Goal: Information Seeking & Learning: Learn about a topic

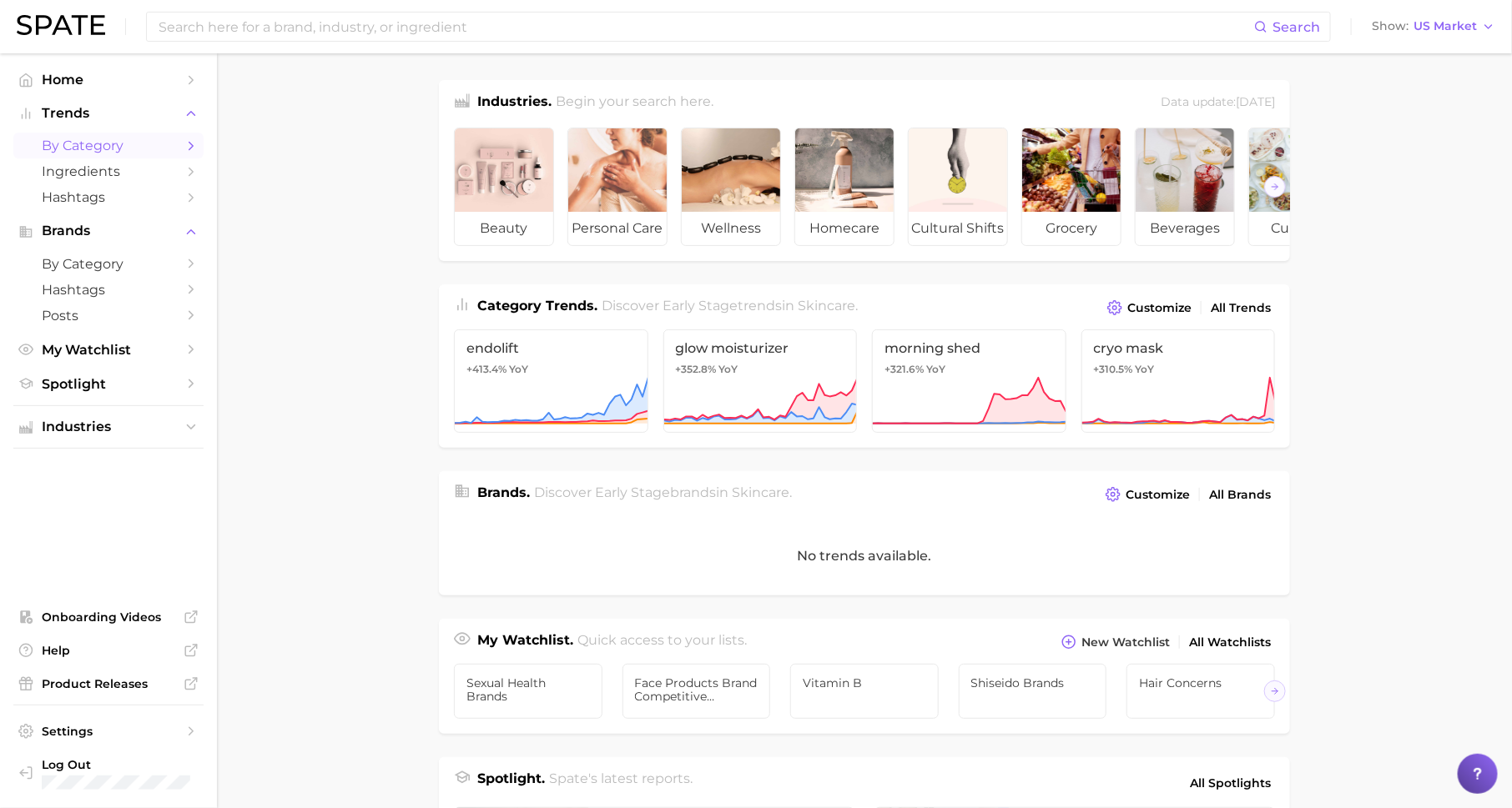
click at [193, 137] on link "by Category" at bounding box center [108, 145] width 190 height 26
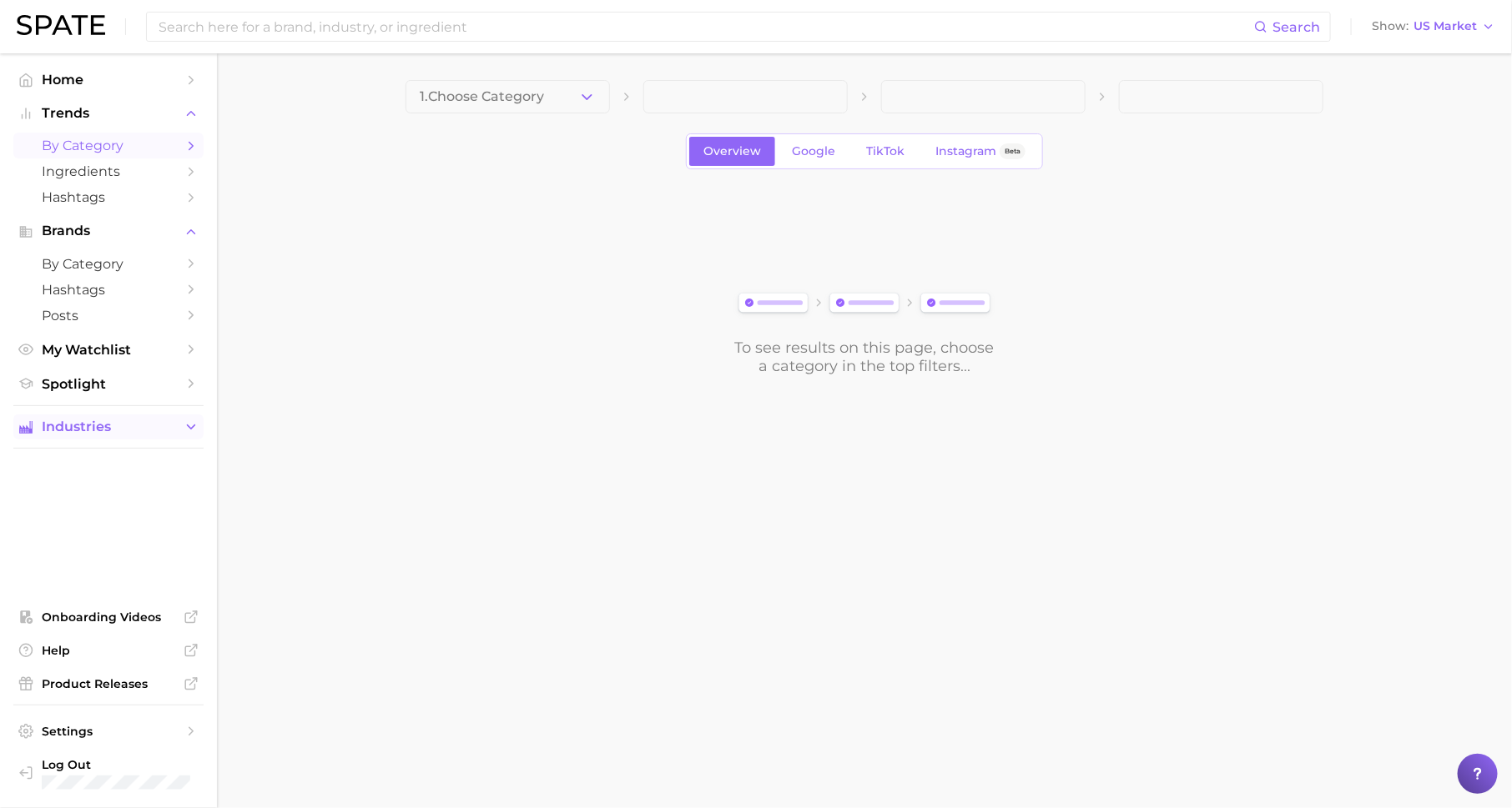
click at [173, 421] on button "Industries" at bounding box center [108, 427] width 190 height 25
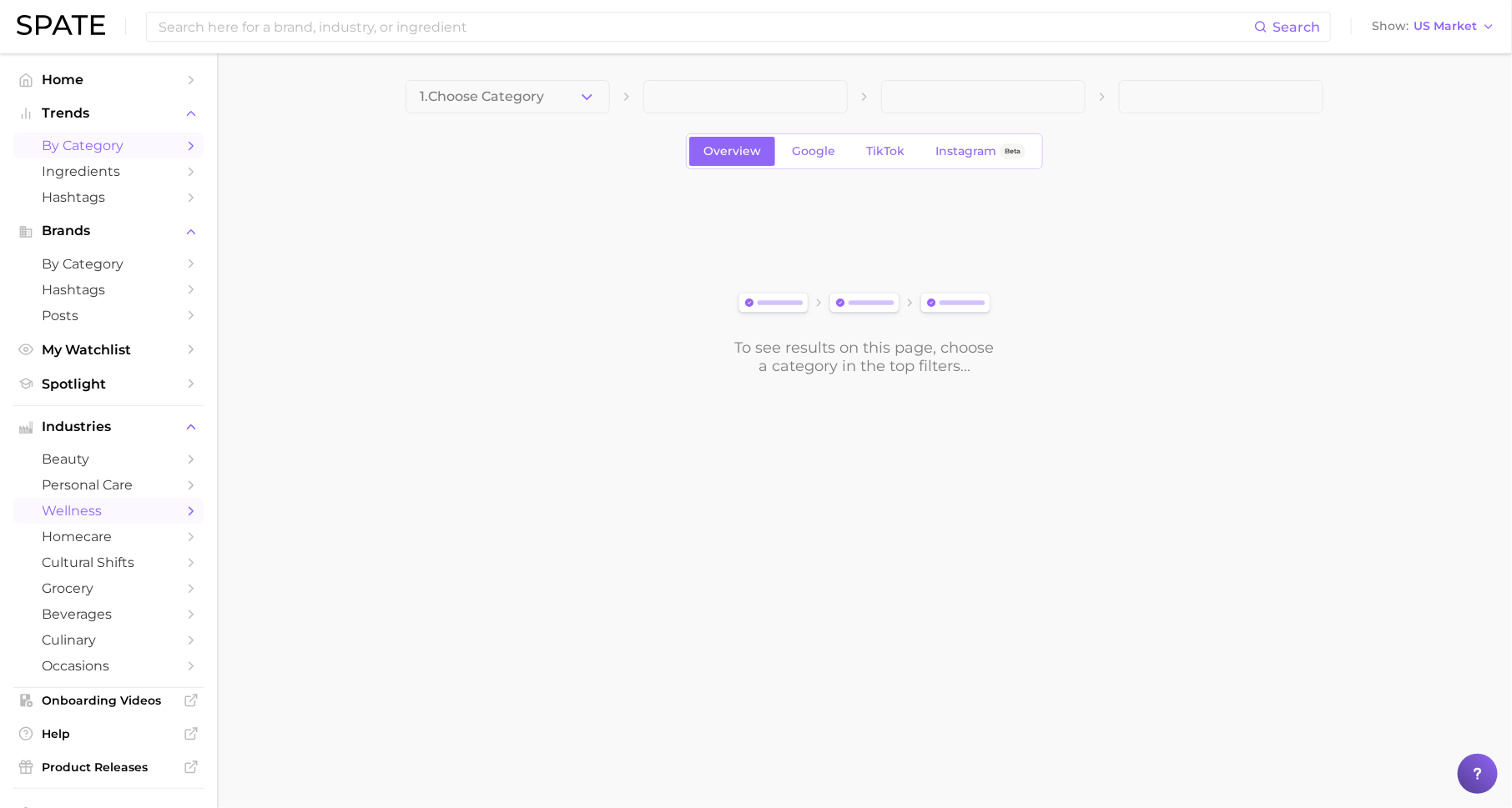
click at [154, 519] on span "wellness" at bounding box center [109, 511] width 134 height 16
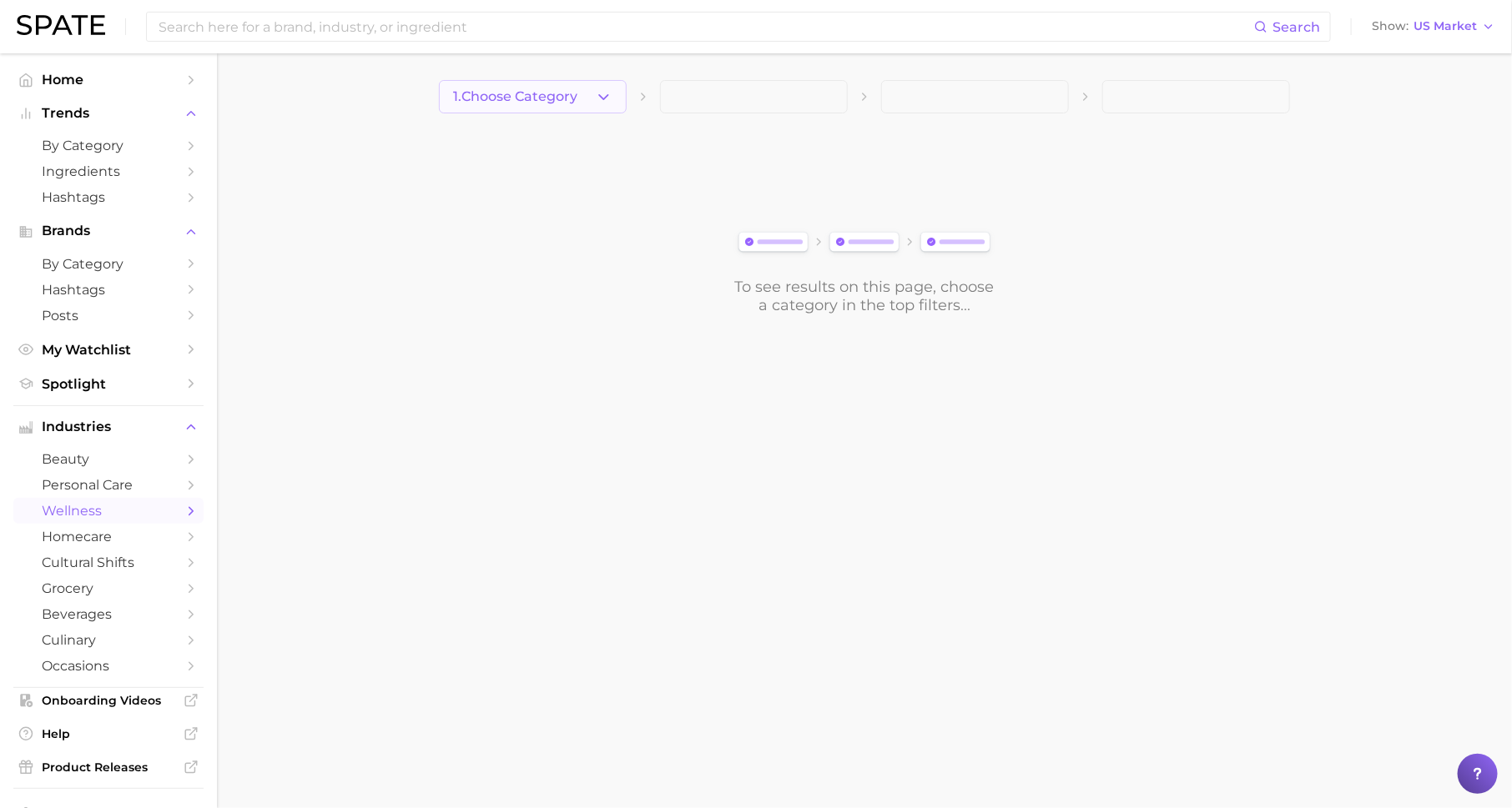
click at [569, 92] on span "1. Choose Category" at bounding box center [515, 97] width 124 height 15
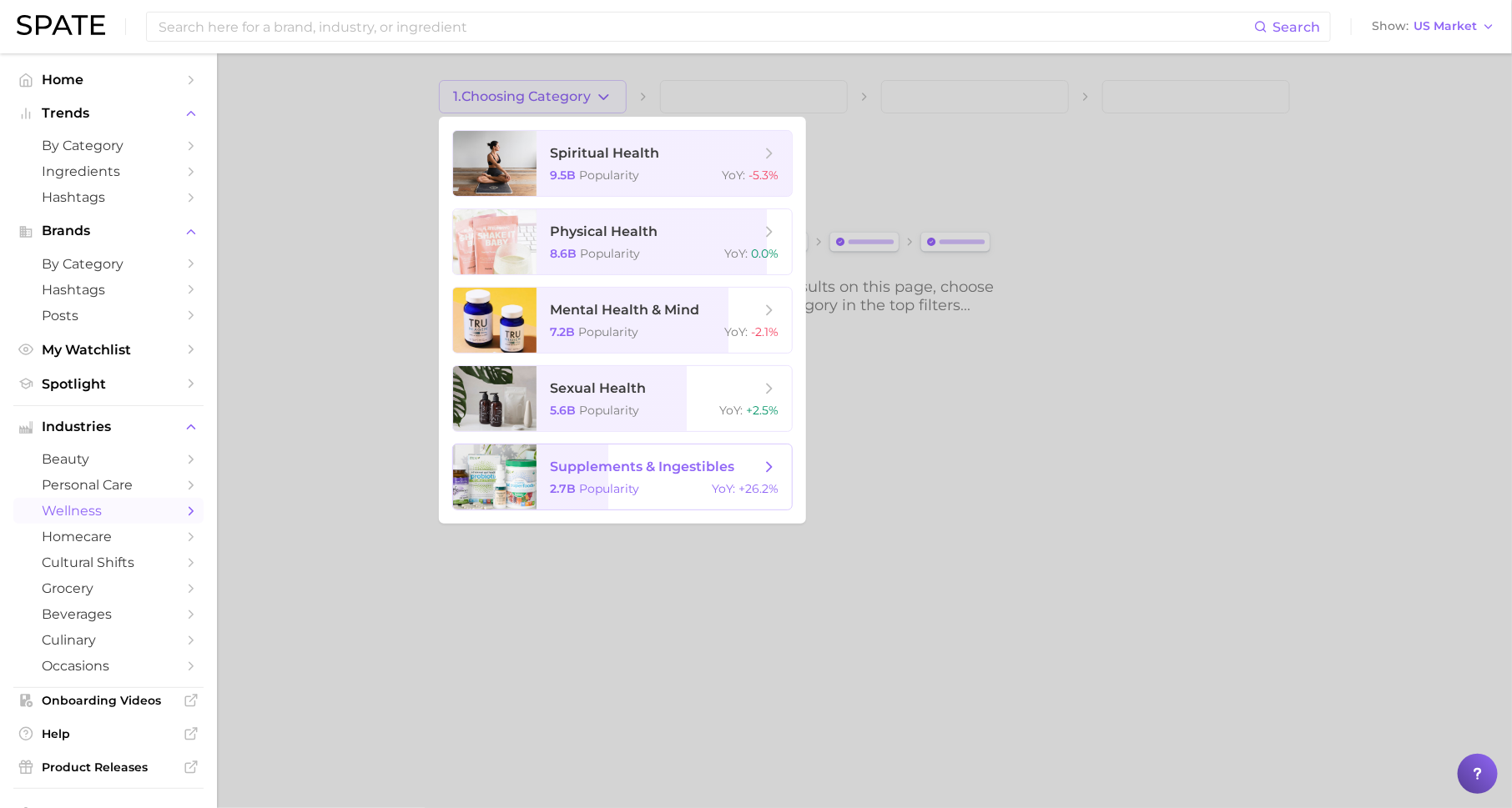
click at [668, 455] on span "supplements & ingestibles 2.7b Popularity YoY : +26.2%" at bounding box center [664, 477] width 255 height 65
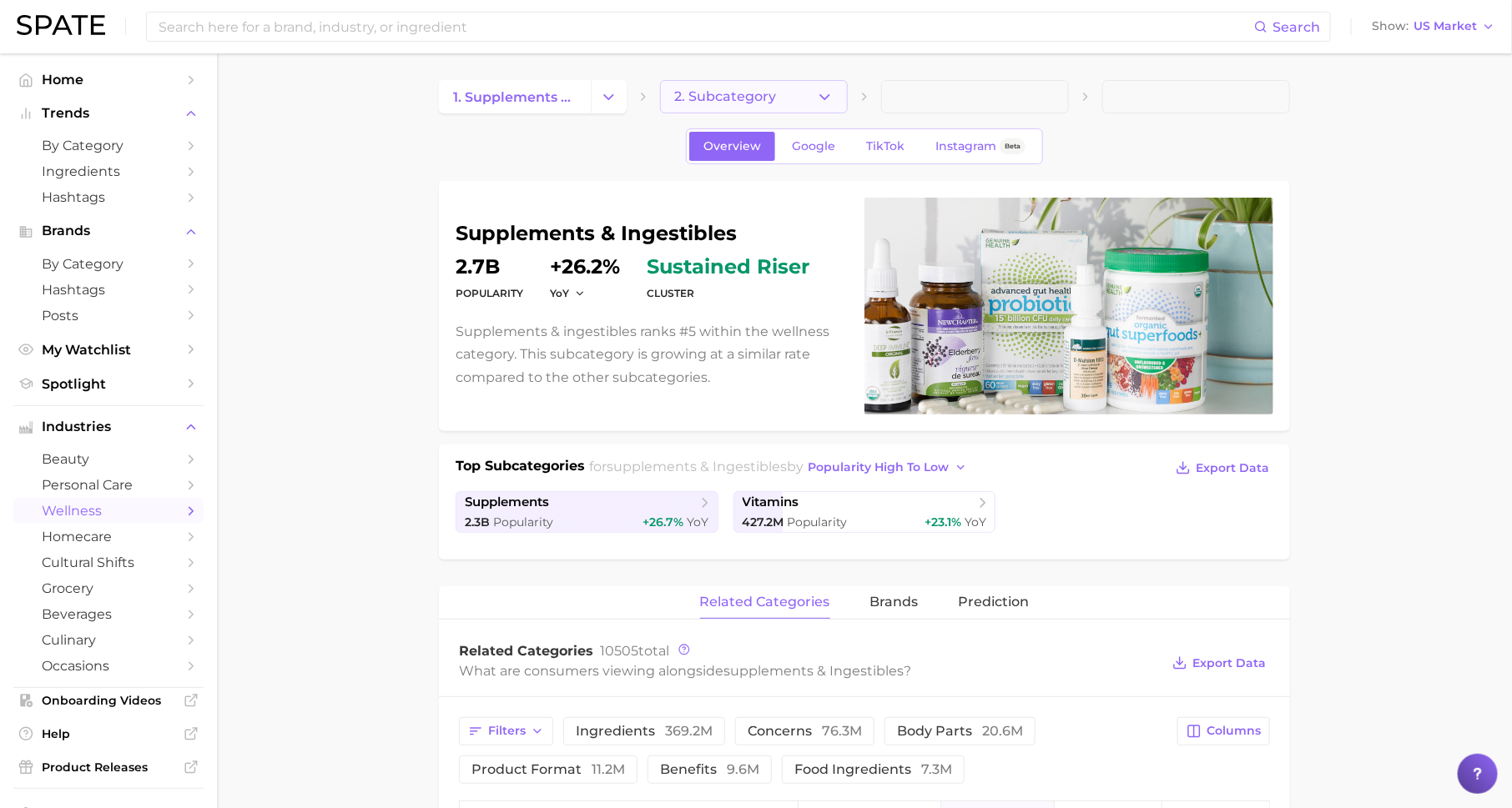
click at [716, 93] on span "2. Subcategory" at bounding box center [725, 97] width 101 height 15
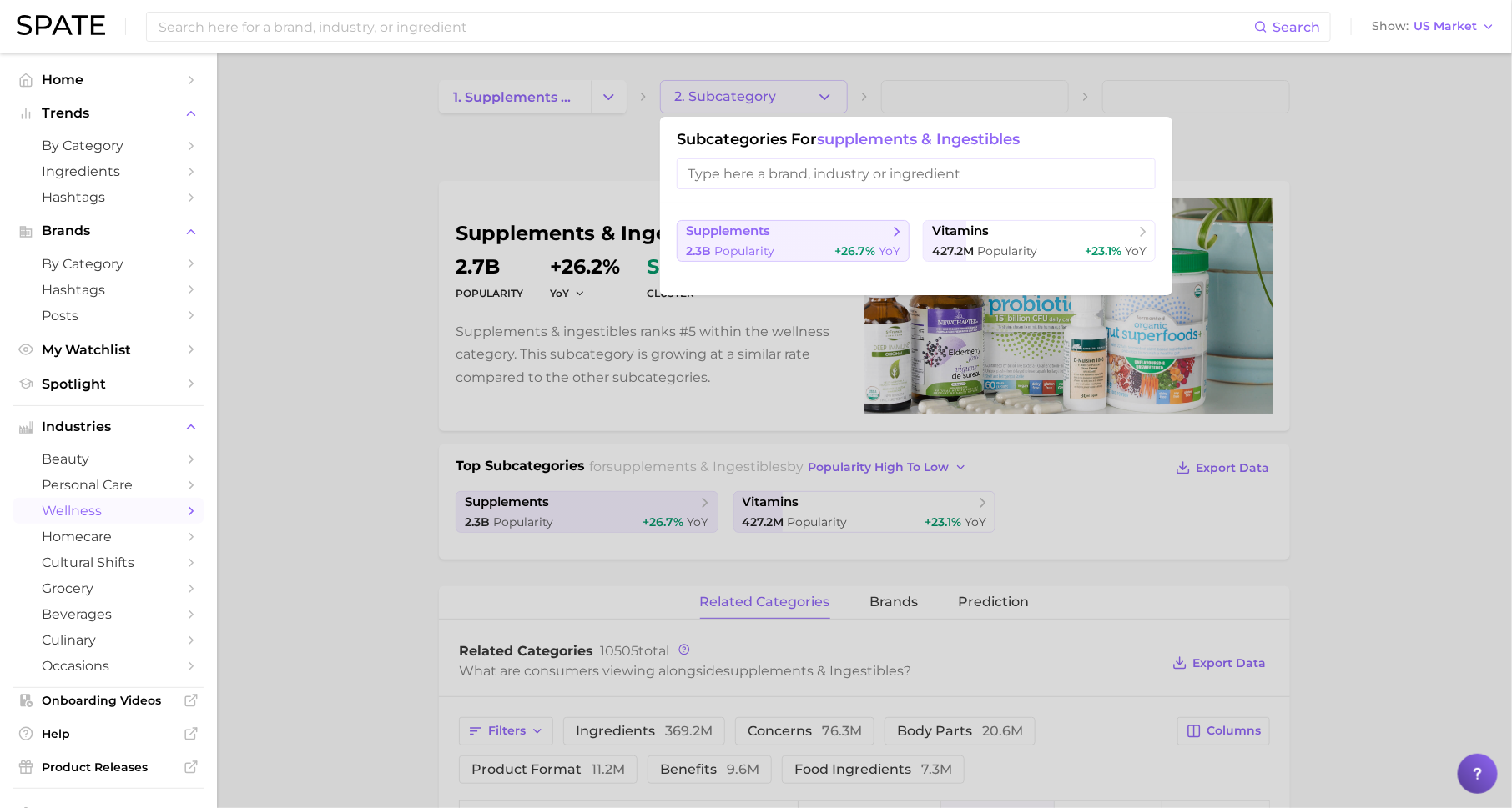
click at [843, 247] on span "+26.7%" at bounding box center [855, 251] width 41 height 15
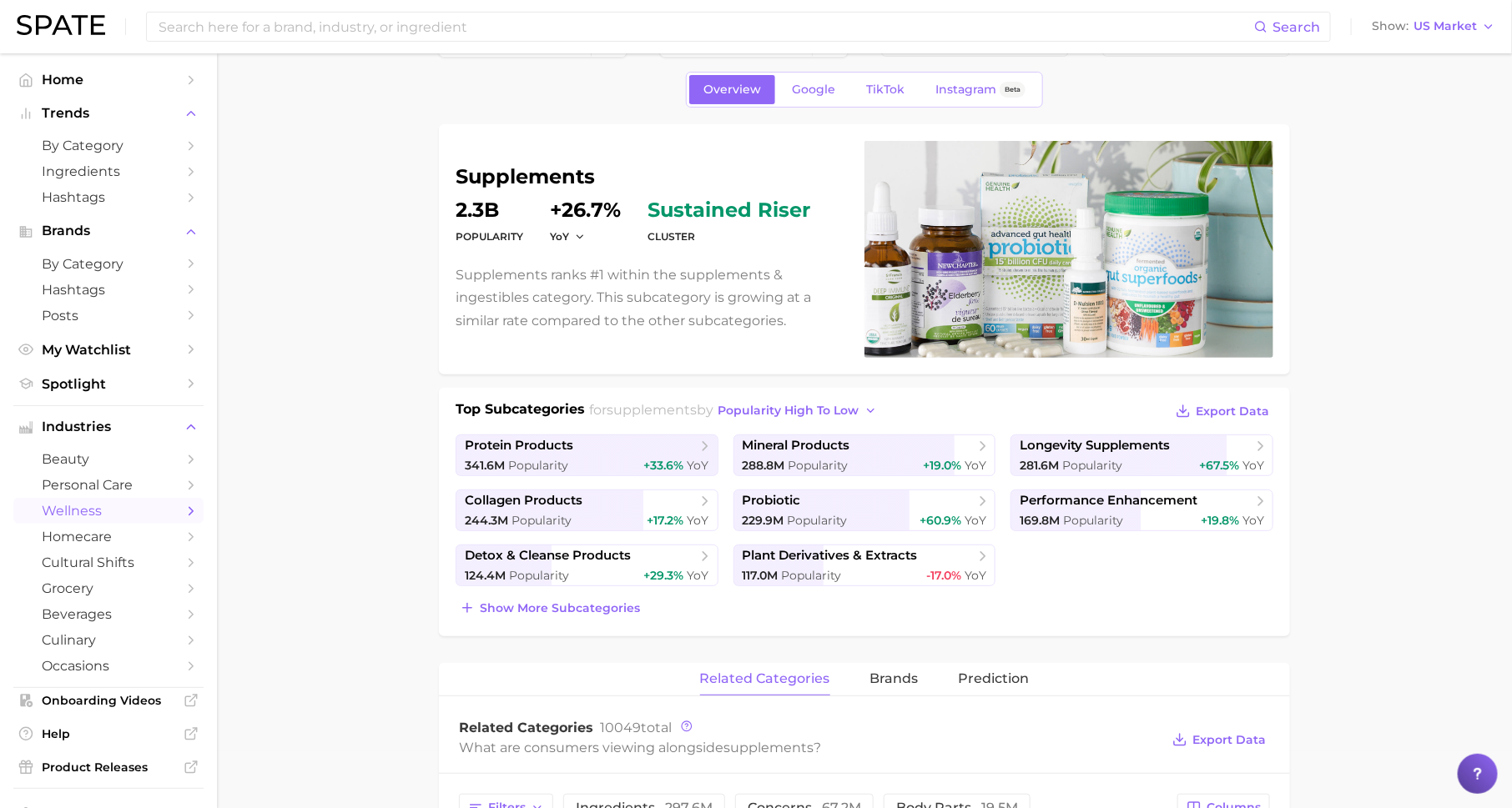
scroll to position [64, 0]
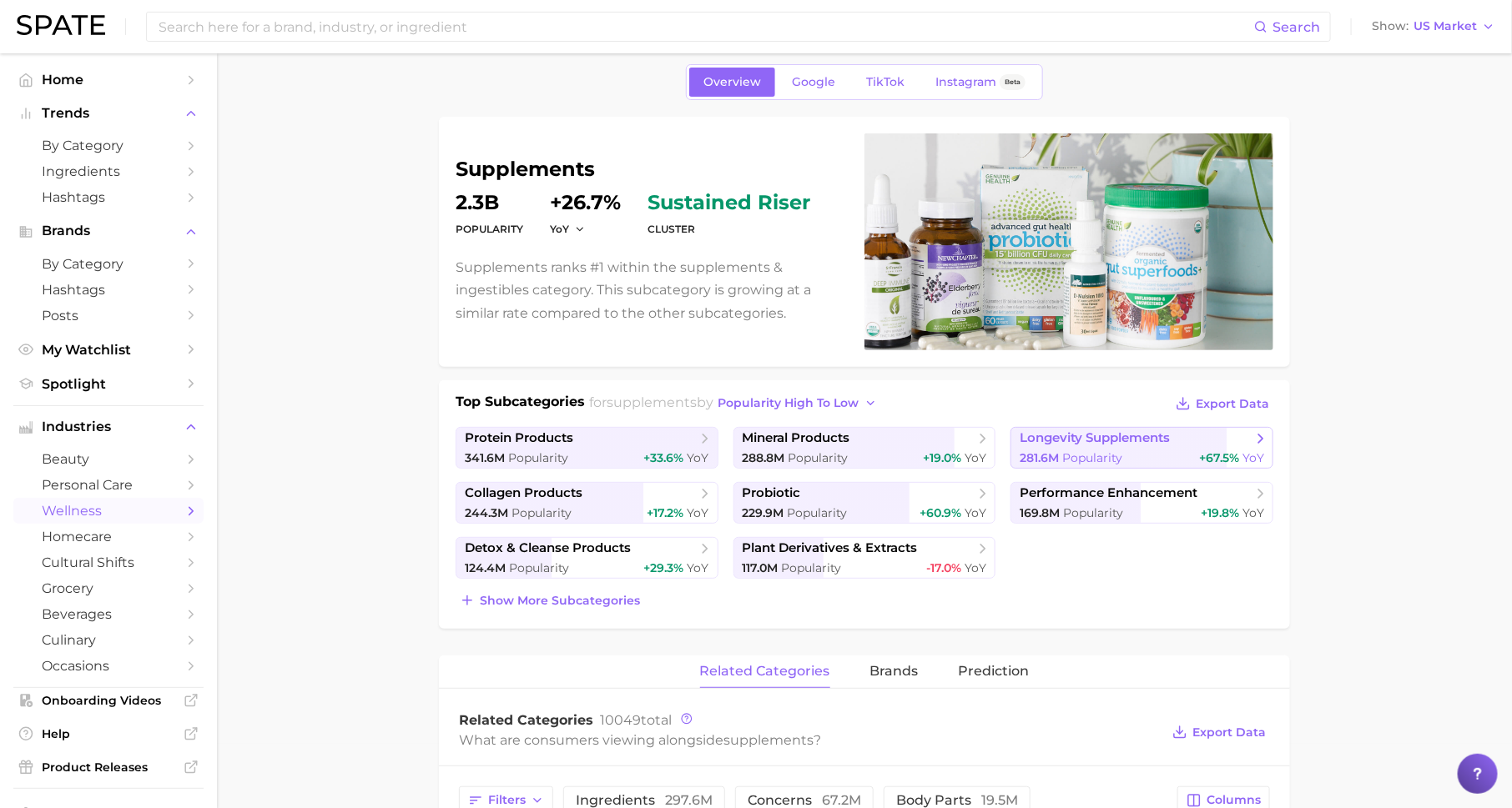
click at [1077, 450] on span "Popularity" at bounding box center [1092, 458] width 60 height 15
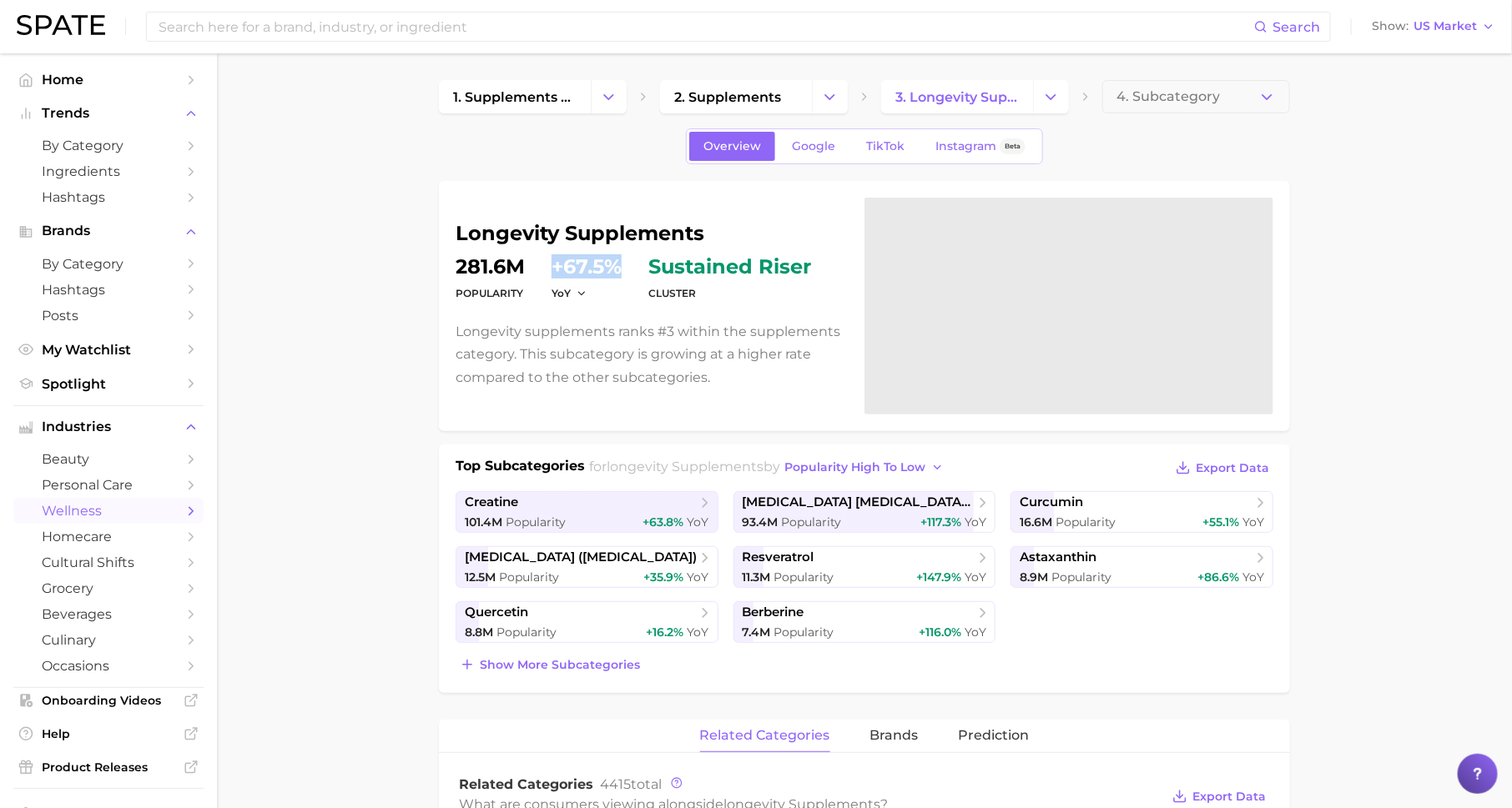
drag, startPoint x: 556, startPoint y: 267, endPoint x: 618, endPoint y: 265, distance: 62.0
click at [619, 265] on dd "+67.5%" at bounding box center [586, 267] width 70 height 20
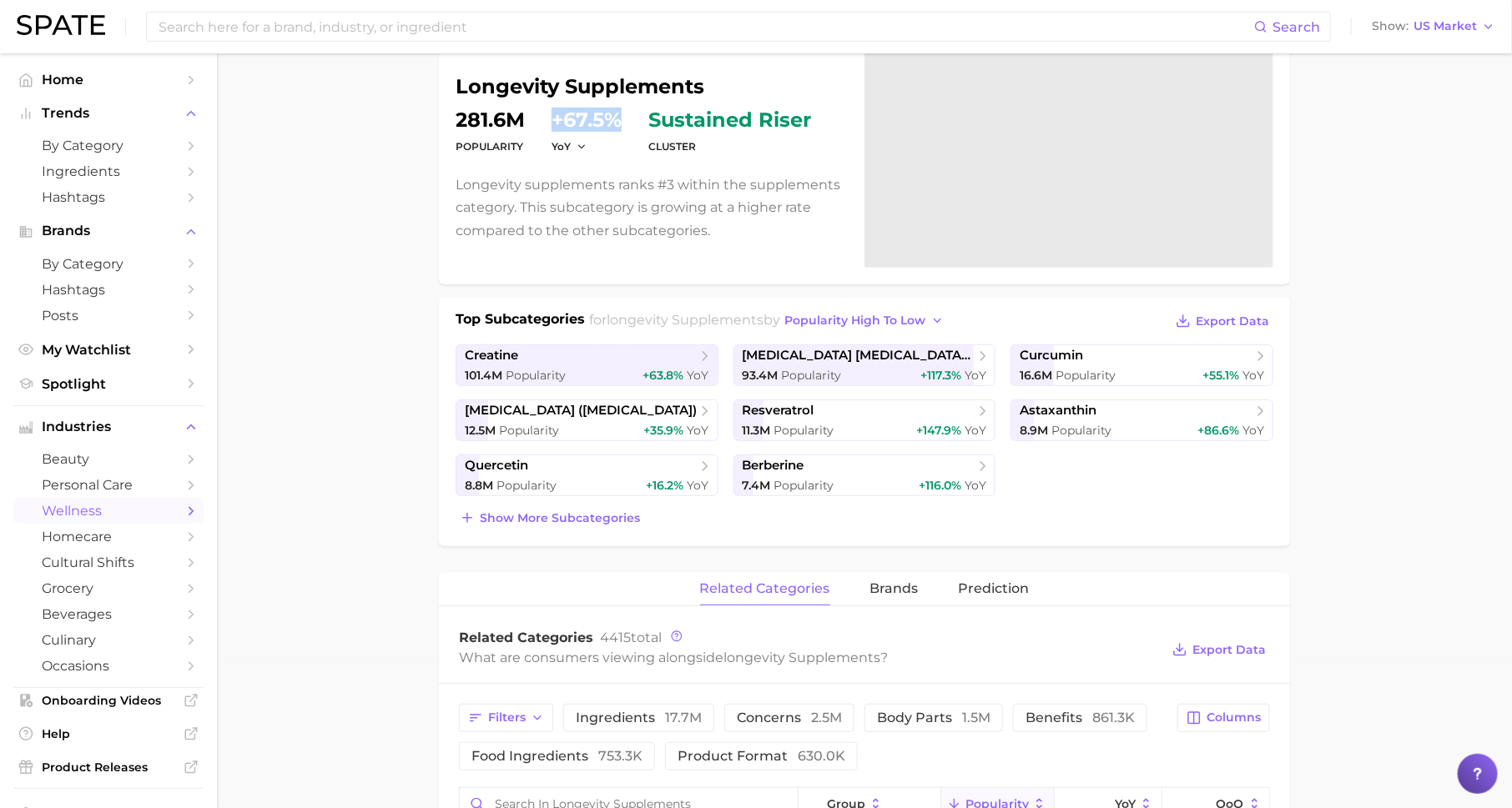
scroll to position [167, 0]
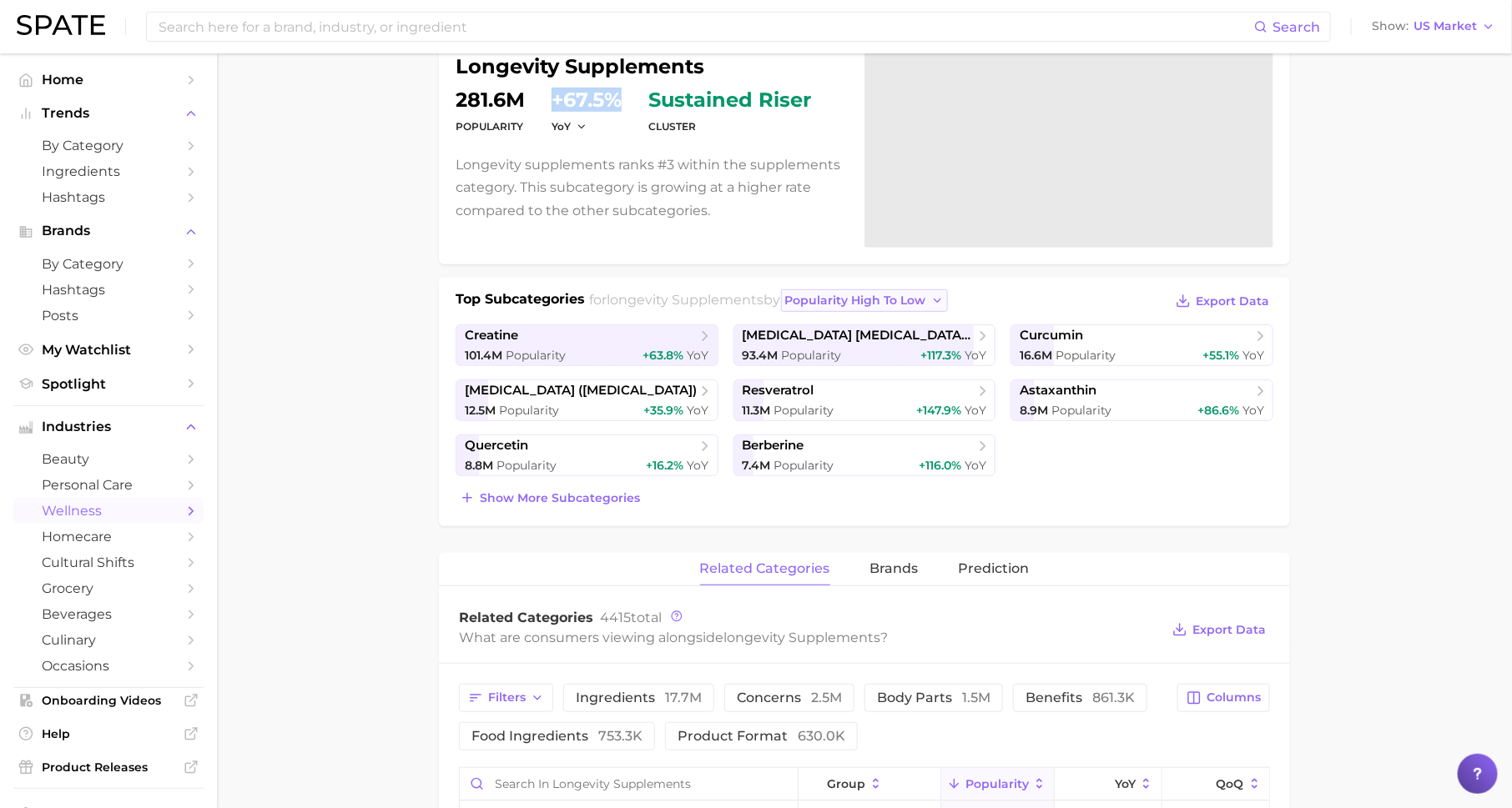
click at [850, 300] on span "popularity high to low" at bounding box center [855, 300] width 141 height 14
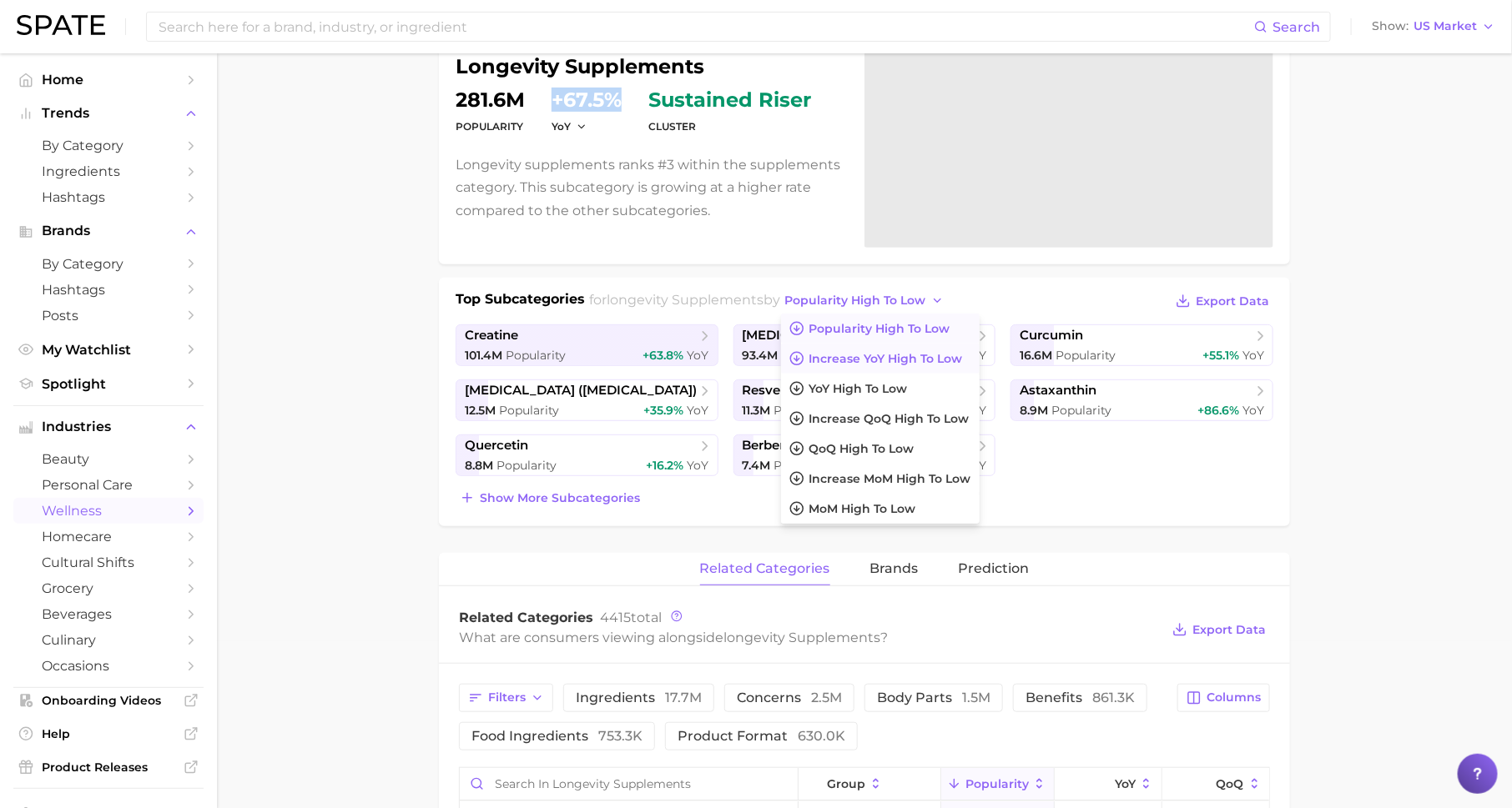
click at [849, 356] on span "Increase YoY high to low" at bounding box center [886, 359] width 154 height 14
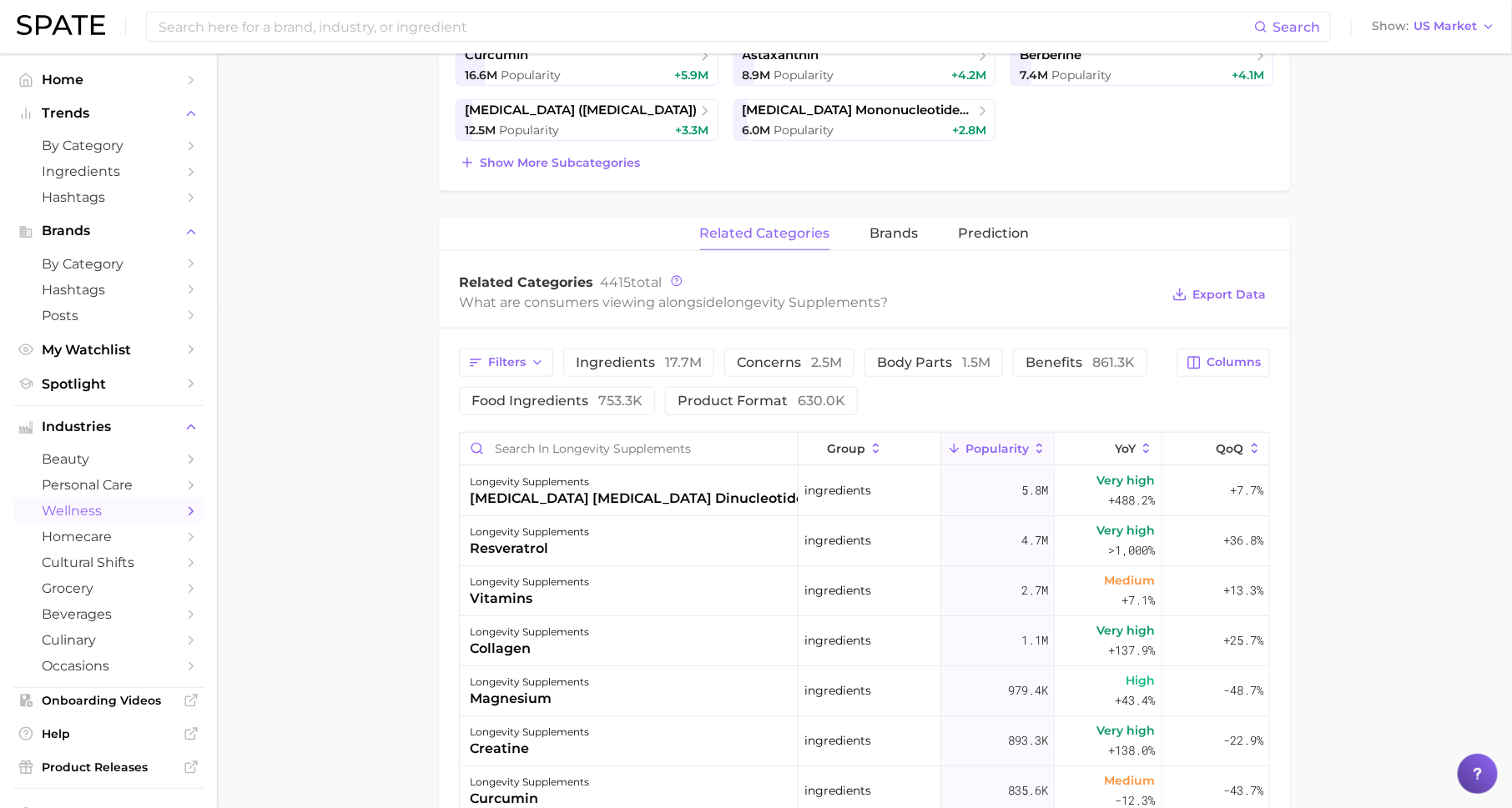
scroll to position [507, 0]
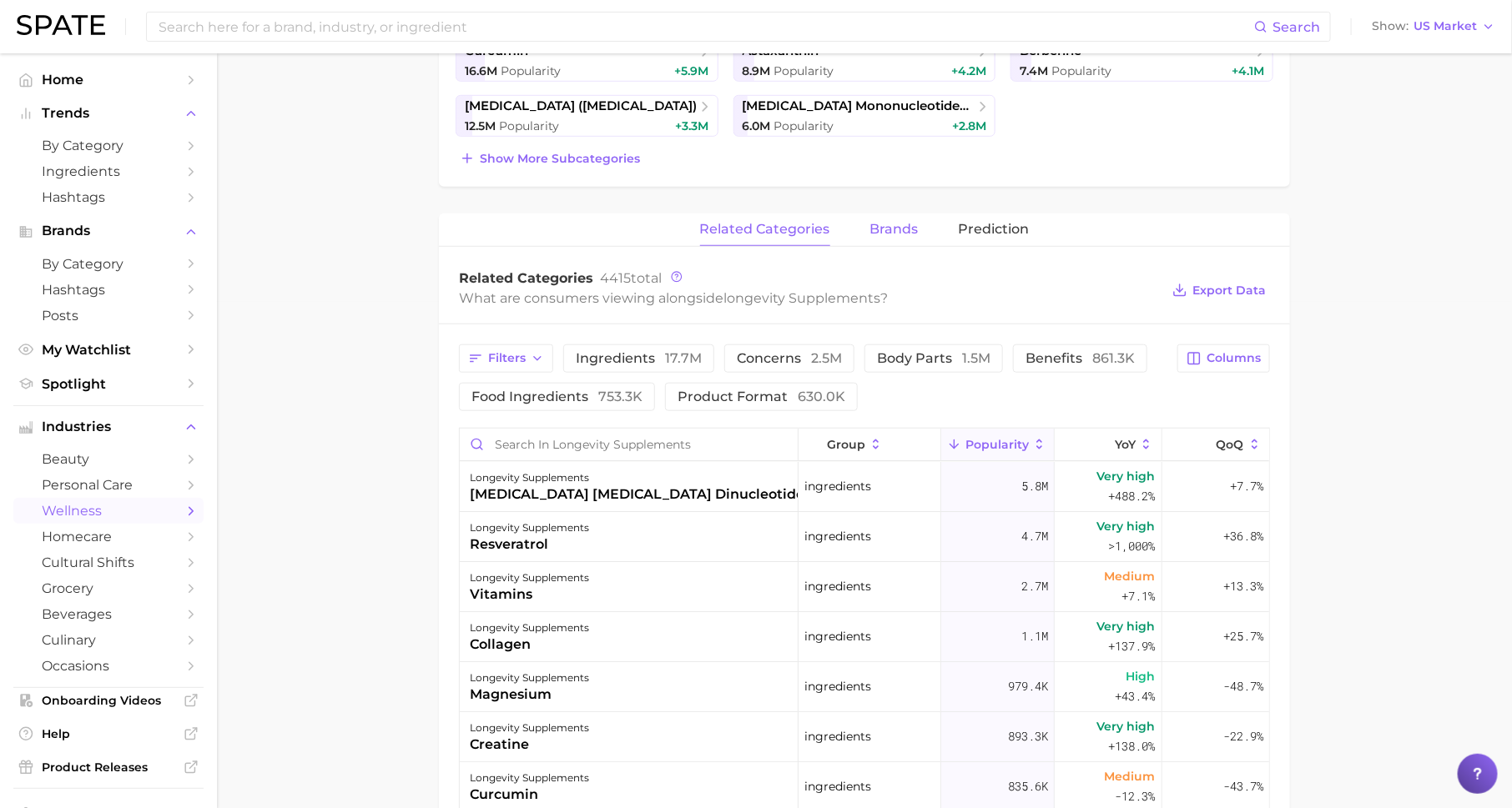
click at [889, 232] on span "brands" at bounding box center [894, 229] width 49 height 15
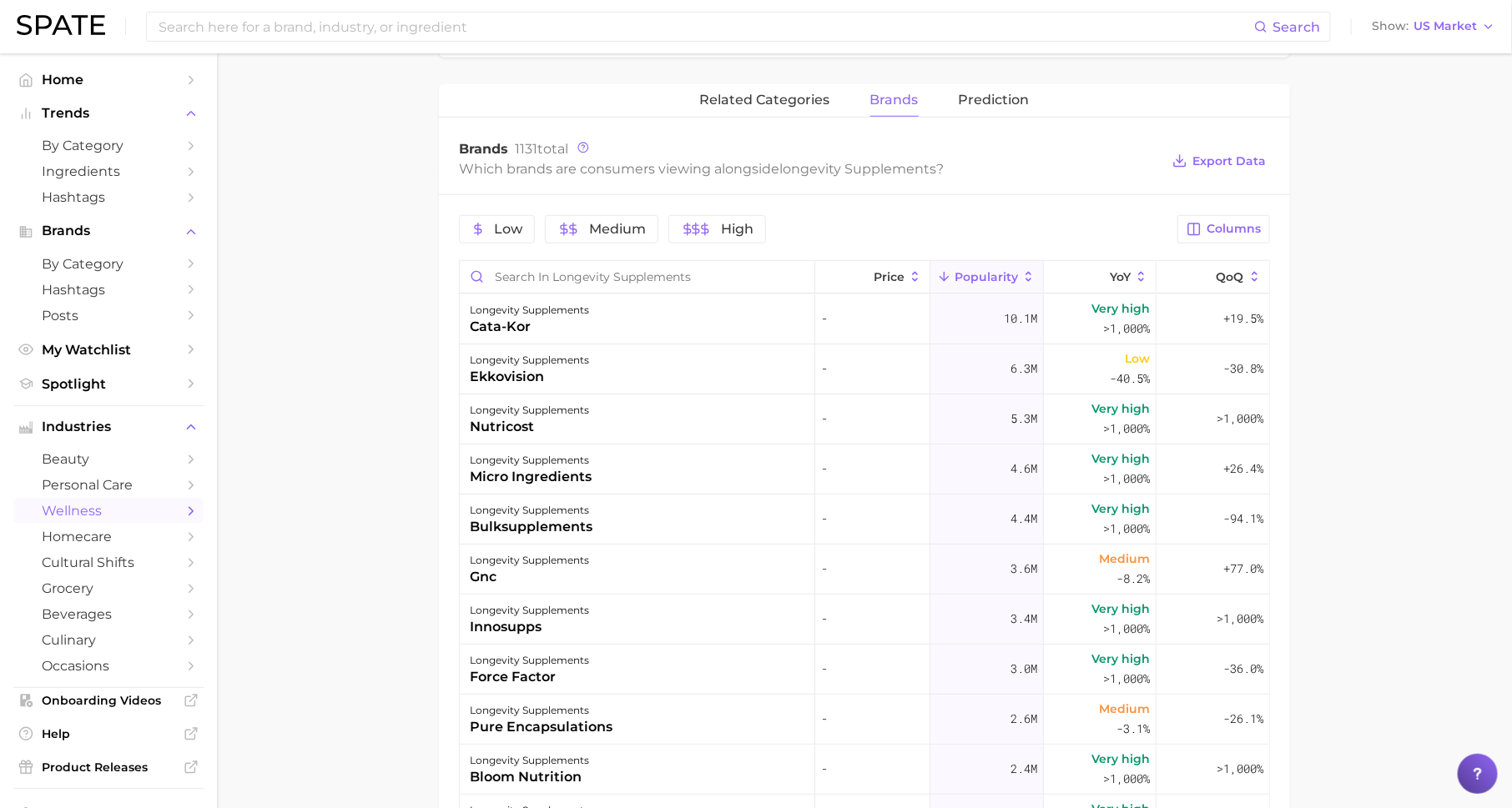
scroll to position [637, 0]
click at [1203, 227] on button "Columns" at bounding box center [1223, 229] width 93 height 29
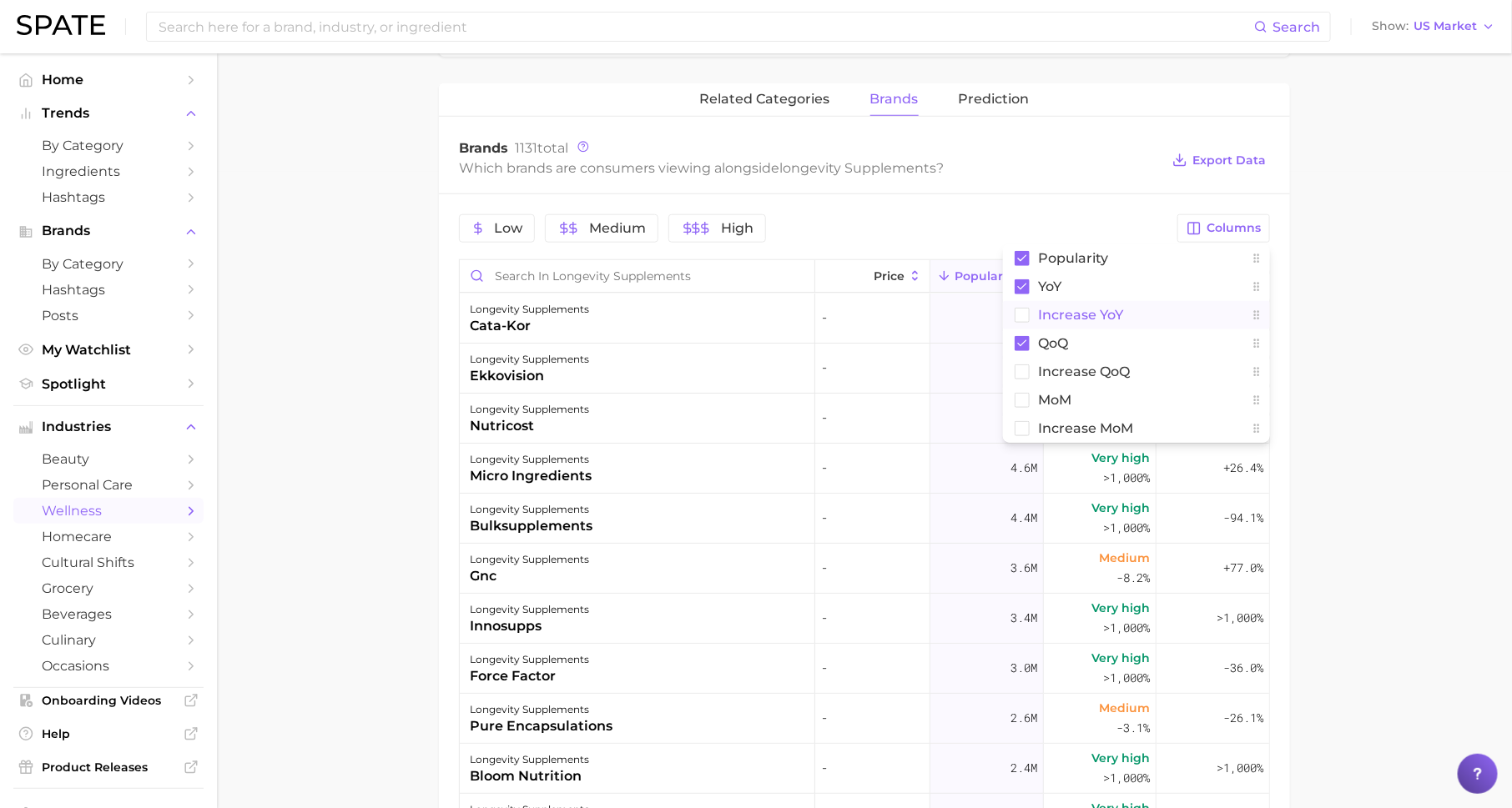
click at [1101, 317] on span "Increase YoY" at bounding box center [1080, 315] width 85 height 14
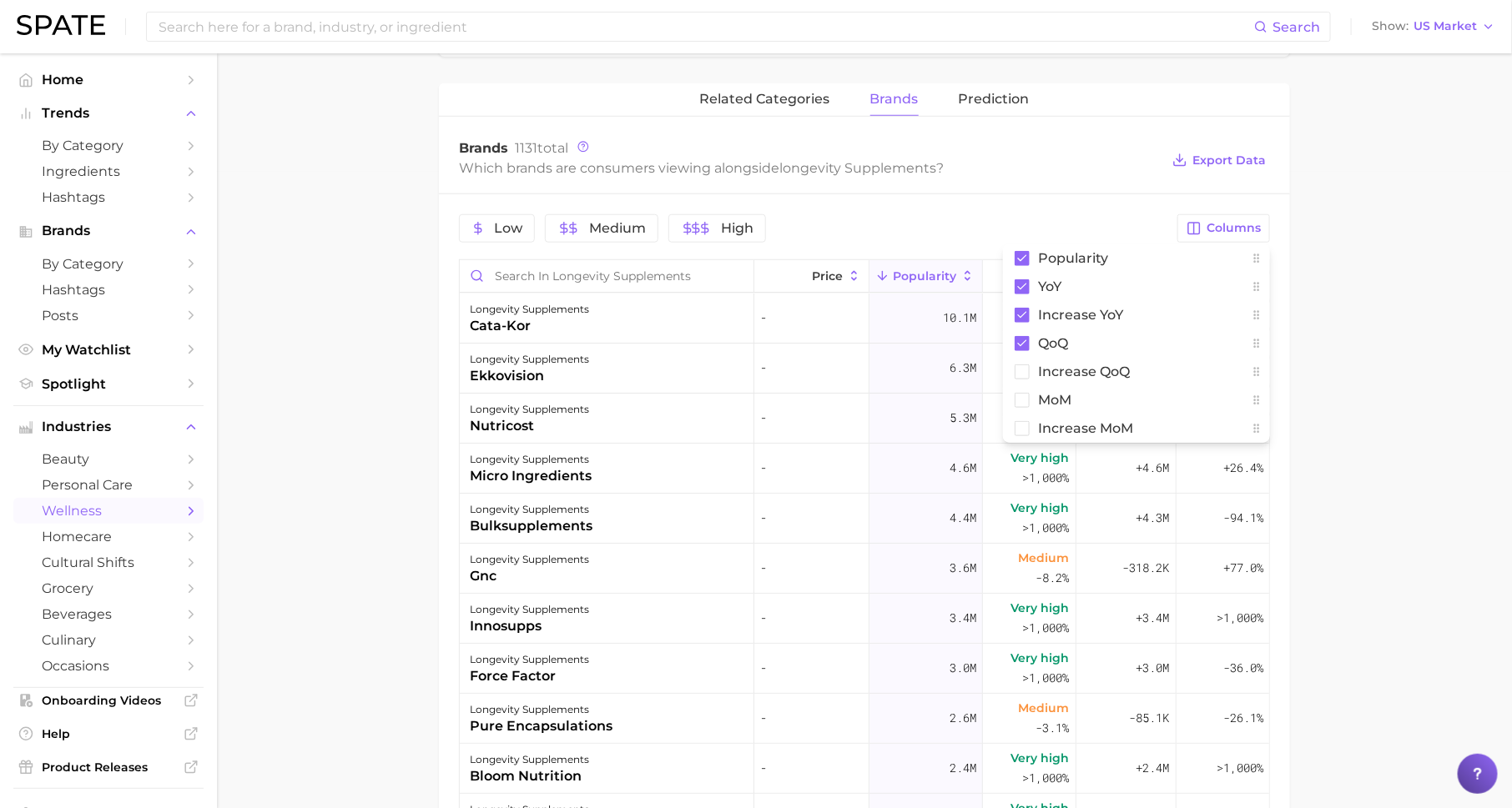
click at [1071, 183] on div "Brands 1131 total Which brands are consumers viewing alongside longevity supple…" at bounding box center [865, 161] width 851 height 67
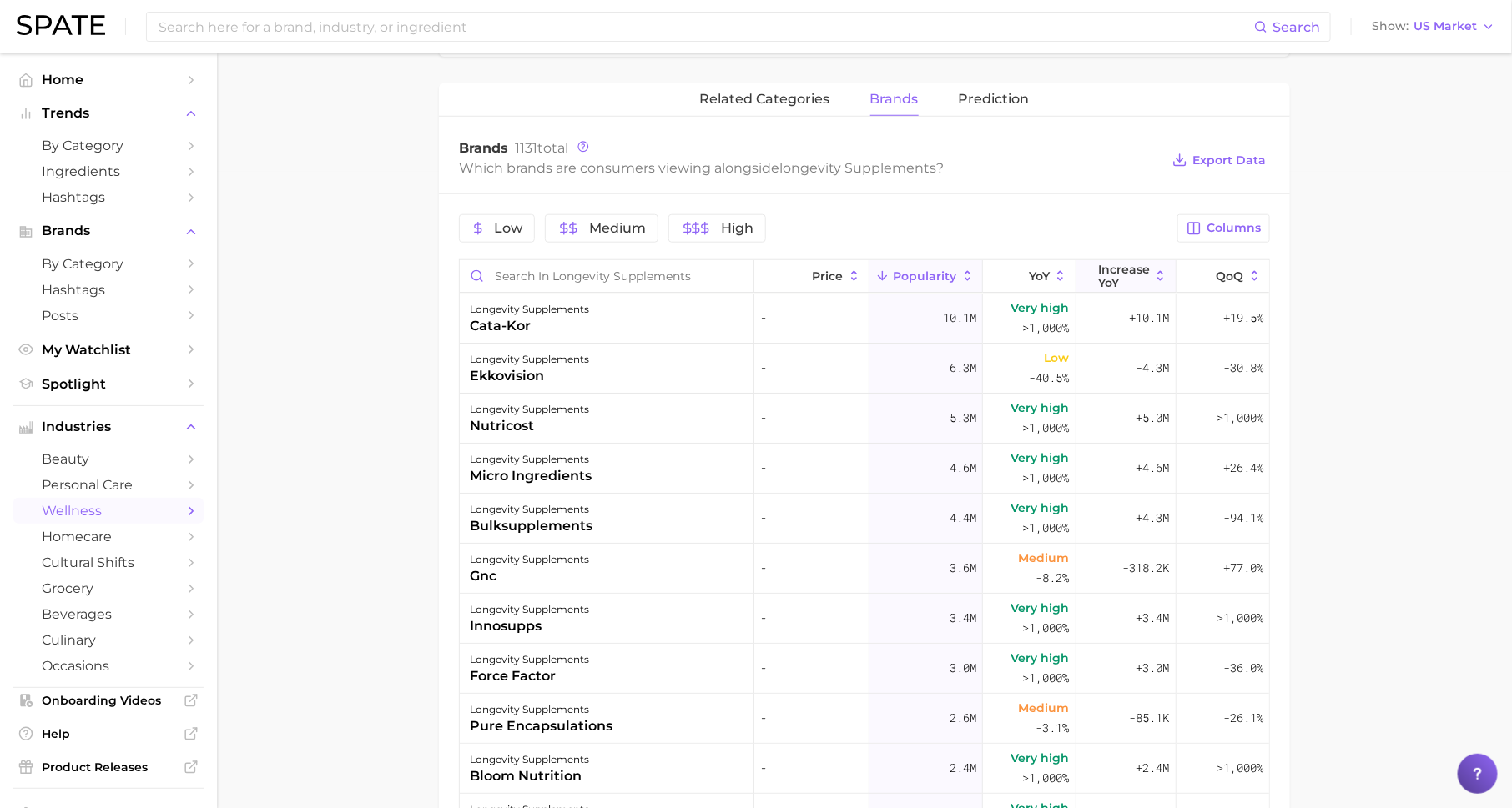
click at [1118, 273] on span "Increase YoY" at bounding box center [1124, 276] width 52 height 27
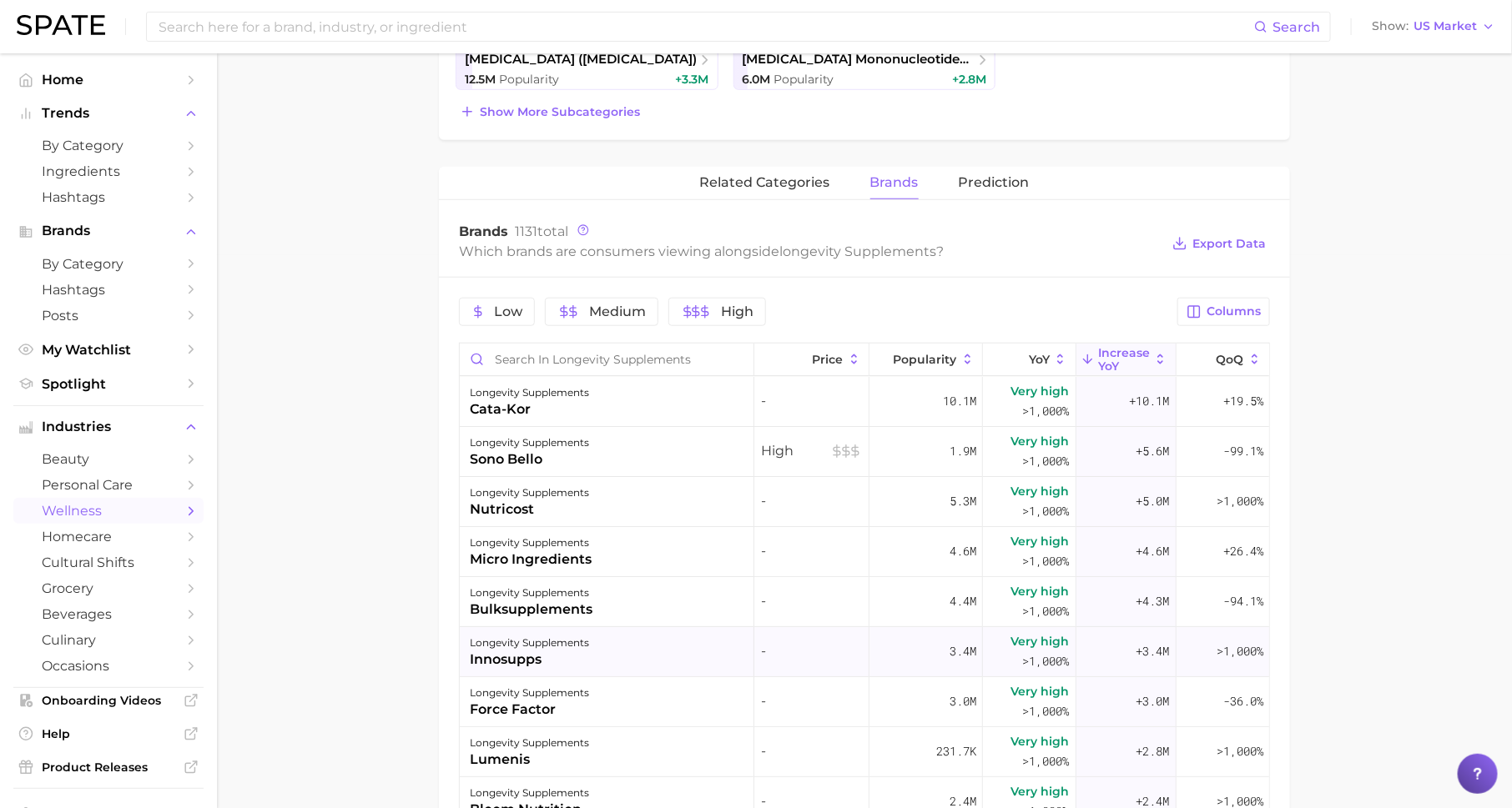
scroll to position [143, 0]
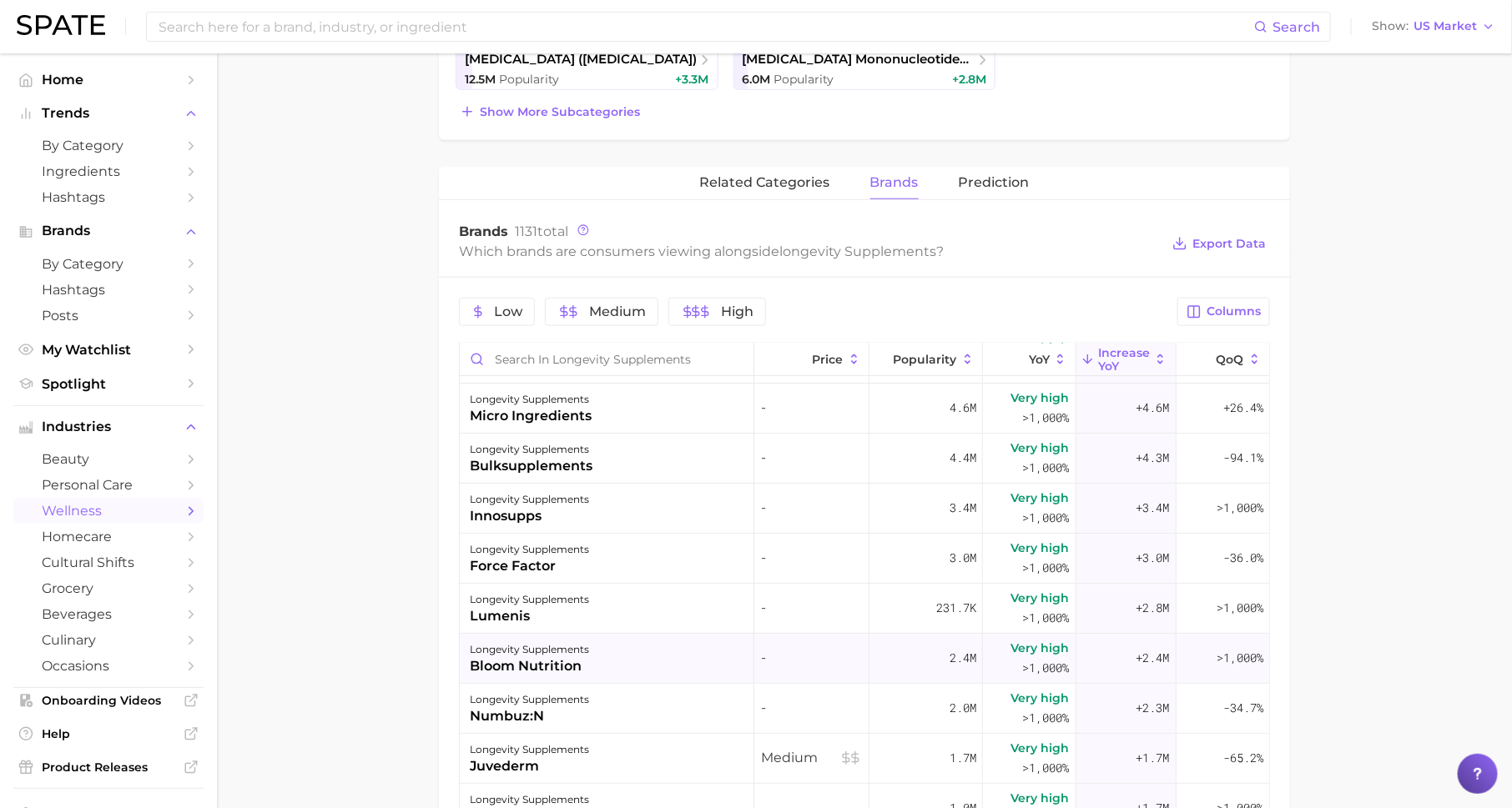
click at [549, 666] on div "bloom nutrition" at bounding box center [529, 666] width 120 height 20
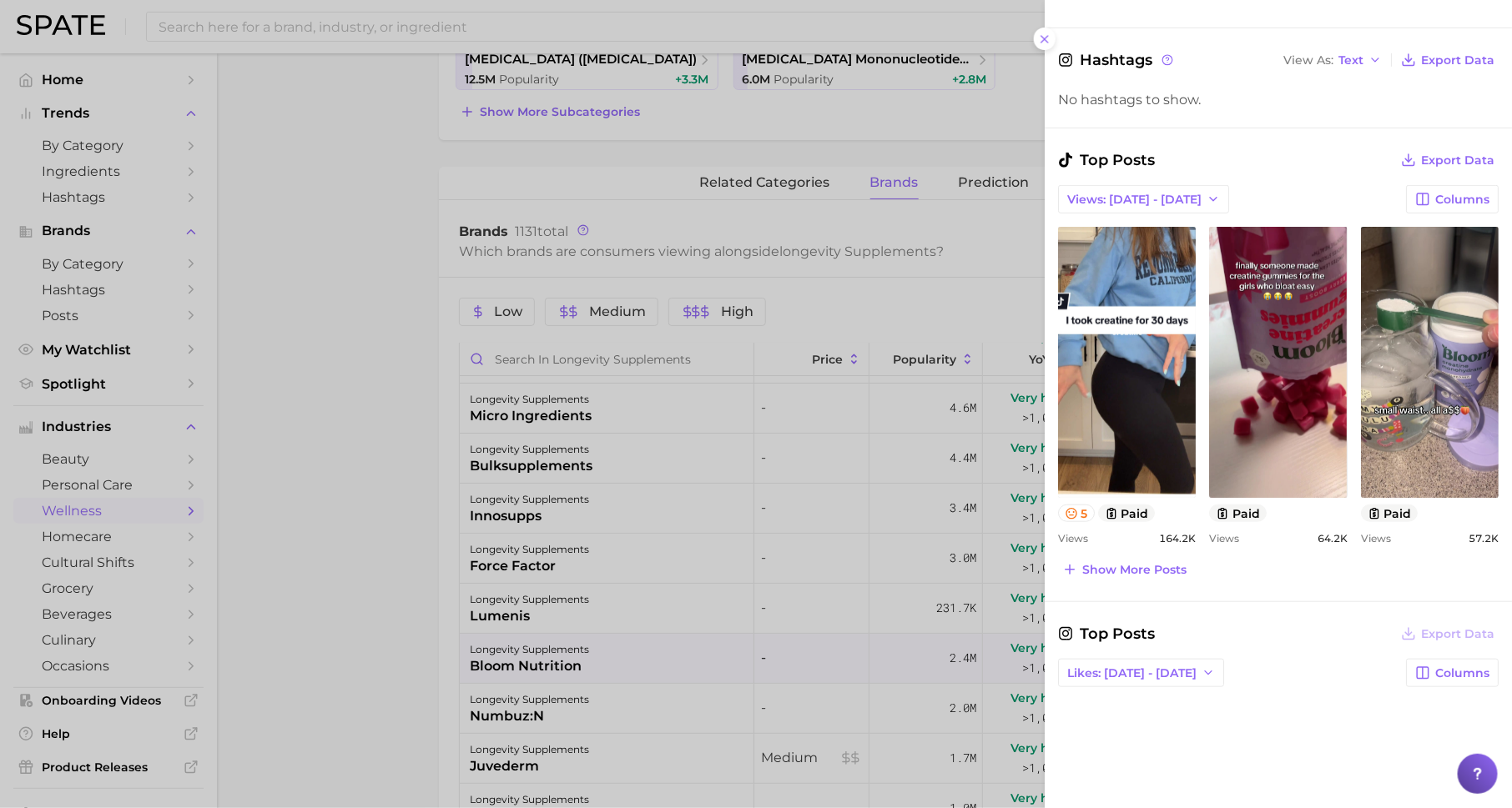
scroll to position [0, 0]
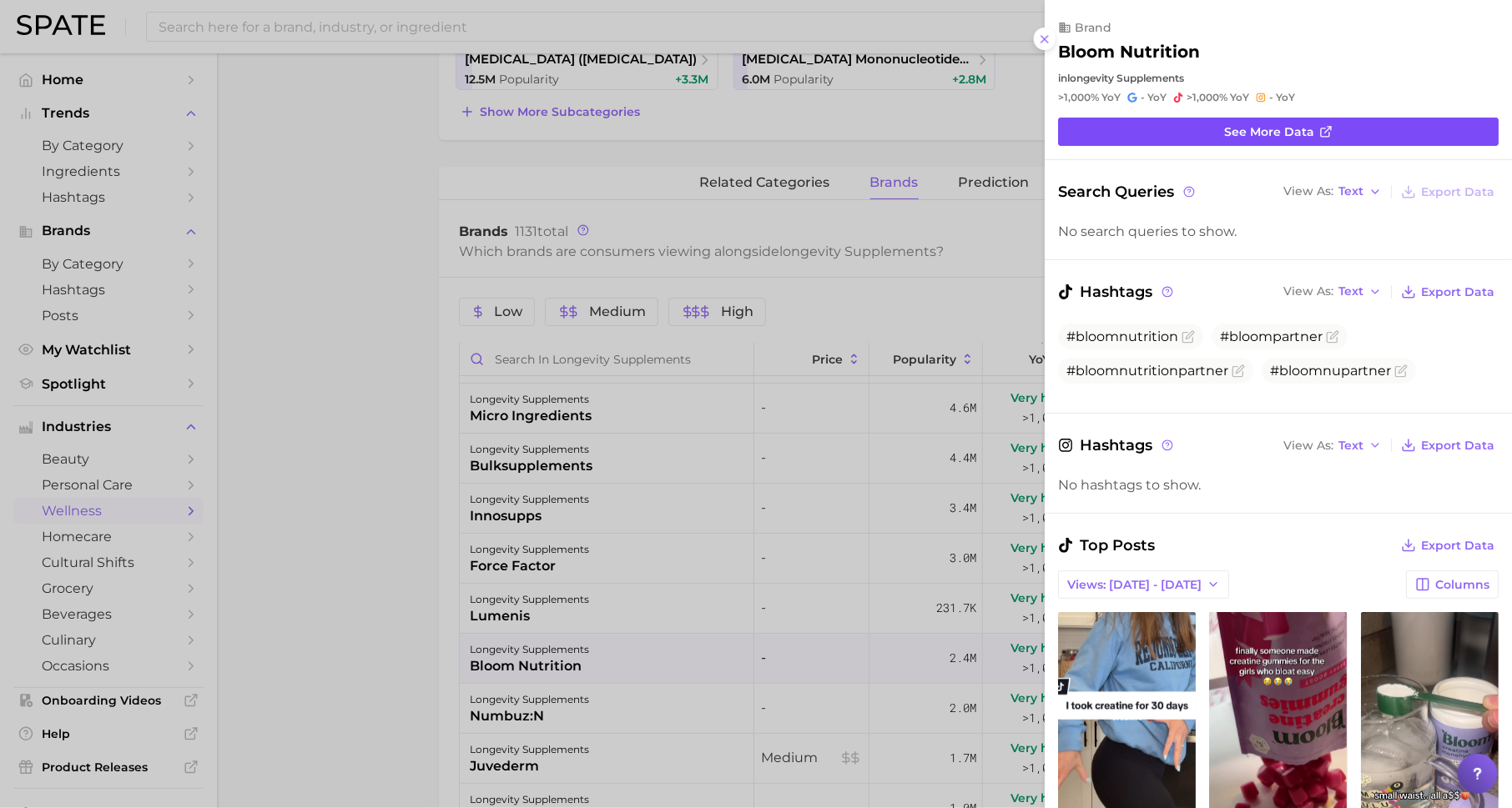
click at [1256, 136] on span "See more data" at bounding box center [1269, 132] width 90 height 14
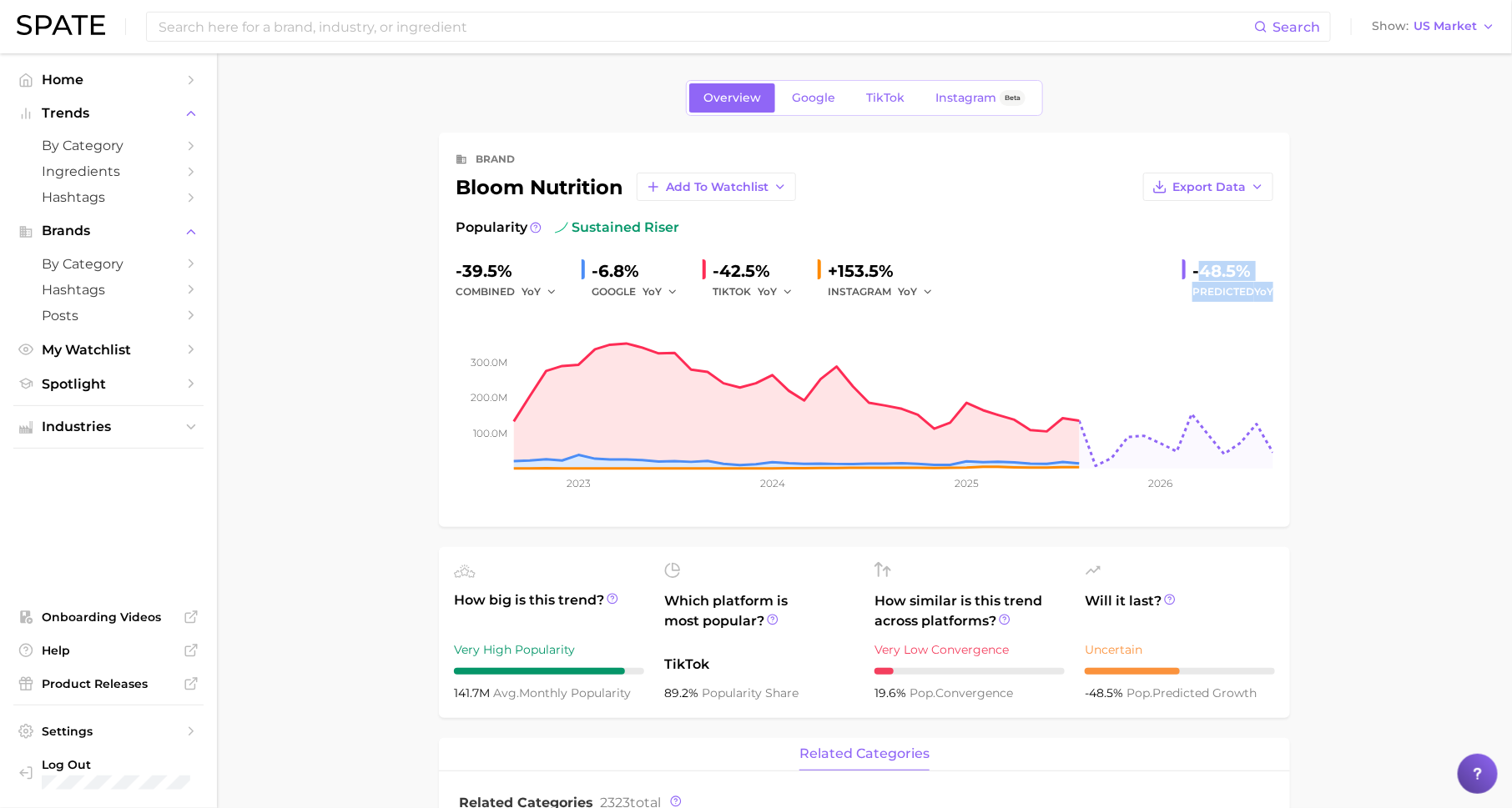
drag, startPoint x: 1197, startPoint y: 266, endPoint x: 1282, endPoint y: 290, distance: 88.3
click at [1283, 290] on div "brand bloom nutrition Add to Watchlist Export Data Popularity sustained riser -…" at bounding box center [865, 330] width 851 height 395
click at [953, 98] on span "Instagram" at bounding box center [966, 98] width 61 height 14
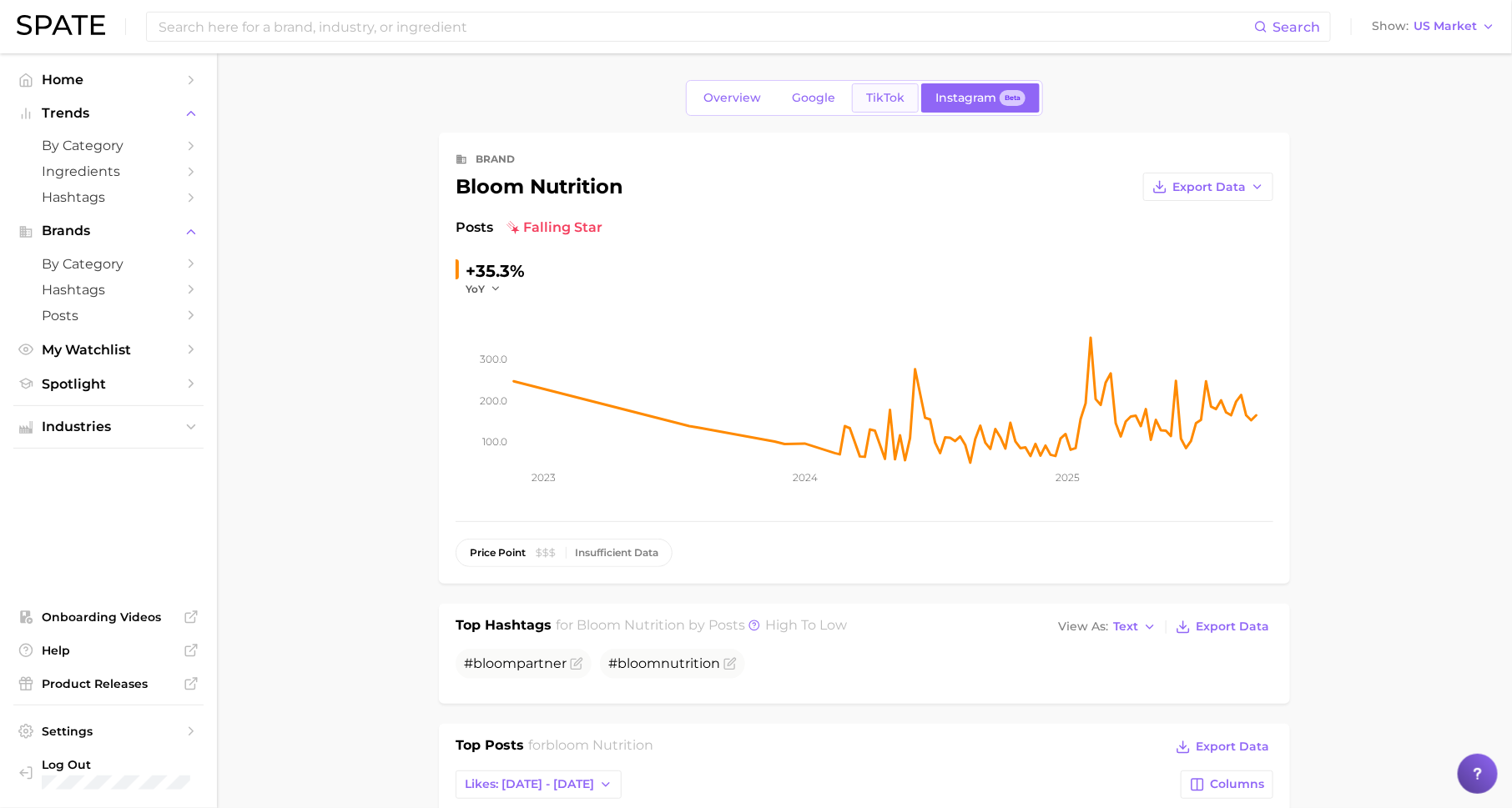
click at [883, 99] on span "TikTok" at bounding box center [886, 98] width 38 height 14
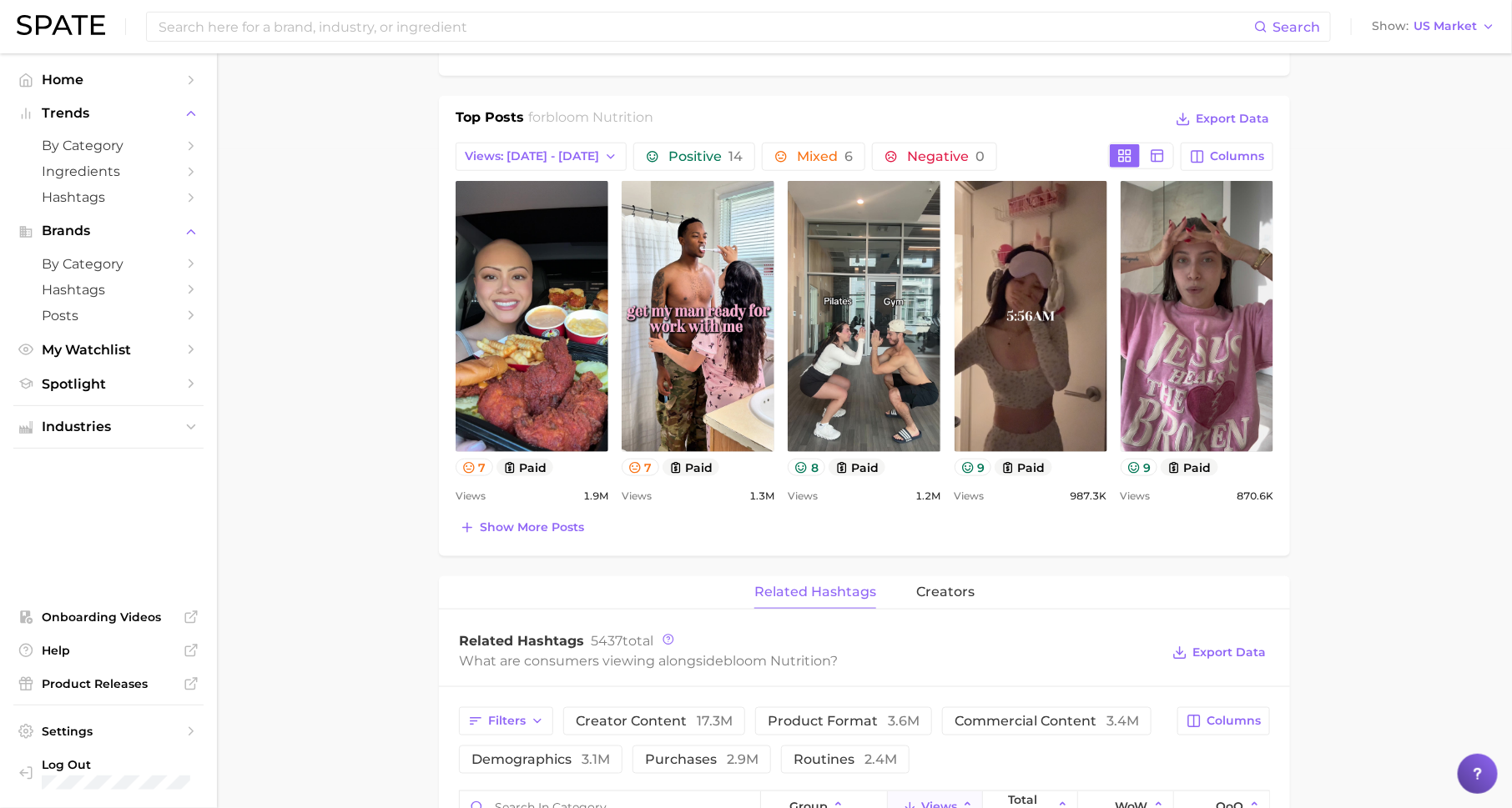
scroll to position [660, 0]
click at [541, 528] on span "Show more posts" at bounding box center [532, 527] width 104 height 14
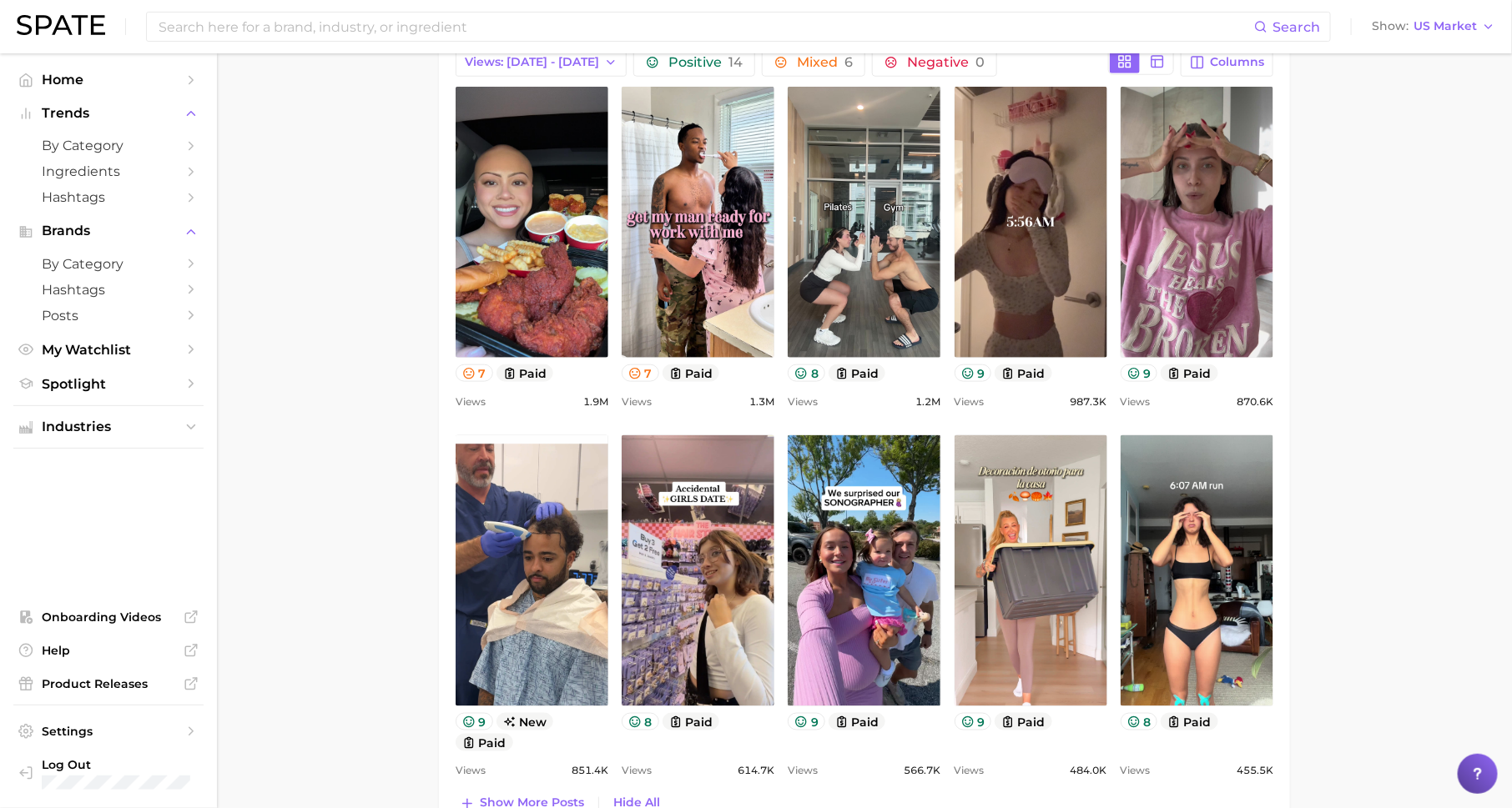
scroll to position [769, 0]
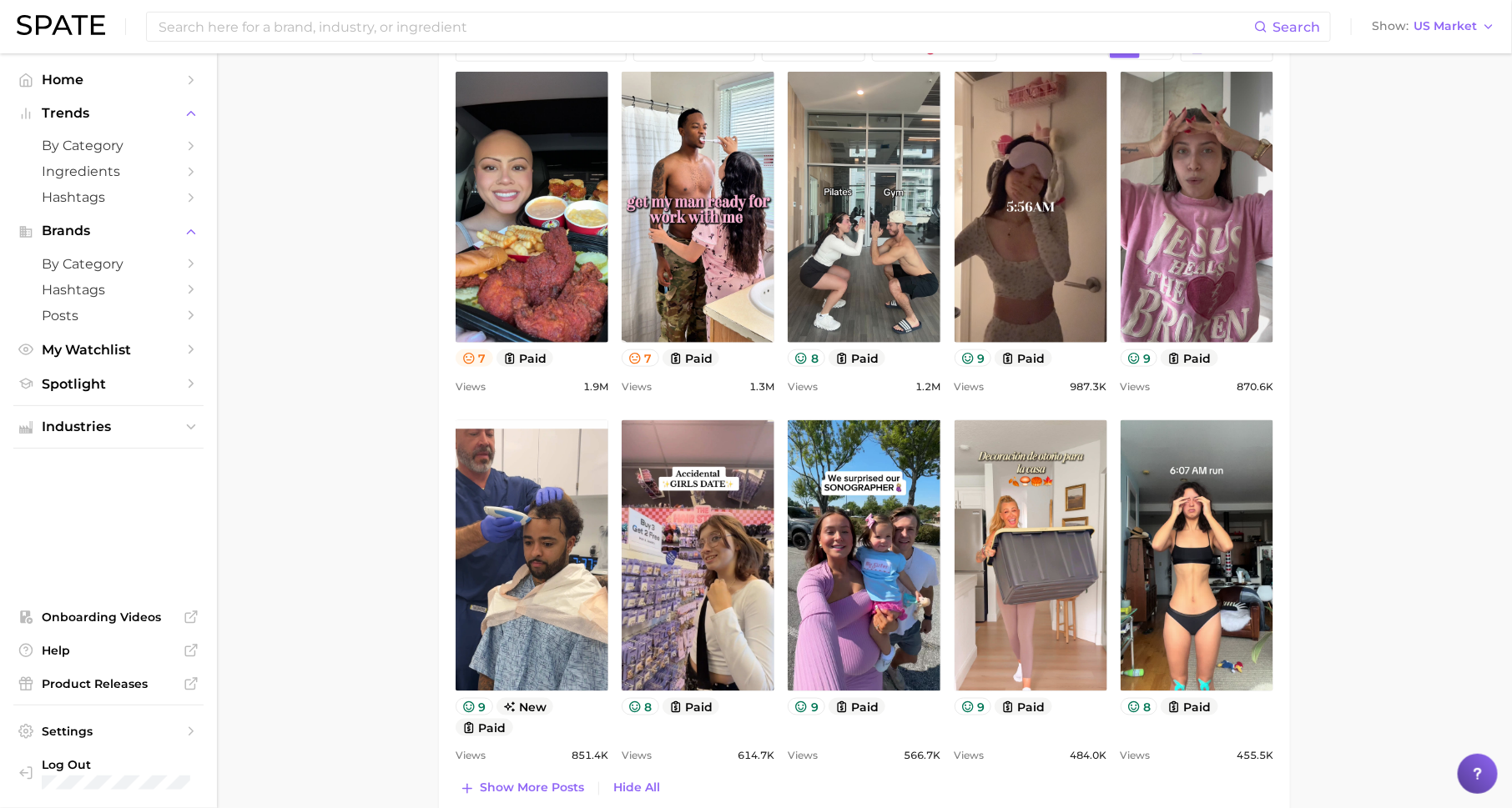
click at [466, 353] on icon at bounding box center [468, 358] width 11 height 11
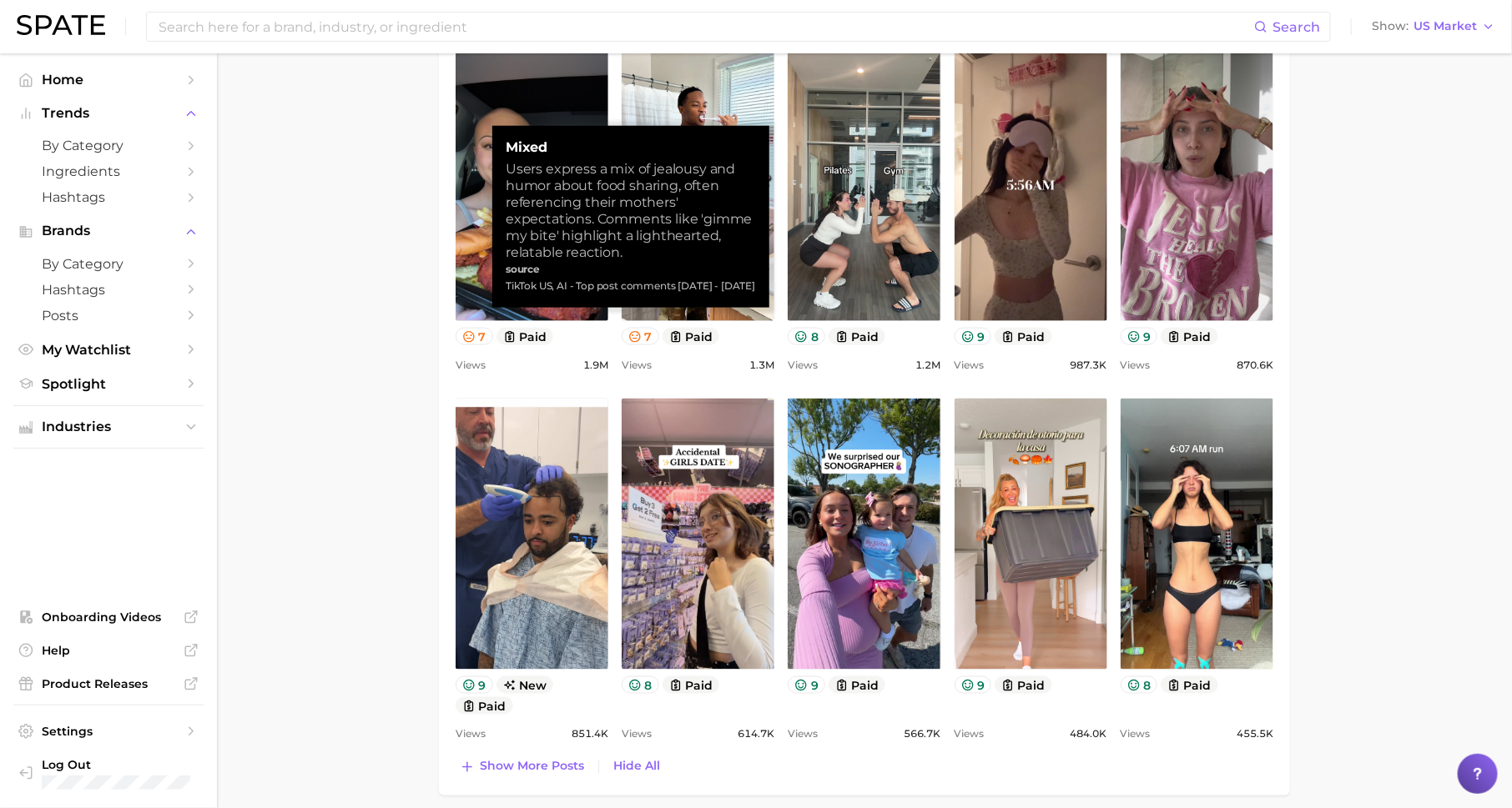
click at [379, 384] on main "Overview Google TikTok Instagram Beta brand bloom nutrition Add to Watchlist Ex…" at bounding box center [865, 603] width 1295 height 2679
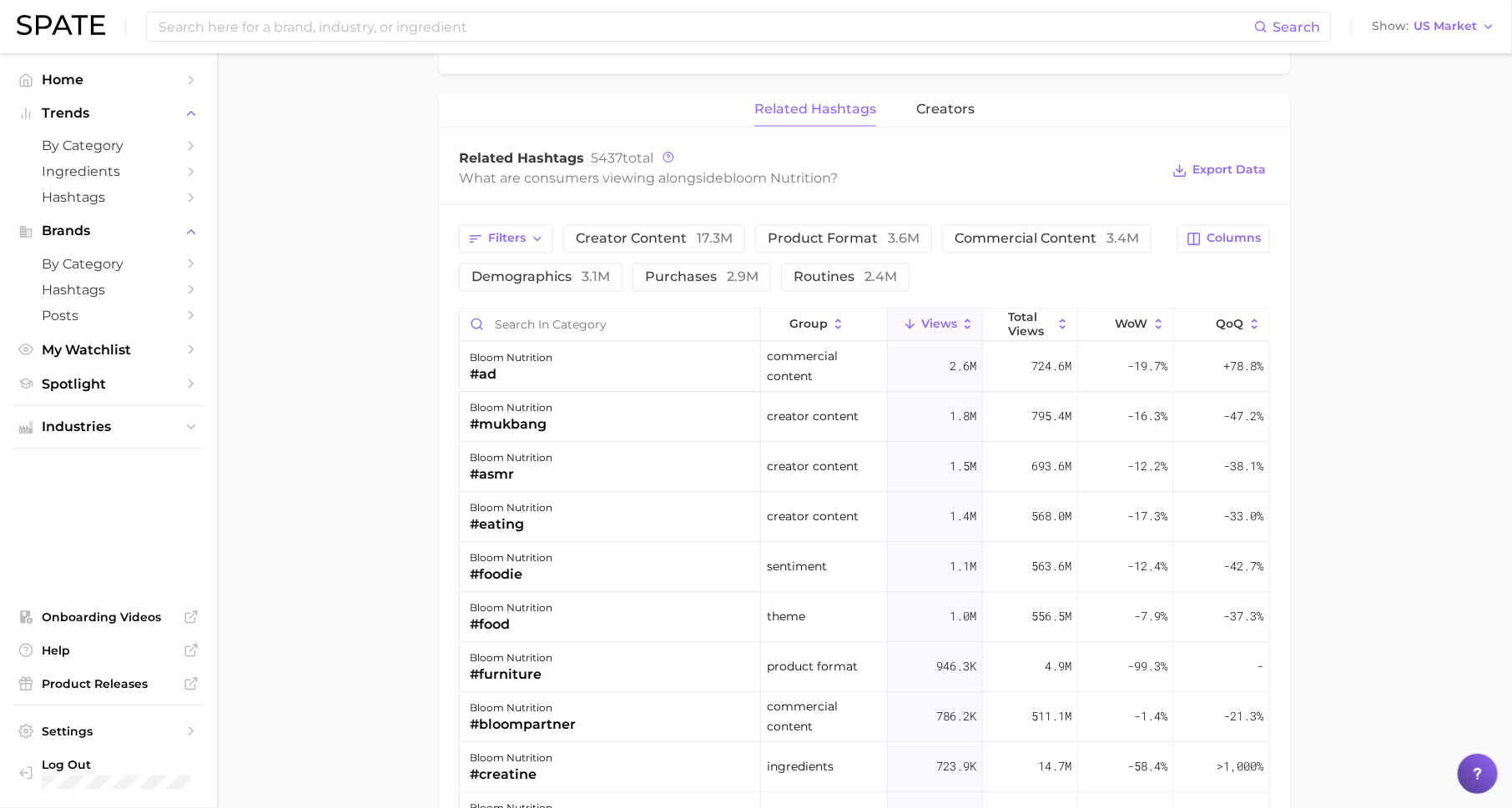
scroll to position [1512, 0]
click at [551, 422] on div "#mukbang" at bounding box center [511, 426] width 82 height 20
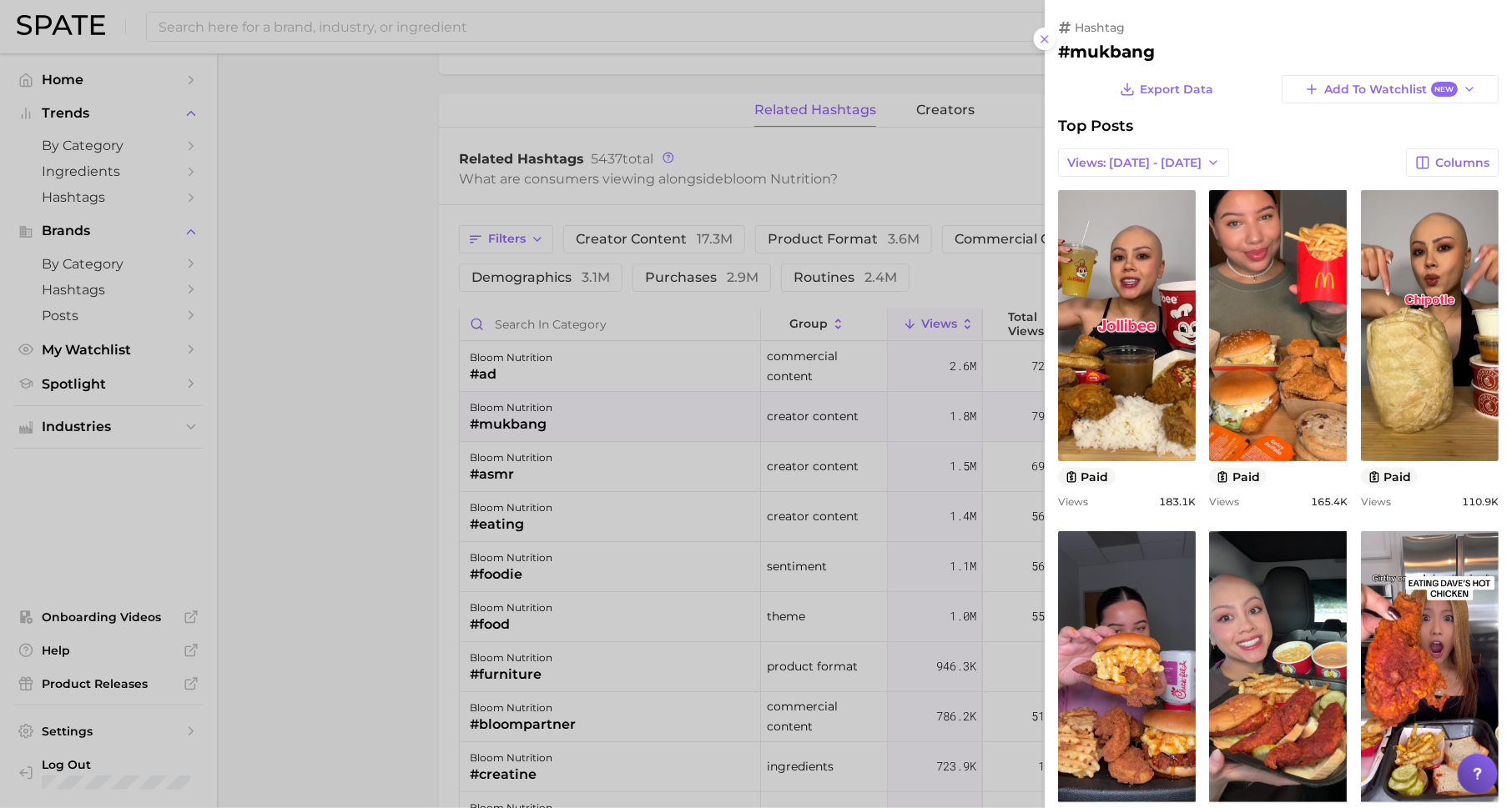
scroll to position [0, 0]
click at [551, 422] on div at bounding box center [756, 404] width 1512 height 808
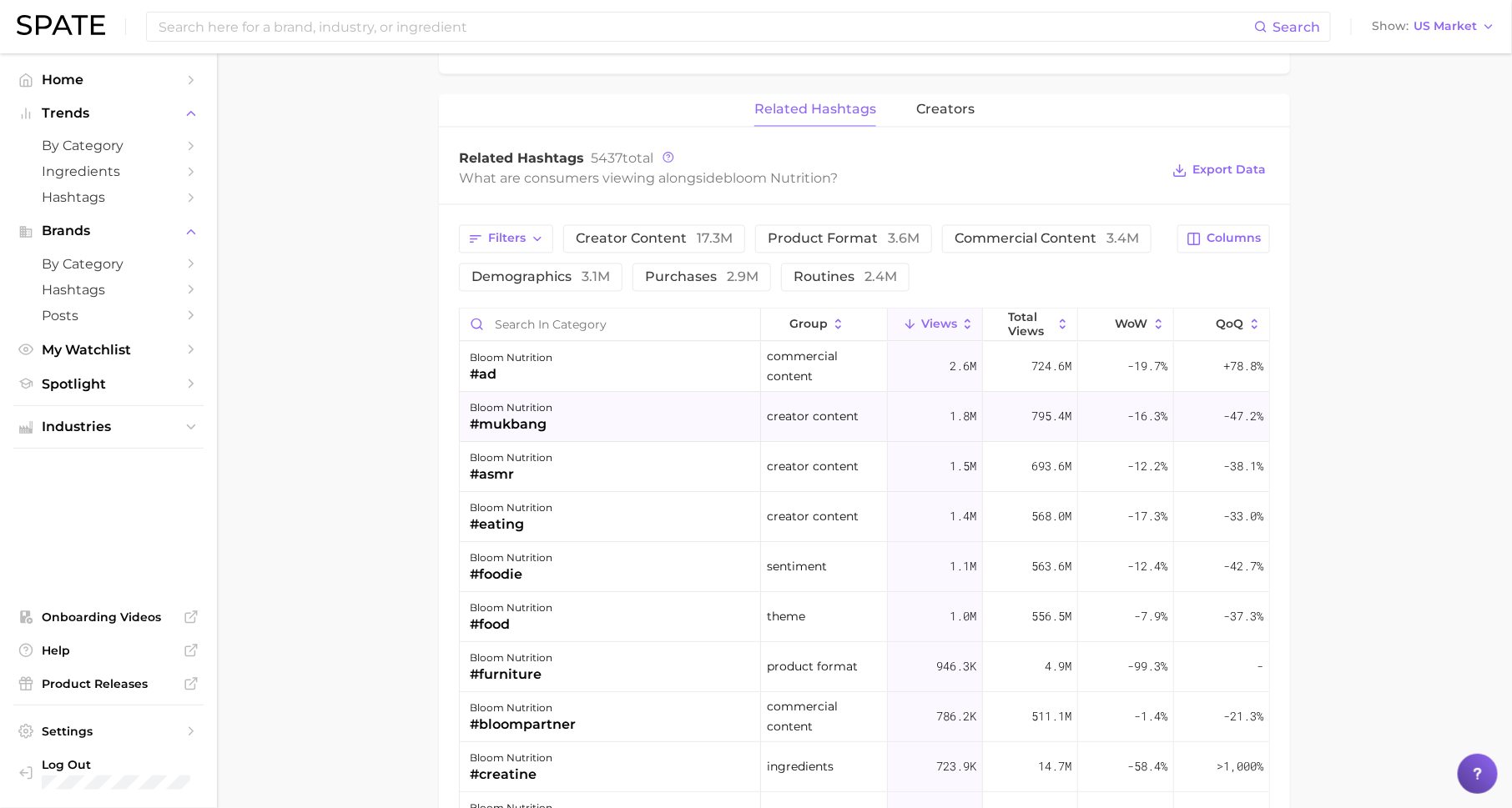
click at [555, 423] on div "bloom nutrition #mukbang" at bounding box center [610, 418] width 301 height 50
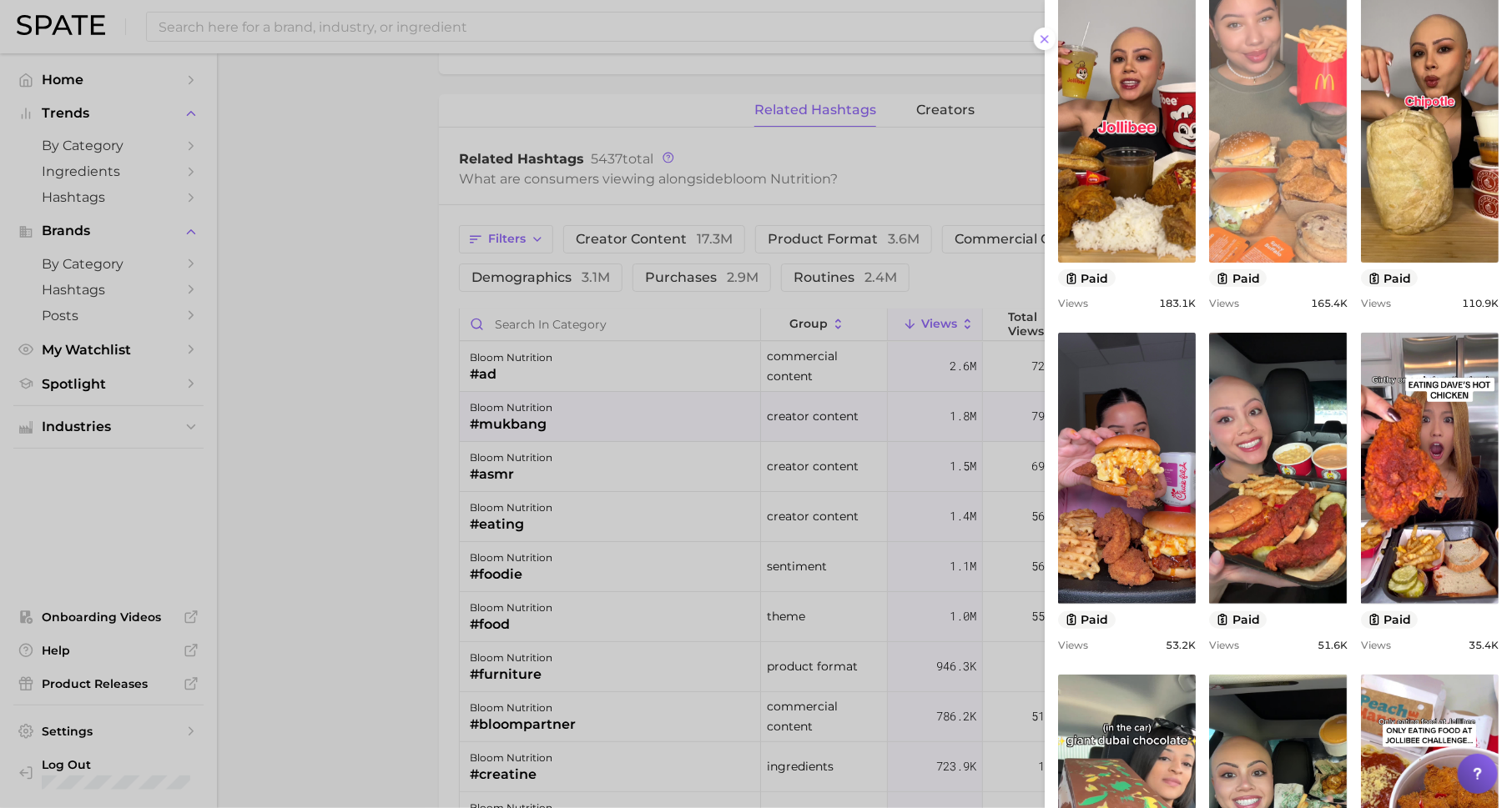
scroll to position [439, 0]
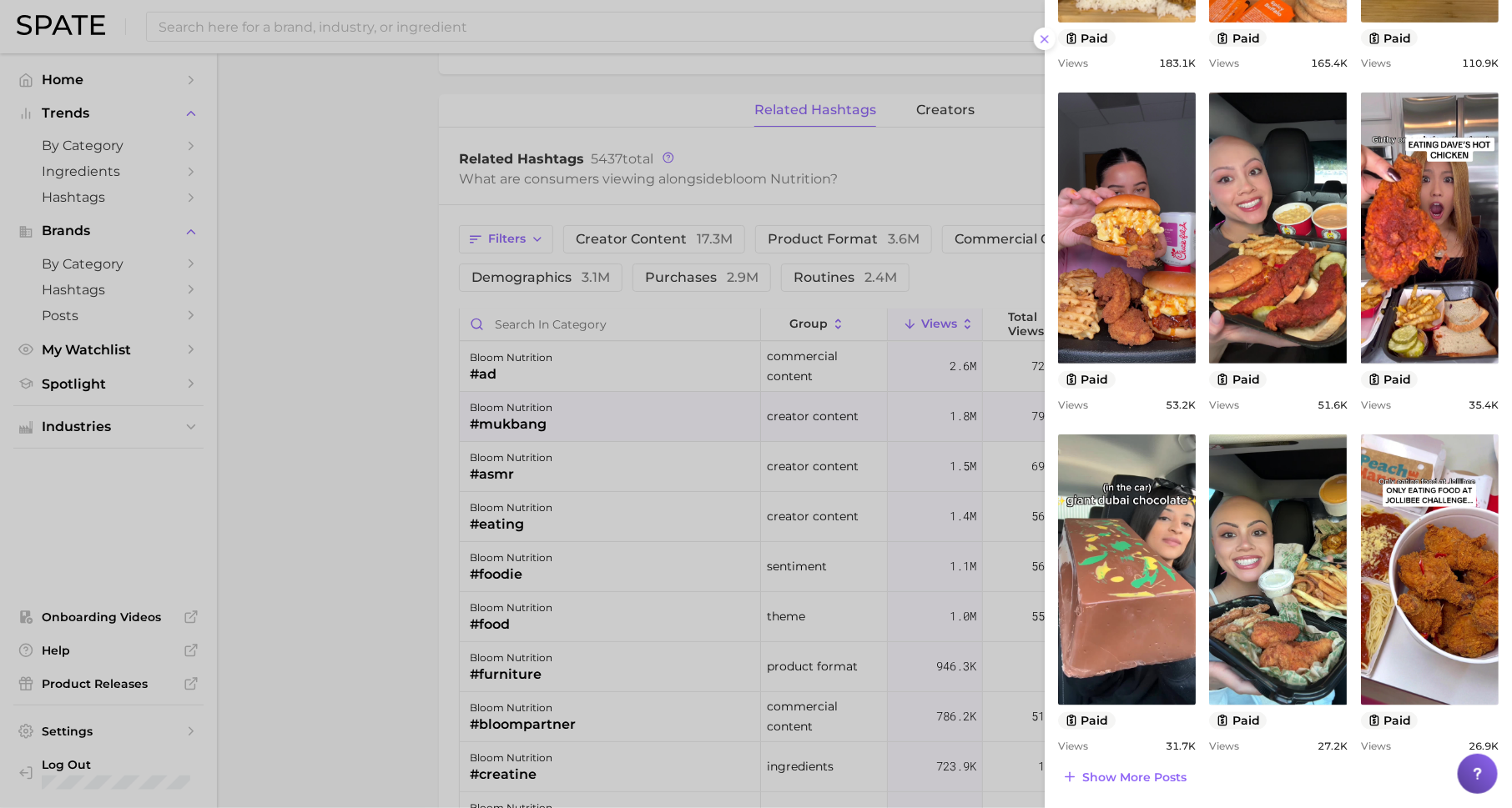
click at [959, 409] on div at bounding box center [756, 404] width 1512 height 808
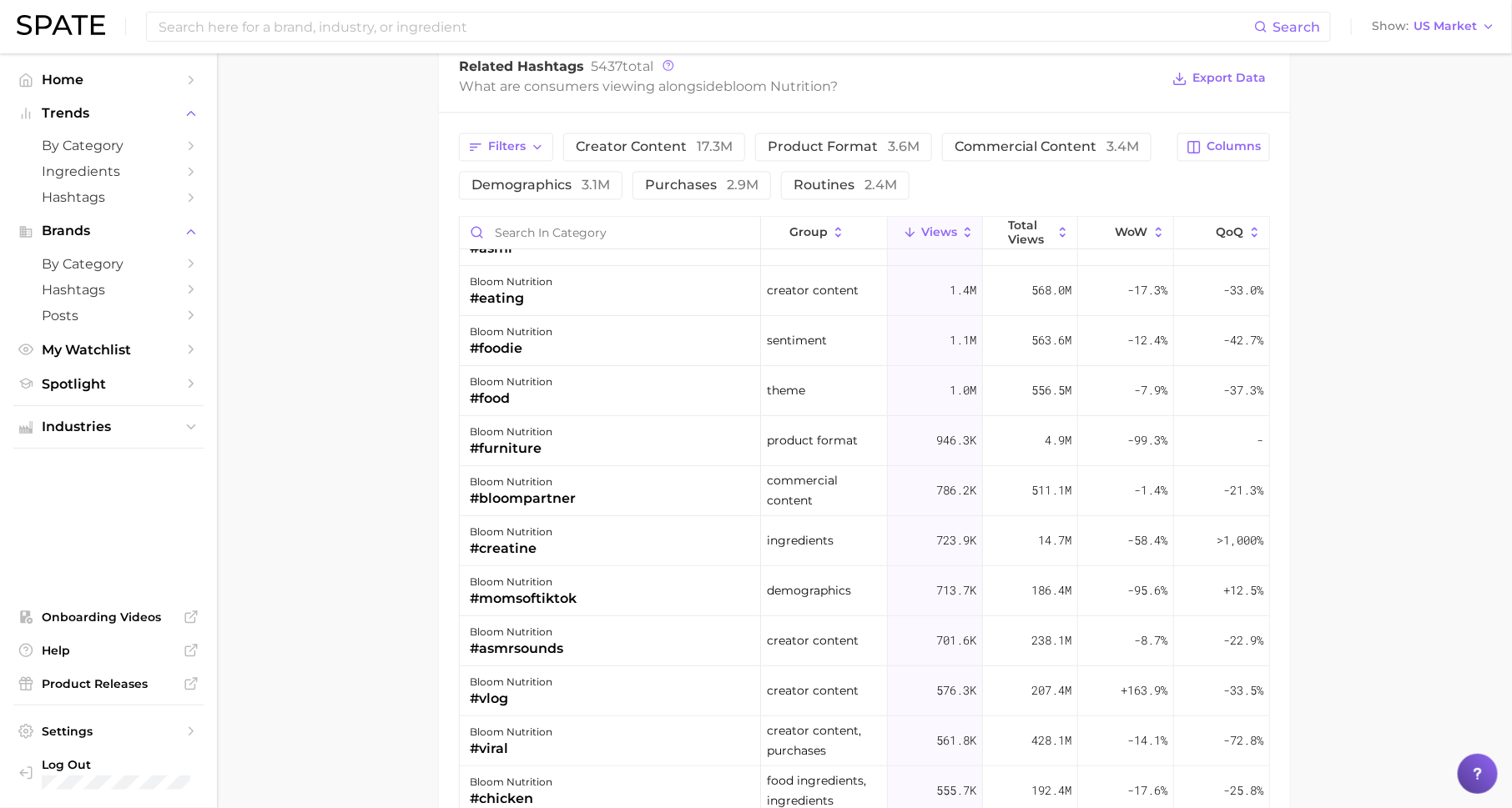
scroll to position [11, 0]
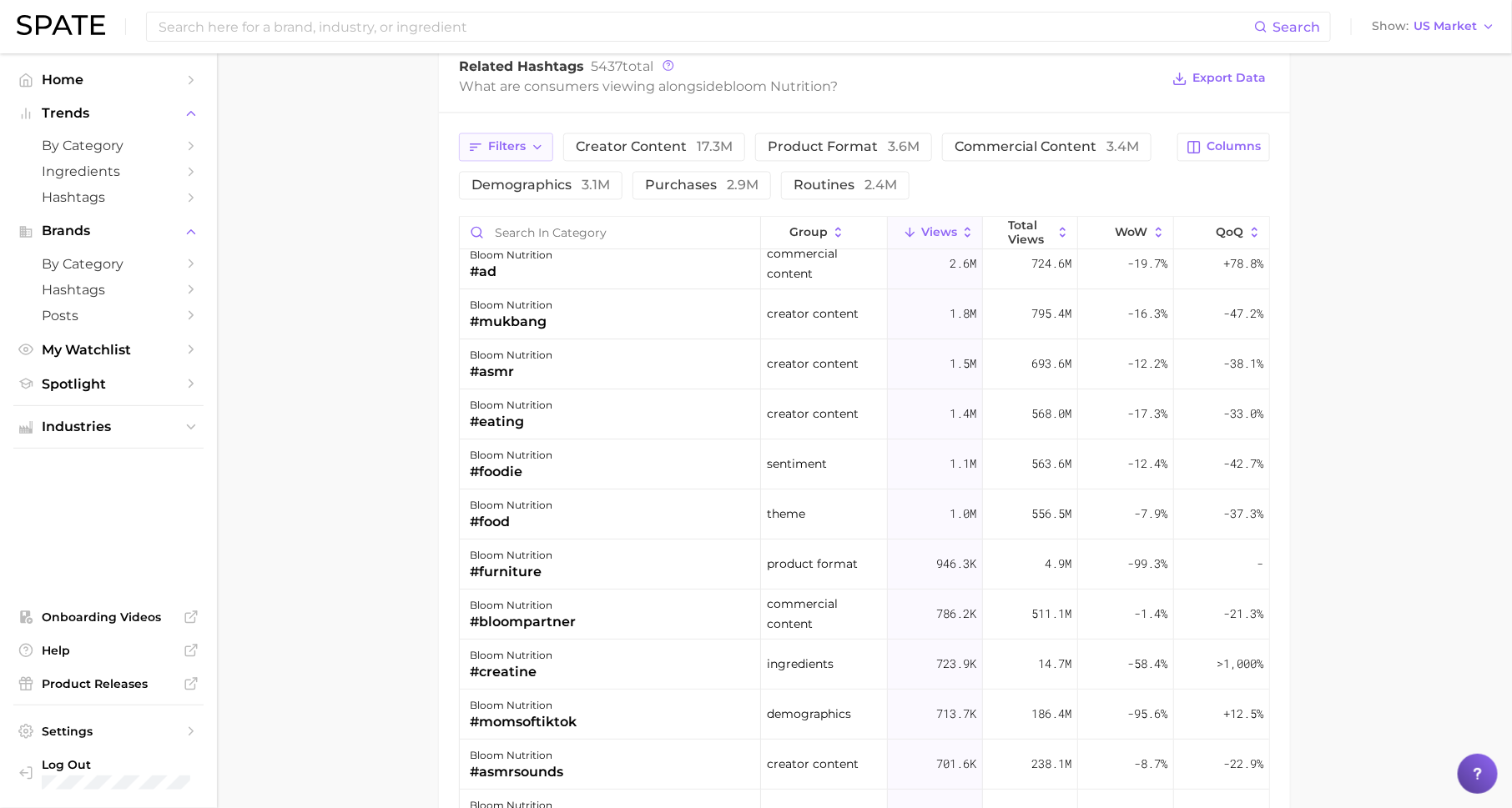
click at [524, 141] on span "Filters" at bounding box center [506, 146] width 37 height 14
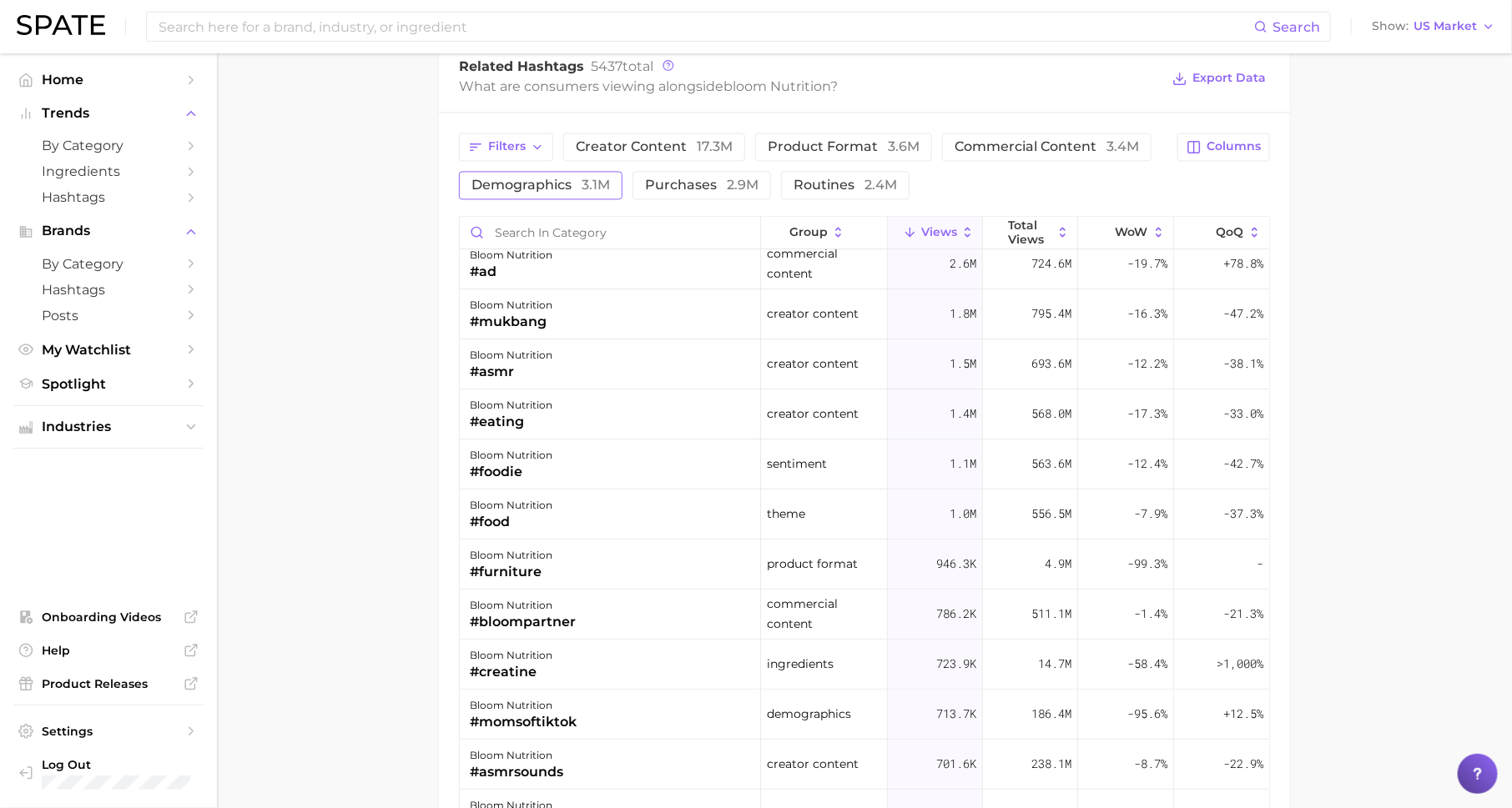
click at [542, 179] on span "demographics 3.1m" at bounding box center [540, 186] width 139 height 13
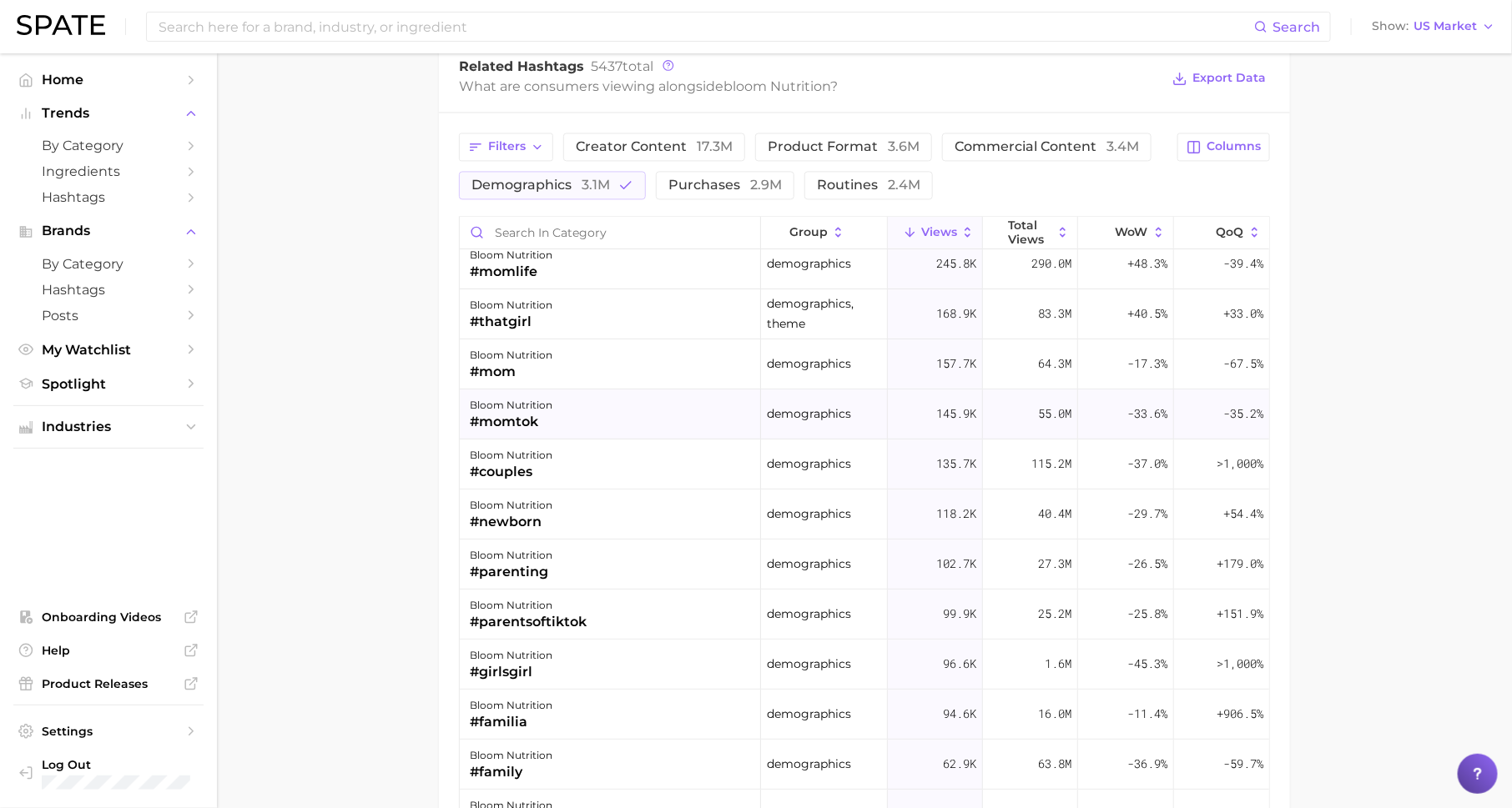
scroll to position [63, 0]
click at [535, 179] on span "demographics 3.1m" at bounding box center [540, 186] width 139 height 13
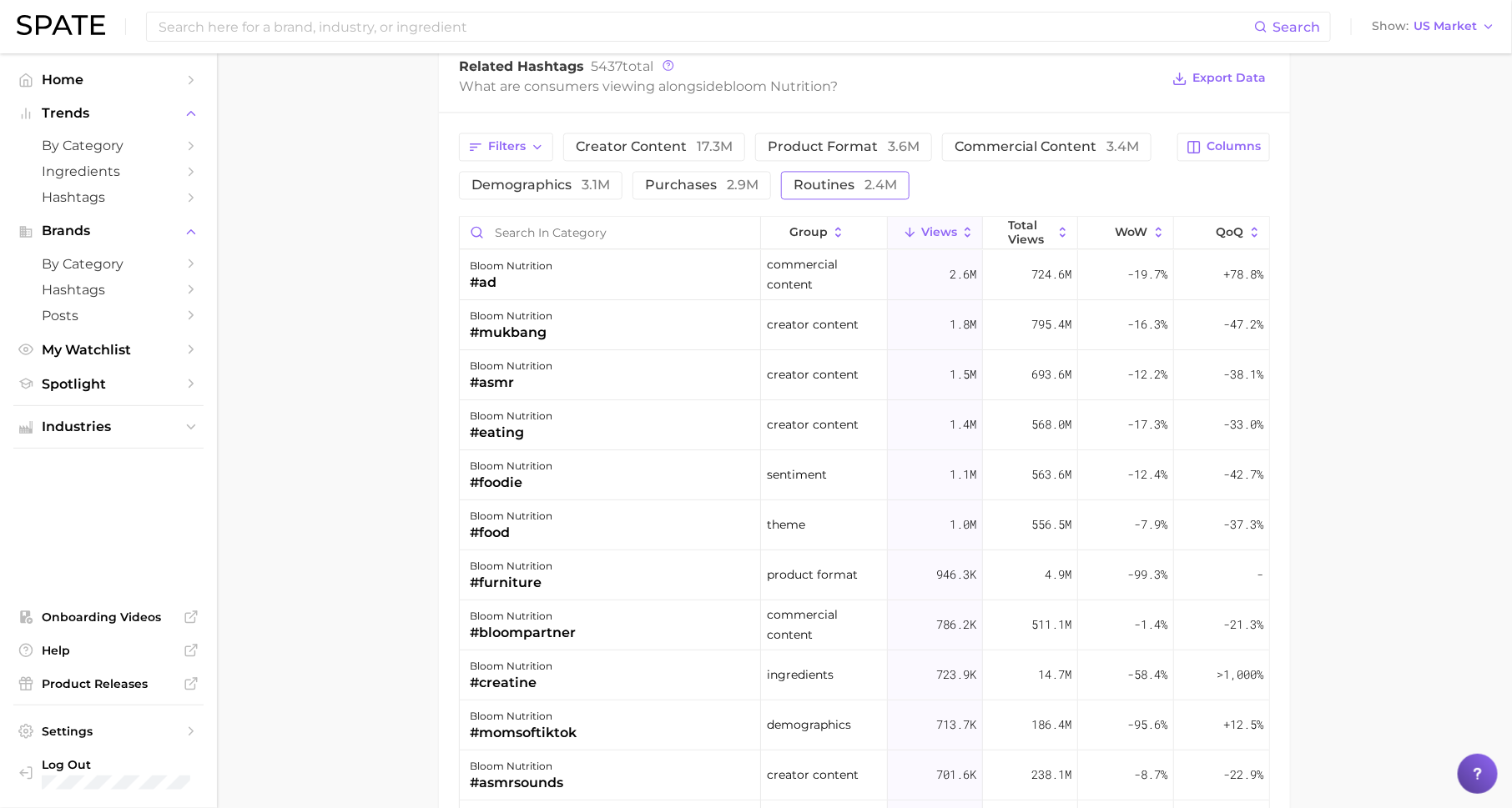
click at [822, 179] on span "routines 2.4m" at bounding box center [845, 186] width 103 height 13
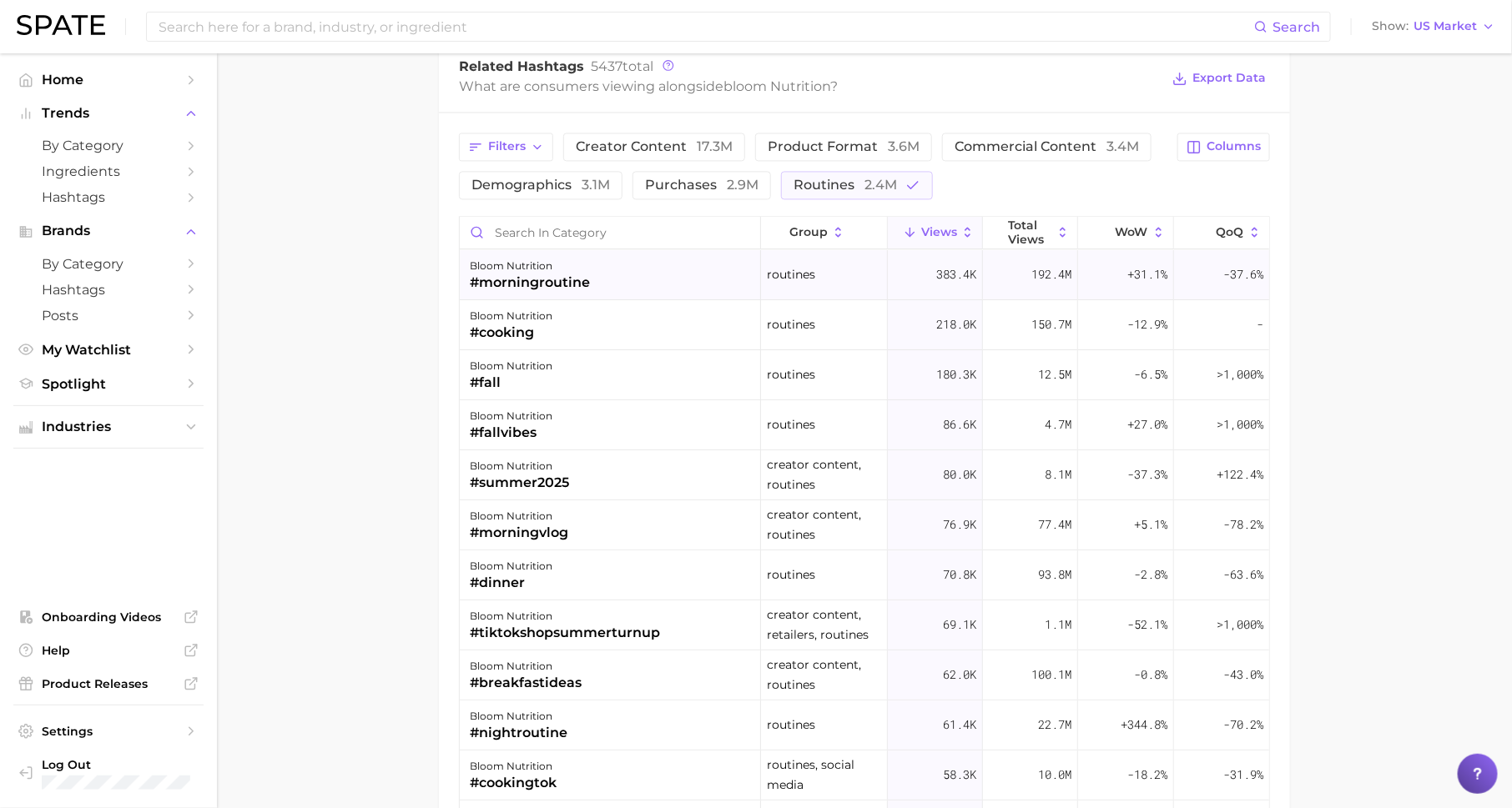
click at [623, 290] on div "bloom nutrition #morningroutine" at bounding box center [610, 275] width 301 height 50
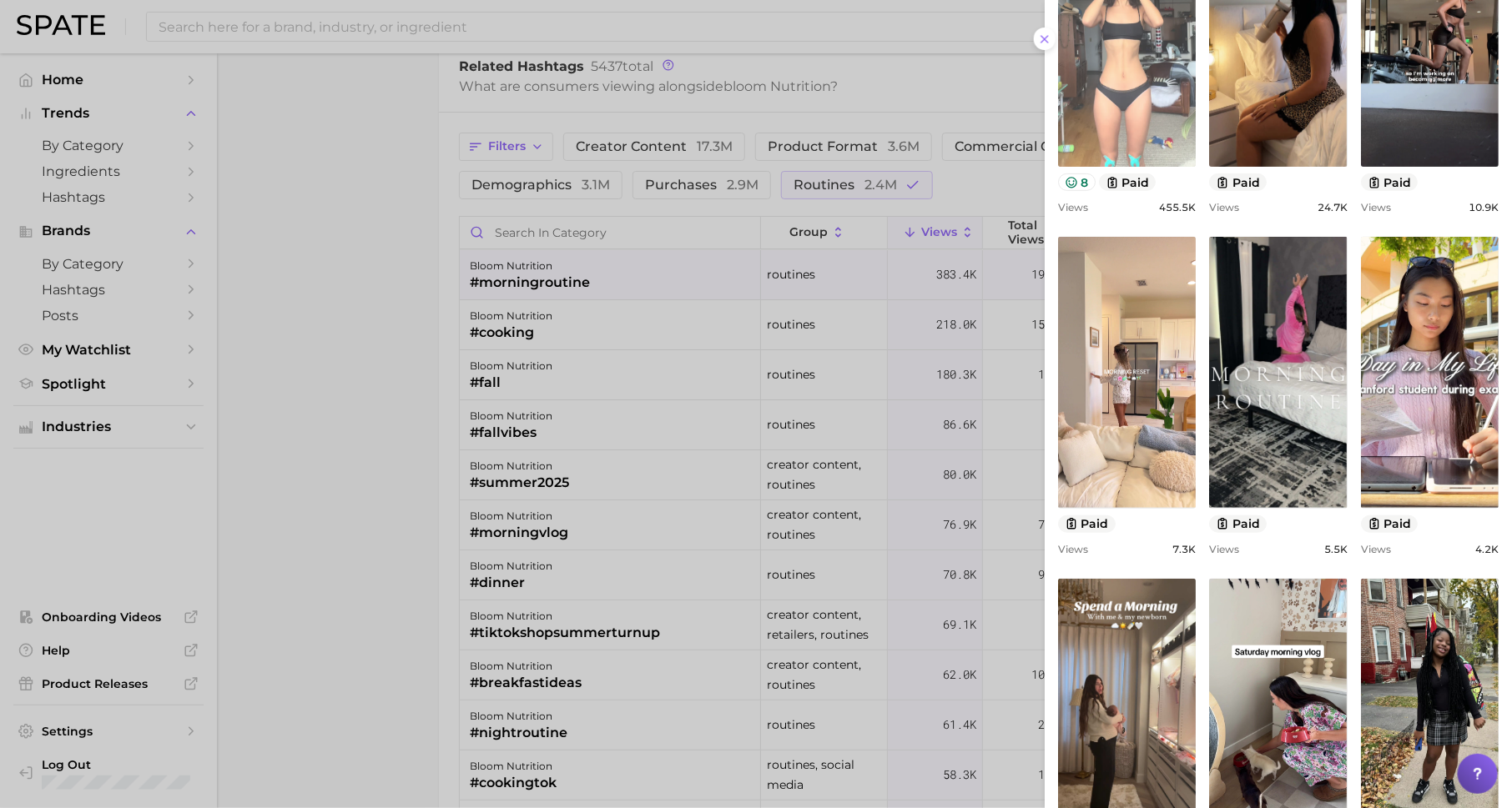
scroll to position [315, 0]
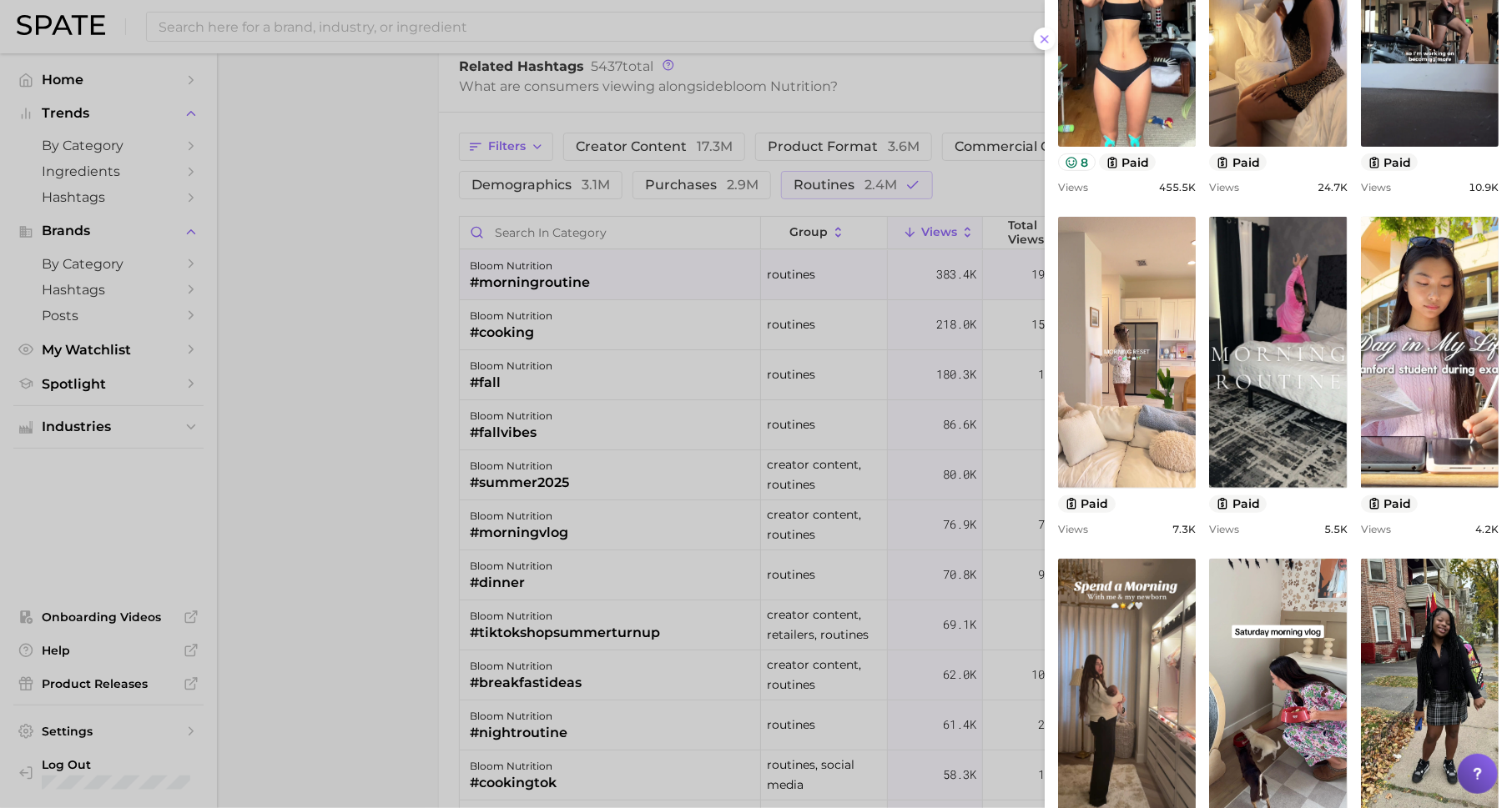
click at [876, 351] on div at bounding box center [756, 404] width 1512 height 808
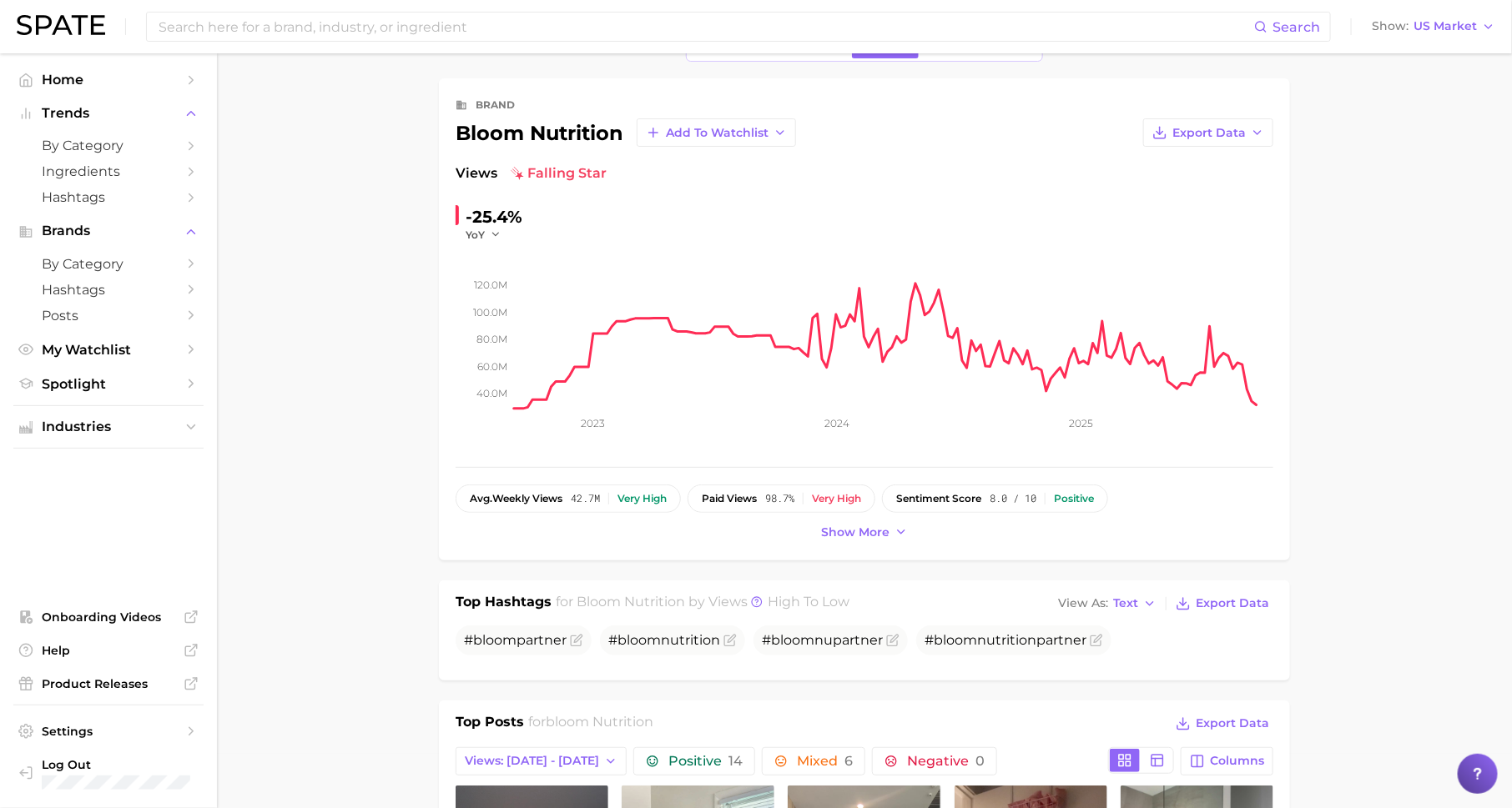
scroll to position [0, 0]
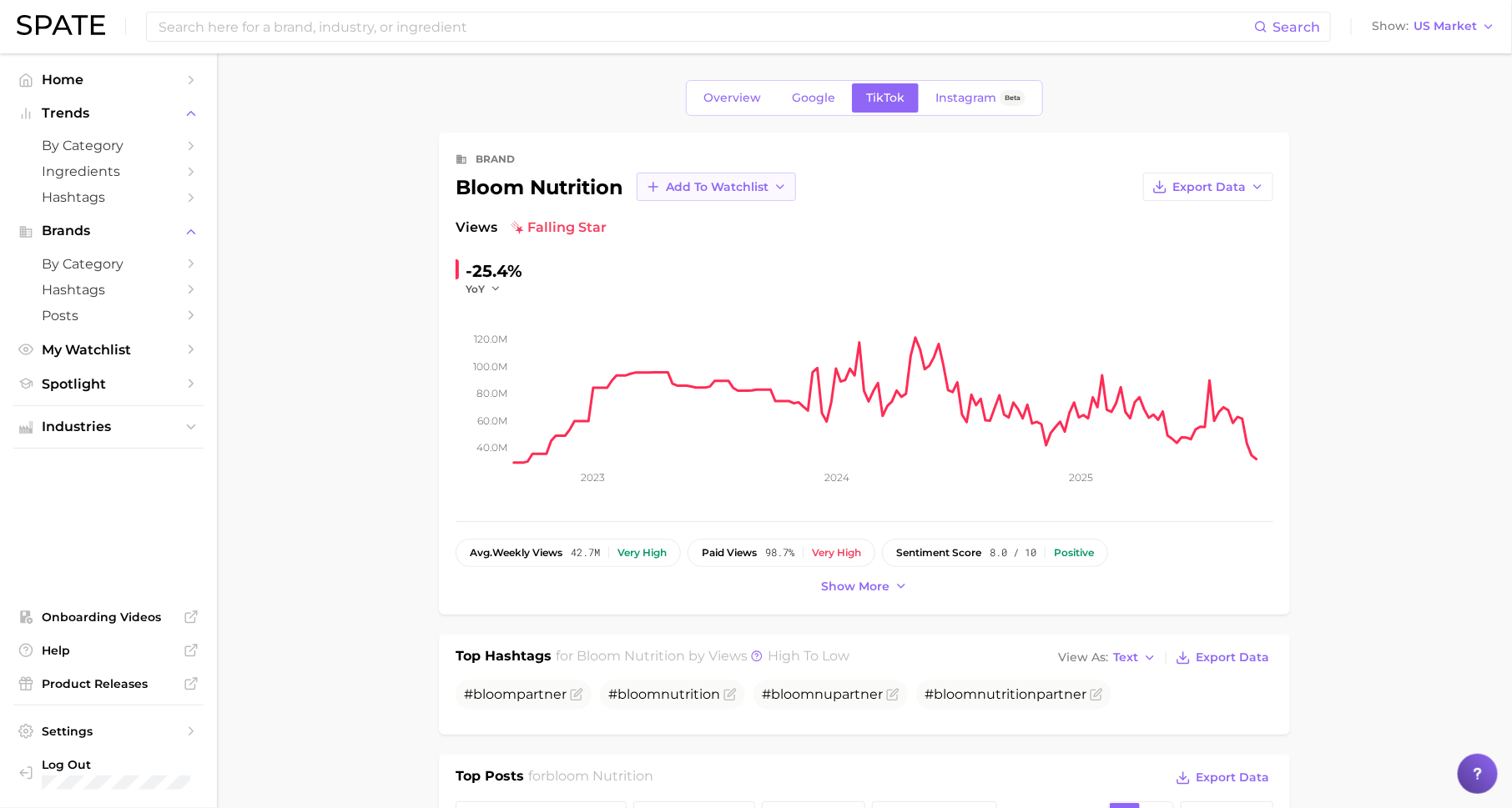
click at [710, 186] on span "Add to Watchlist" at bounding box center [716, 186] width 102 height 14
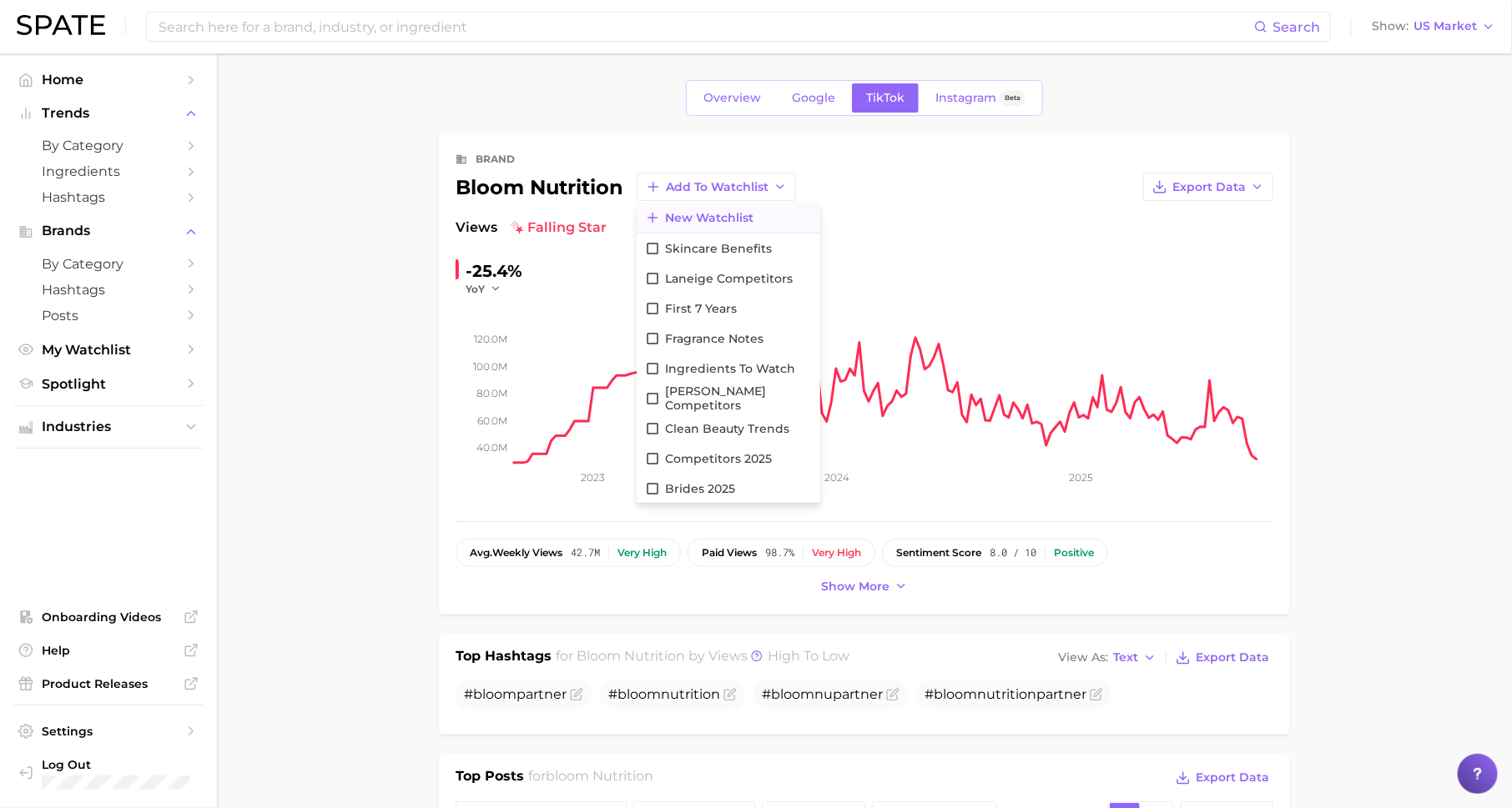
click at [711, 211] on span "New Watchlist" at bounding box center [709, 218] width 88 height 14
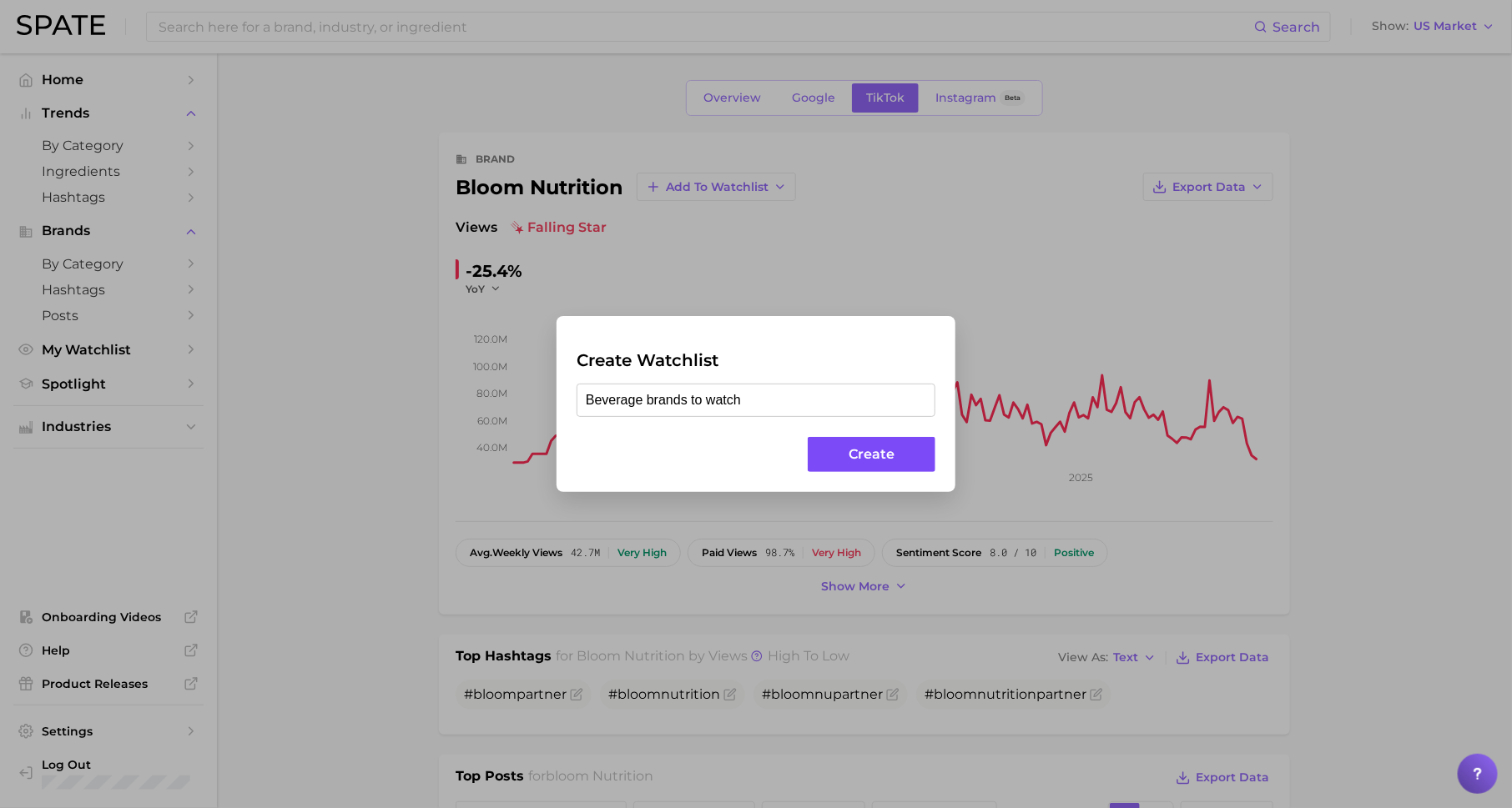
type input "Beverage brands to watch"
click at [833, 456] on button "Create" at bounding box center [871, 455] width 127 height 36
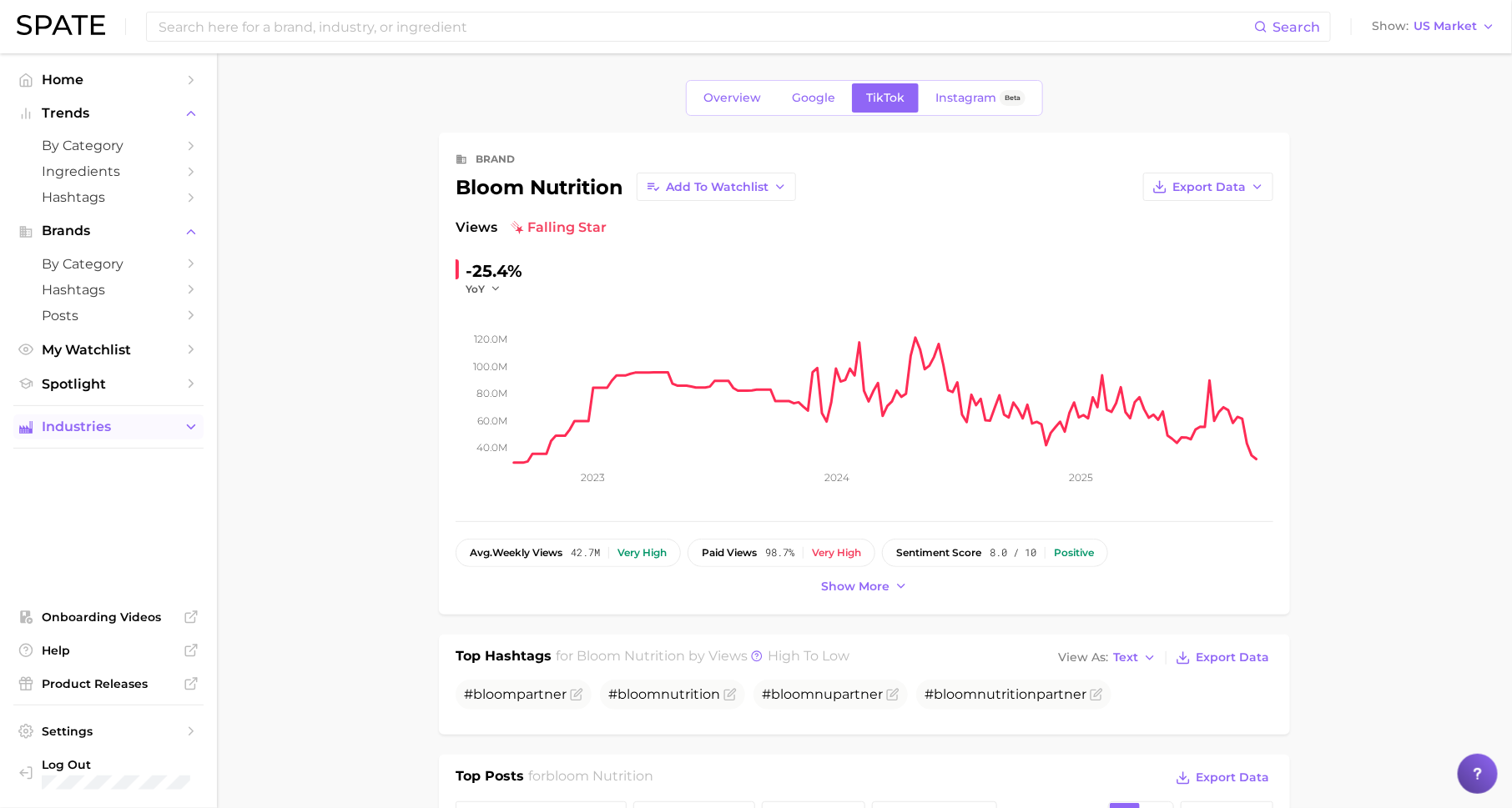
click at [150, 428] on span "Industries" at bounding box center [109, 427] width 134 height 15
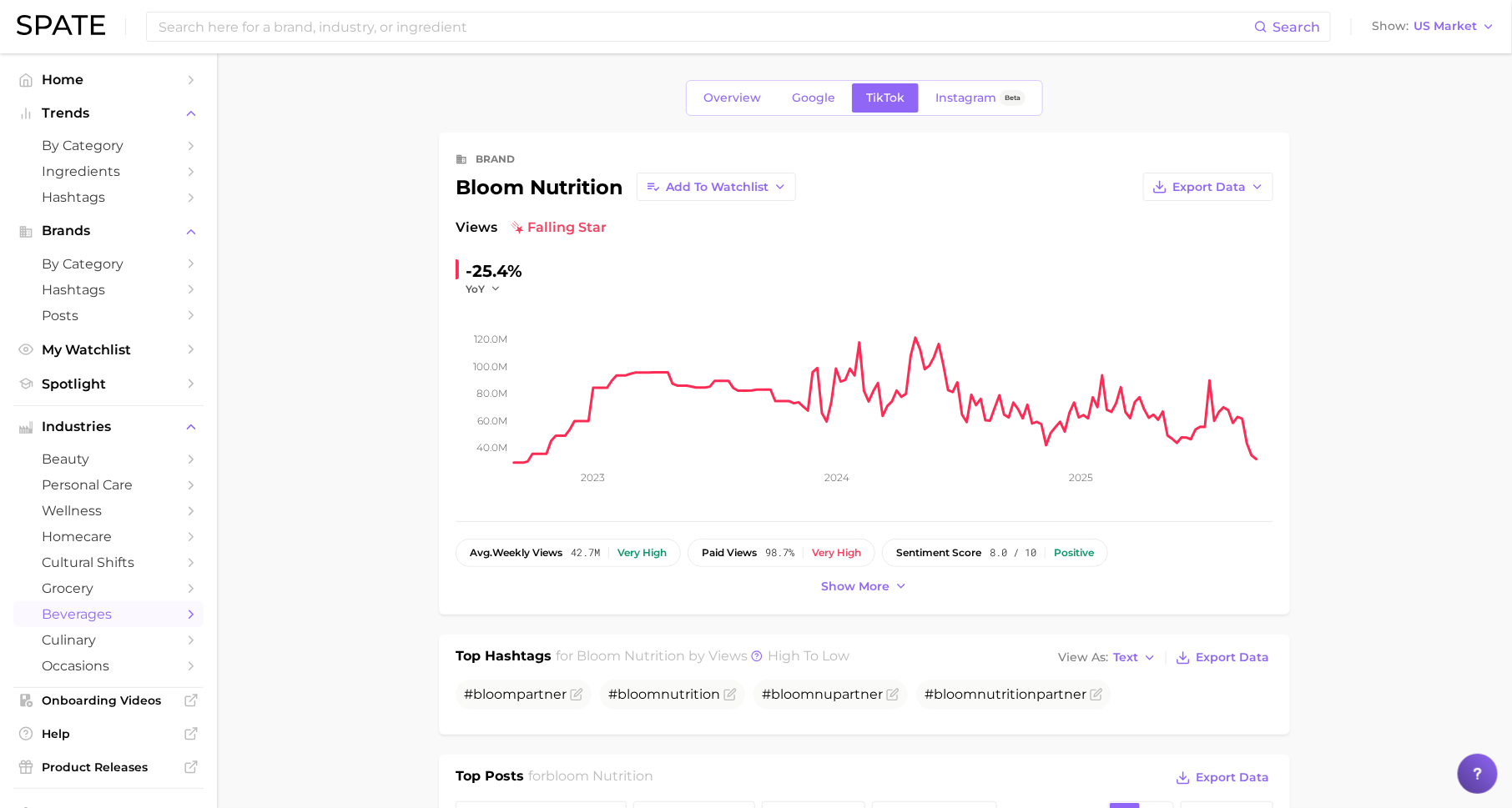
click at [134, 622] on span "beverages" at bounding box center [109, 614] width 134 height 16
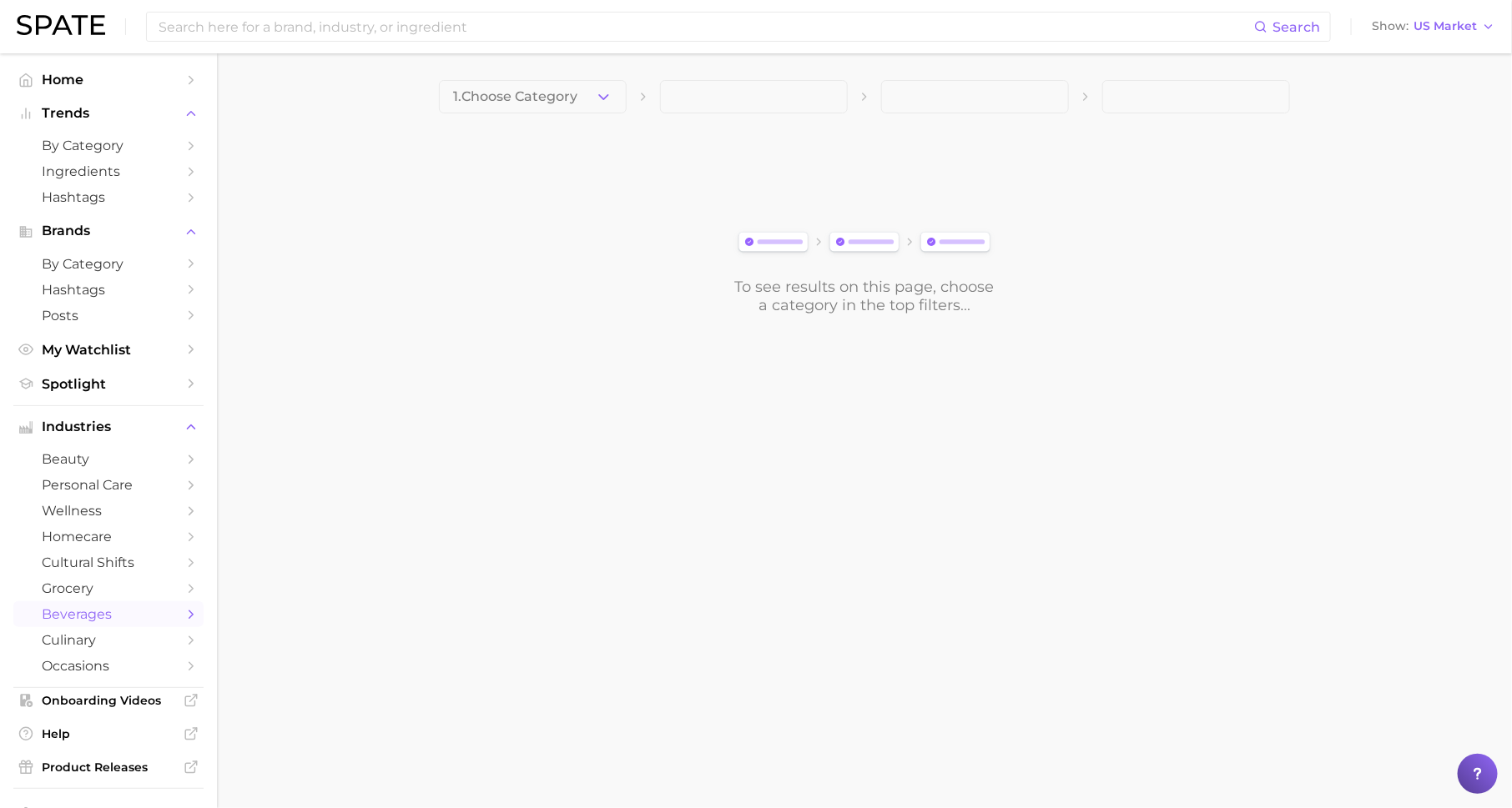
click at [482, 104] on button "1. Choose Category" at bounding box center [533, 97] width 187 height 33
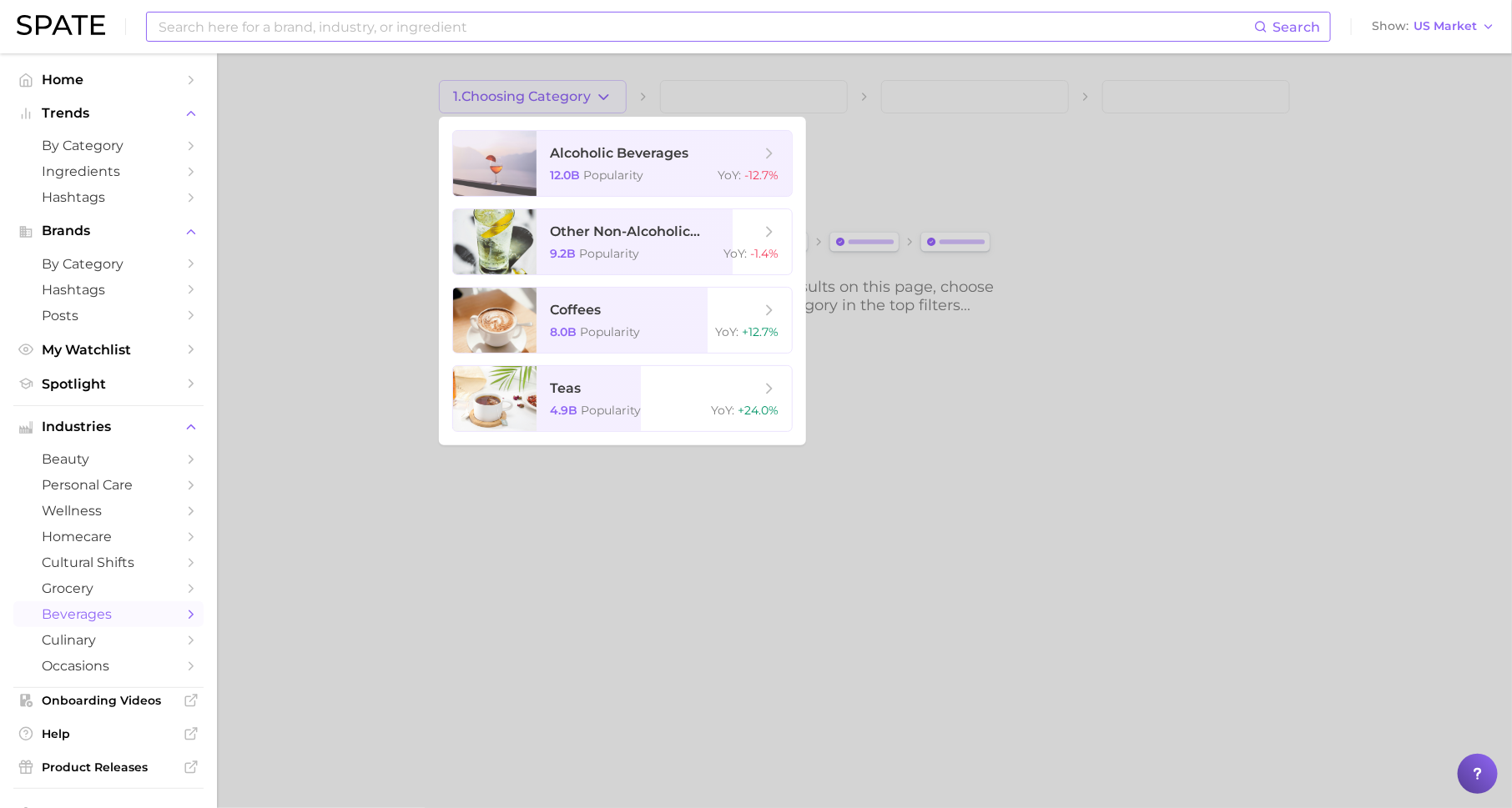
click at [385, 35] on input at bounding box center [705, 27] width 1097 height 29
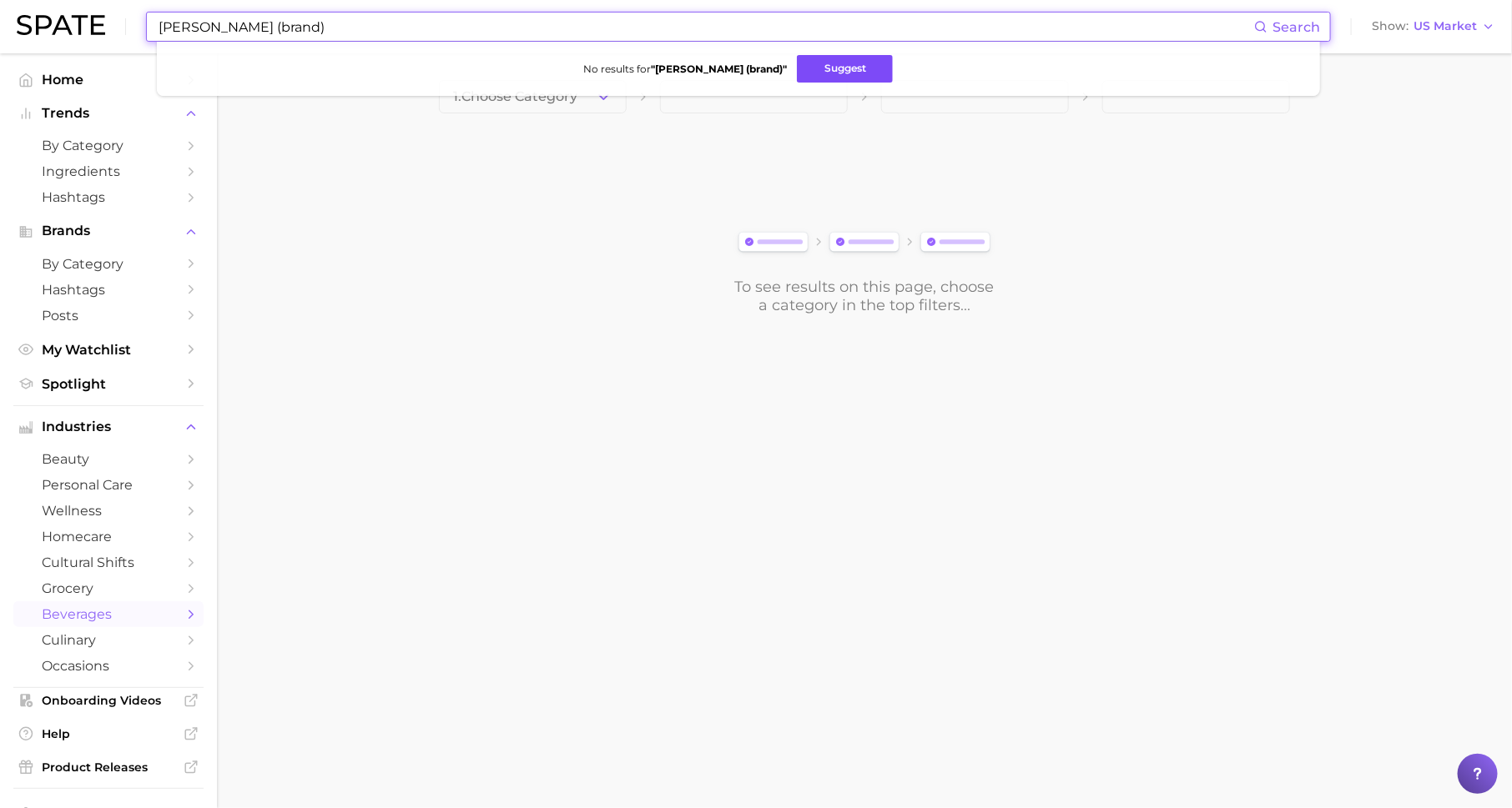
type input "stiller's (brand)"
click at [833, 66] on button "Suggest" at bounding box center [844, 69] width 96 height 28
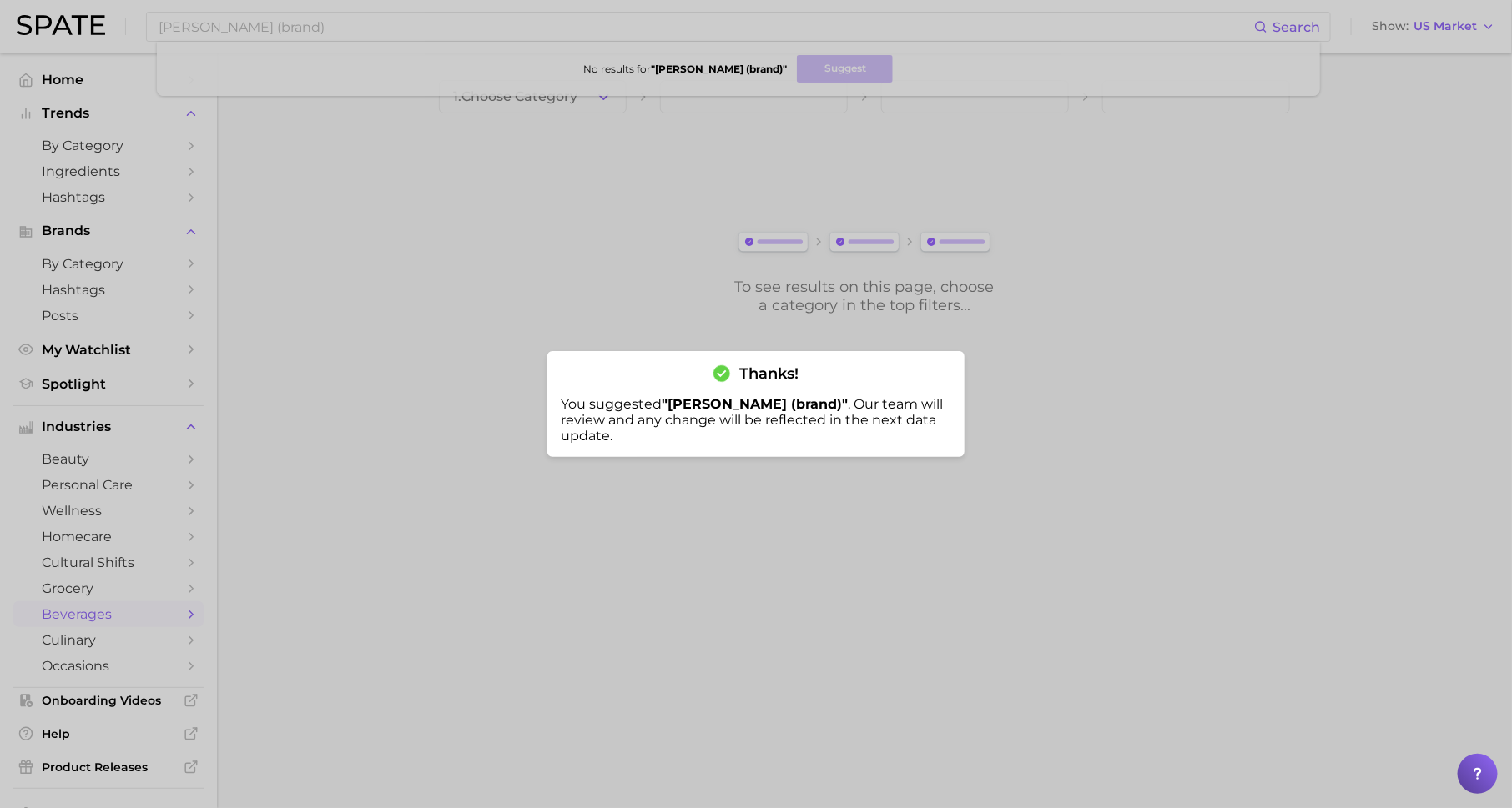
click at [427, 194] on div at bounding box center [756, 404] width 1512 height 808
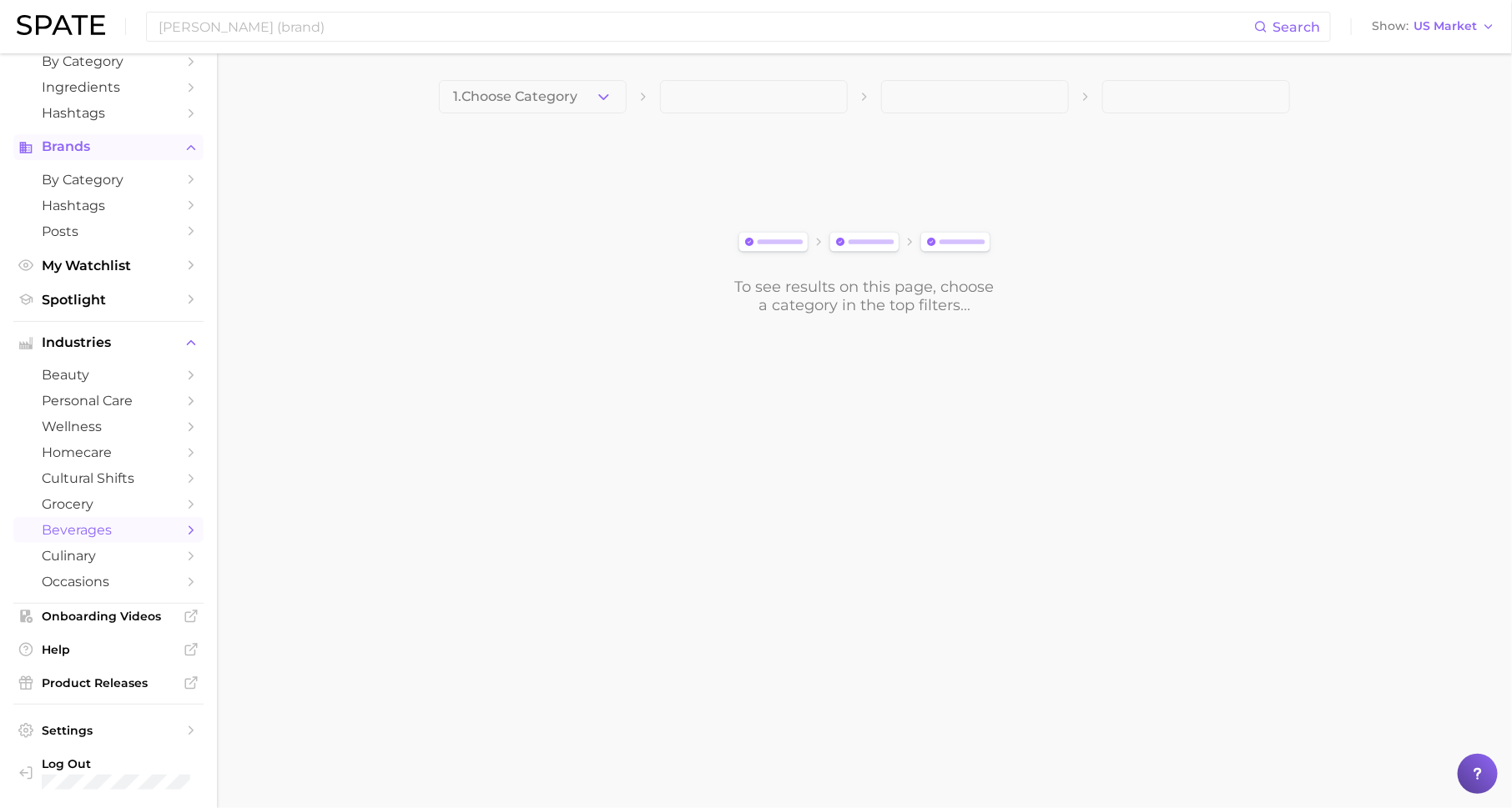
scroll to position [72, 0]
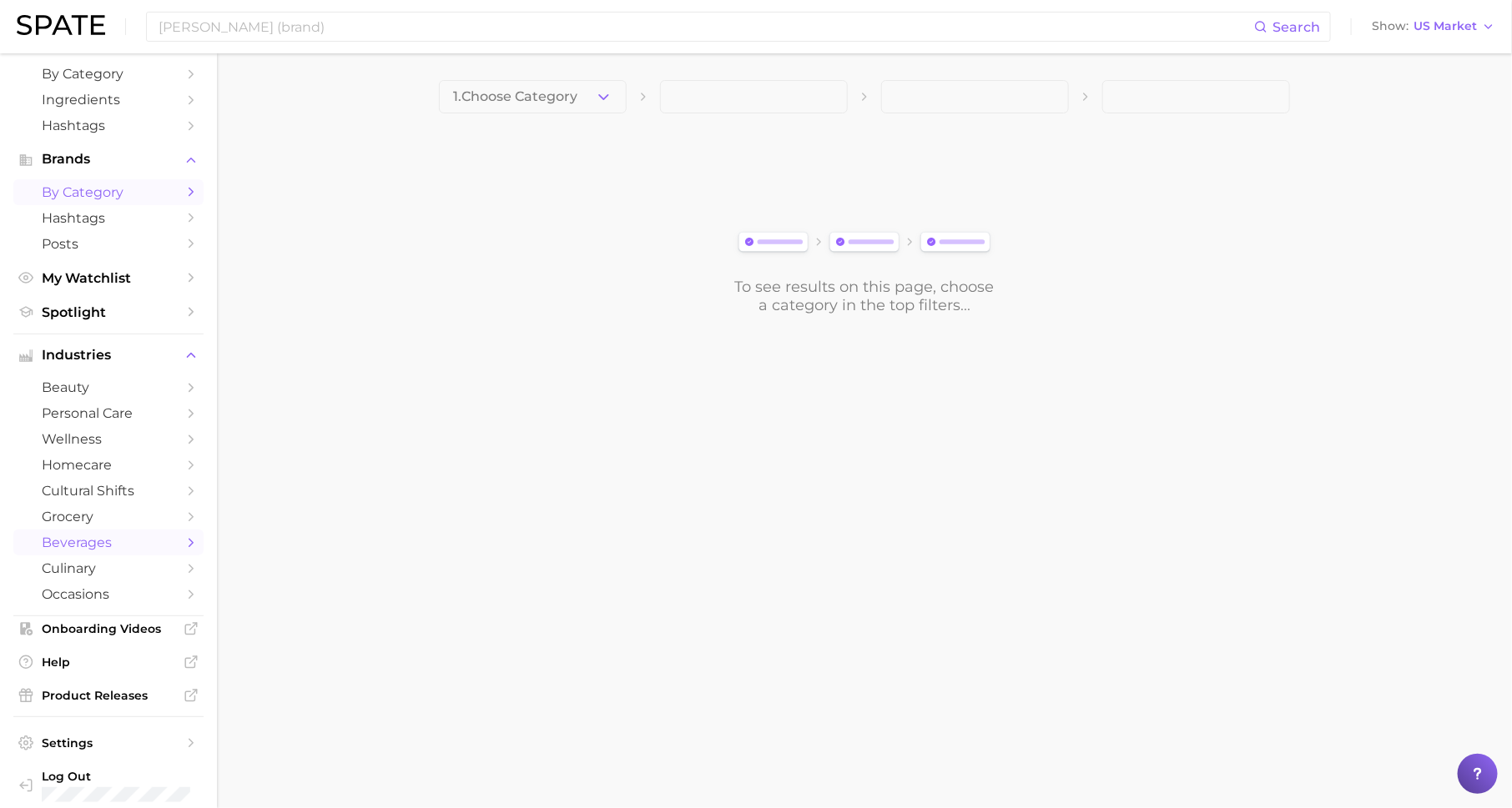
click at [141, 196] on span "by Category" at bounding box center [109, 192] width 134 height 16
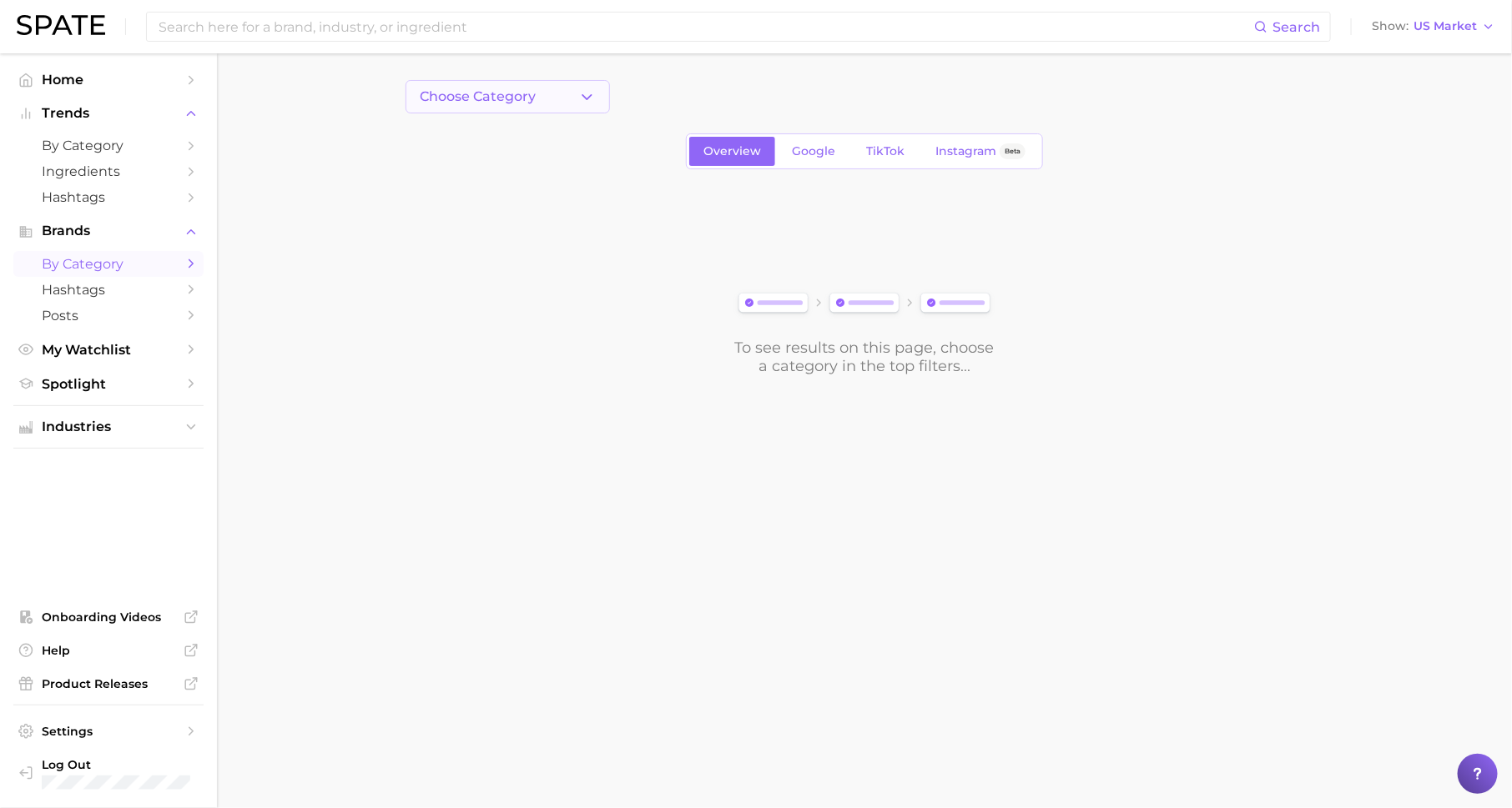
click at [495, 96] on span "Choose Category" at bounding box center [477, 97] width 116 height 15
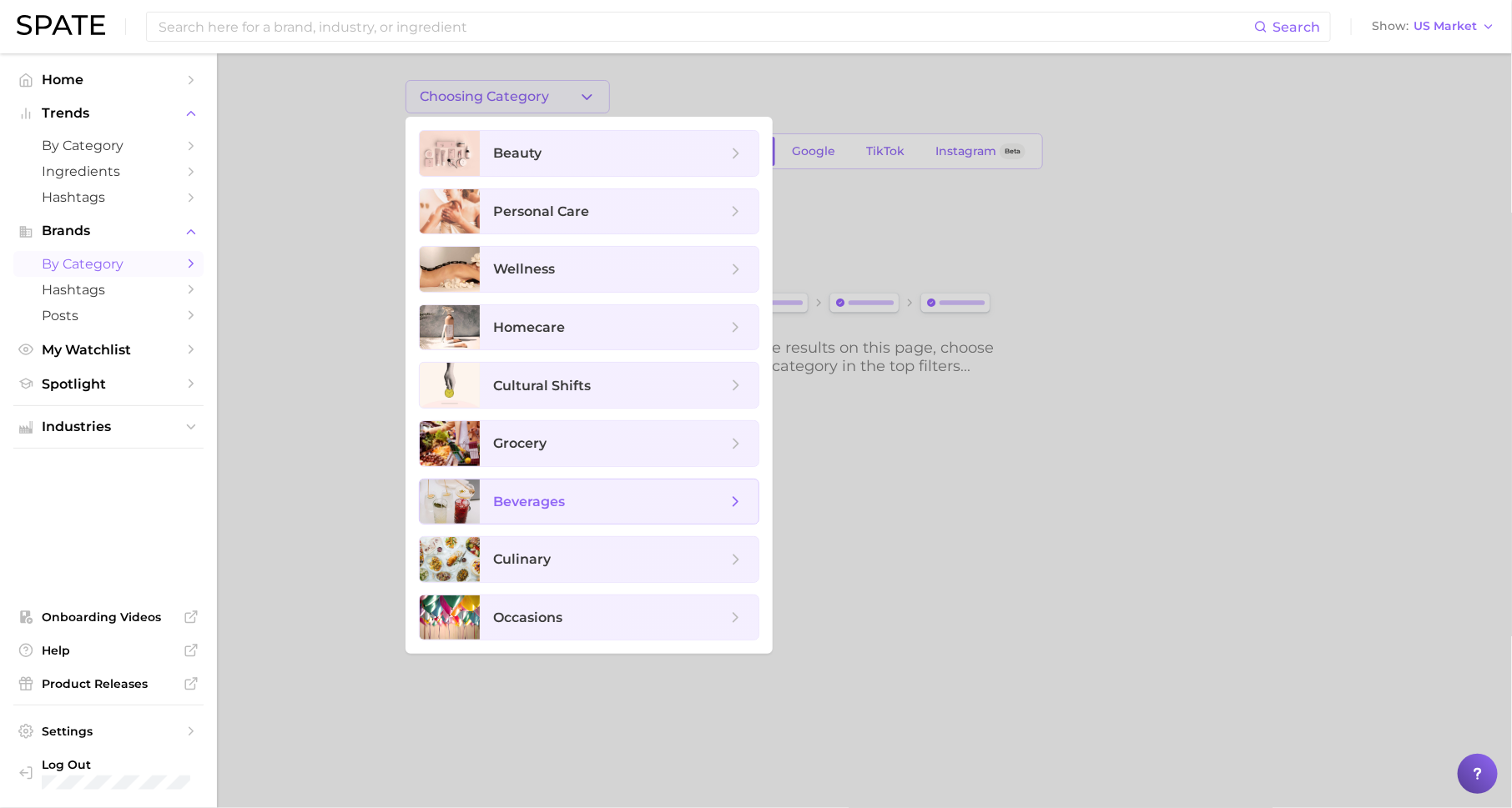
click at [559, 499] on span "beverages" at bounding box center [529, 502] width 72 height 16
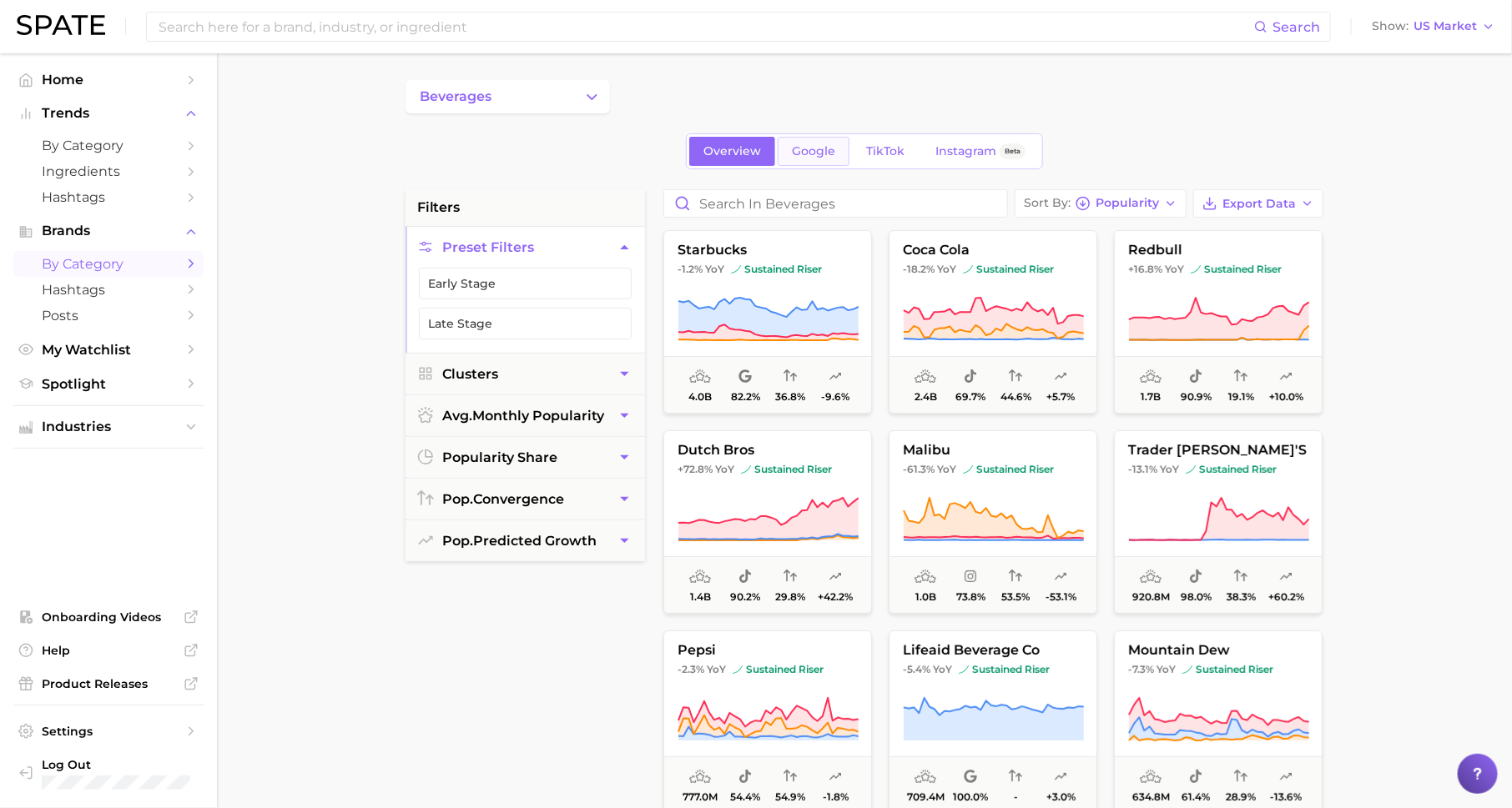
click at [795, 154] on span "Google" at bounding box center [813, 151] width 43 height 14
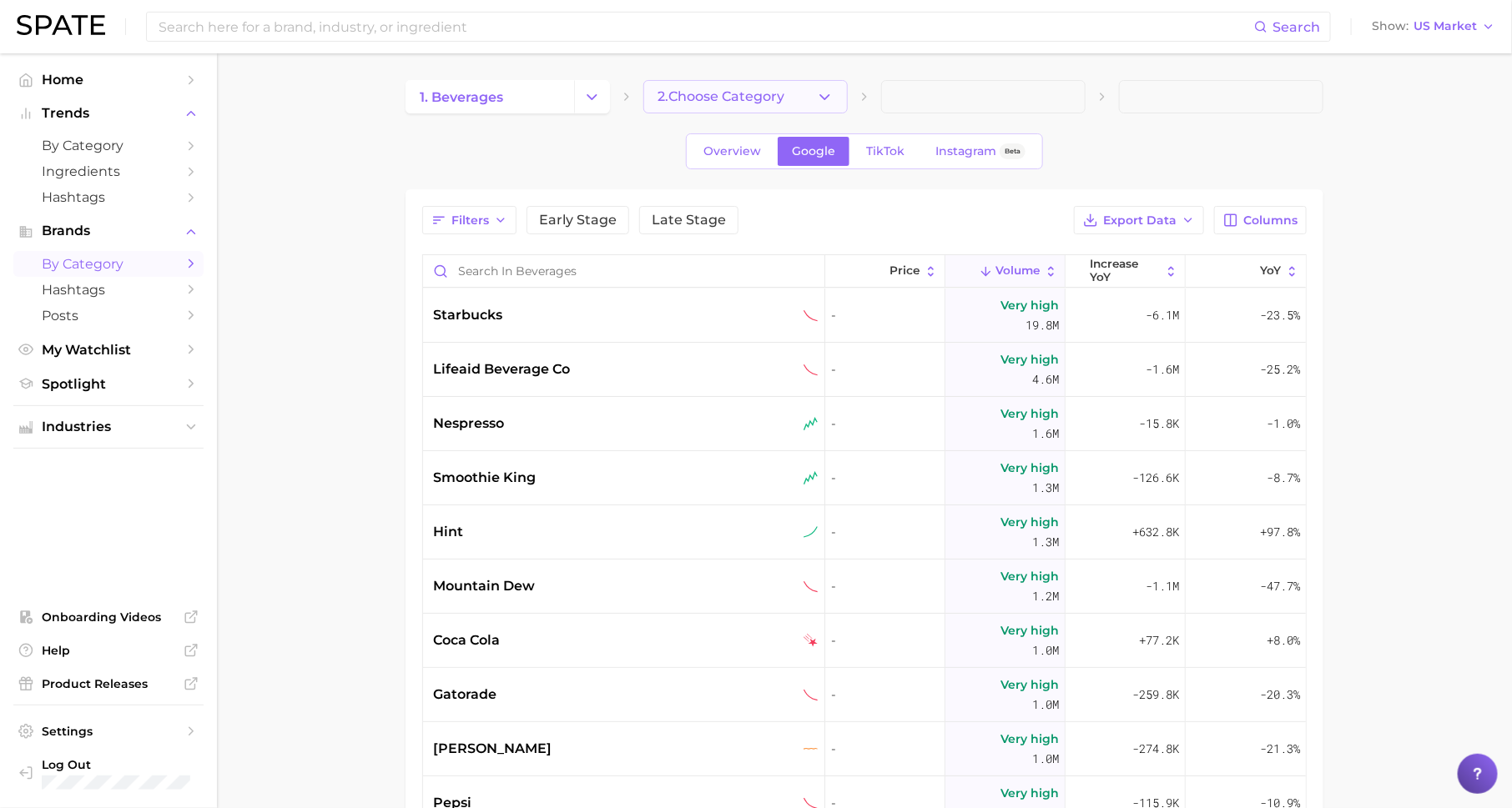
click at [696, 101] on span "2. Choose Category" at bounding box center [721, 97] width 127 height 15
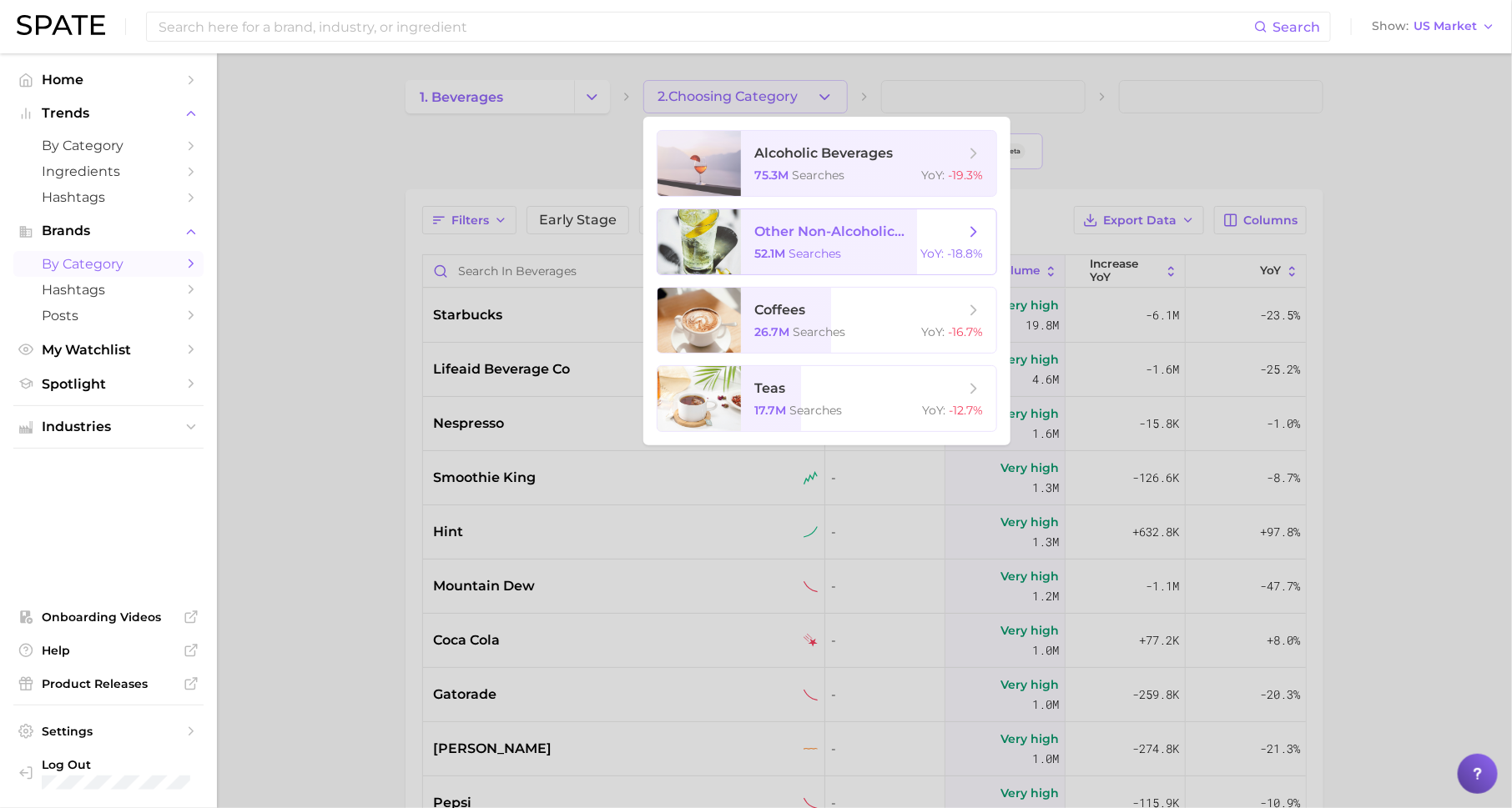
click at [854, 254] on div "52.1m searches YoY : -18.8%" at bounding box center [868, 253] width 229 height 15
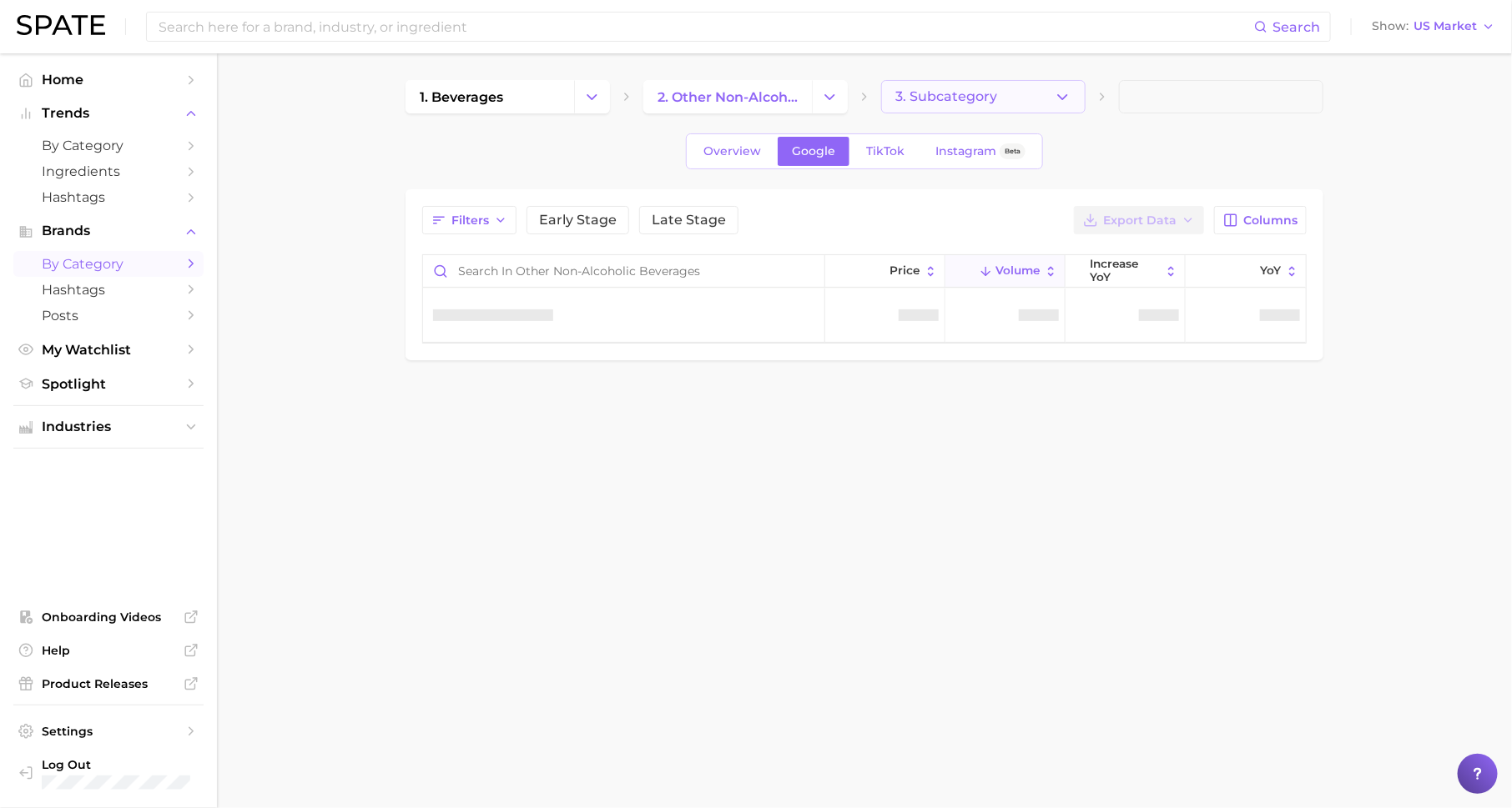
click at [938, 95] on span "3. Subcategory" at bounding box center [946, 97] width 101 height 15
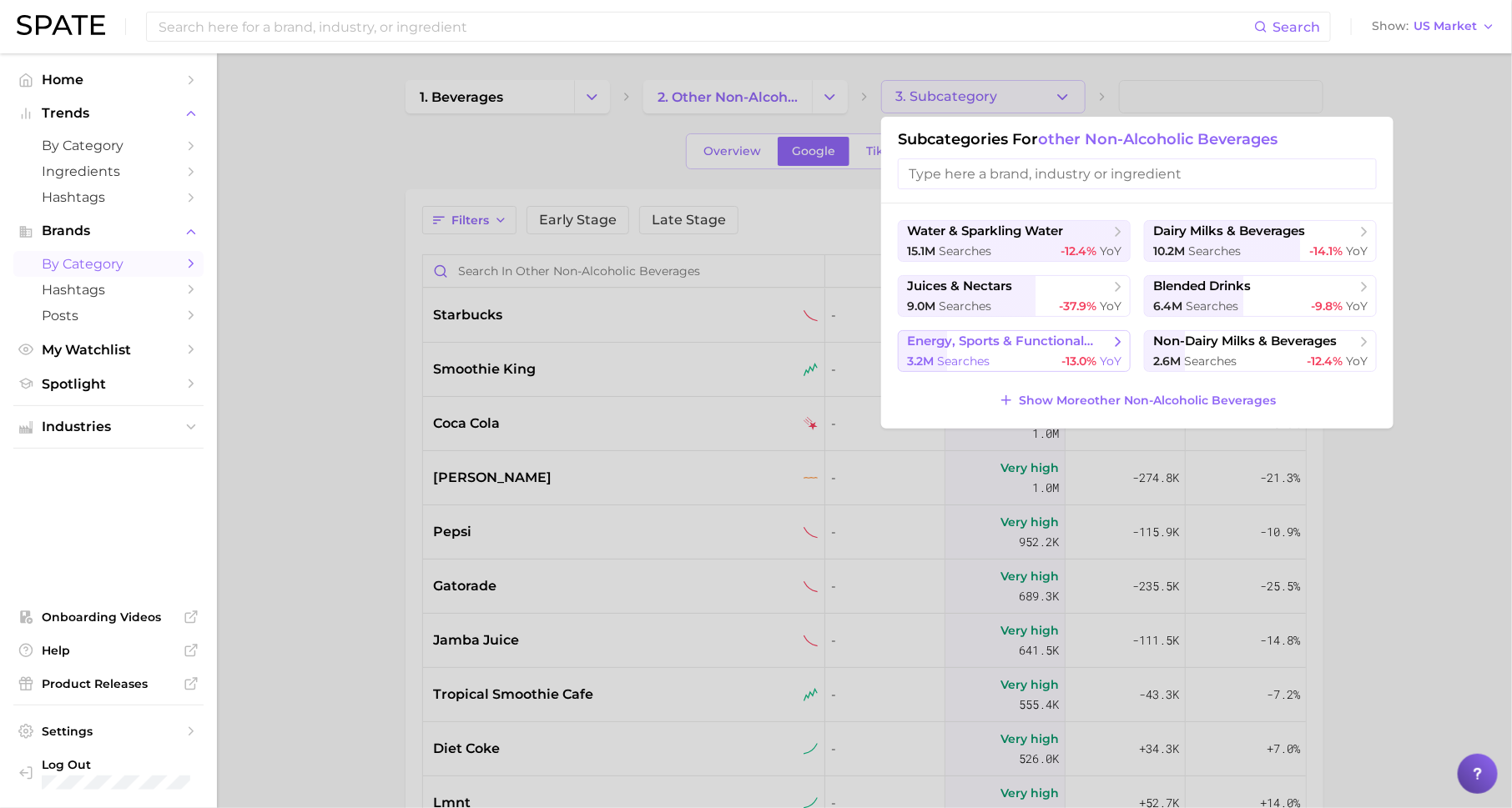
click at [1047, 348] on span "energy, sports & functional drinks" at bounding box center [1008, 341] width 203 height 16
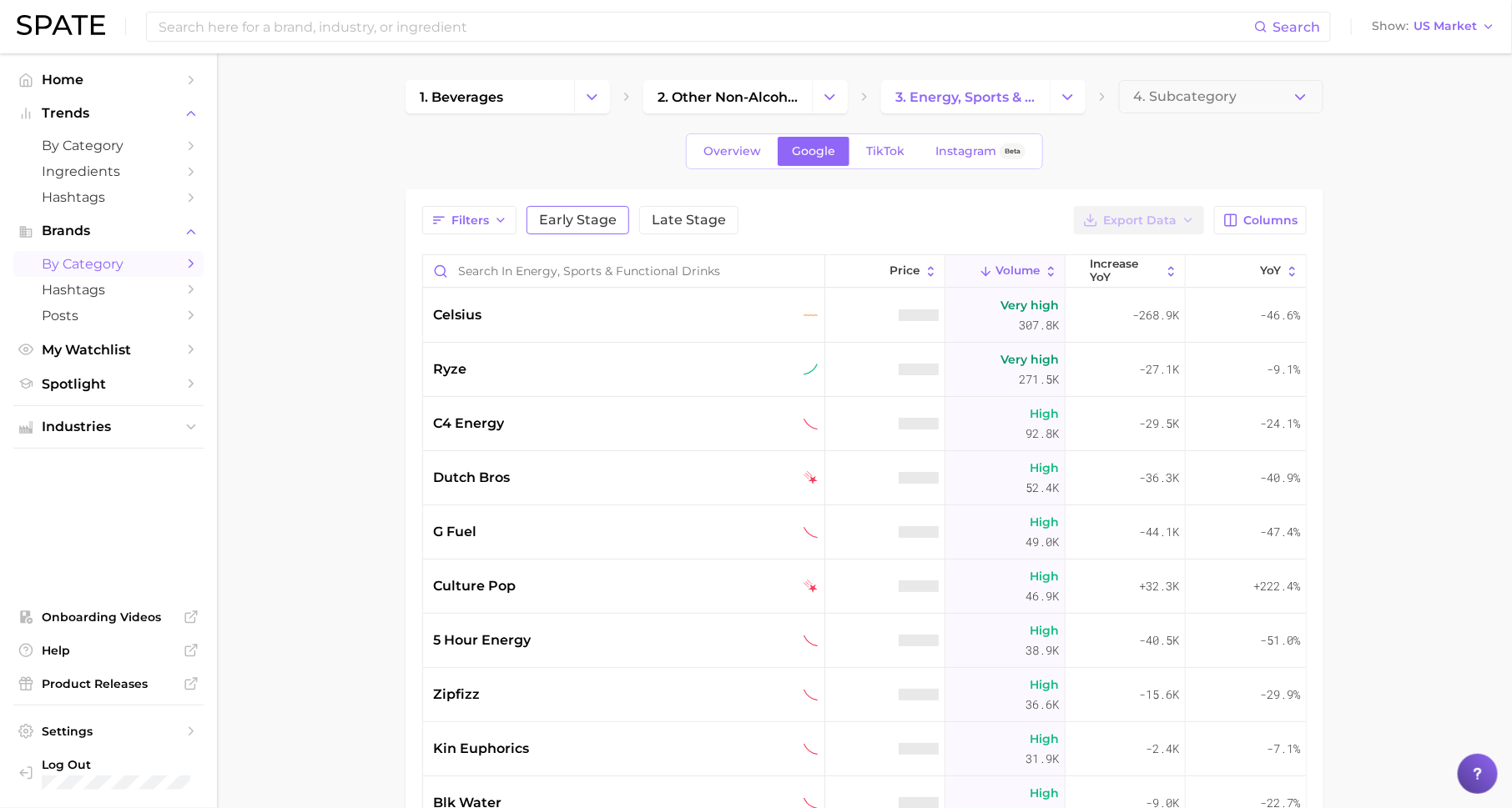
click at [543, 229] on button "Early Stage" at bounding box center [578, 221] width 102 height 29
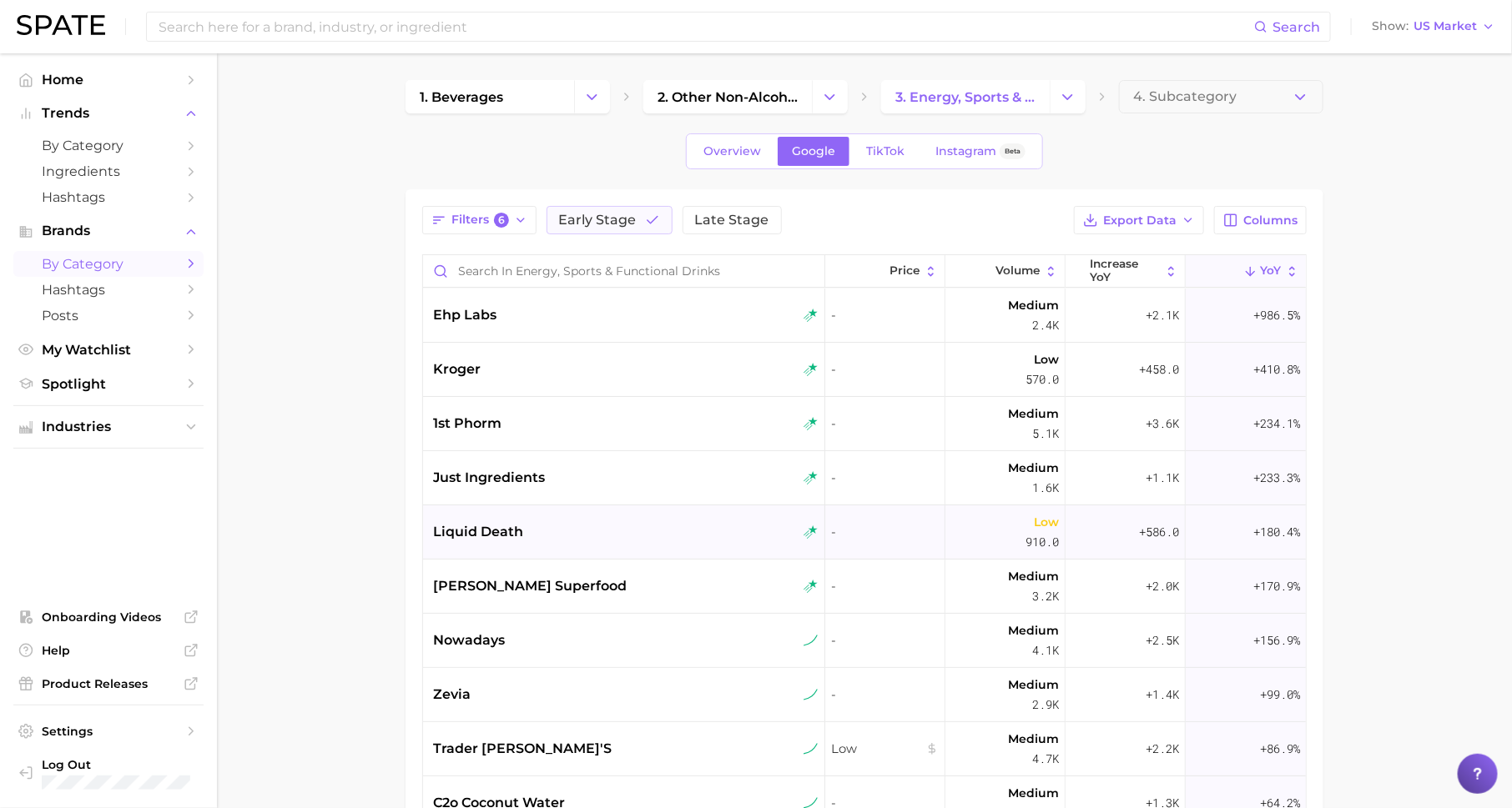
click at [540, 518] on div "liquid death" at bounding box center [624, 533] width 403 height 55
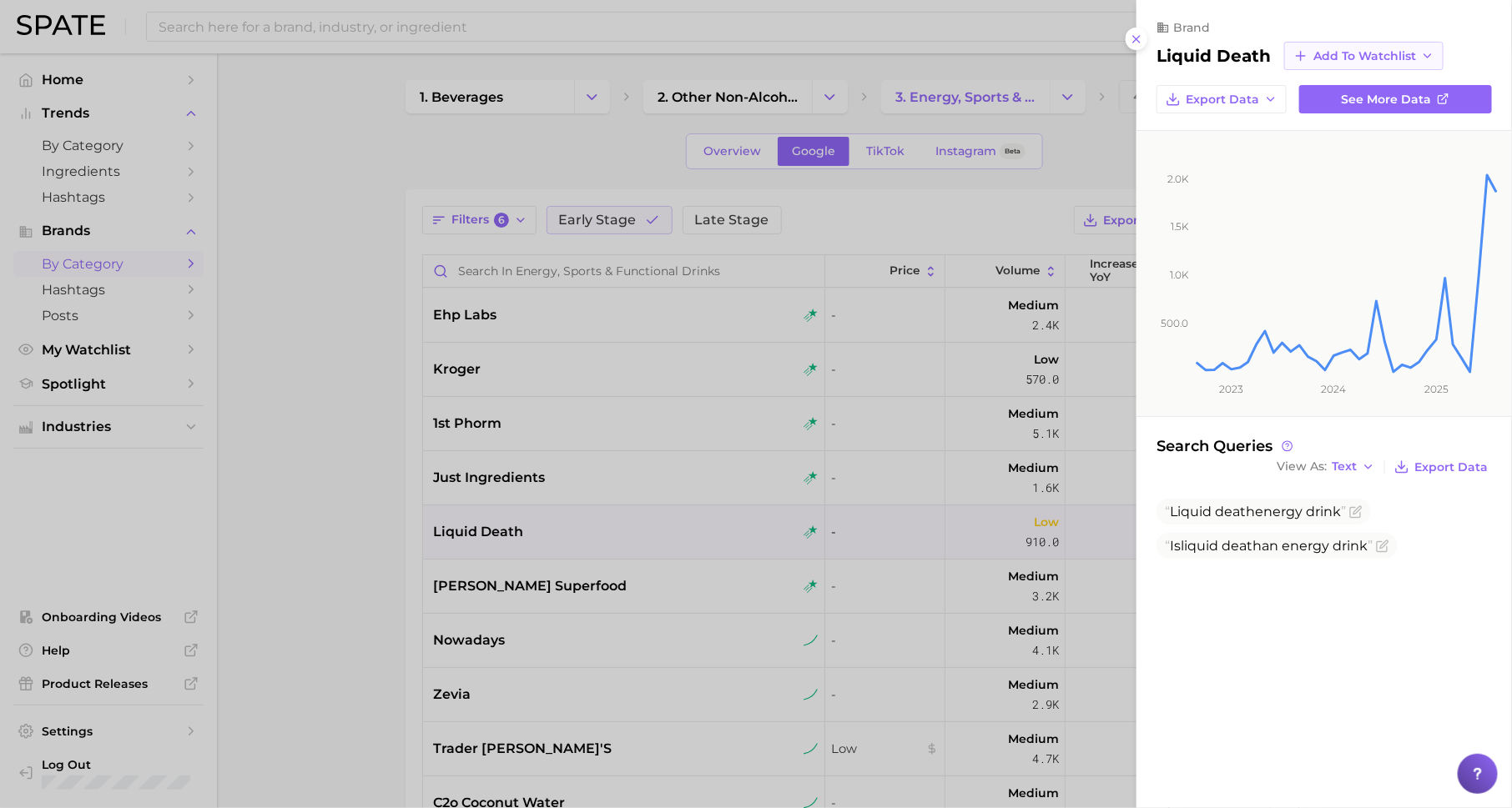
click at [1361, 51] on span "Add to Watchlist" at bounding box center [1364, 55] width 102 height 14
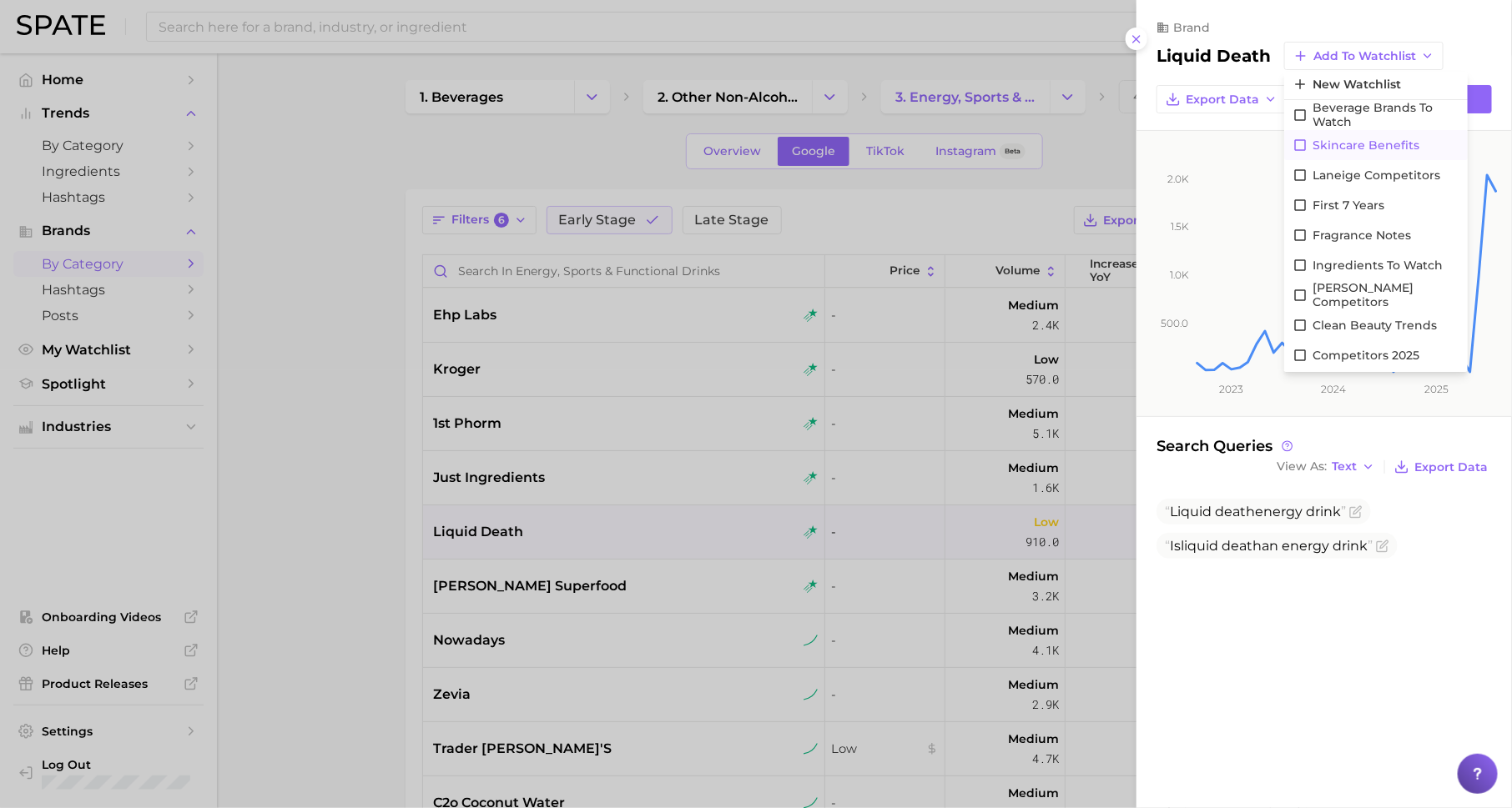
scroll to position [2, 0]
click at [1304, 115] on icon at bounding box center [1300, 116] width 11 height 11
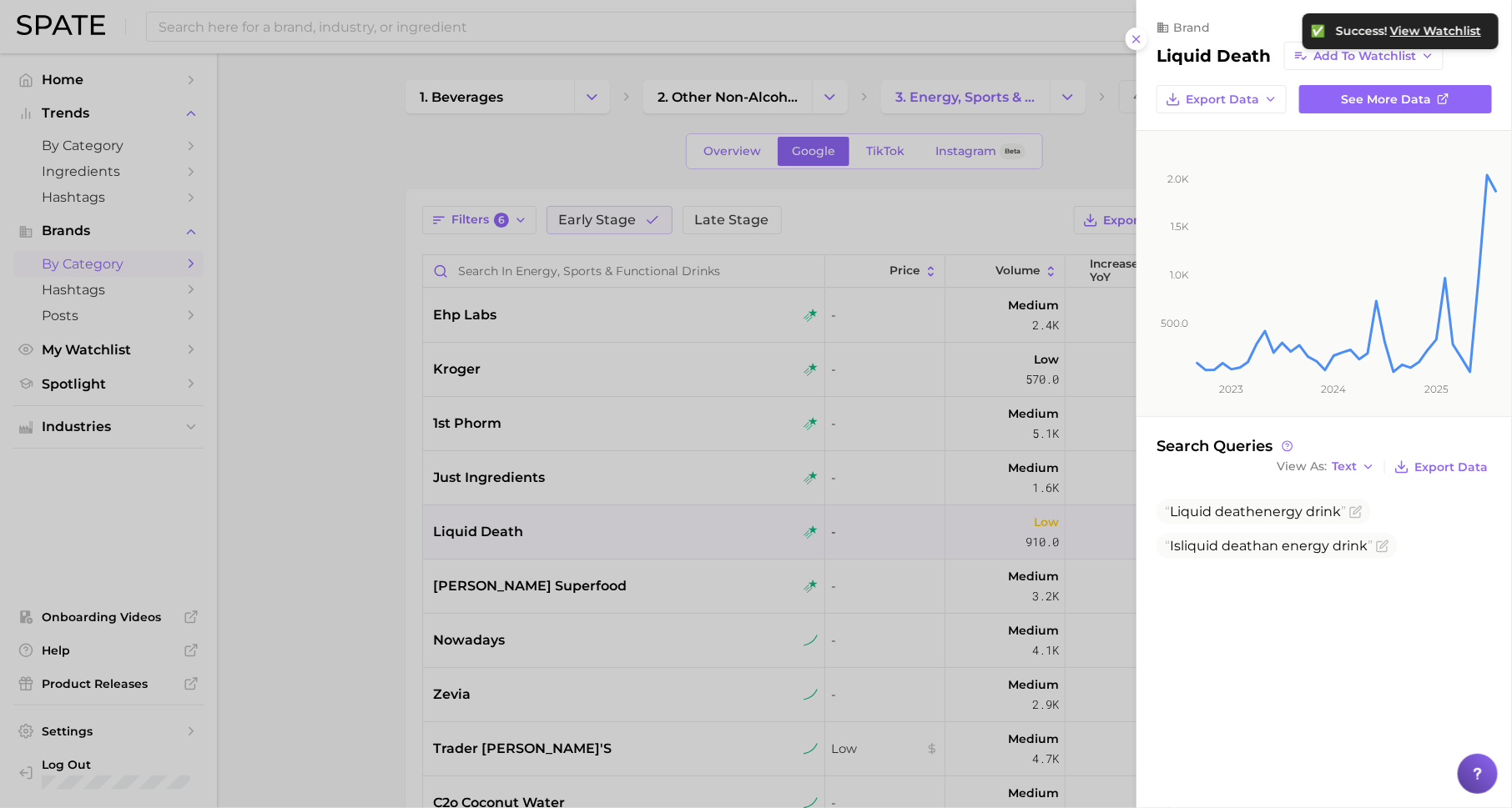
click at [819, 312] on div at bounding box center [756, 404] width 1512 height 808
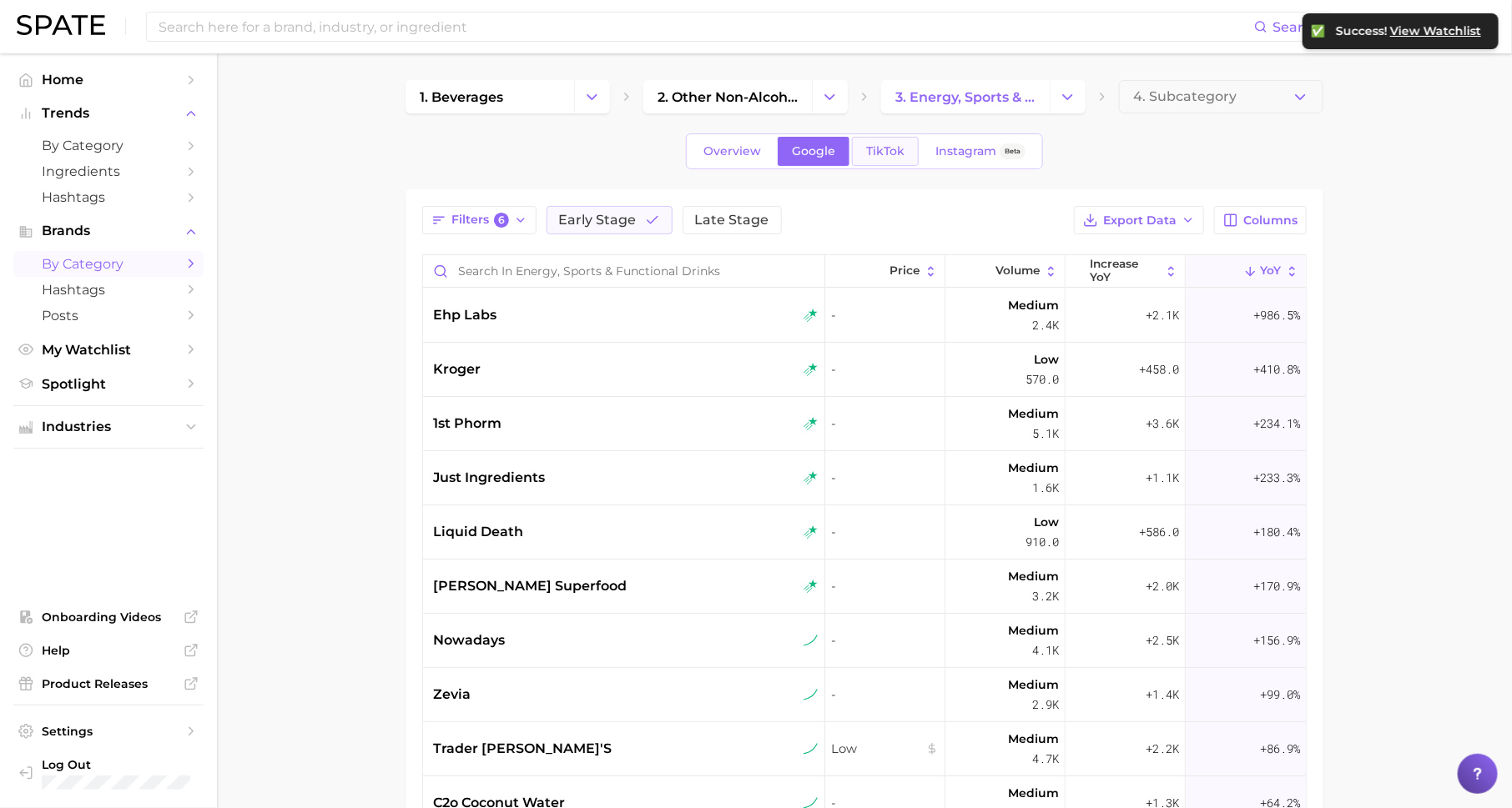
click at [877, 144] on span "TikTok" at bounding box center [886, 151] width 38 height 14
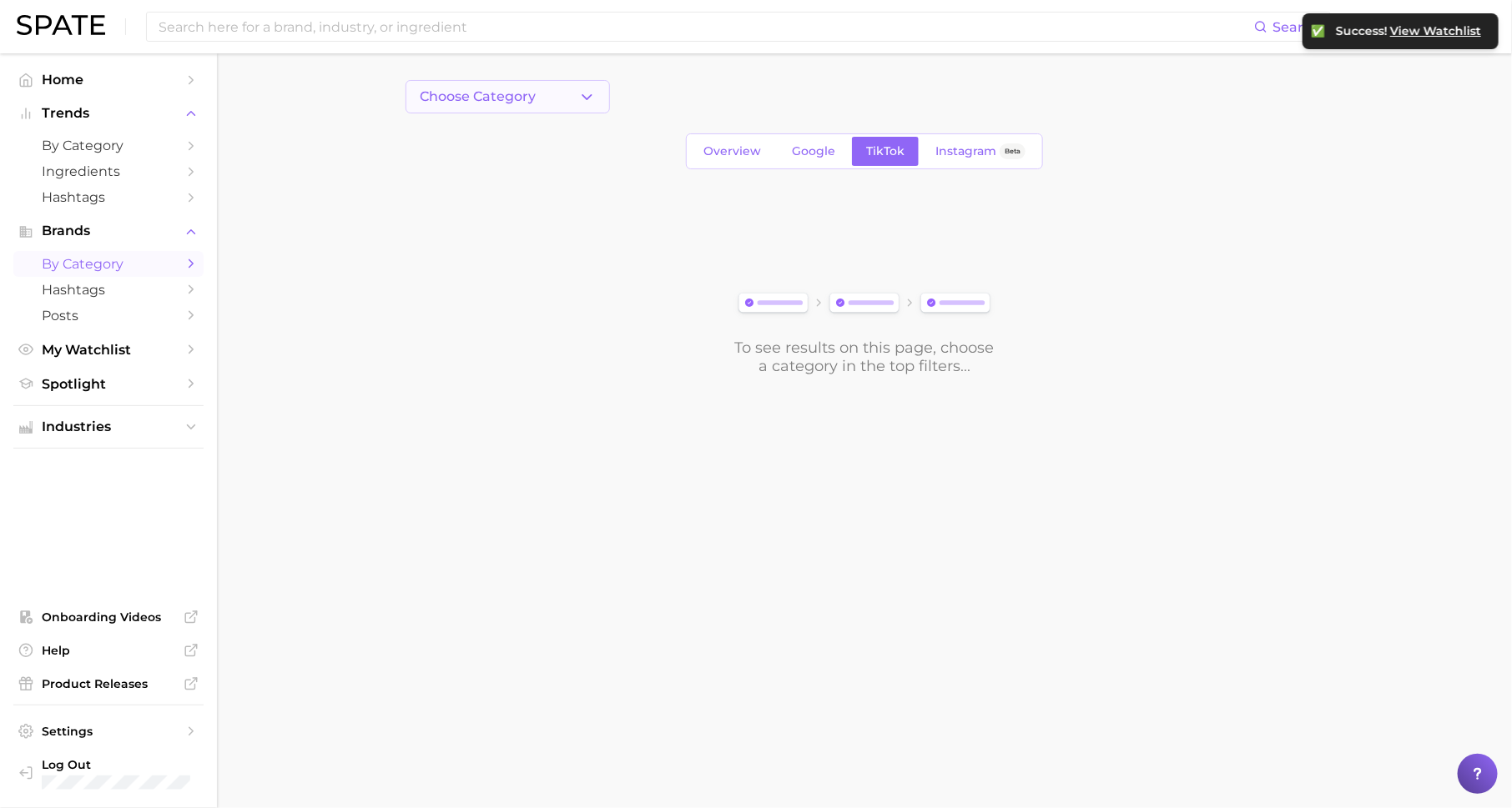
click at [553, 95] on button "Choose Category" at bounding box center [508, 97] width 205 height 33
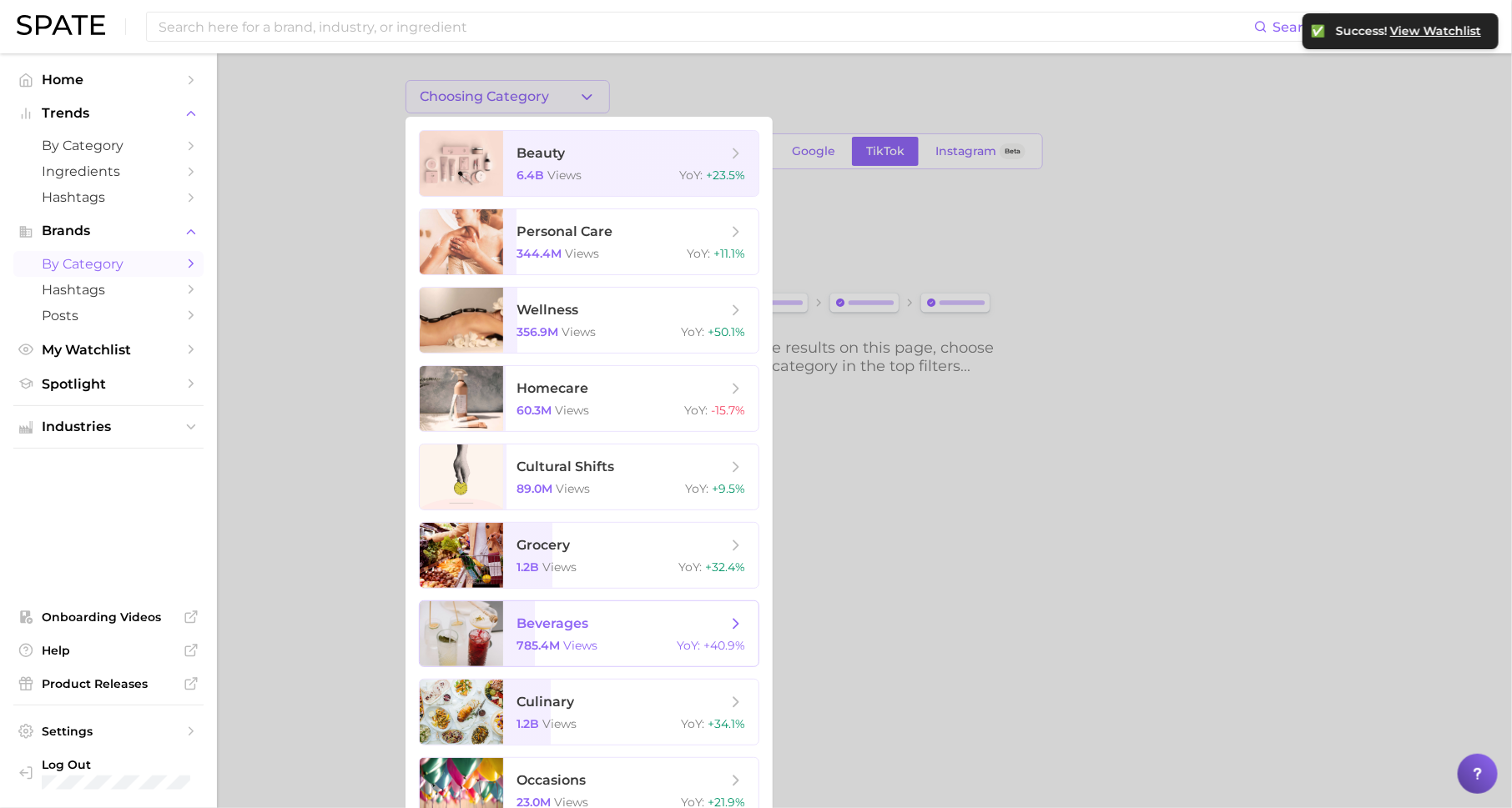
click at [580, 622] on span "beverages" at bounding box center [552, 623] width 72 height 16
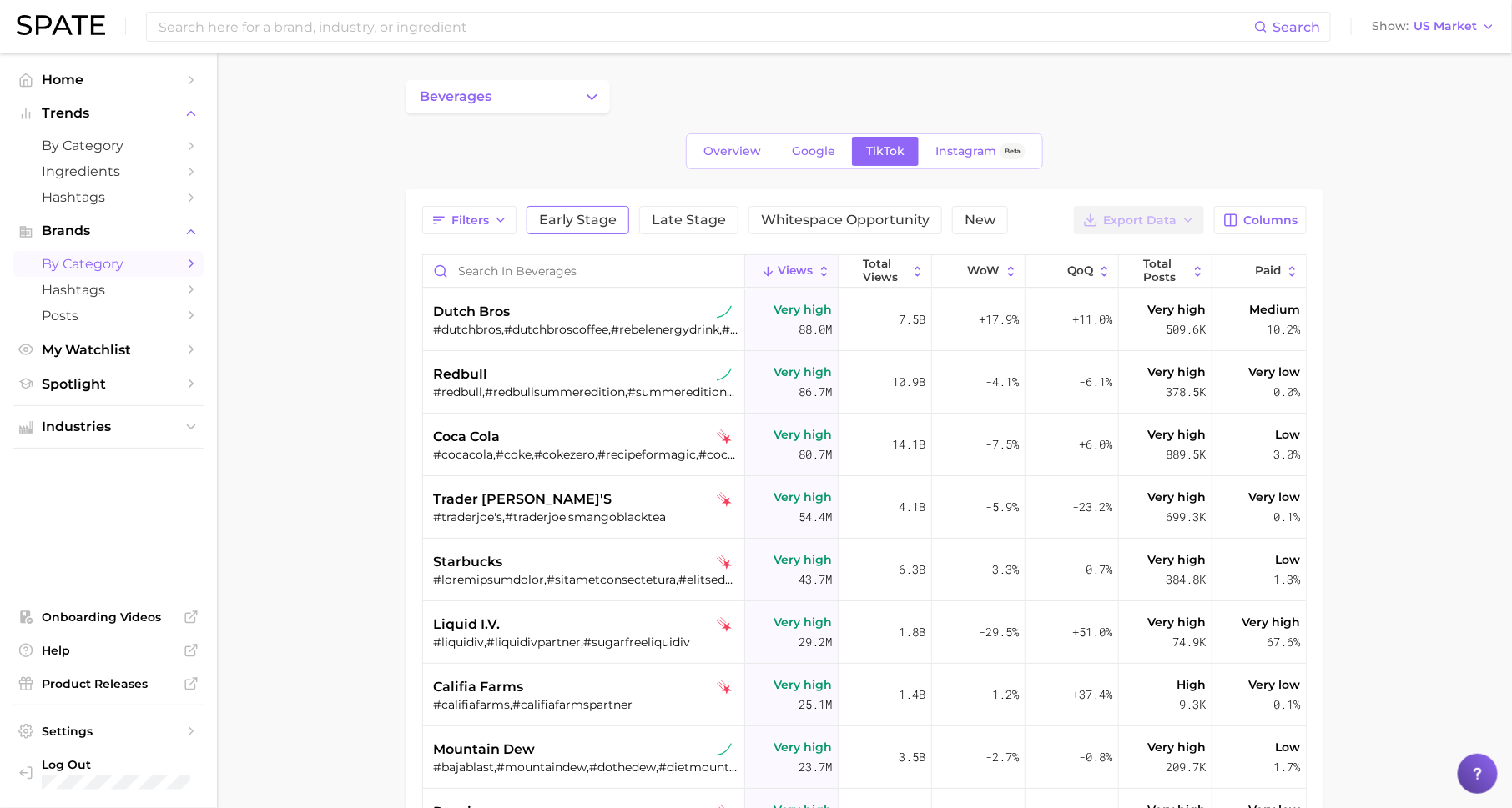
click at [589, 220] on span "Early Stage" at bounding box center [578, 220] width 77 height 13
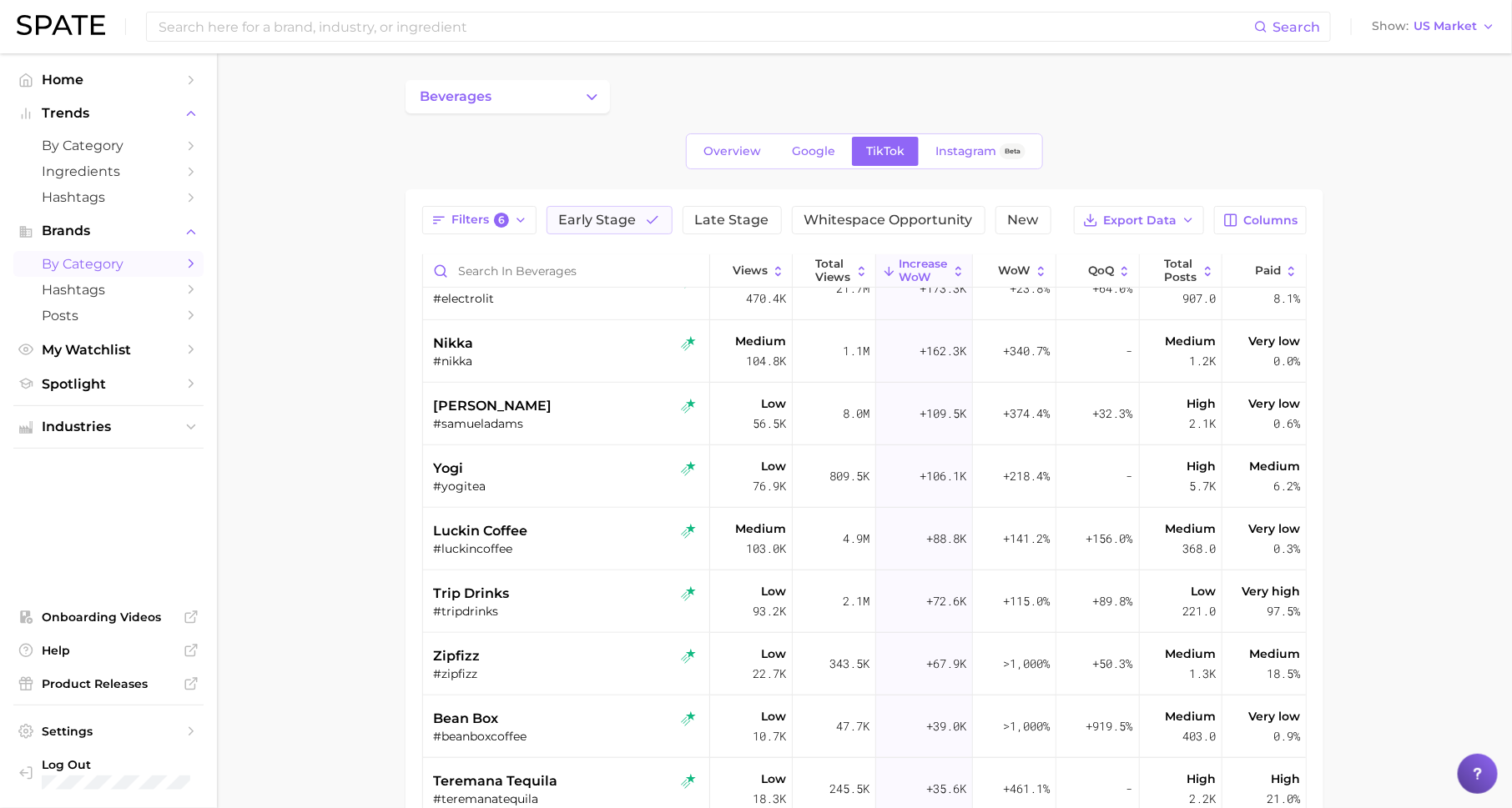
scroll to position [405, 0]
click at [815, 150] on span "Google" at bounding box center [813, 151] width 43 height 14
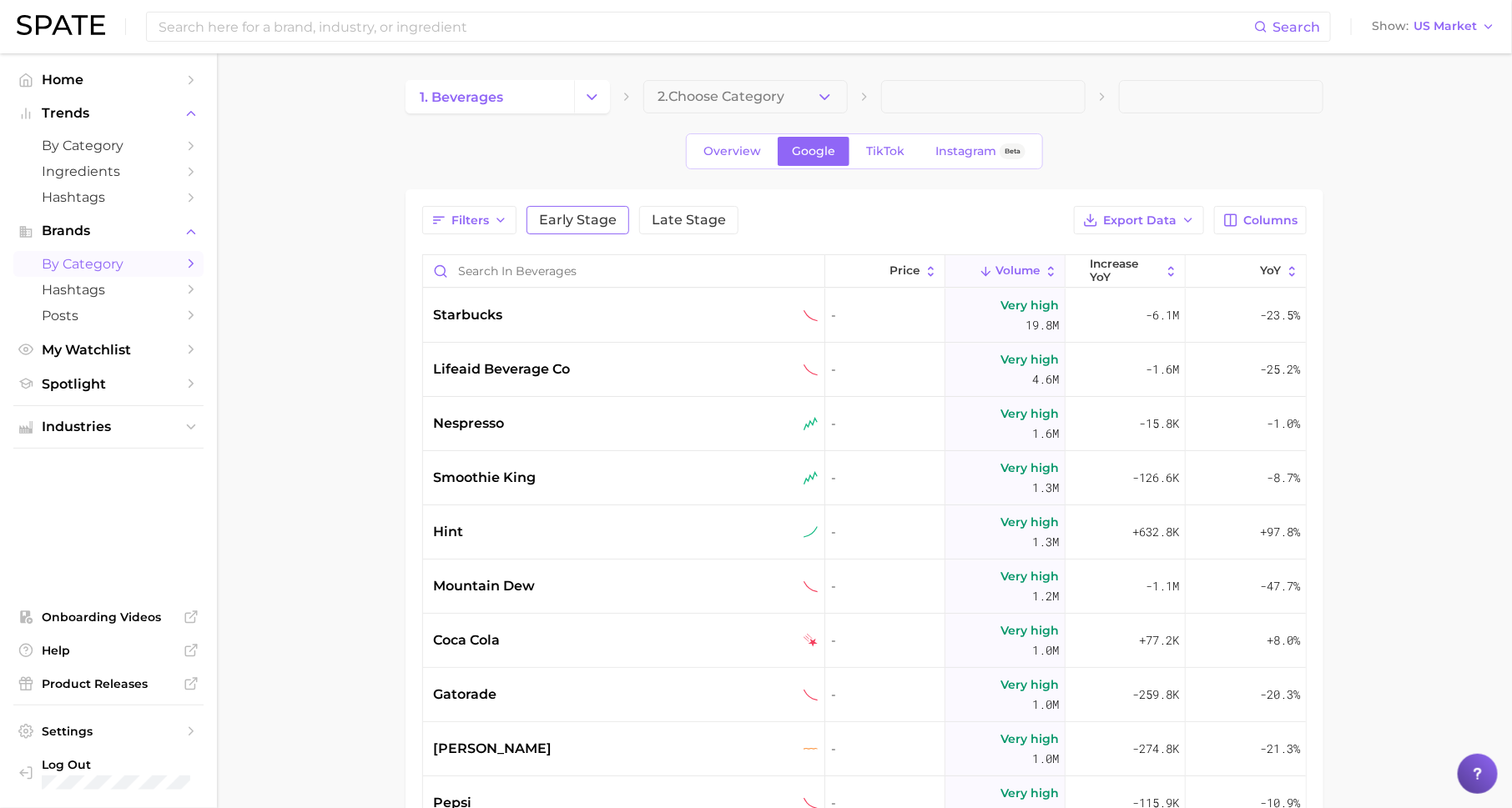
click at [557, 225] on span "Early Stage" at bounding box center [578, 220] width 77 height 13
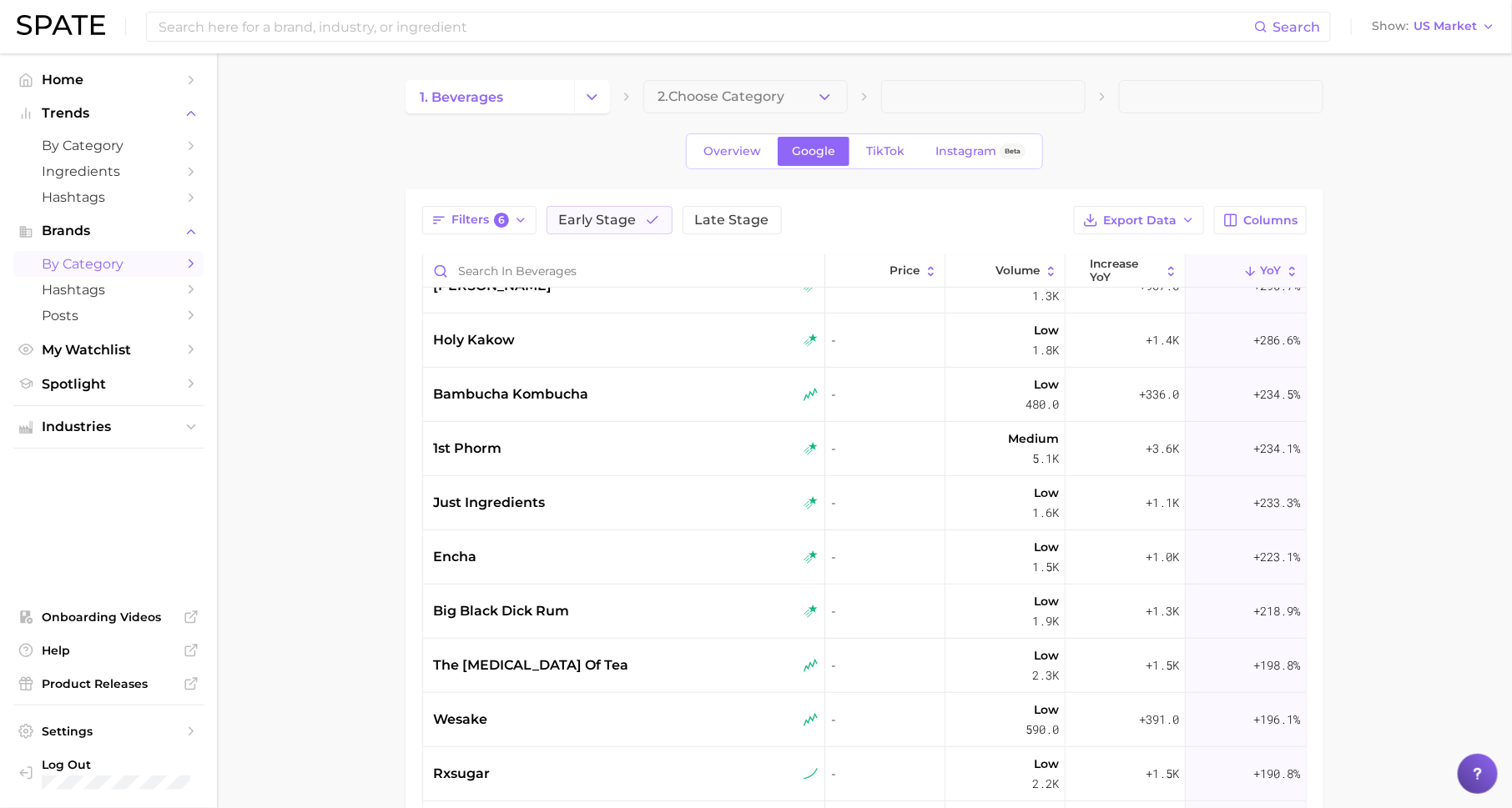
scroll to position [356, 0]
click at [739, 221] on span "Late Stage" at bounding box center [733, 220] width 75 height 13
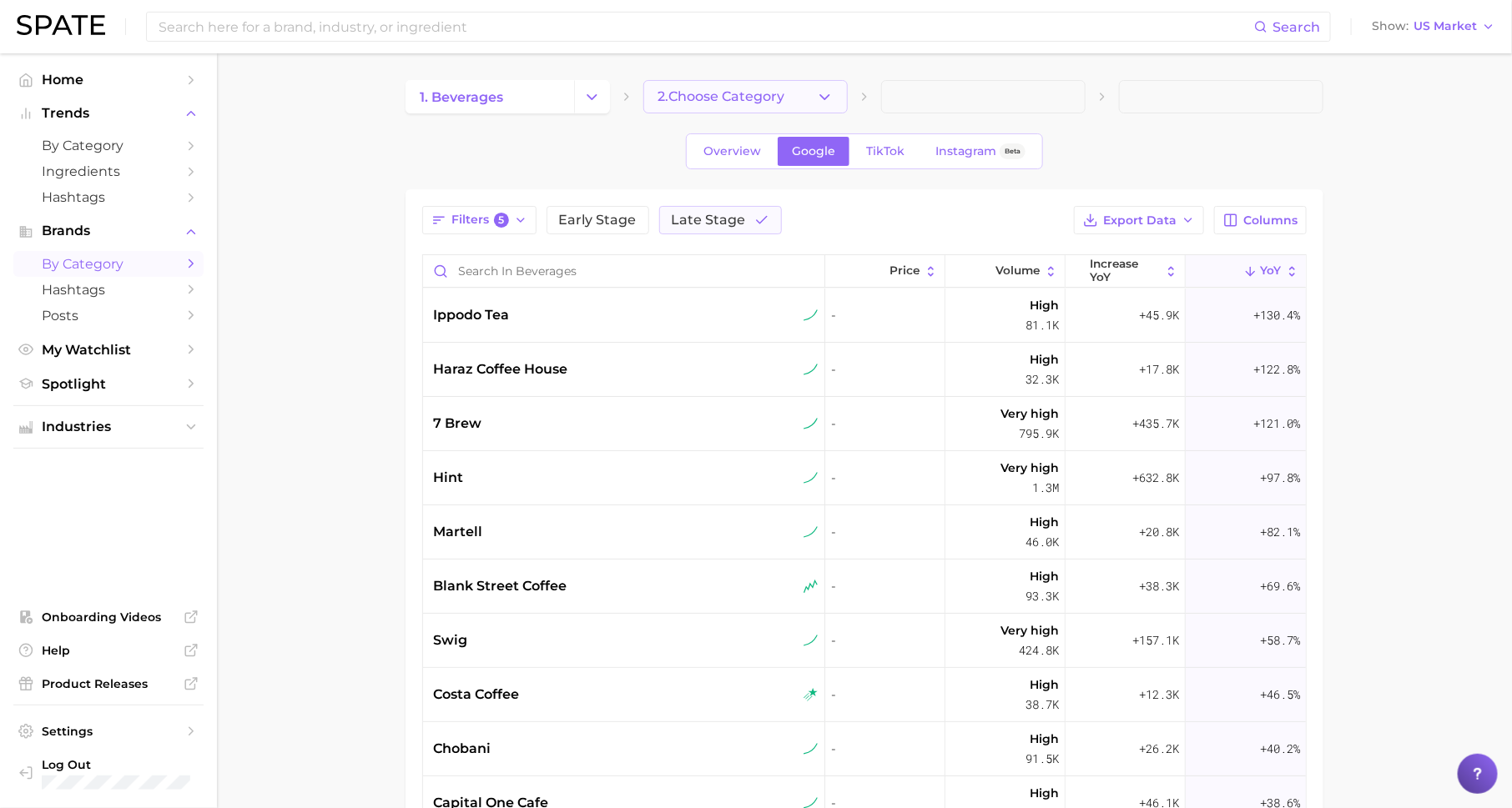
click at [665, 111] on button "2. Choose Category" at bounding box center [746, 97] width 205 height 33
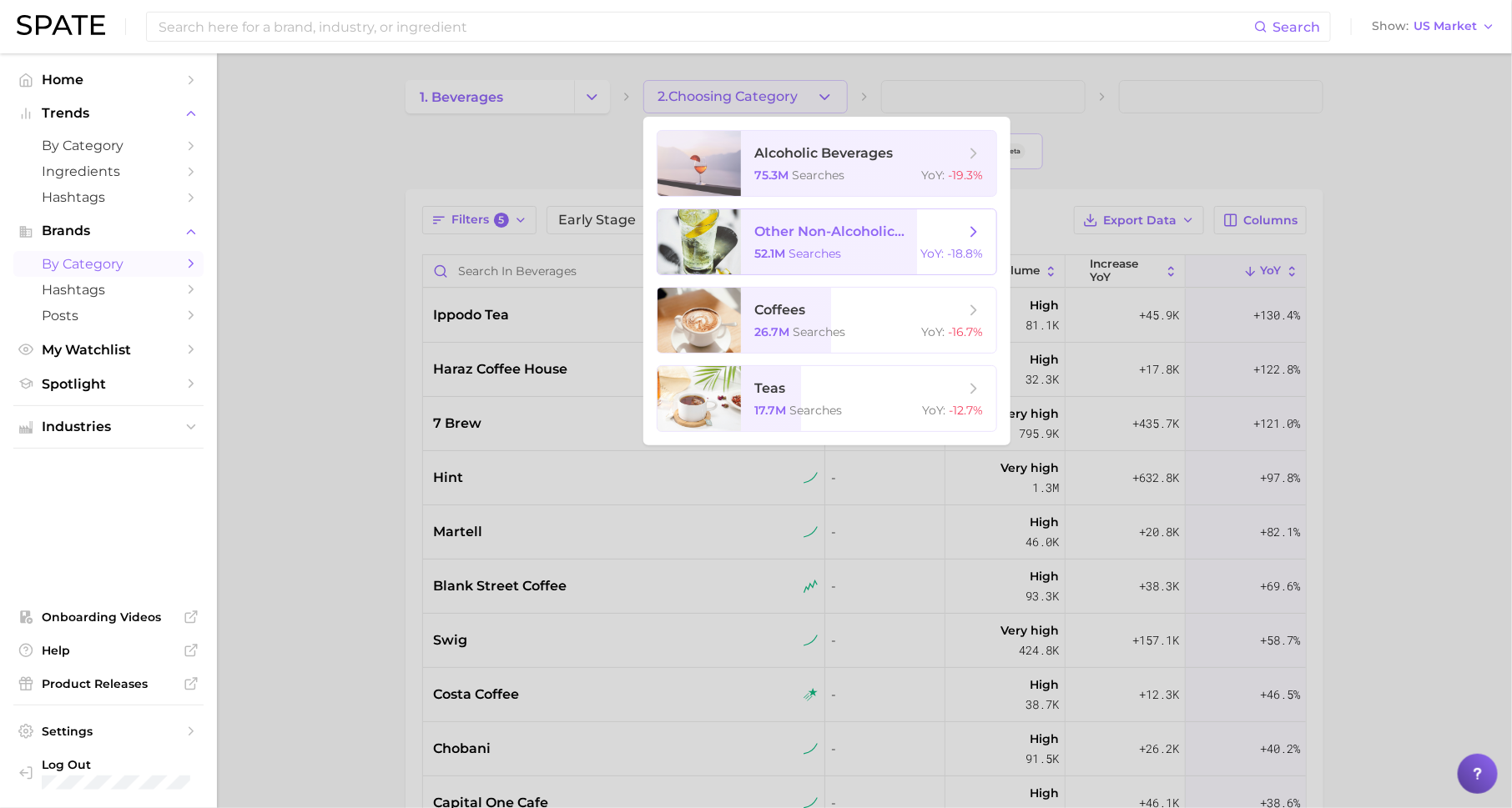
click at [870, 221] on span "other non-alcoholic beverages 52.1m searches YoY : -18.8%" at bounding box center [868, 242] width 255 height 65
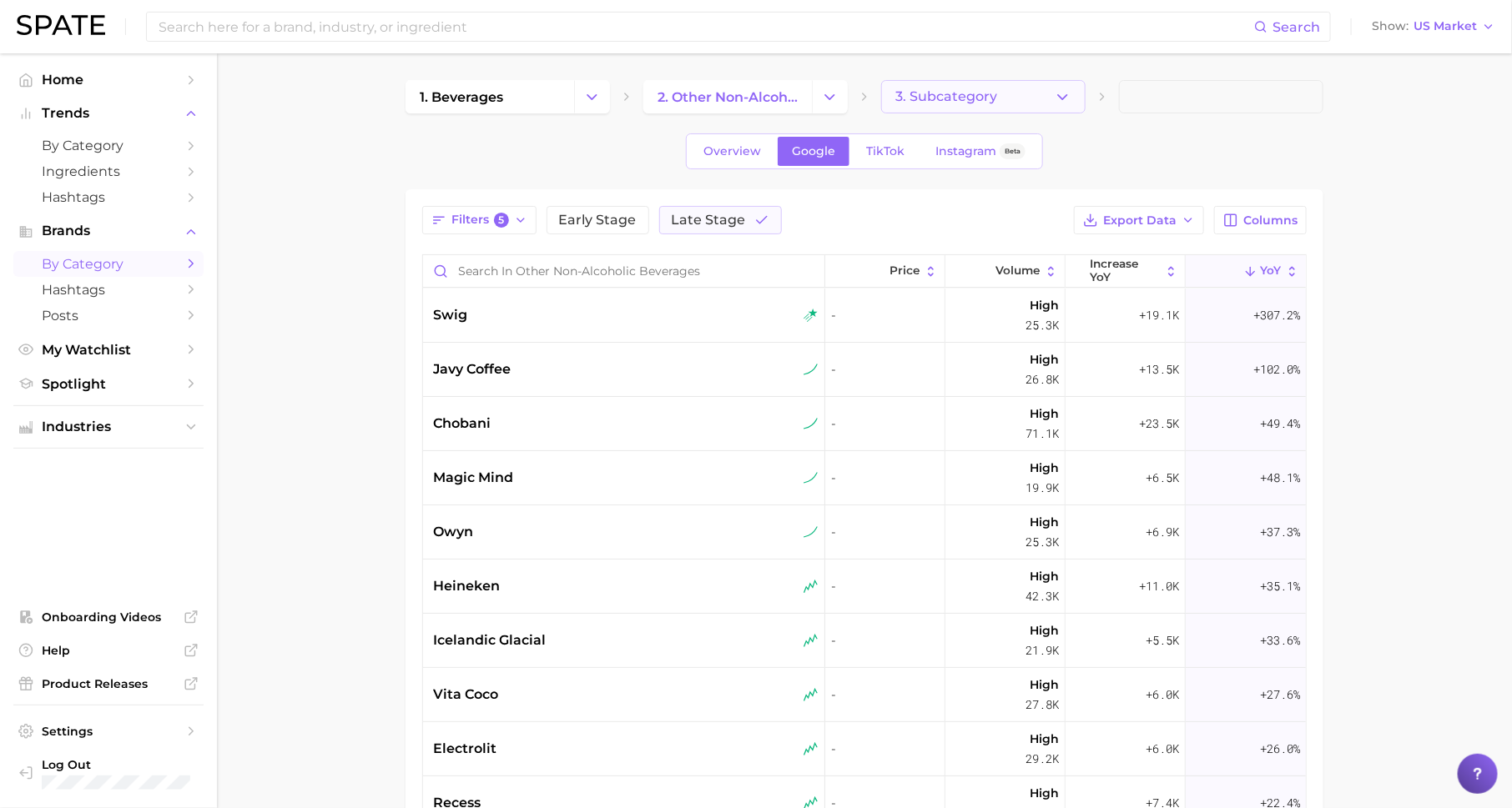
click at [944, 95] on span "3. Subcategory" at bounding box center [946, 97] width 101 height 15
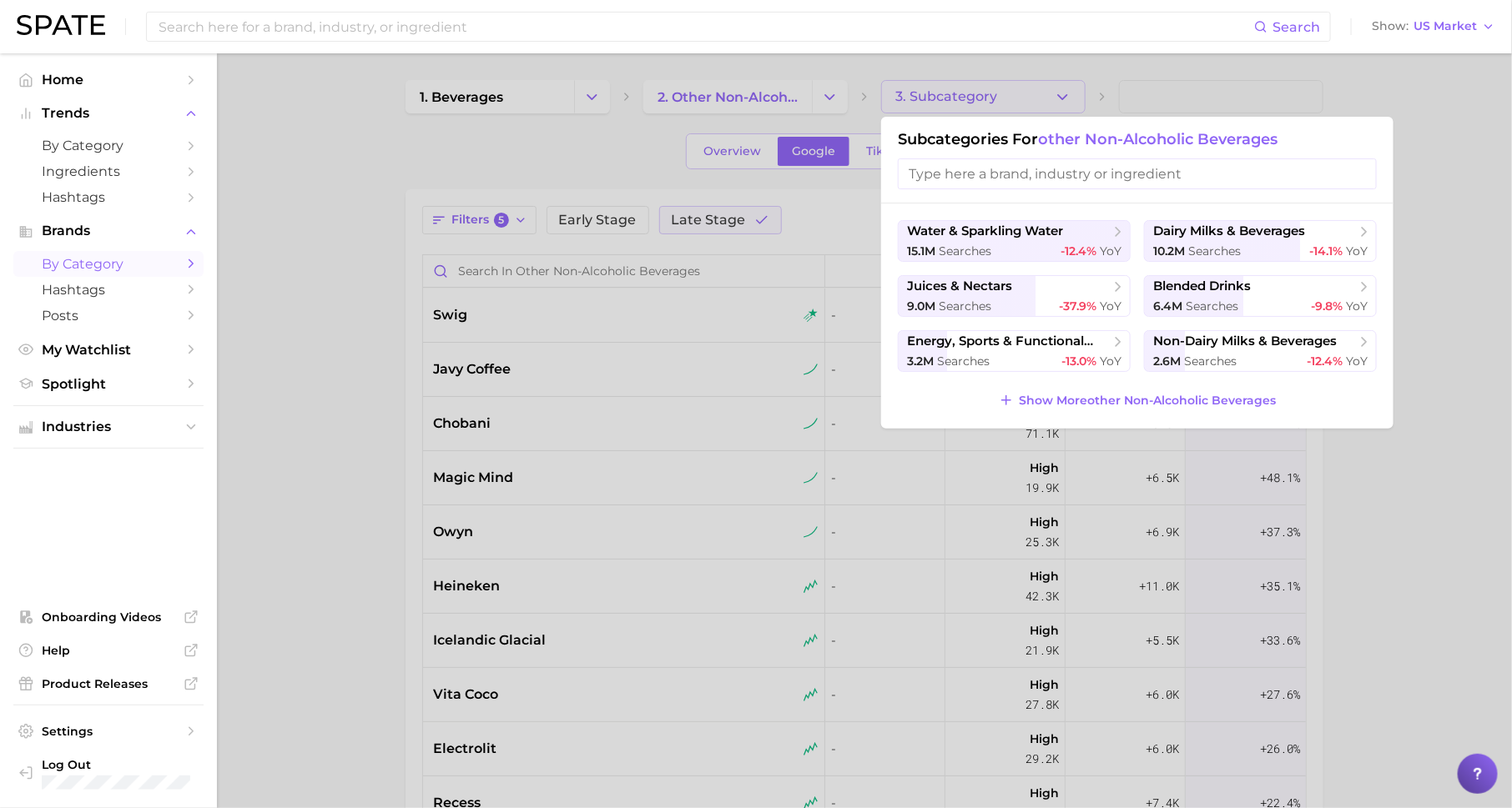
click at [647, 134] on div at bounding box center [756, 404] width 1512 height 808
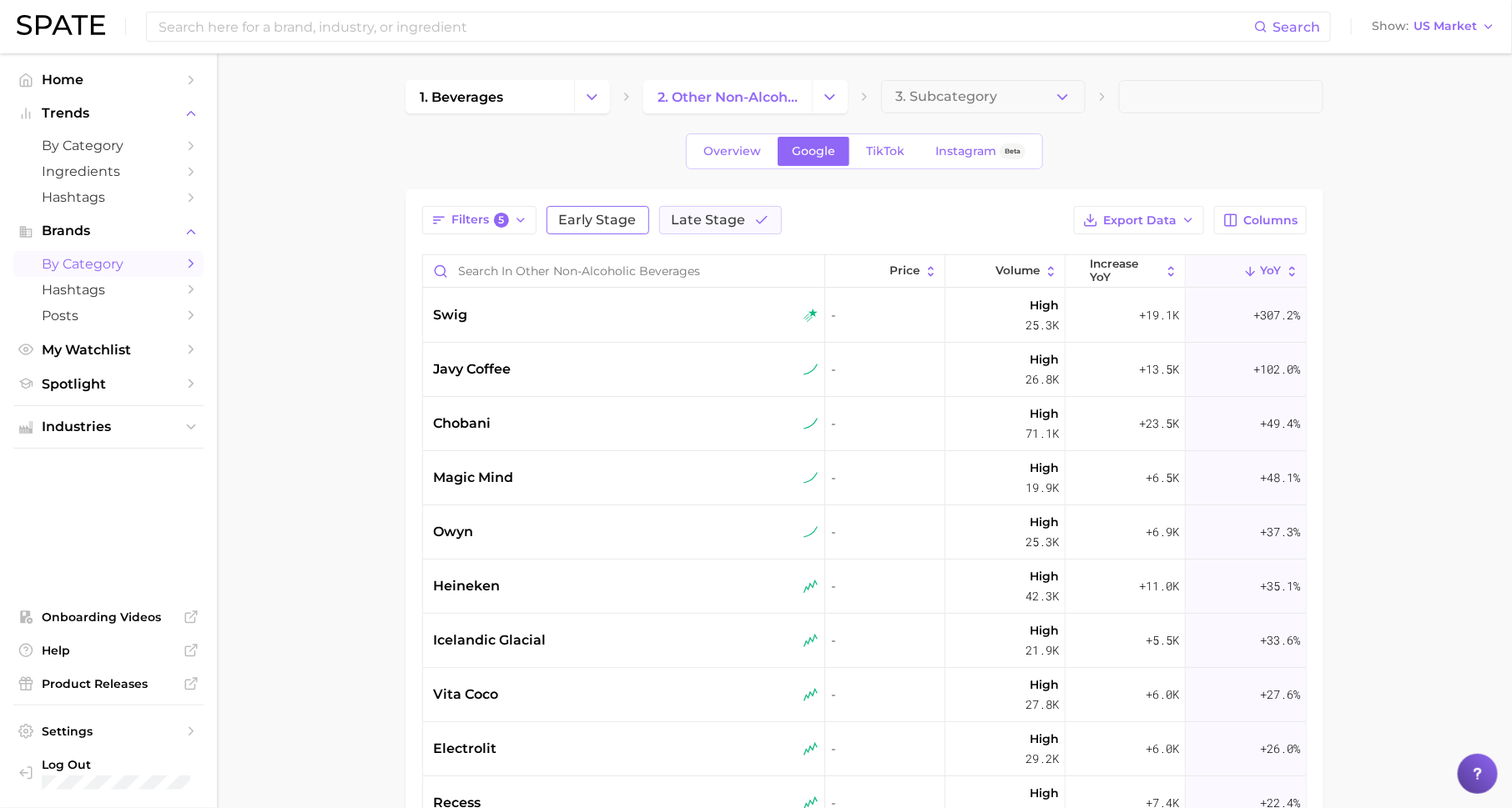
click at [597, 213] on span "Early Stage" at bounding box center [598, 220] width 77 height 13
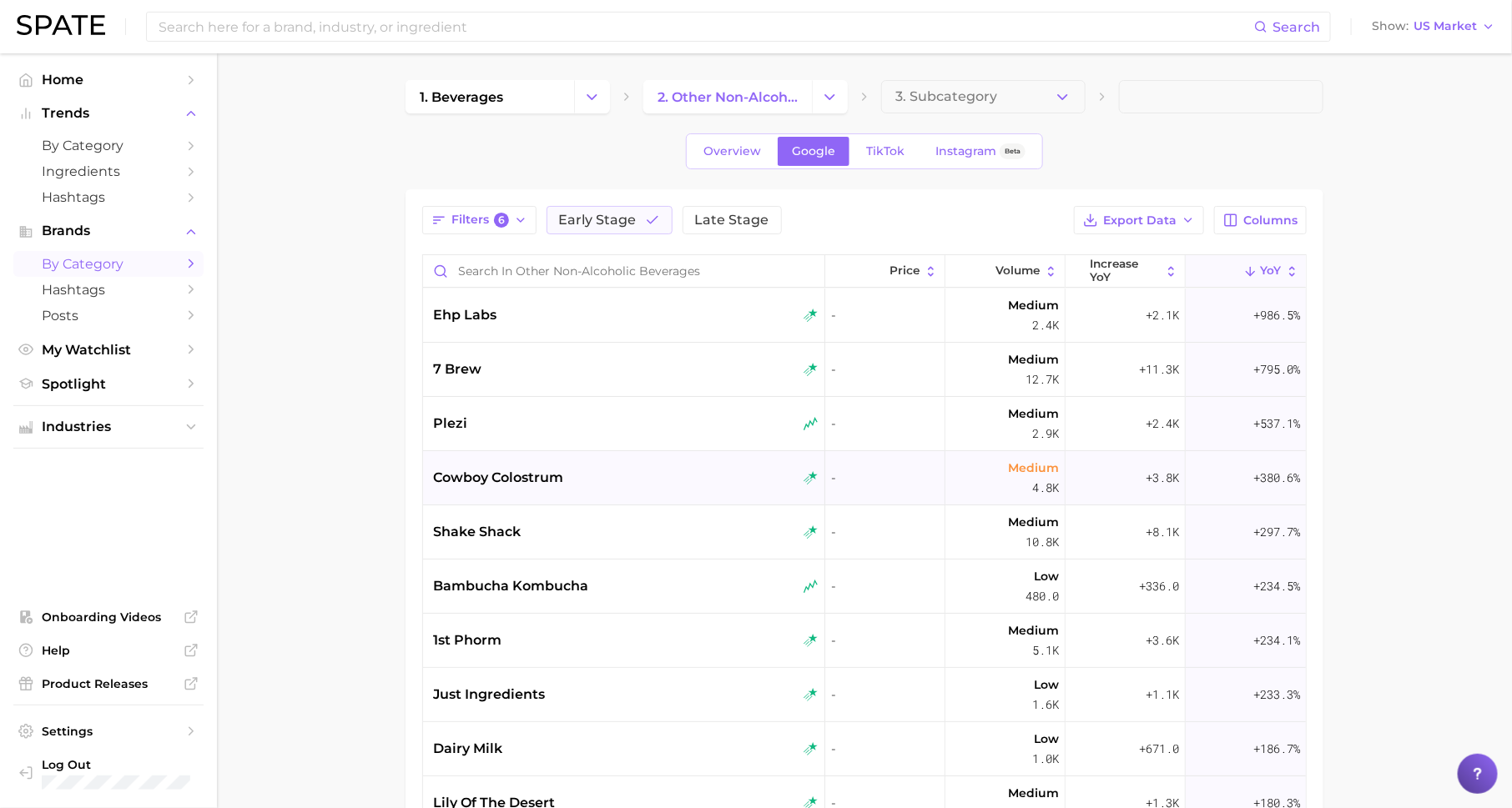
click at [512, 484] on span "cowboy colostrum" at bounding box center [498, 477] width 130 height 20
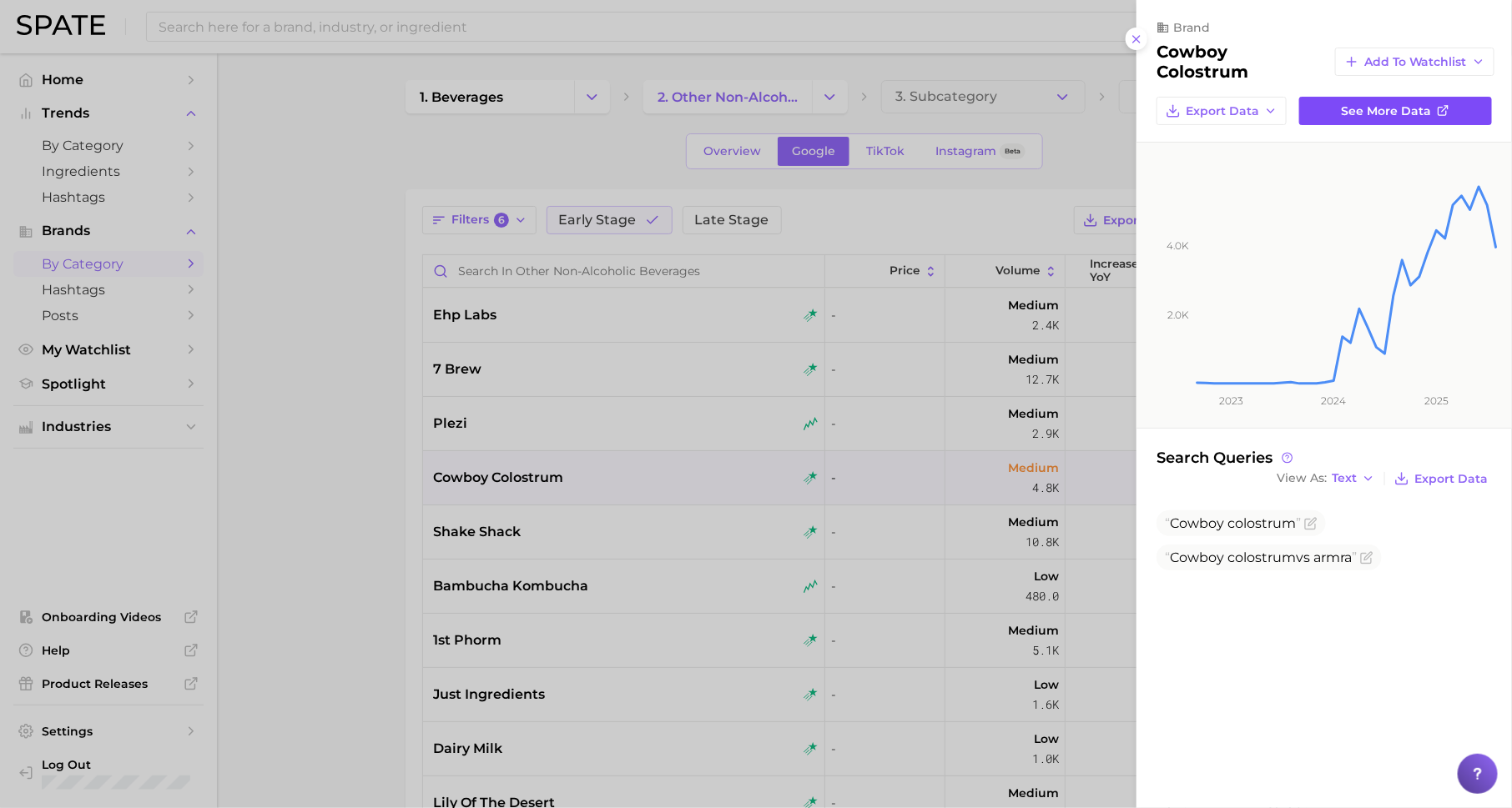
click at [1358, 117] on span "See more data" at bounding box center [1387, 111] width 90 height 14
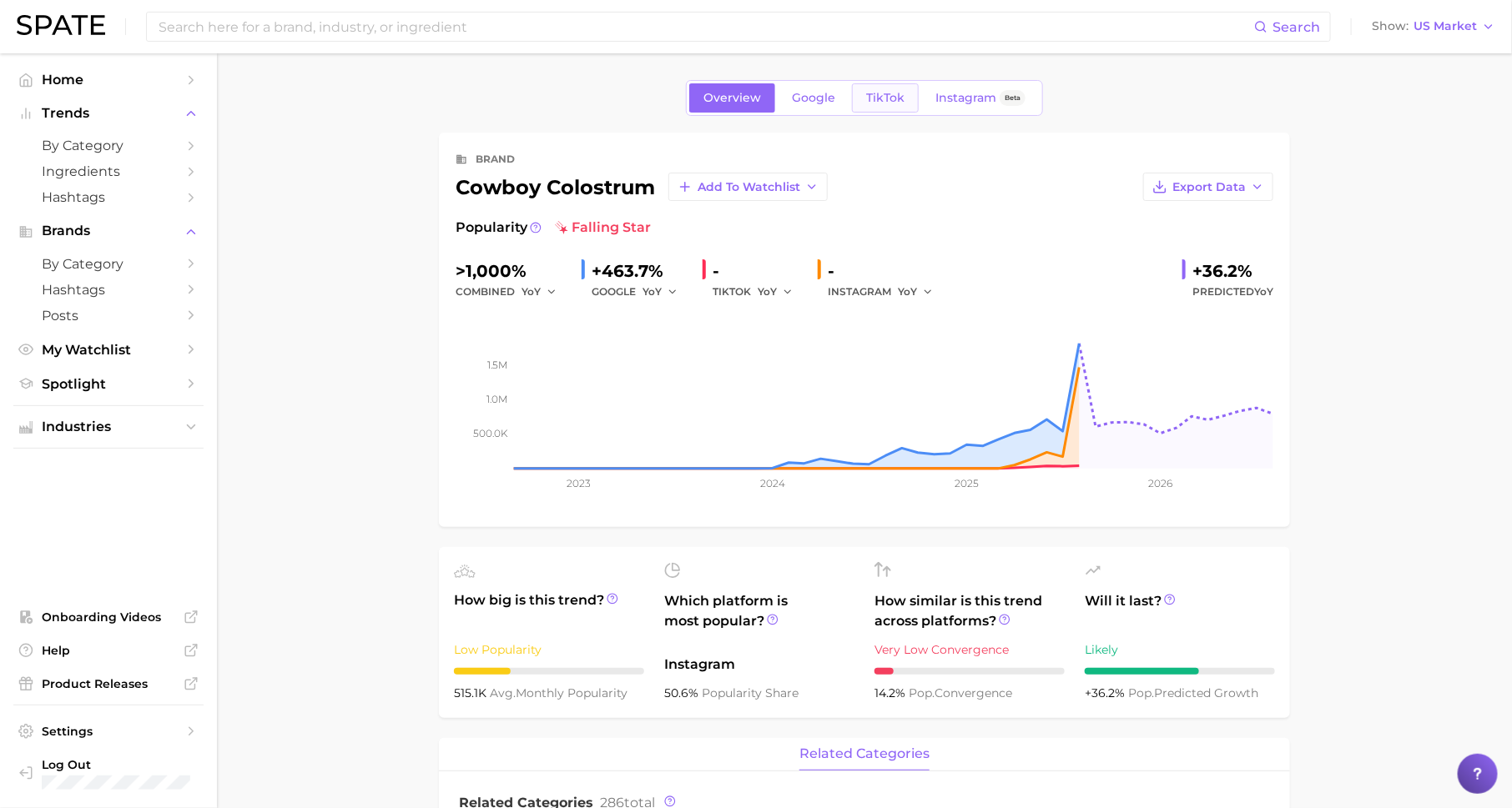
click at [881, 98] on span "TikTok" at bounding box center [886, 98] width 38 height 14
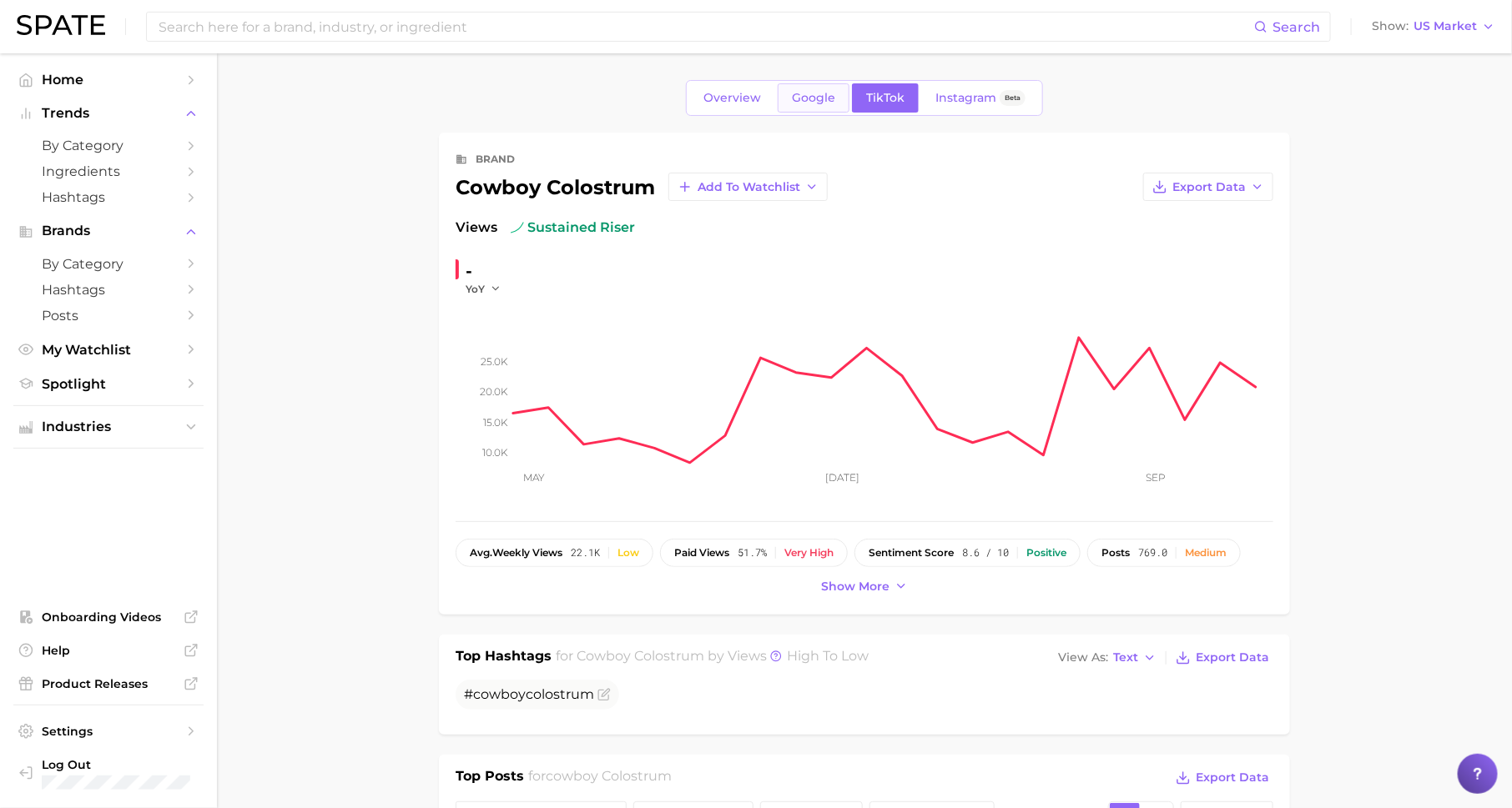
click at [815, 97] on span "Google" at bounding box center [813, 98] width 43 height 14
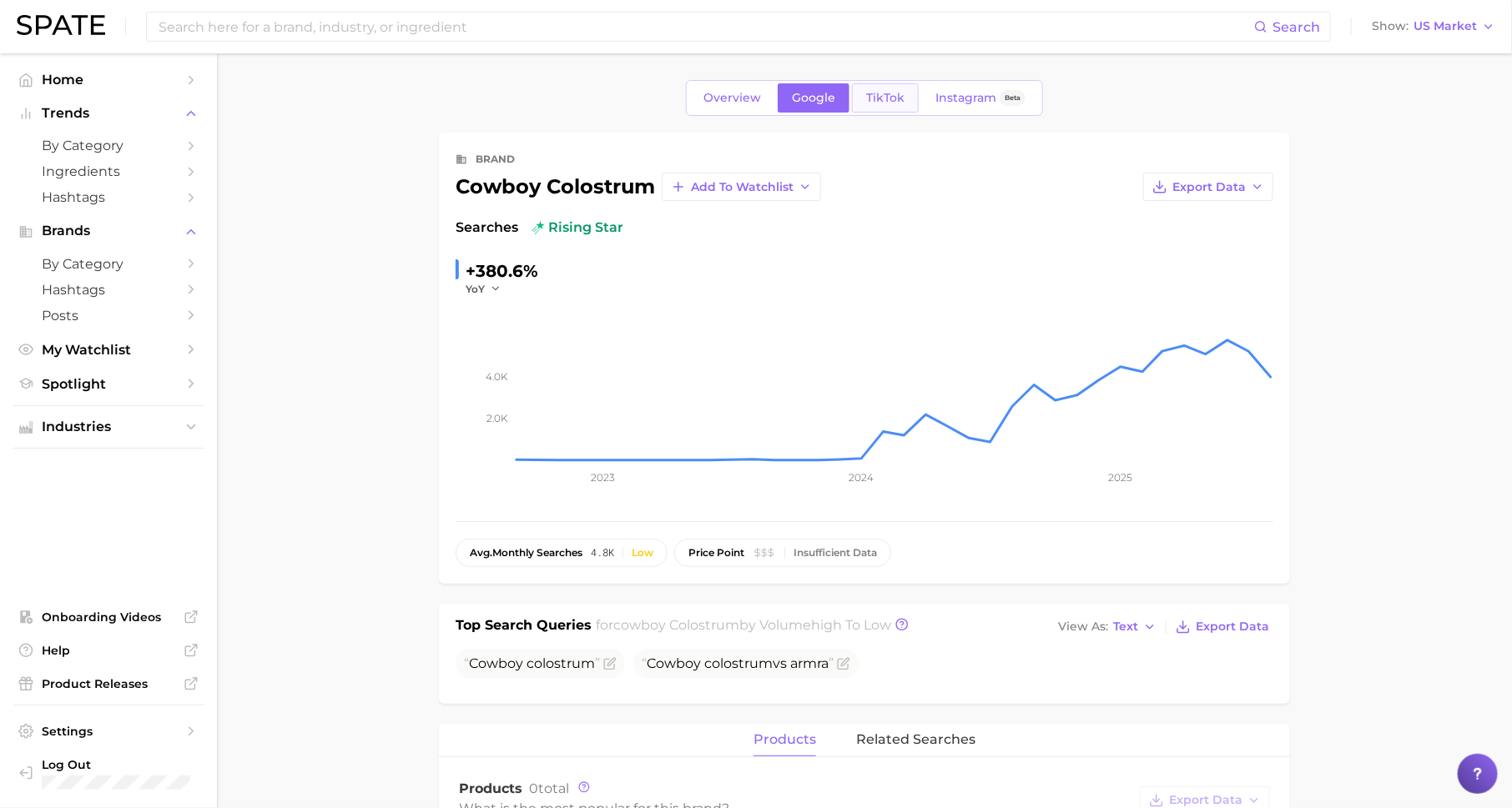
click at [870, 98] on span "TikTok" at bounding box center [886, 98] width 38 height 14
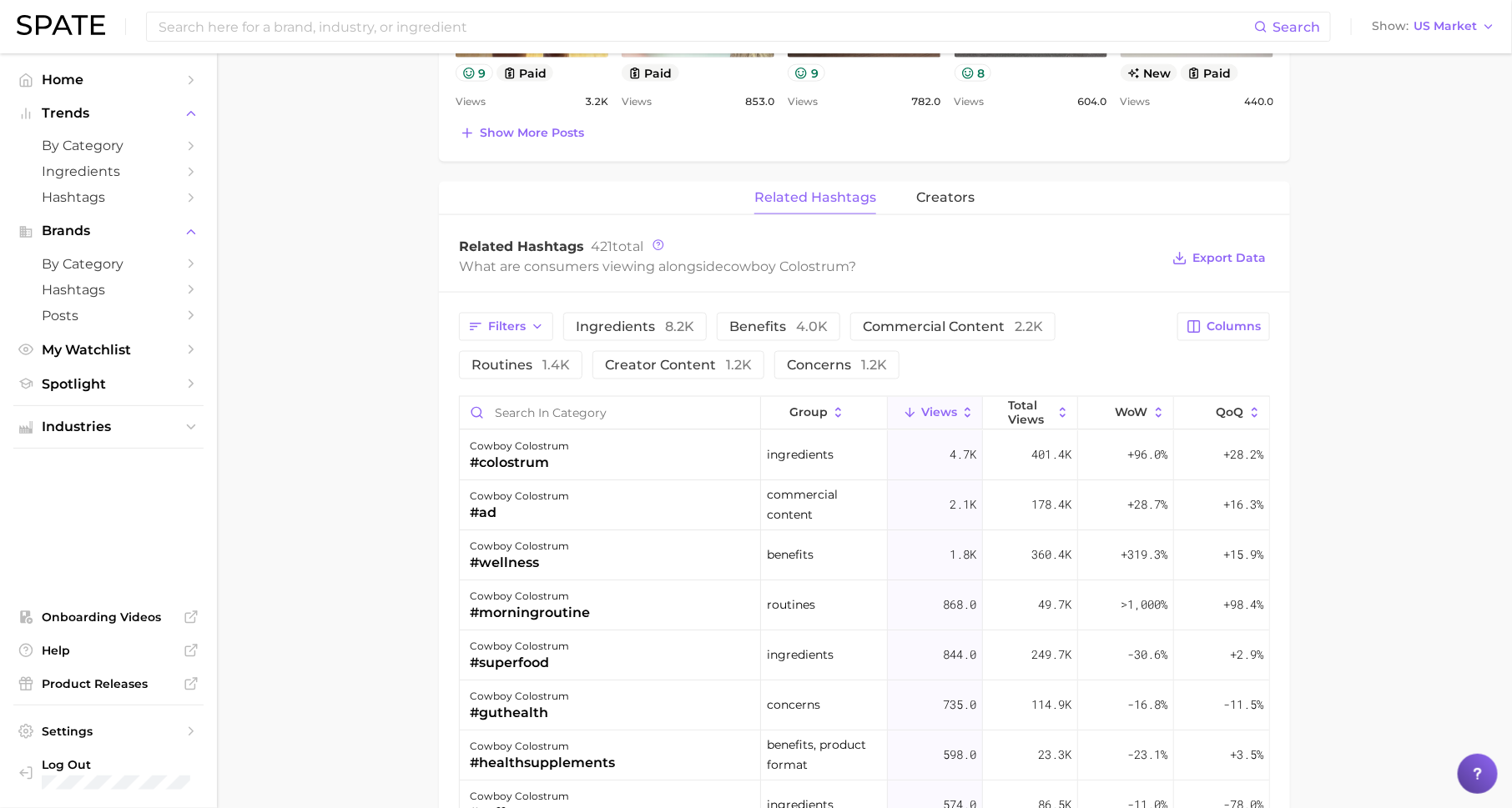
scroll to position [1077, 0]
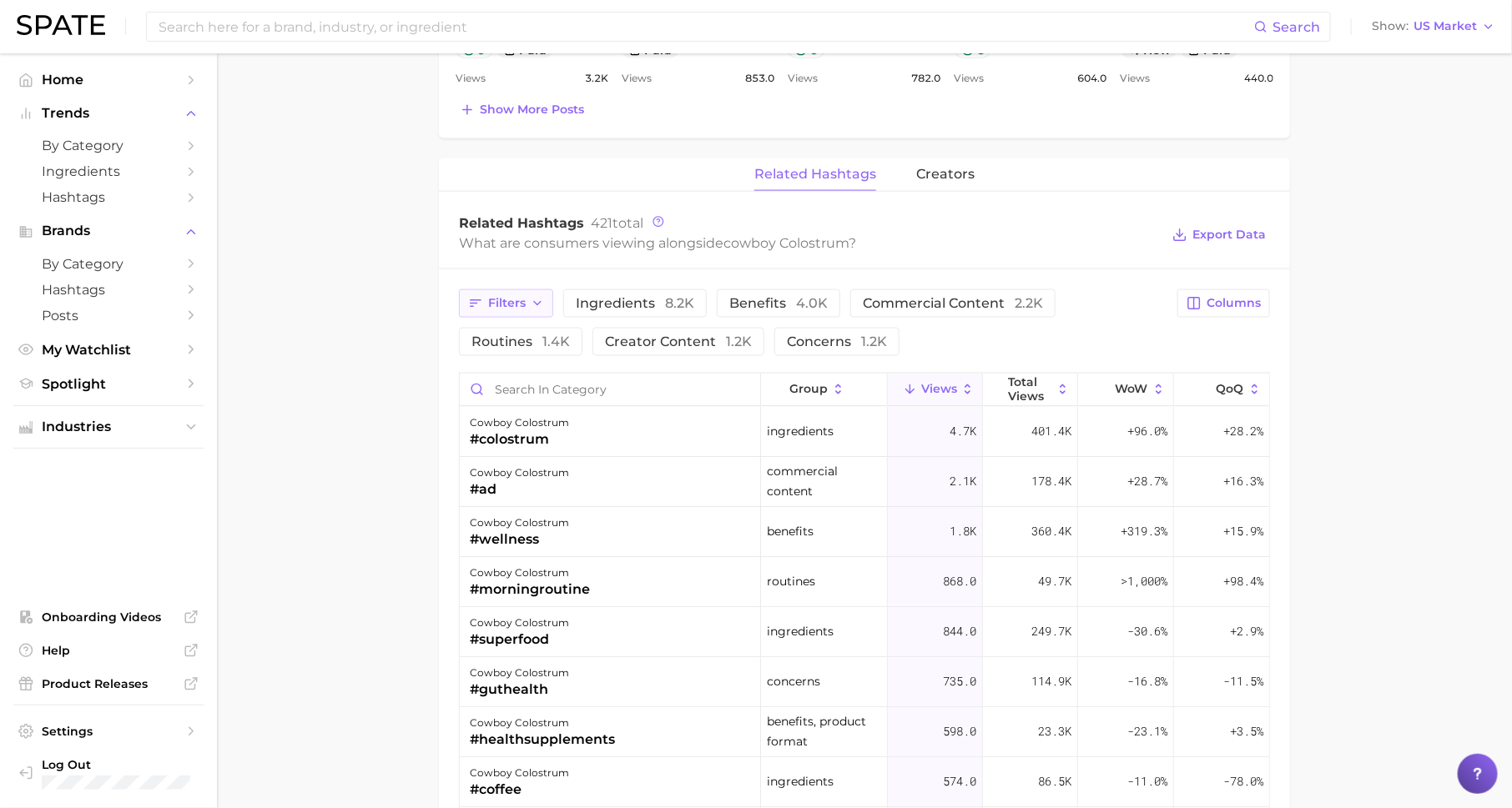
click at [520, 296] on span "Filters" at bounding box center [506, 303] width 37 height 14
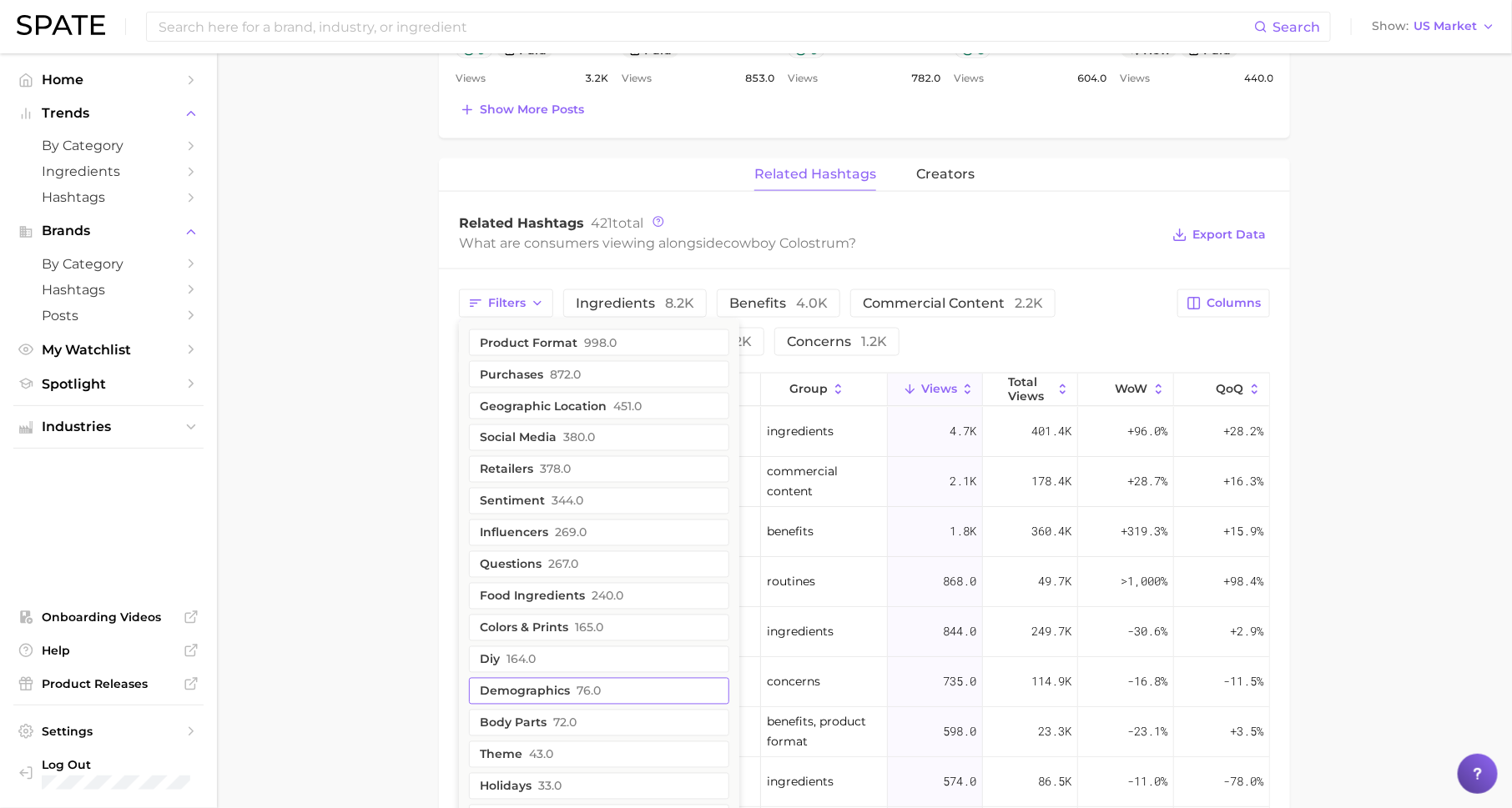
click at [569, 690] on button "demographics 76.0" at bounding box center [599, 691] width 260 height 27
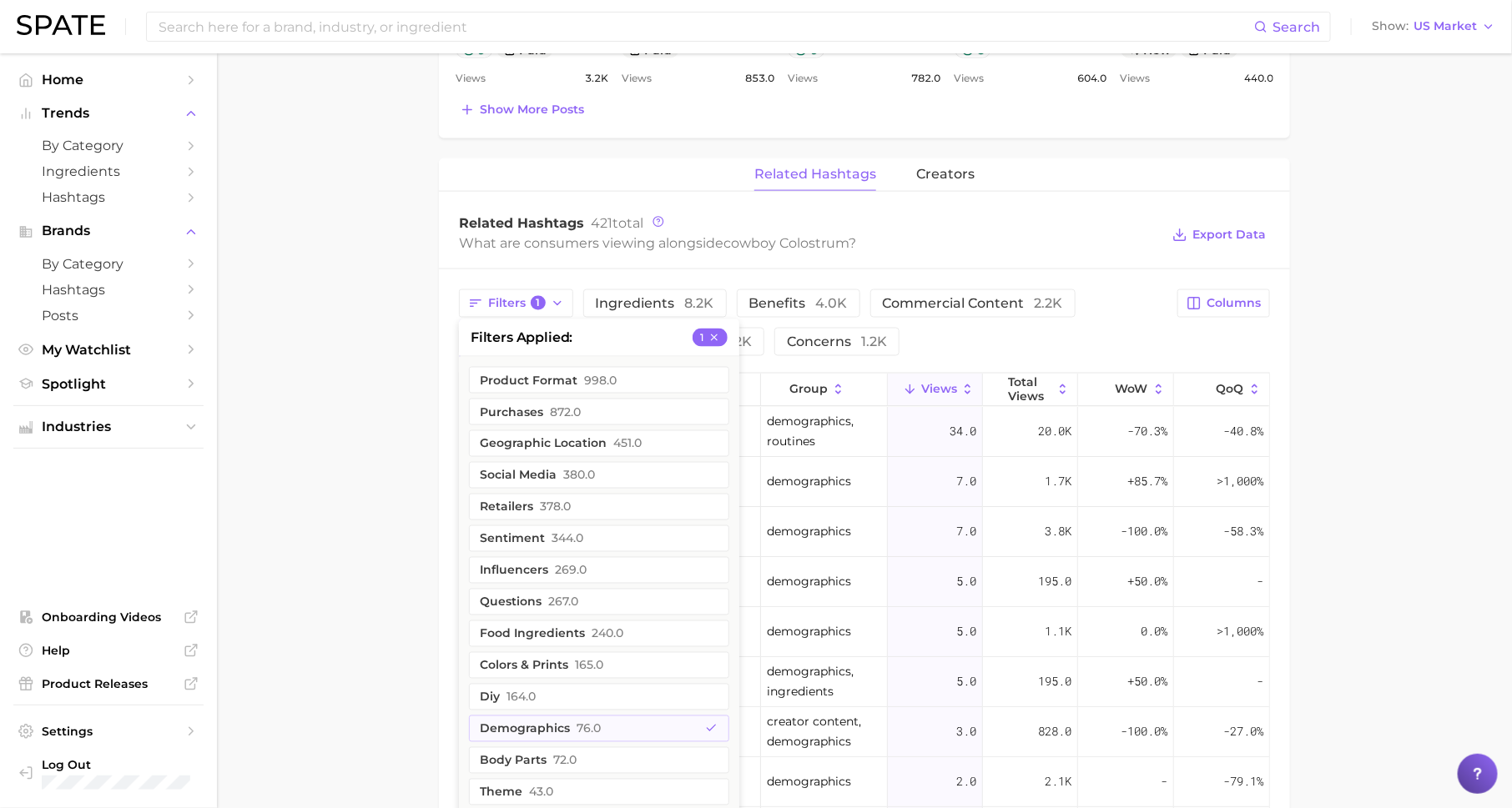
click at [387, 562] on main "Overview Google TikTok Instagram Beta brand cowboy colostrum Add to Watchlist E…" at bounding box center [865, 130] width 1295 height 2308
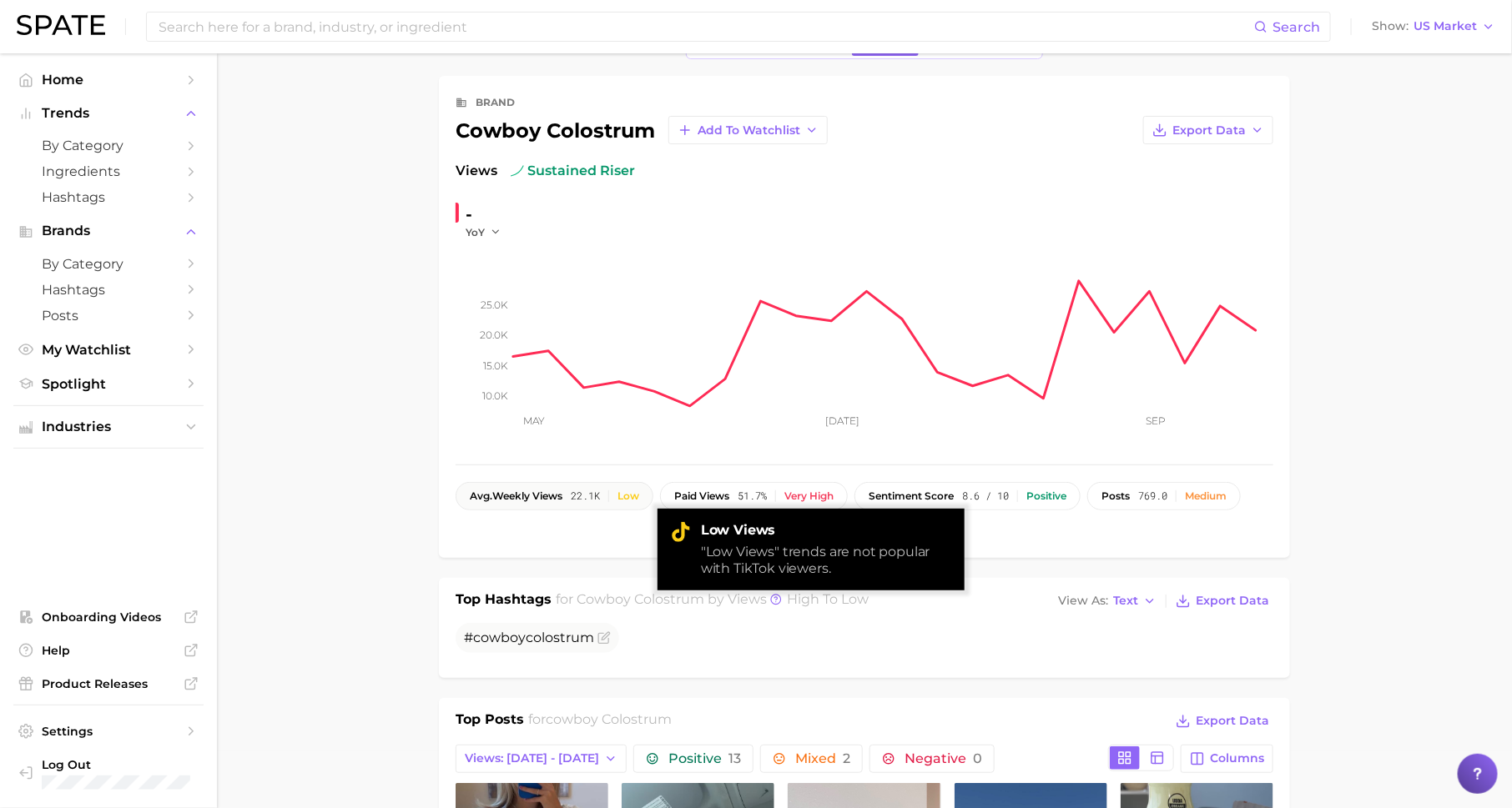
scroll to position [0, 0]
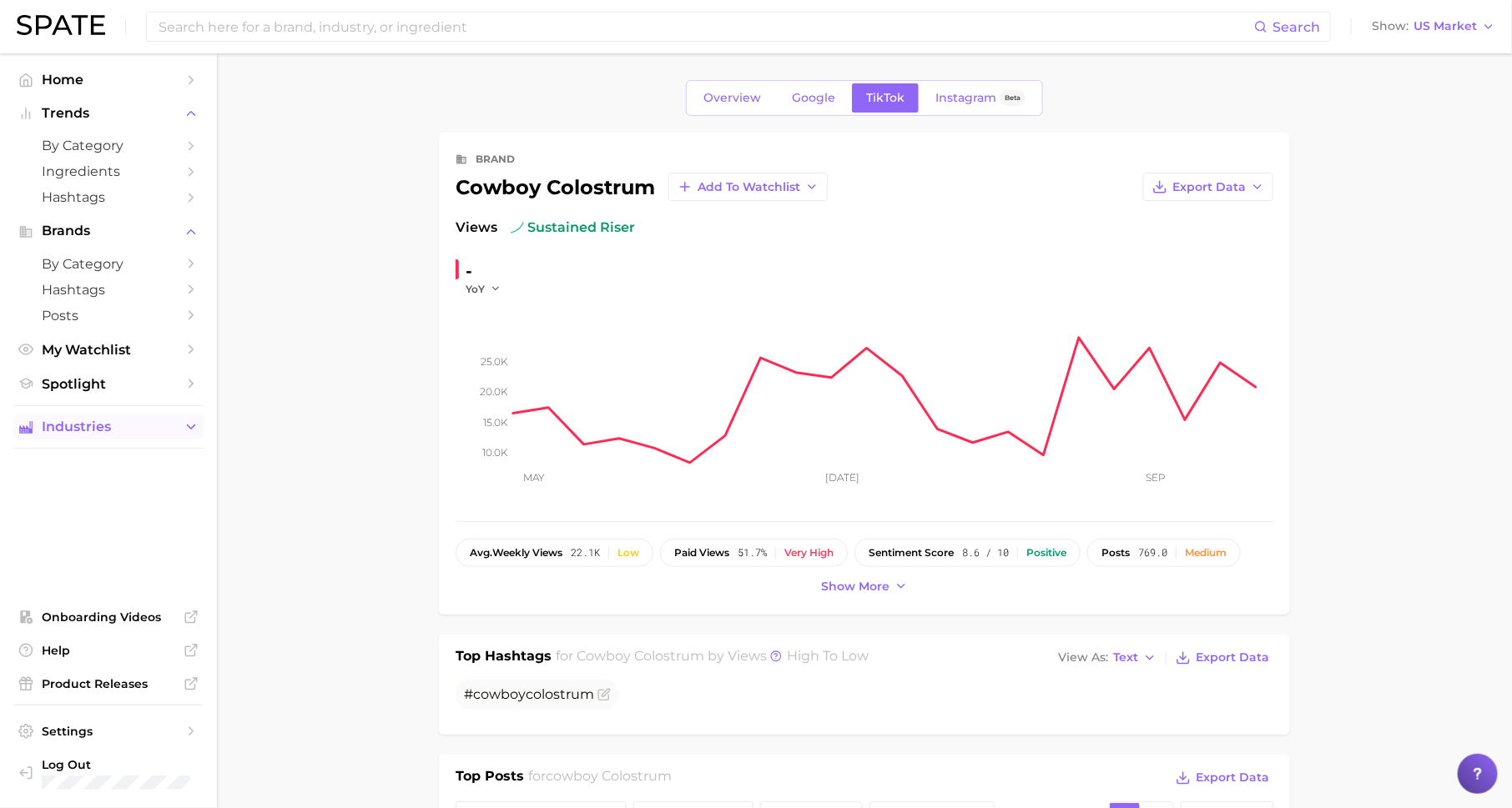
click at [186, 435] on icon "Sidebar" at bounding box center [191, 427] width 15 height 15
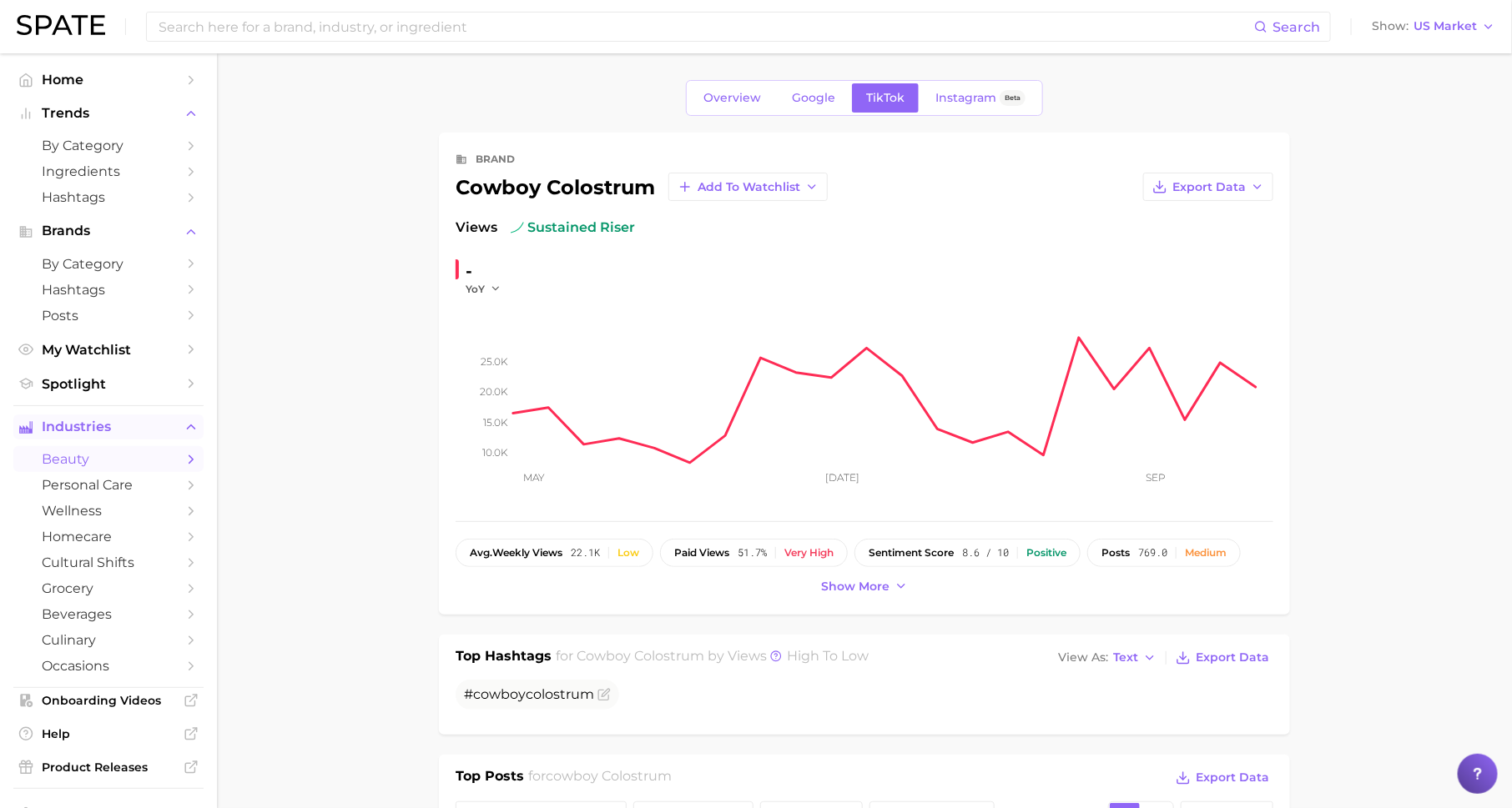
click at [171, 461] on span "beauty" at bounding box center [109, 459] width 134 height 16
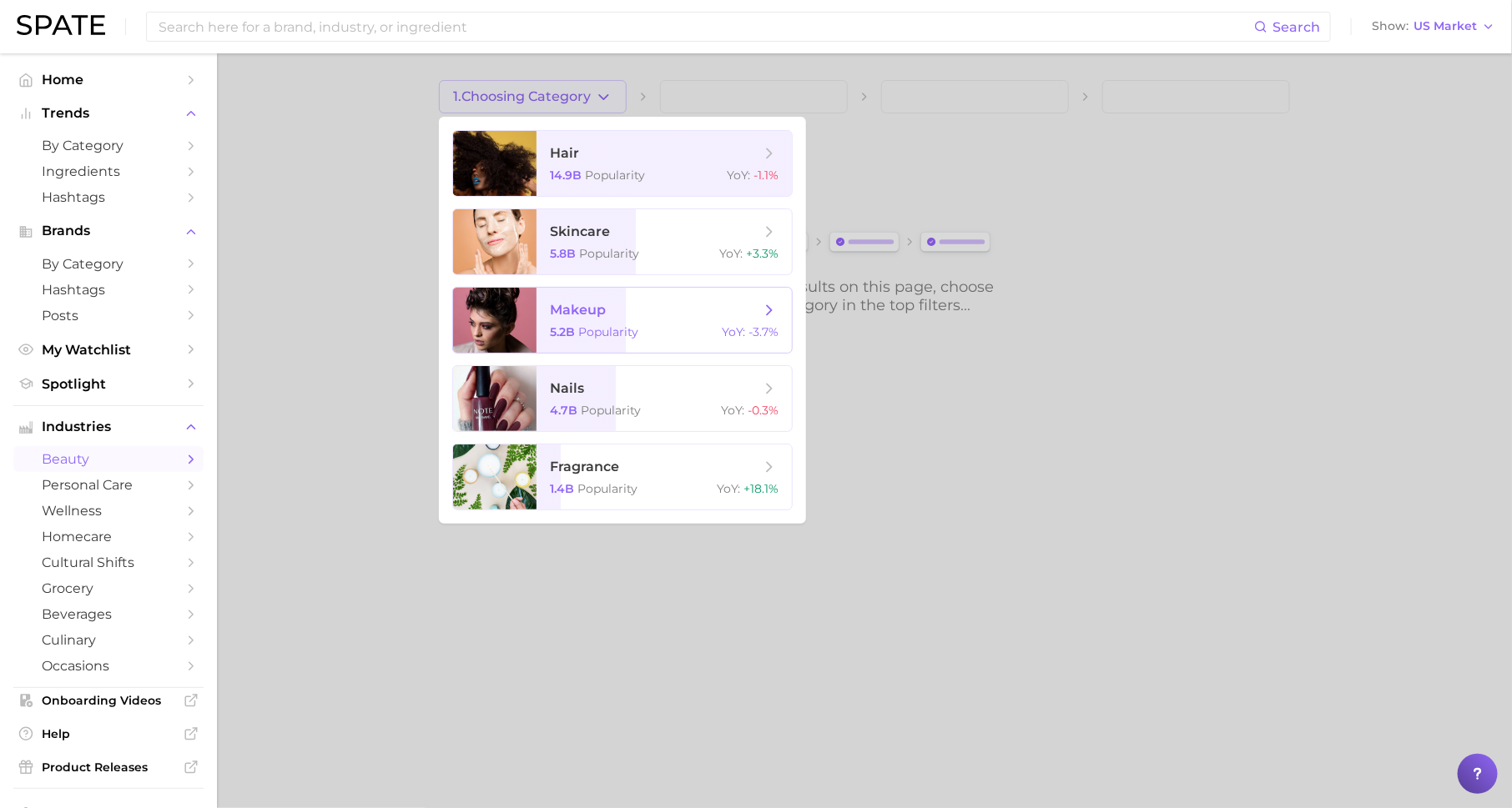
click at [605, 316] on span "makeup" at bounding box center [655, 310] width 210 height 18
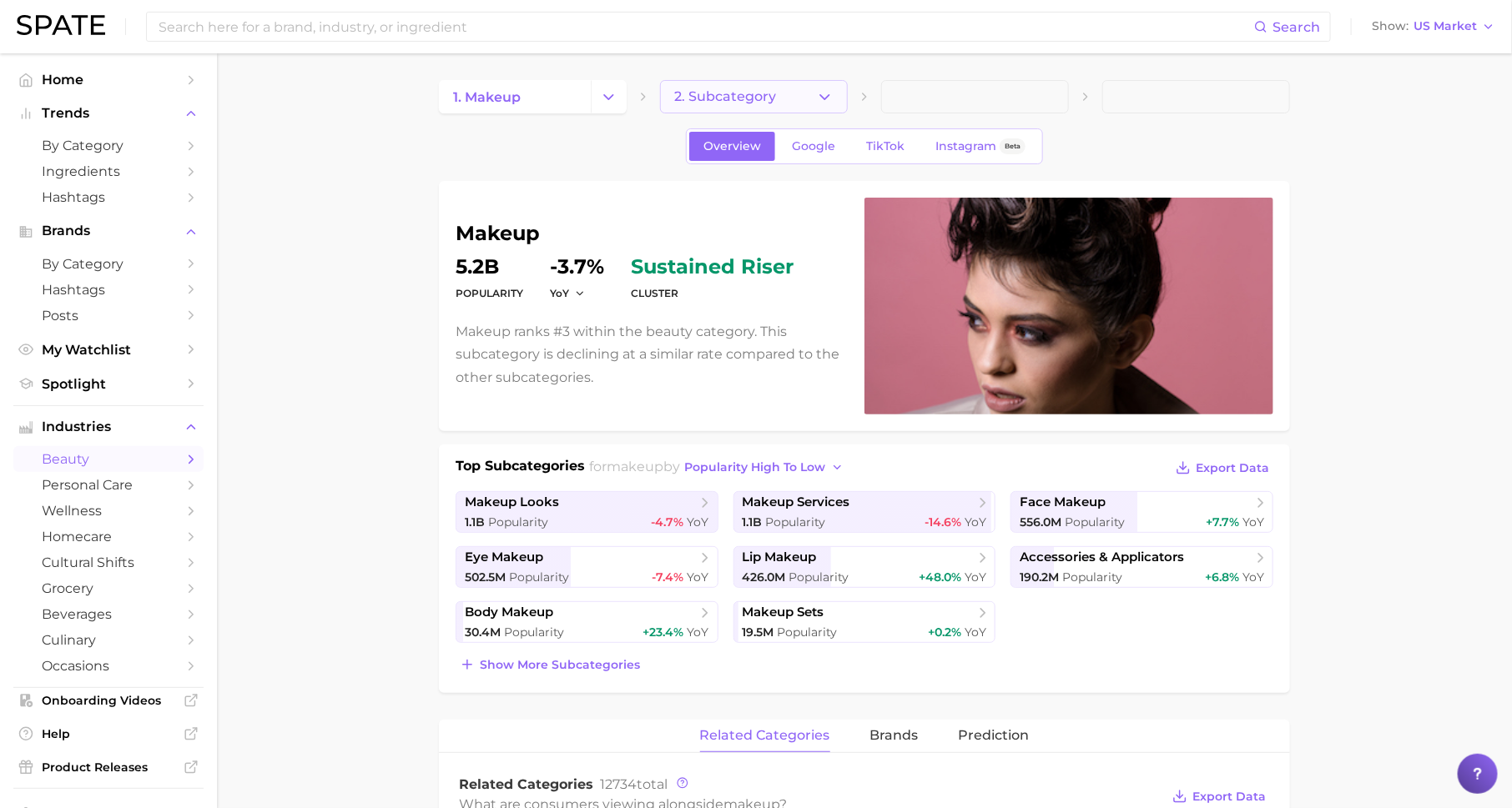
click at [761, 94] on span "2. Subcategory" at bounding box center [725, 97] width 101 height 15
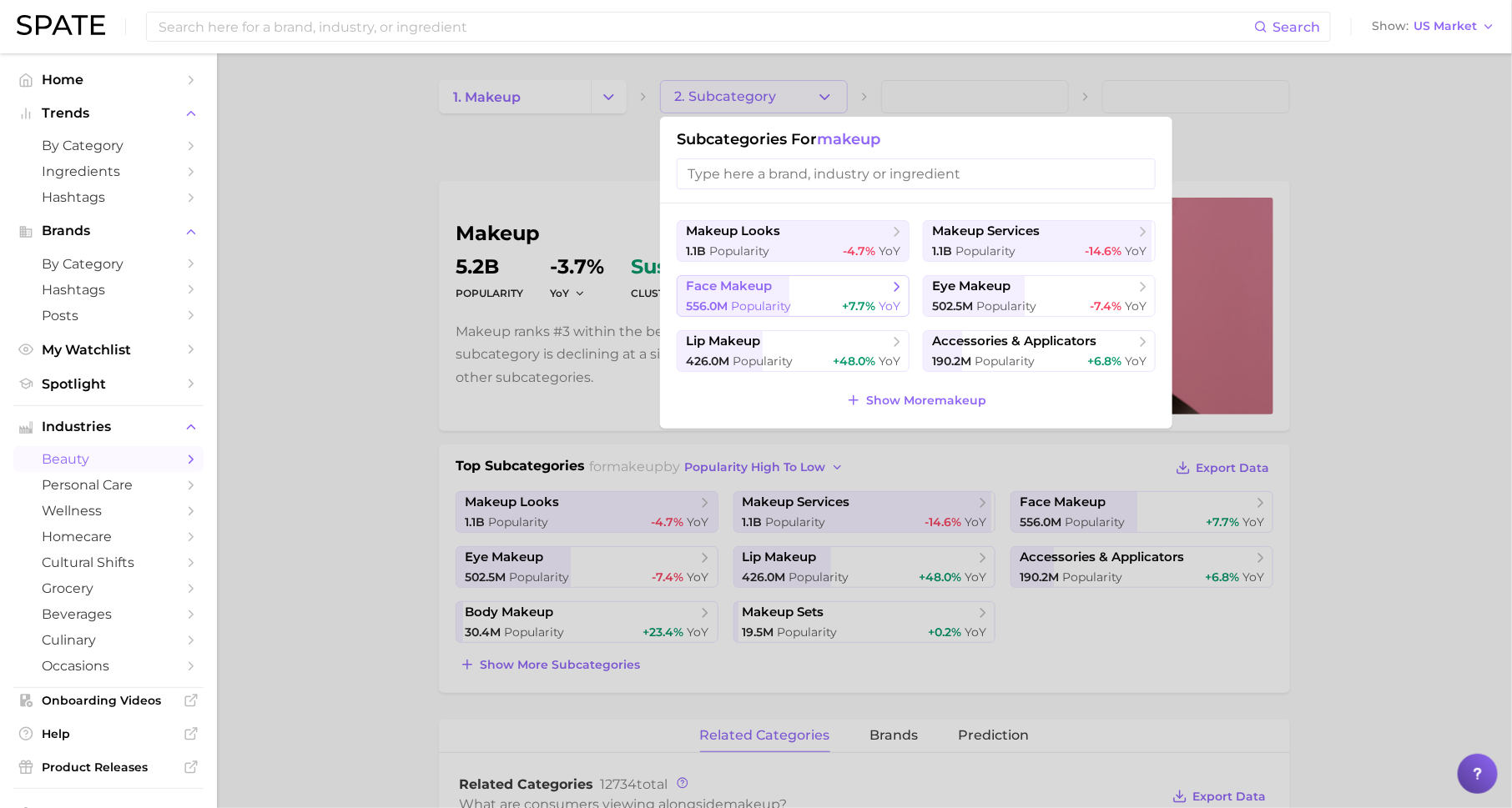
click at [824, 304] on div "556.0m Popularity +7.7% YoY" at bounding box center [793, 306] width 214 height 16
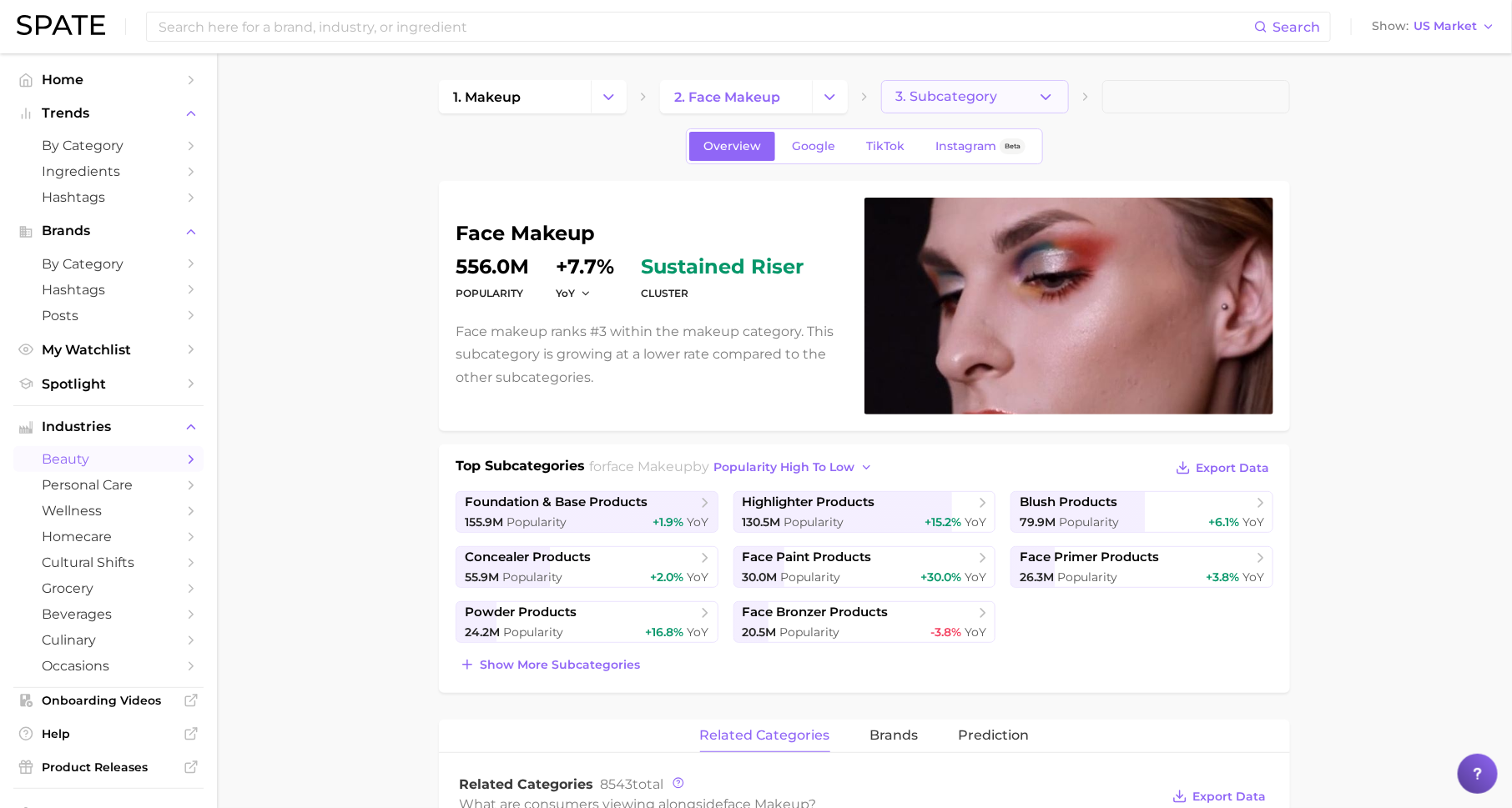
click at [956, 86] on button "3. Subcategory" at bounding box center [975, 97] width 187 height 33
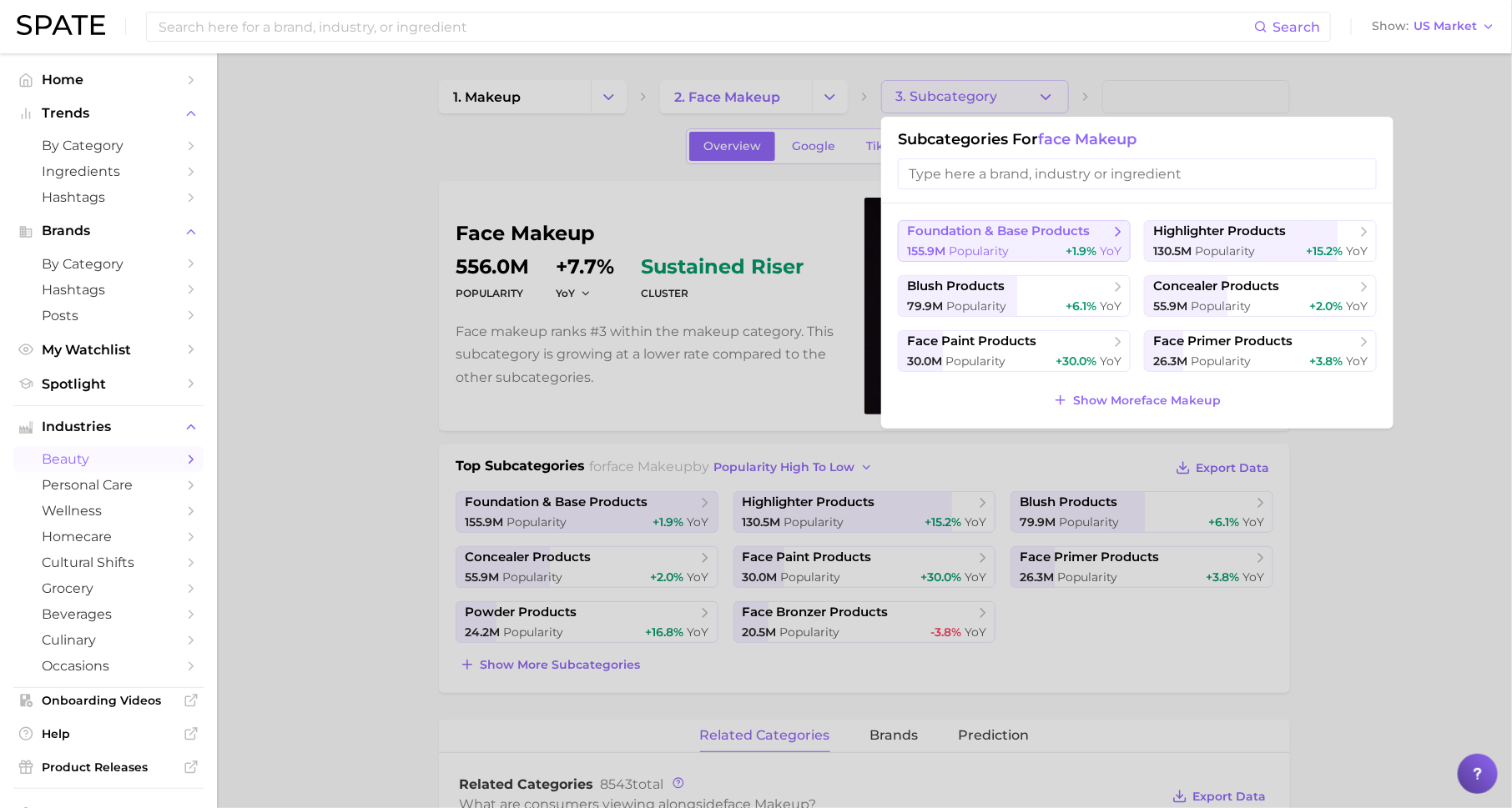
click at [1063, 235] on span "foundation & base products" at bounding box center [997, 231] width 183 height 16
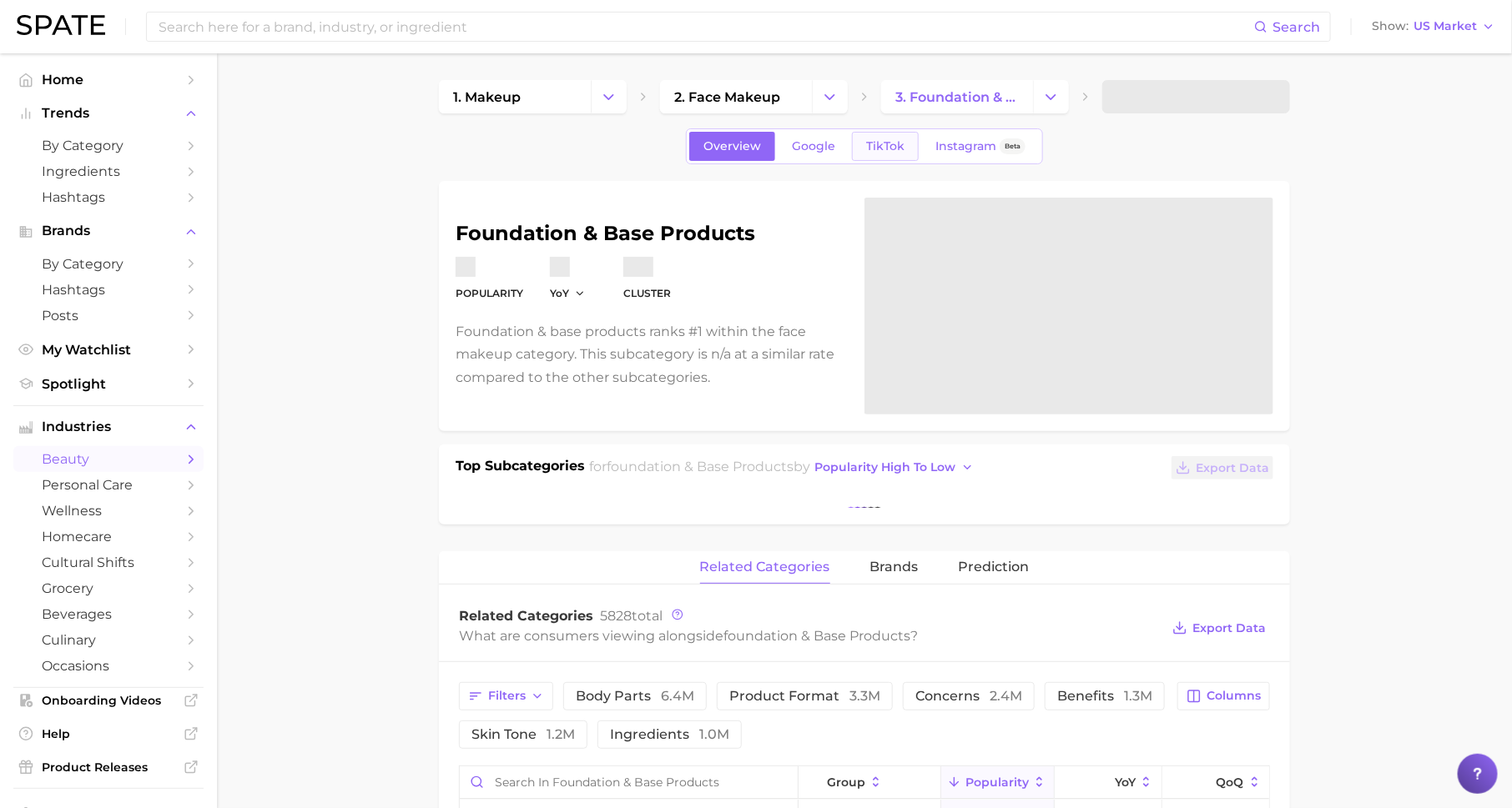
click at [887, 144] on span "TikTok" at bounding box center [886, 146] width 38 height 14
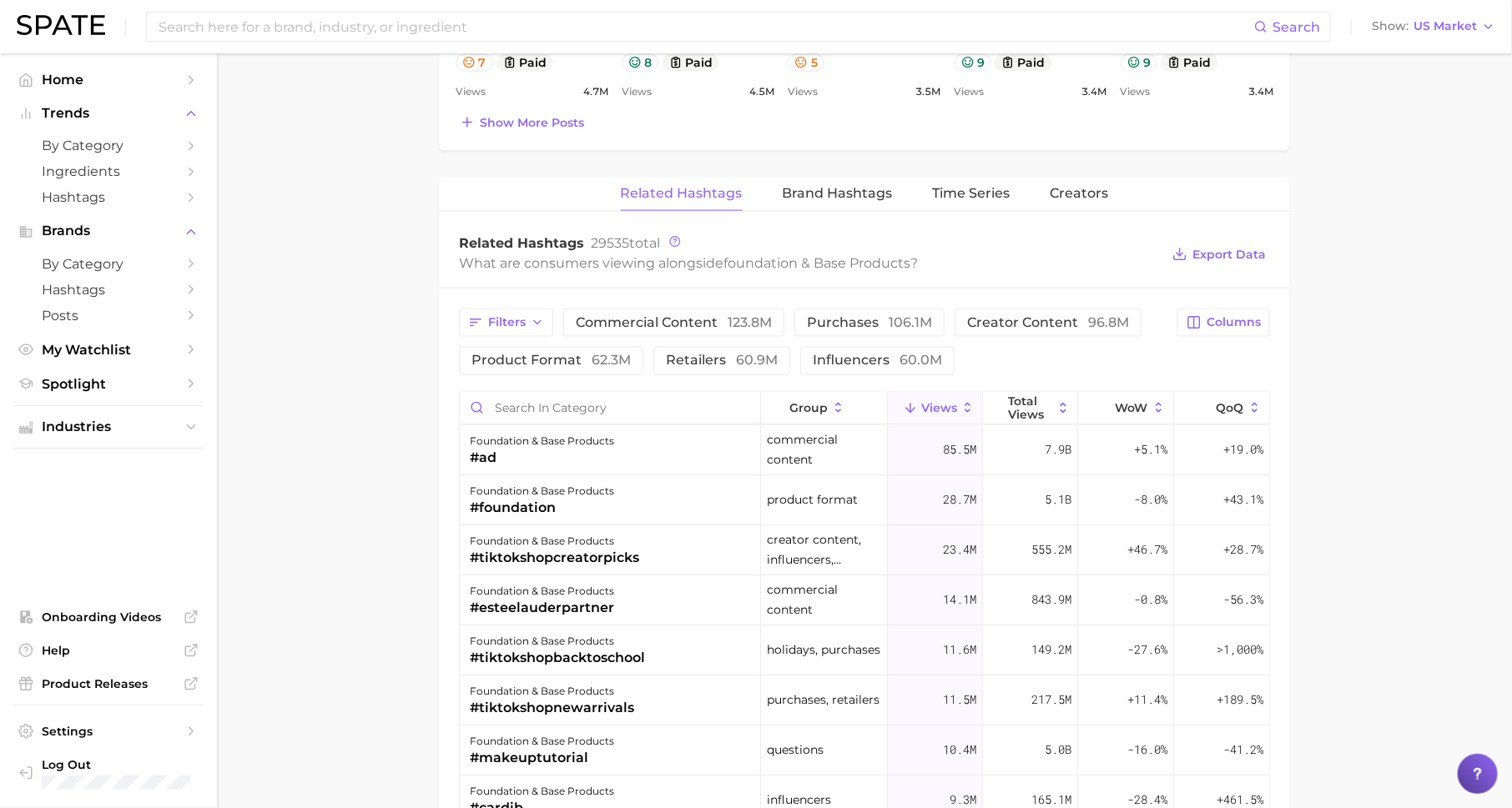
scroll to position [1156, 0]
click at [517, 317] on span "Filters" at bounding box center [506, 318] width 37 height 14
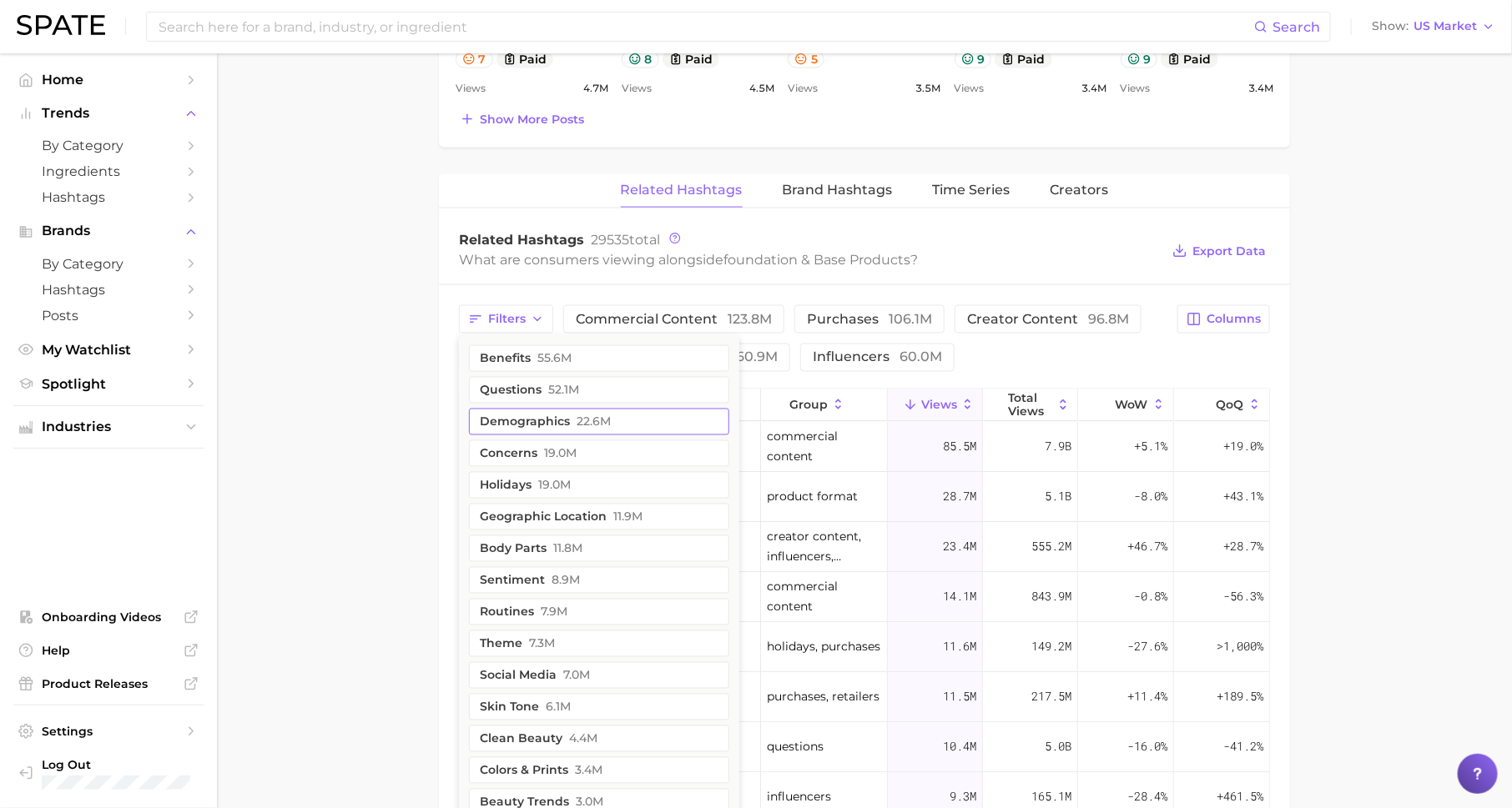
click at [548, 415] on button "demographics 22.6m" at bounding box center [599, 423] width 260 height 27
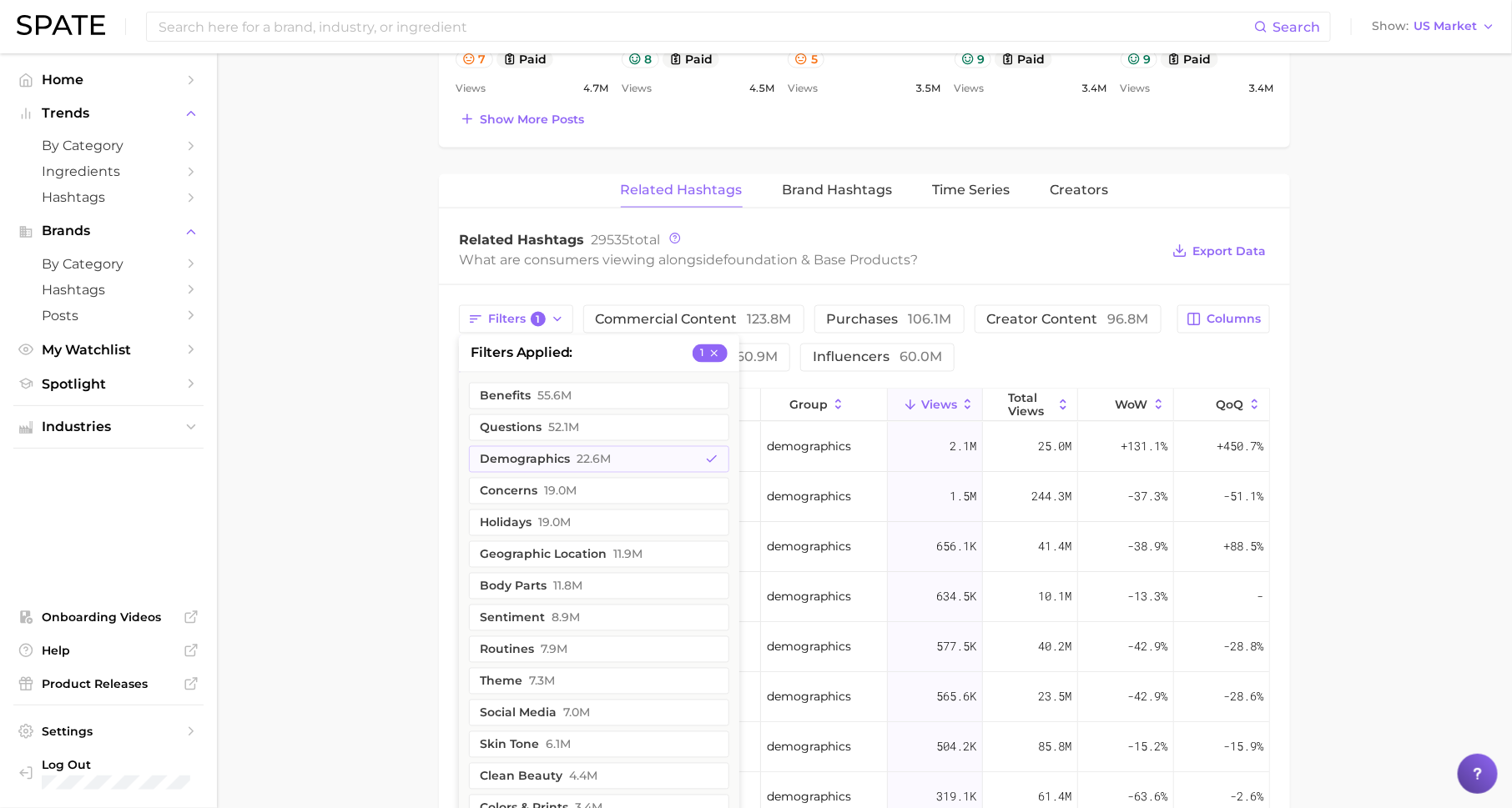
click at [303, 447] on main "1. makeup 2. face makeup 3. foundation & base products 4. Subcategory Overview …" at bounding box center [865, 99] width 1295 height 2404
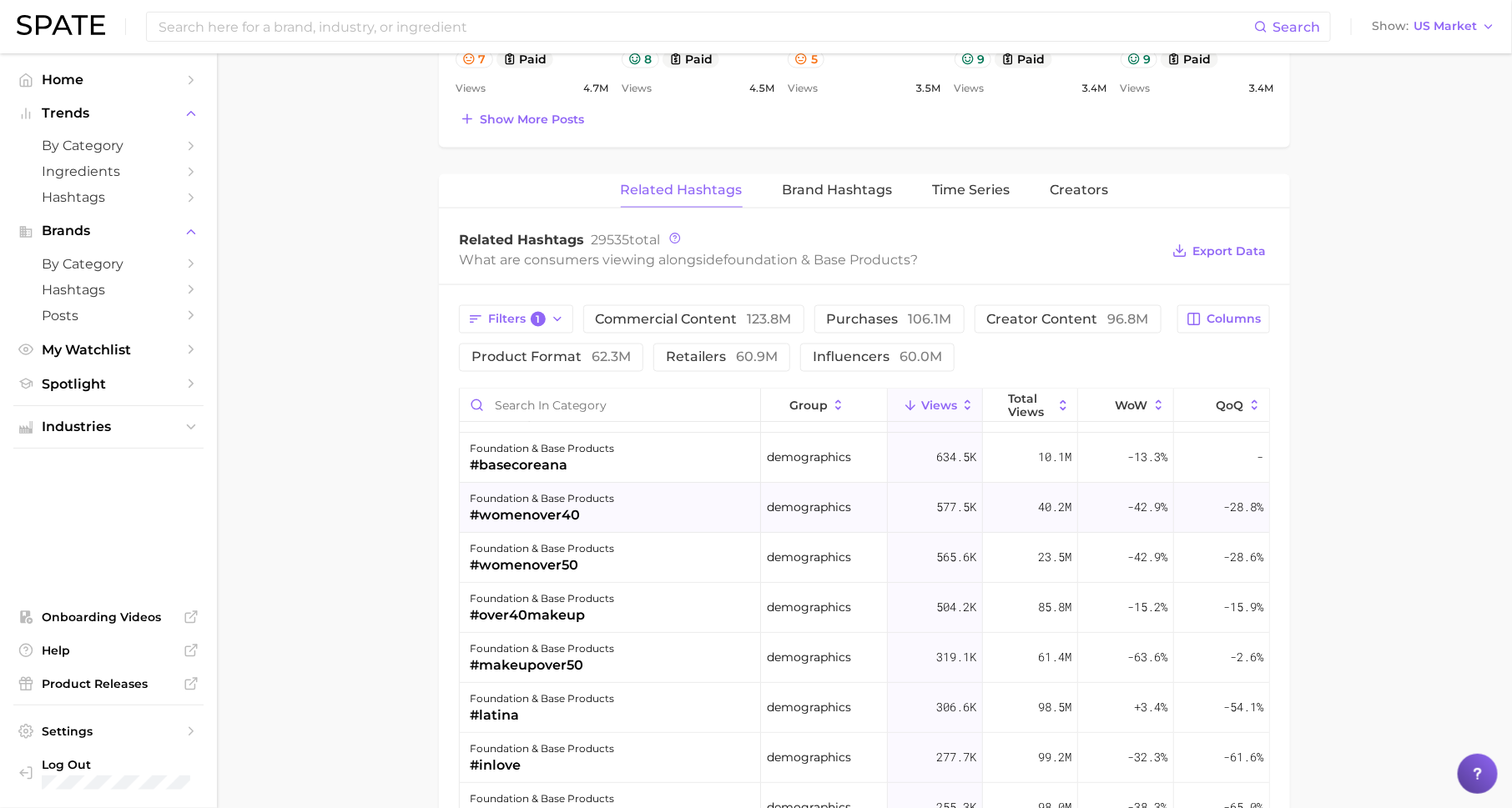
scroll to position [141, 0]
click at [581, 550] on div "foundation & base products" at bounding box center [541, 549] width 144 height 20
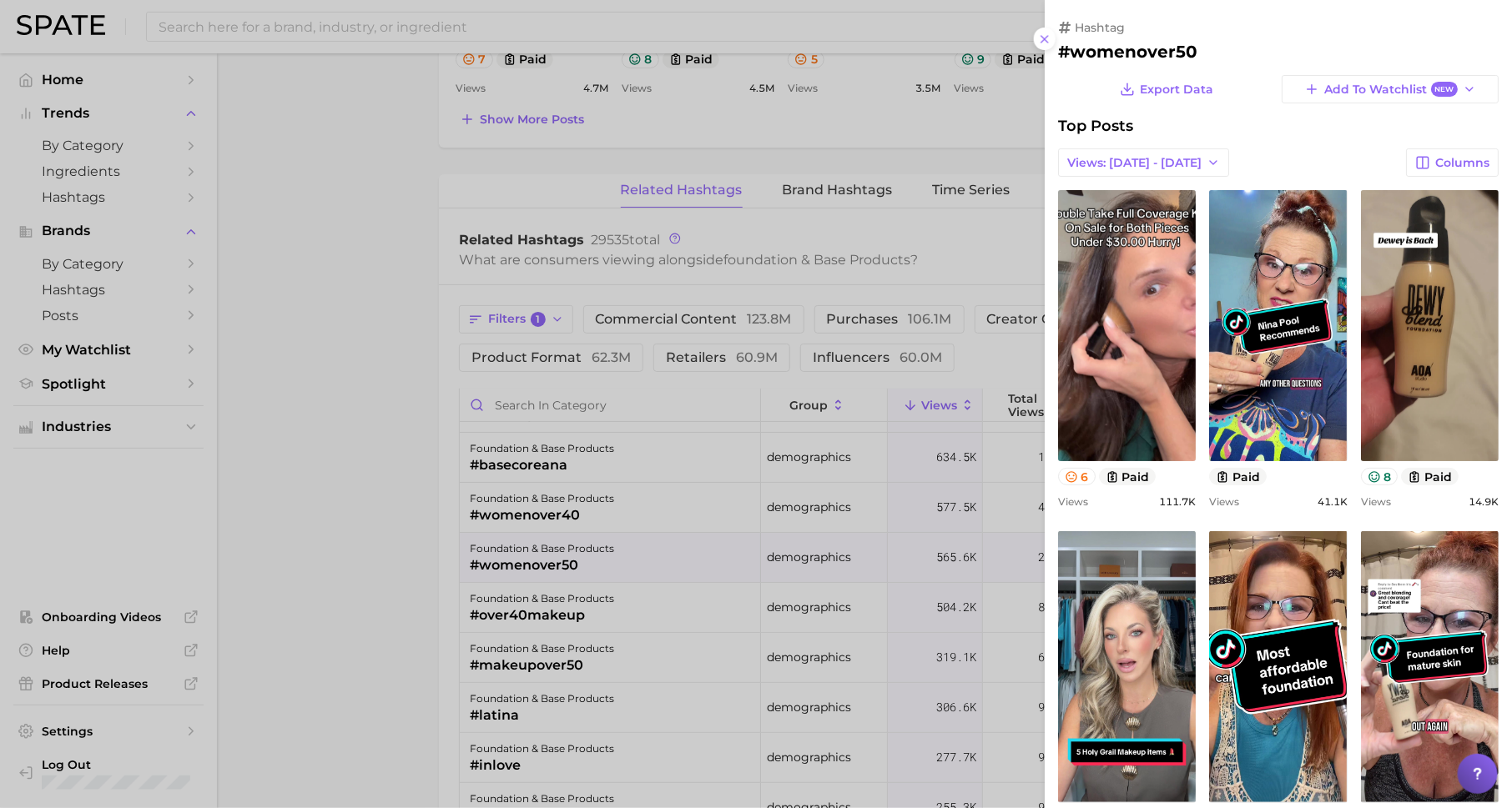
scroll to position [0, 0]
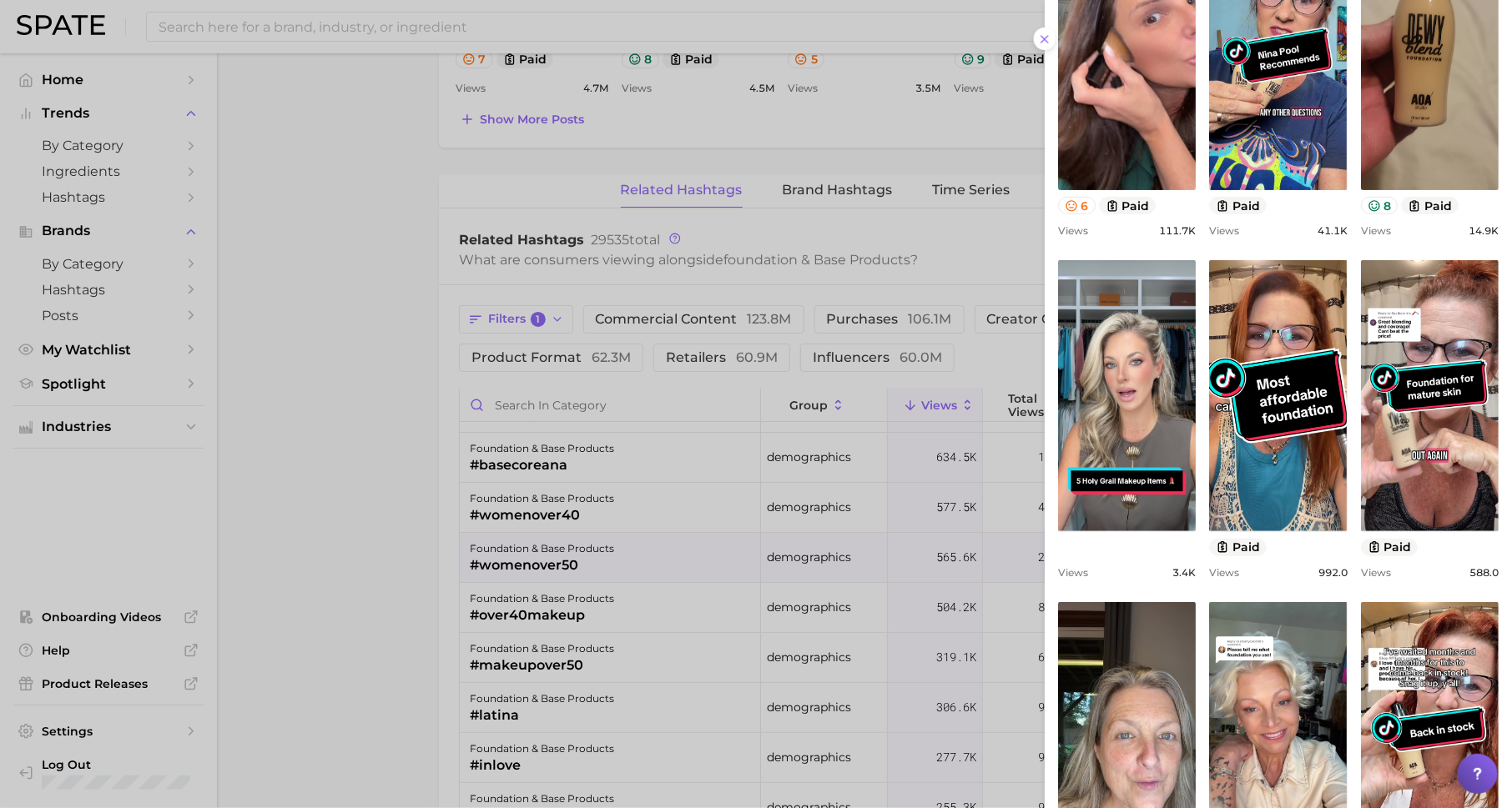
click at [612, 534] on div at bounding box center [756, 404] width 1512 height 808
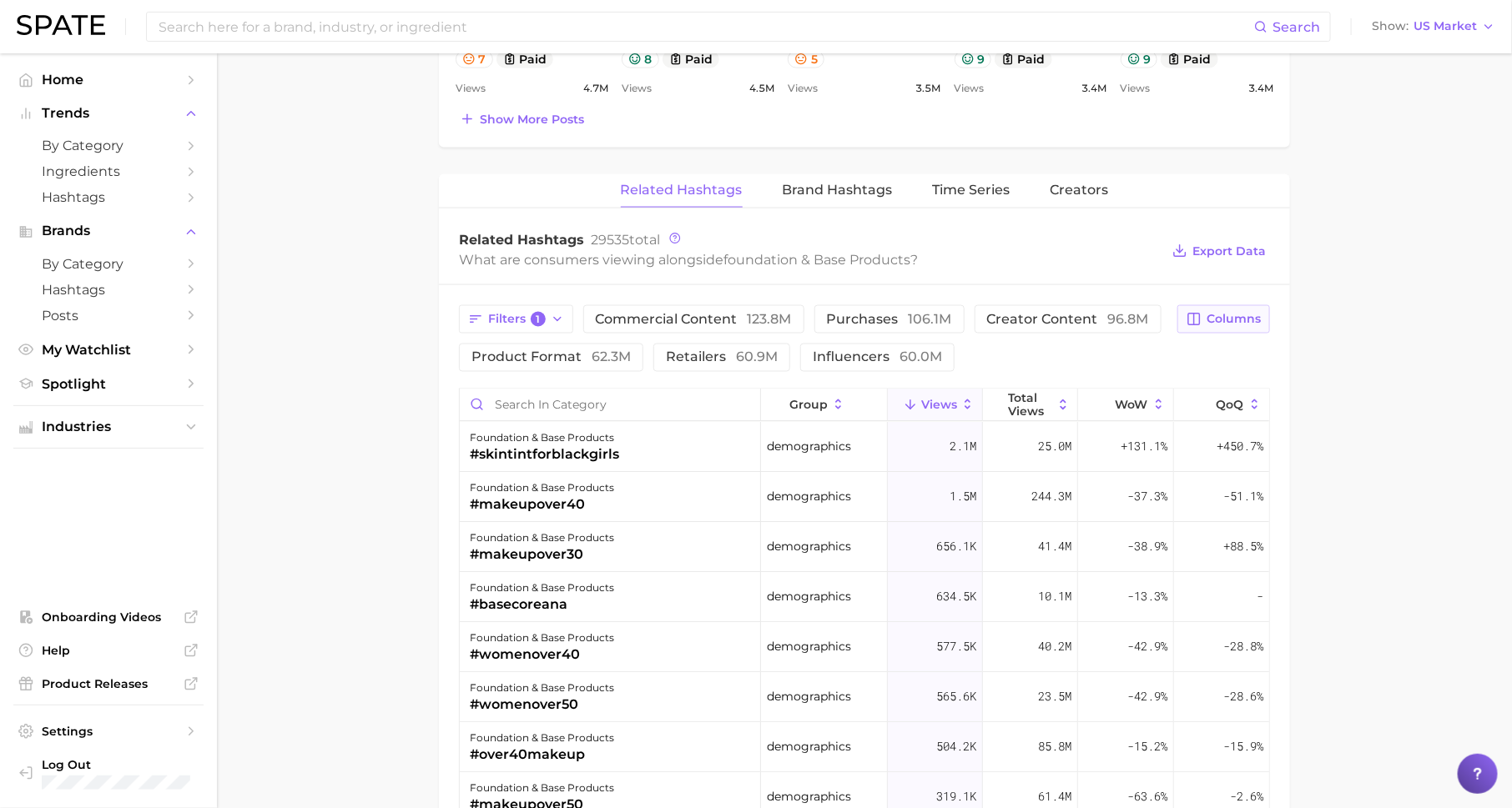
click at [1224, 316] on span "Columns" at bounding box center [1234, 318] width 55 height 14
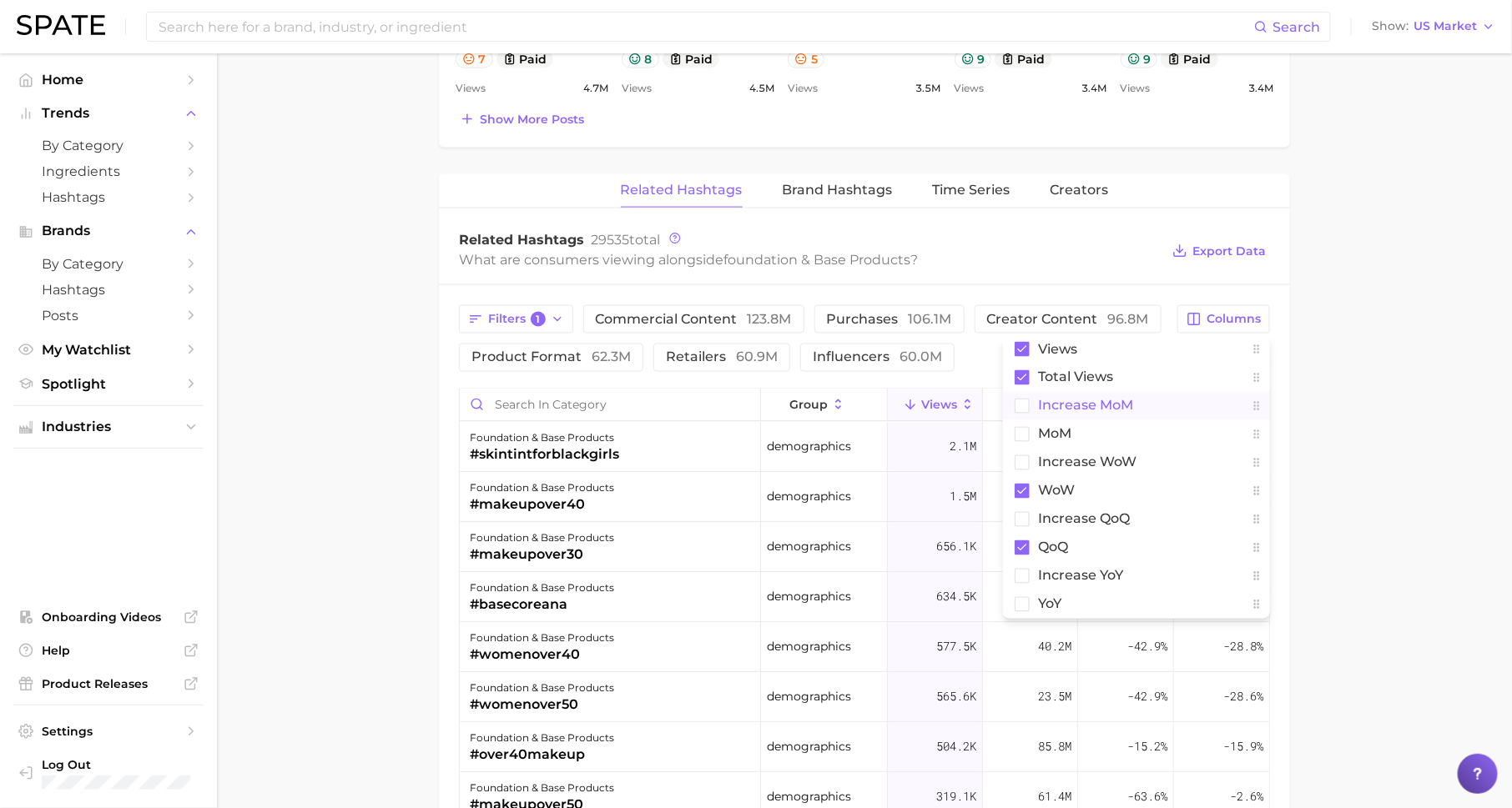
click at [1123, 406] on span "increase MoM" at bounding box center [1085, 405] width 95 height 14
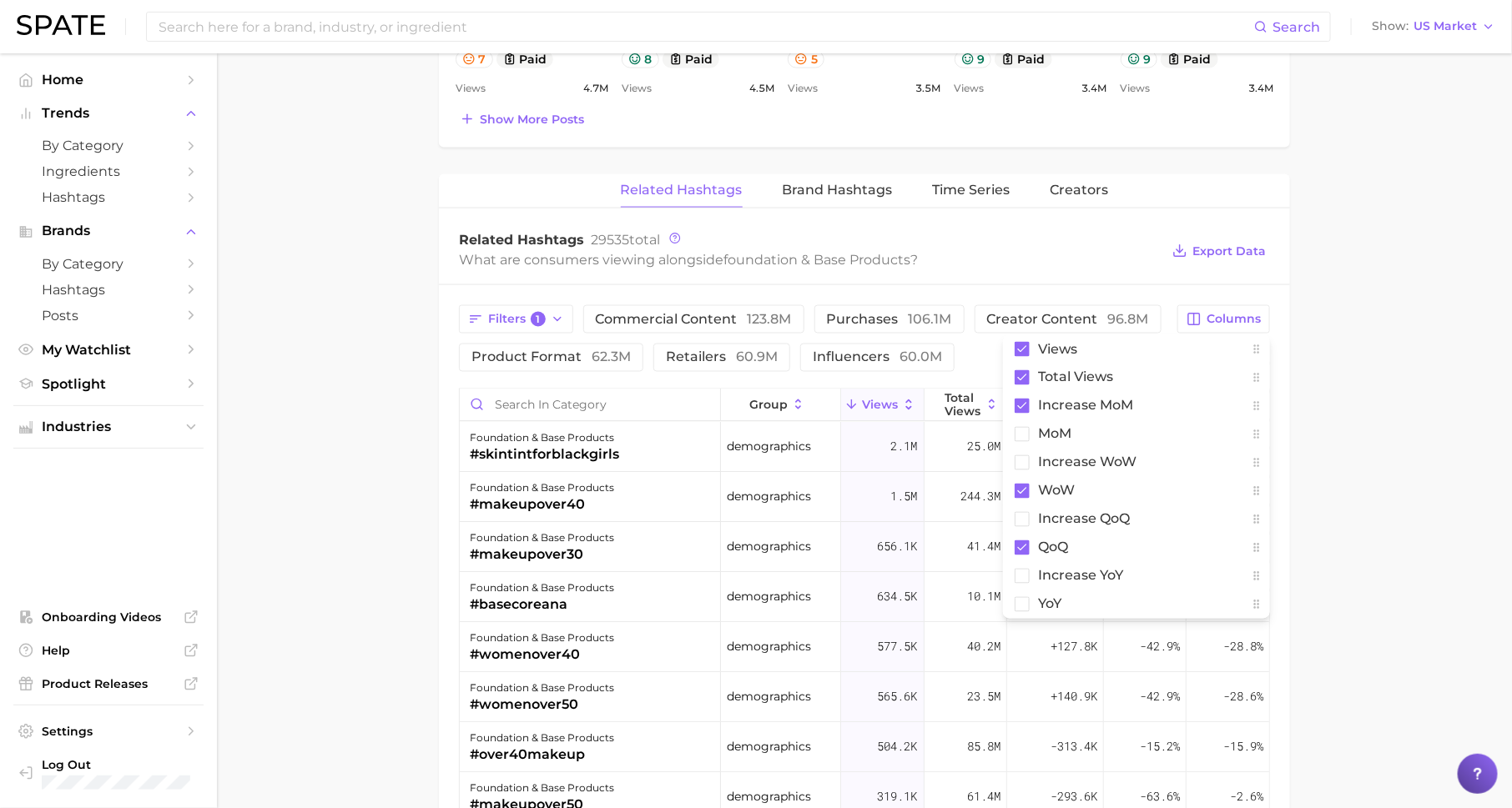
click at [1361, 424] on main "1. makeup 2. face makeup 3. foundation & base products 4. Subcategory Overview …" at bounding box center [865, 99] width 1295 height 2404
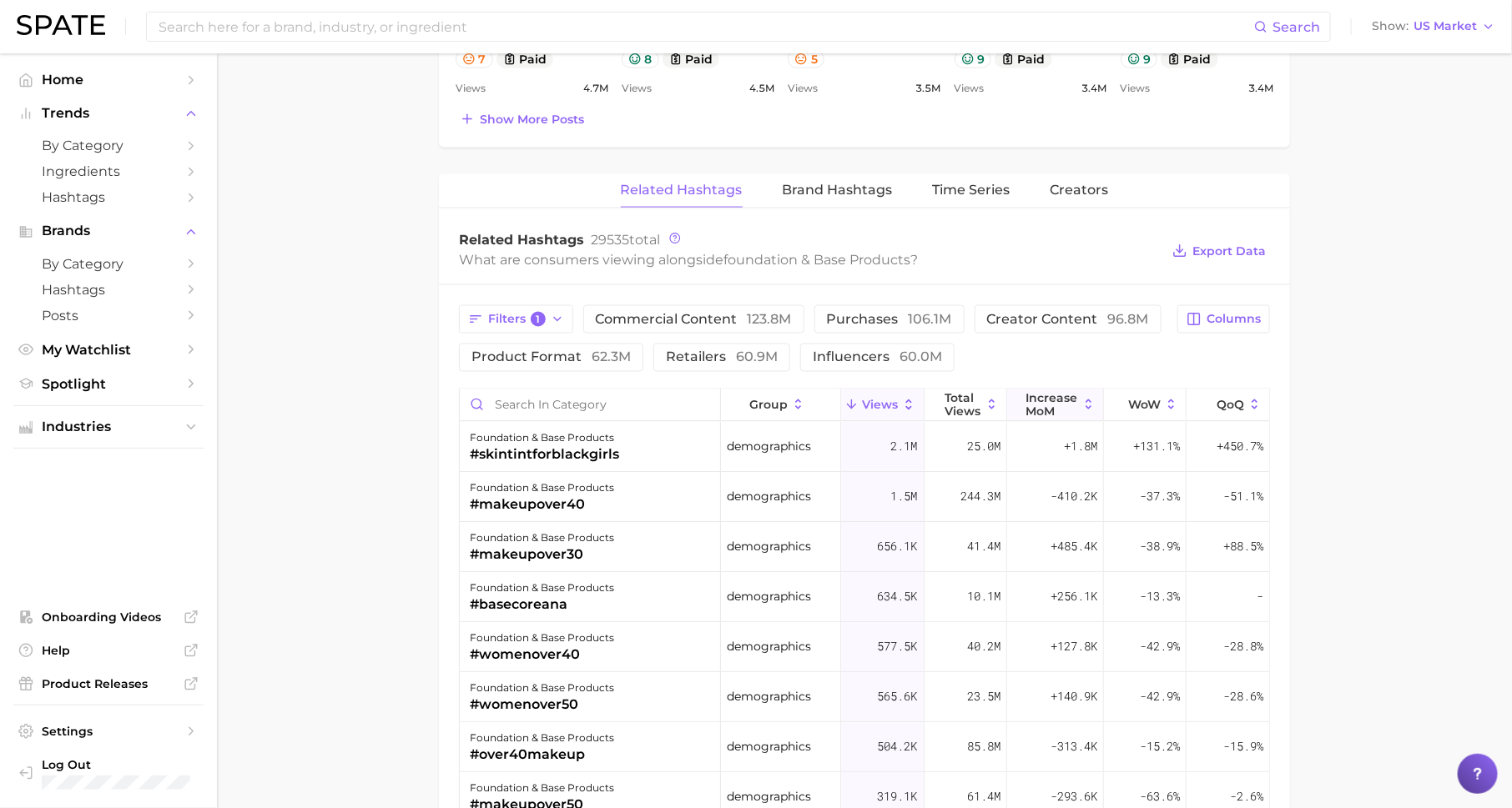
click at [1054, 409] on span "increase MoM" at bounding box center [1052, 405] width 52 height 27
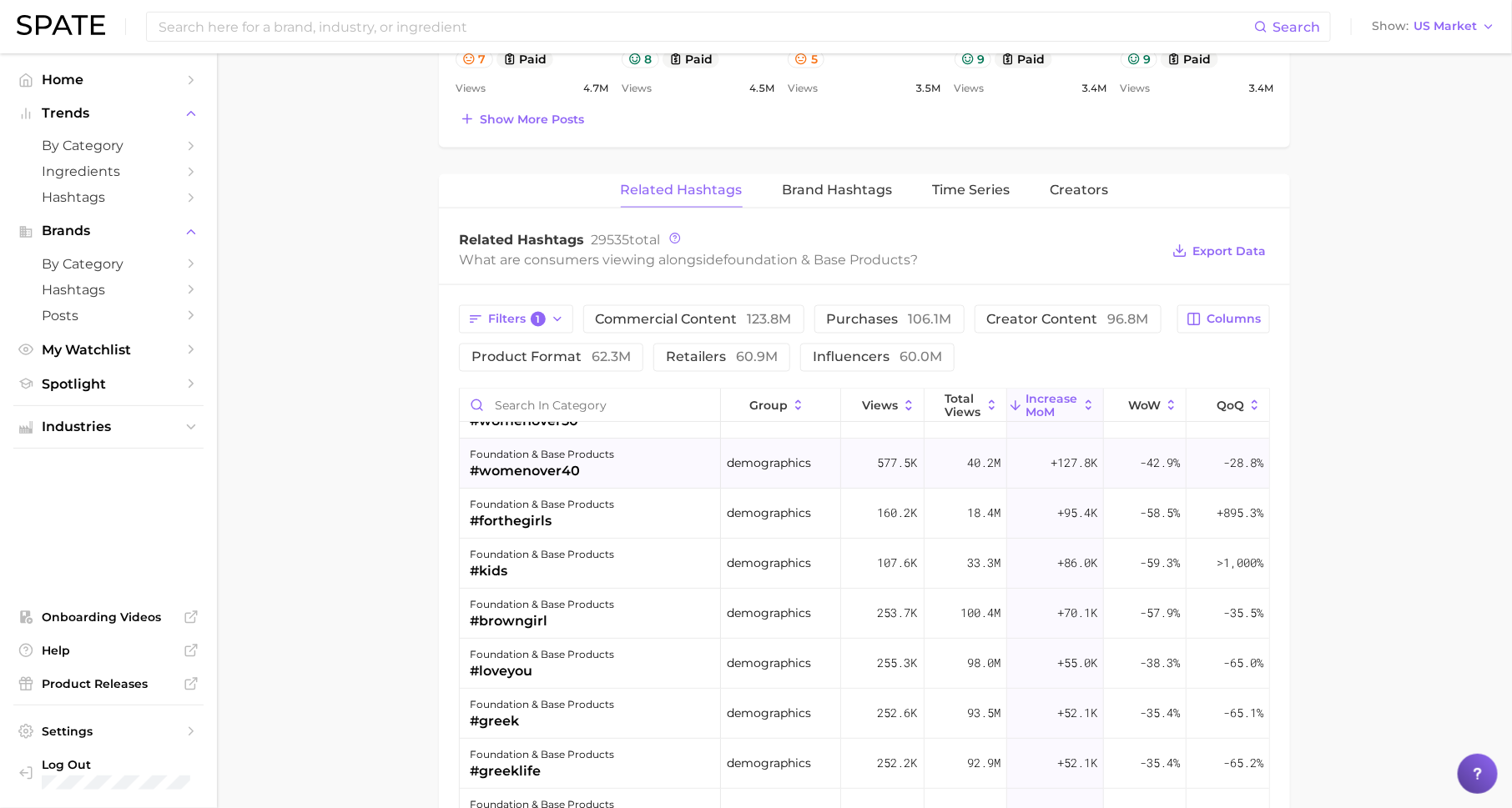
scroll to position [188, 0]
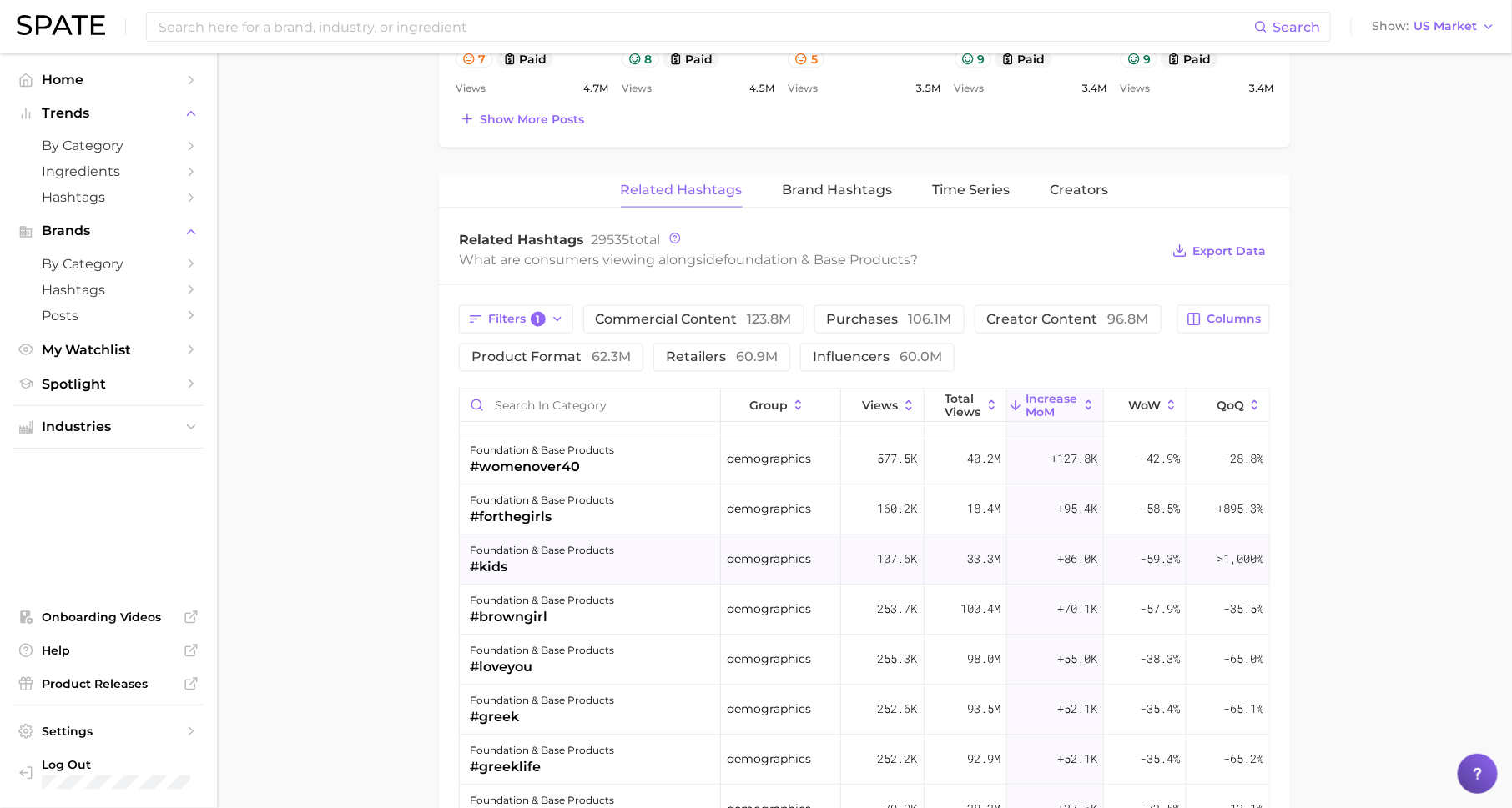
click at [607, 557] on div "#kids" at bounding box center [541, 567] width 144 height 20
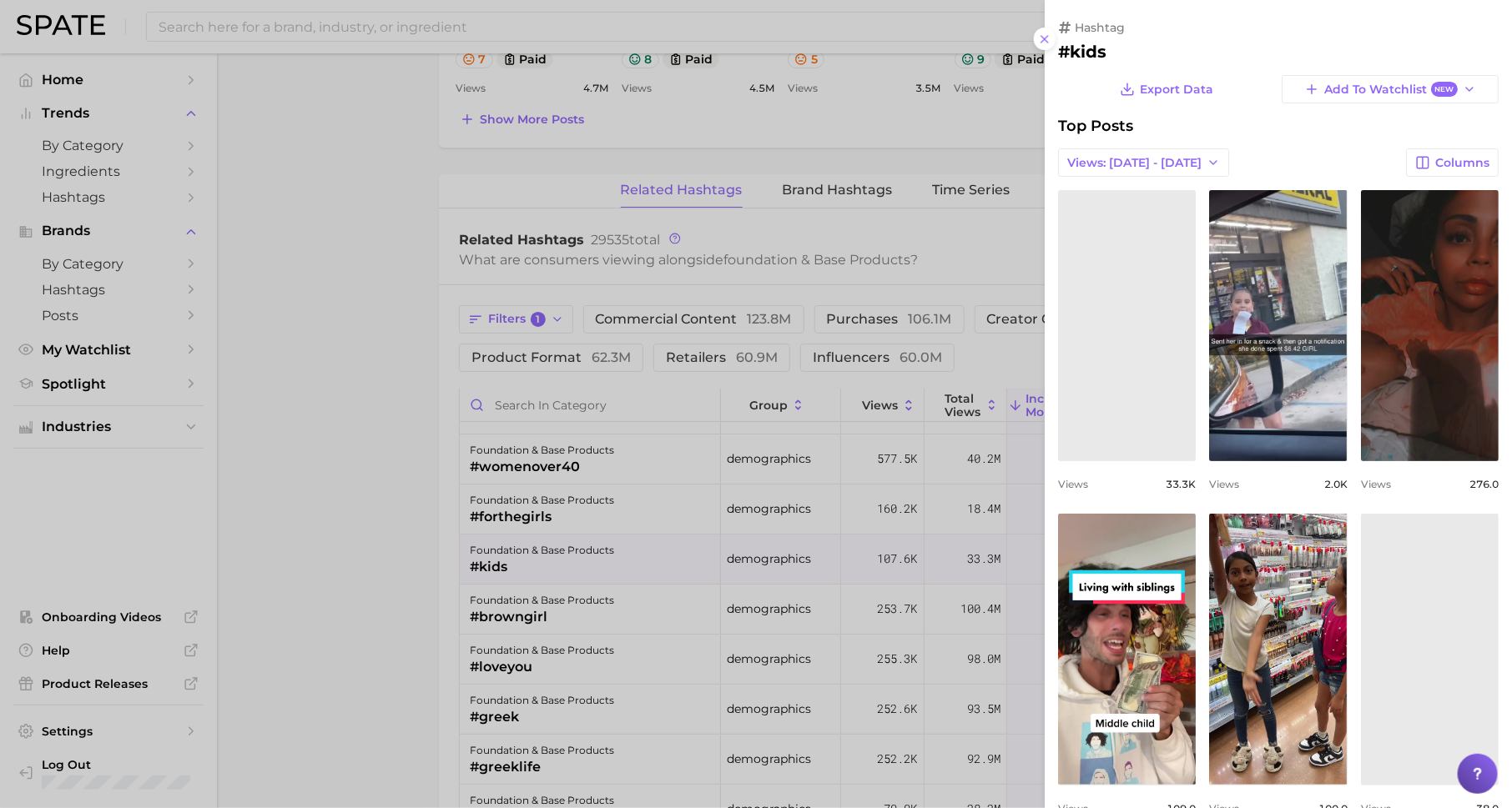
scroll to position [0, 0]
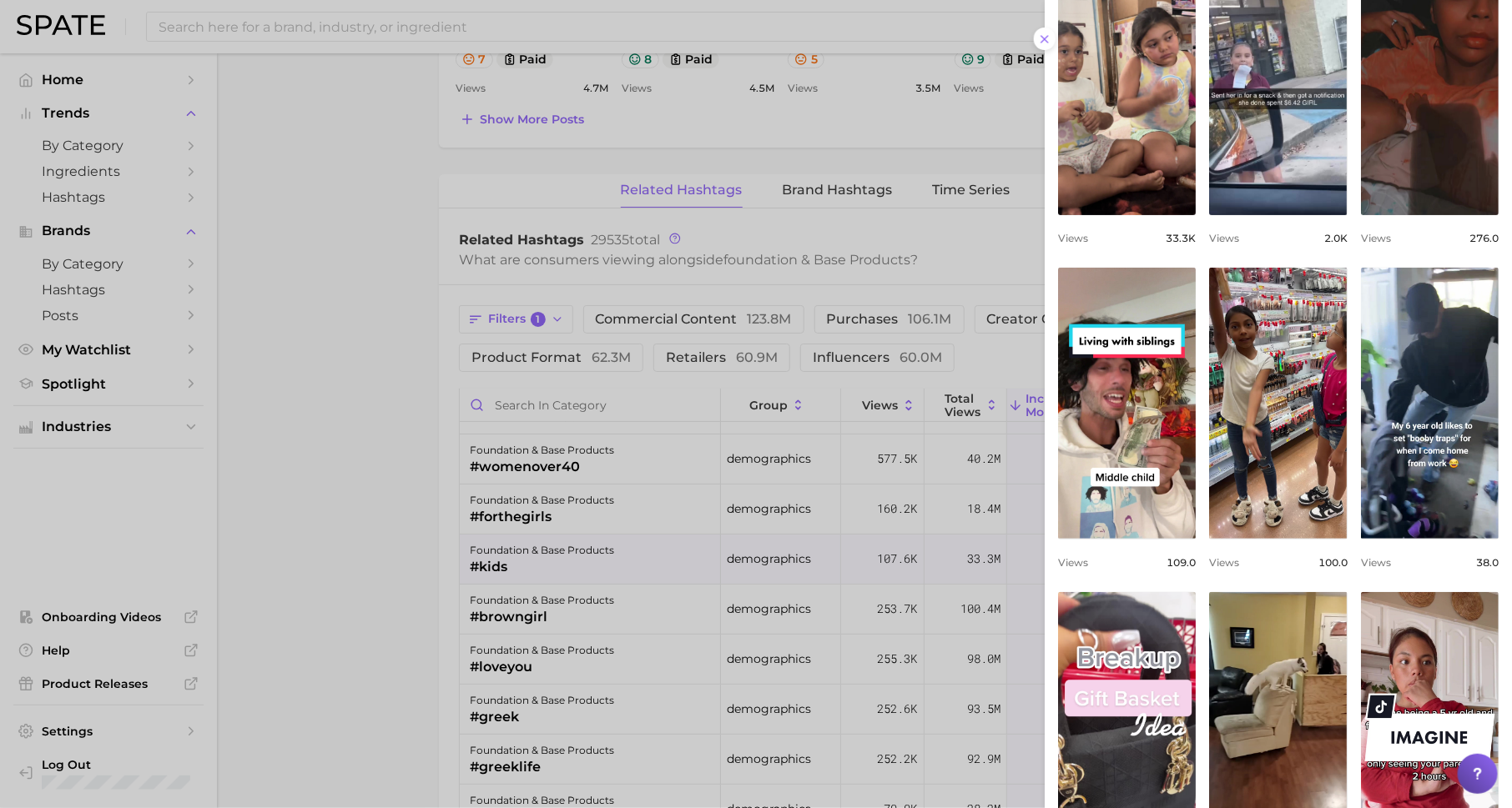
click at [818, 504] on div at bounding box center [756, 404] width 1512 height 808
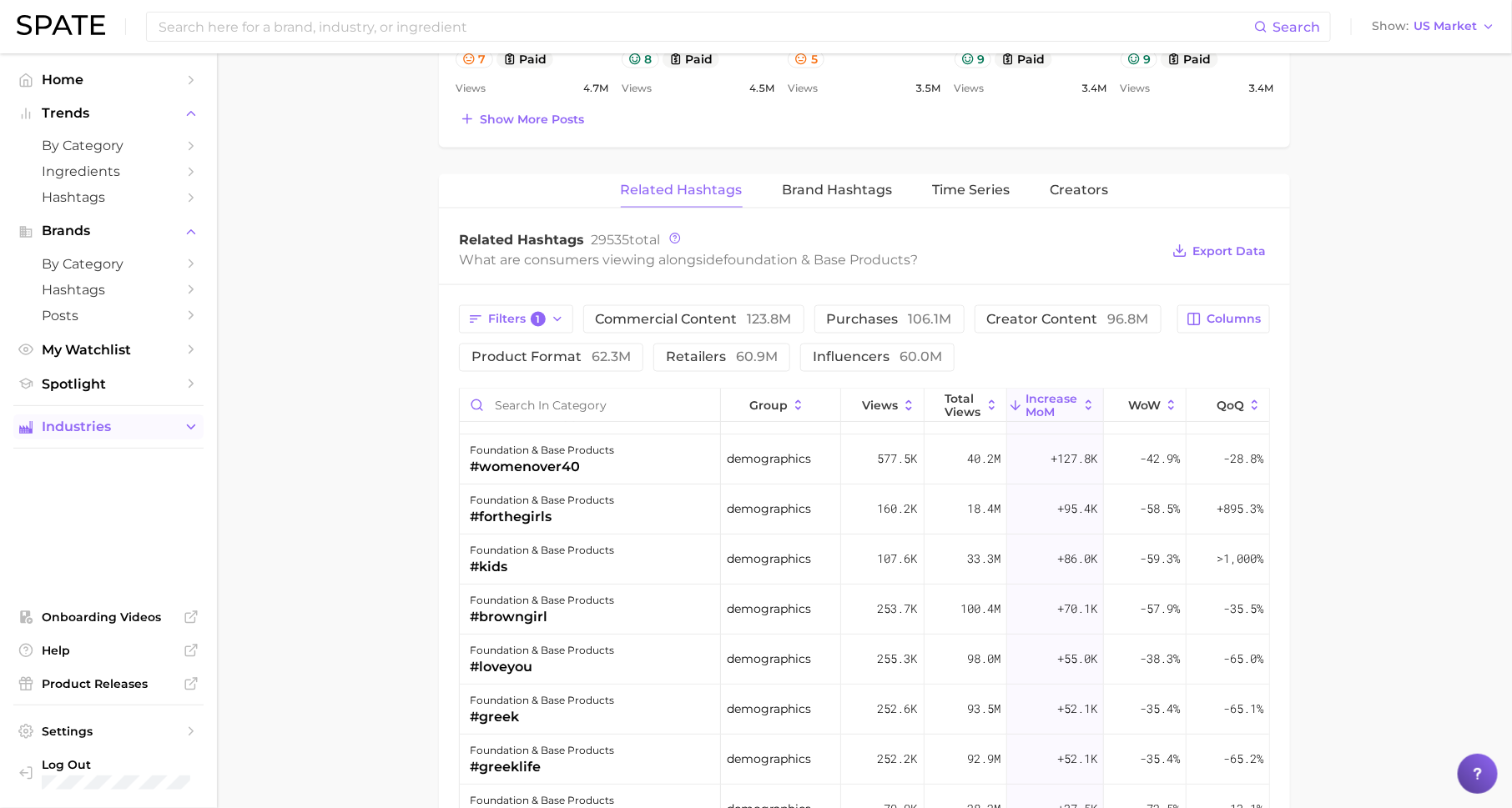
click at [141, 427] on span "Industries" at bounding box center [109, 427] width 134 height 15
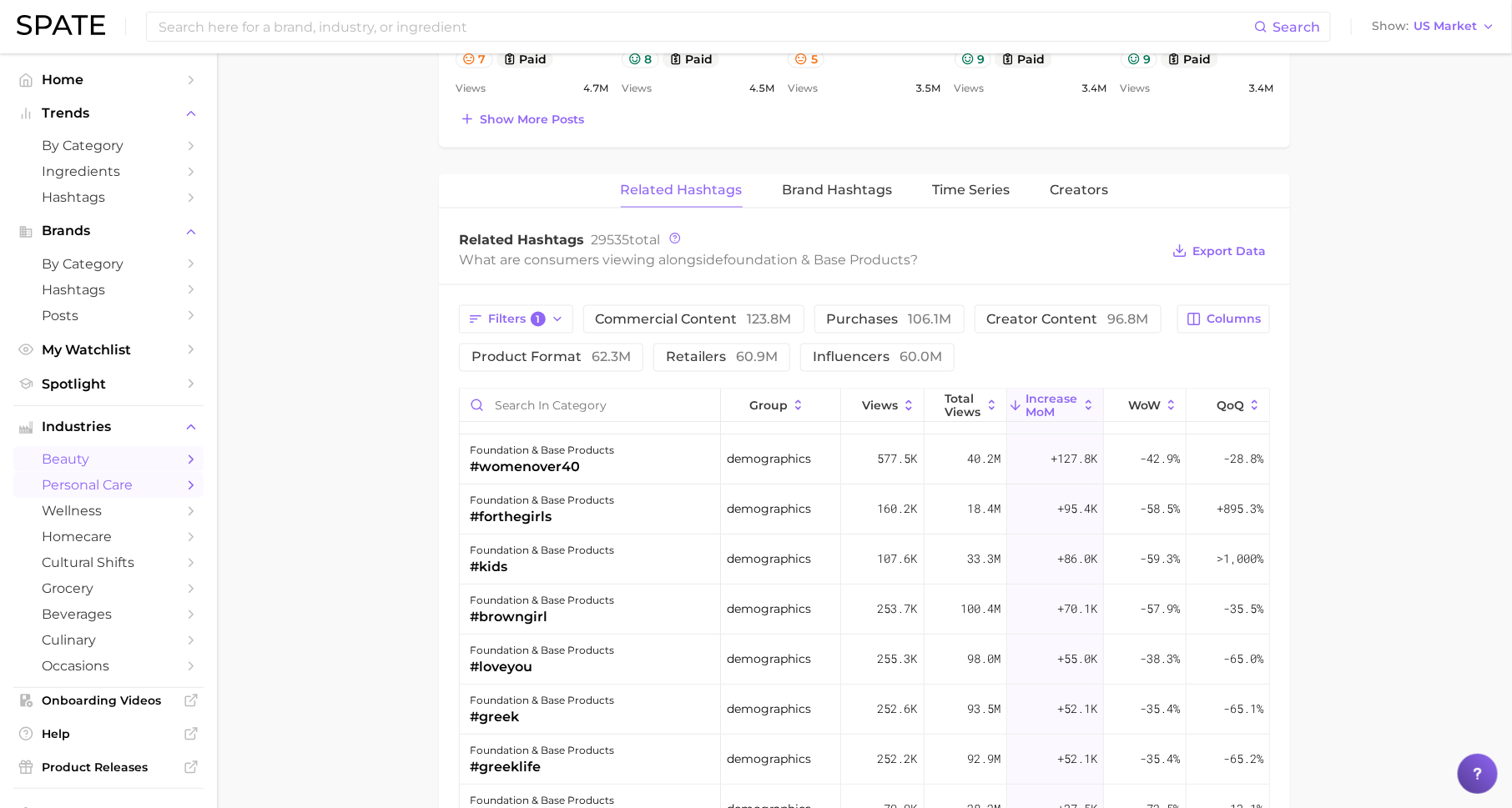
click at [153, 493] on span "personal care" at bounding box center [109, 485] width 134 height 16
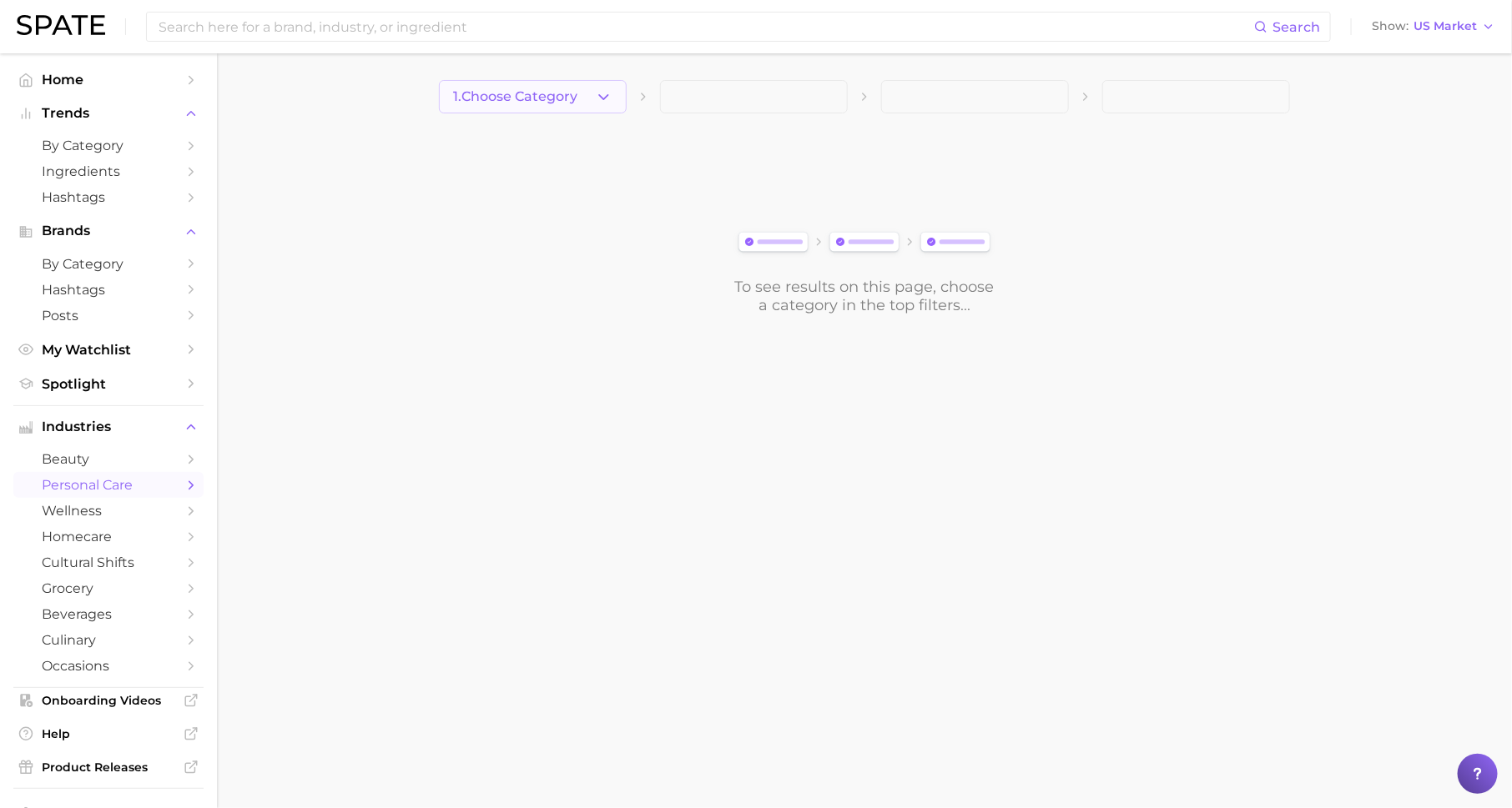
click at [560, 89] on span "1. Choose Category" at bounding box center [515, 97] width 124 height 15
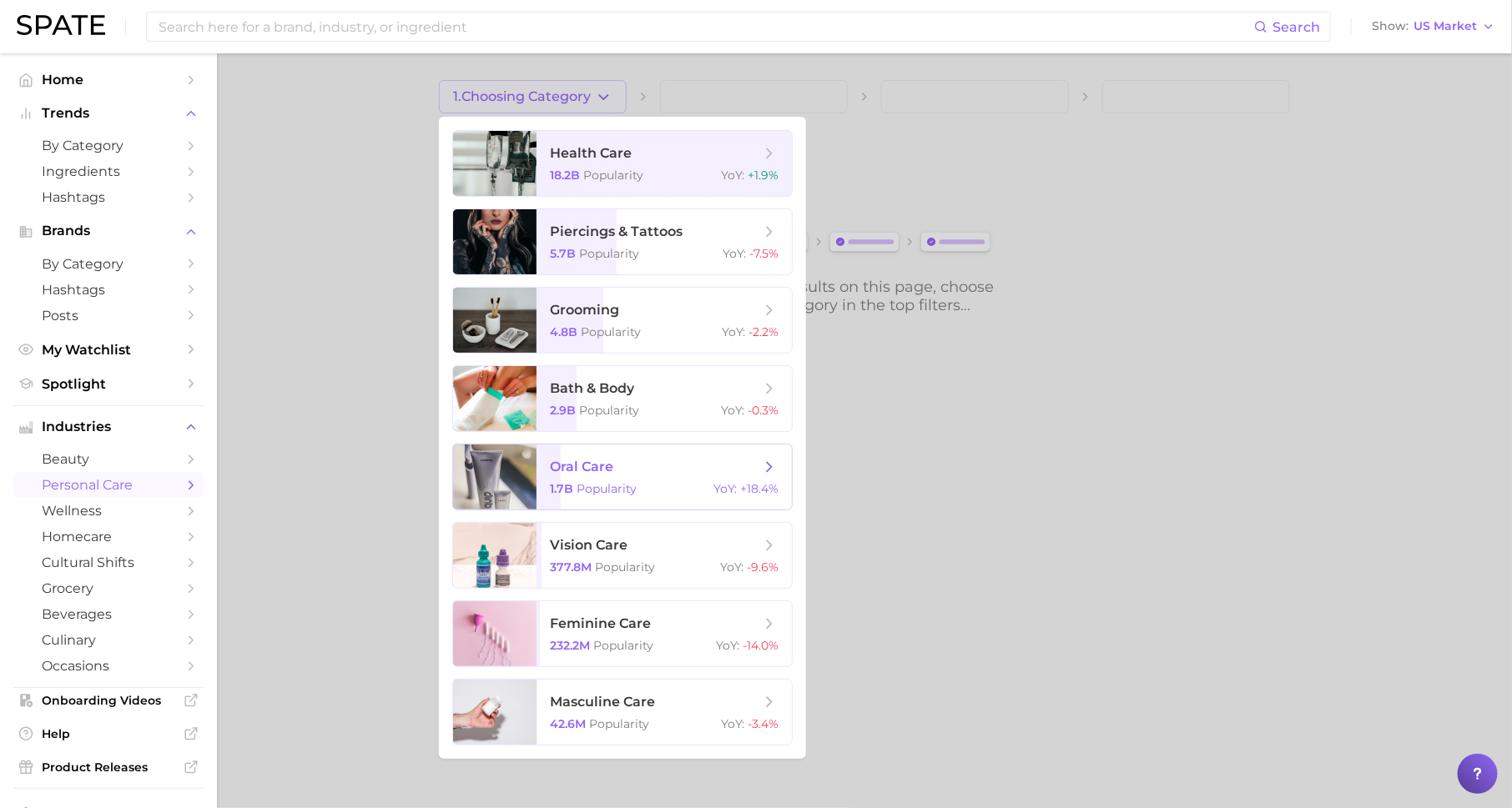
click at [606, 472] on span "oral care" at bounding box center [581, 467] width 63 height 16
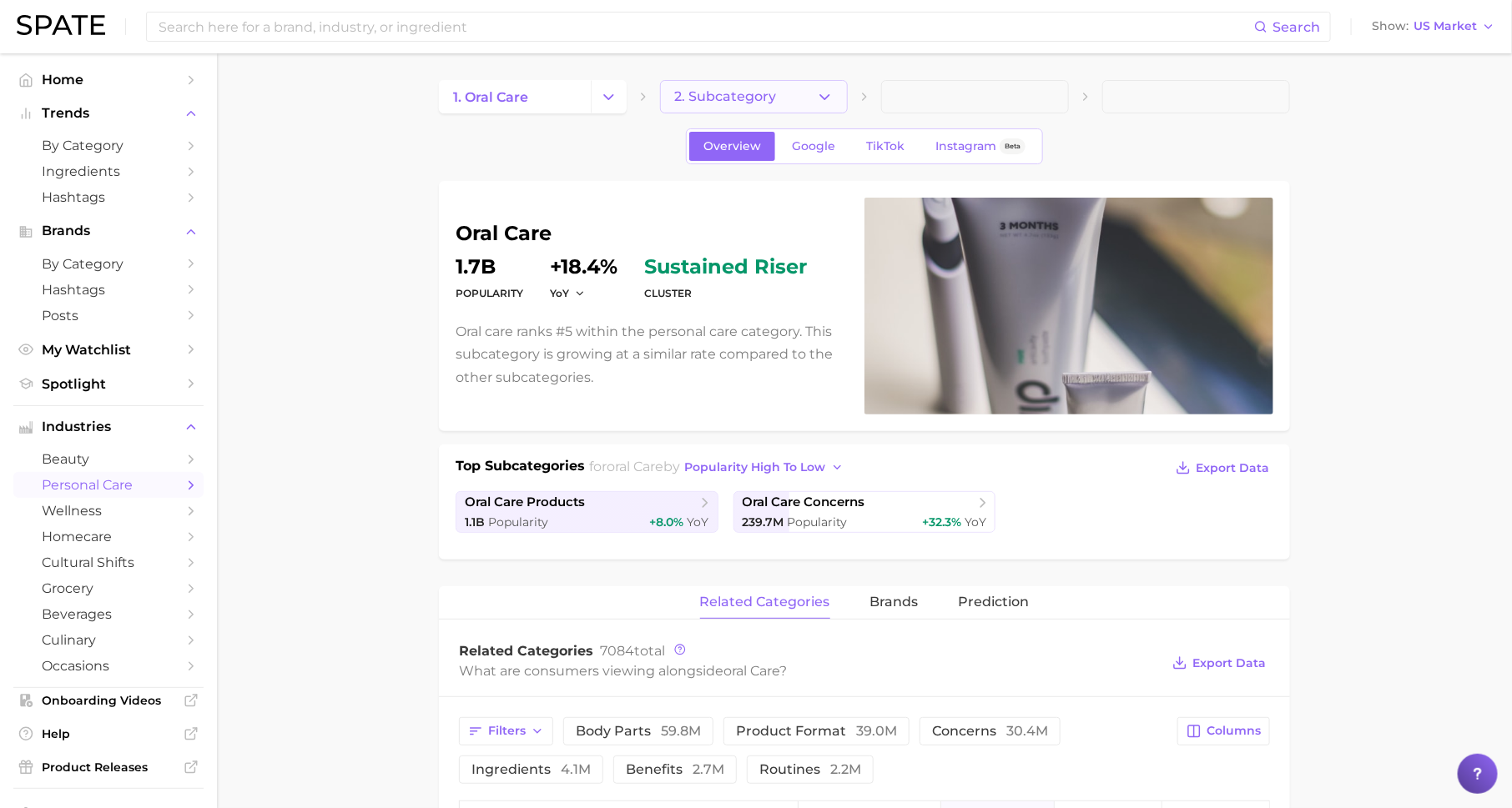
click at [761, 96] on span "2. Subcategory" at bounding box center [725, 97] width 101 height 15
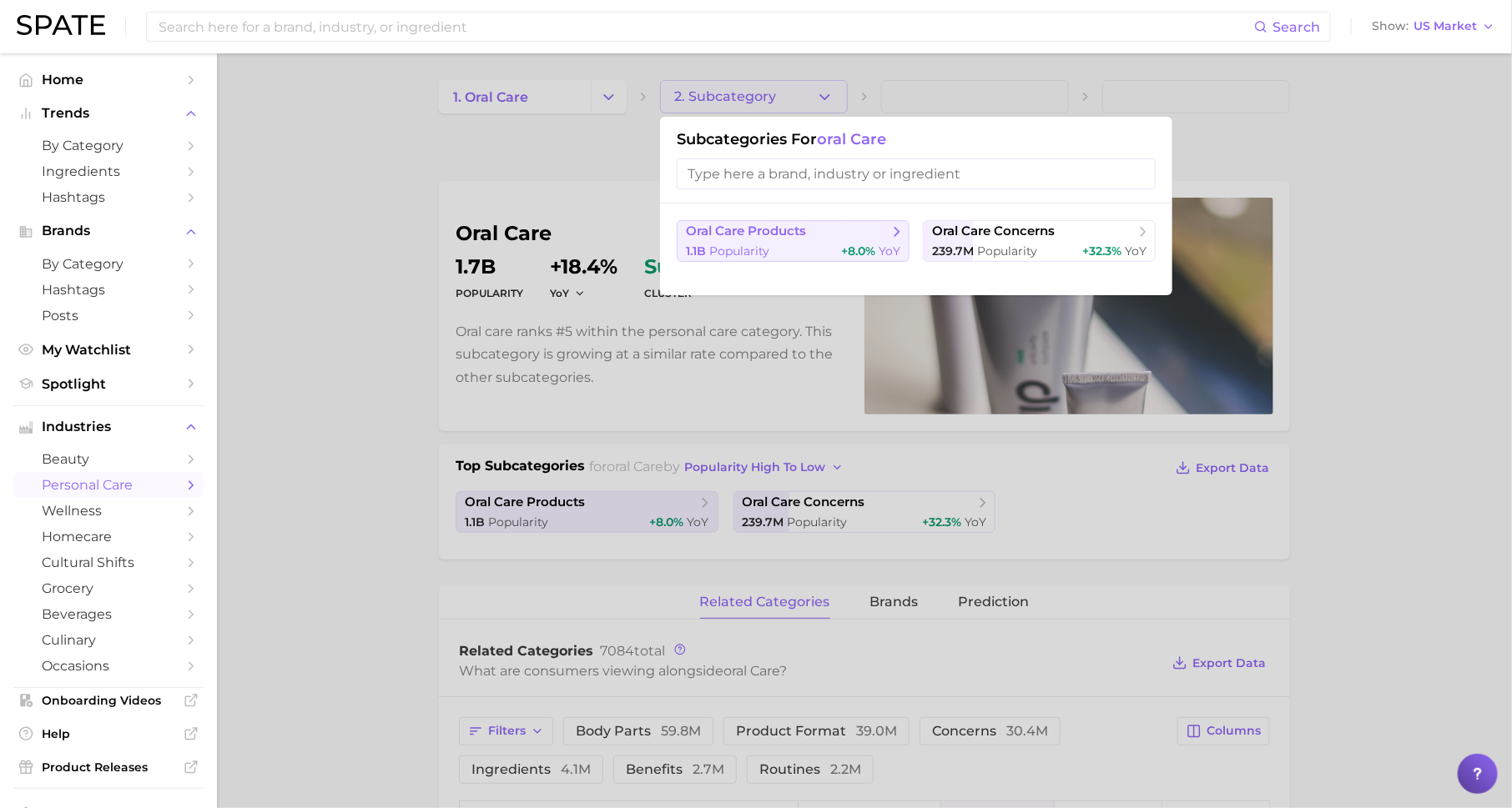
click at [813, 234] on span "oral care products" at bounding box center [787, 231] width 203 height 16
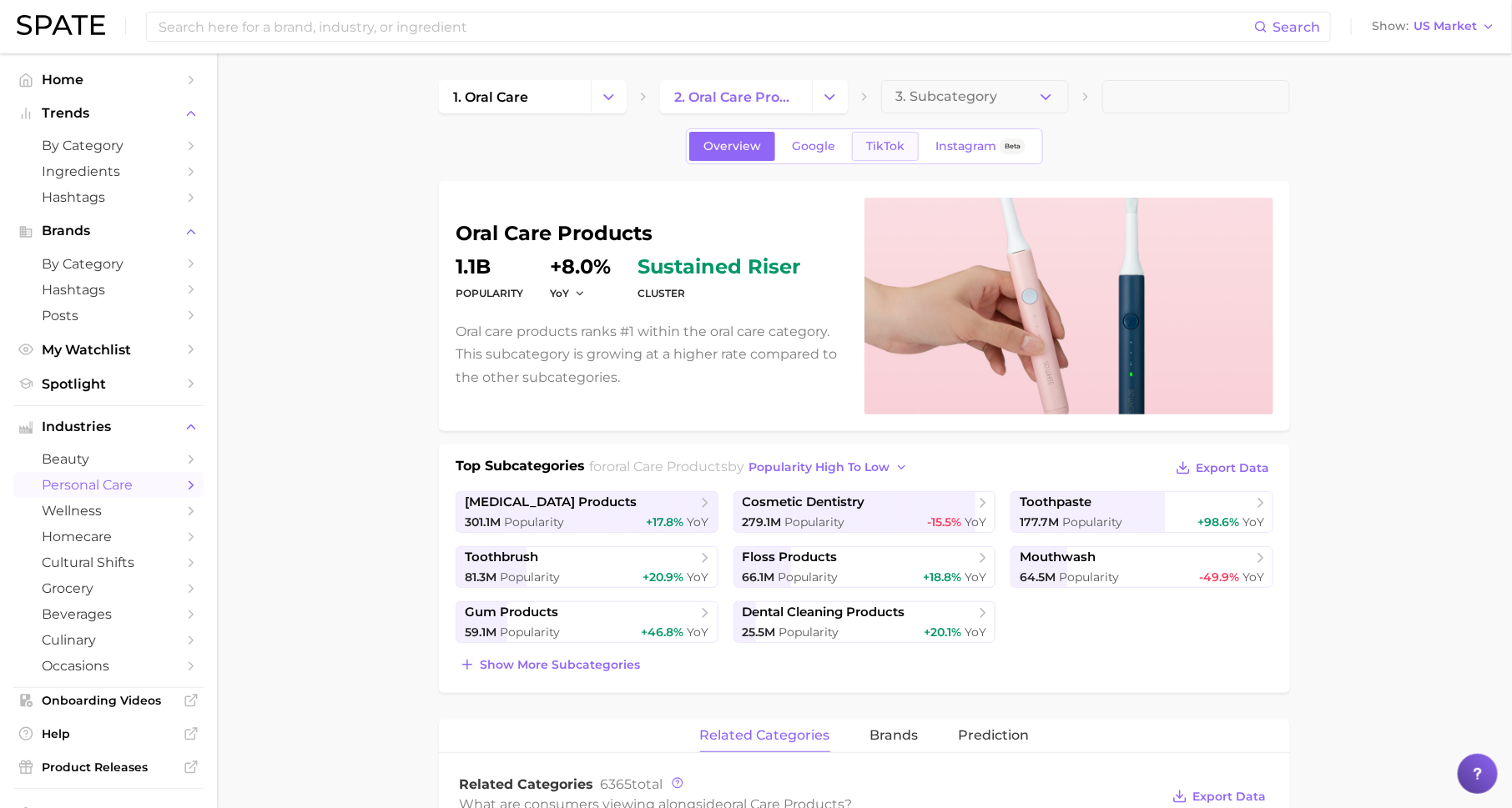
click at [886, 144] on span "TikTok" at bounding box center [886, 146] width 38 height 14
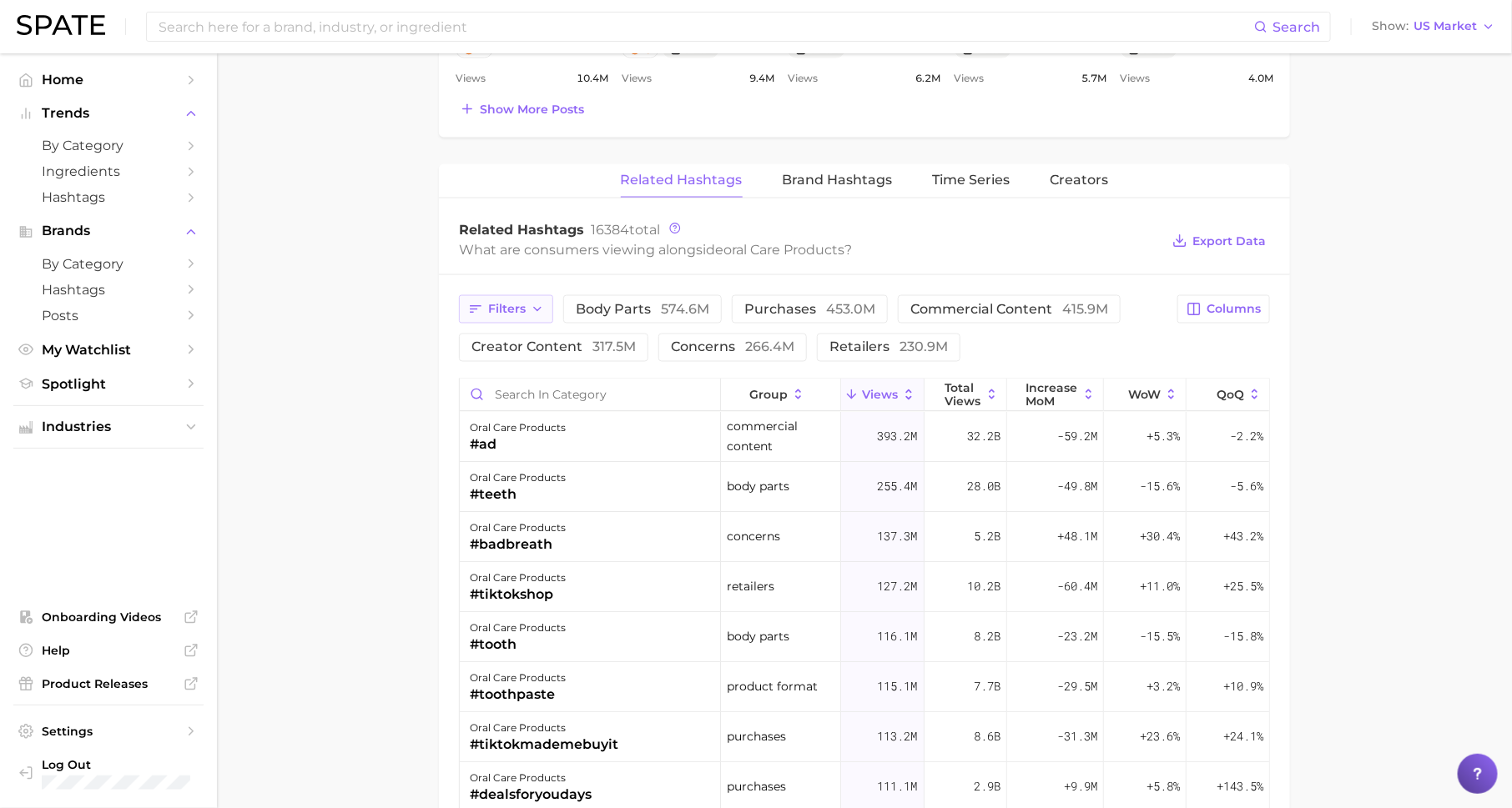
click at [514, 308] on span "Filters" at bounding box center [506, 309] width 37 height 14
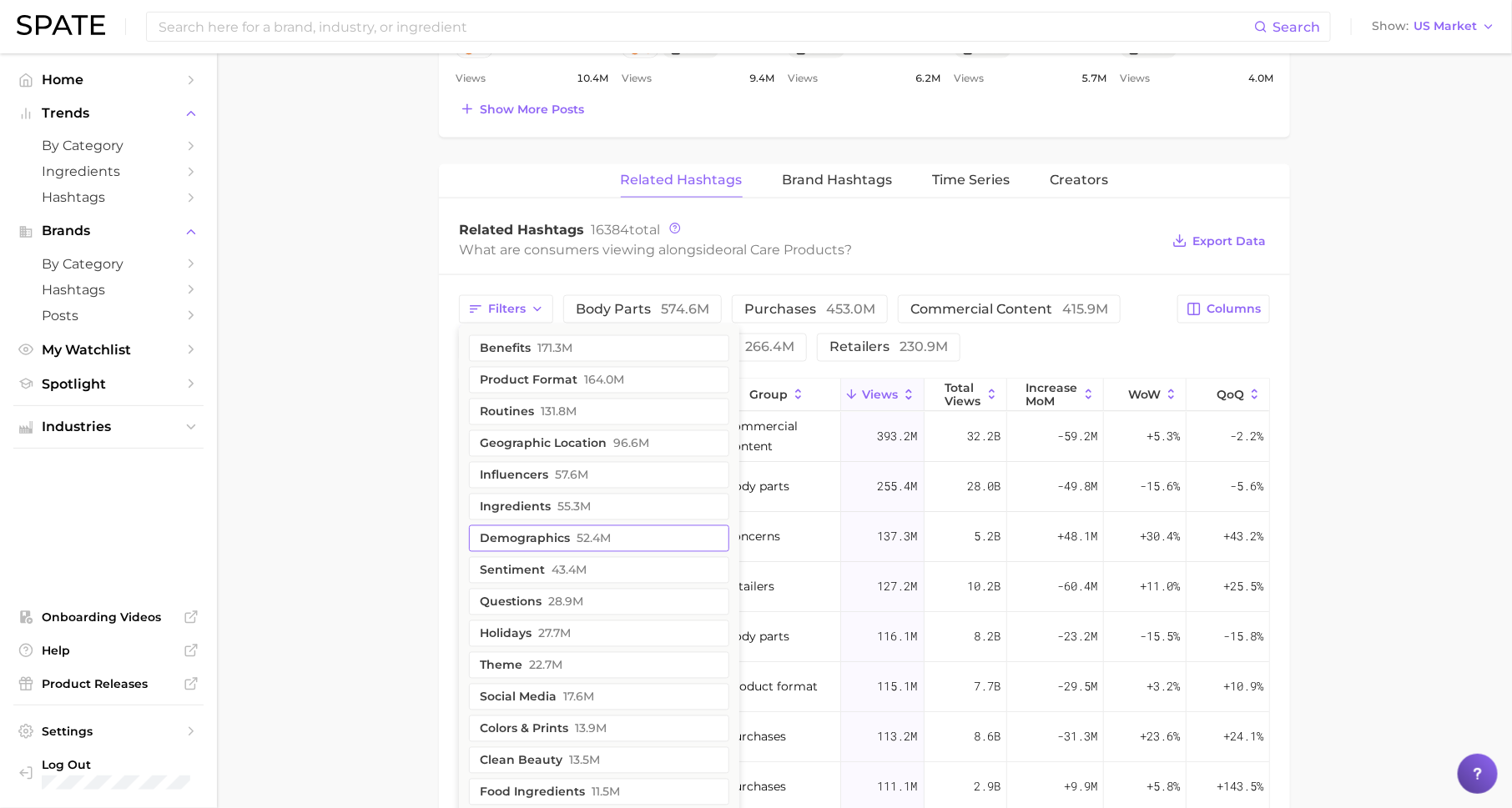
click at [577, 535] on span "52.4m" at bounding box center [594, 539] width 34 height 13
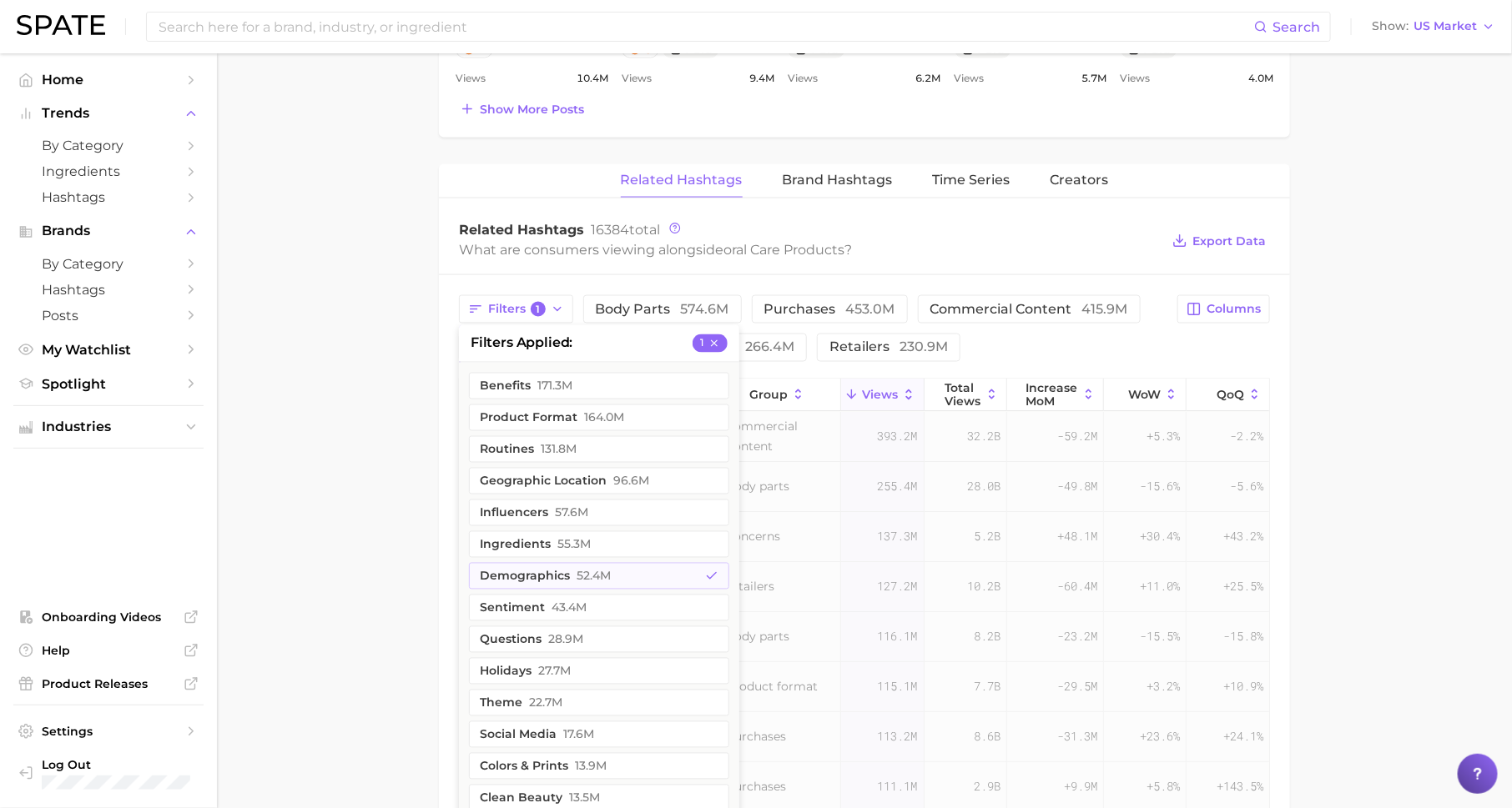
click at [345, 520] on main "1. oral care 2. oral care products 3. Subcategory Overview Google TikTok Instag…" at bounding box center [865, 89] width 1295 height 2404
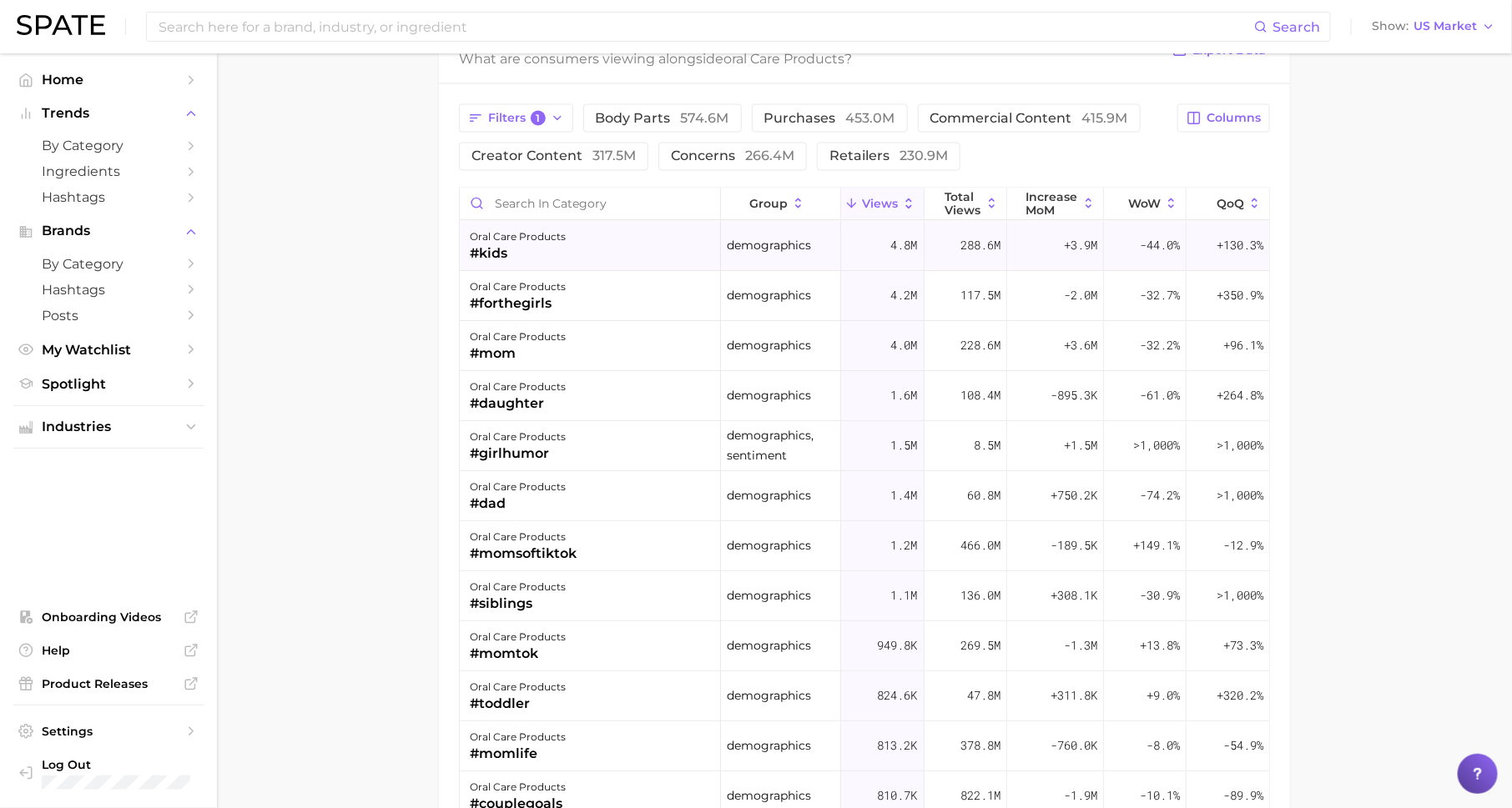
click at [619, 251] on div "oral care products #kids" at bounding box center [590, 247] width 261 height 50
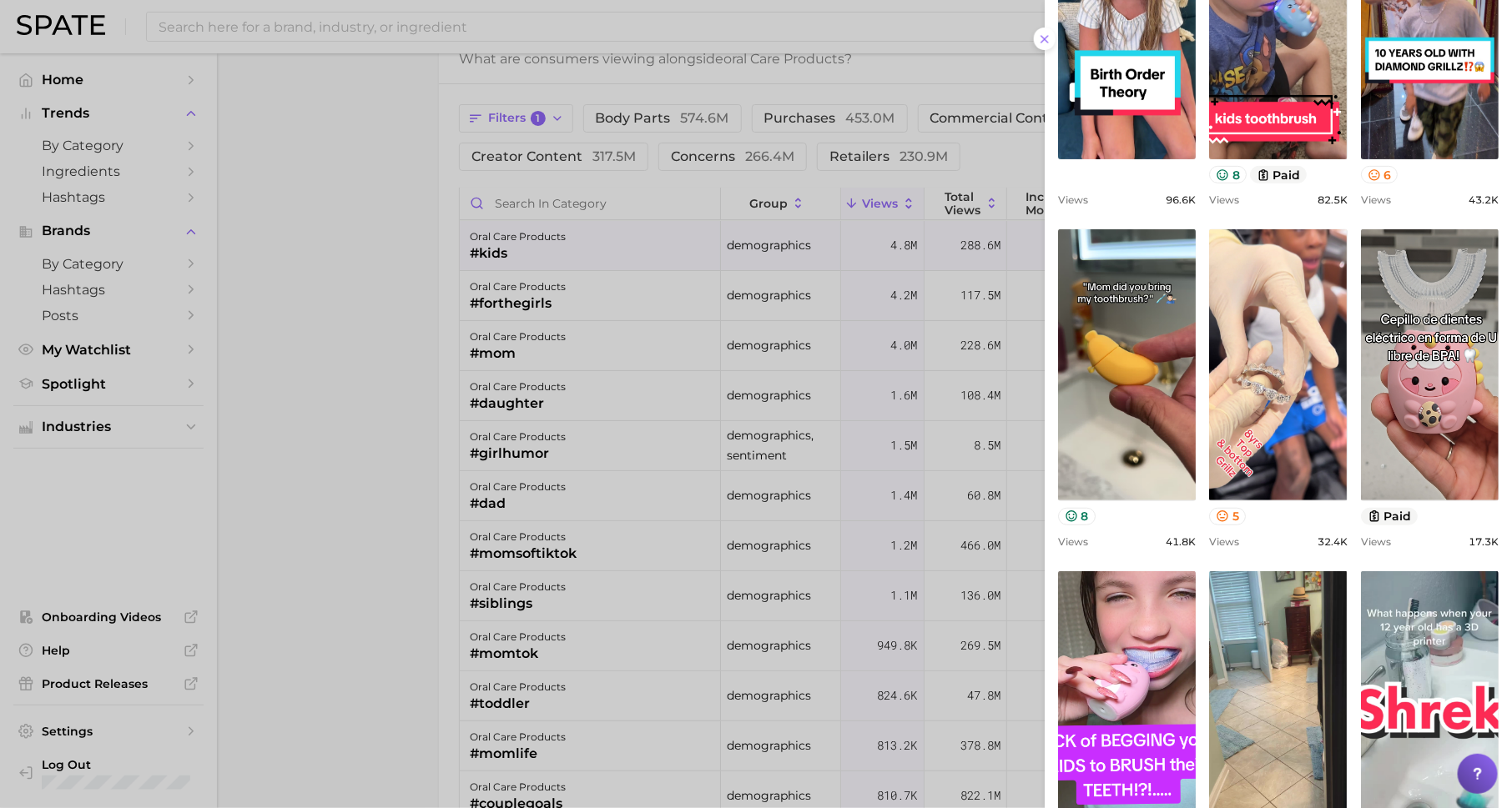
click at [965, 376] on div at bounding box center [756, 404] width 1512 height 808
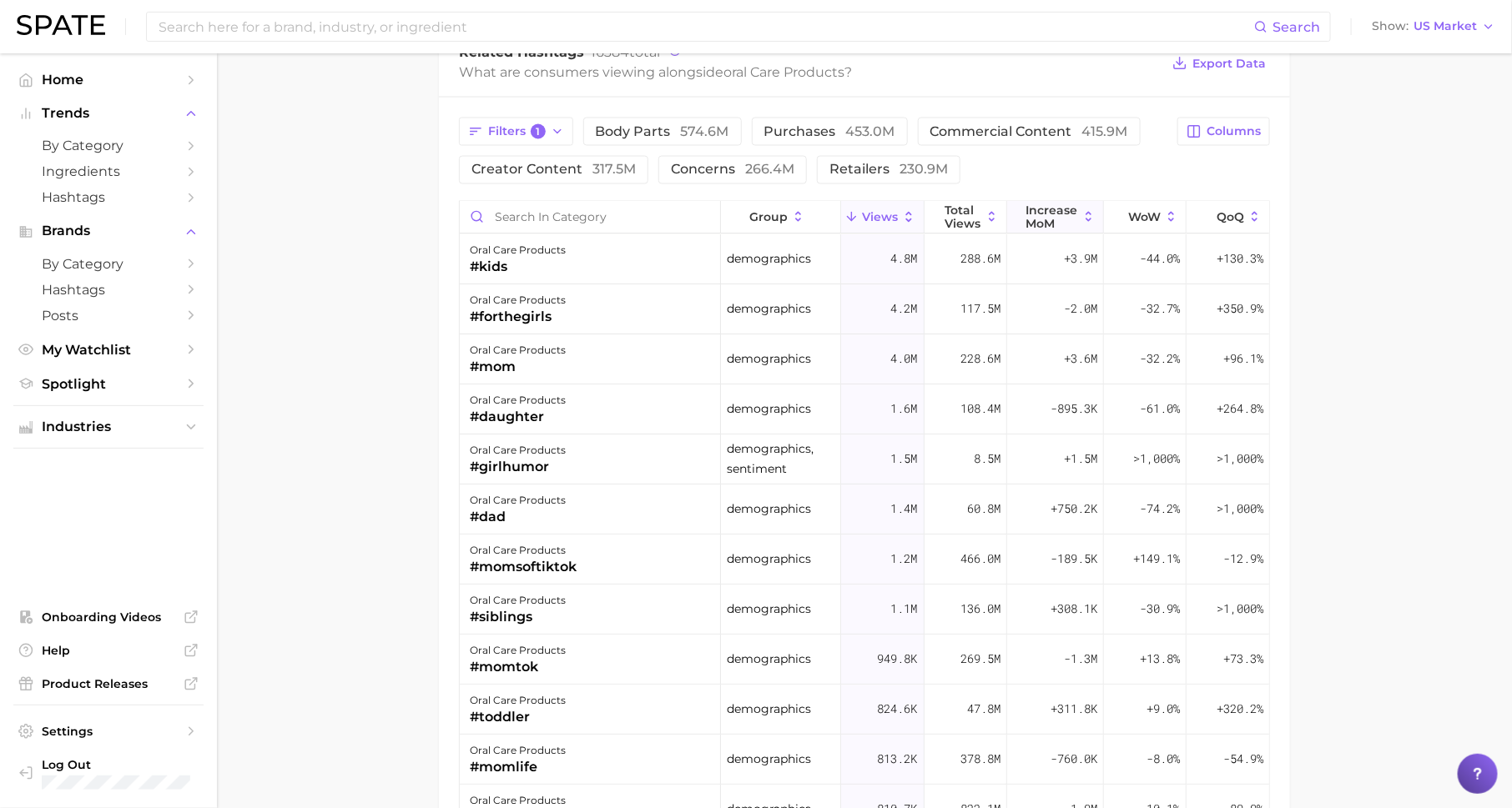
click at [1041, 205] on span "increase MoM" at bounding box center [1052, 218] width 52 height 27
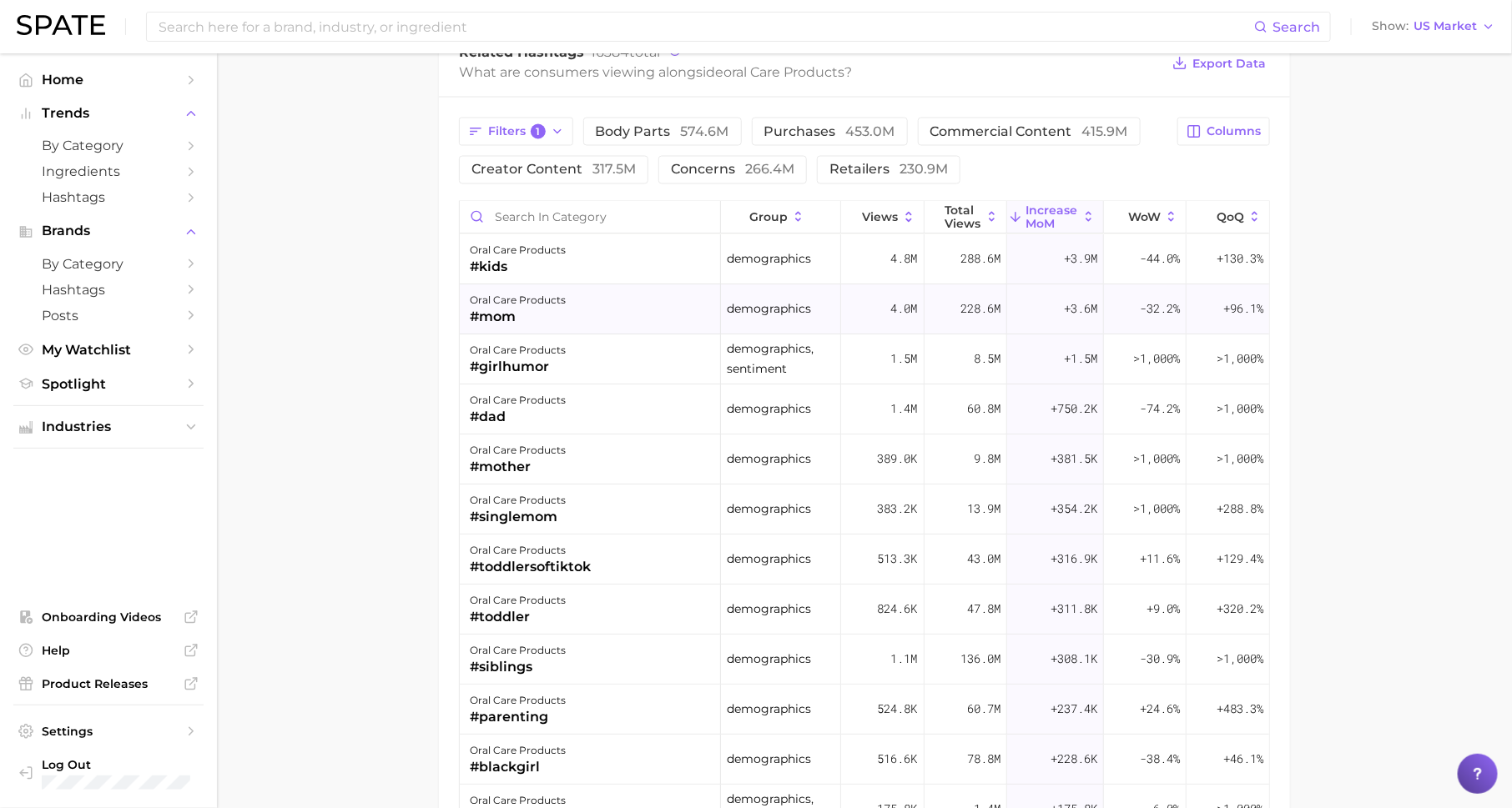
click at [496, 317] on div "#mom" at bounding box center [517, 317] width 96 height 20
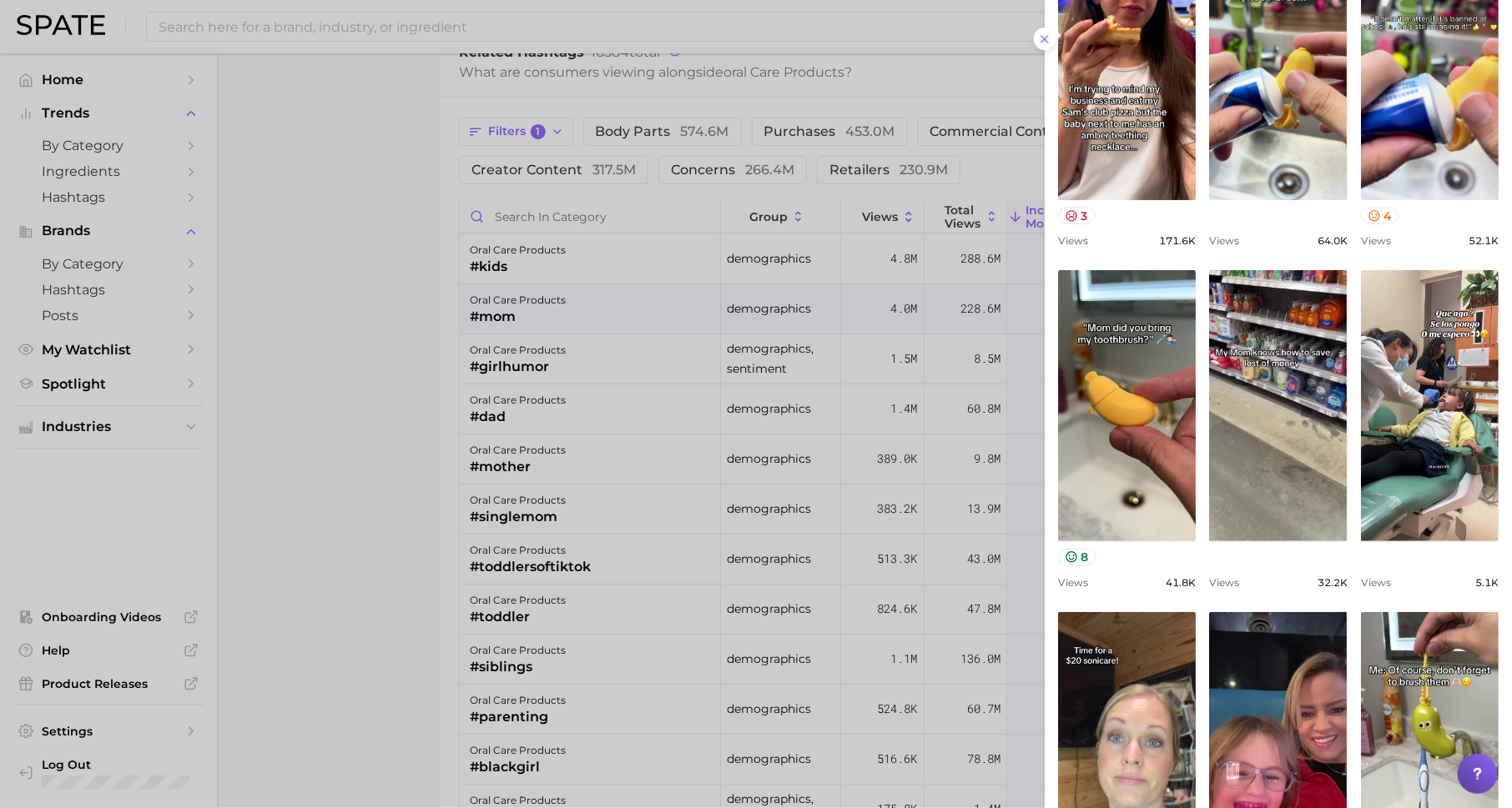
click at [824, 407] on div at bounding box center [756, 404] width 1512 height 808
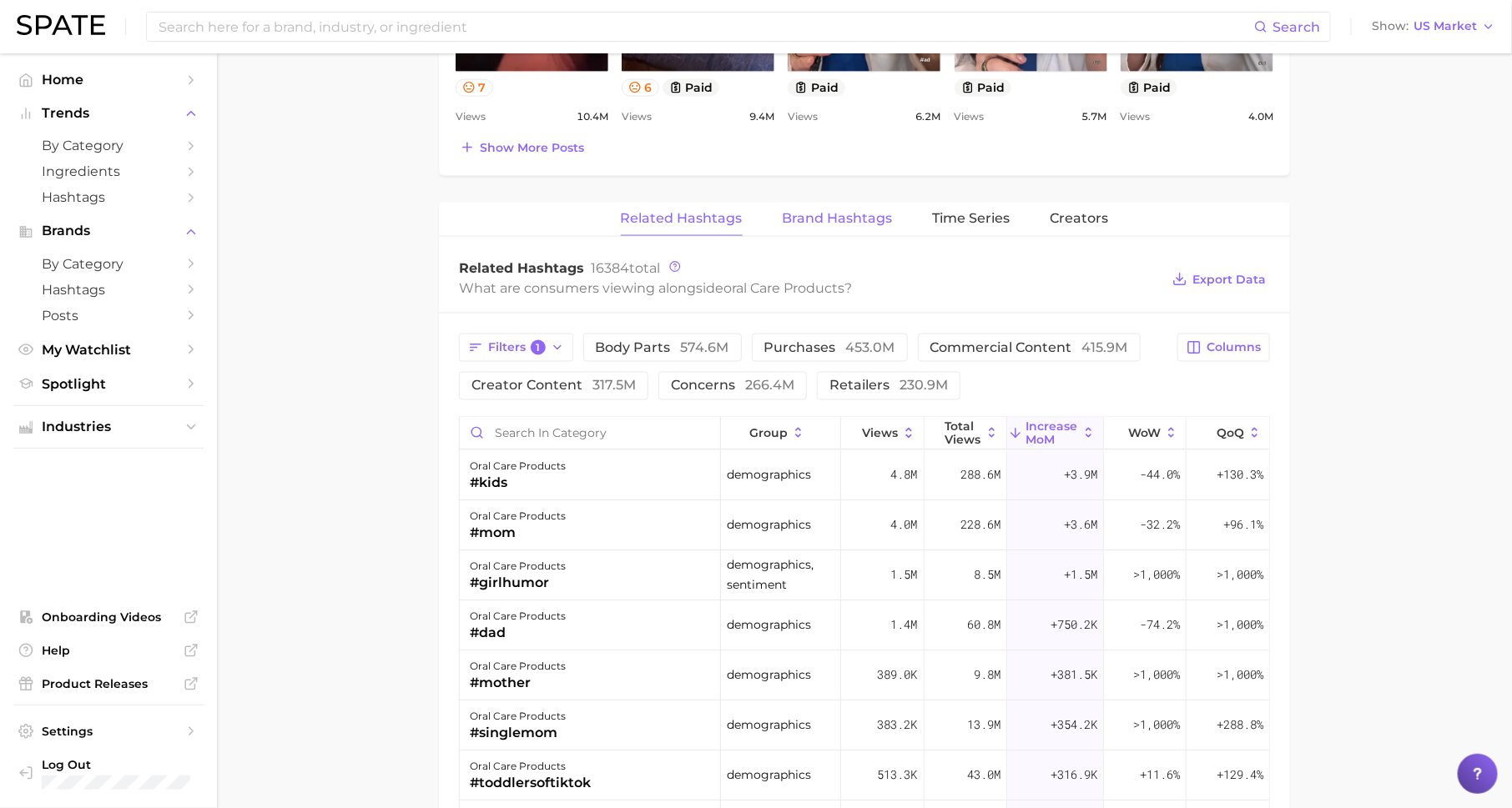
click at [867, 219] on span "Brand Hashtags" at bounding box center [837, 219] width 110 height 15
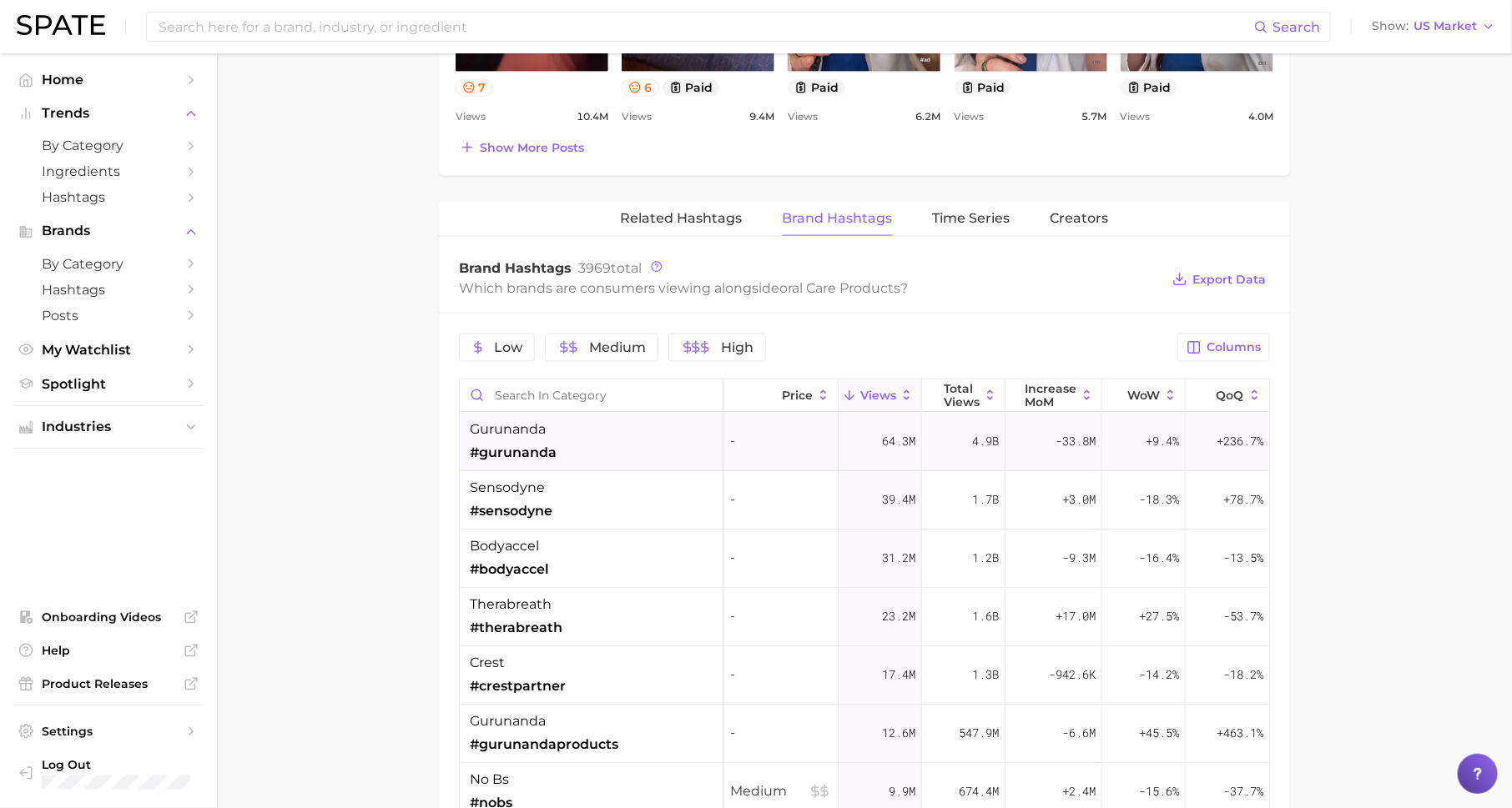
click at [537, 429] on span "gurunanda" at bounding box center [507, 429] width 76 height 20
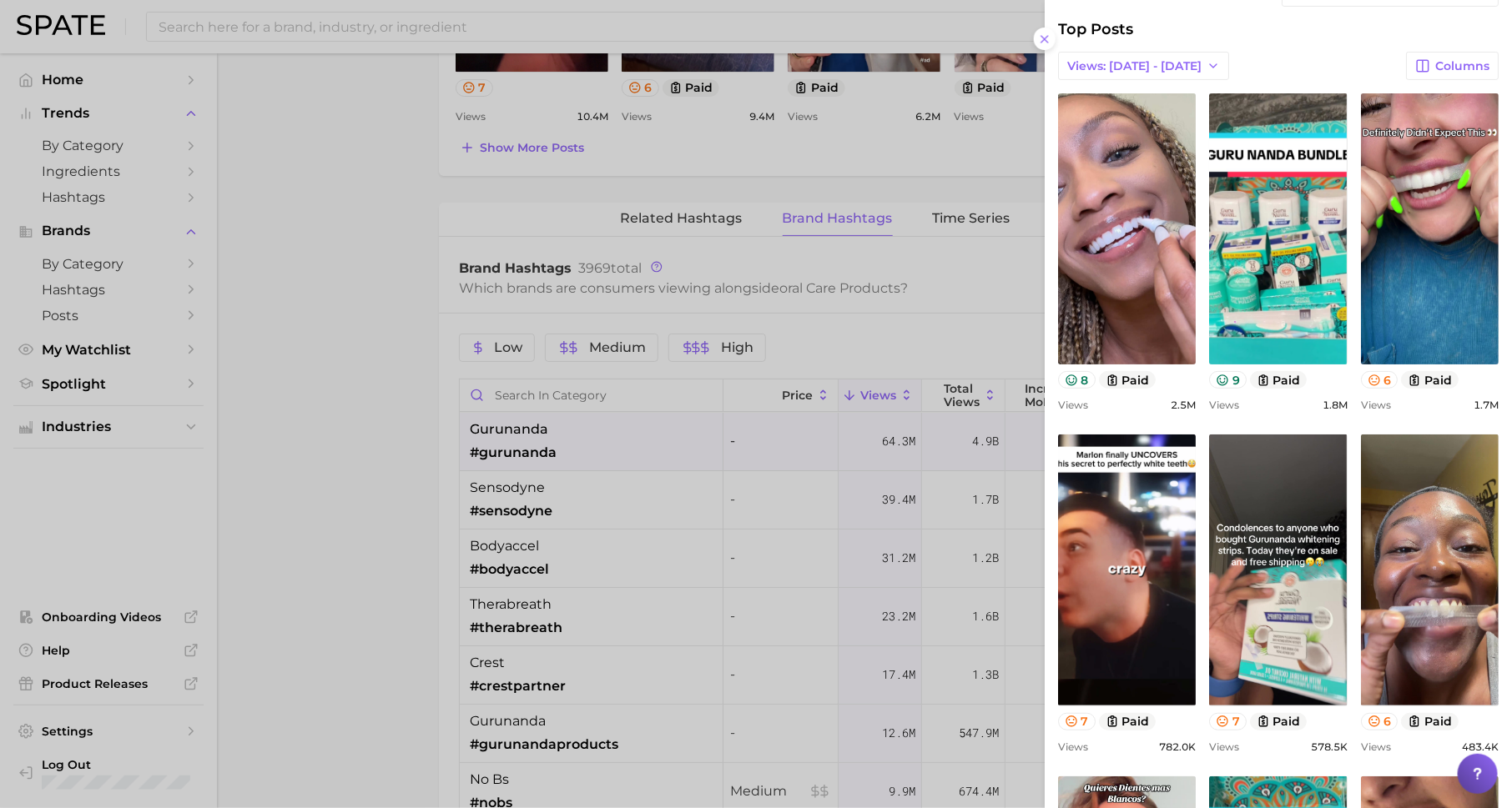
click at [694, 524] on div at bounding box center [756, 404] width 1512 height 808
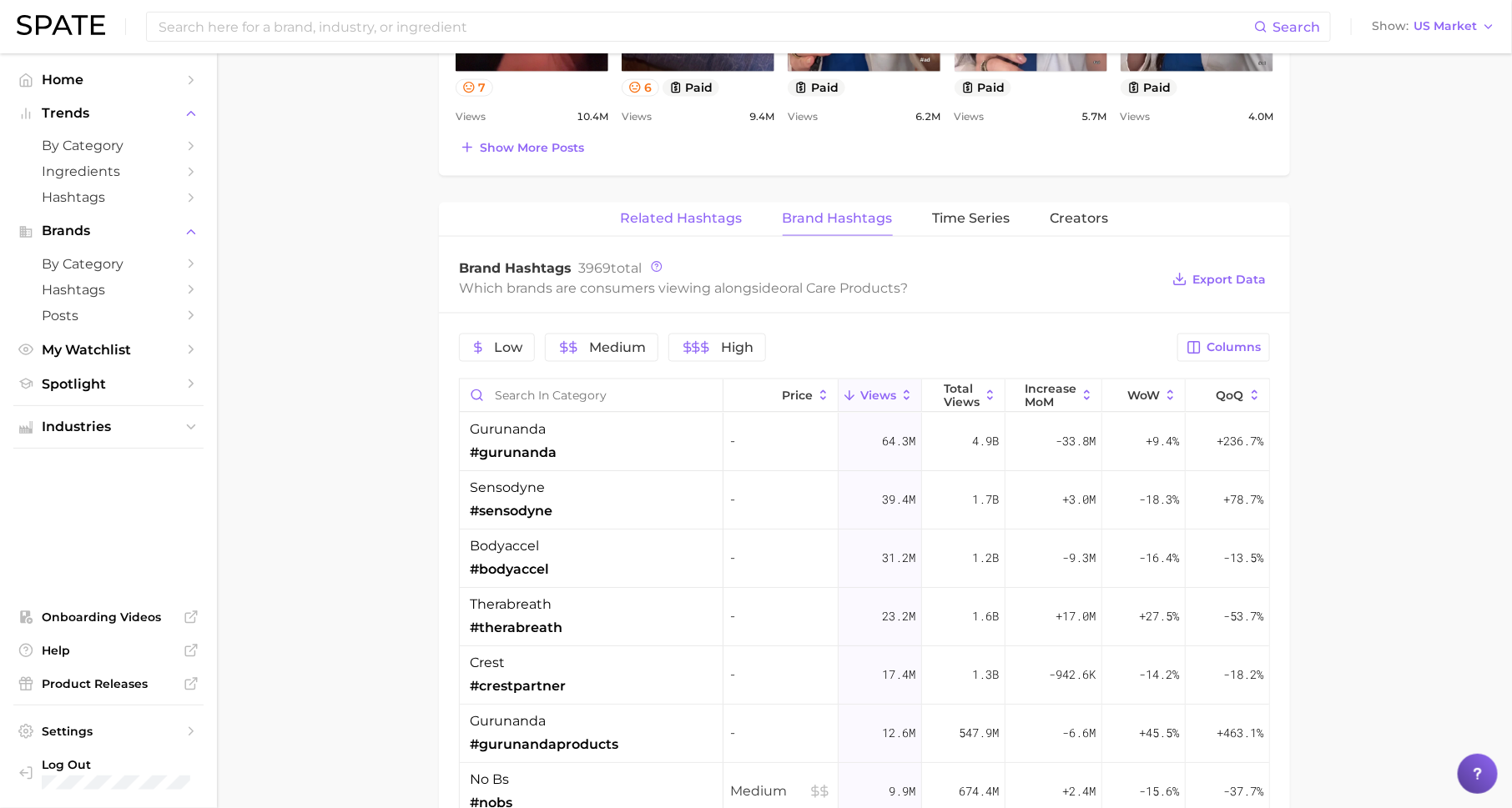
click at [703, 211] on span "Related Hashtags" at bounding box center [681, 219] width 121 height 15
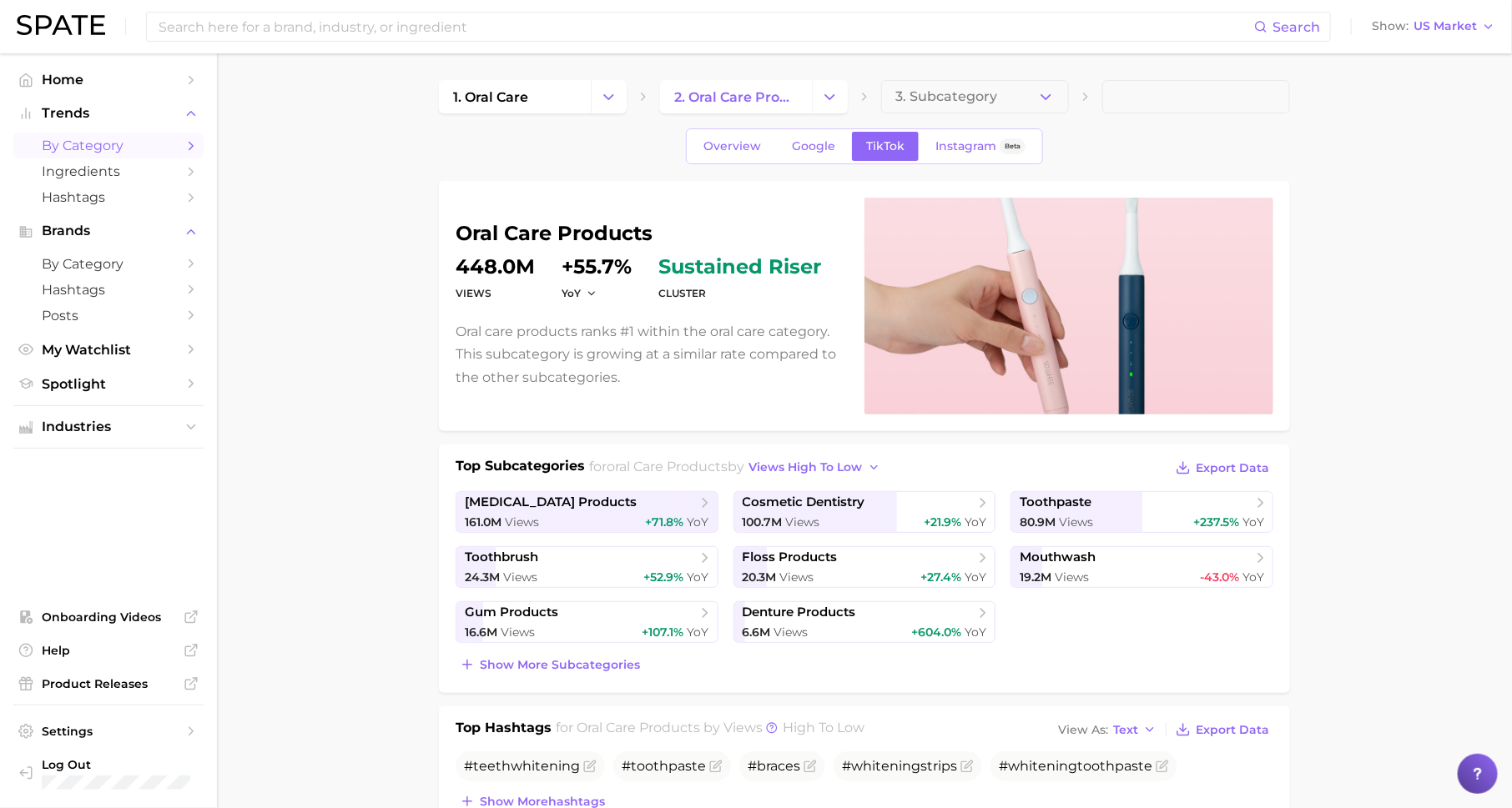
click at [178, 148] on link "by Category" at bounding box center [108, 145] width 190 height 26
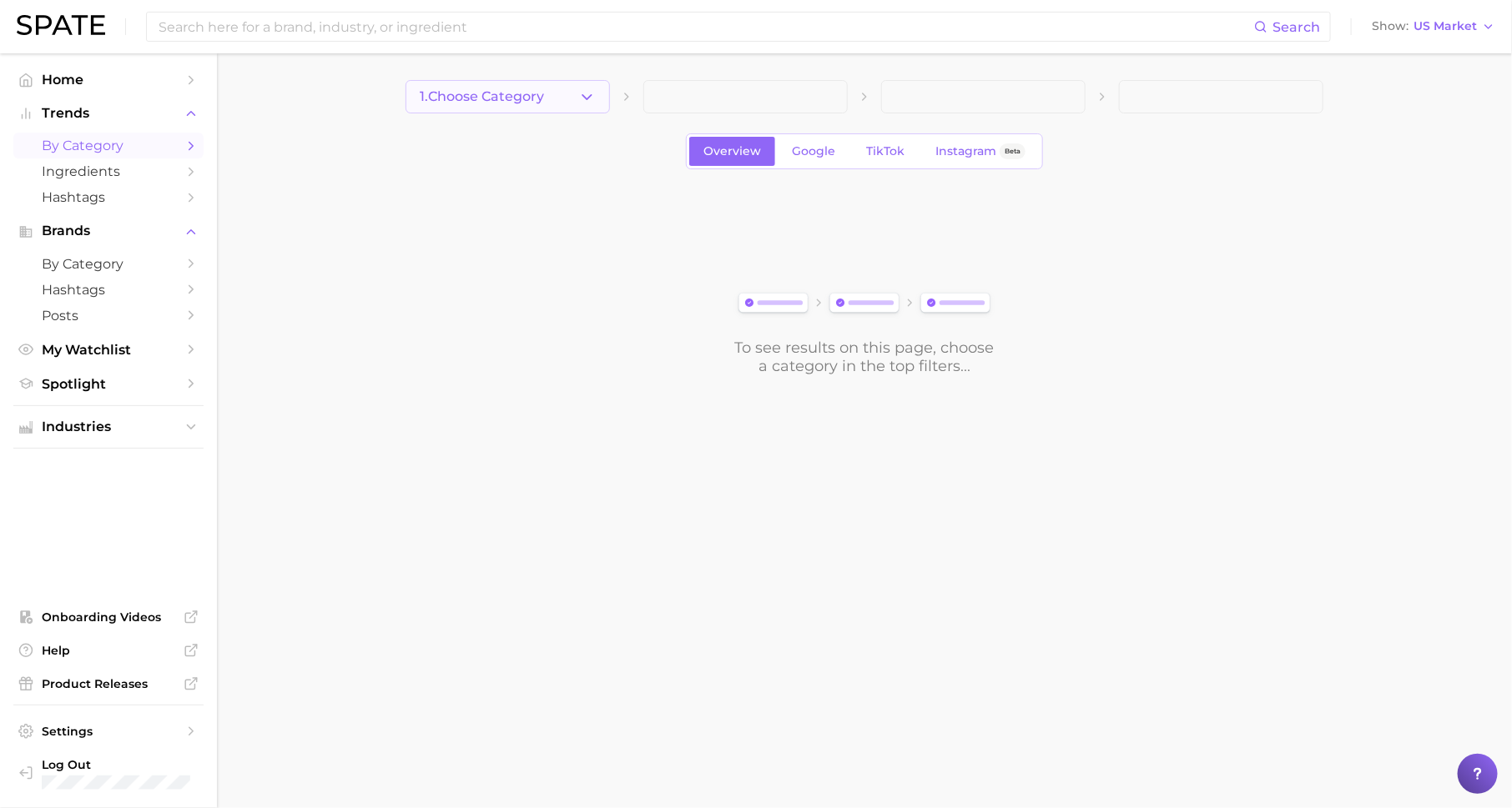
click at [516, 93] on span "1. Choose Category" at bounding box center [482, 97] width 124 height 15
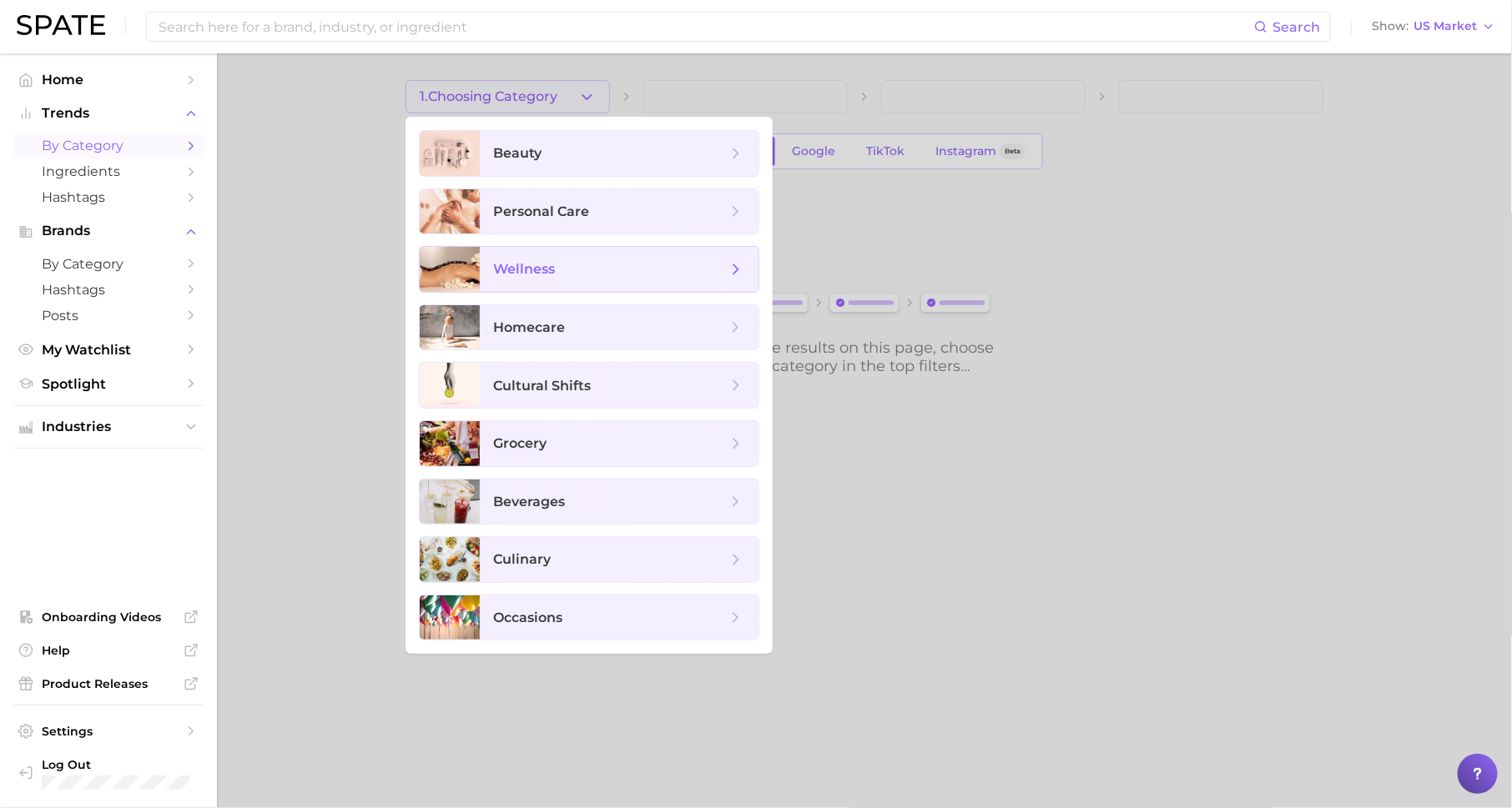
click at [587, 266] on span "wellness" at bounding box center [610, 269] width 233 height 18
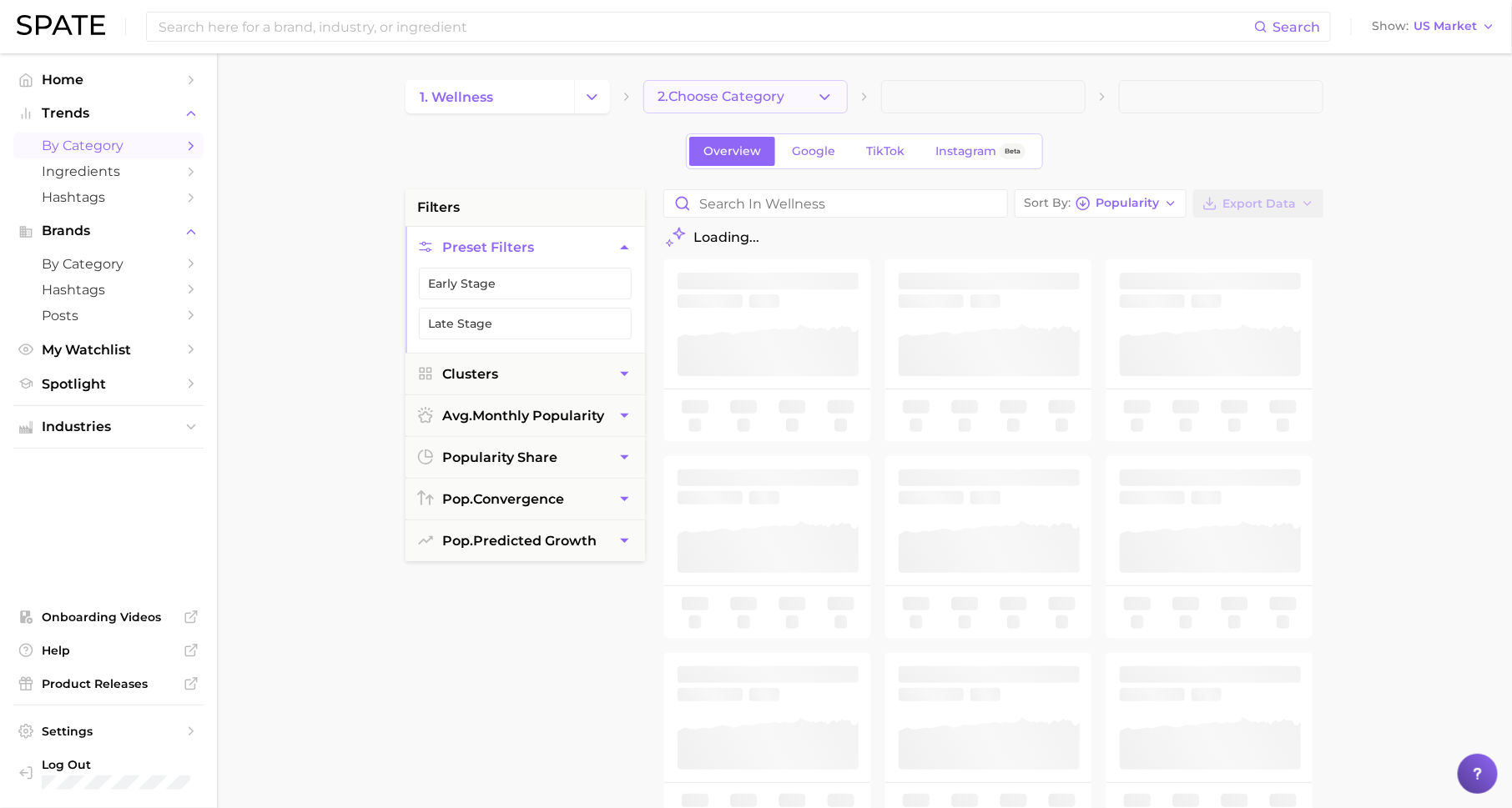
click at [722, 84] on button "2. Choose Category" at bounding box center [746, 97] width 205 height 33
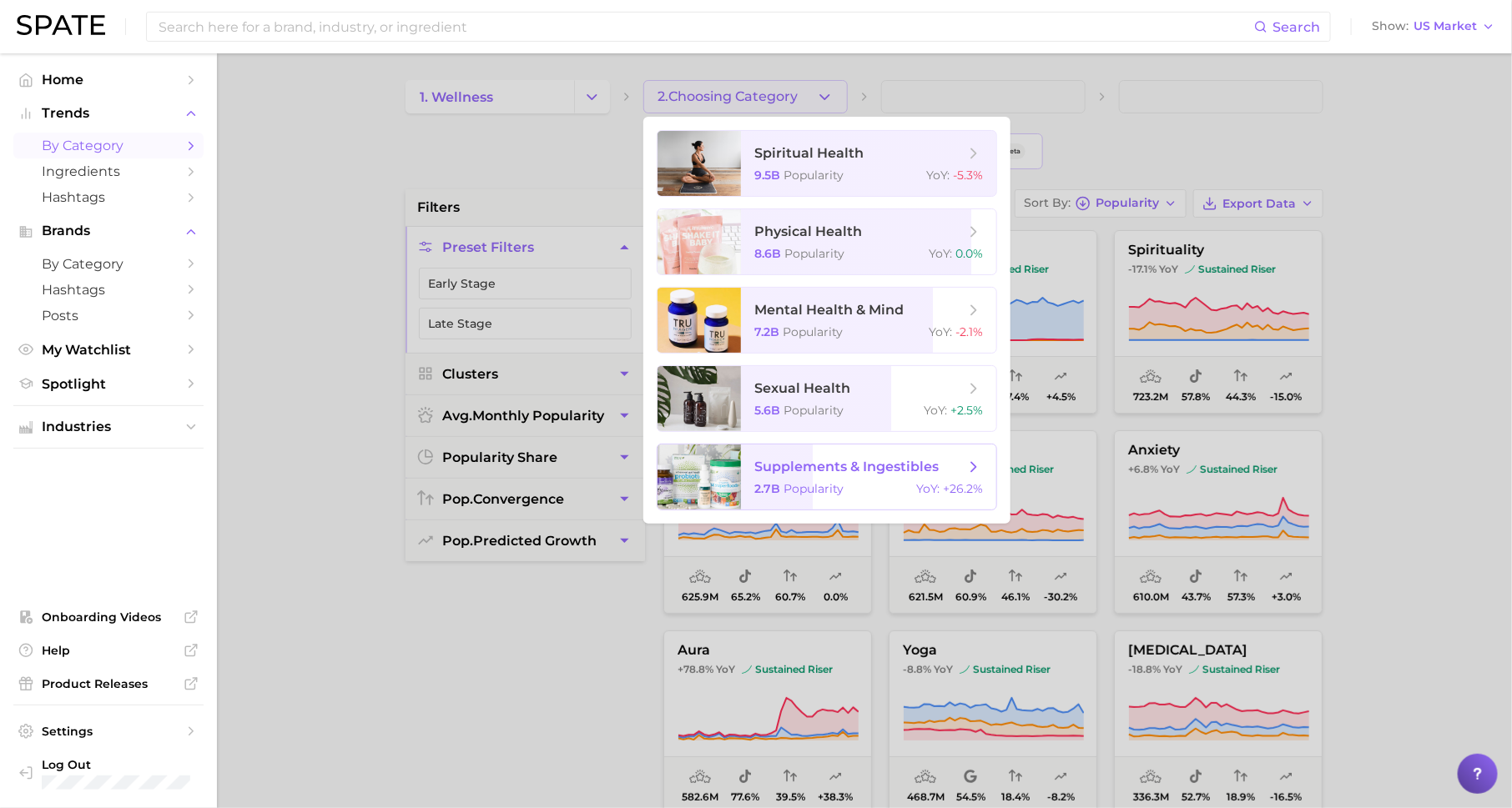
click at [841, 484] on span "Popularity" at bounding box center [813, 489] width 60 height 15
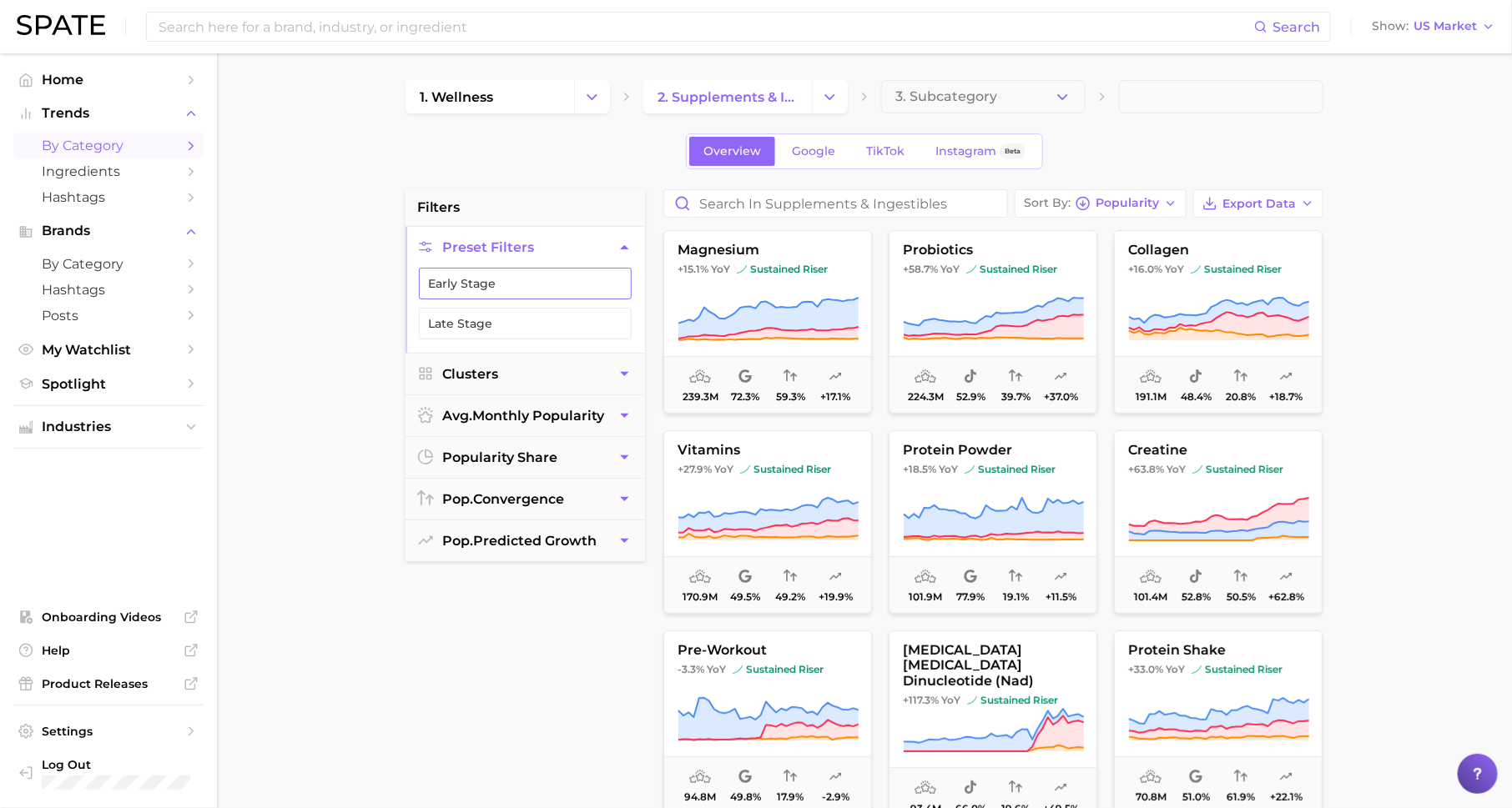
click at [585, 279] on button "Early Stage" at bounding box center [525, 283] width 212 height 32
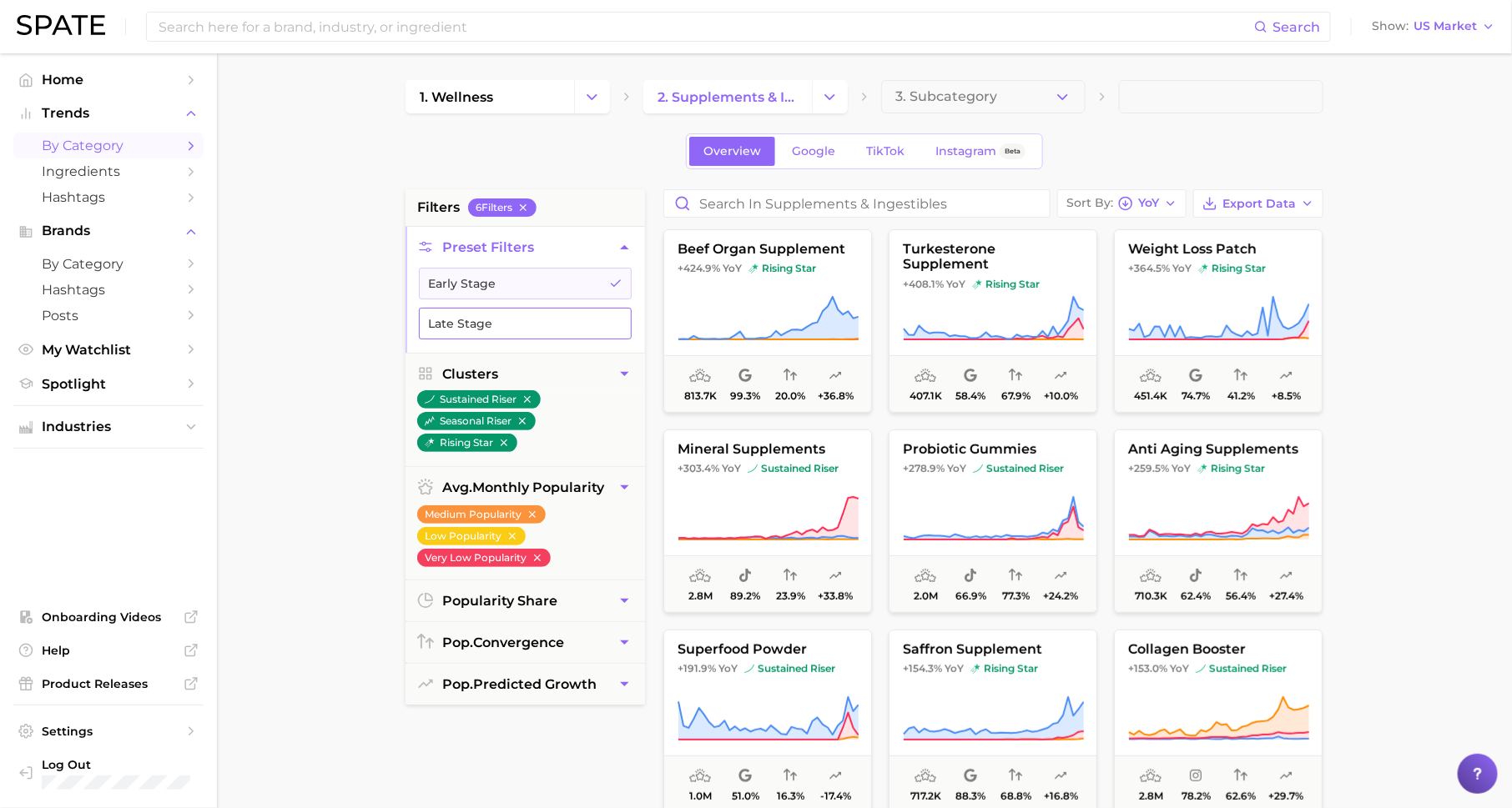
click at [608, 318] on button "Late Stage" at bounding box center [525, 323] width 212 height 32
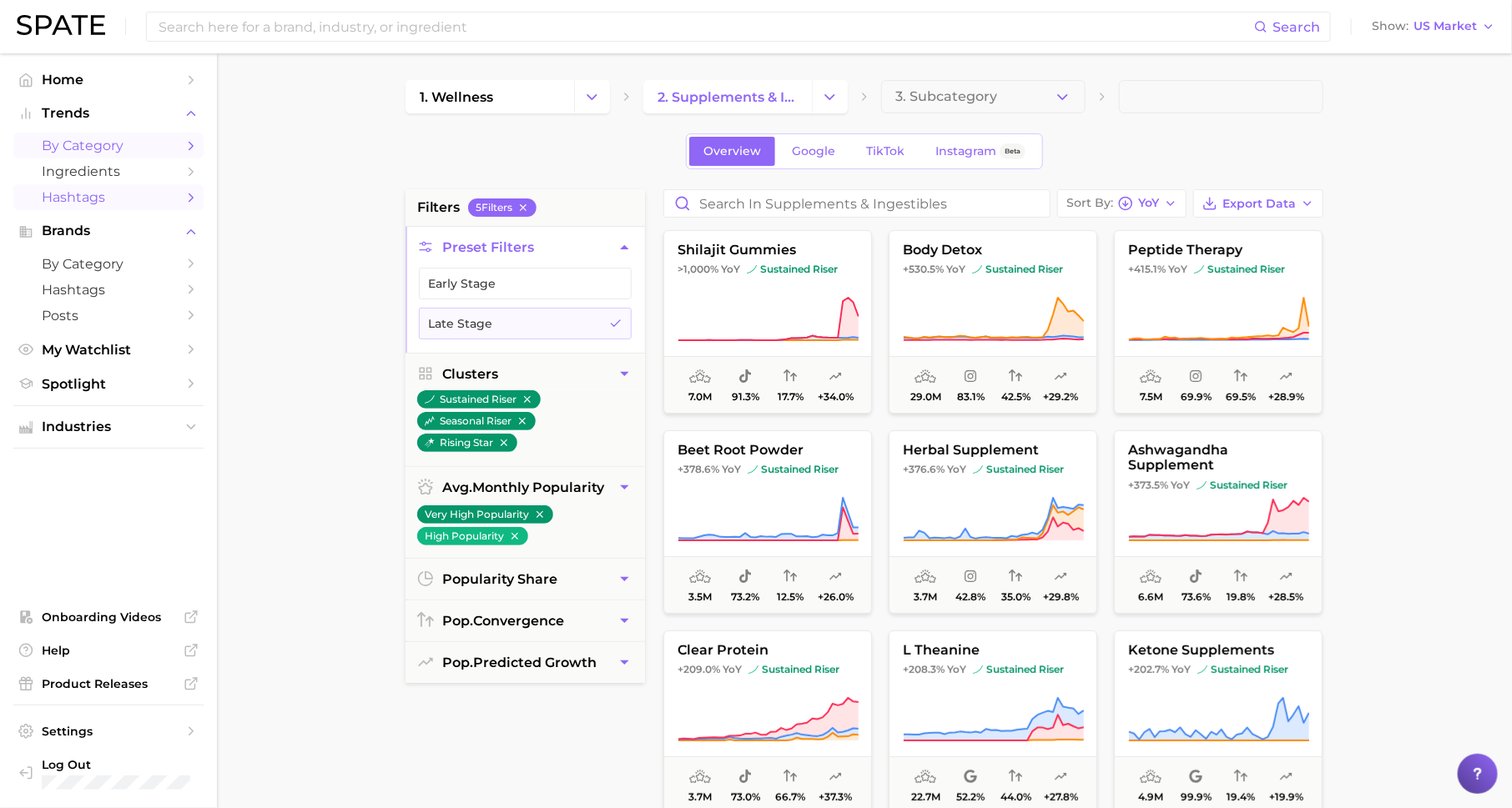
click at [171, 202] on span "Hashtags" at bounding box center [109, 197] width 134 height 16
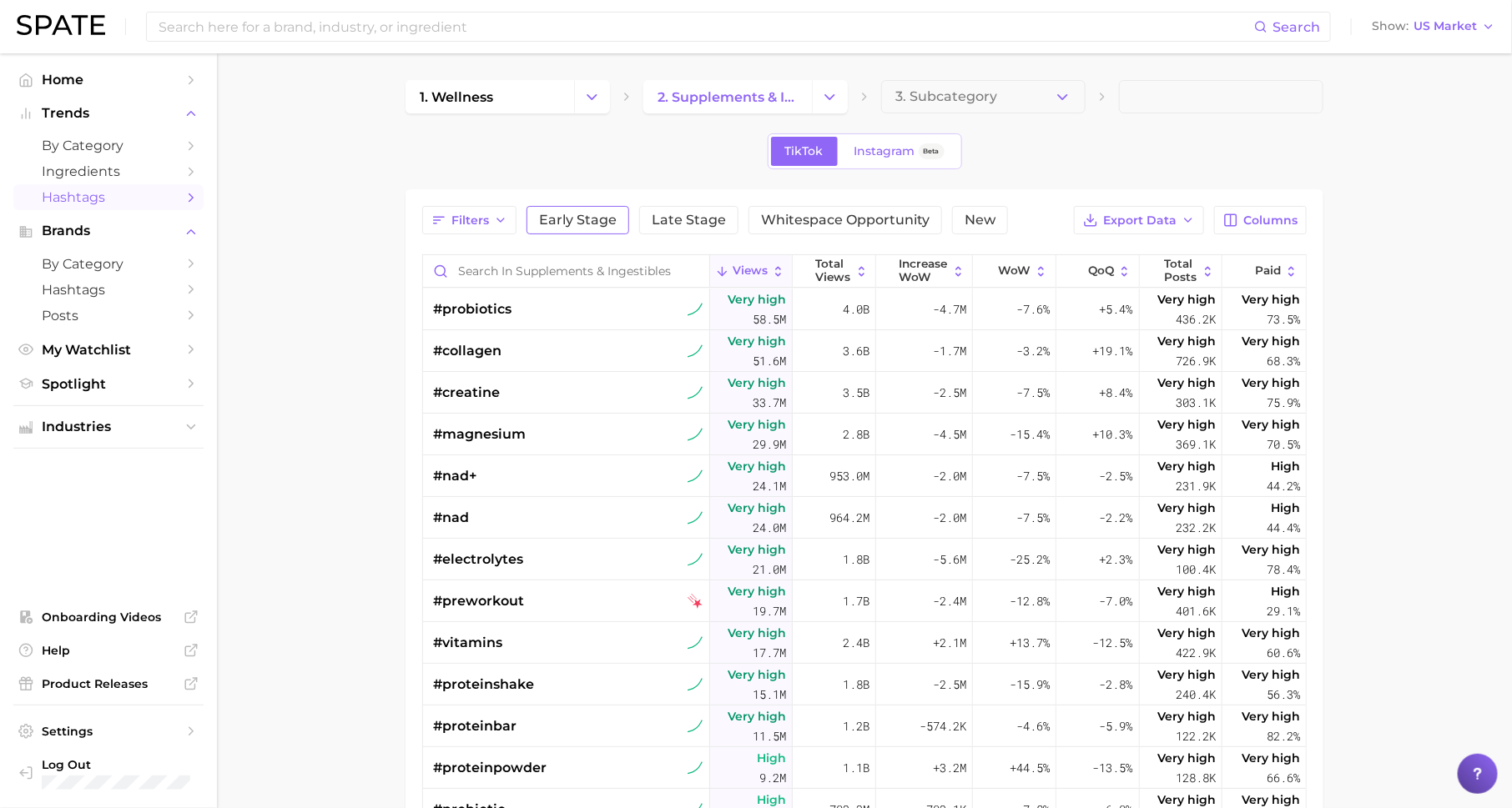
click at [589, 213] on span "Early Stage" at bounding box center [578, 220] width 77 height 13
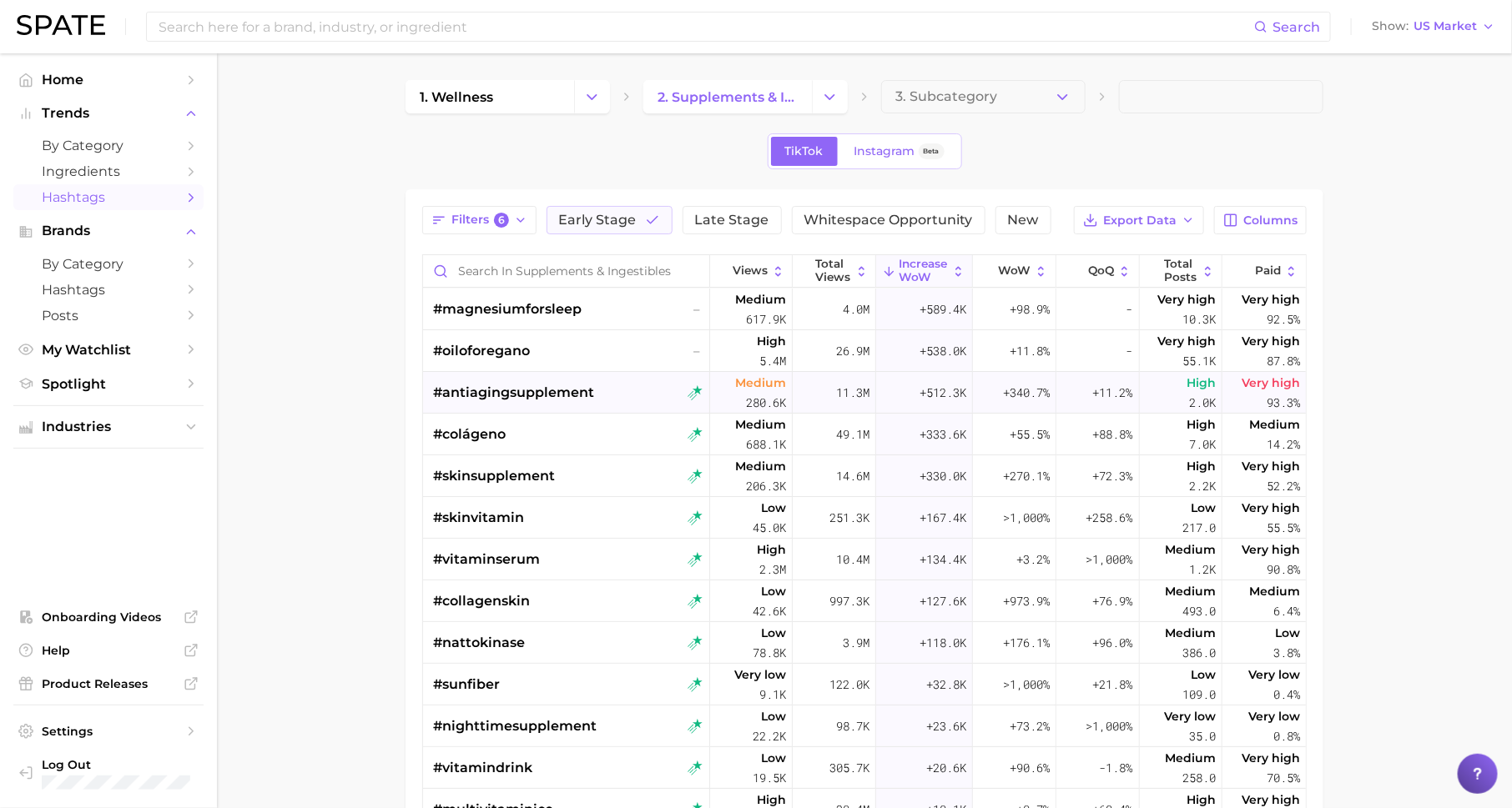
click at [572, 394] on span "#antiagingsupplement" at bounding box center [514, 392] width 161 height 20
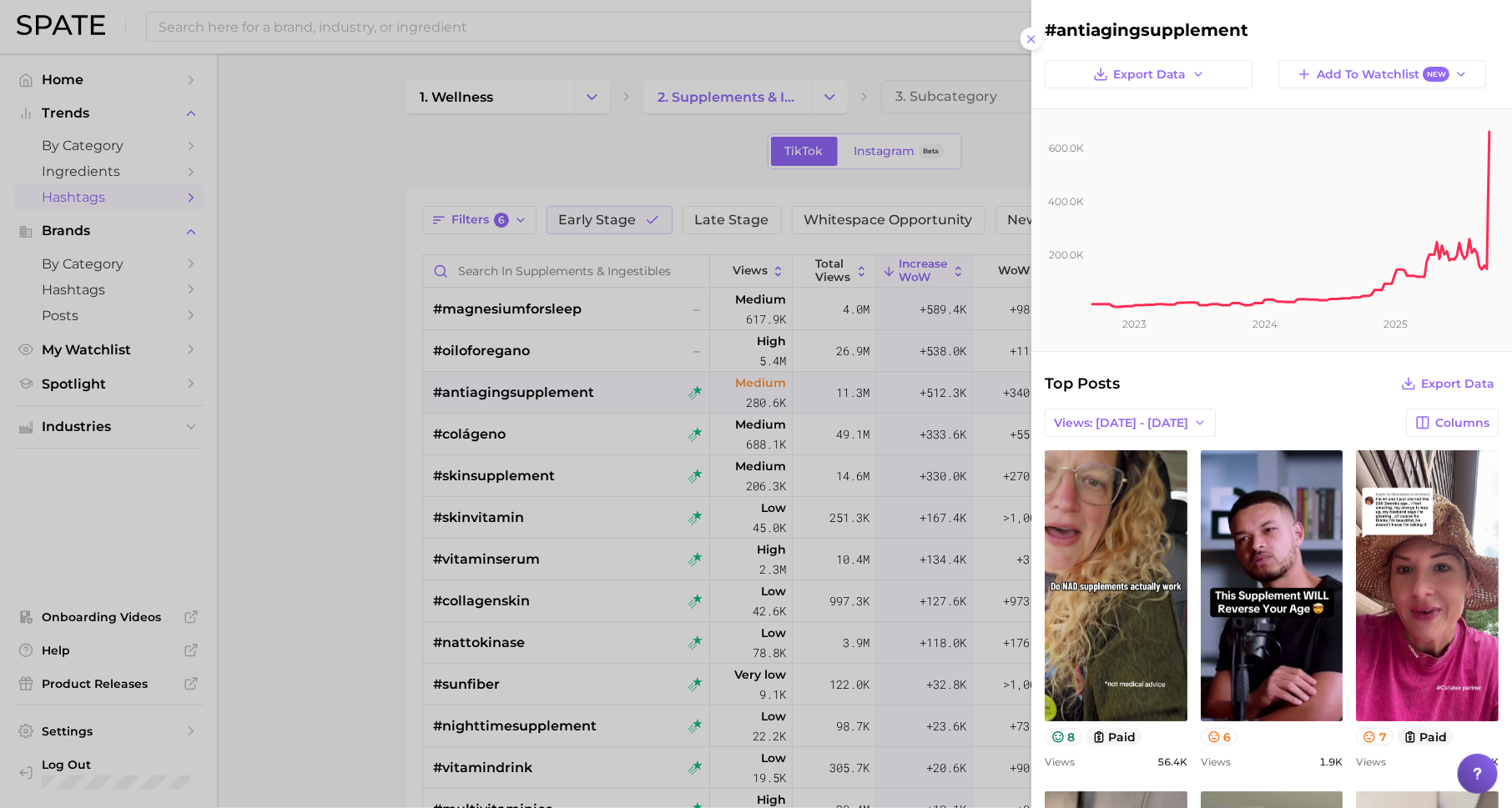
click at [638, 518] on div at bounding box center [756, 404] width 1512 height 808
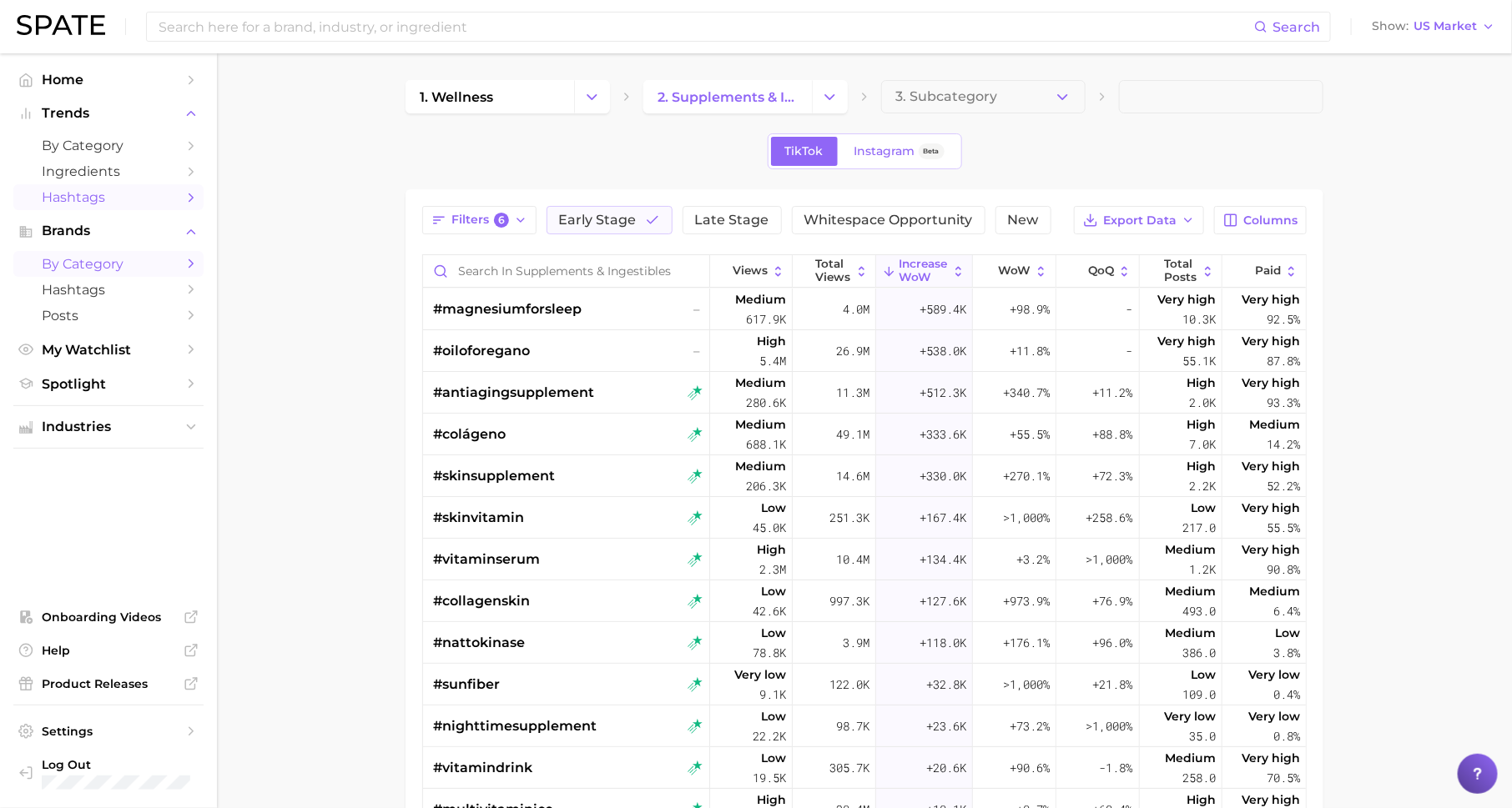
click at [142, 258] on span "by Category" at bounding box center [109, 264] width 134 height 16
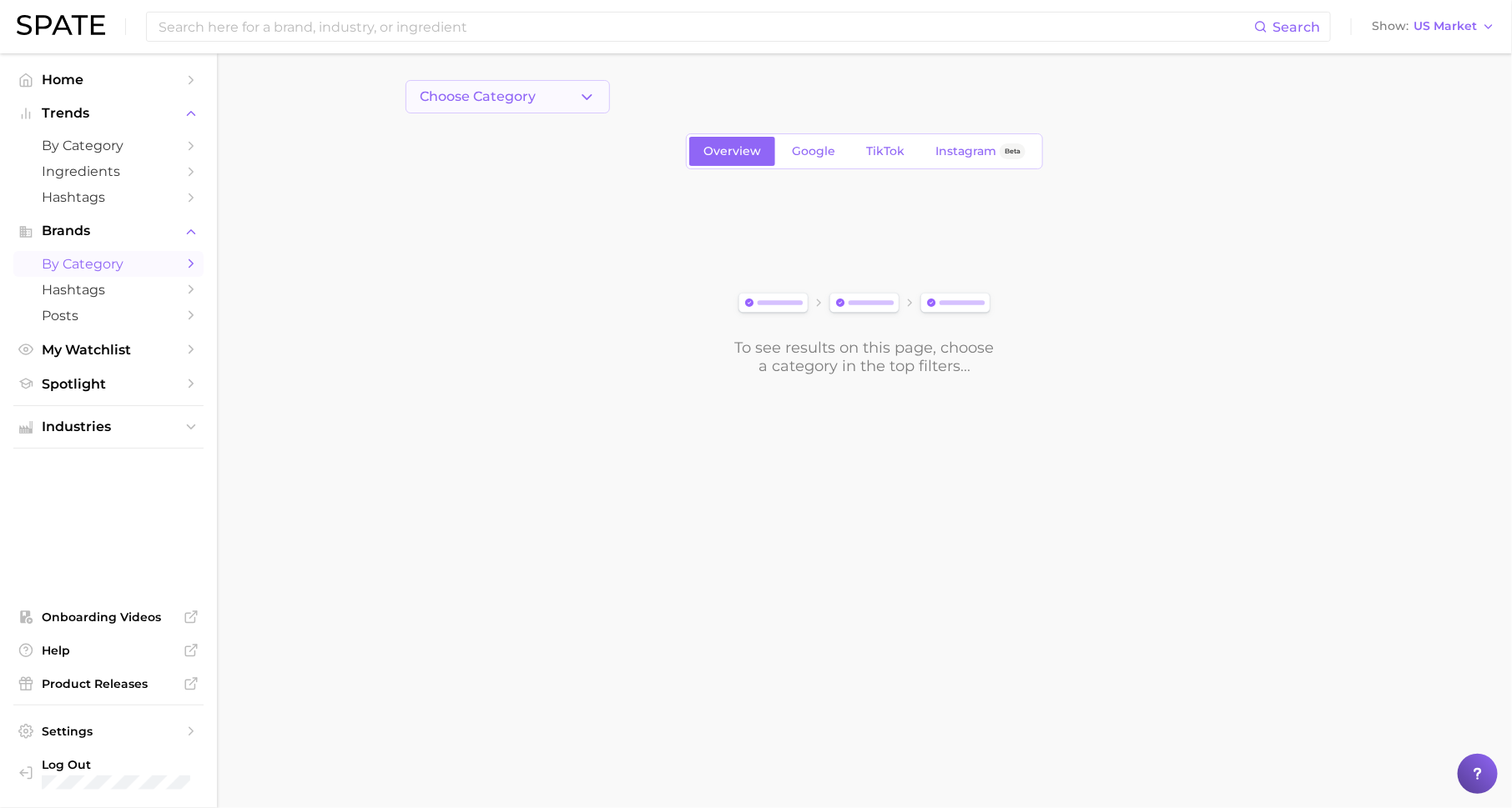
click at [488, 87] on button "Choose Category" at bounding box center [508, 97] width 205 height 33
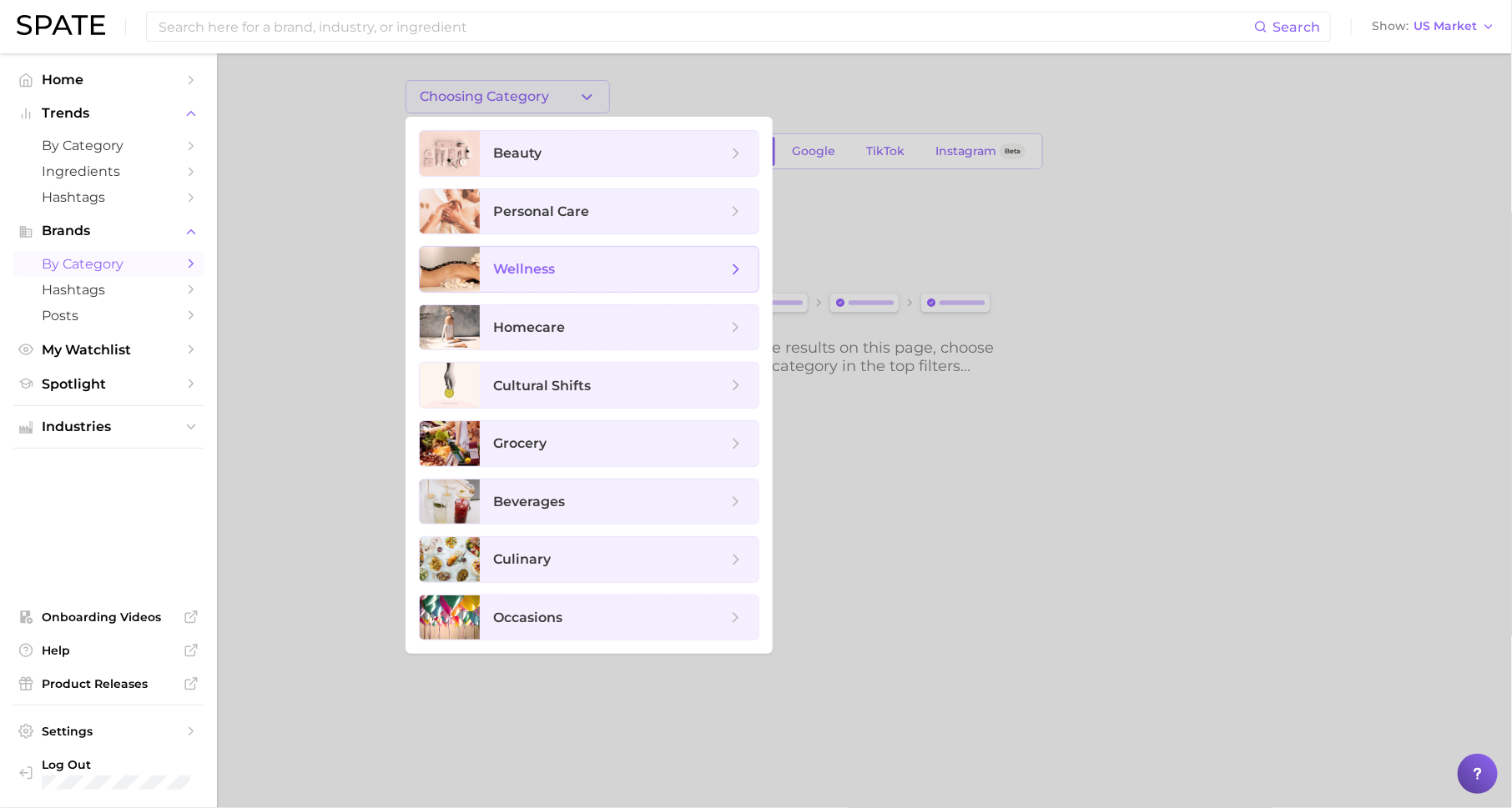
click at [563, 269] on span "wellness" at bounding box center [610, 269] width 233 height 18
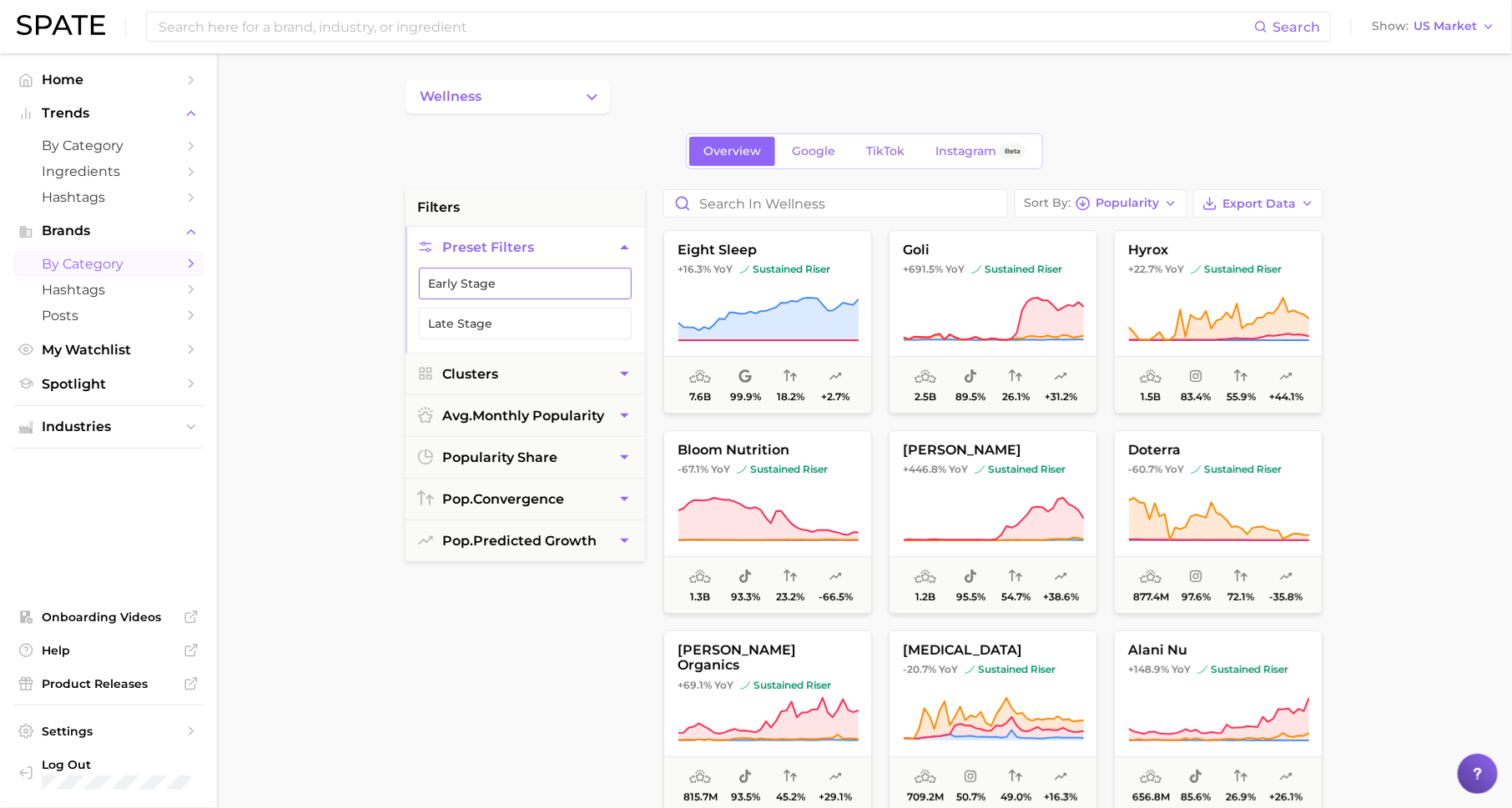
click at [577, 279] on button "Early Stage" at bounding box center [525, 283] width 212 height 32
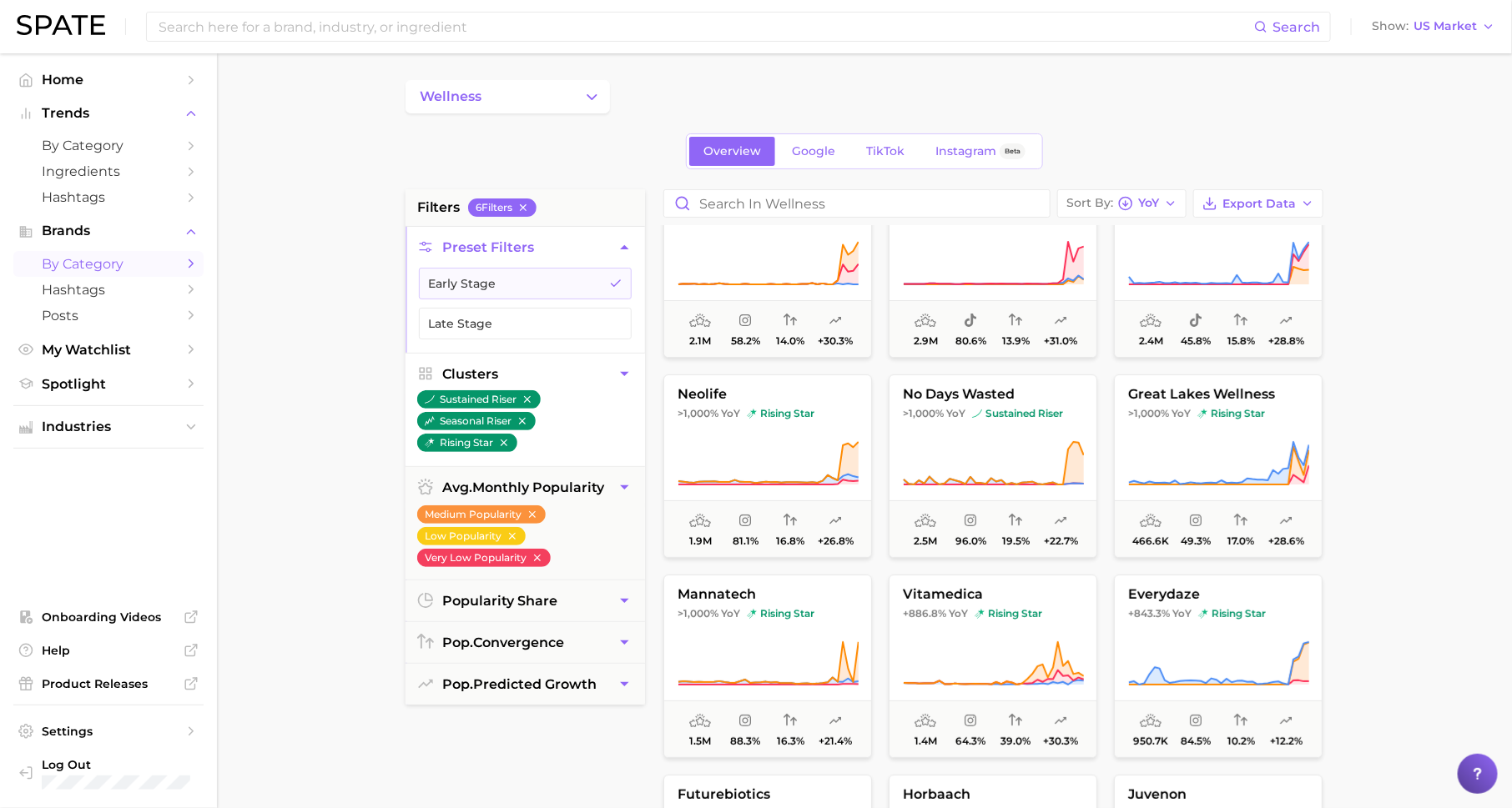
scroll to position [36, 0]
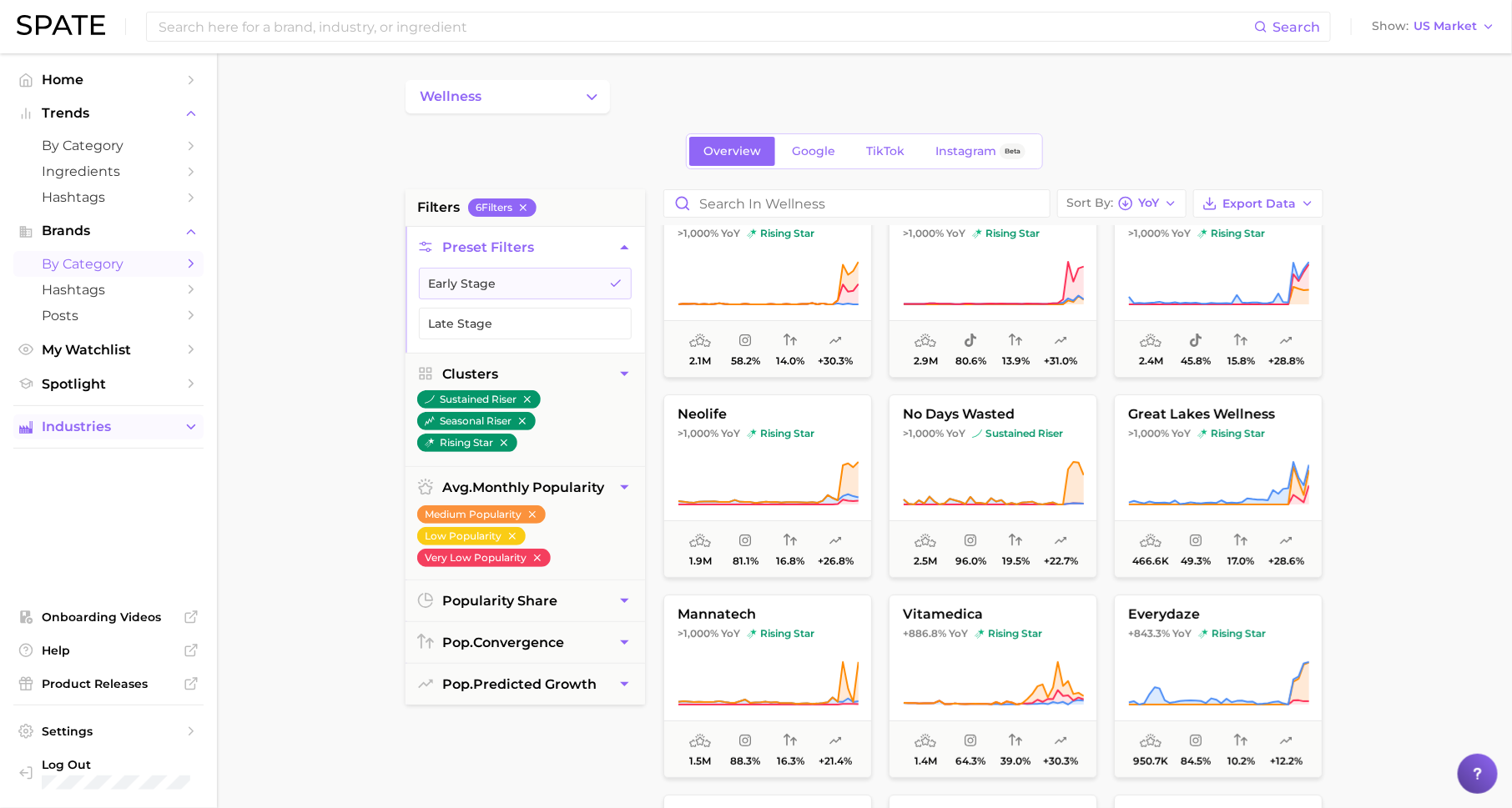
click at [121, 426] on span "Industries" at bounding box center [109, 427] width 134 height 15
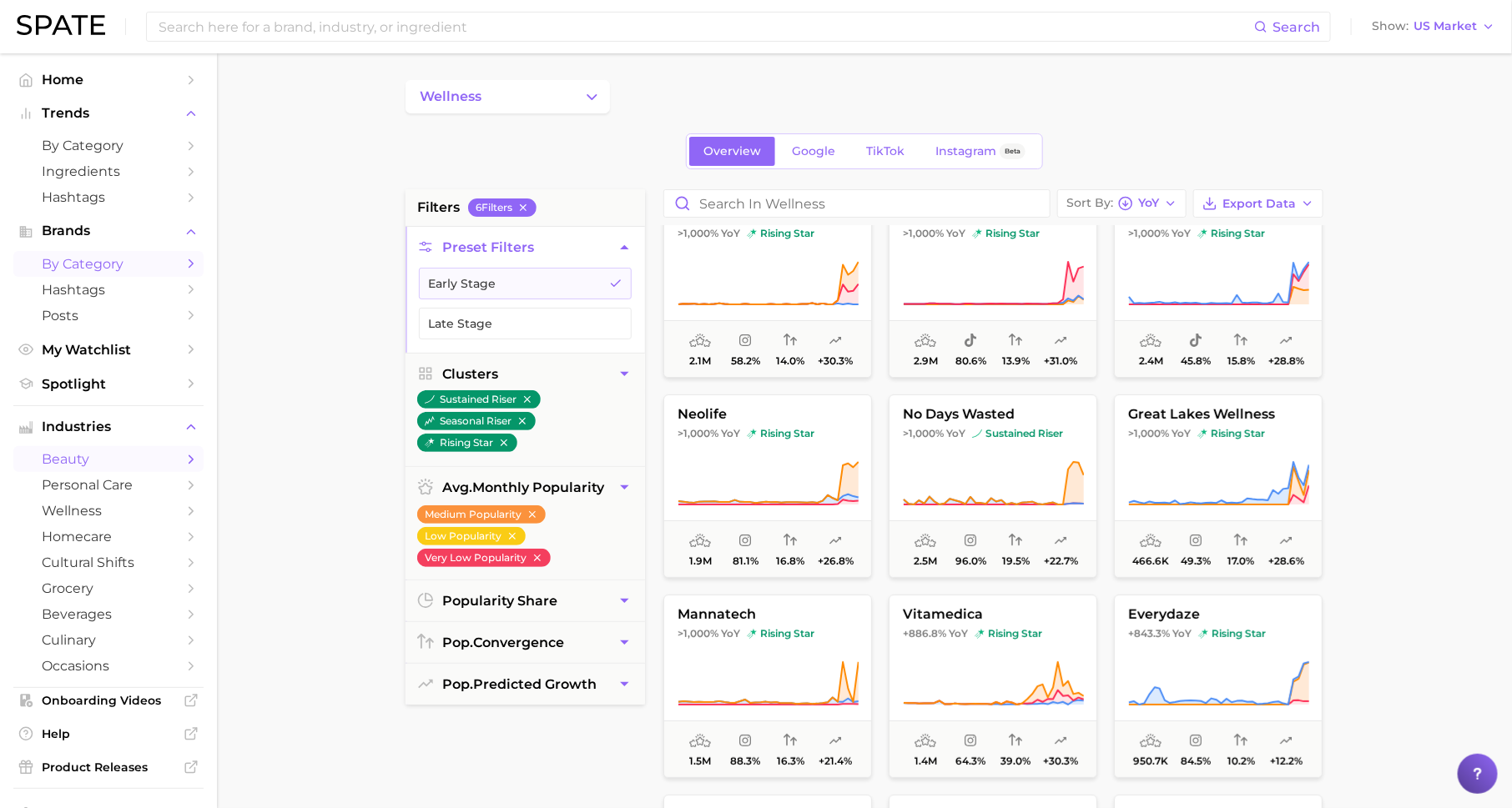
click at [135, 456] on span "beauty" at bounding box center [109, 459] width 134 height 16
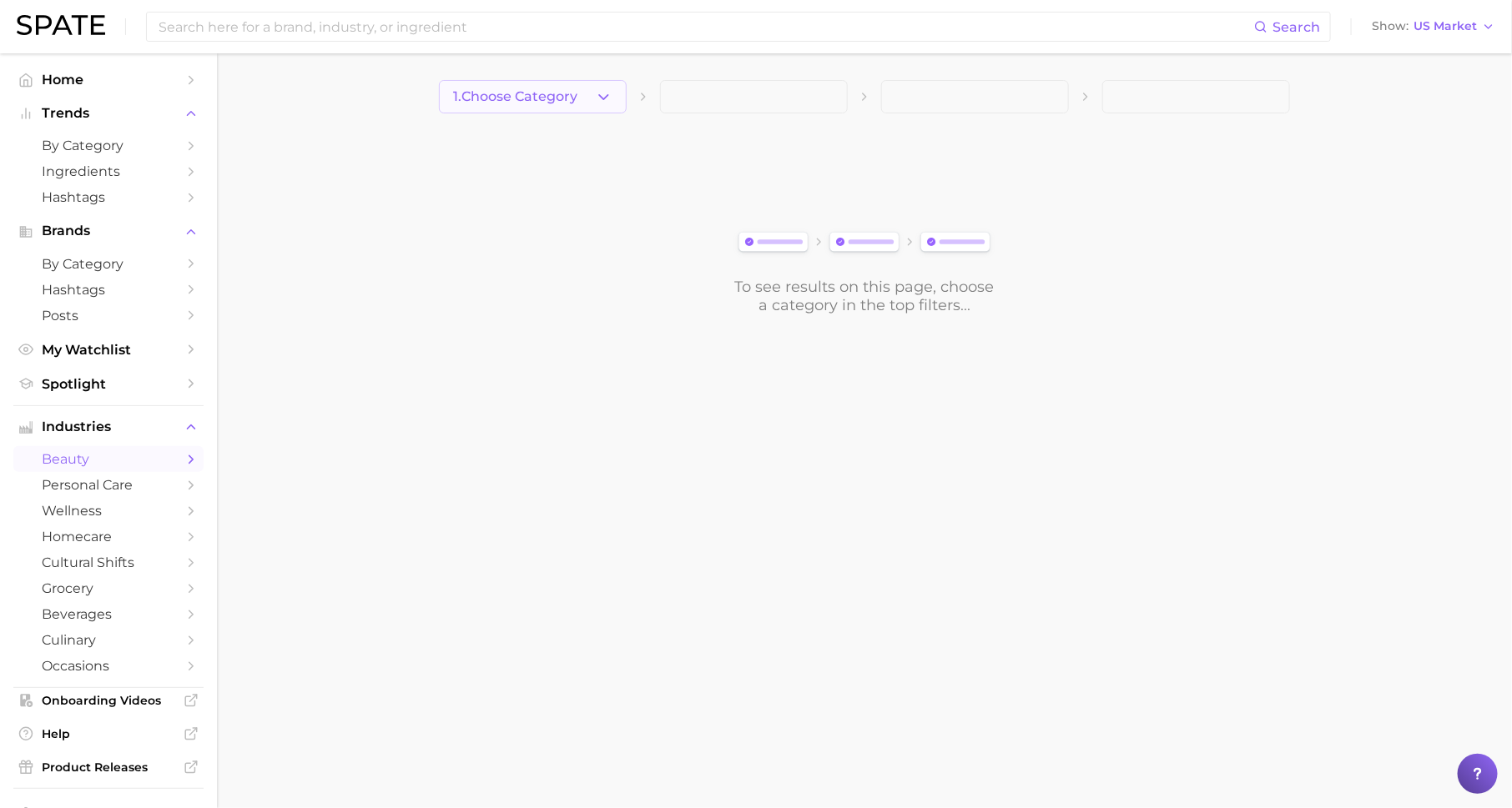
click at [566, 102] on span "1. Choose Category" at bounding box center [515, 97] width 124 height 15
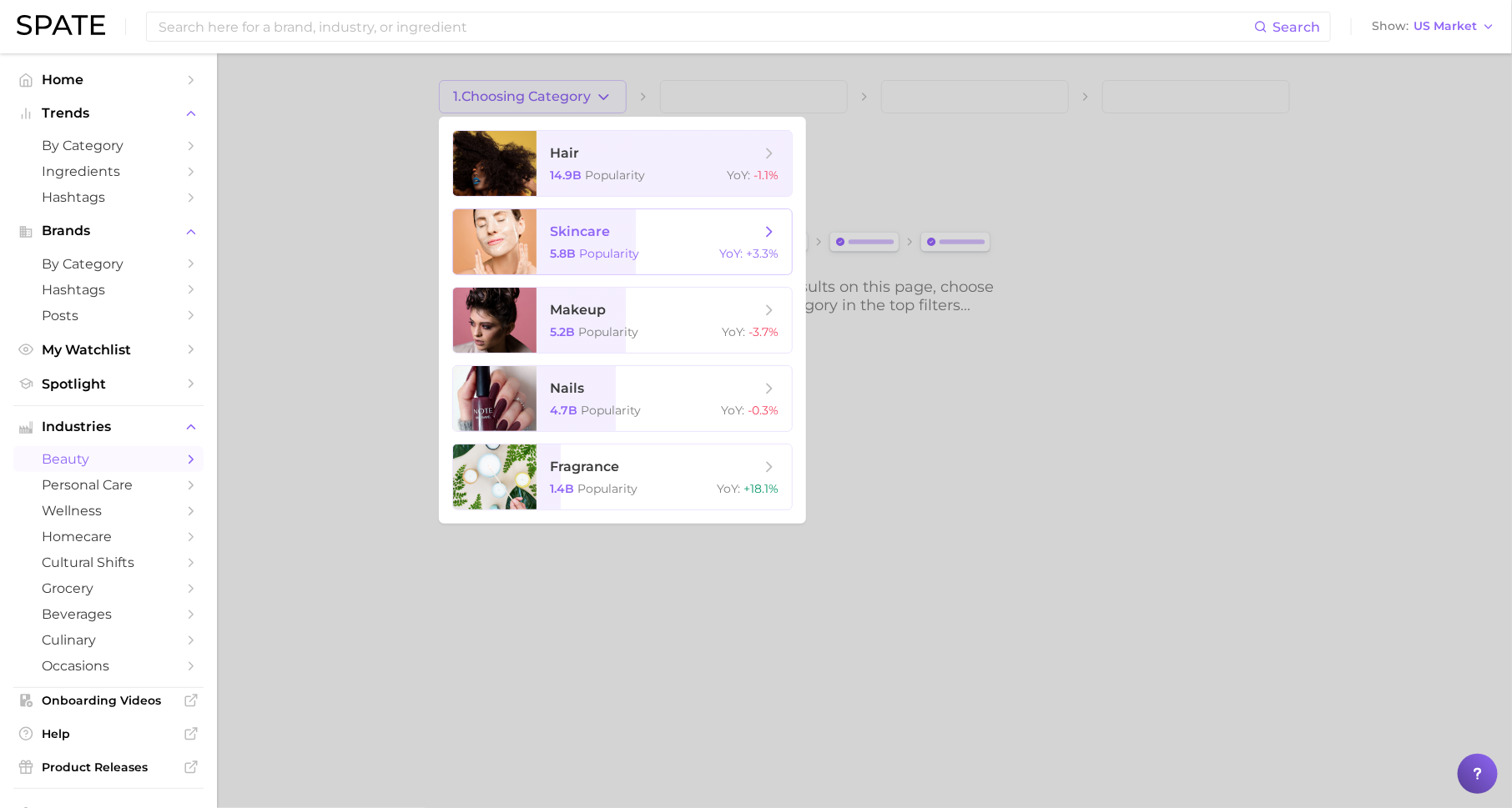
click at [624, 237] on span "skincare" at bounding box center [655, 231] width 210 height 18
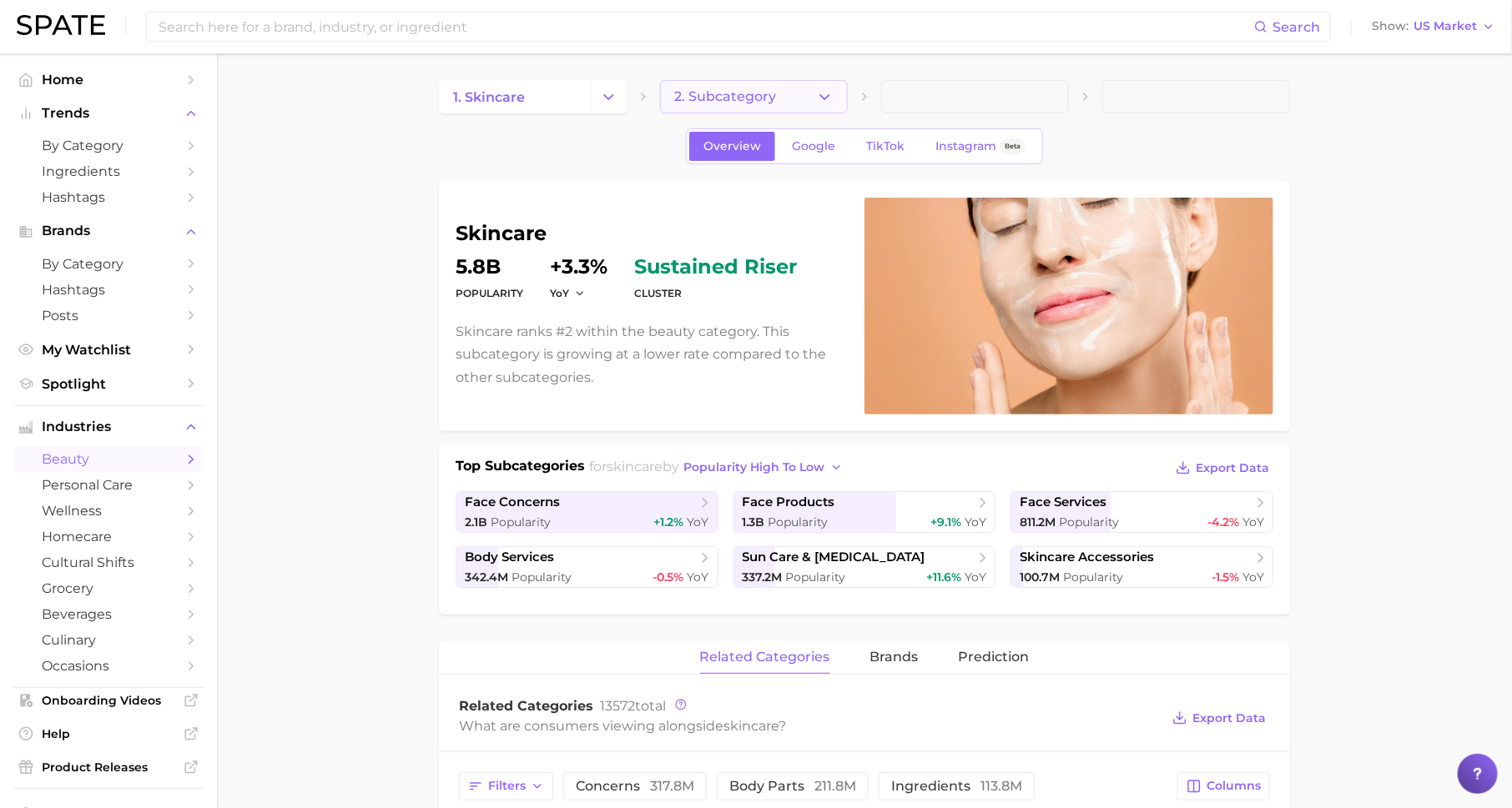
click at [785, 96] on button "2. Subcategory" at bounding box center [754, 97] width 187 height 33
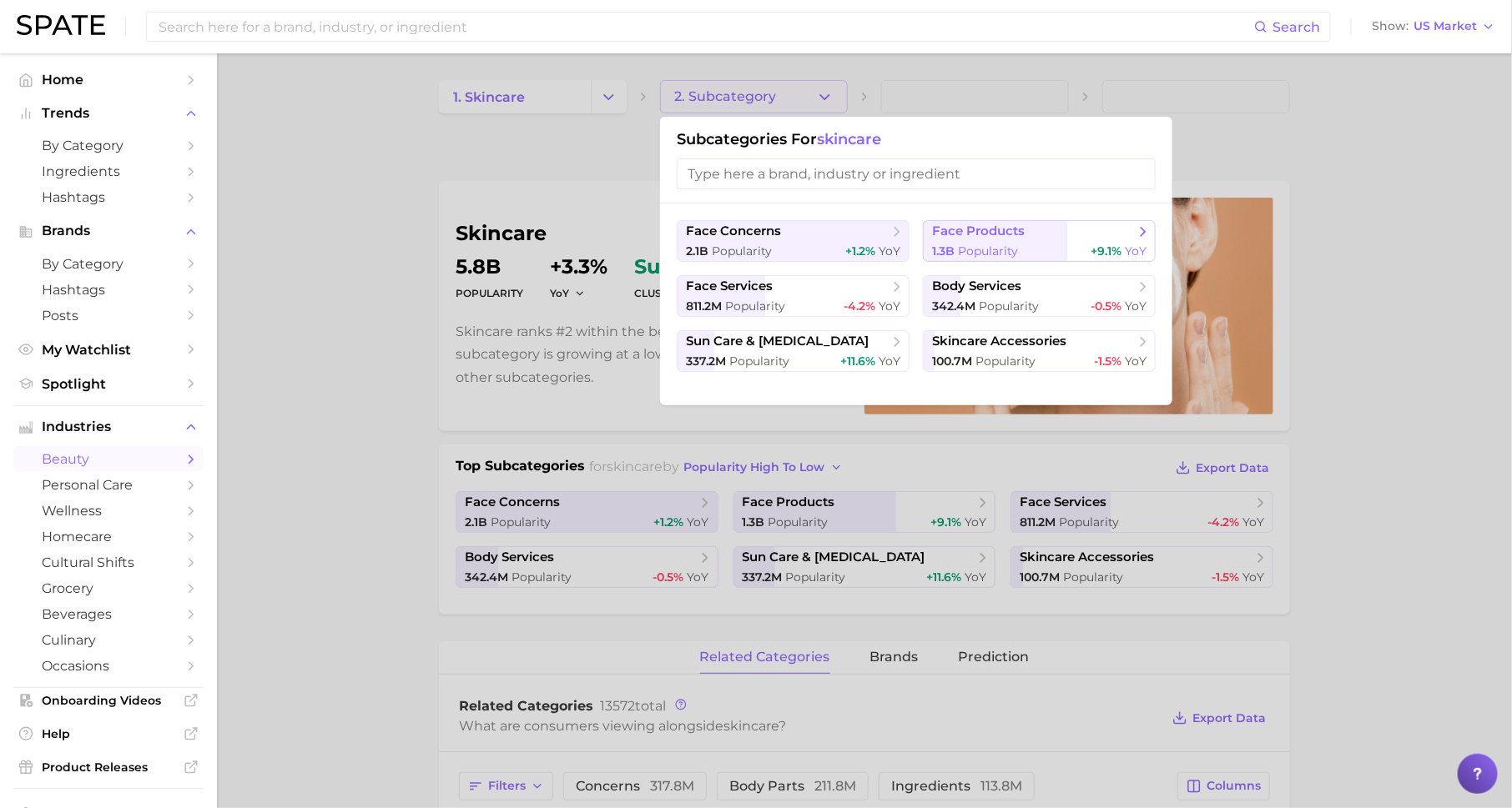
click at [998, 227] on span "face products" at bounding box center [978, 231] width 93 height 16
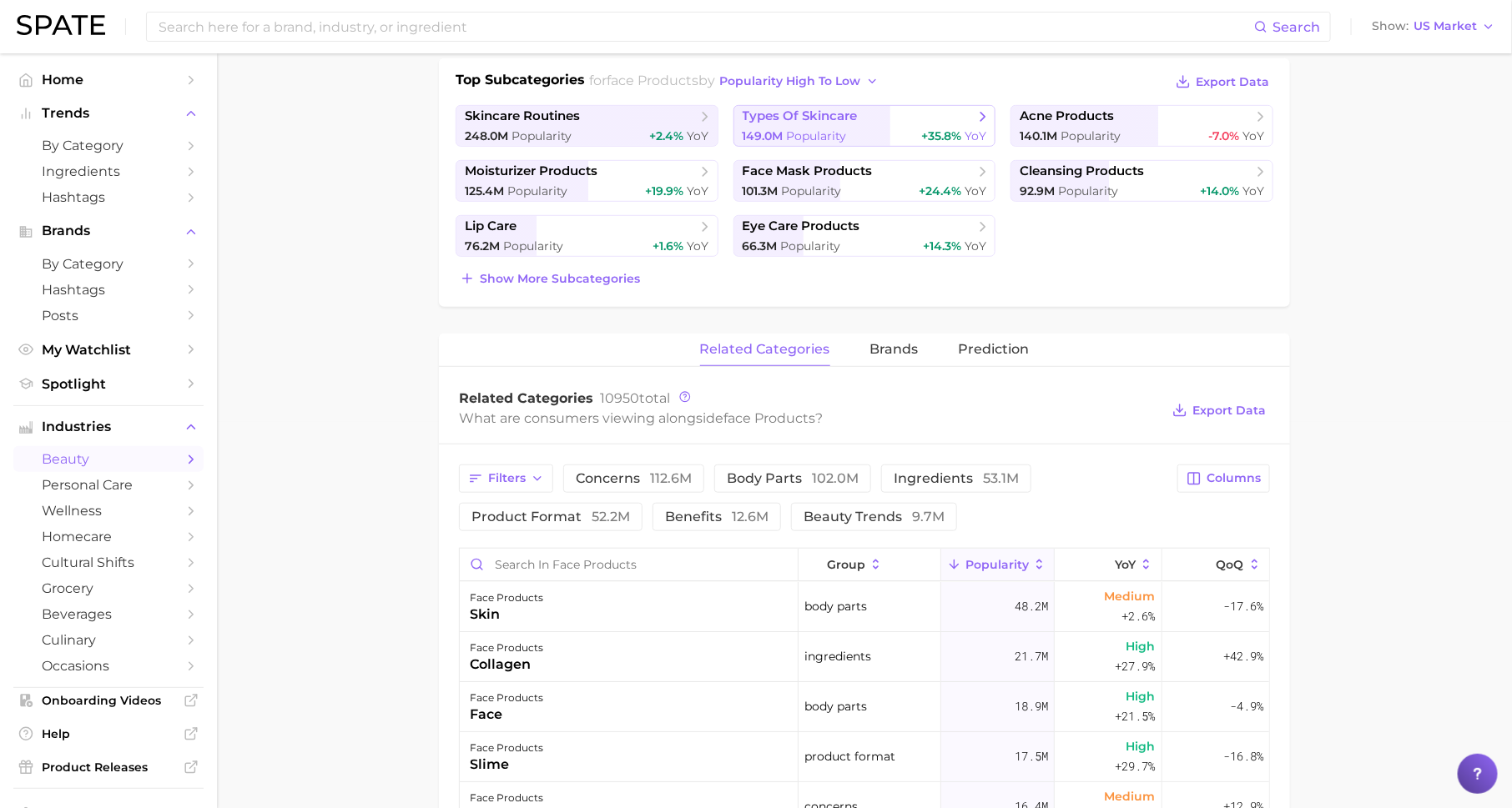
scroll to position [406, 0]
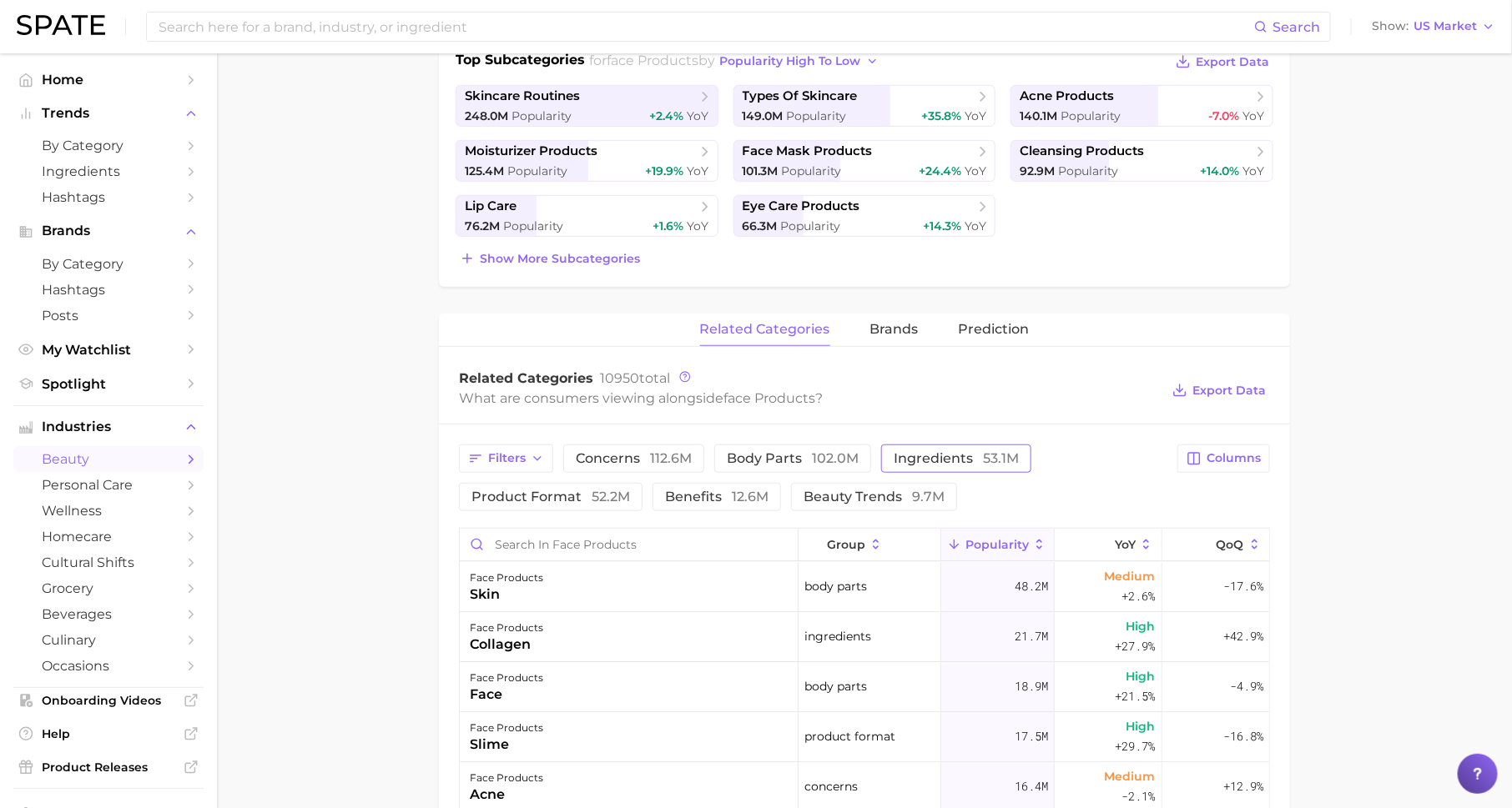
click at [899, 455] on span "ingredients 53.1m" at bounding box center [955, 459] width 125 height 13
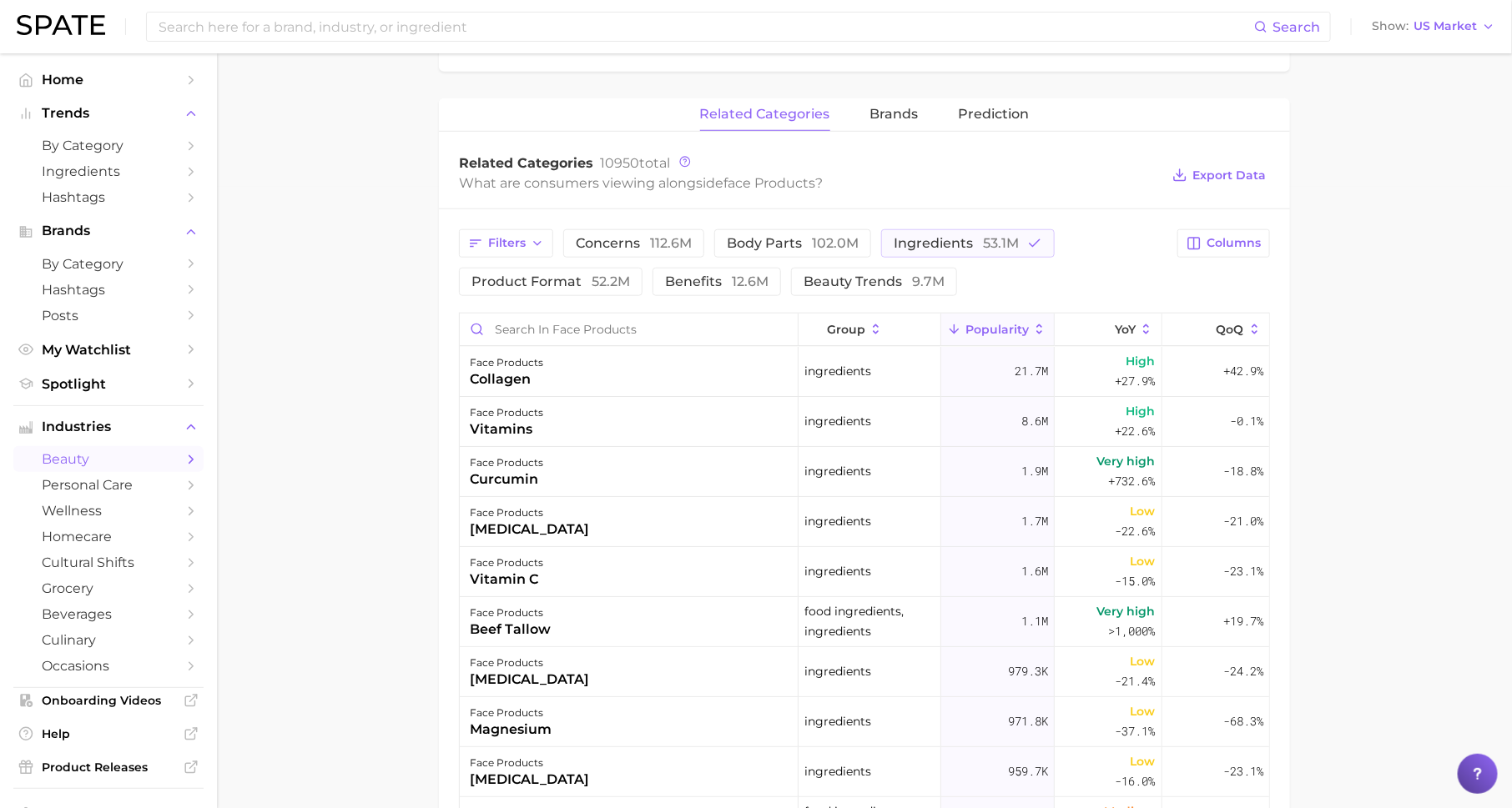
scroll to position [620, 0]
click at [736, 382] on div "face products collagen" at bounding box center [629, 374] width 339 height 50
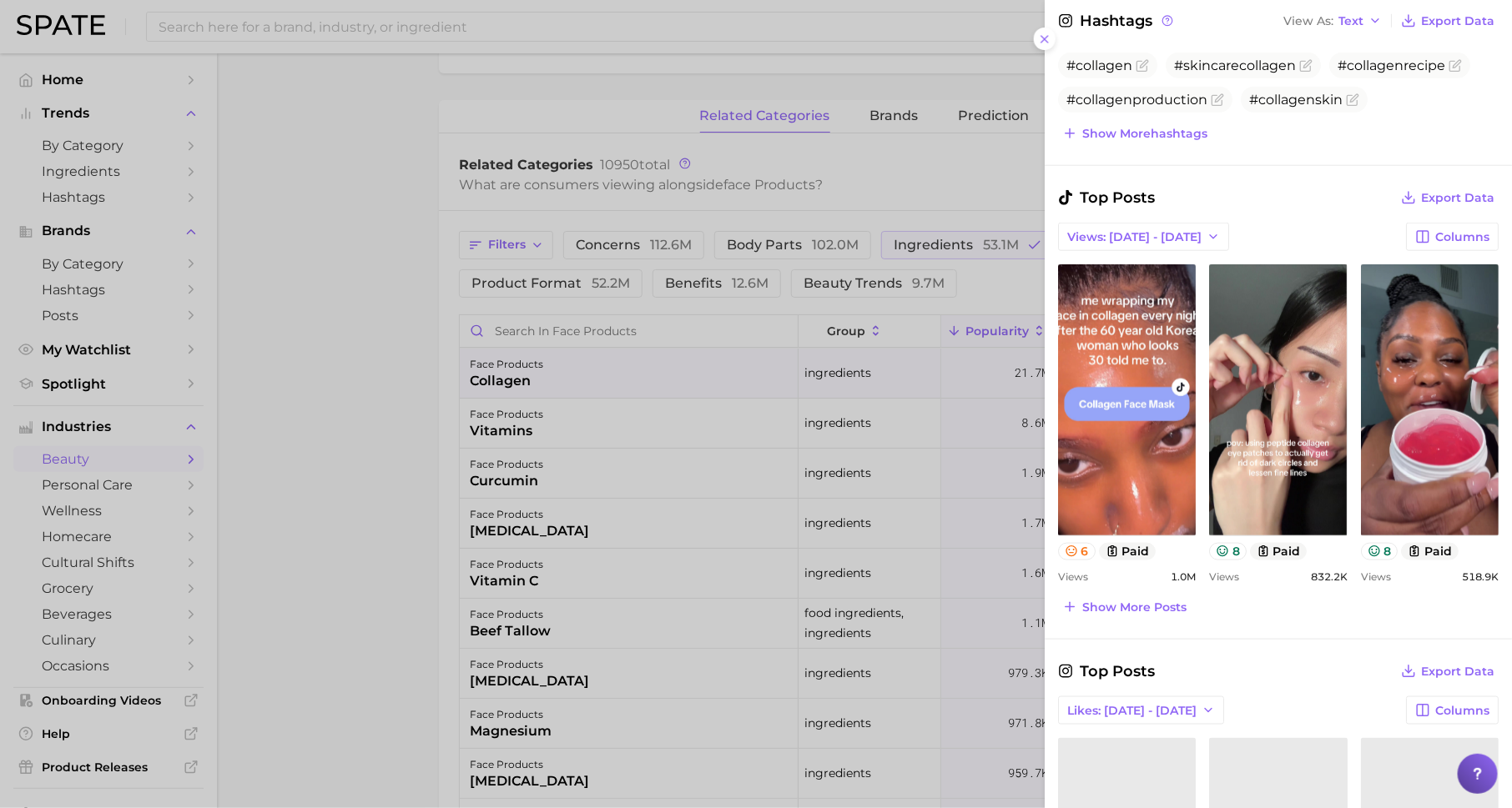
scroll to position [660, 0]
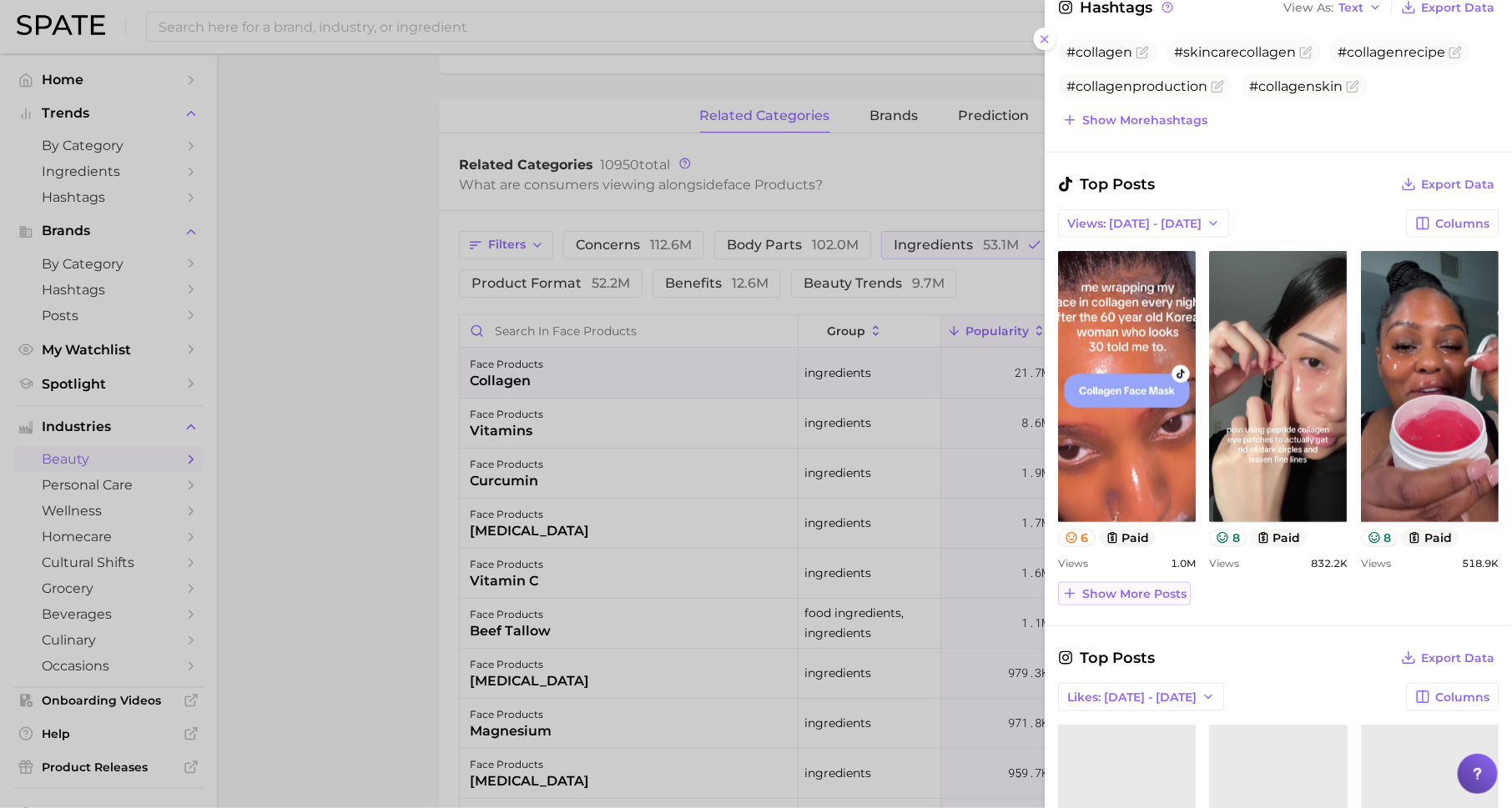
click at [1133, 587] on span "Show more posts" at bounding box center [1134, 594] width 104 height 14
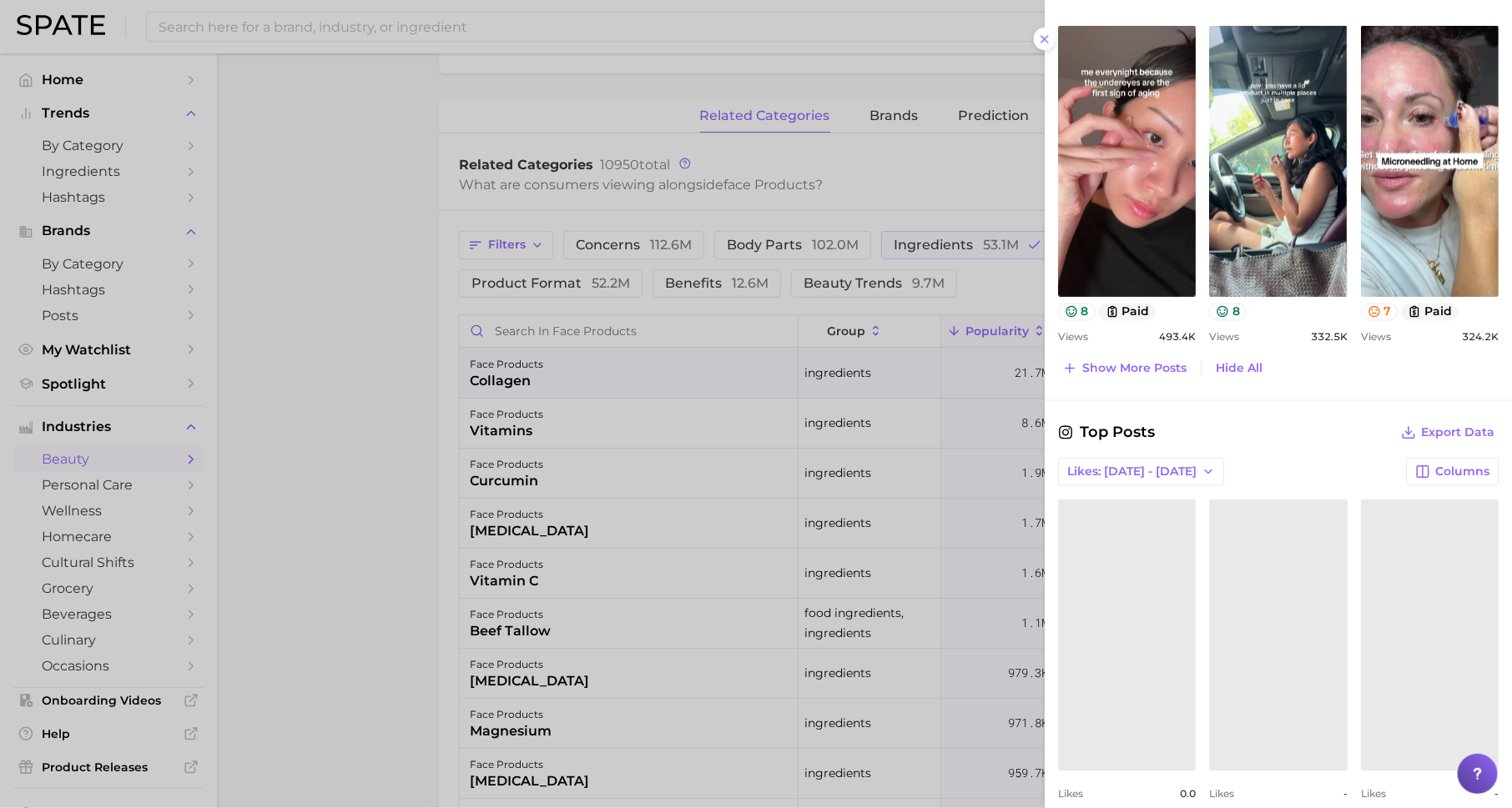
scroll to position [1245, 0]
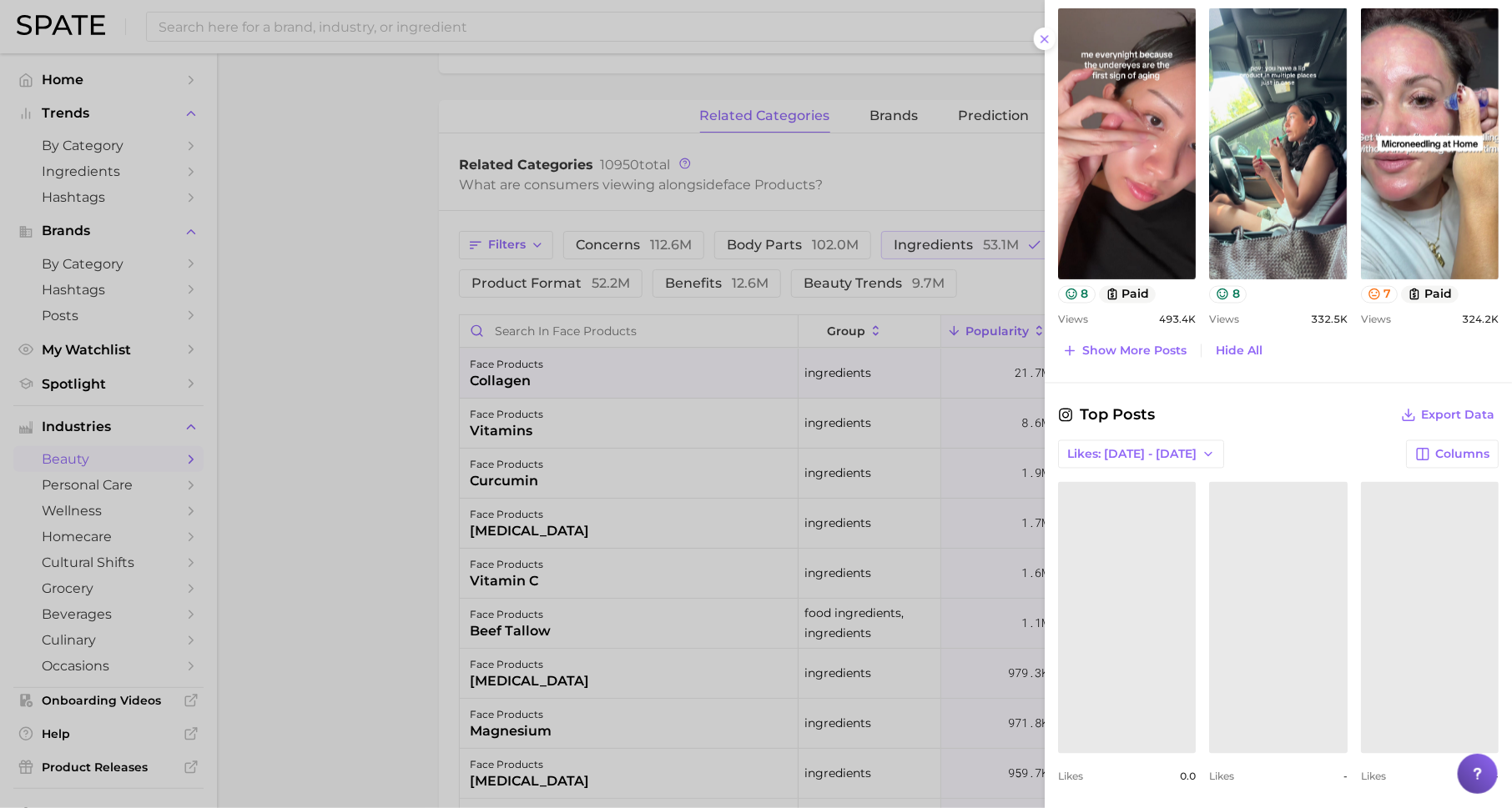
click at [246, 404] on div at bounding box center [756, 404] width 1512 height 808
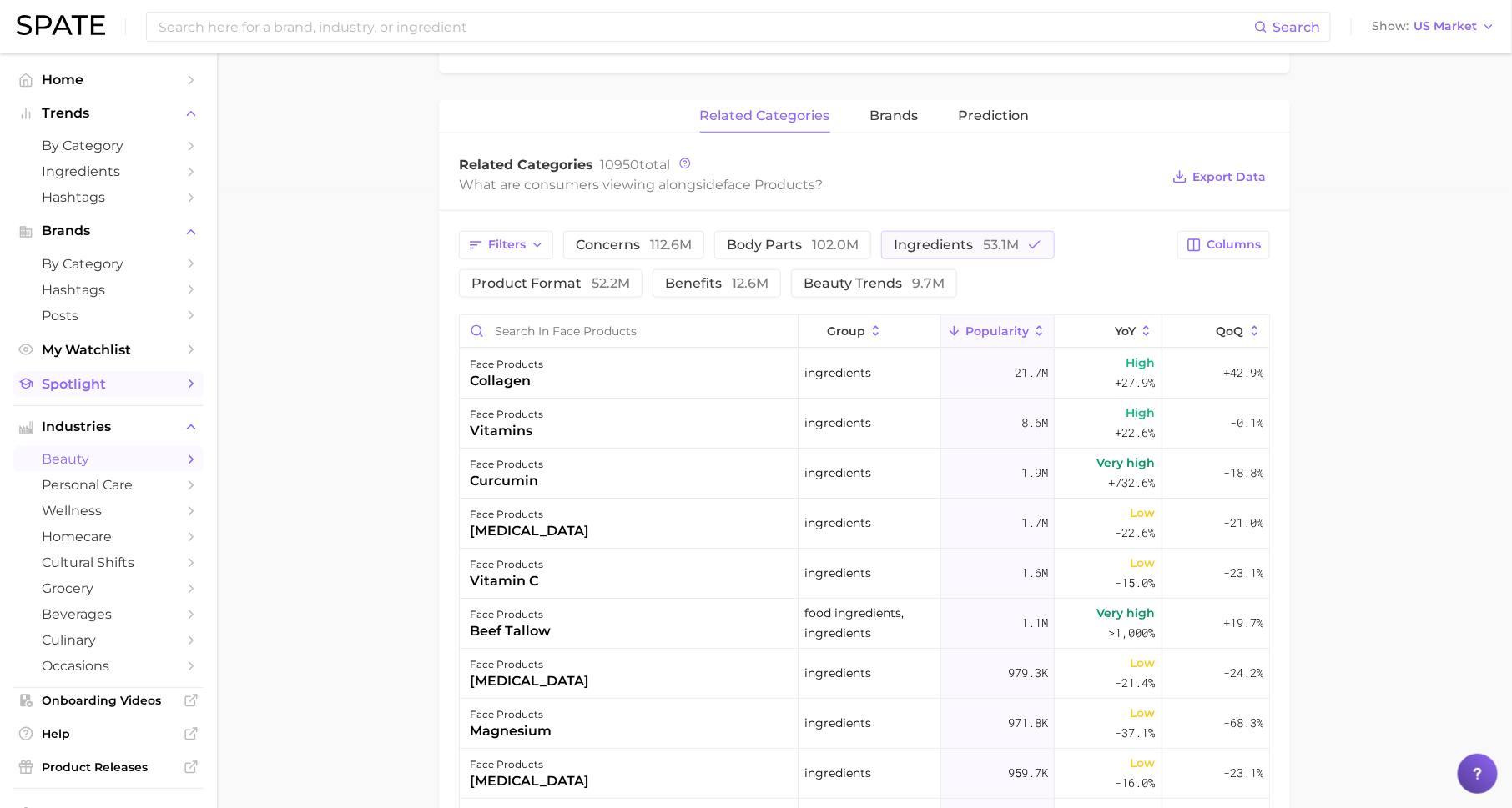
click at [123, 389] on span "Spotlight" at bounding box center [109, 383] width 134 height 16
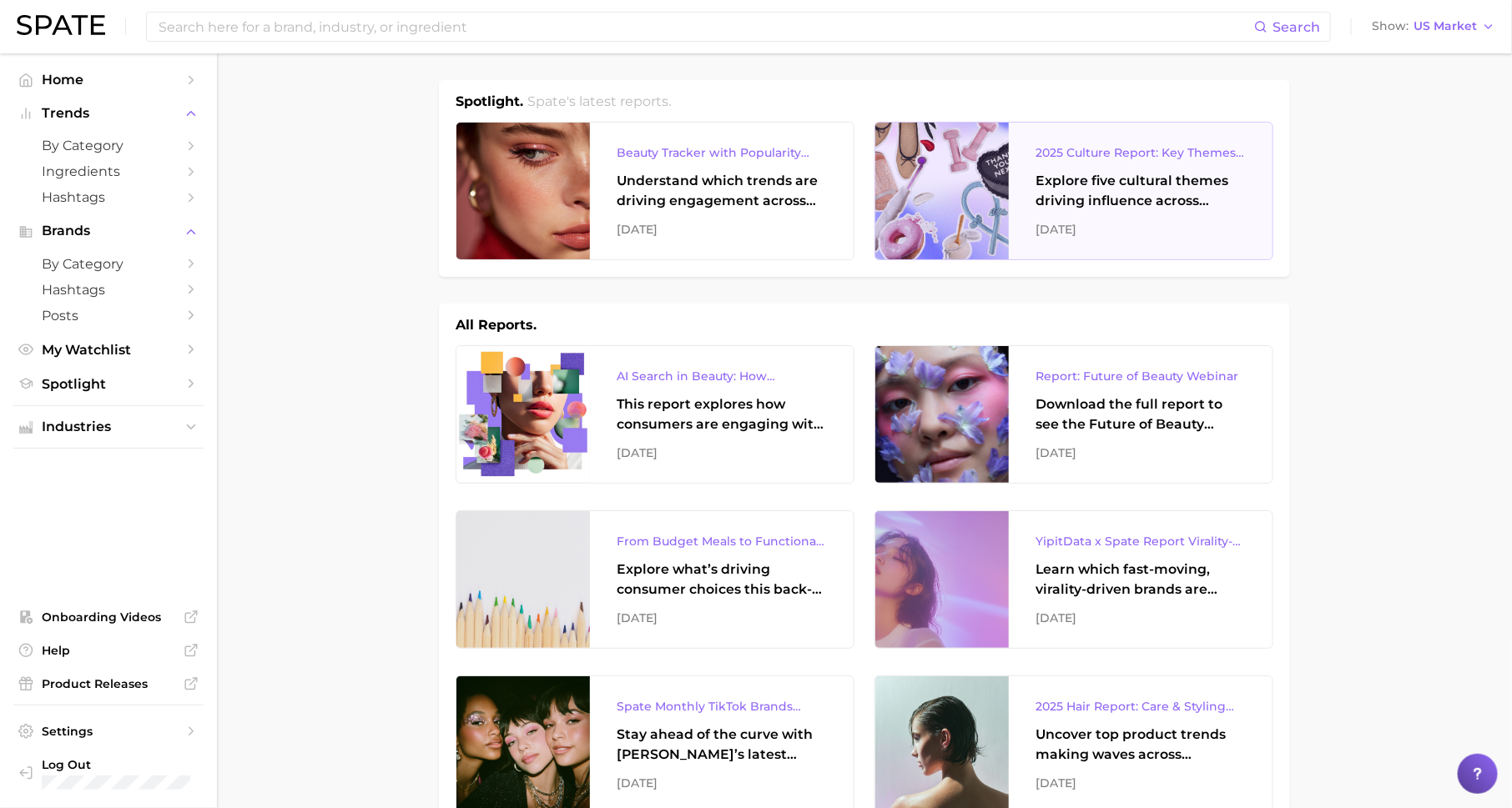
click at [1131, 176] on div "Explore five cultural themes driving influence across beauty, food, and pop cul…" at bounding box center [1141, 191] width 210 height 40
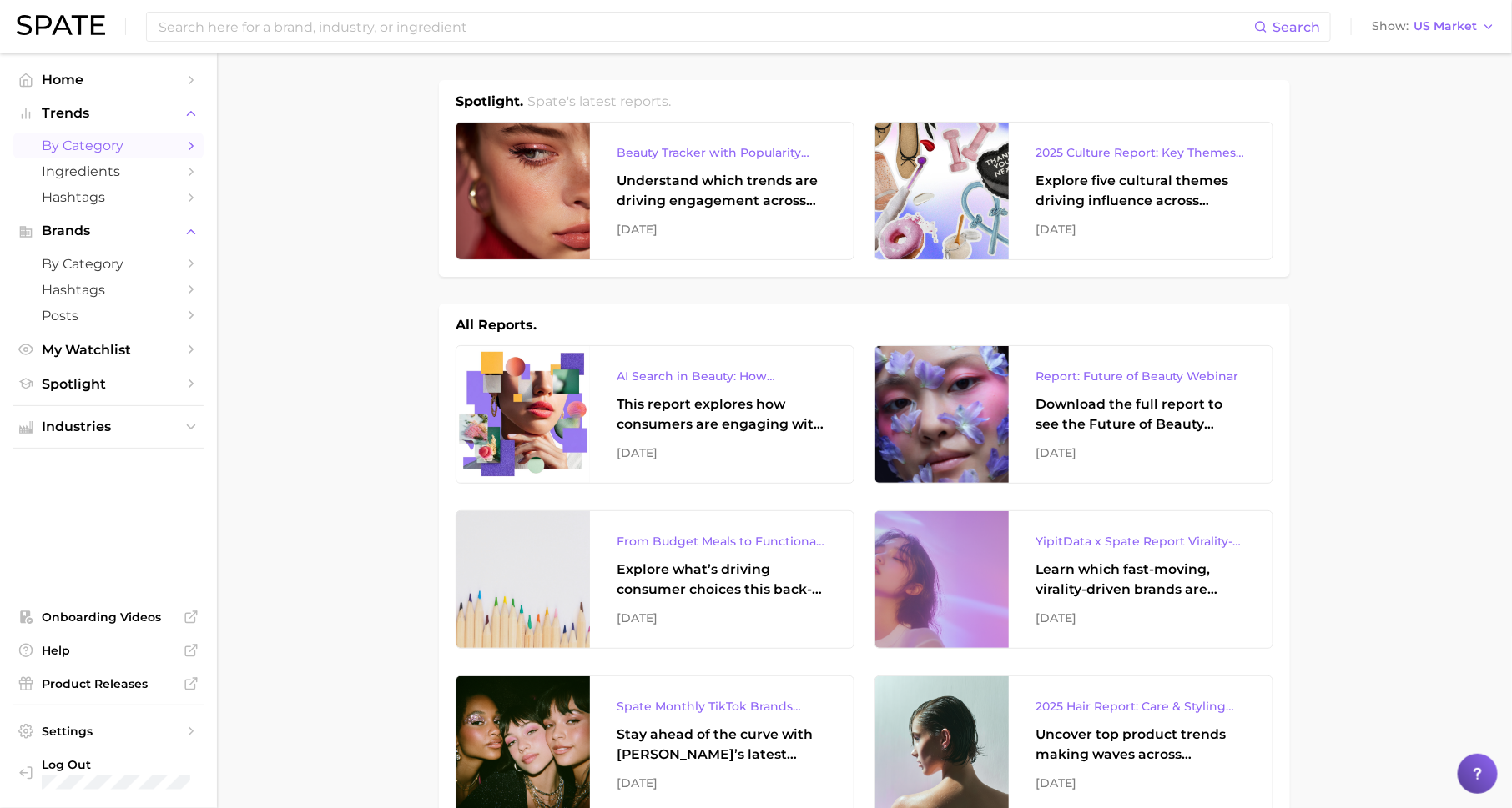
click at [184, 145] on icon "Sidebar" at bounding box center [191, 146] width 15 height 15
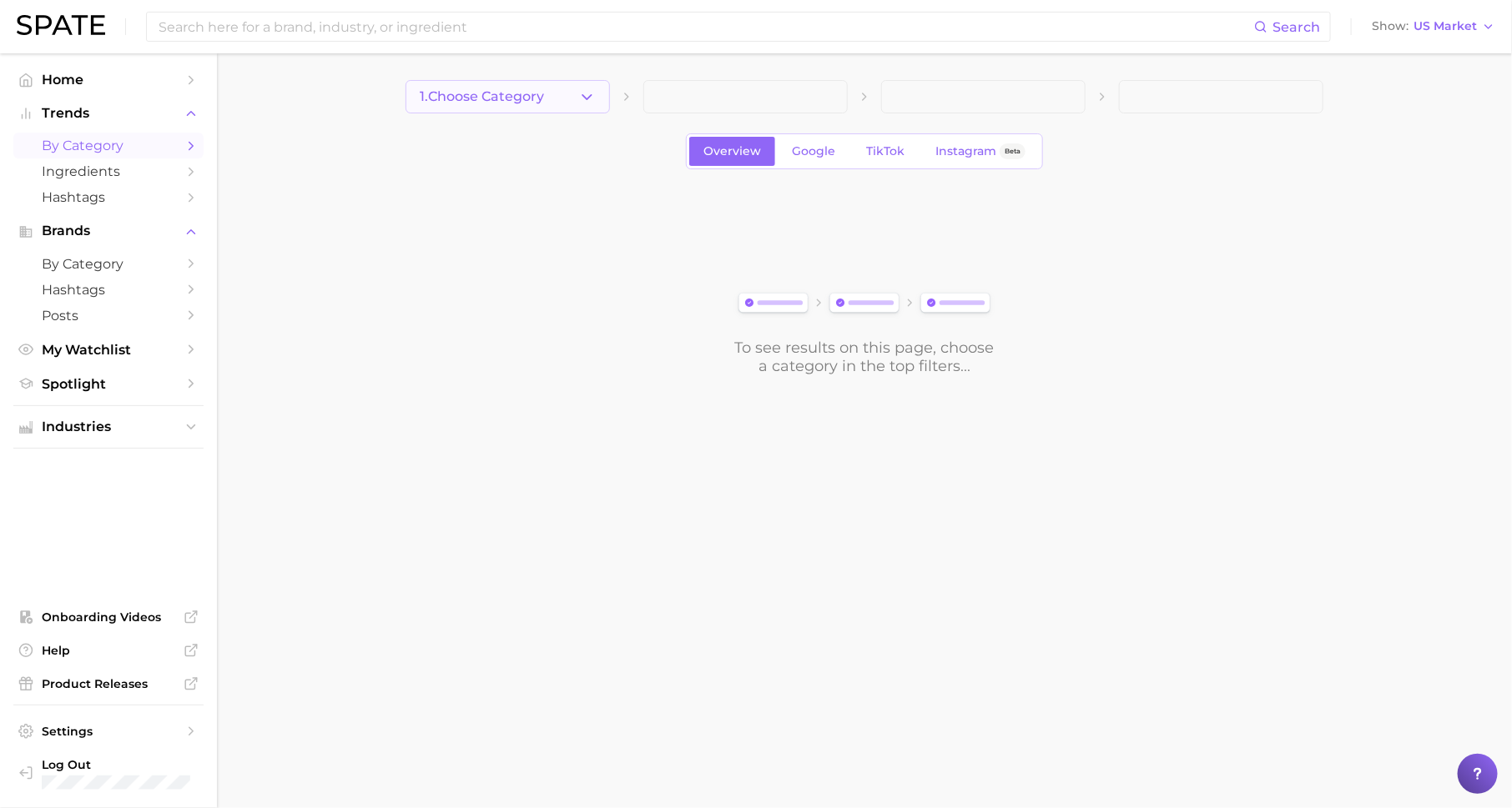
click at [465, 102] on span "1. Choose Category" at bounding box center [482, 97] width 124 height 15
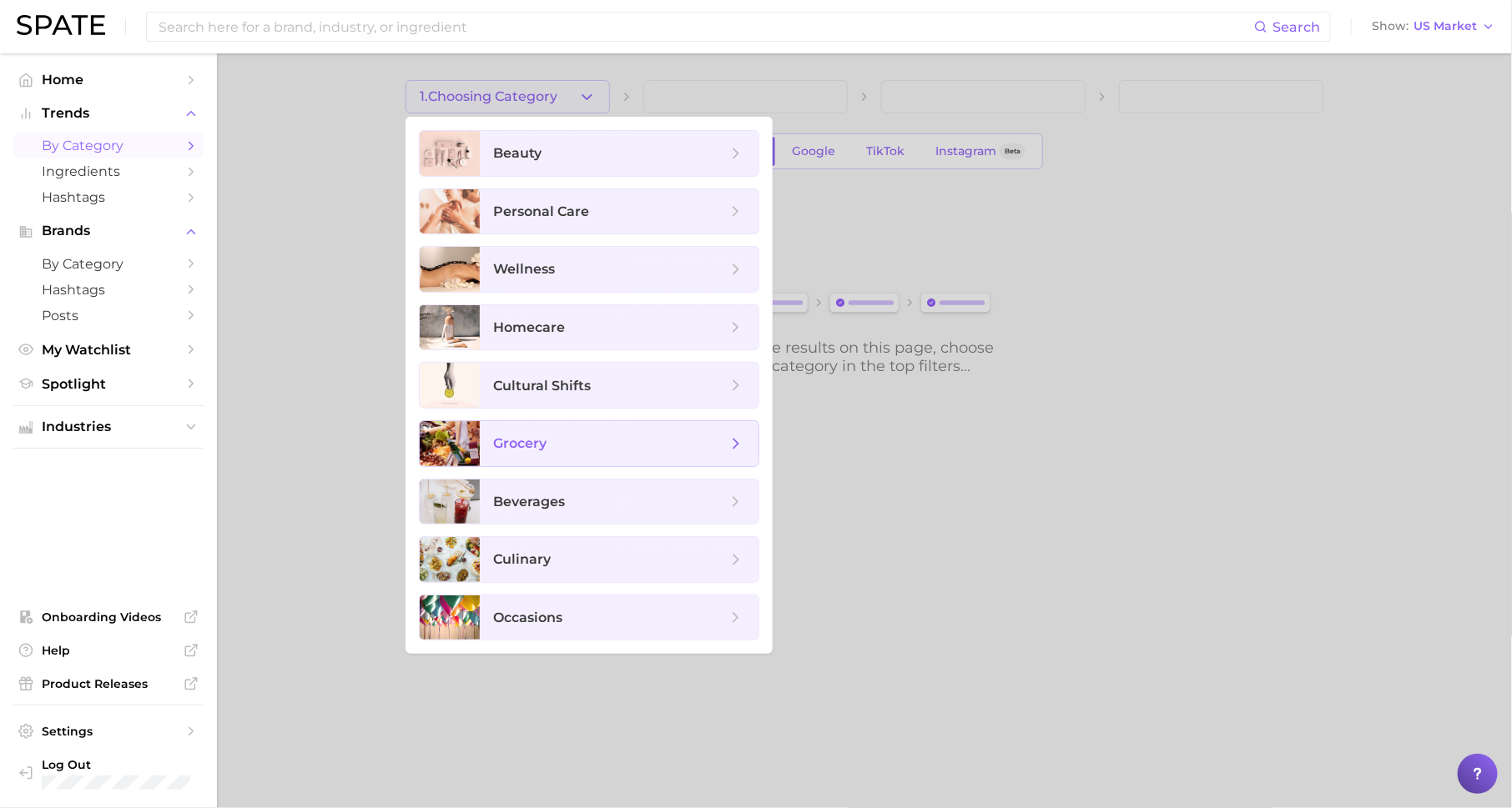
click at [576, 446] on span "grocery" at bounding box center [610, 444] width 233 height 18
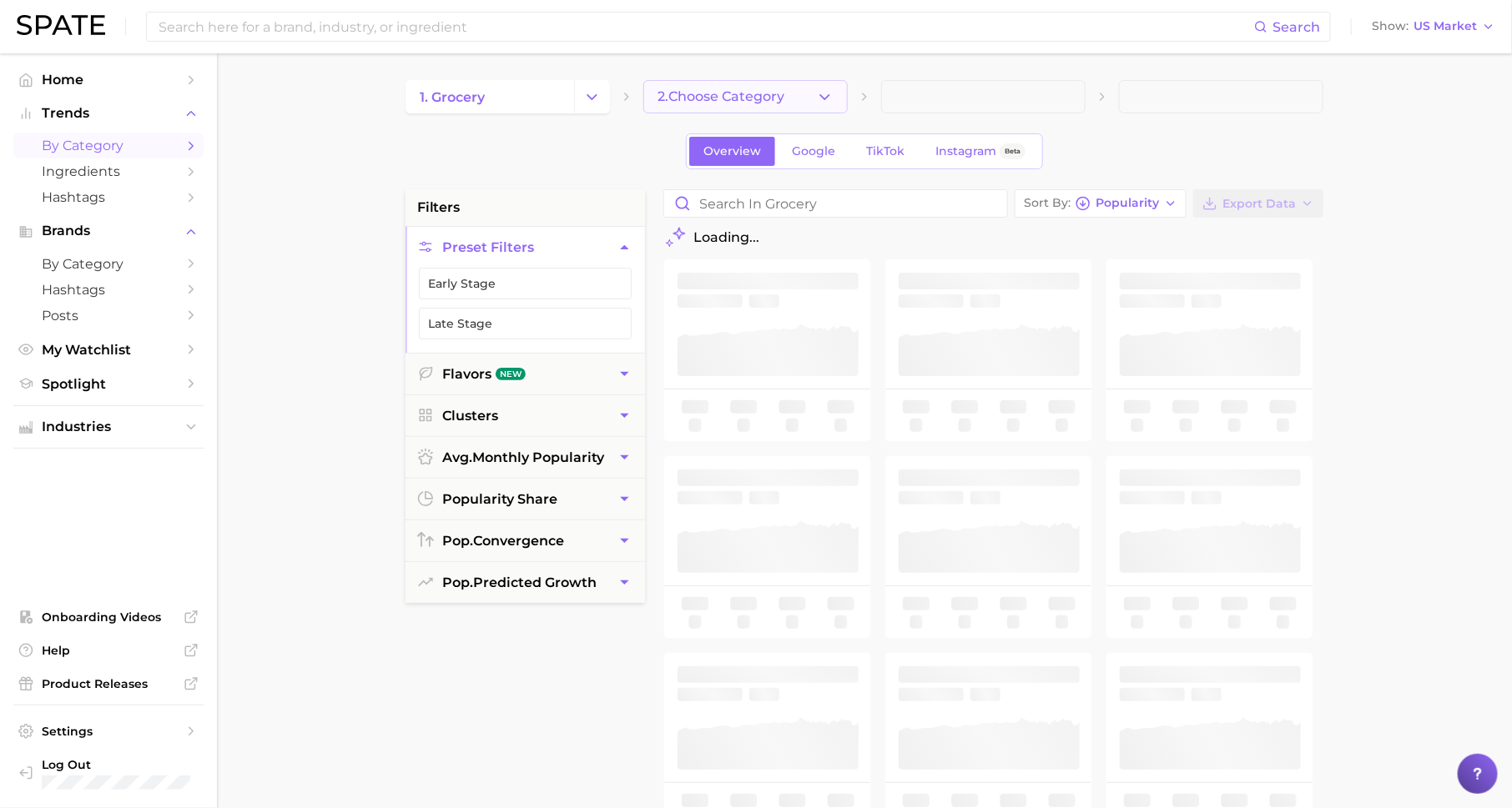
click at [754, 104] on button "2. Choose Category" at bounding box center [746, 97] width 205 height 33
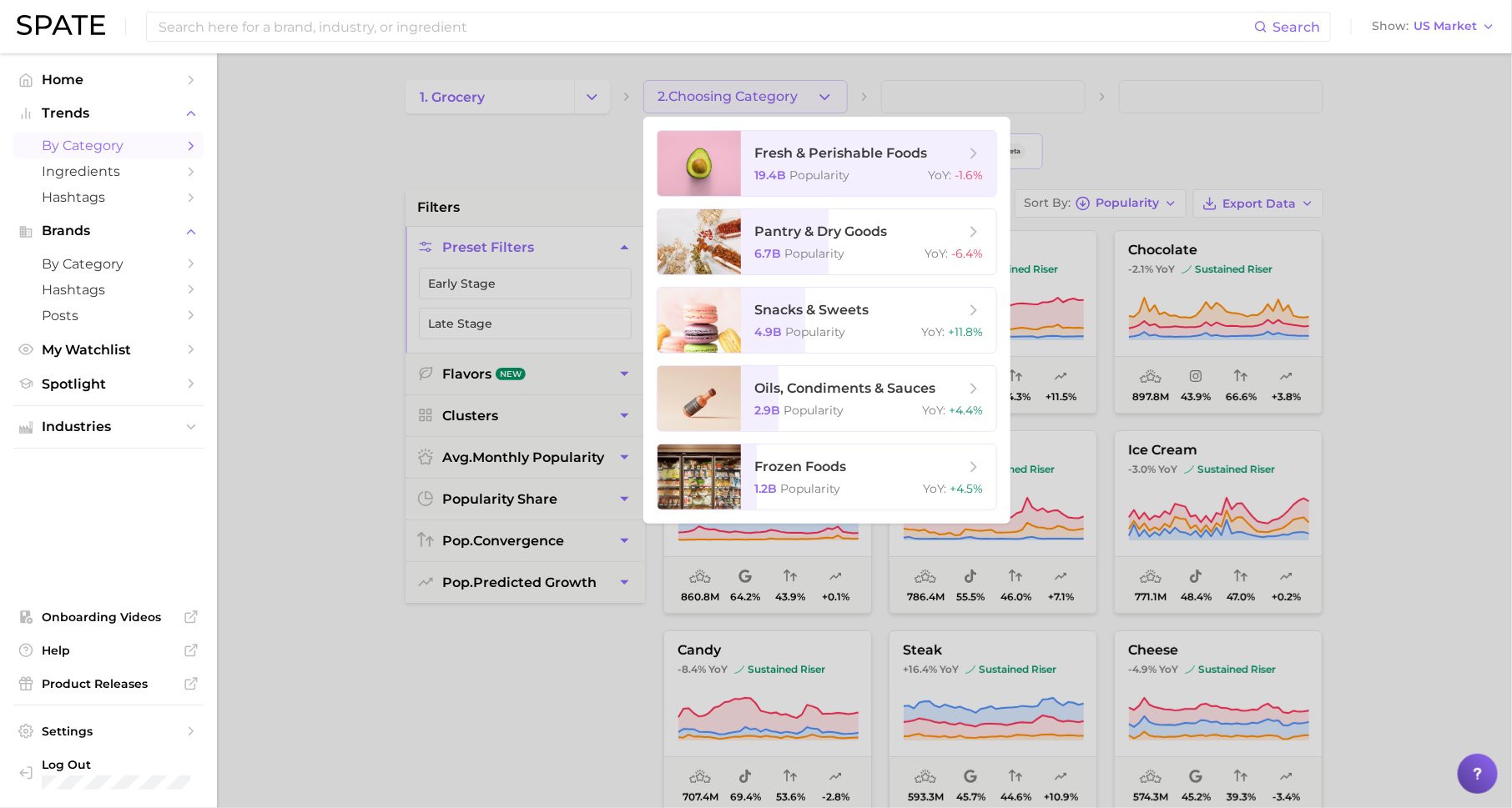
click at [605, 158] on div at bounding box center [756, 404] width 1512 height 808
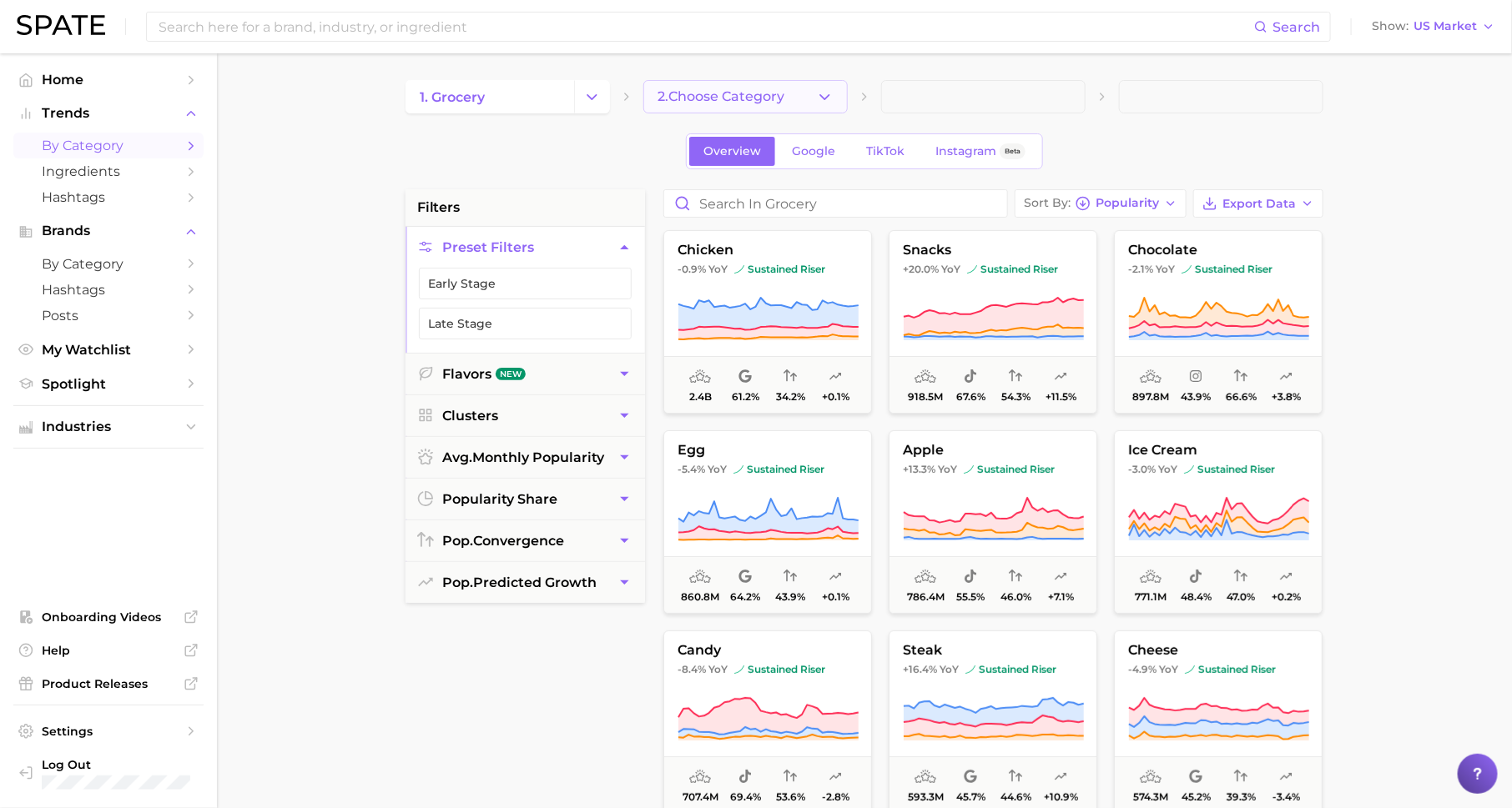
click at [805, 88] on button "2. Choose Category" at bounding box center [746, 97] width 205 height 33
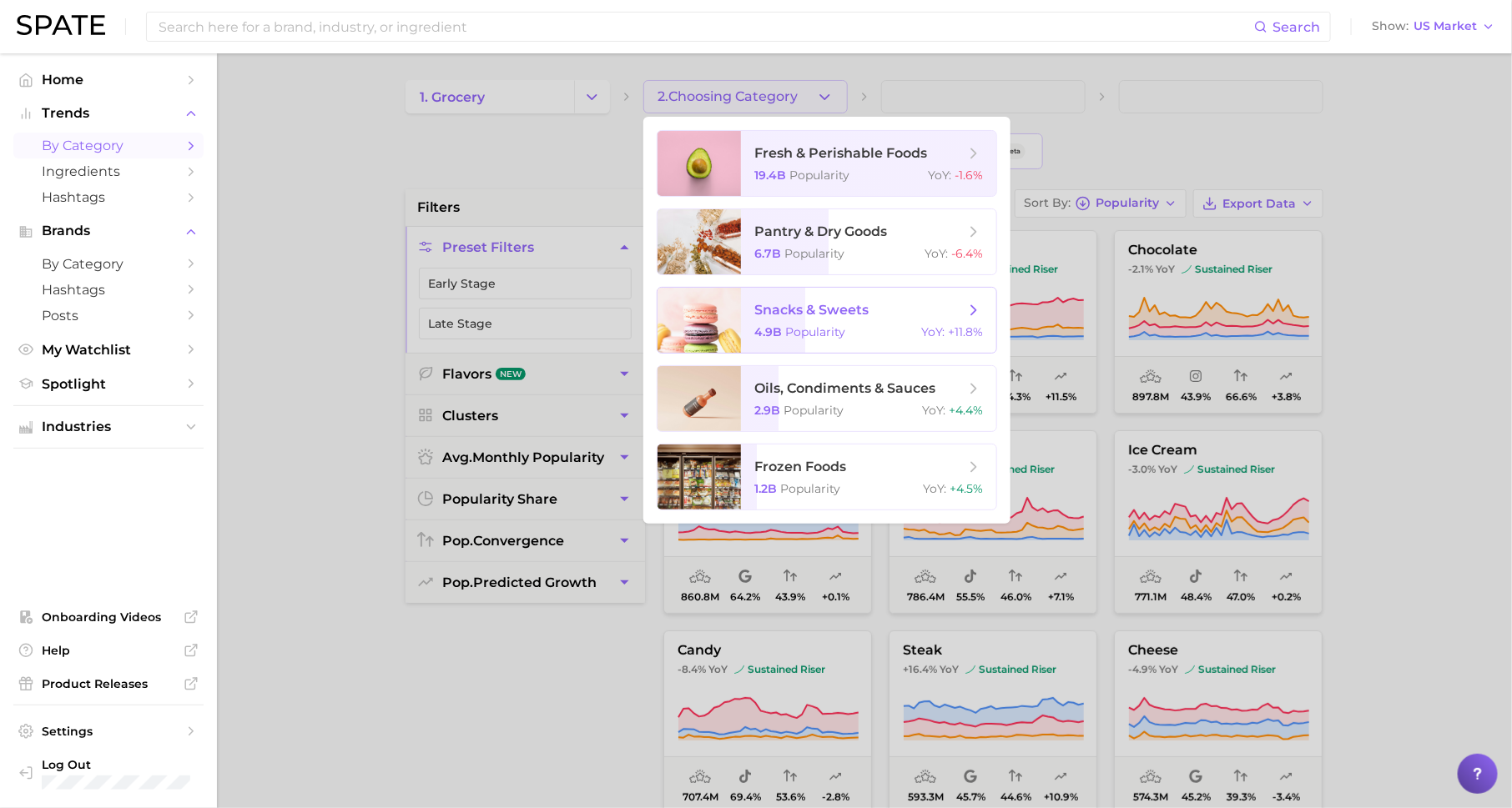
click at [814, 324] on span "snacks & sweets 4.9b Popularity YoY : +11.8%" at bounding box center [868, 320] width 255 height 65
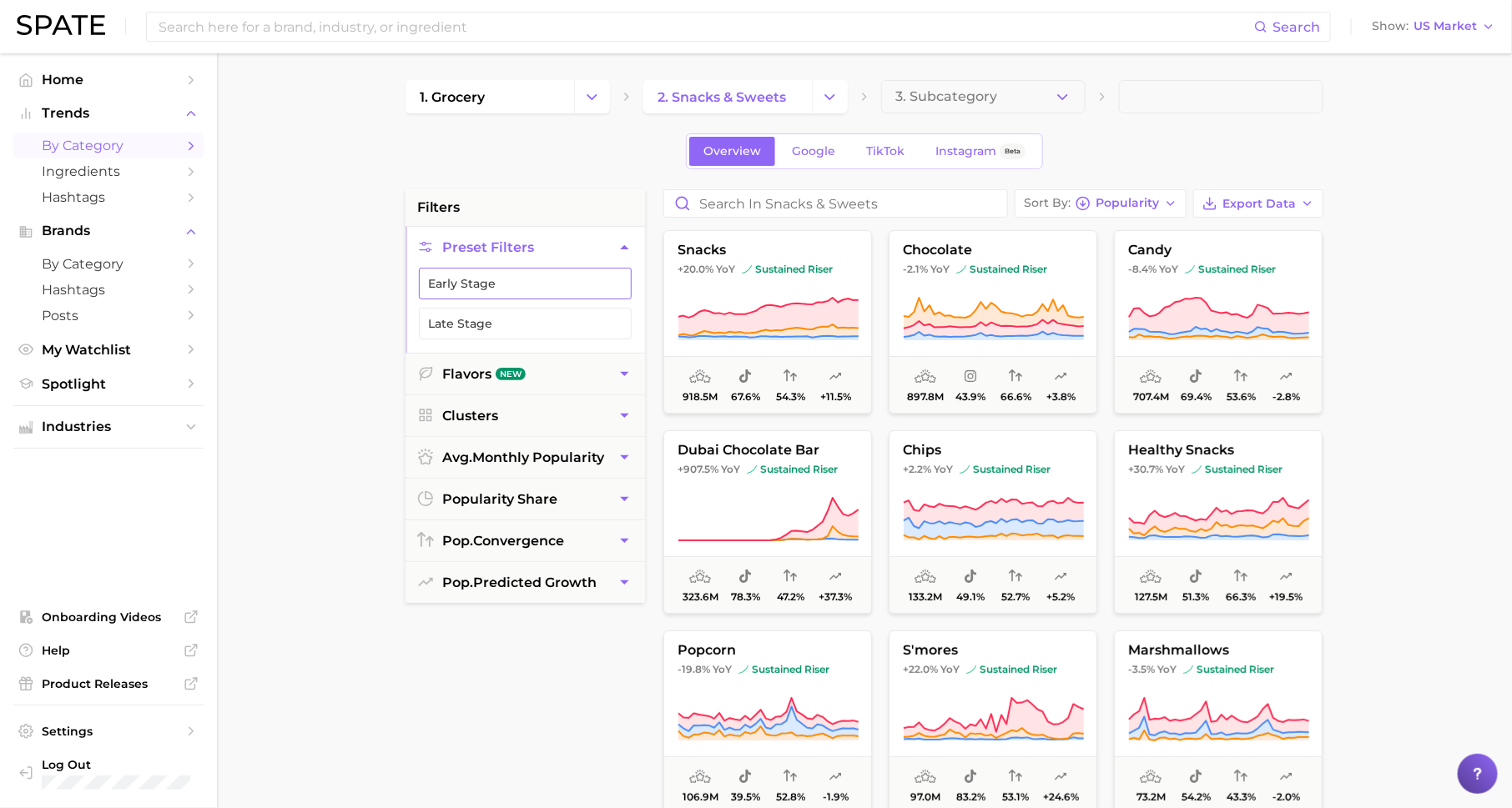
click at [597, 285] on button "Early Stage" at bounding box center [525, 283] width 212 height 32
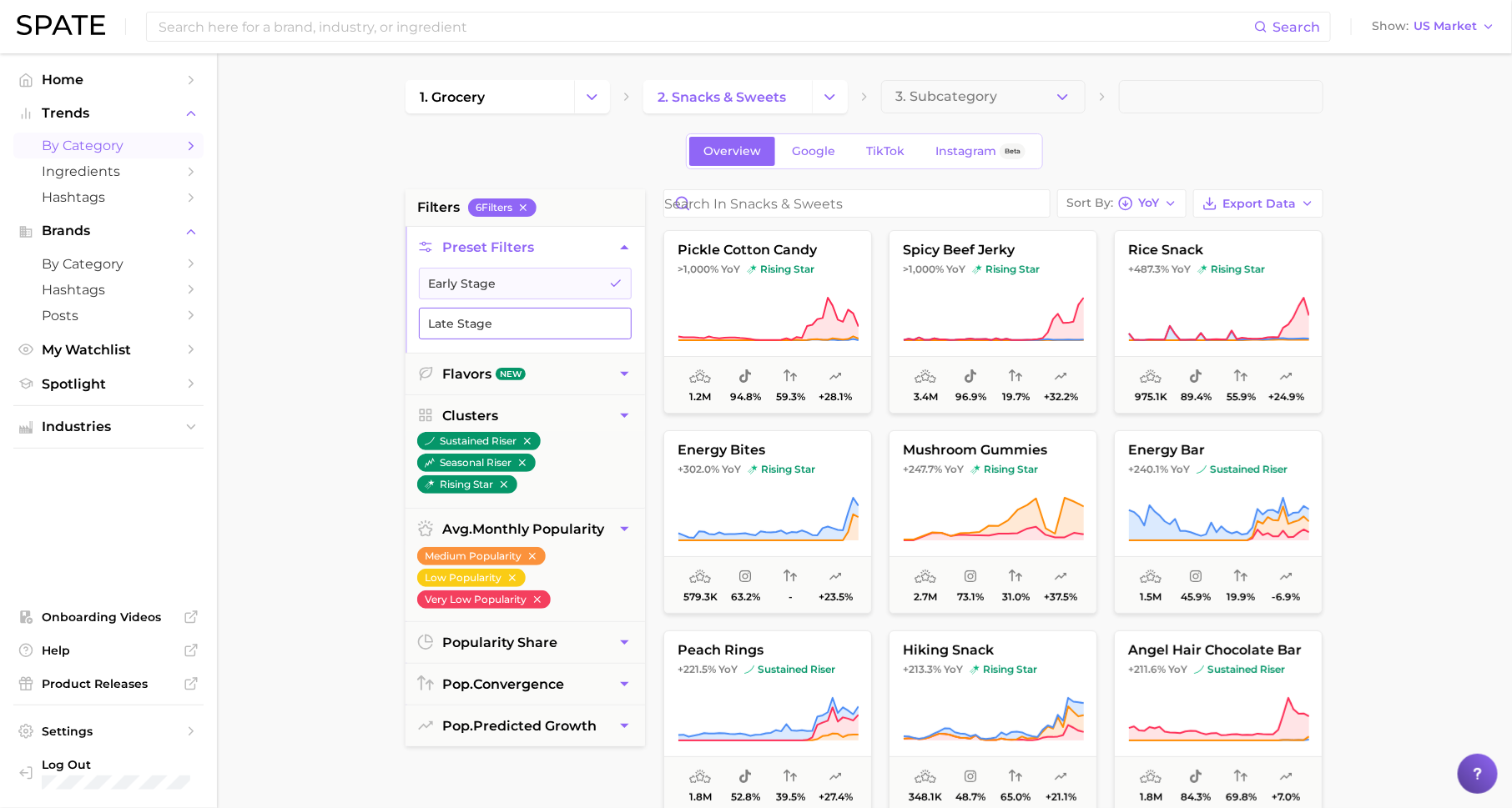
click at [586, 329] on button "Late Stage" at bounding box center [525, 323] width 212 height 32
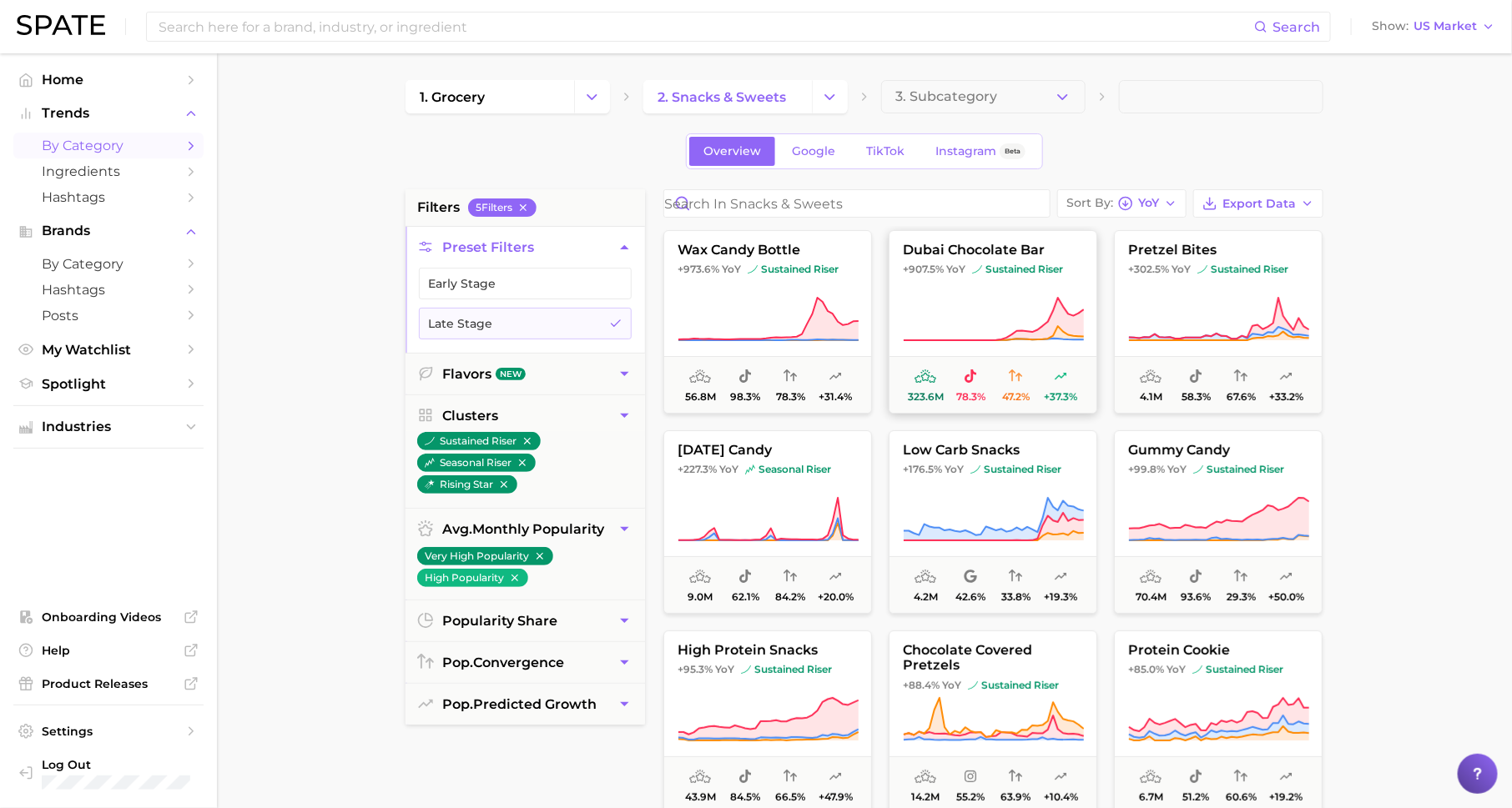
scroll to position [23, 0]
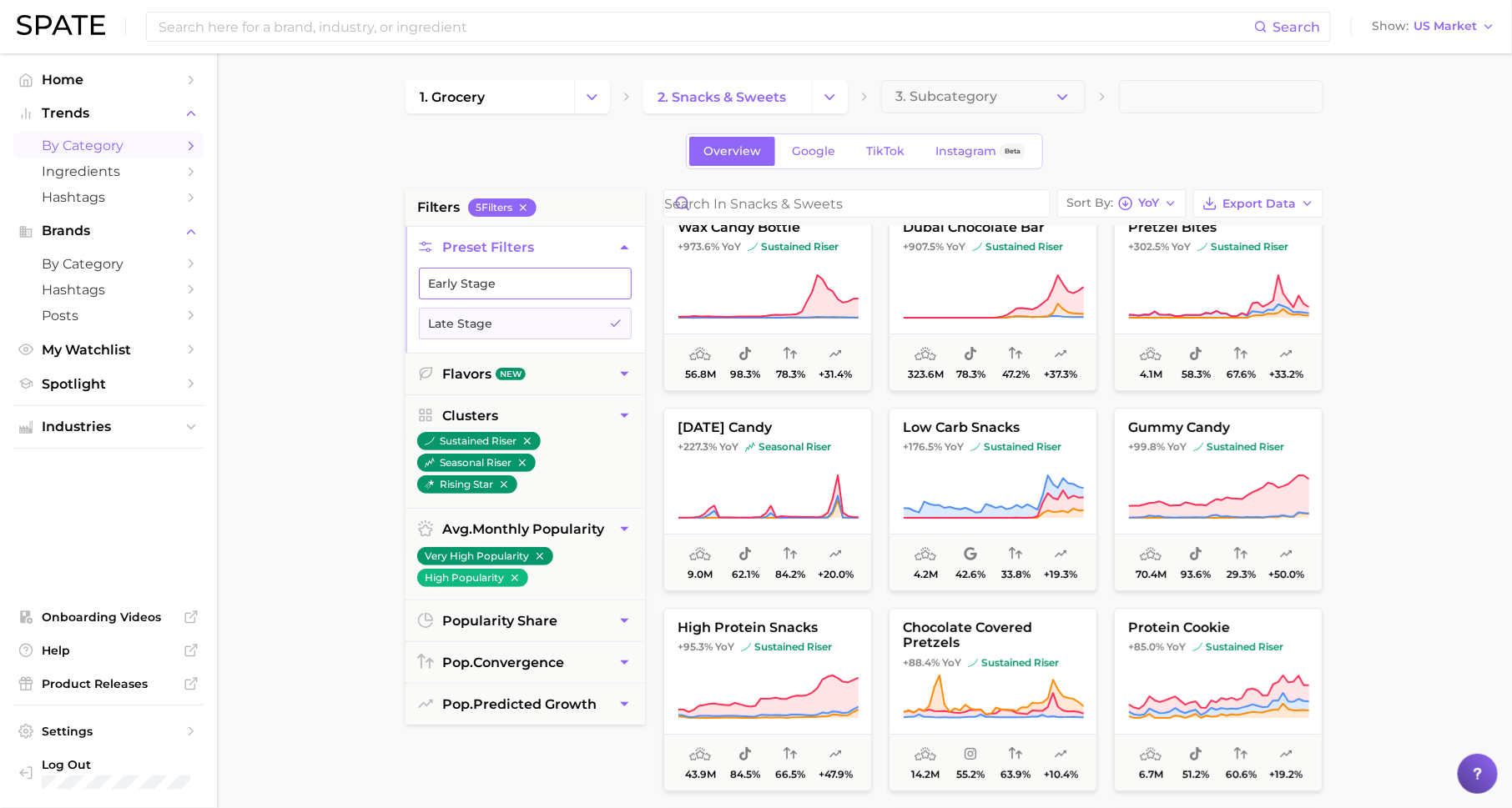
click at [551, 289] on button "Early Stage" at bounding box center [525, 283] width 212 height 32
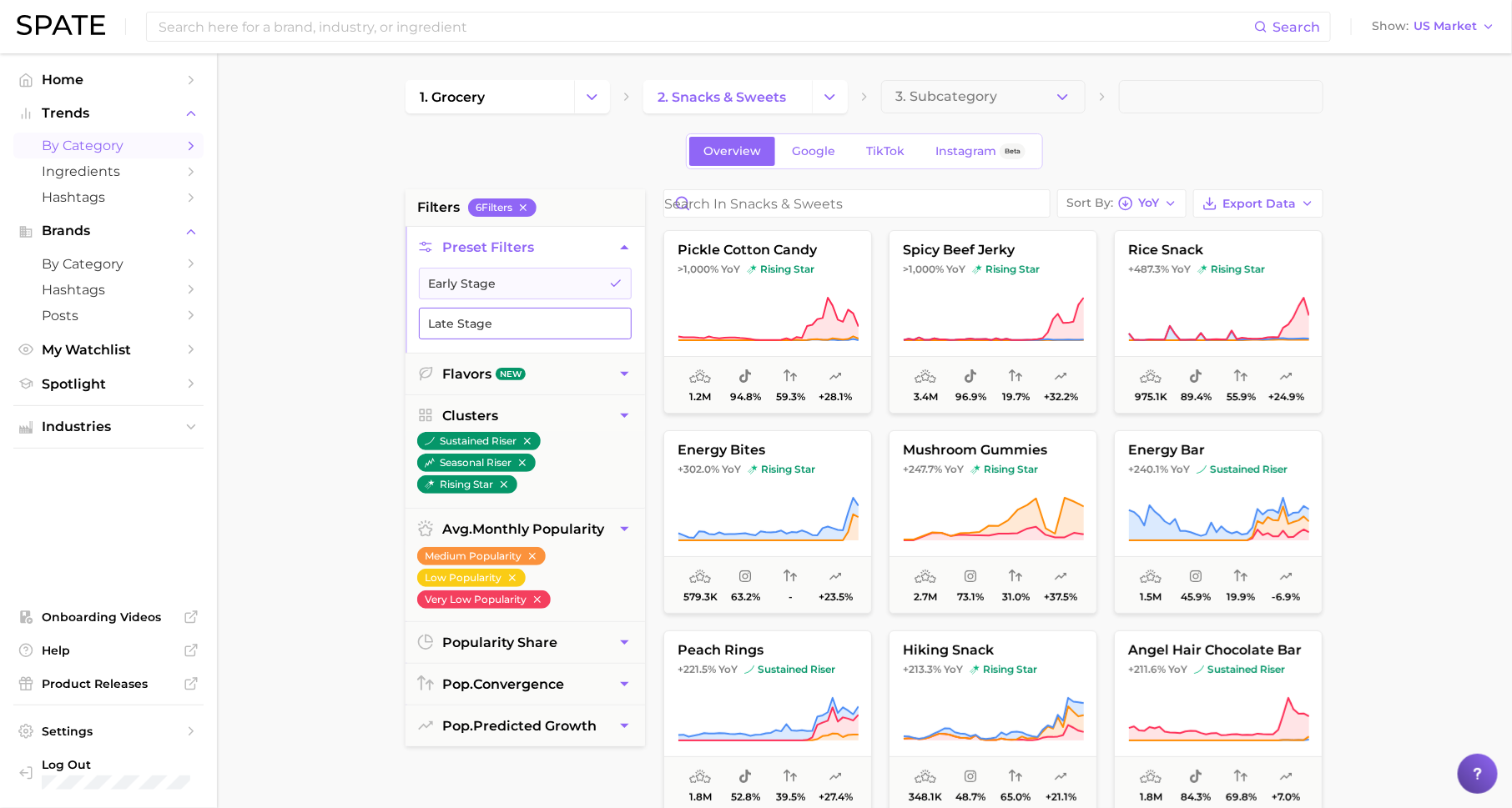
click at [555, 331] on button "Late Stage" at bounding box center [525, 323] width 212 height 32
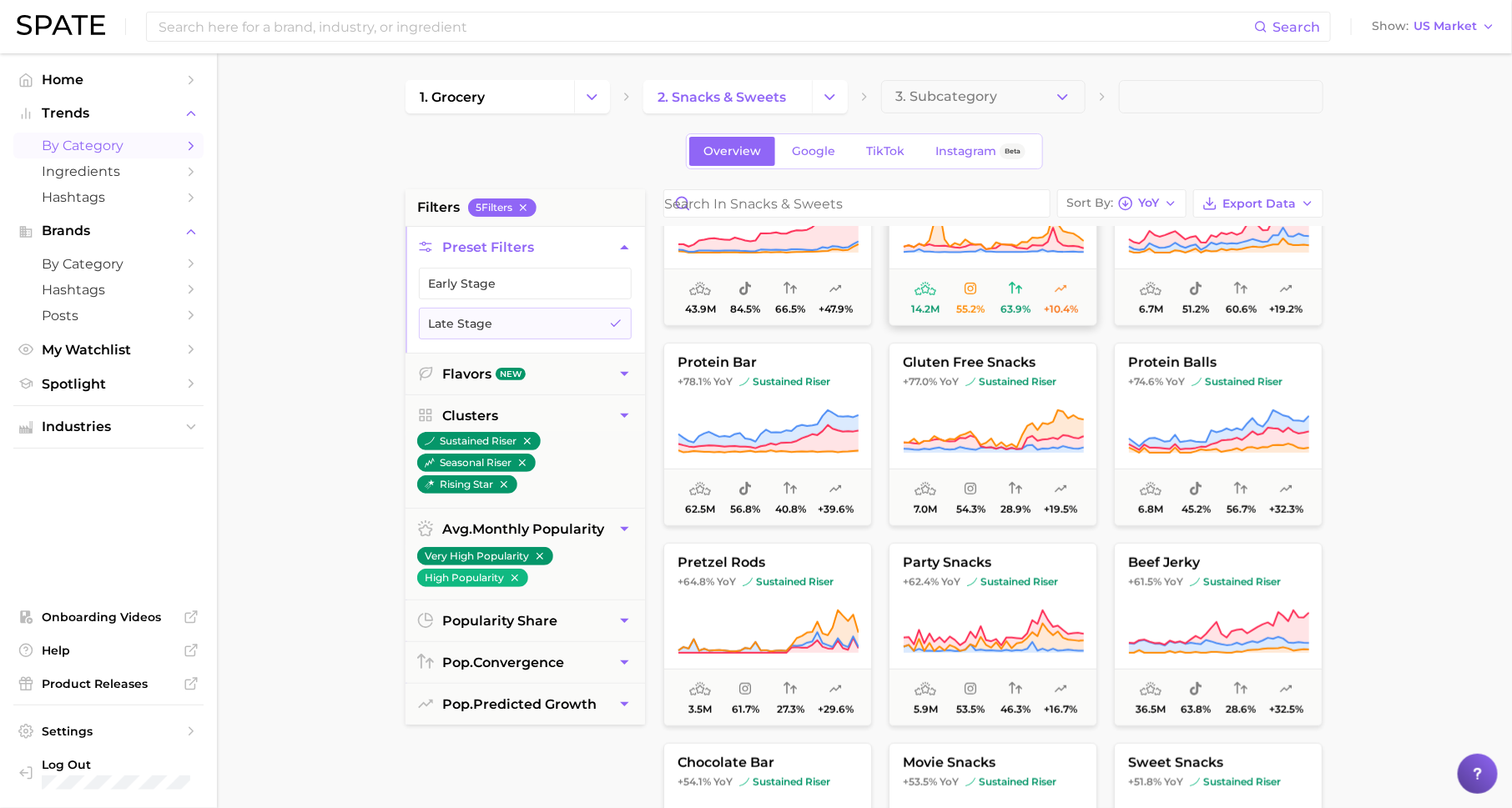
scroll to position [506, 0]
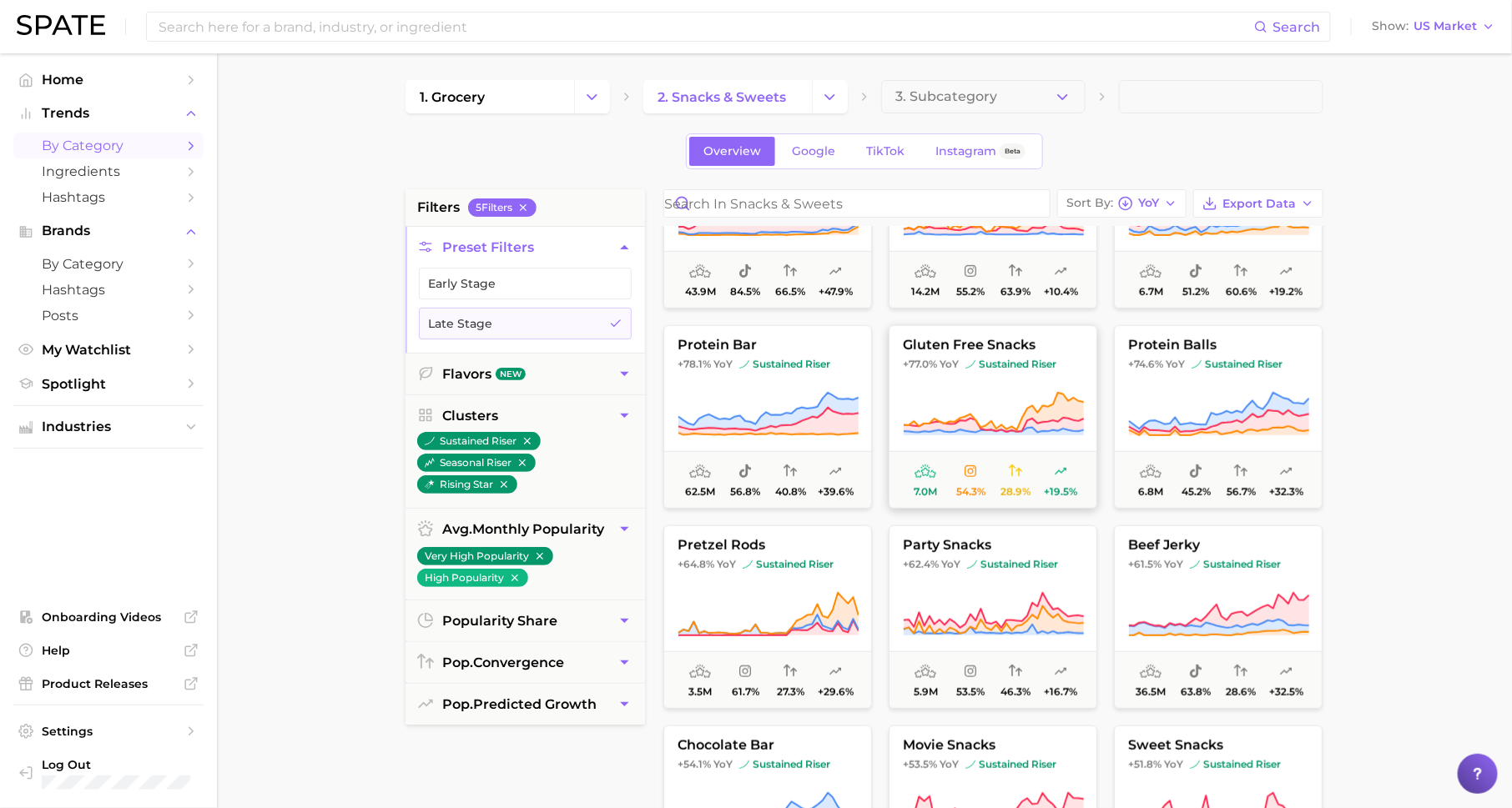
click at [1010, 372] on button "gluten free snacks +77.0% YoY sustained riser 7.0m 54.3% 28.9% +19.5%" at bounding box center [993, 417] width 208 height 184
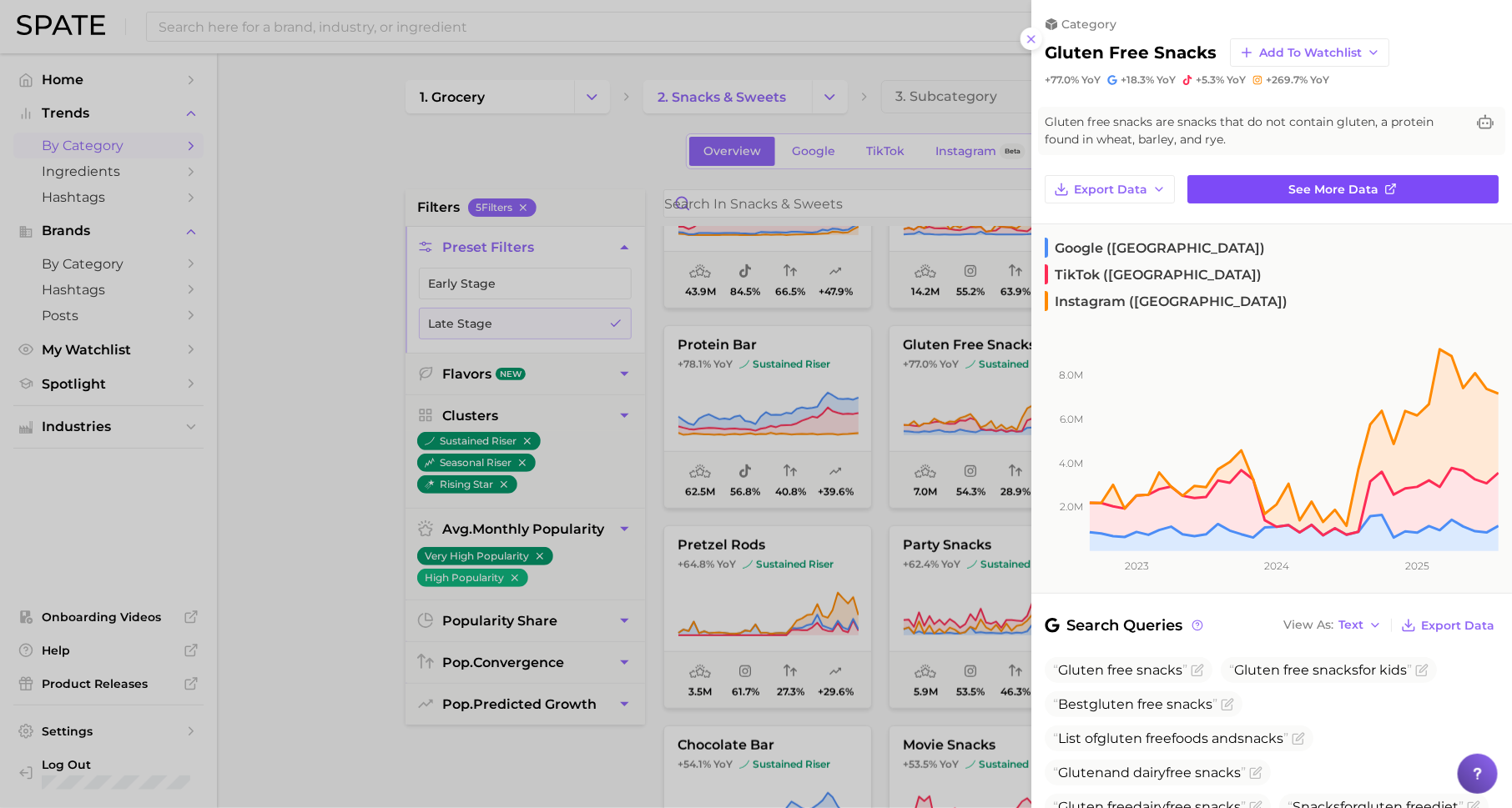
click at [1219, 194] on link "See more data" at bounding box center [1343, 189] width 311 height 29
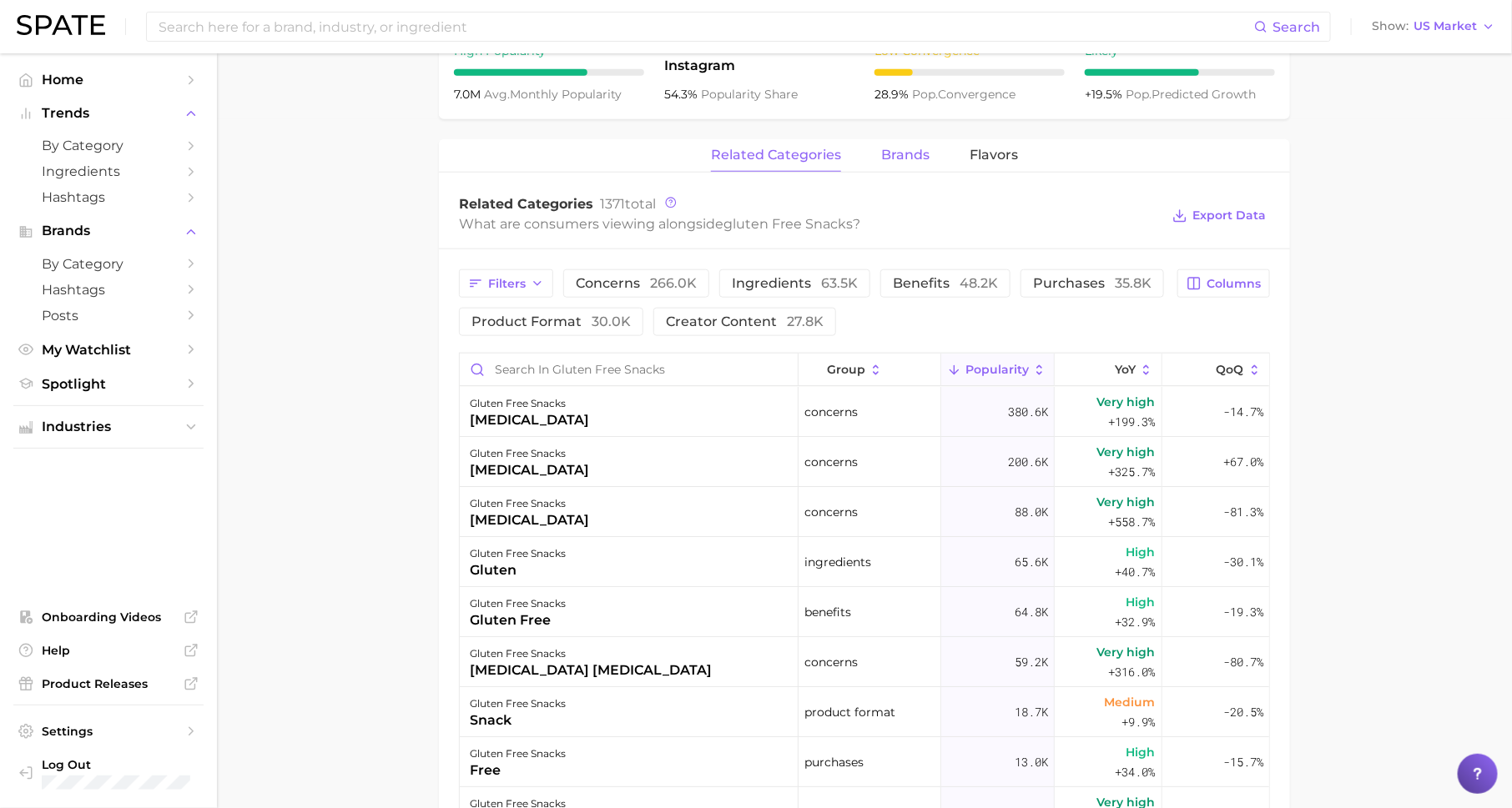
scroll to position [690, 0]
click at [911, 144] on button "brands" at bounding box center [905, 155] width 49 height 33
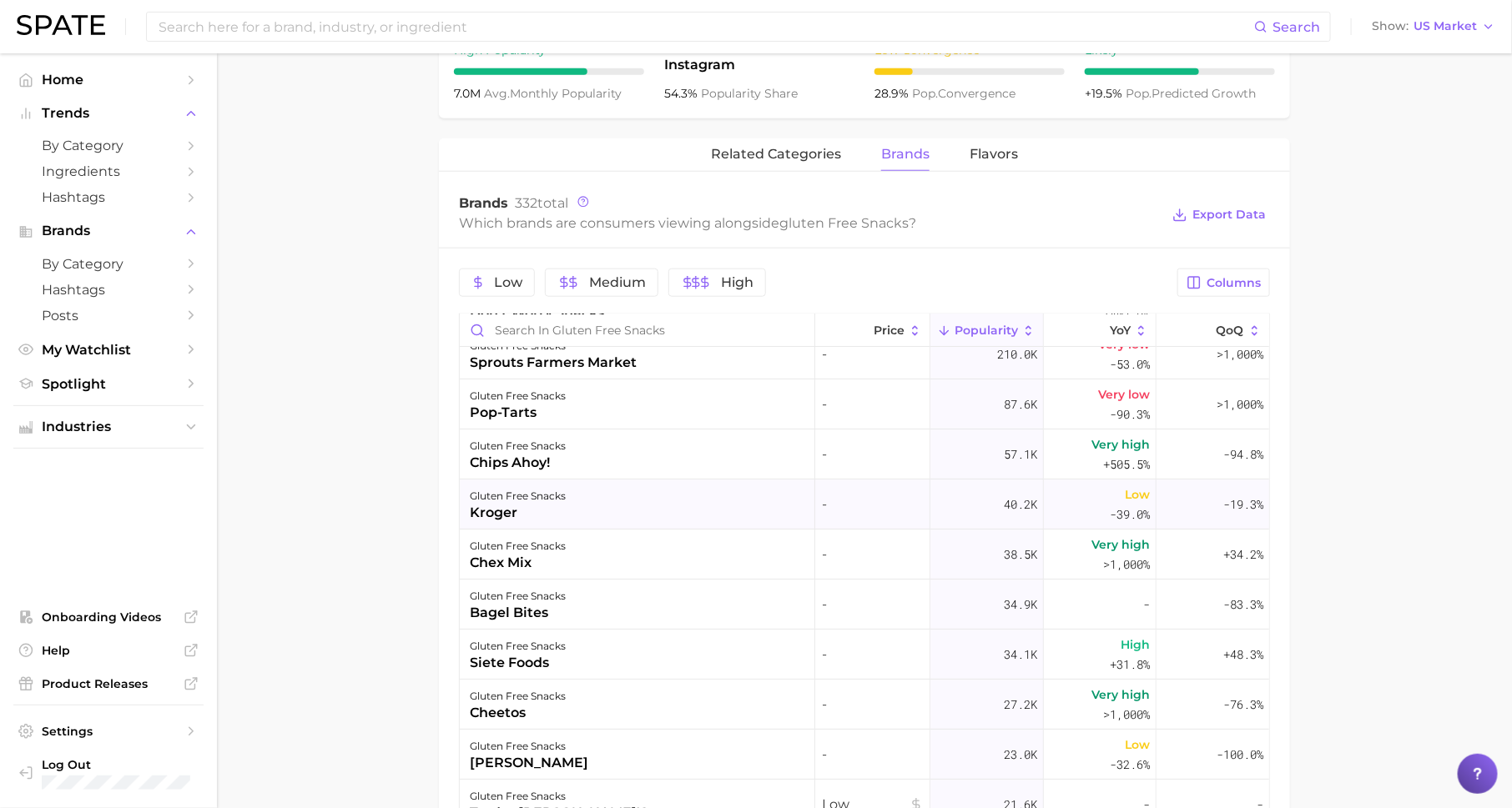
scroll to position [98, 0]
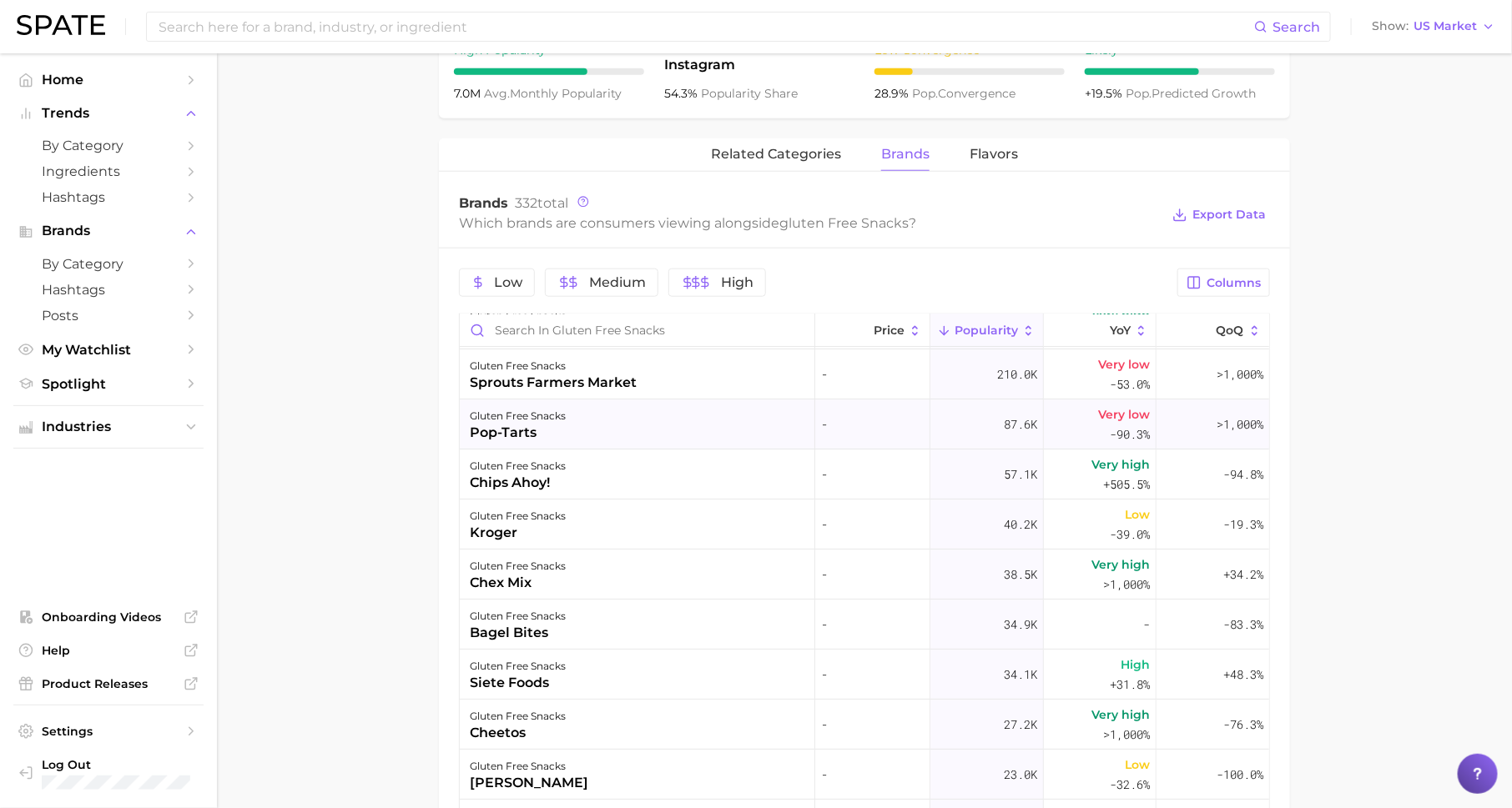
click at [687, 429] on div "gluten free snacks pop-tarts" at bounding box center [638, 425] width 356 height 50
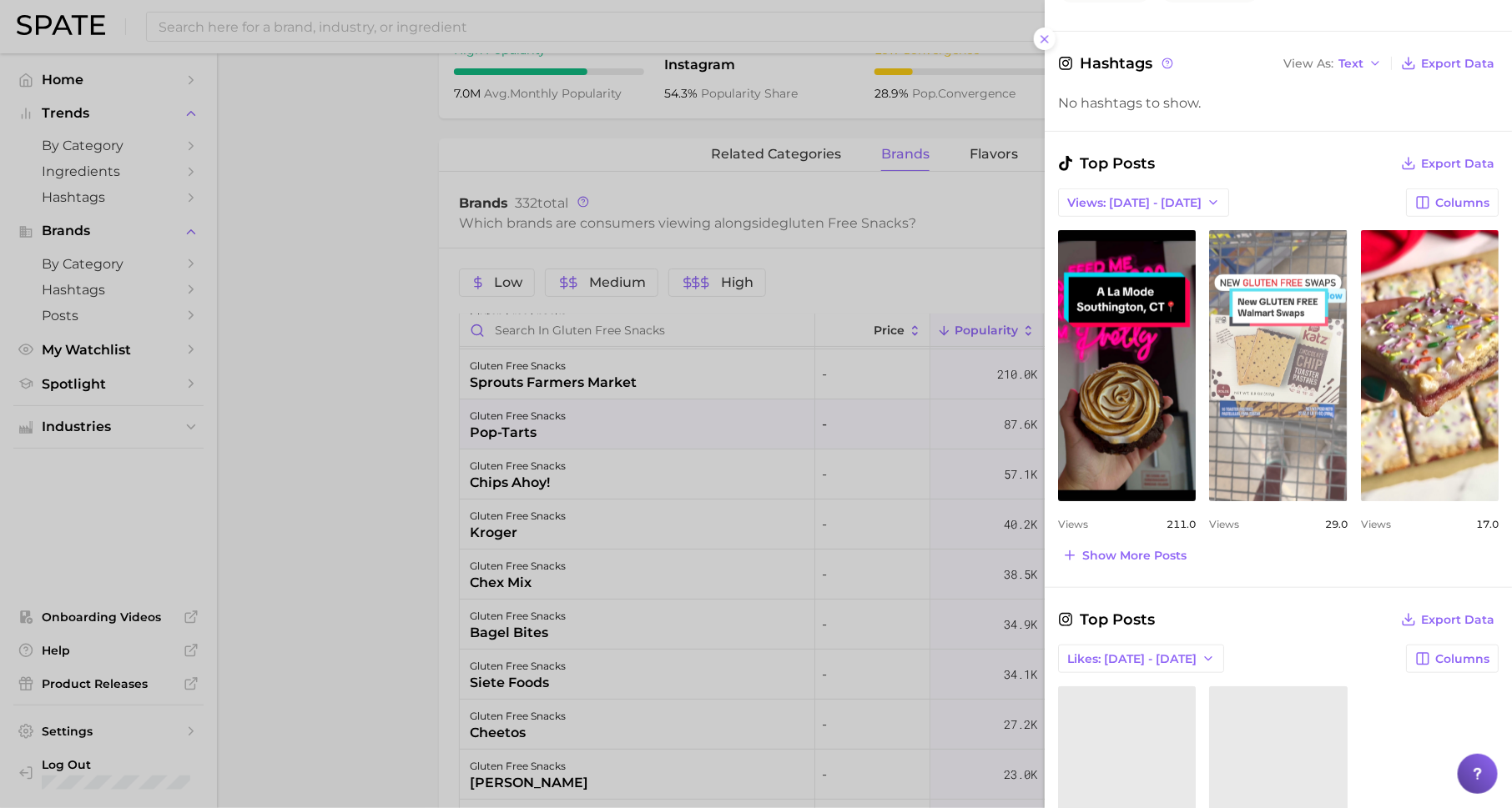
scroll to position [356, 0]
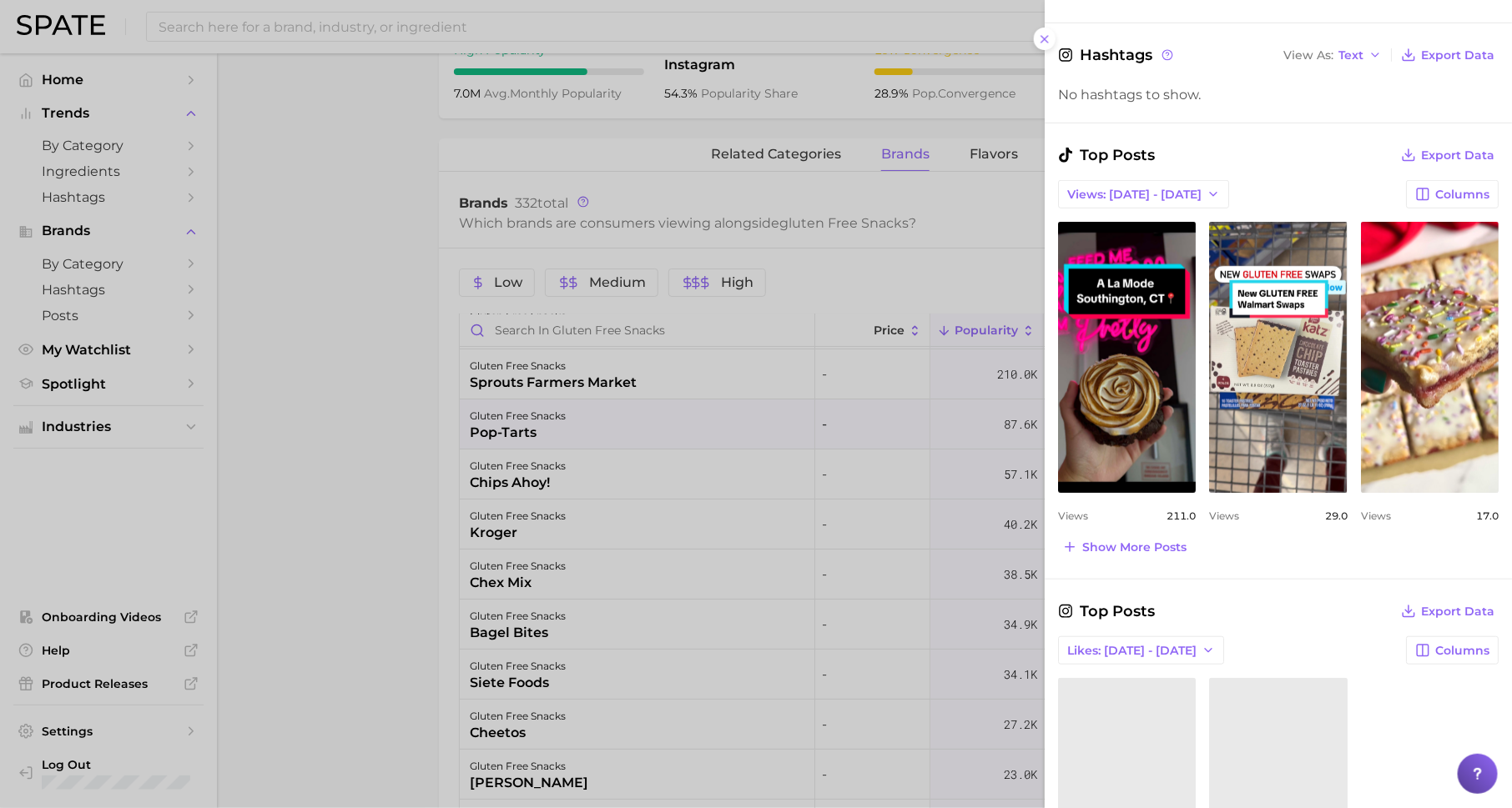
click at [811, 525] on div at bounding box center [756, 404] width 1512 height 808
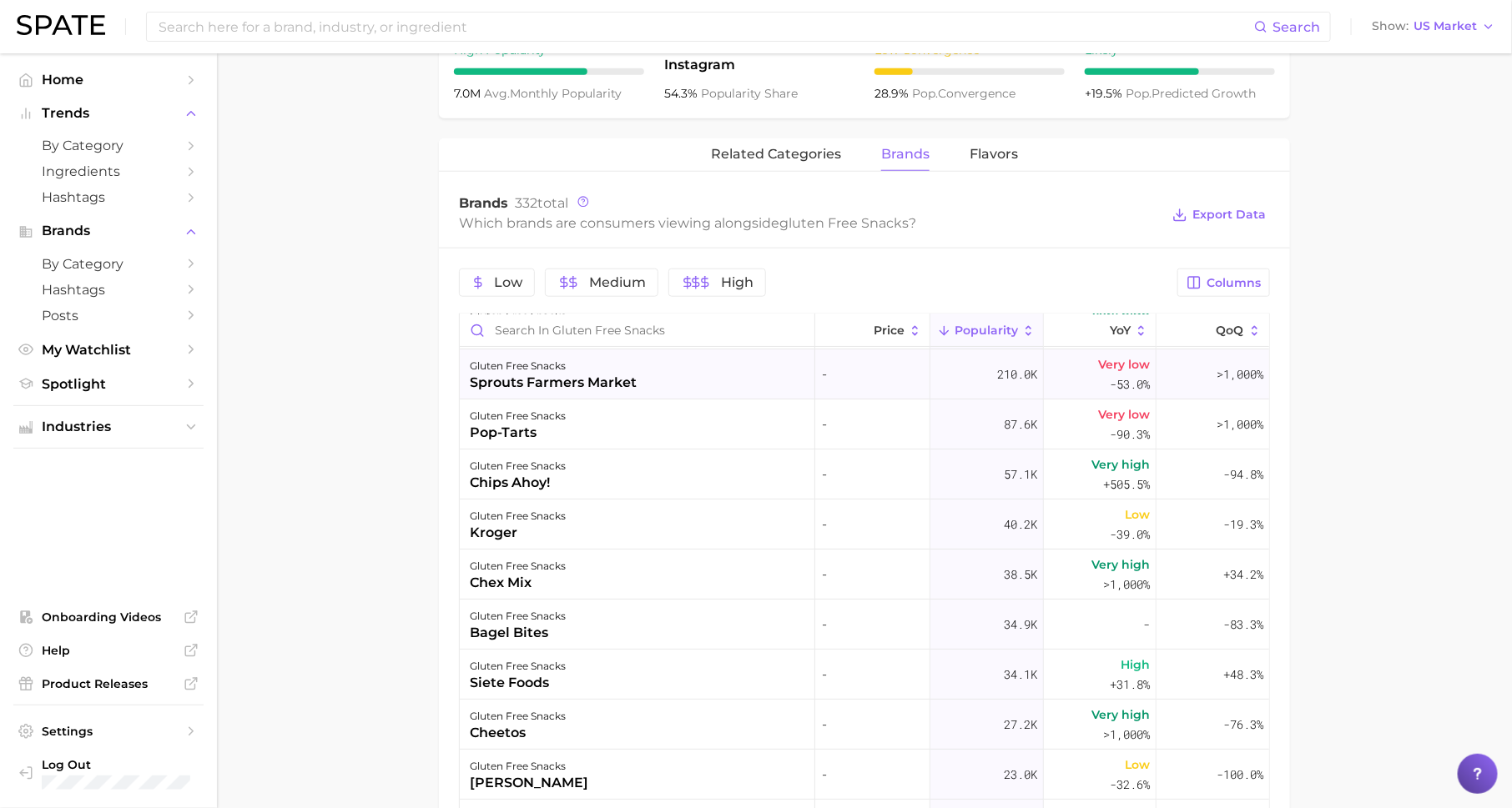
scroll to position [0, 0]
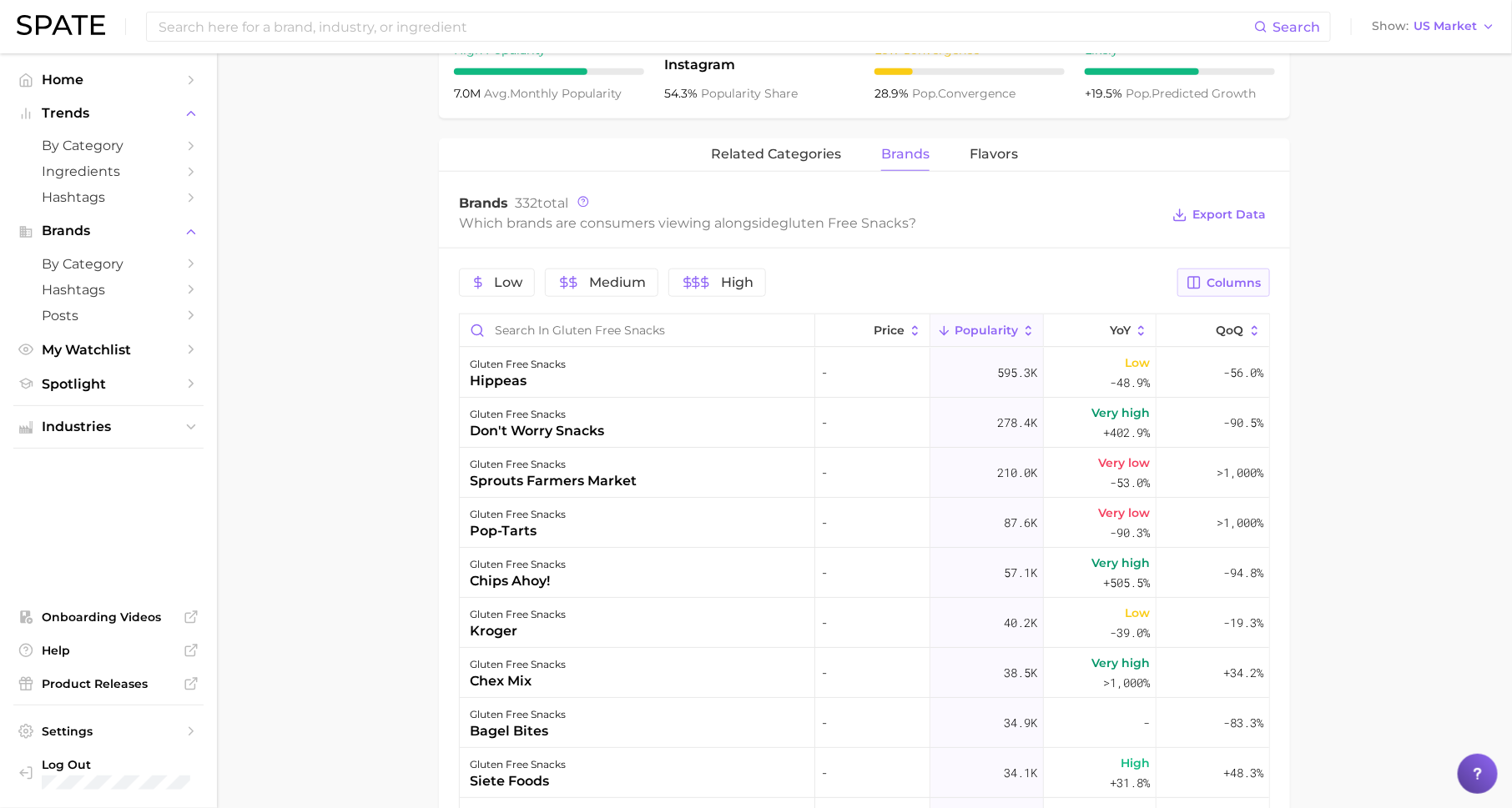
click at [1254, 278] on span "Columns" at bounding box center [1234, 283] width 55 height 14
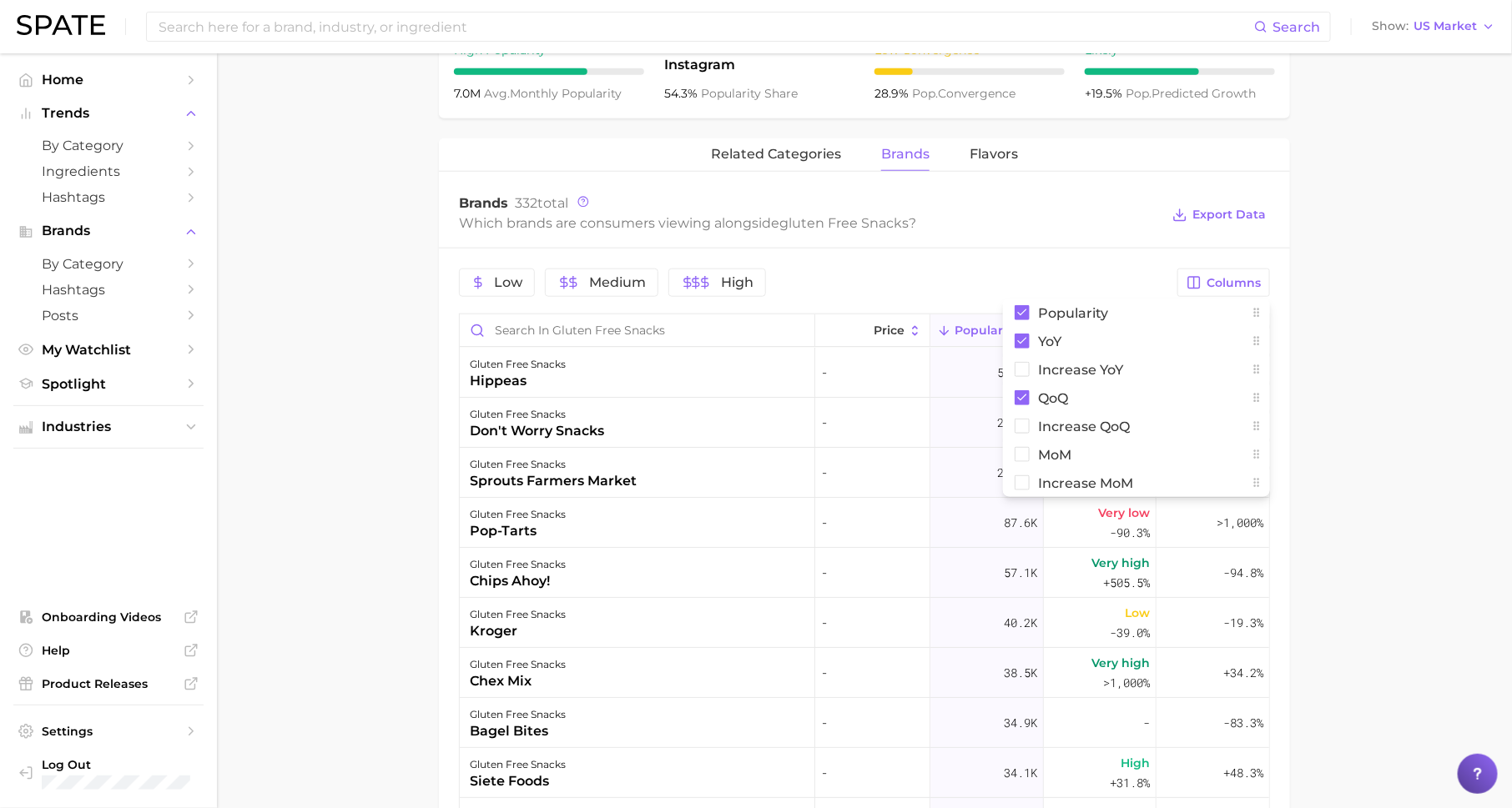
click at [1384, 385] on main "1. snacks & sweets 2. snack types 3. snack types 4. gluten free snacks Overview…" at bounding box center [865, 294] width 1295 height 1862
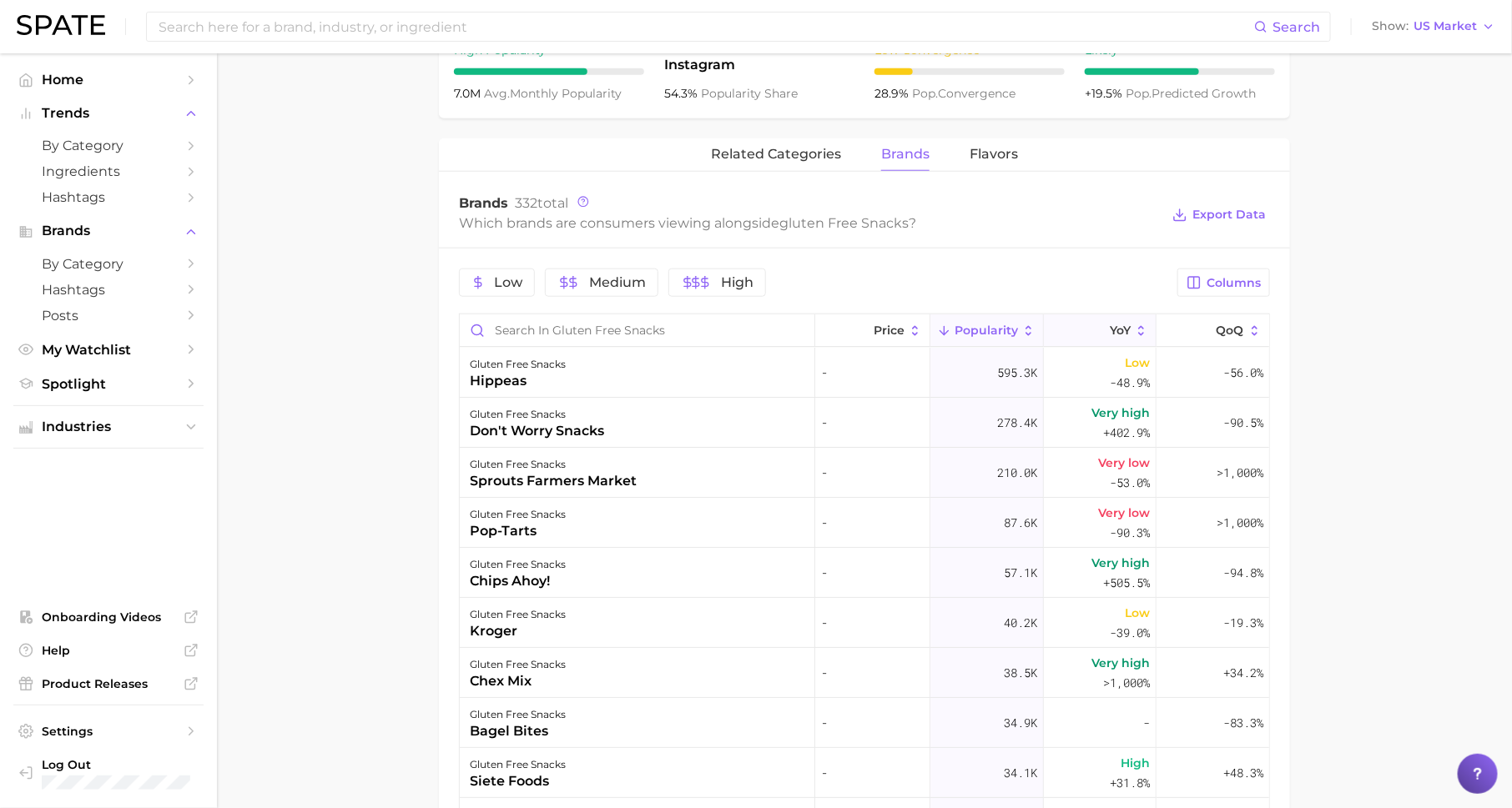
click at [1108, 319] on button "YoY" at bounding box center [1101, 331] width 113 height 33
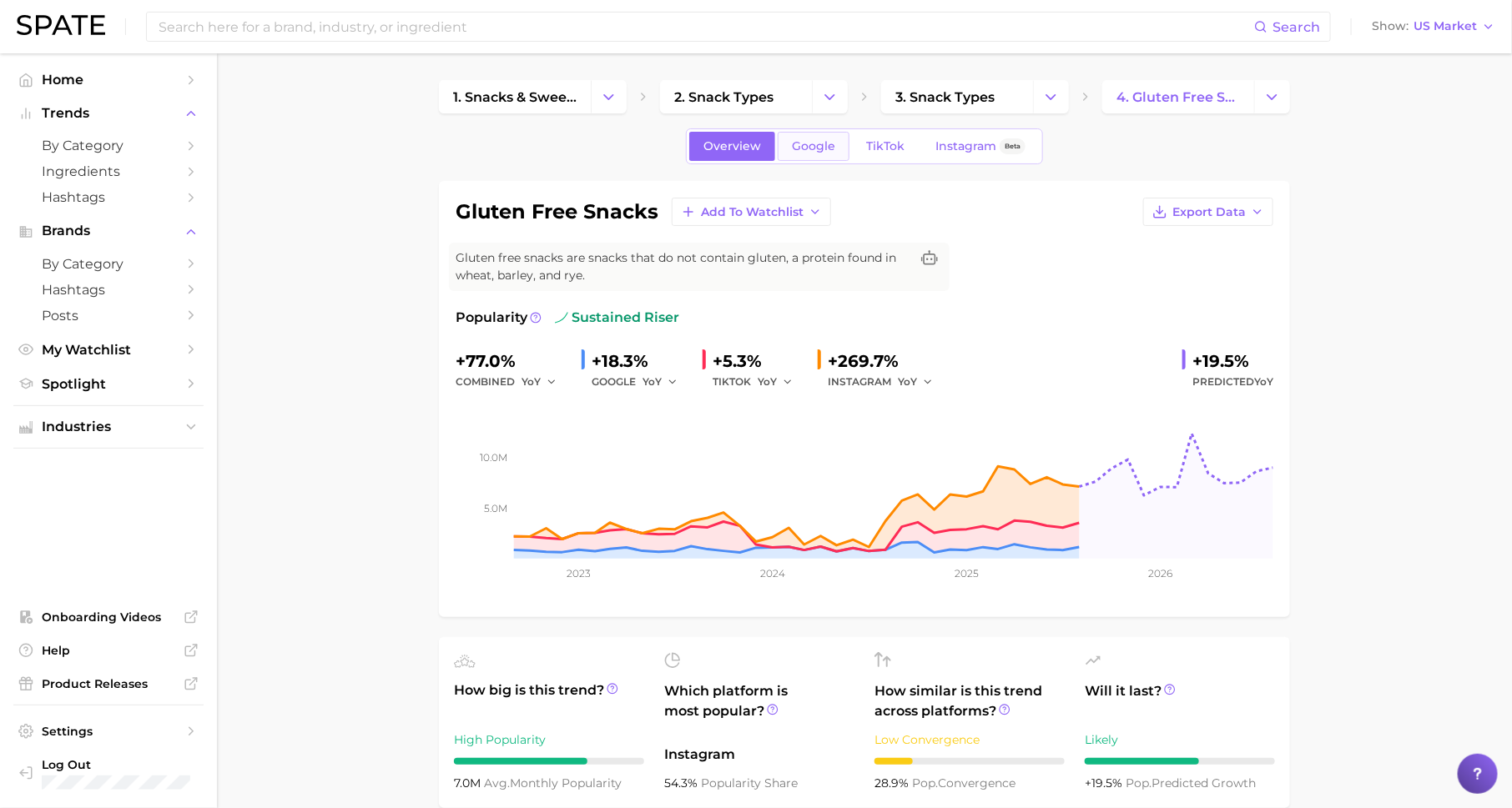
click at [813, 142] on span "Google" at bounding box center [813, 146] width 43 height 14
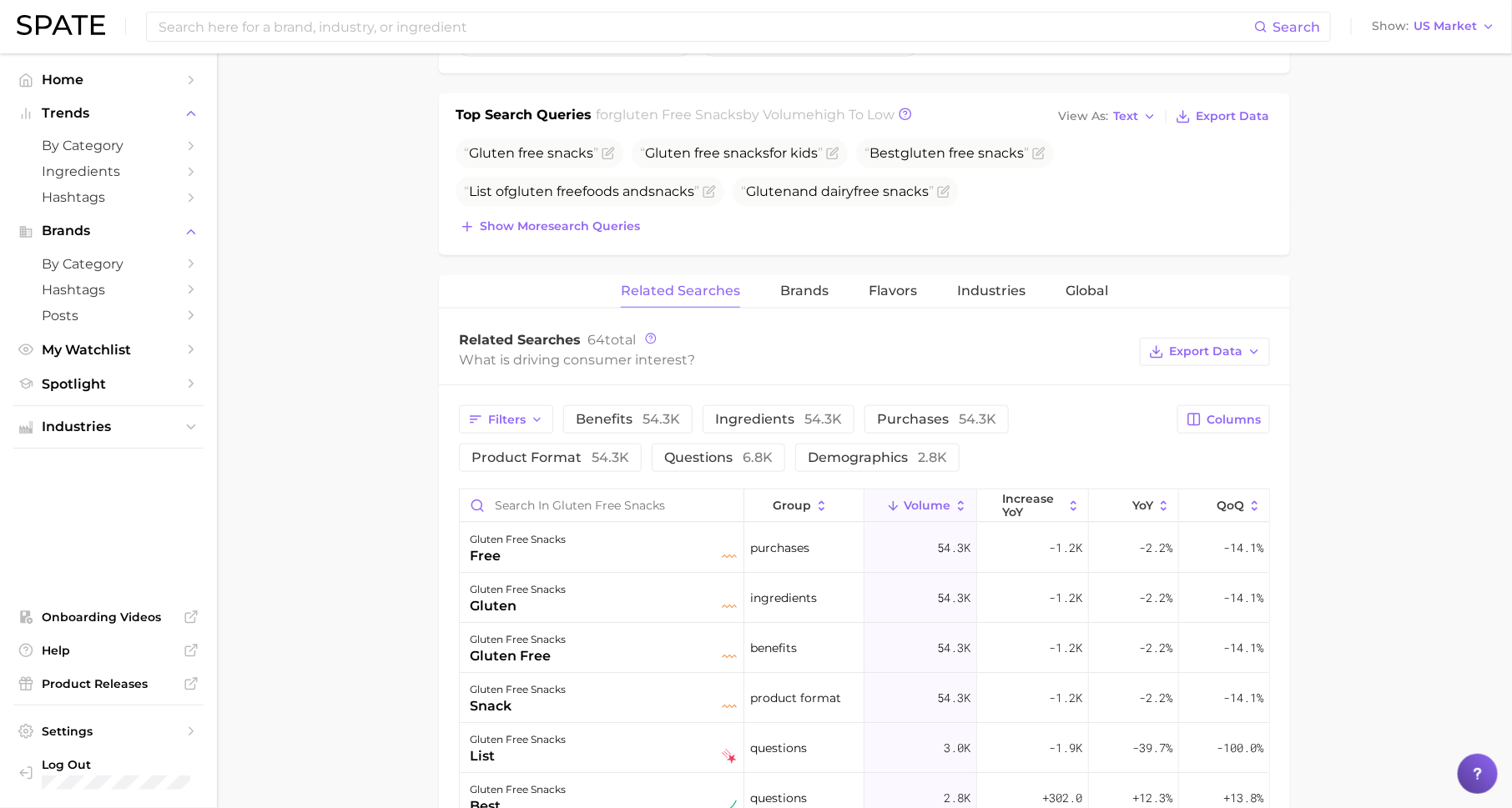
scroll to position [598, 0]
click at [785, 287] on span "Brands" at bounding box center [804, 295] width 49 height 15
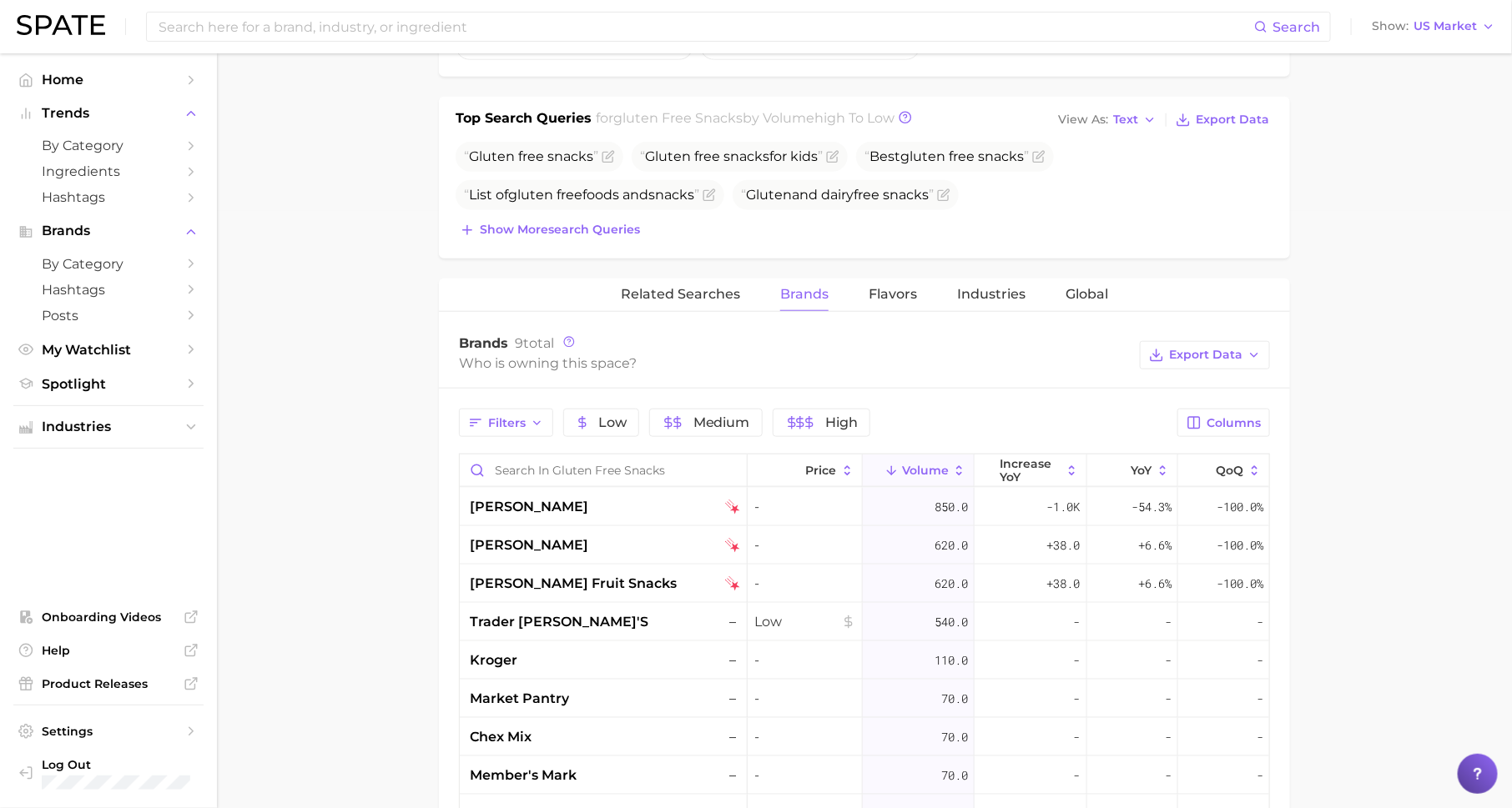
scroll to position [687, 0]
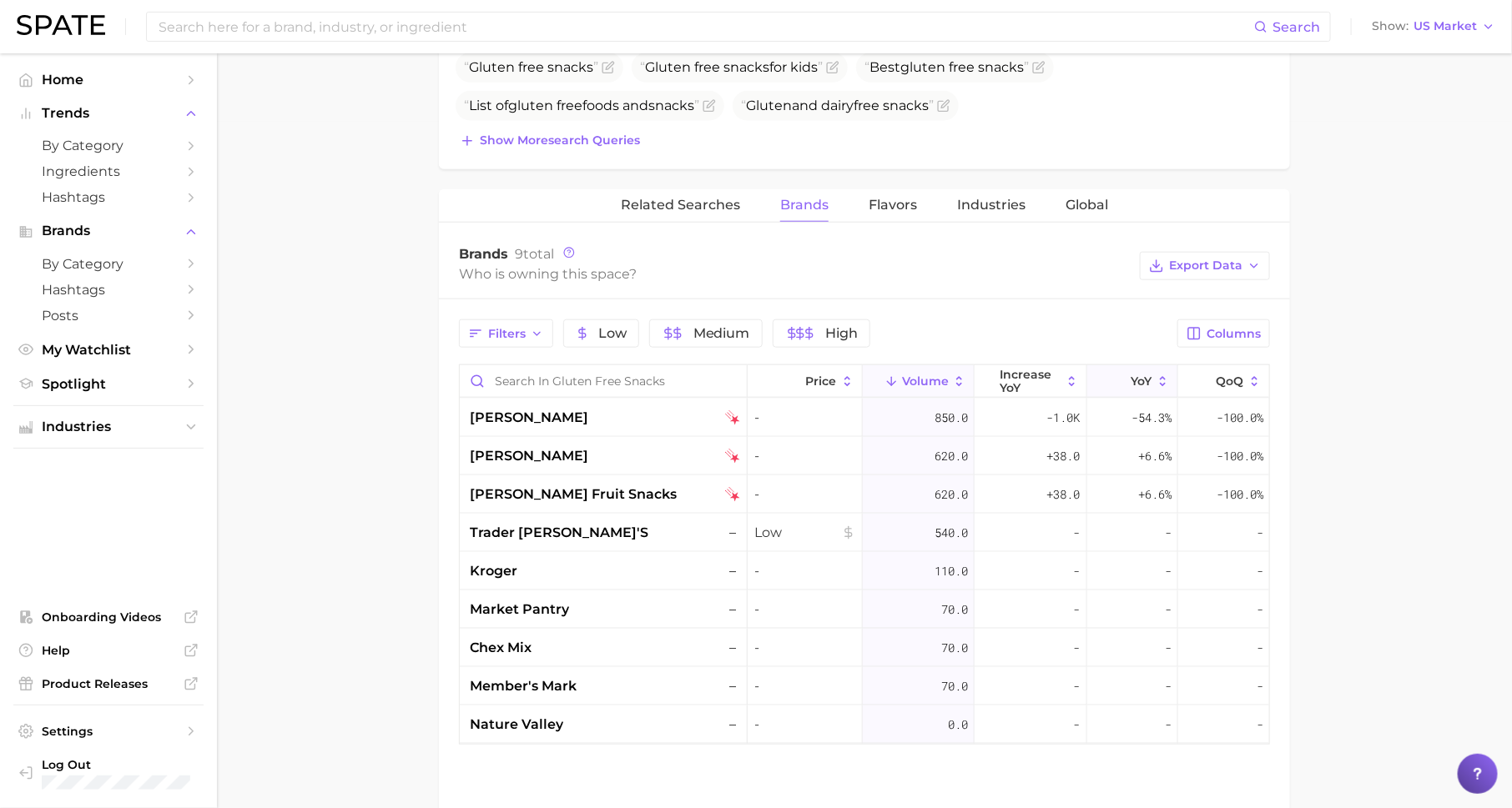
click at [1139, 375] on span "YoY" at bounding box center [1142, 382] width 21 height 13
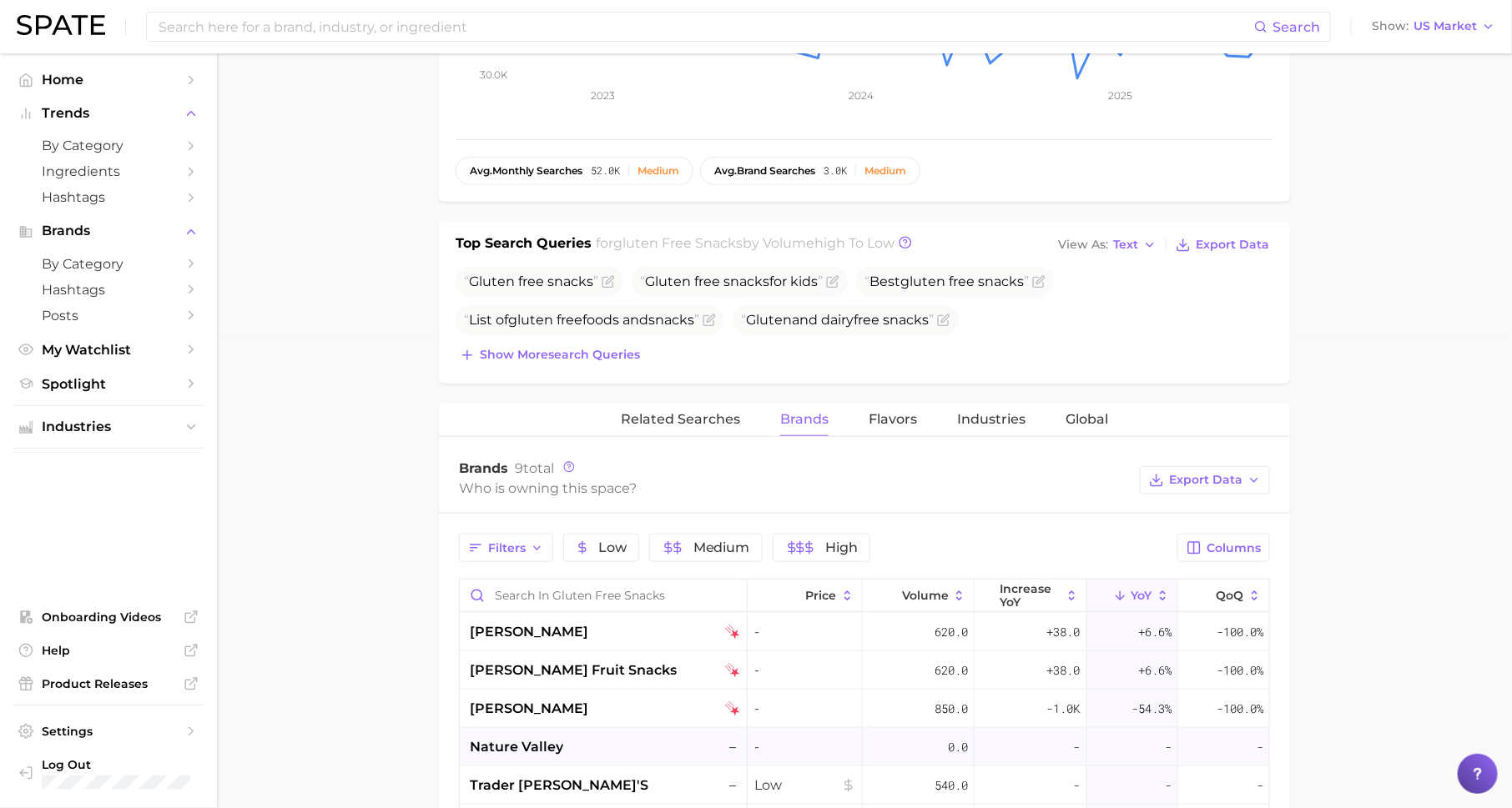
scroll to position [0, 0]
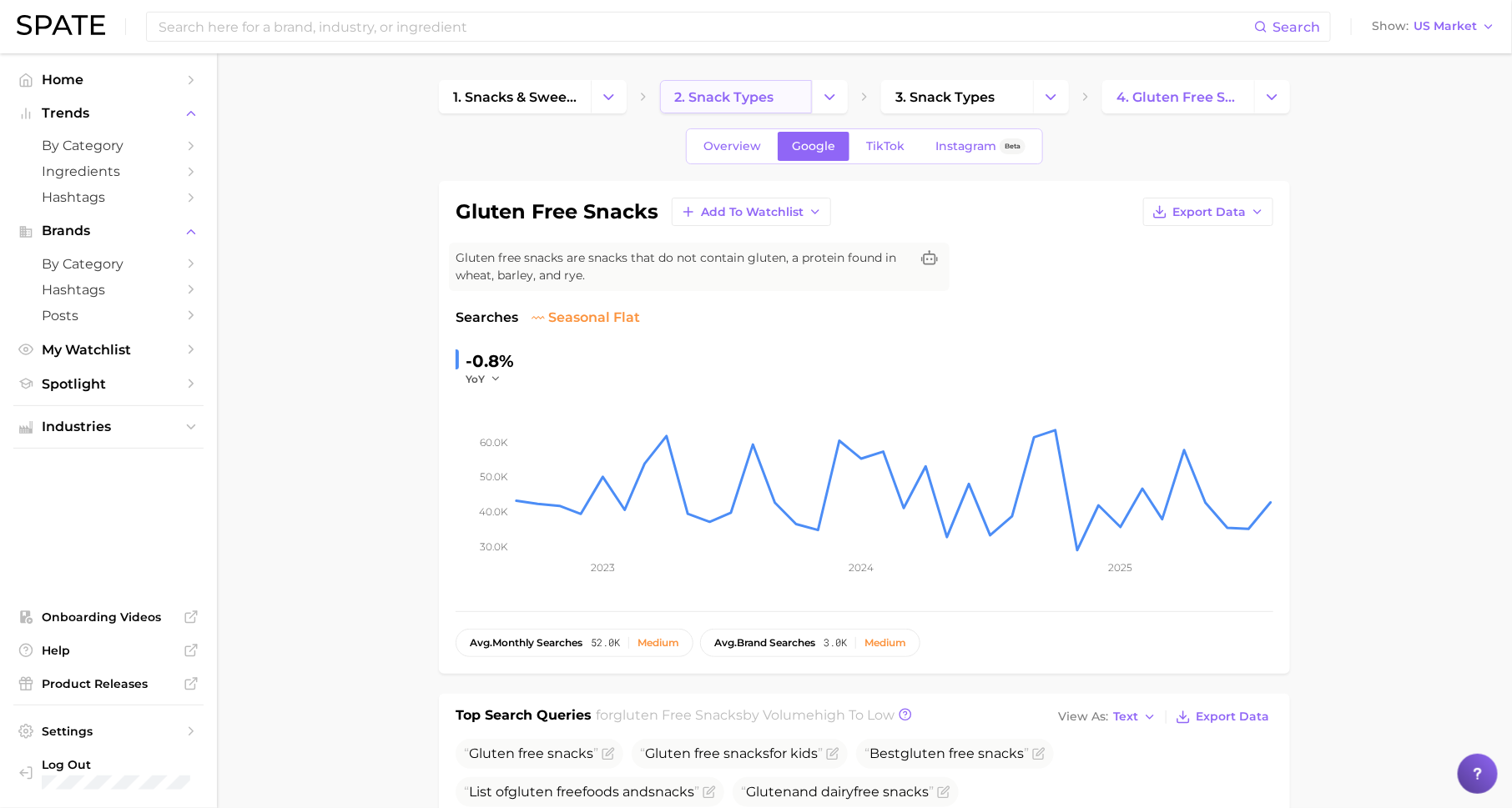
click at [739, 95] on span "2. snack types" at bounding box center [724, 97] width 99 height 16
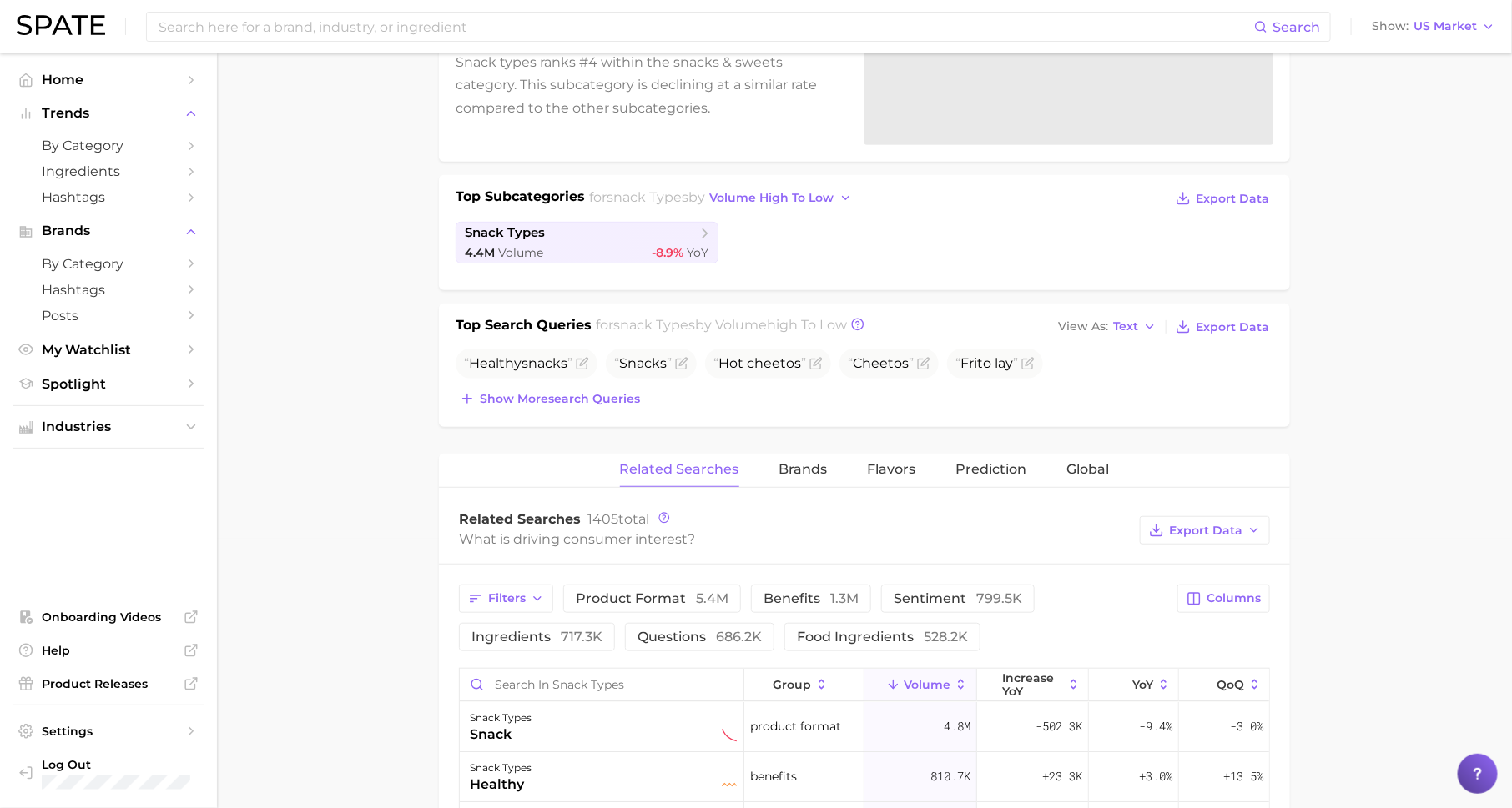
scroll to position [269, 0]
click at [795, 470] on span "Brands" at bounding box center [803, 470] width 49 height 15
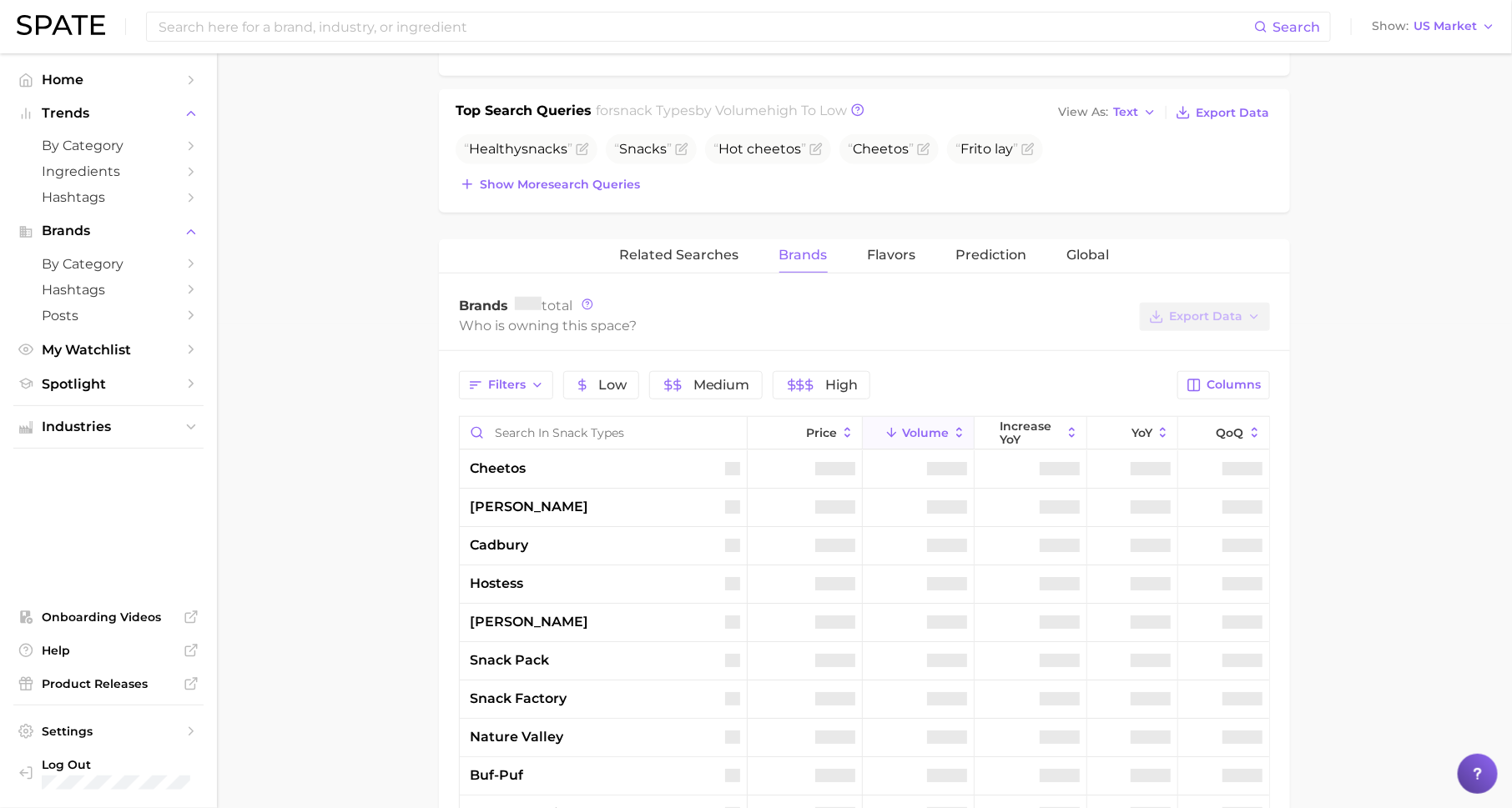
scroll to position [527, 0]
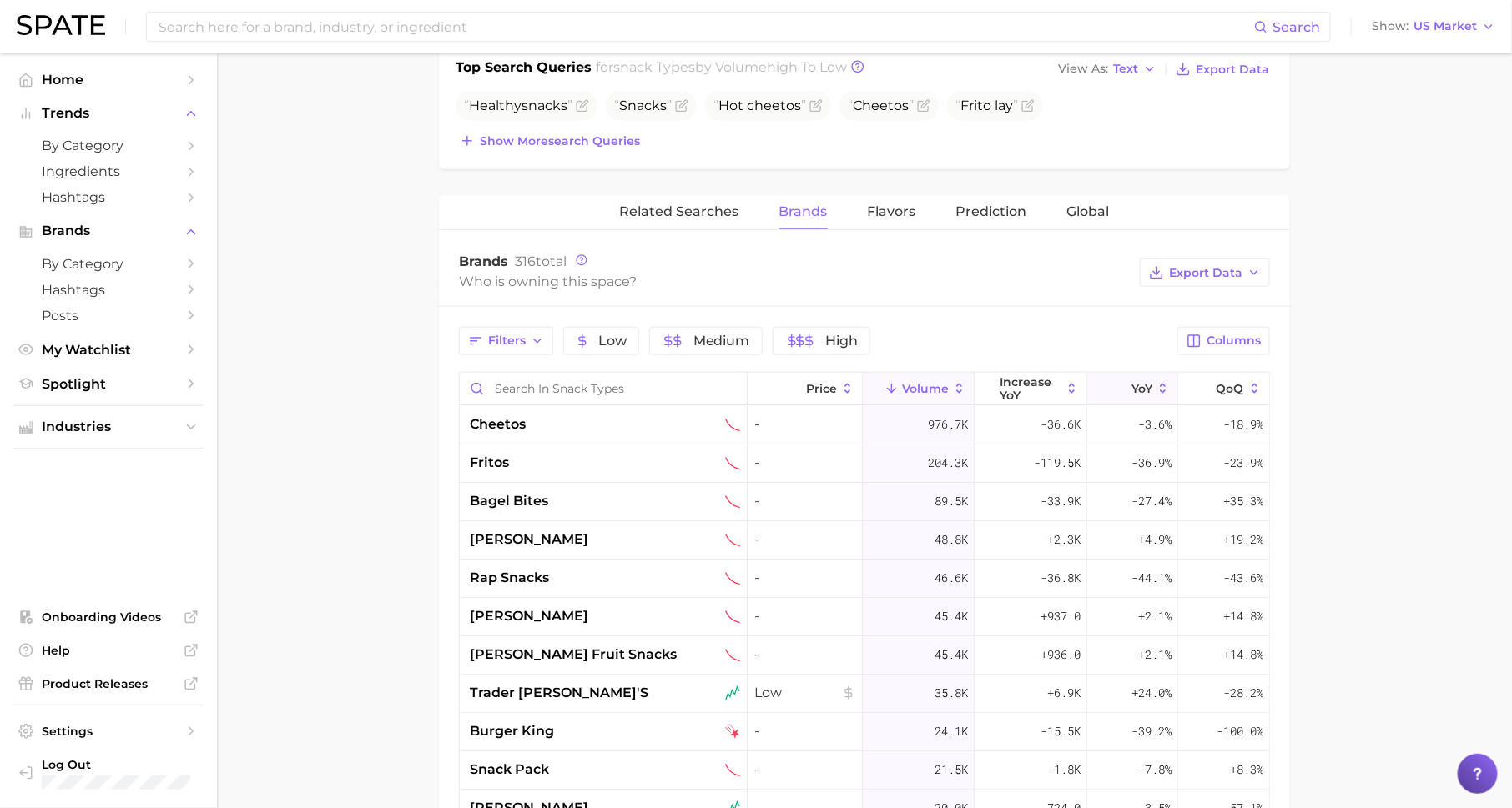
click at [1134, 382] on span "YoY" at bounding box center [1142, 389] width 21 height 13
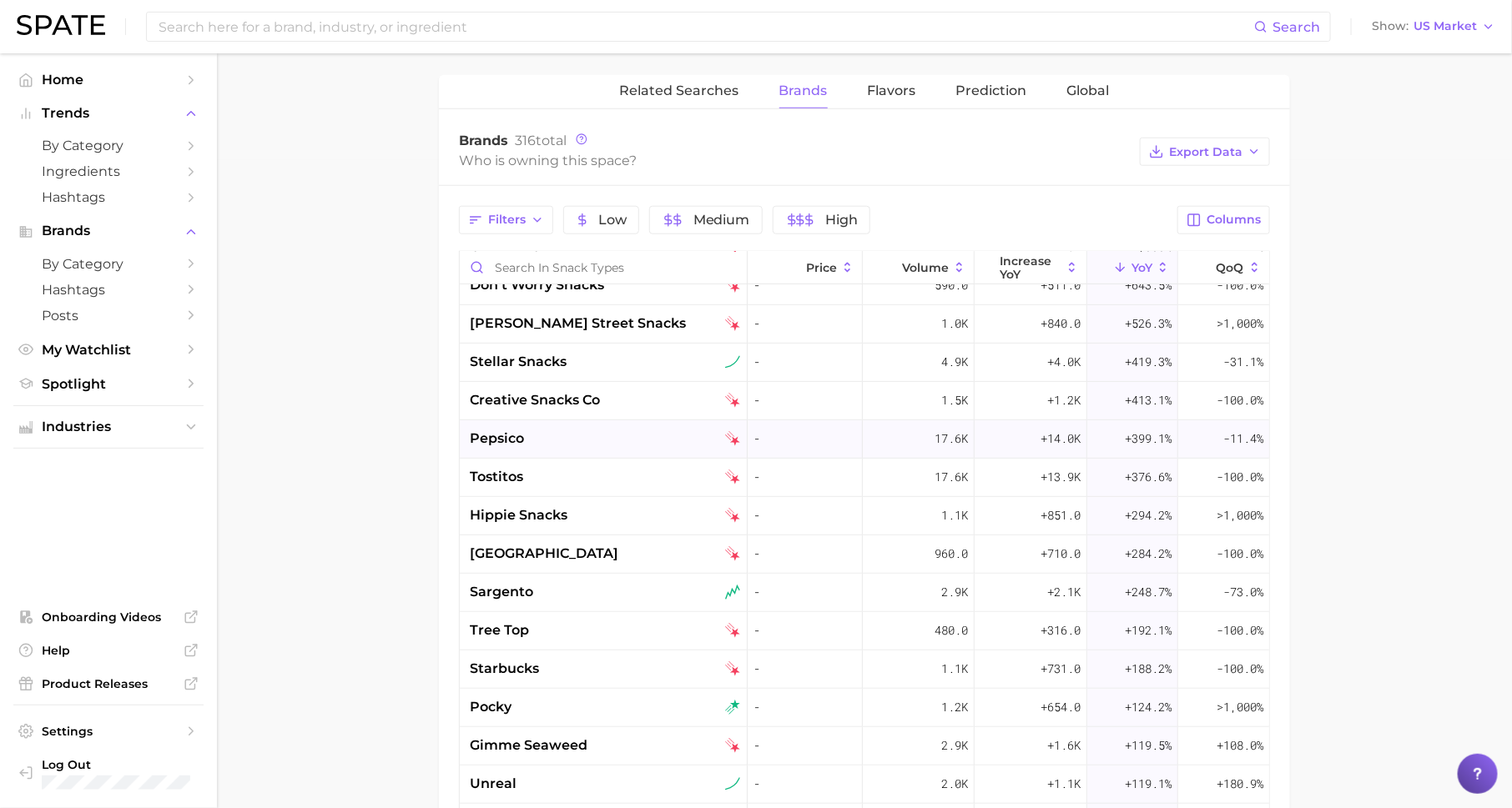
scroll to position [0, 0]
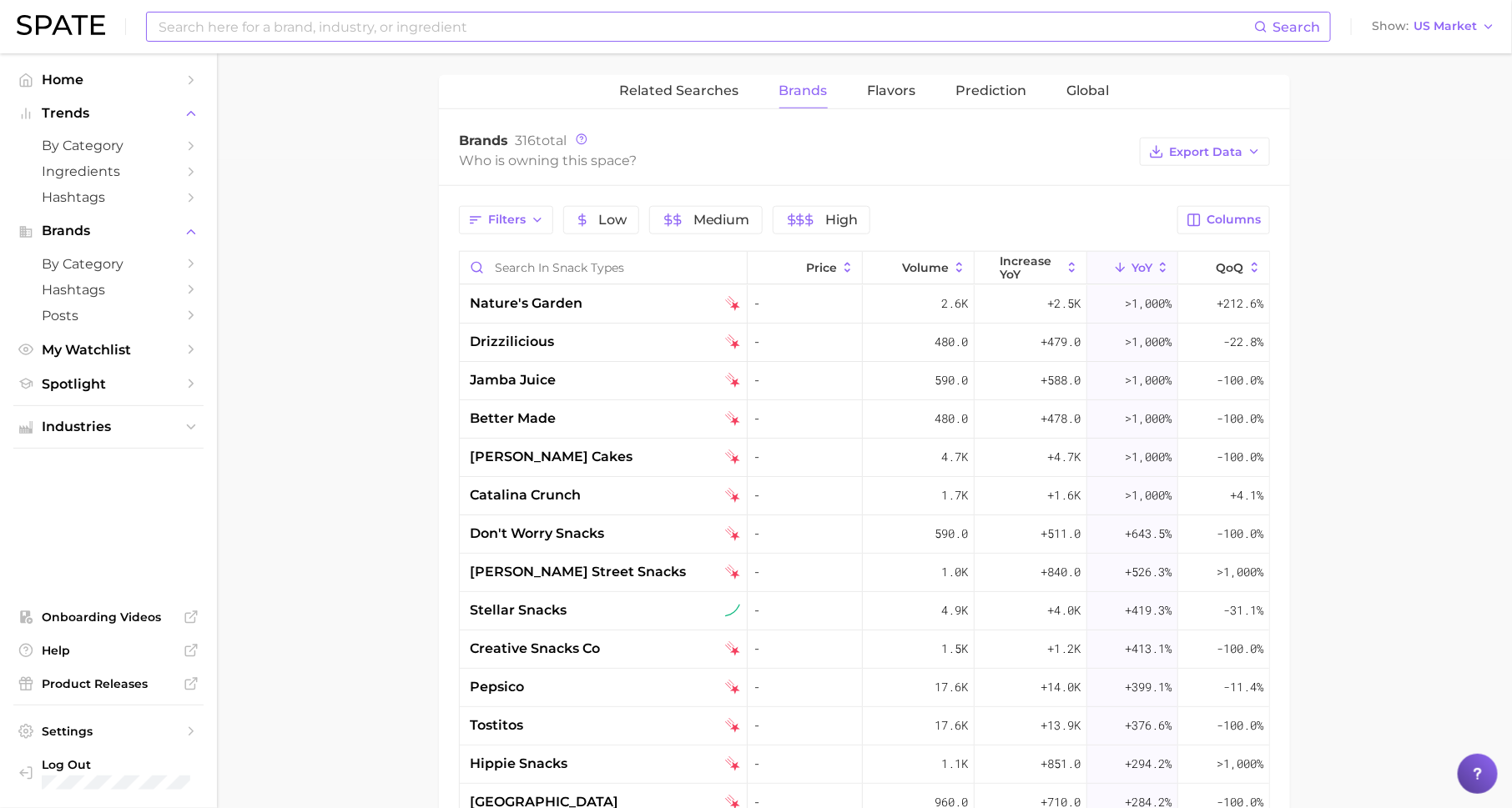
click at [409, 35] on input at bounding box center [705, 27] width 1097 height 29
click at [795, 141] on div "Brands 316 total" at bounding box center [795, 141] width 672 height 16
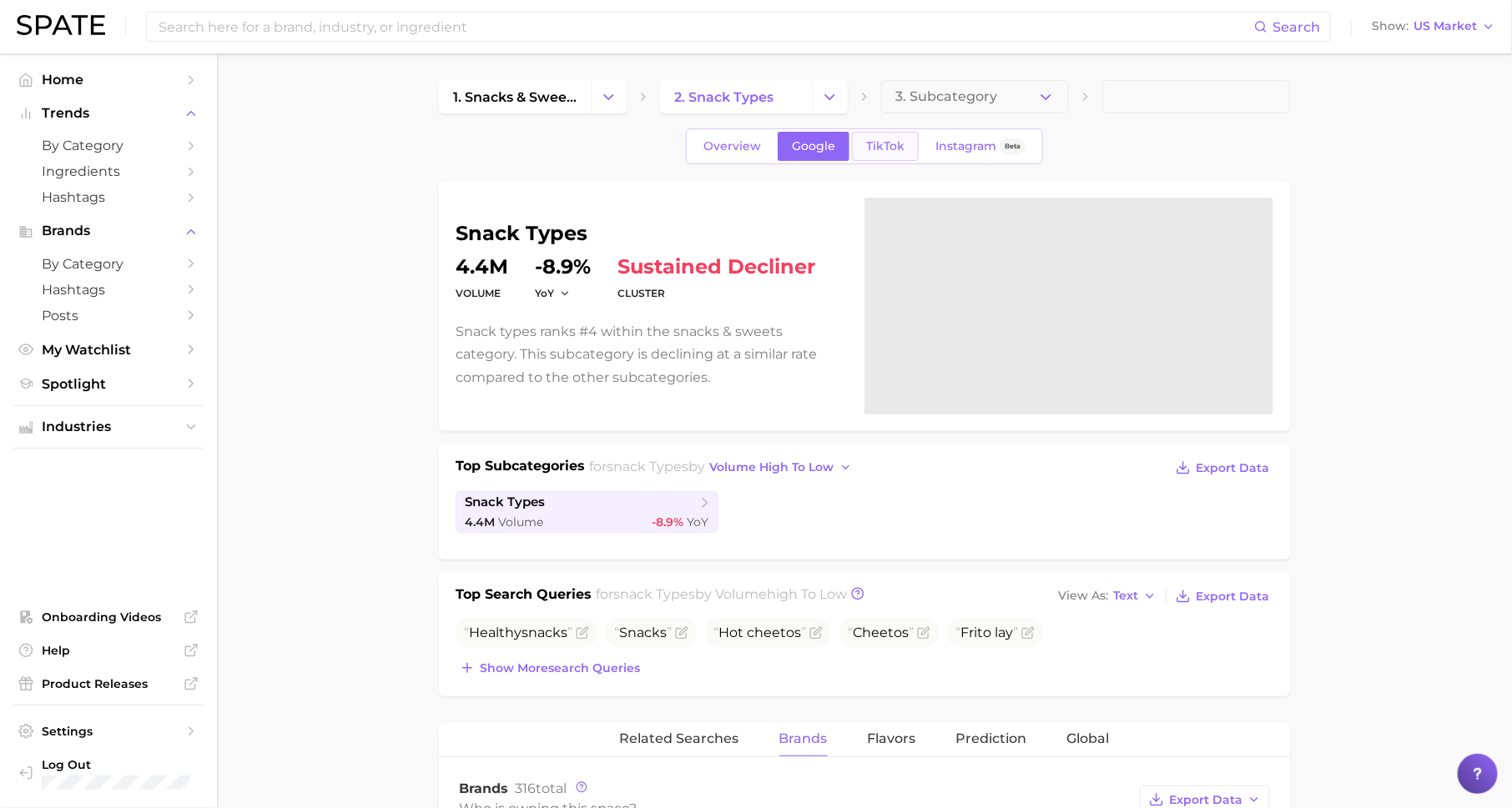
click at [896, 143] on span "TikTok" at bounding box center [886, 146] width 38 height 14
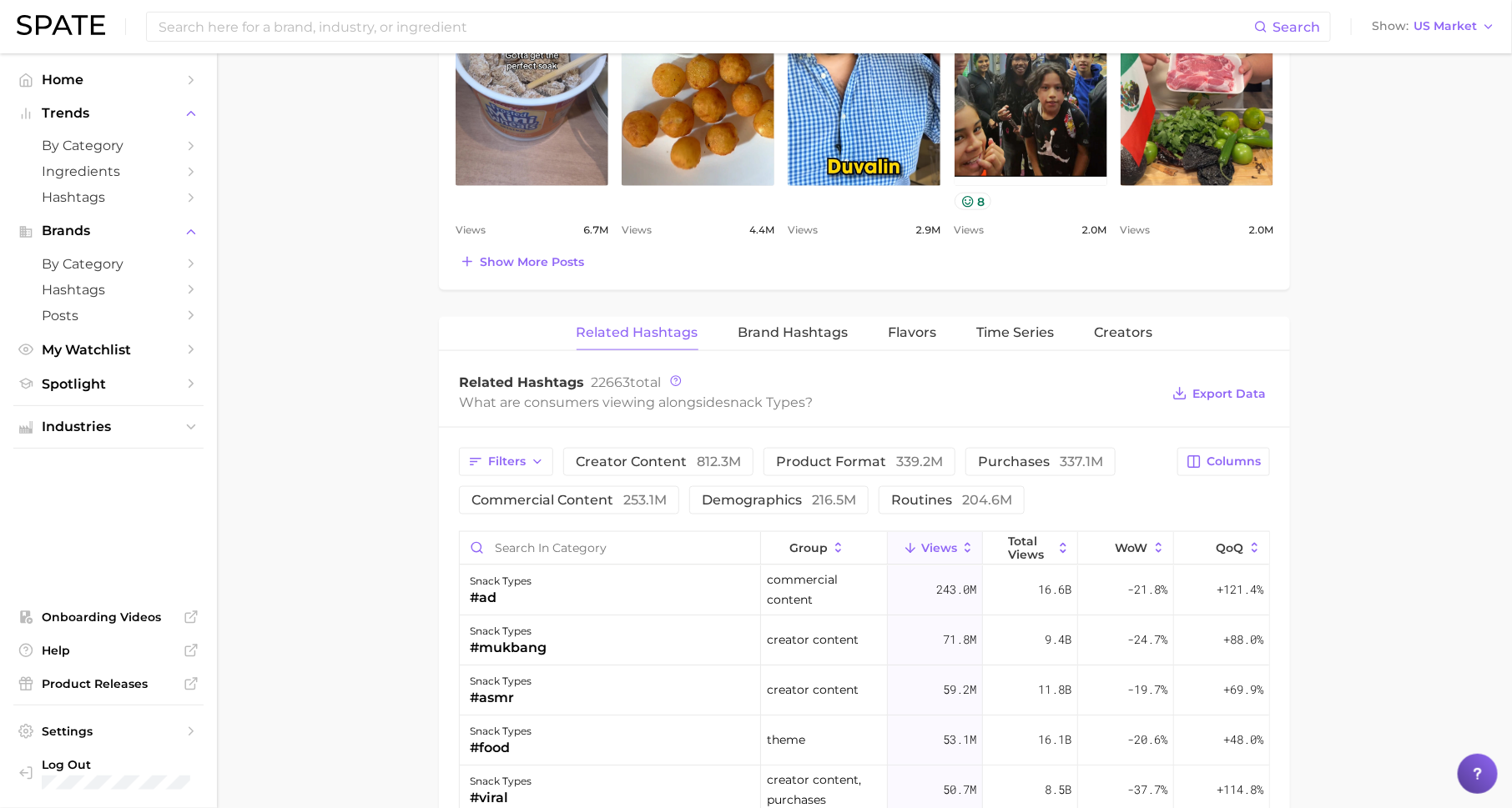
scroll to position [879, 0]
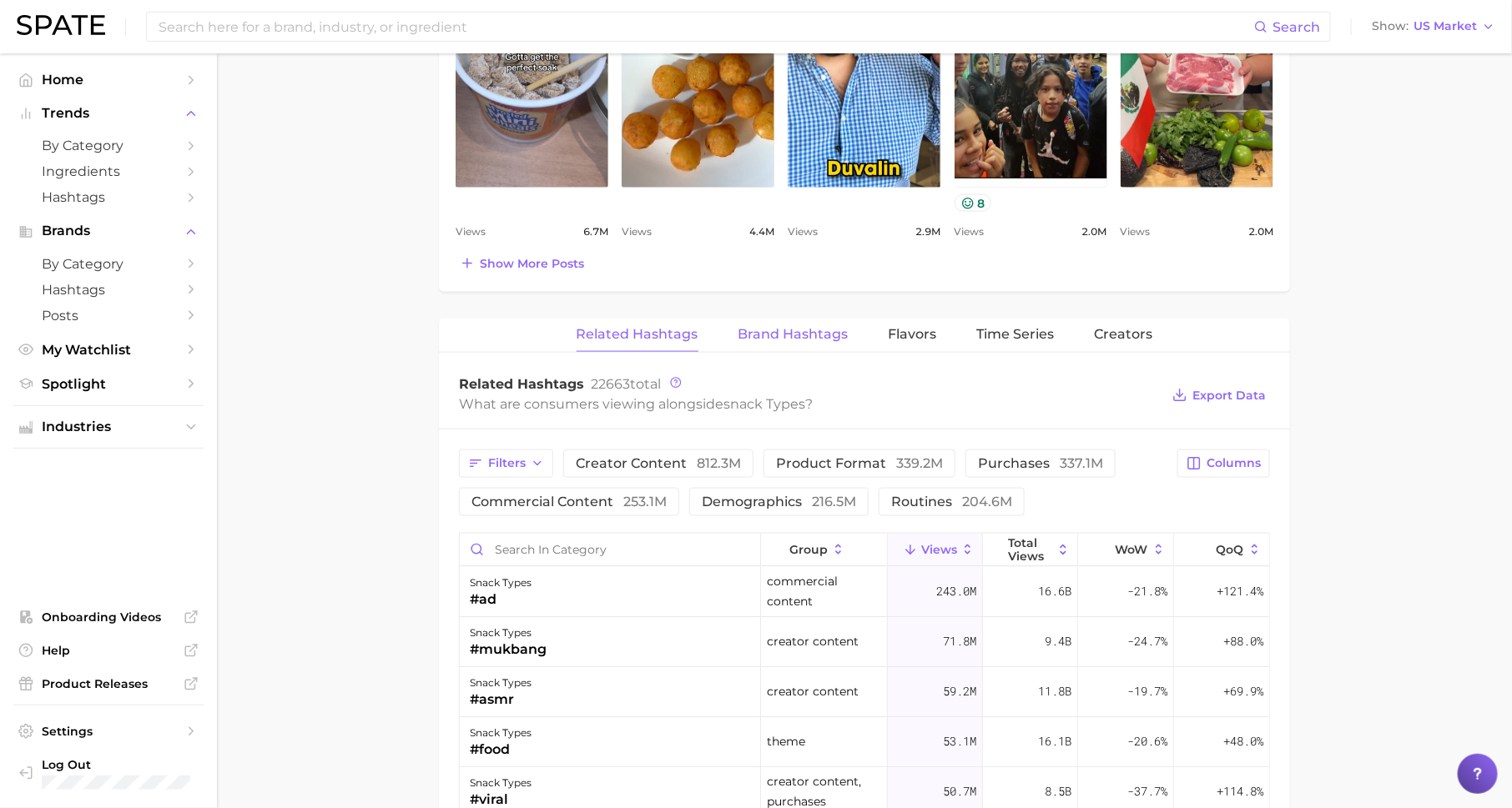
click at [819, 327] on span "Brand Hashtags" at bounding box center [793, 335] width 110 height 15
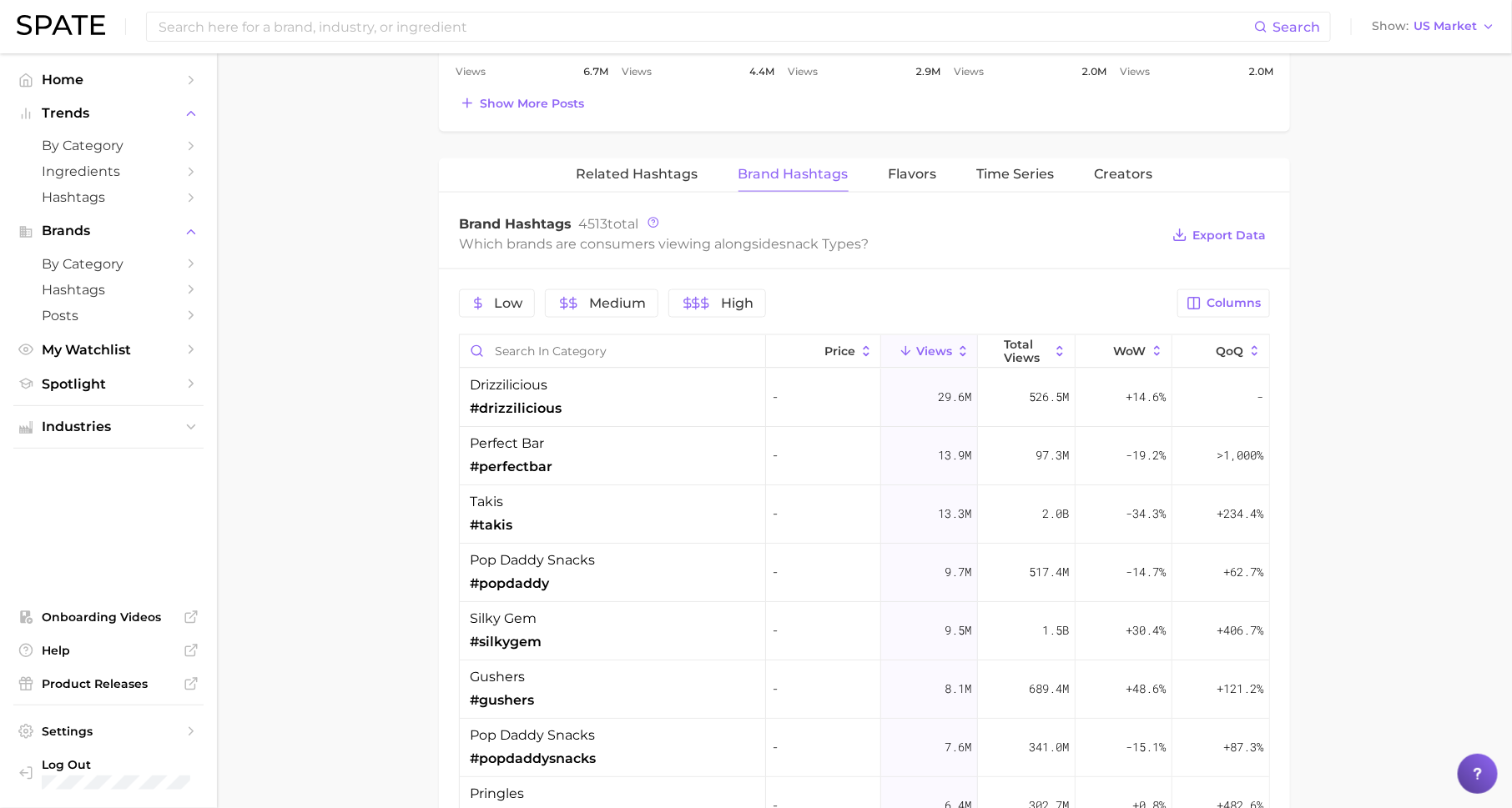
scroll to position [1040, 0]
click at [1227, 302] on span "Columns" at bounding box center [1234, 301] width 55 height 14
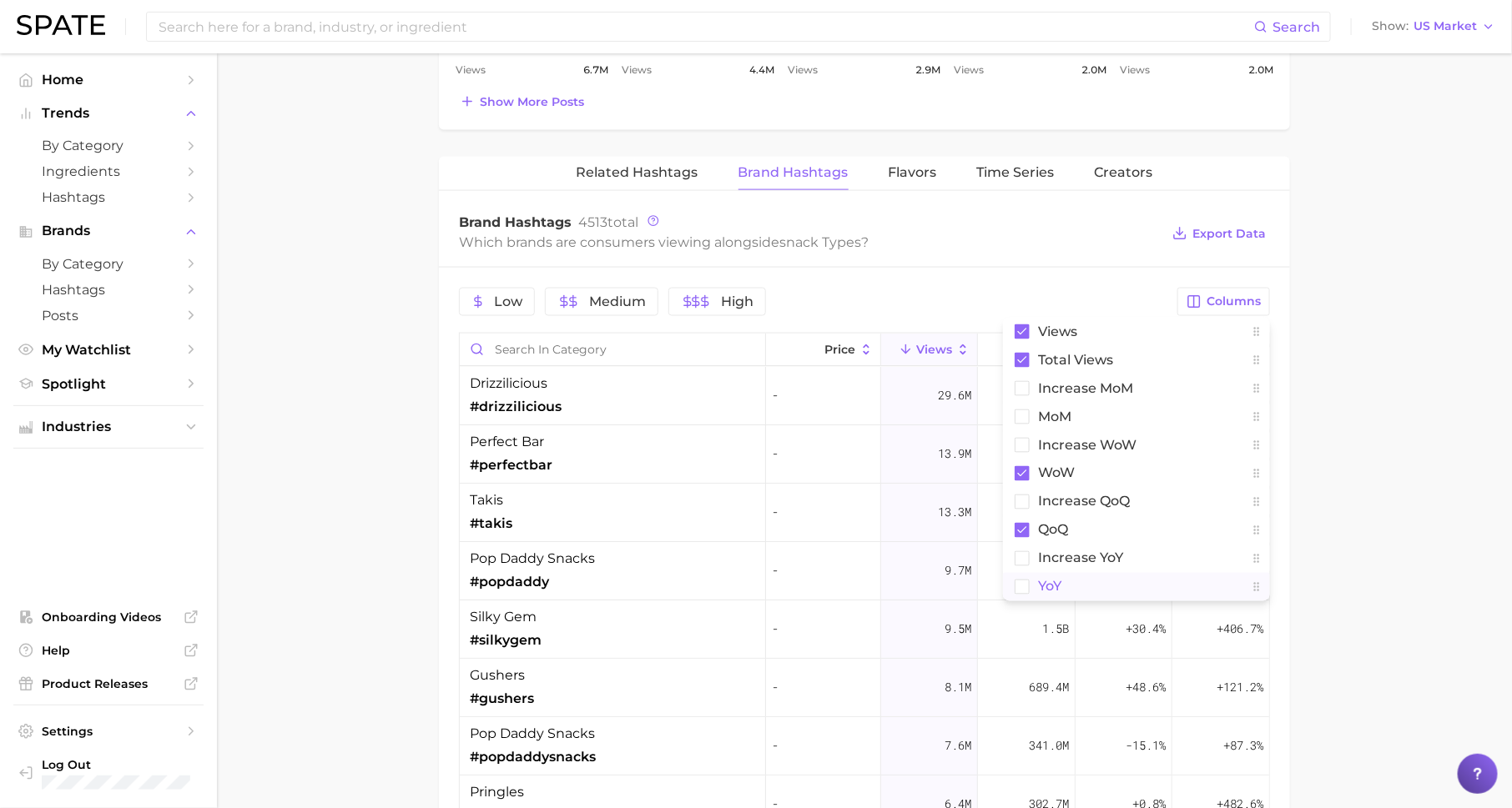
click at [1099, 587] on button "YoY" at bounding box center [1136, 587] width 267 height 29
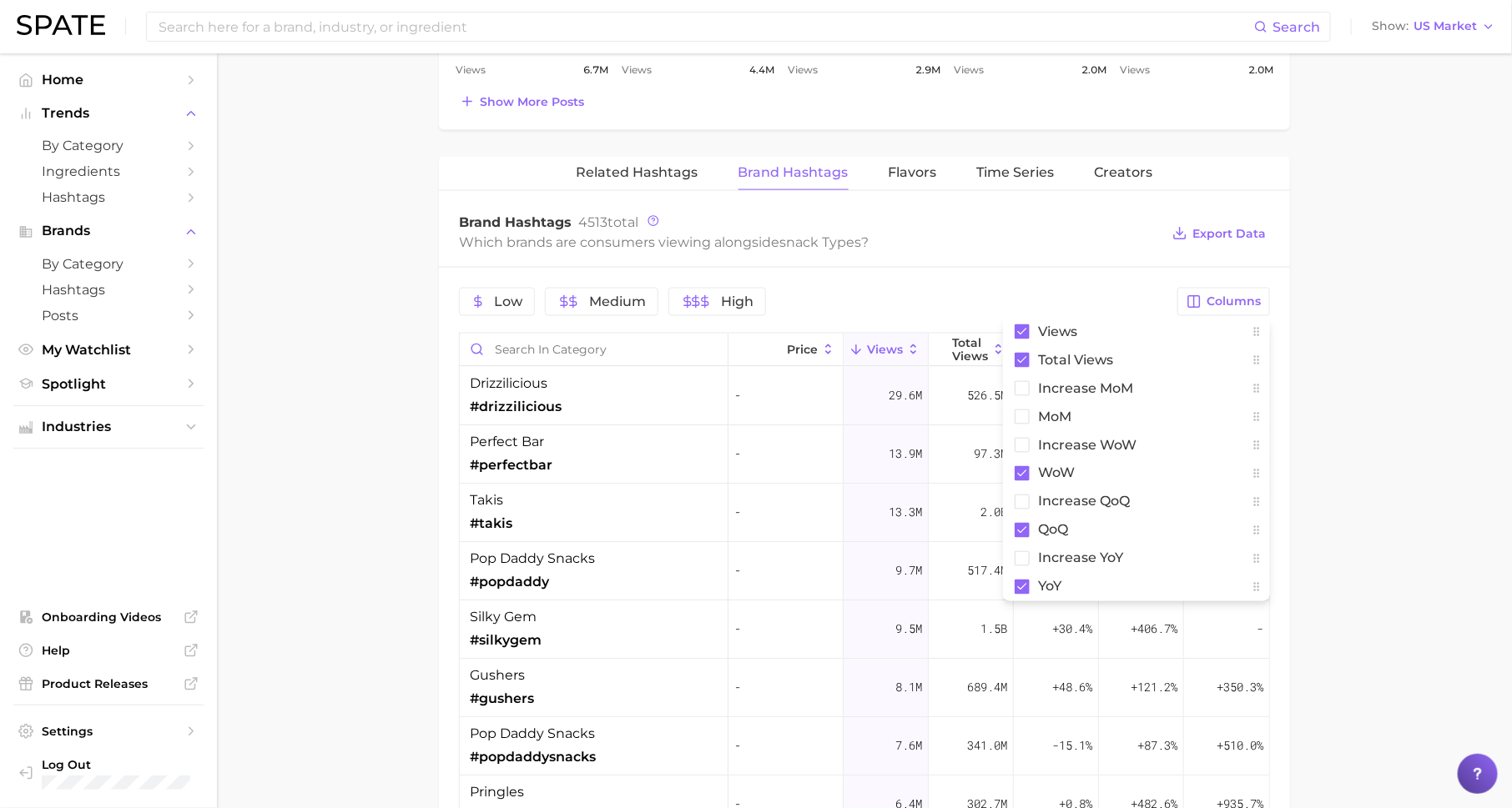
click at [1326, 533] on main "1. snacks & sweets 2. snack types 3. Subcategory Overview Google TikTok Instagr…" at bounding box center [865, 129] width 1295 height 2232
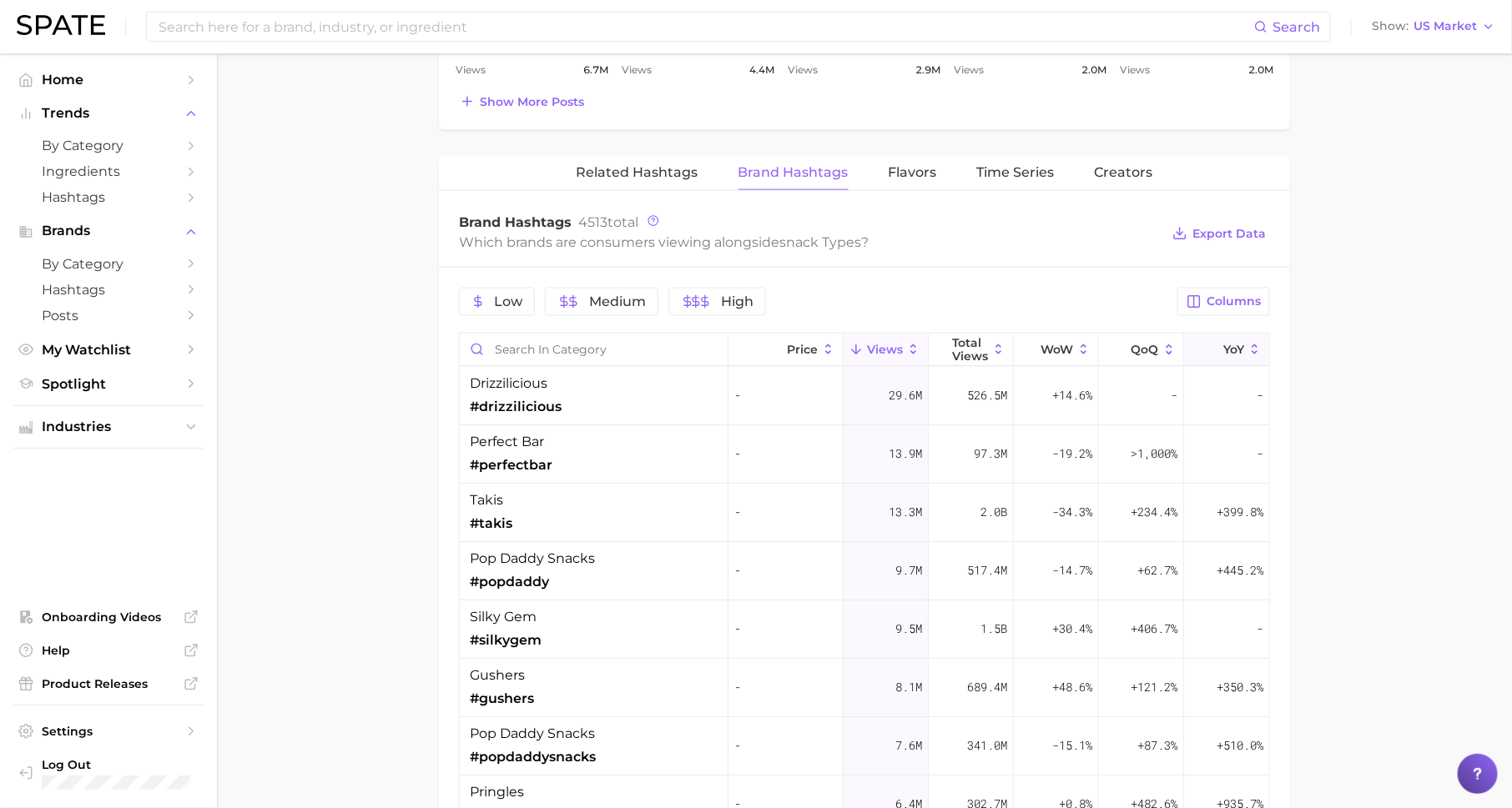
click at [1219, 341] on button "YoY" at bounding box center [1226, 350] width 85 height 33
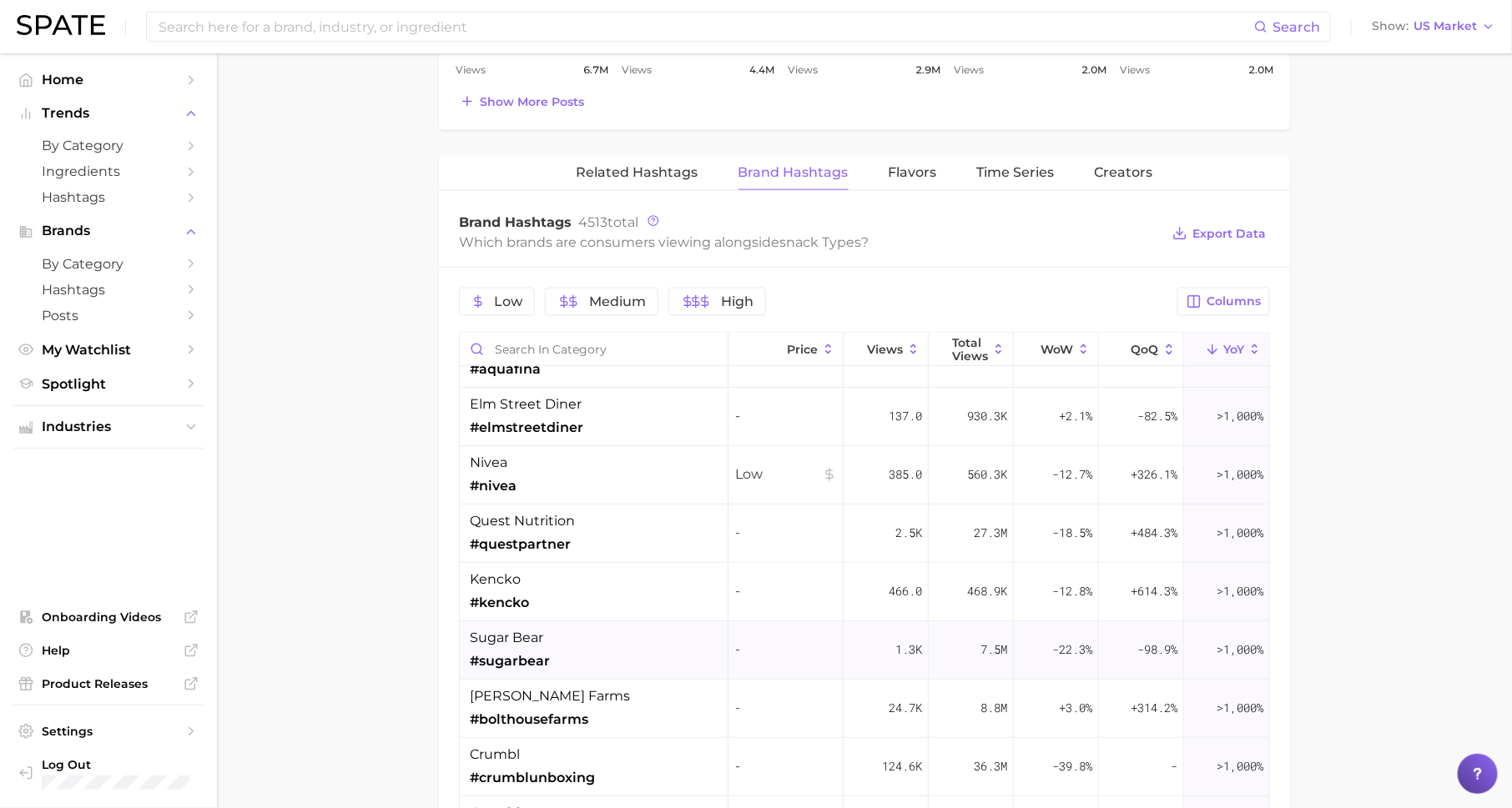
scroll to position [0, 0]
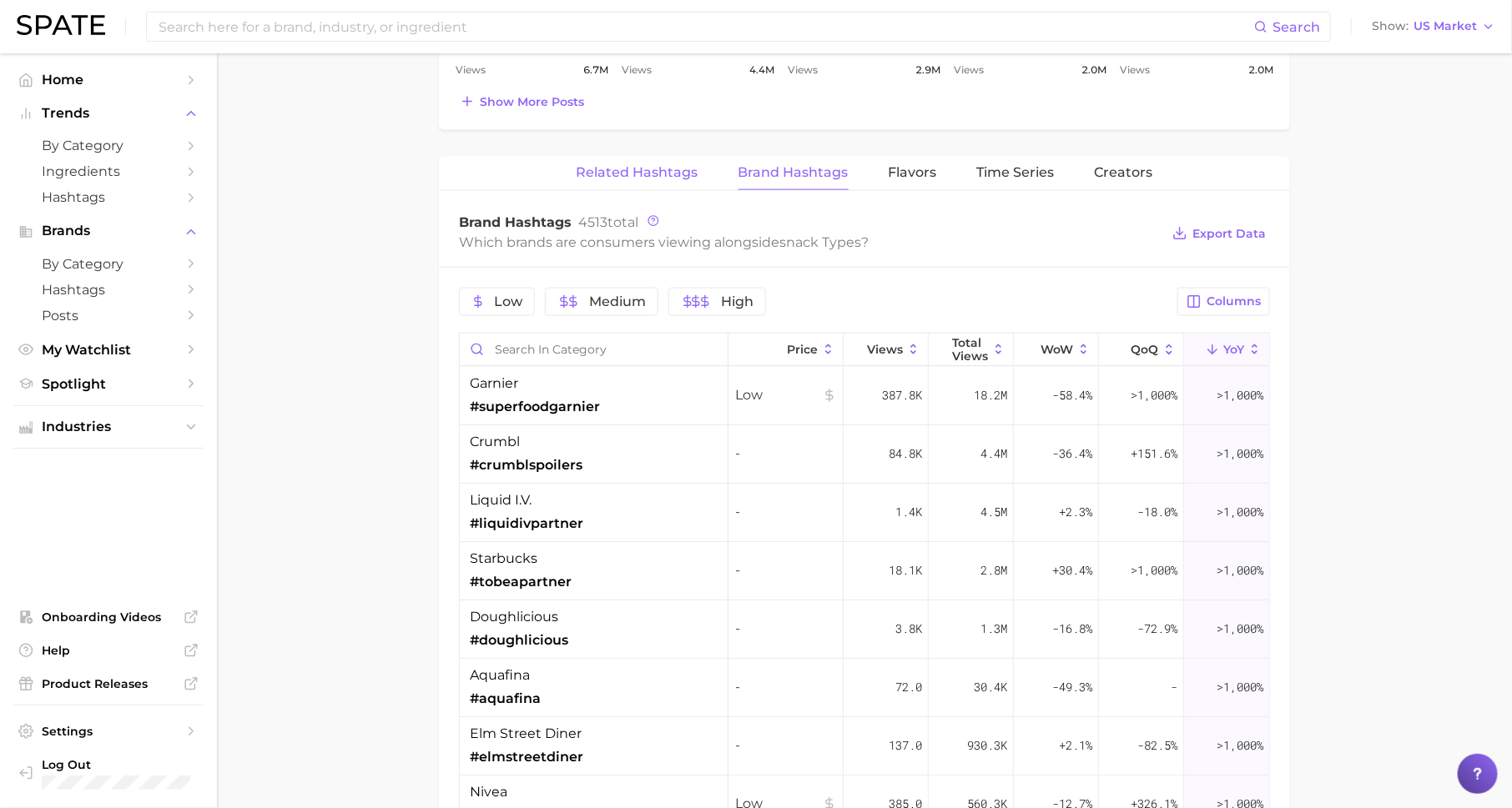
click at [640, 165] on span "Related Hashtags" at bounding box center [637, 173] width 121 height 15
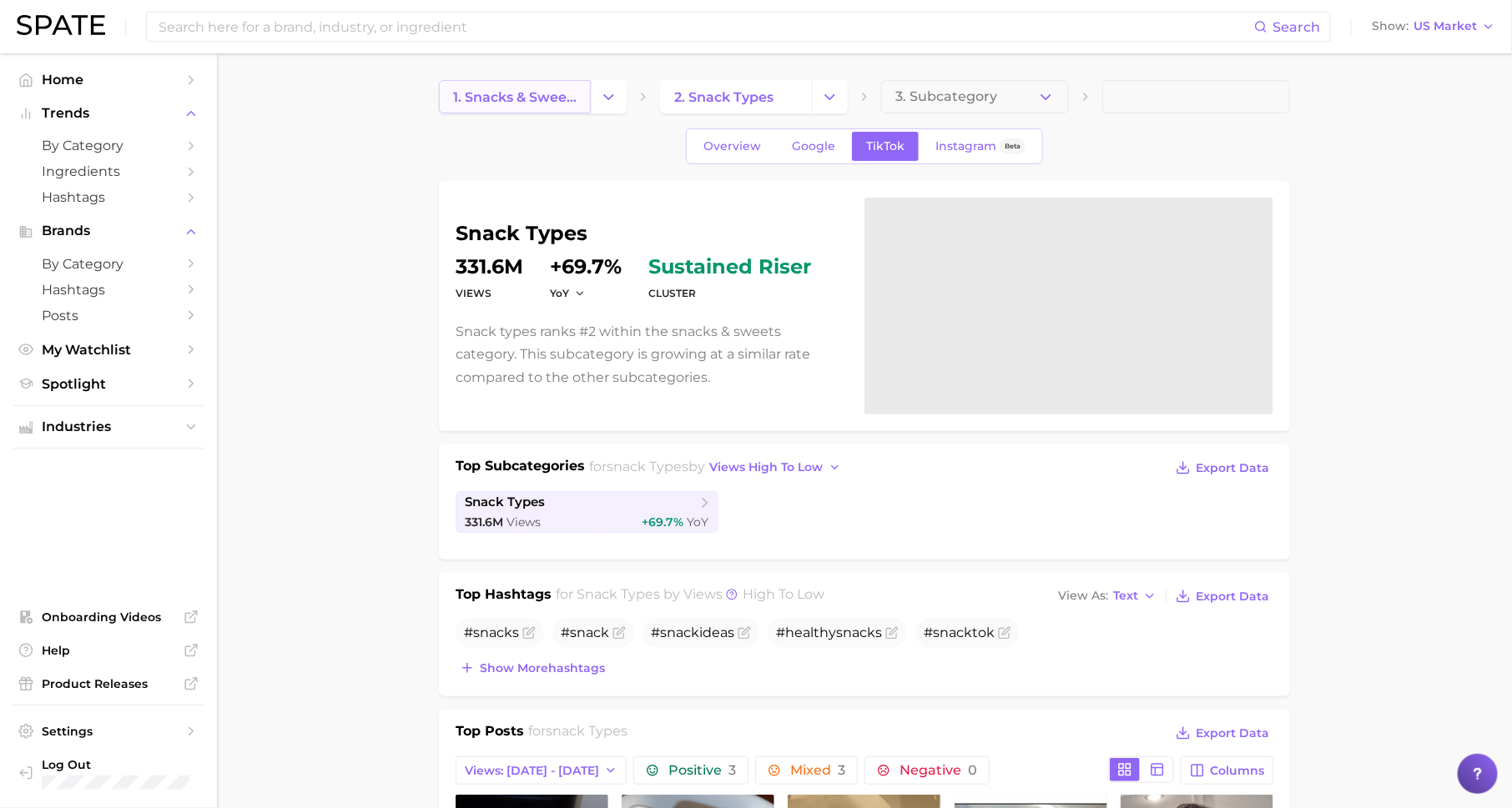
click at [528, 93] on span "1. snacks & sweets" at bounding box center [515, 97] width 123 height 16
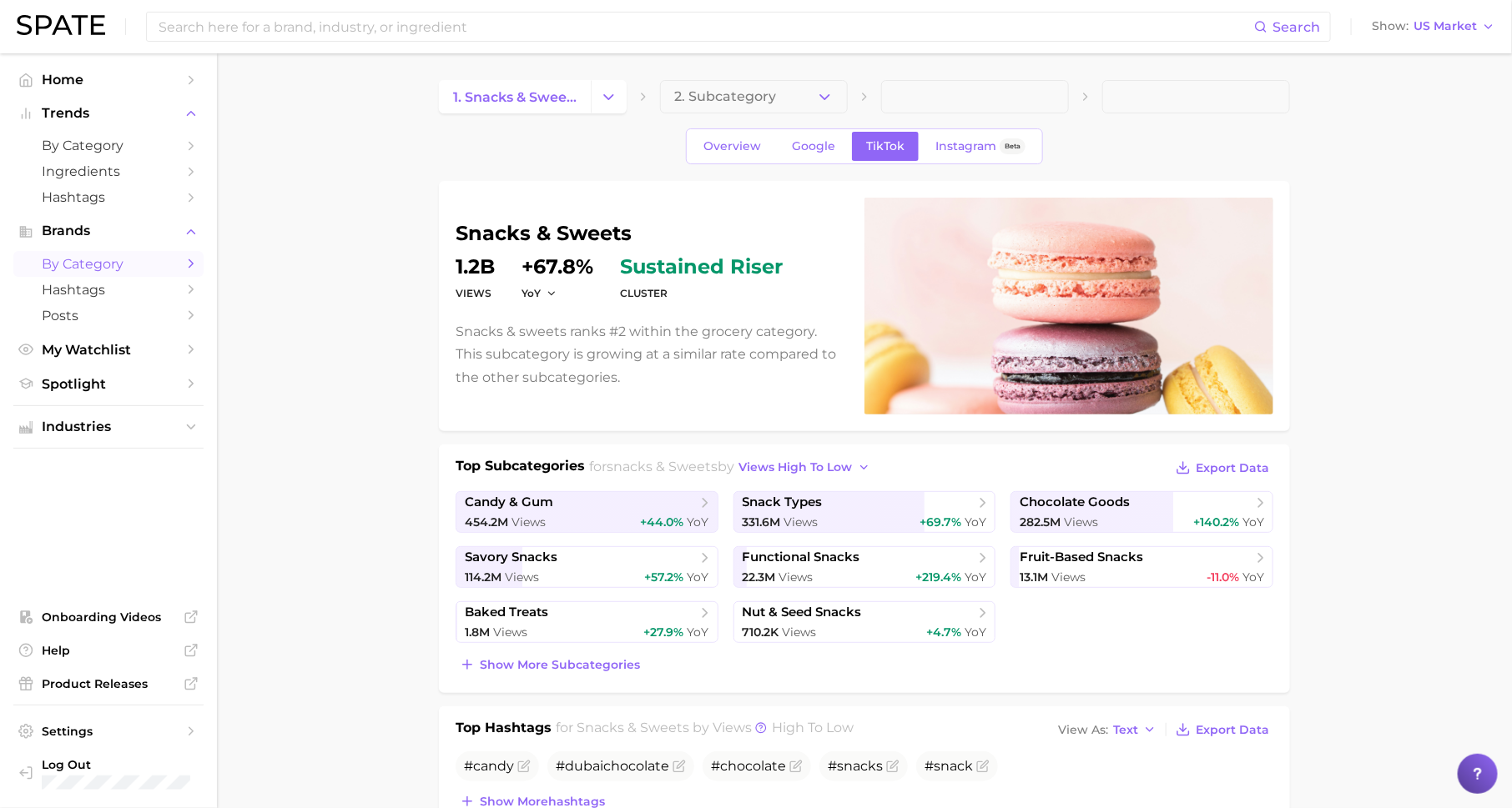
click at [173, 268] on span "by Category" at bounding box center [109, 264] width 134 height 16
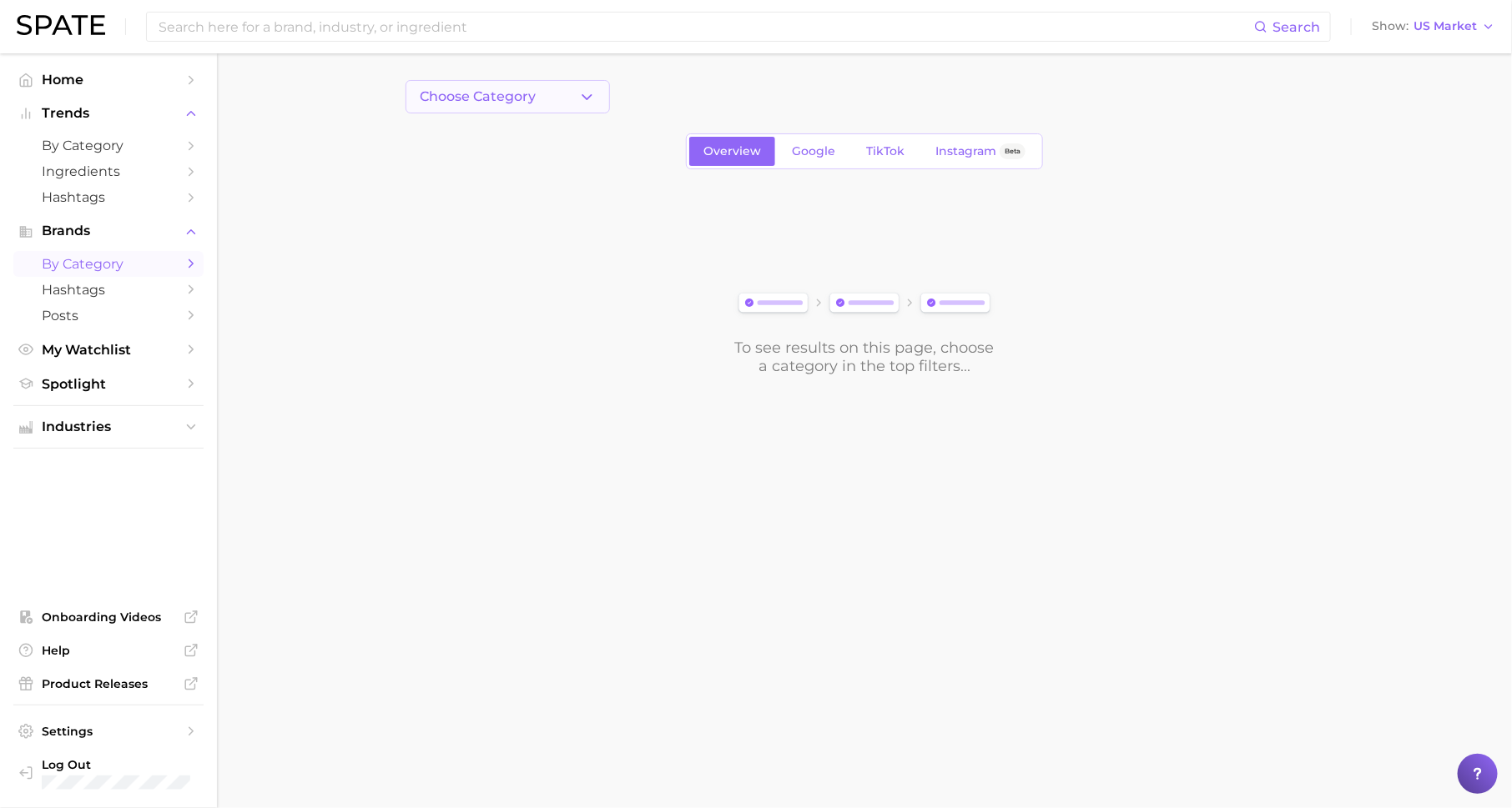
click at [528, 95] on span "Choose Category" at bounding box center [477, 97] width 116 height 15
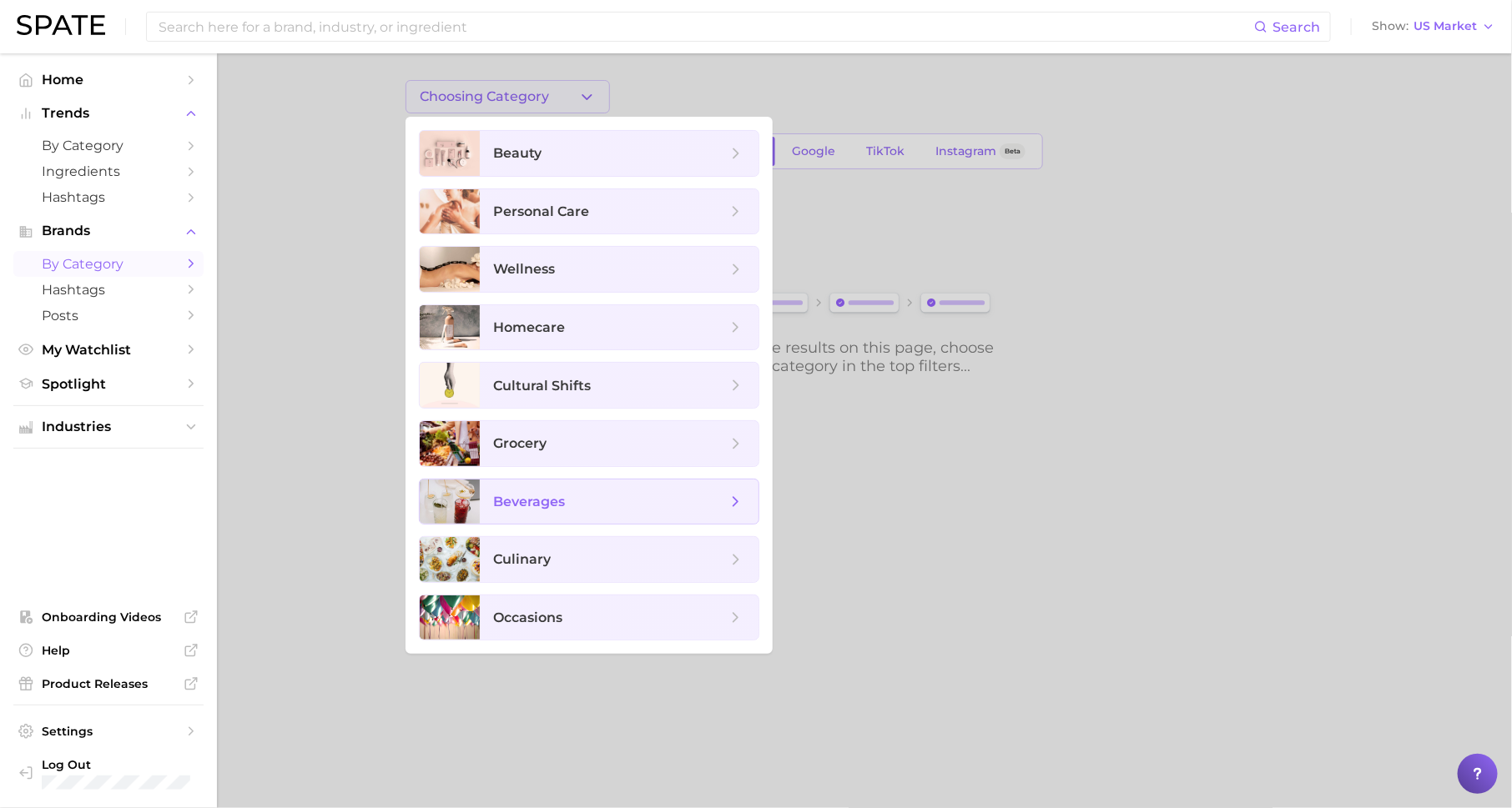
click at [557, 494] on span "beverages" at bounding box center [529, 502] width 72 height 16
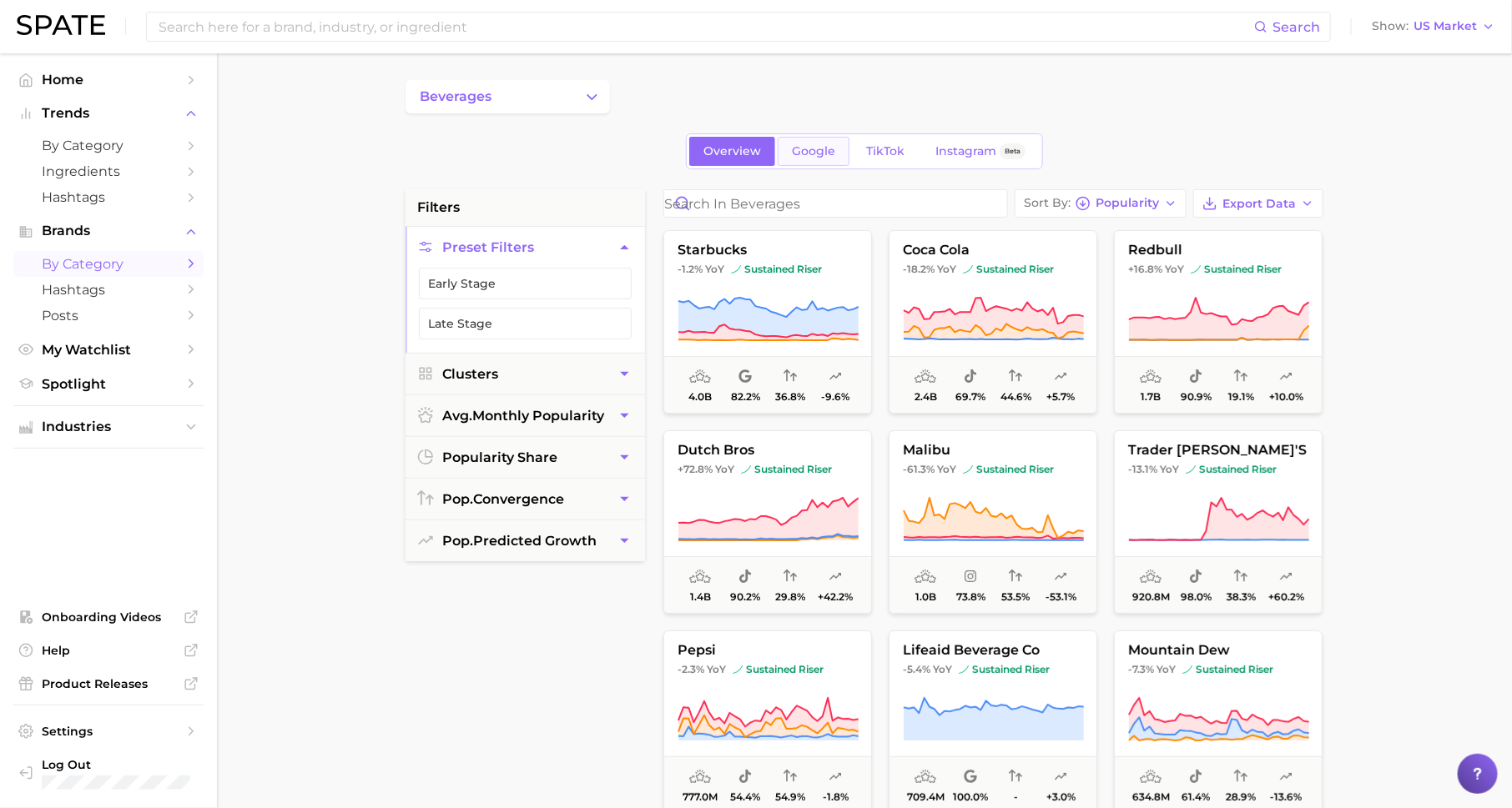
click at [810, 148] on span "Google" at bounding box center [813, 151] width 43 height 14
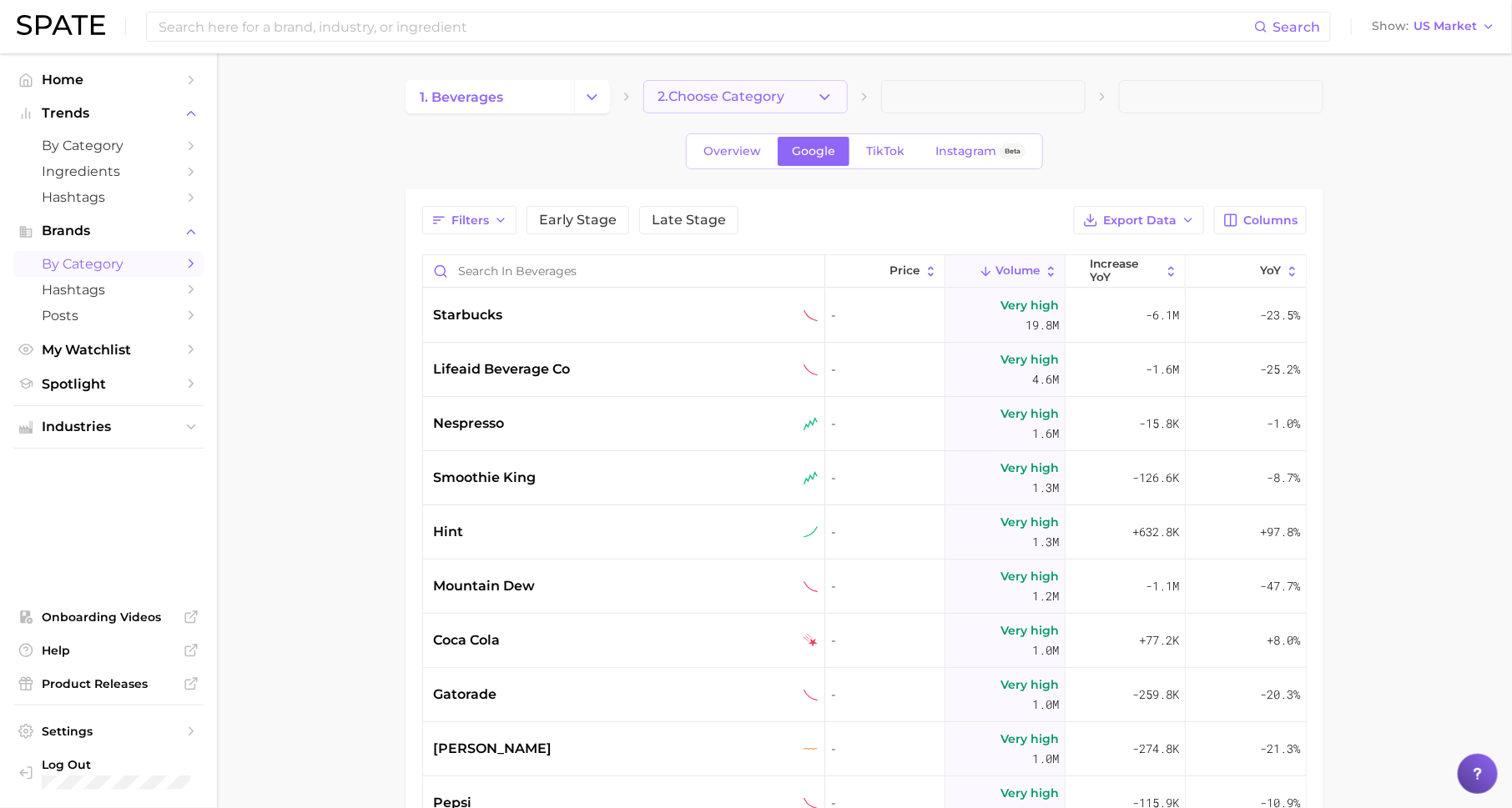
click at [667, 96] on span "2. Choose Category" at bounding box center [721, 97] width 127 height 15
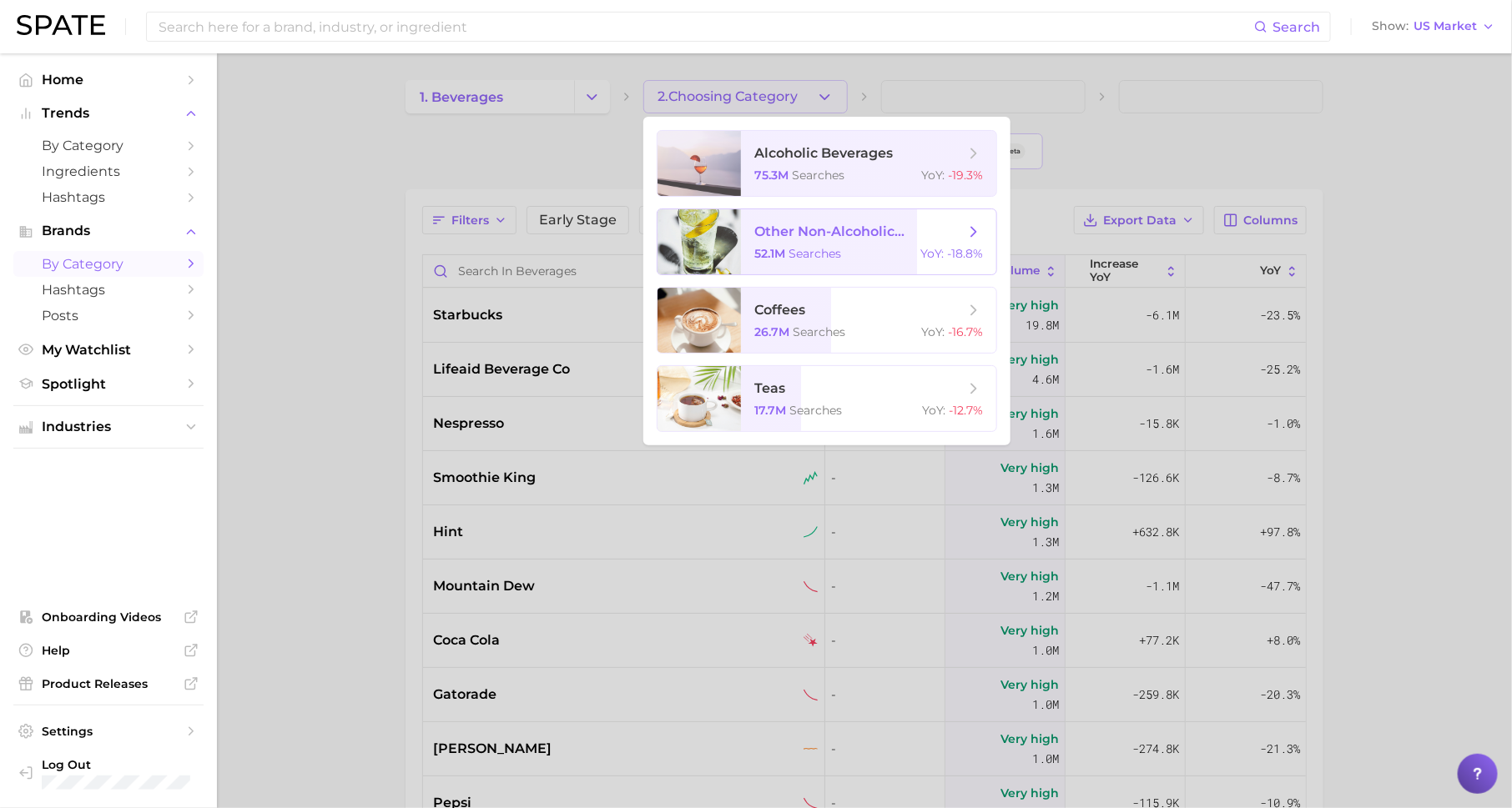
click at [818, 239] on span "other non-alcoholic beverages" at bounding box center [860, 231] width 210 height 16
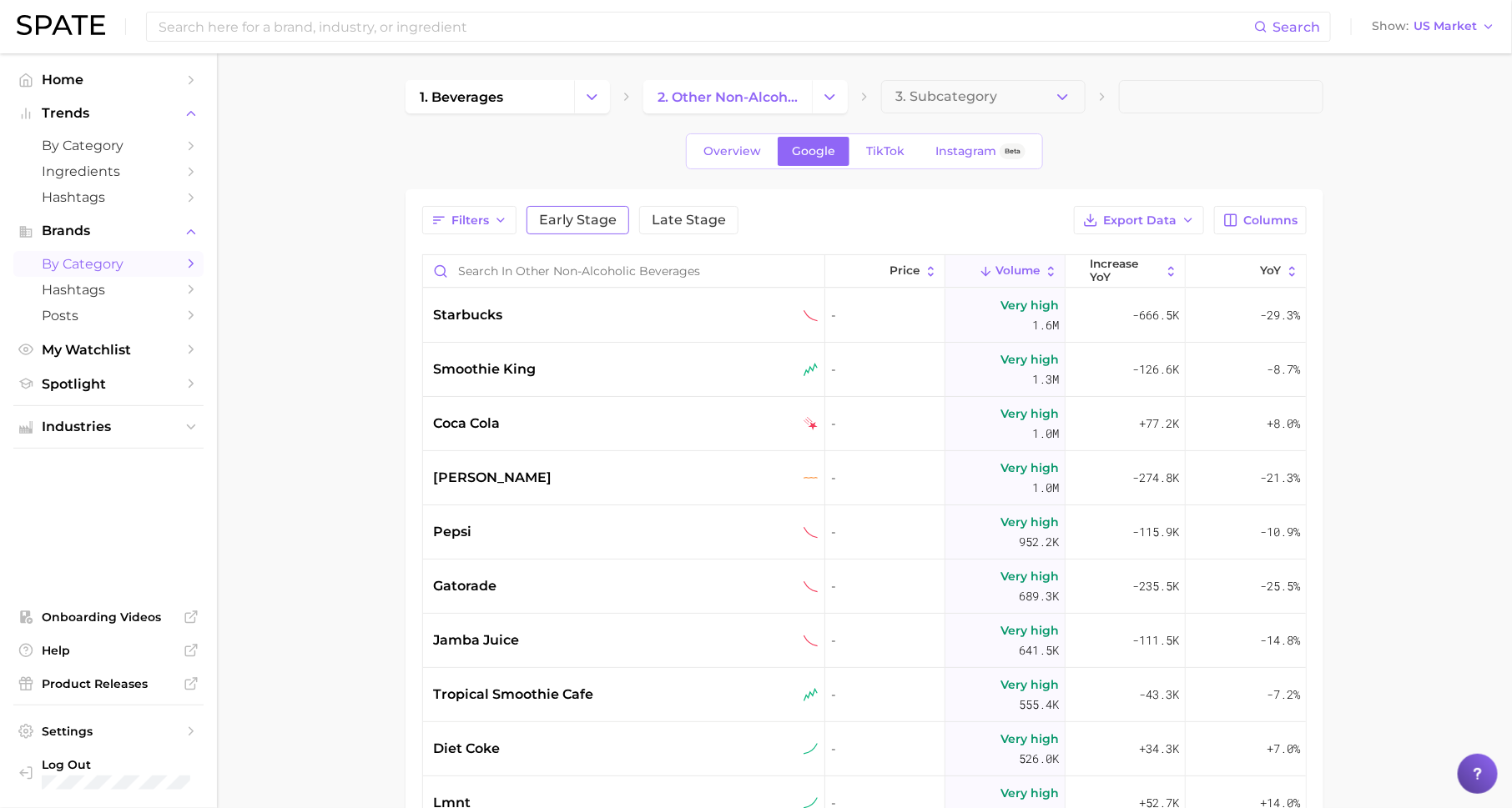
click at [577, 219] on span "Early Stage" at bounding box center [578, 220] width 77 height 13
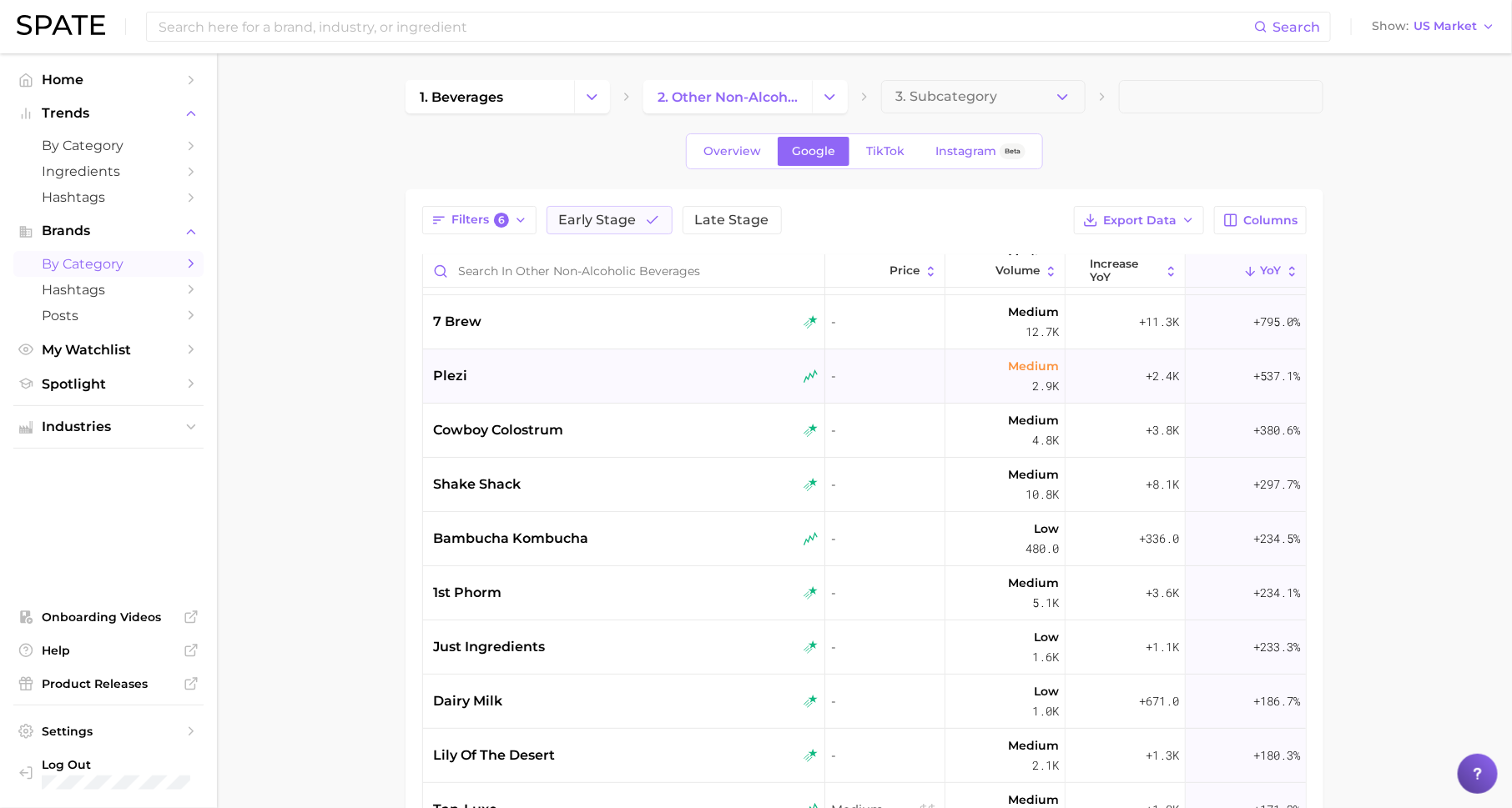
scroll to position [50, 0]
click at [914, 89] on span "3. Subcategory" at bounding box center [946, 97] width 101 height 15
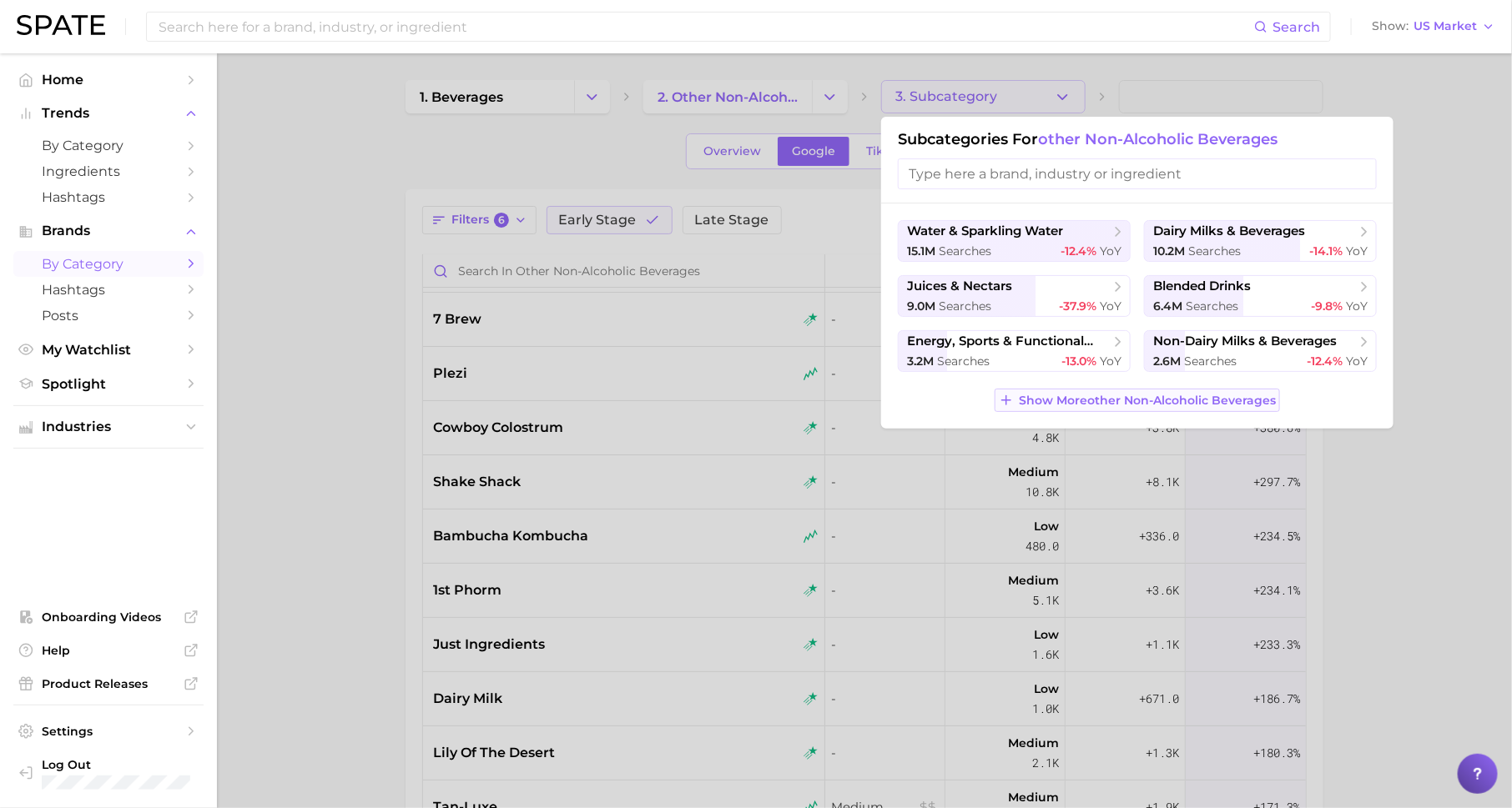
click at [1094, 403] on span "Show More other non-alcoholic beverages" at bounding box center [1147, 401] width 257 height 14
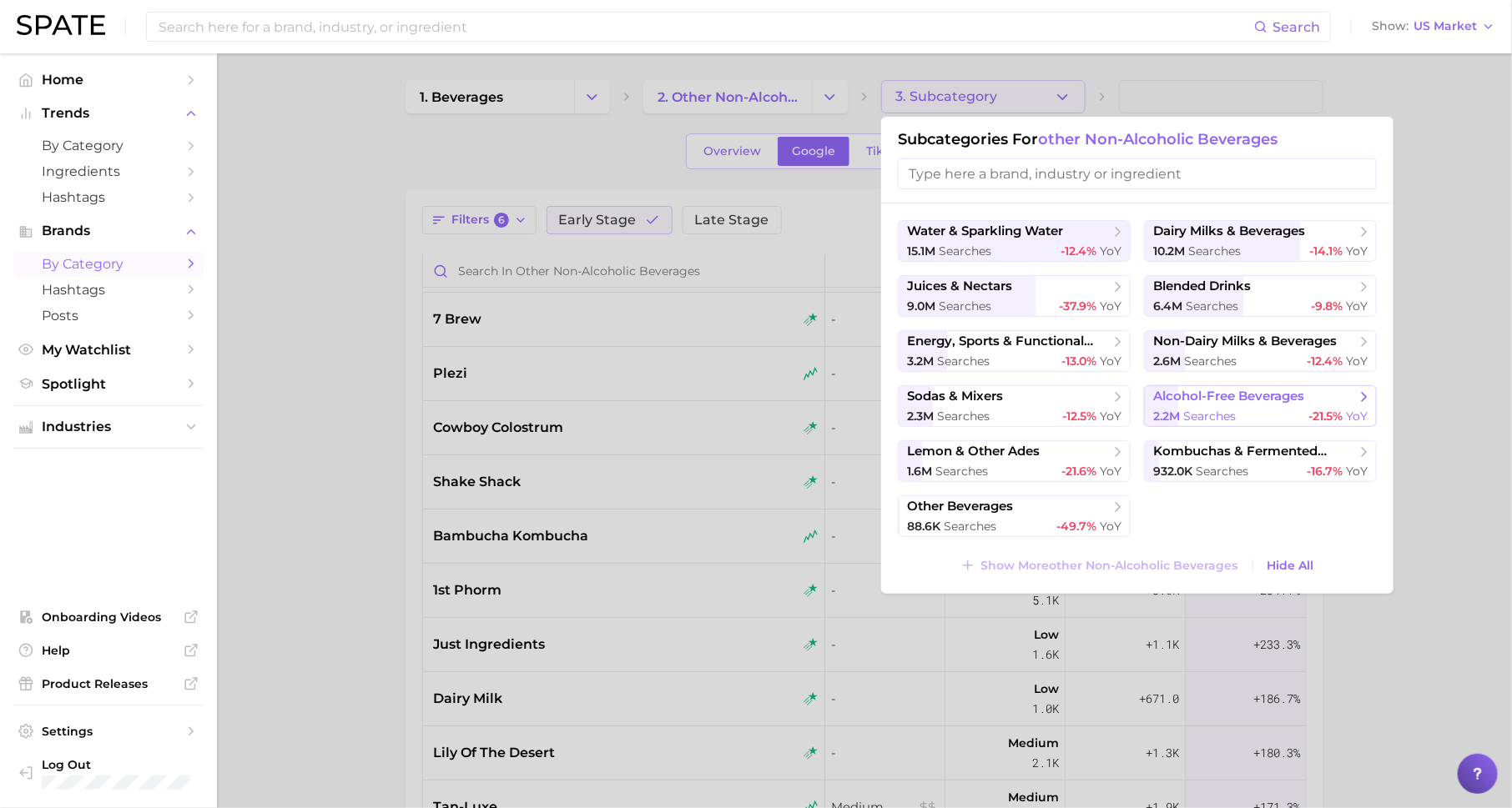
click at [1245, 402] on span "alcohol-free beverages" at bounding box center [1229, 397] width 151 height 16
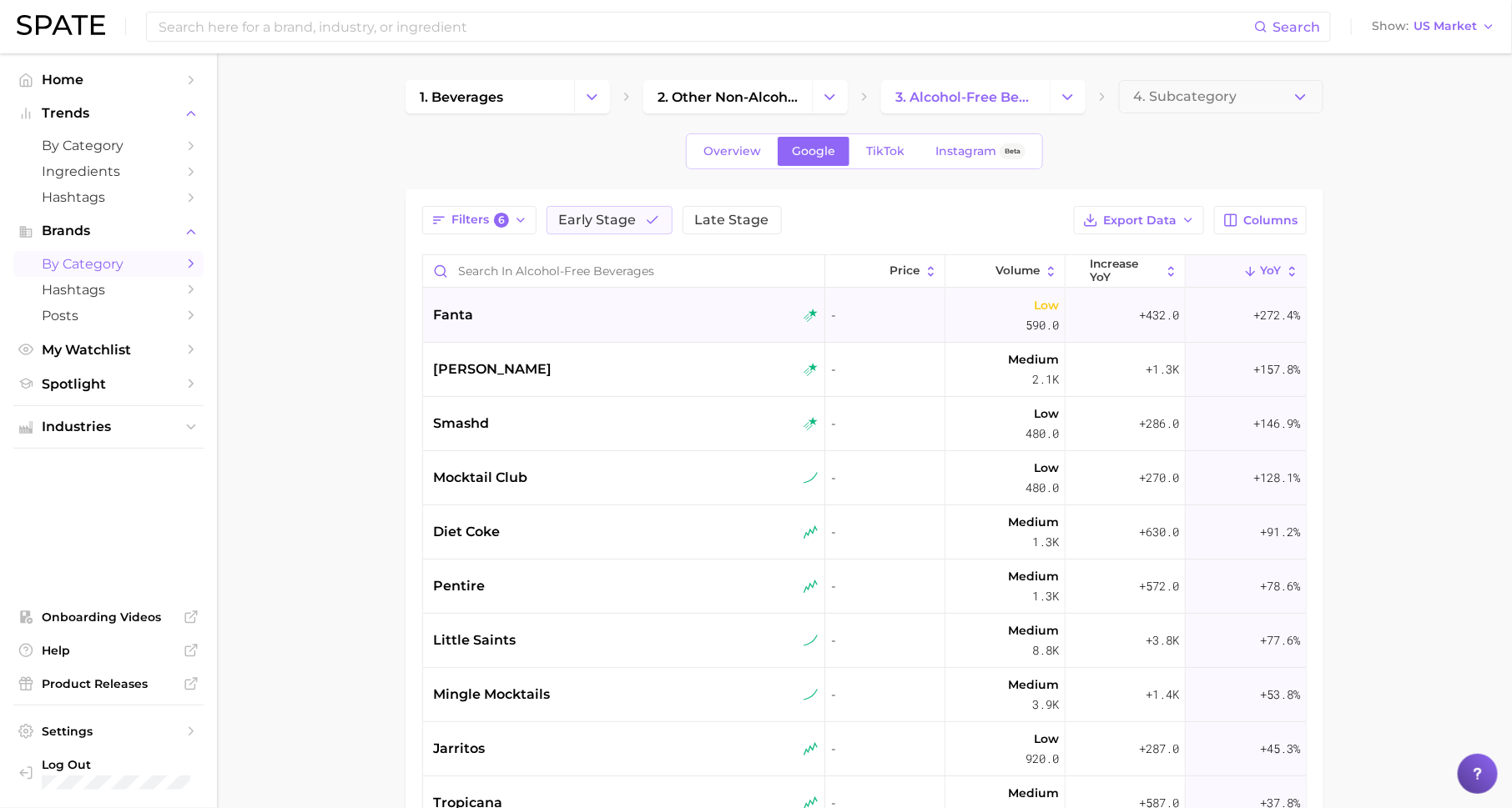
click at [567, 316] on div "fanta" at bounding box center [625, 315] width 385 height 20
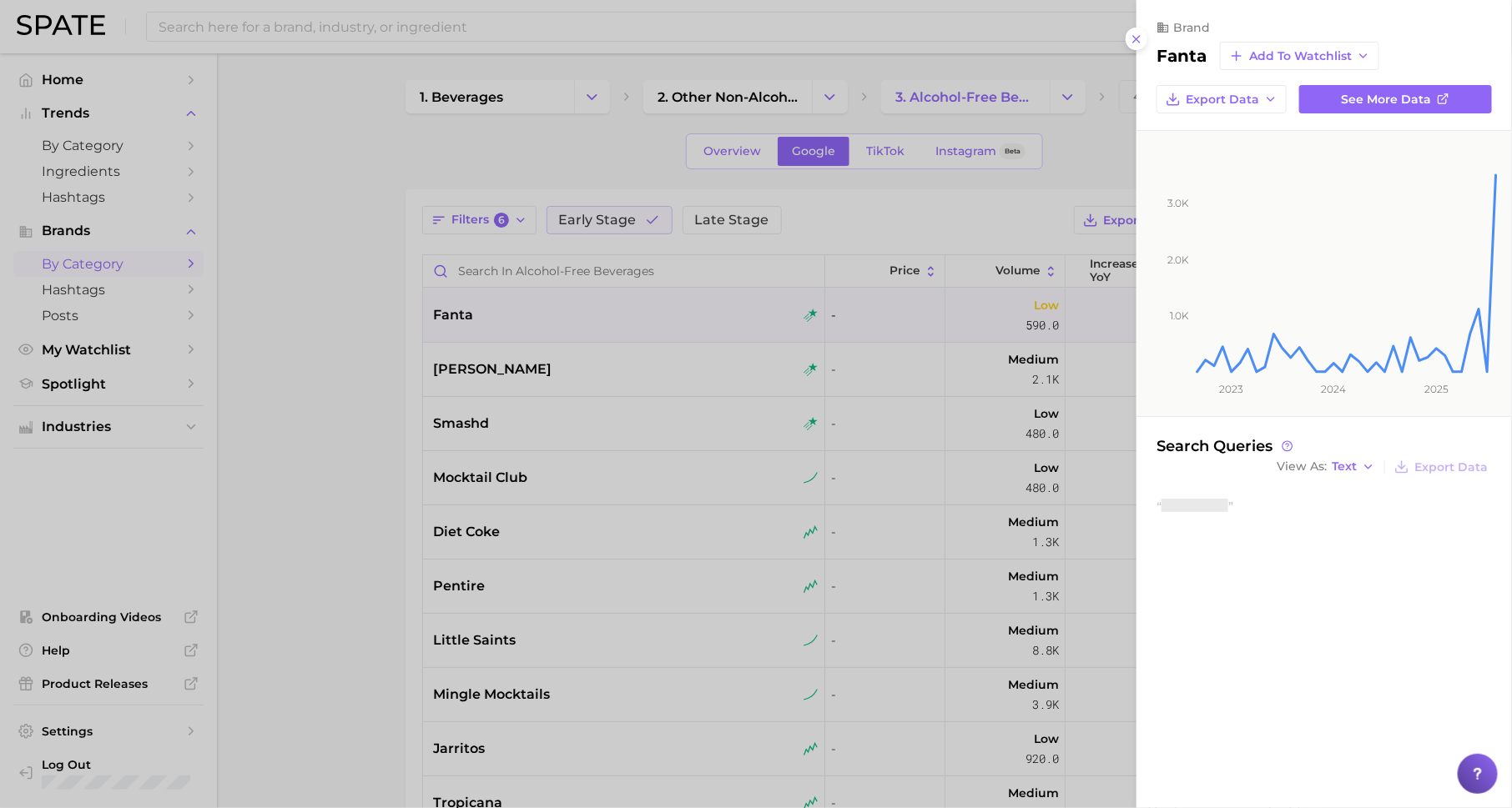
click at [593, 220] on div at bounding box center [756, 404] width 1512 height 808
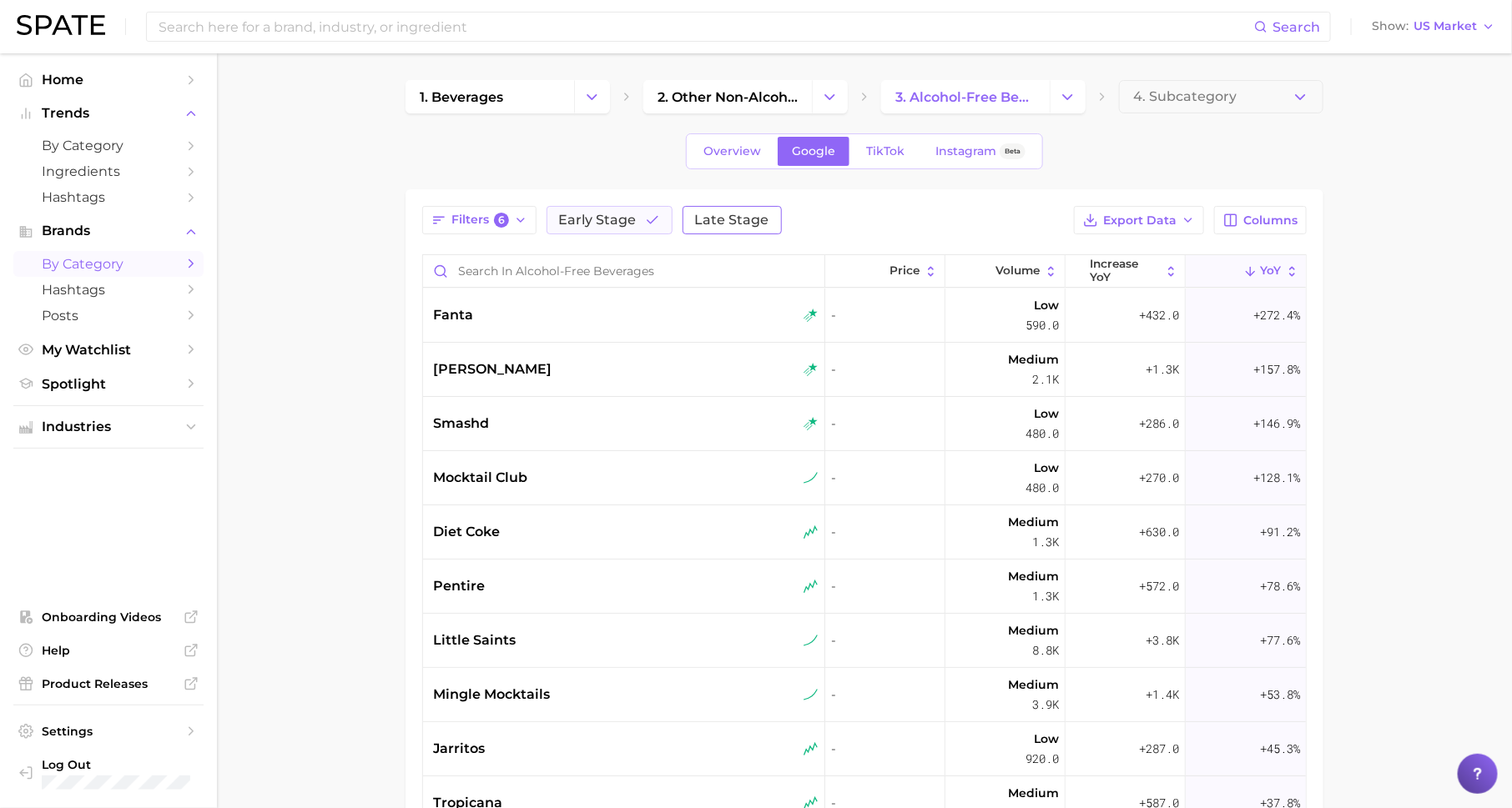
click at [712, 213] on span "Late Stage" at bounding box center [733, 220] width 75 height 13
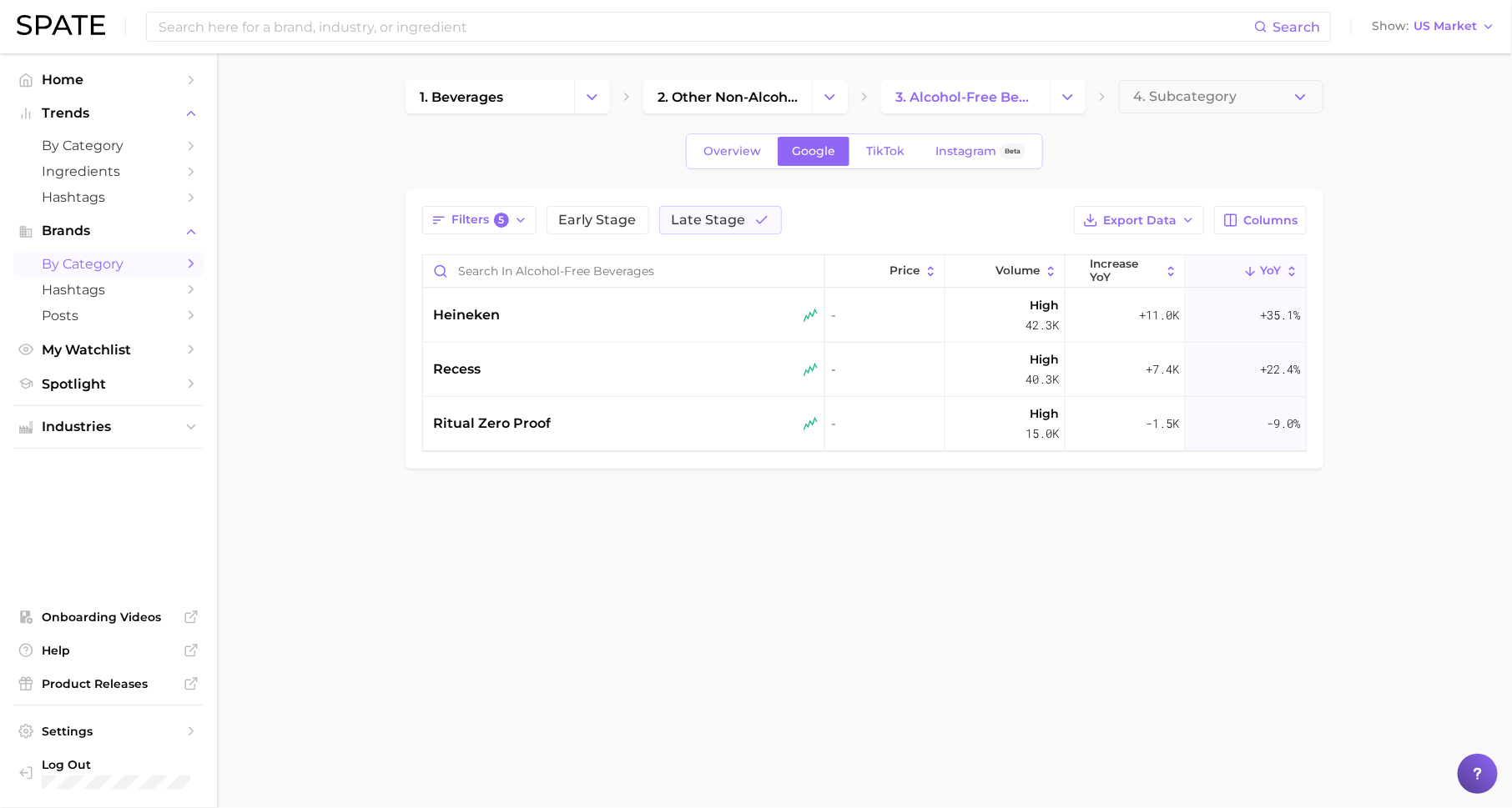
click at [744, 164] on div "Overview Google TikTok Instagram Beta" at bounding box center [864, 152] width 357 height 36
click at [744, 155] on span "Overview" at bounding box center [733, 151] width 57 height 14
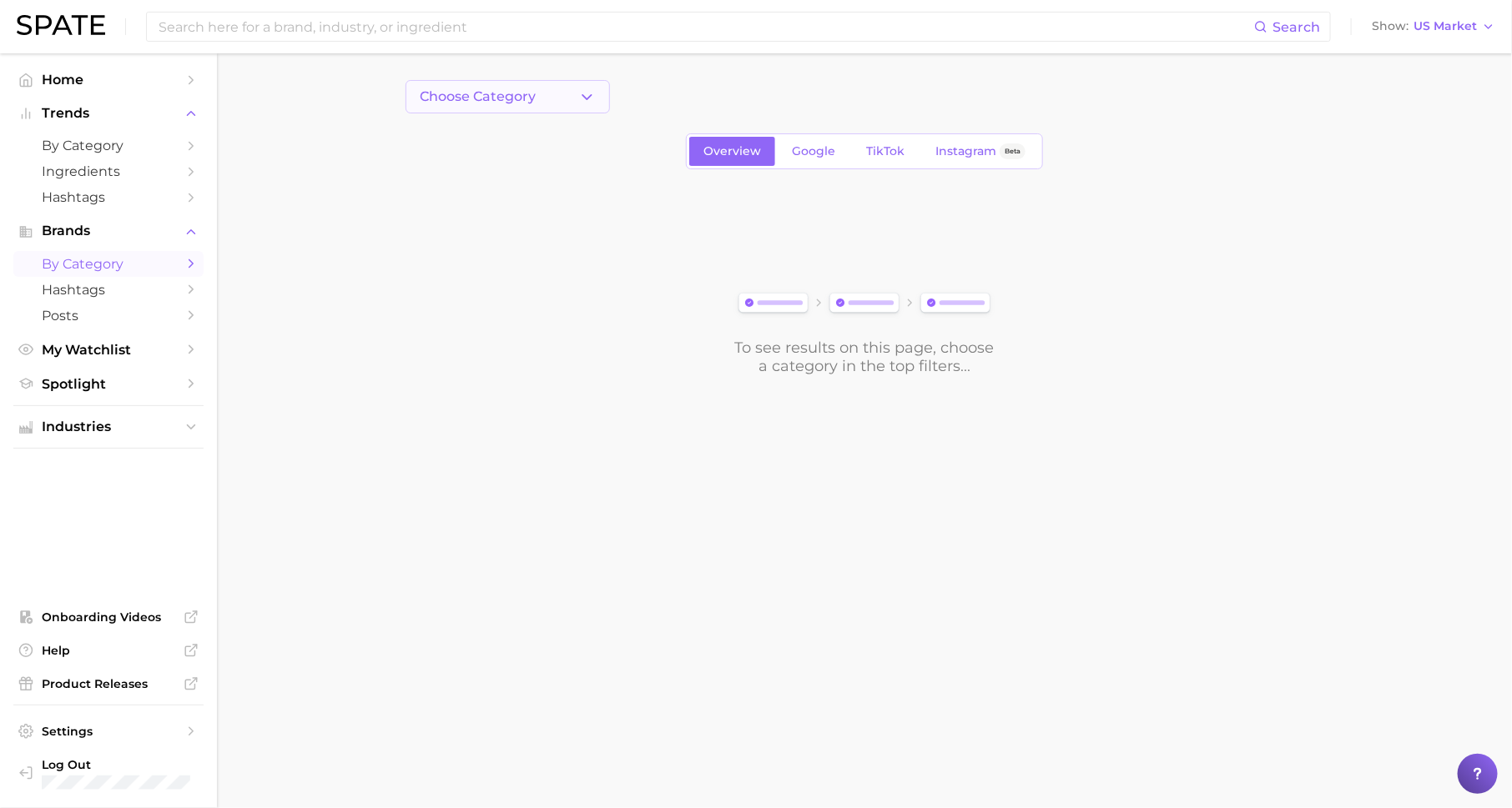
click at [560, 91] on button "Choose Category" at bounding box center [508, 97] width 205 height 33
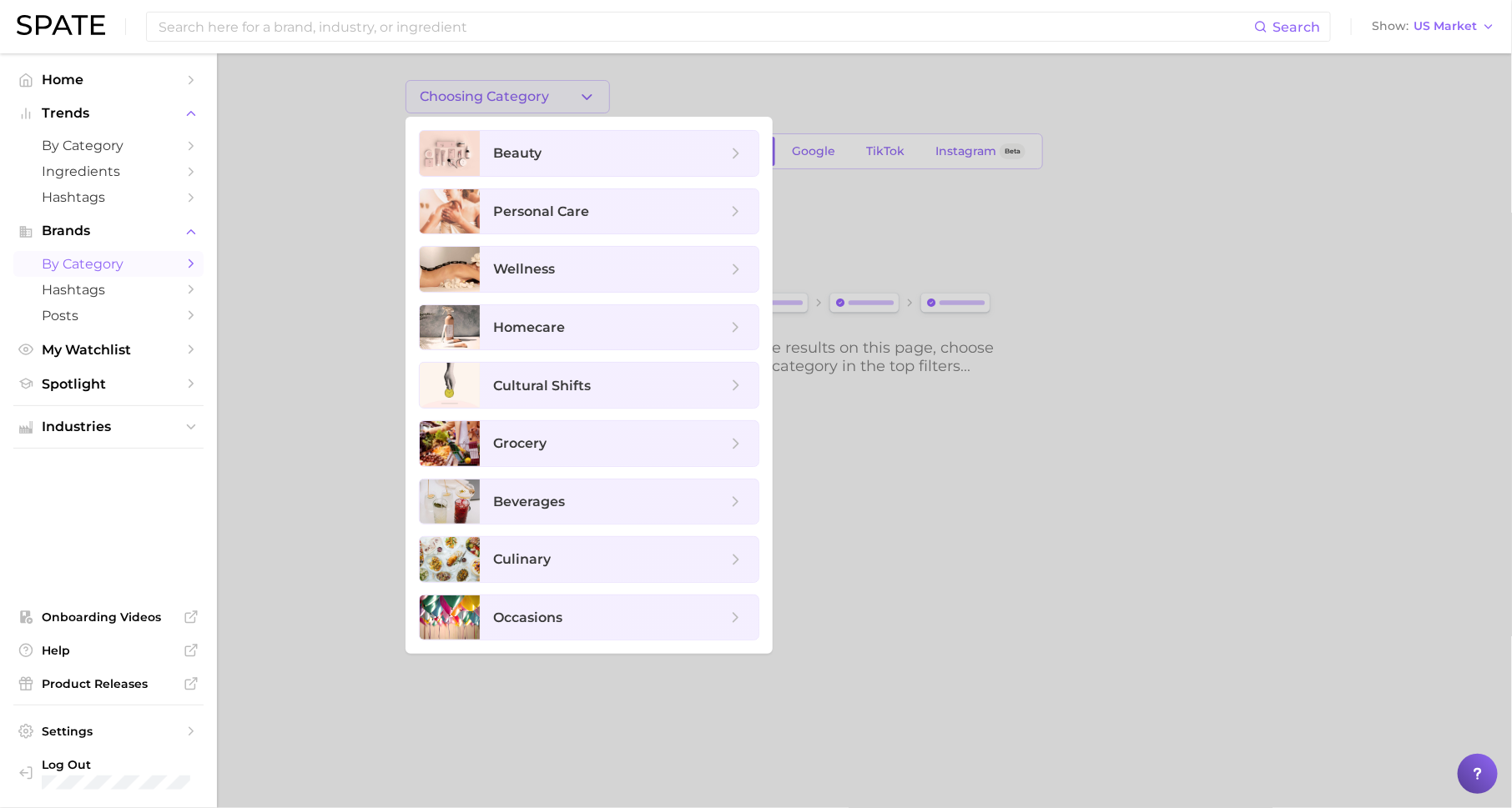
click at [872, 225] on div at bounding box center [756, 404] width 1512 height 808
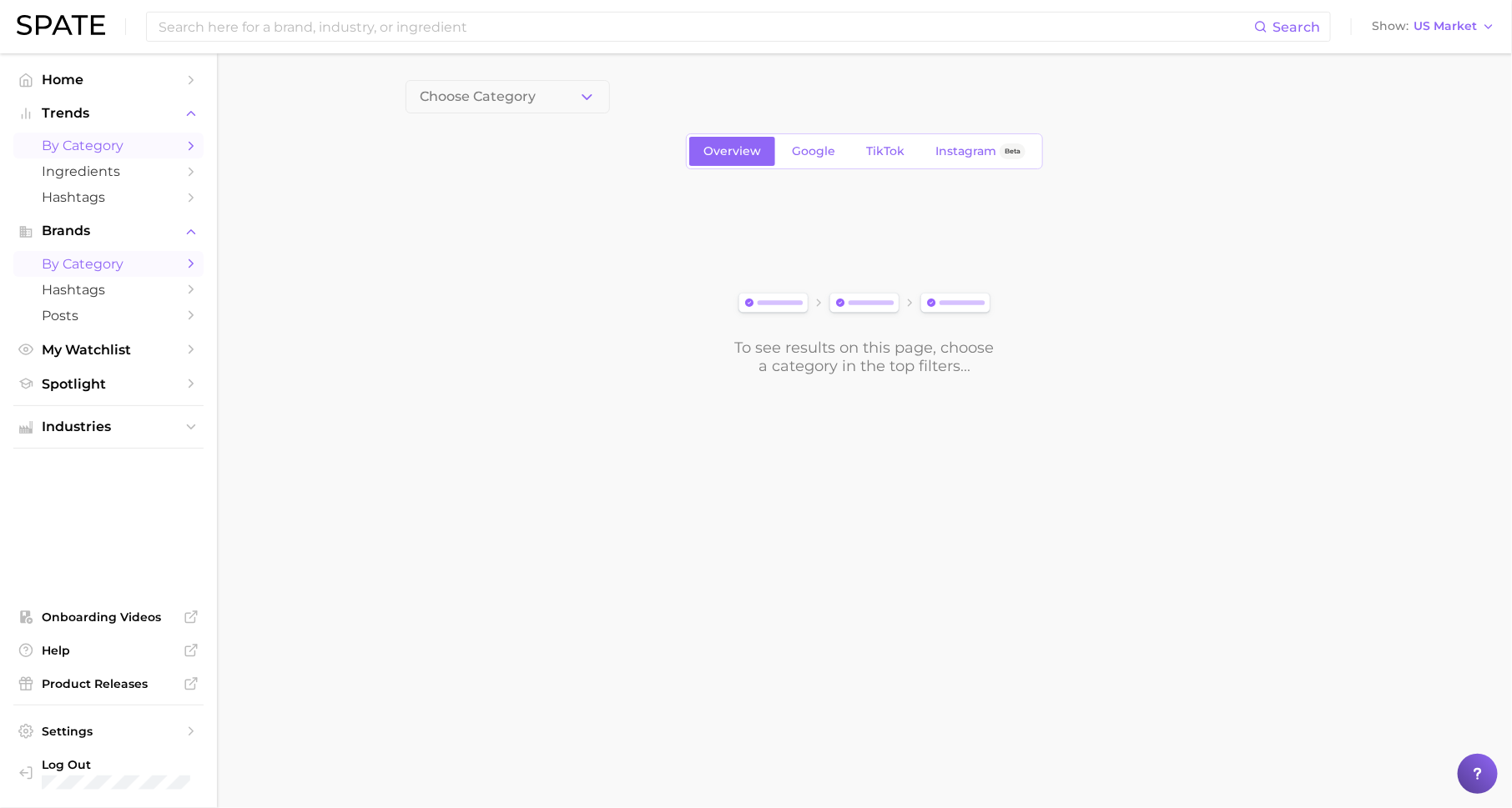
click at [182, 145] on link "by Category" at bounding box center [108, 145] width 190 height 26
click at [514, 98] on span "1. Choose Category" at bounding box center [482, 97] width 124 height 15
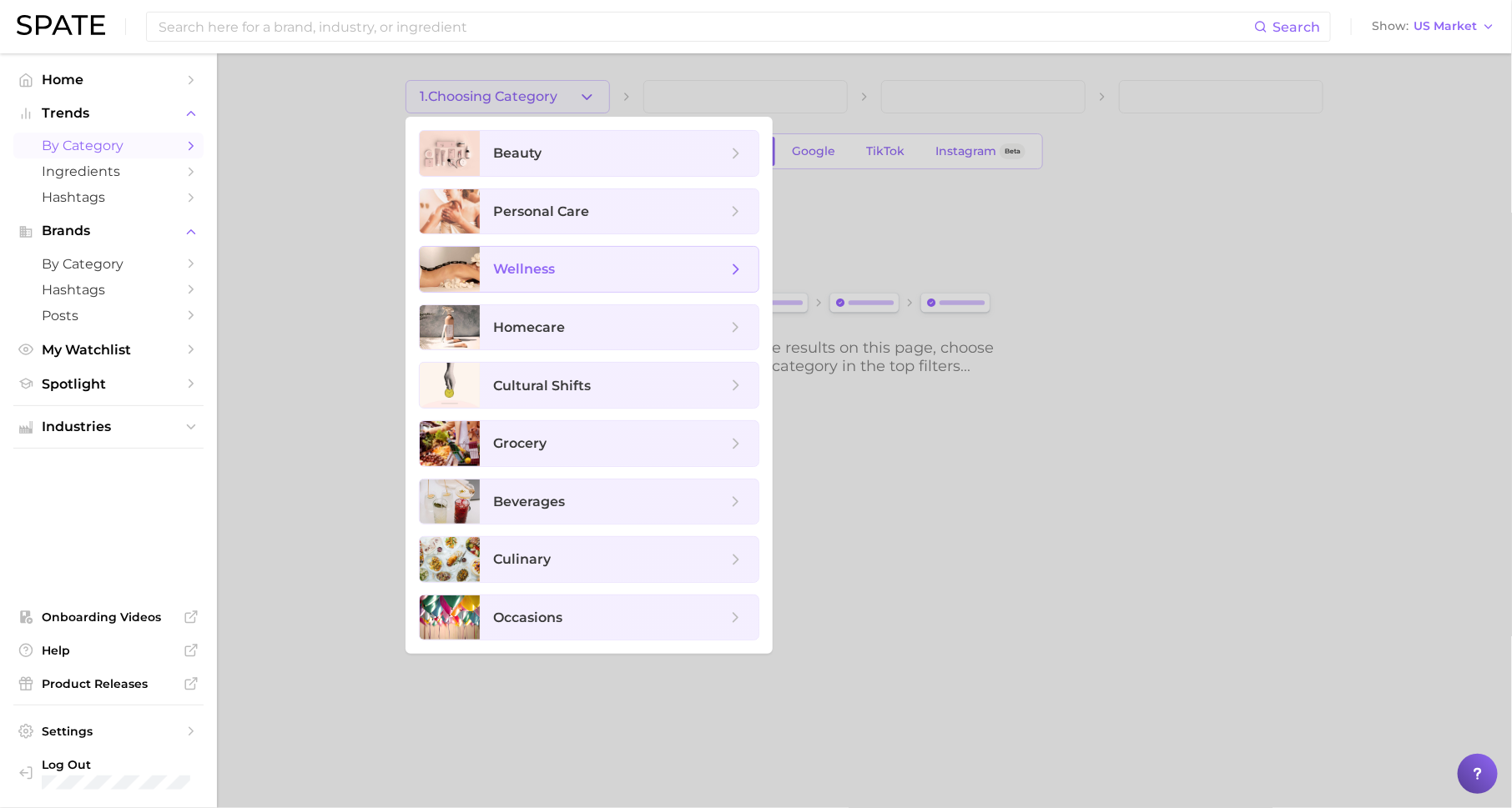
click at [592, 251] on span "wellness" at bounding box center [619, 269] width 278 height 45
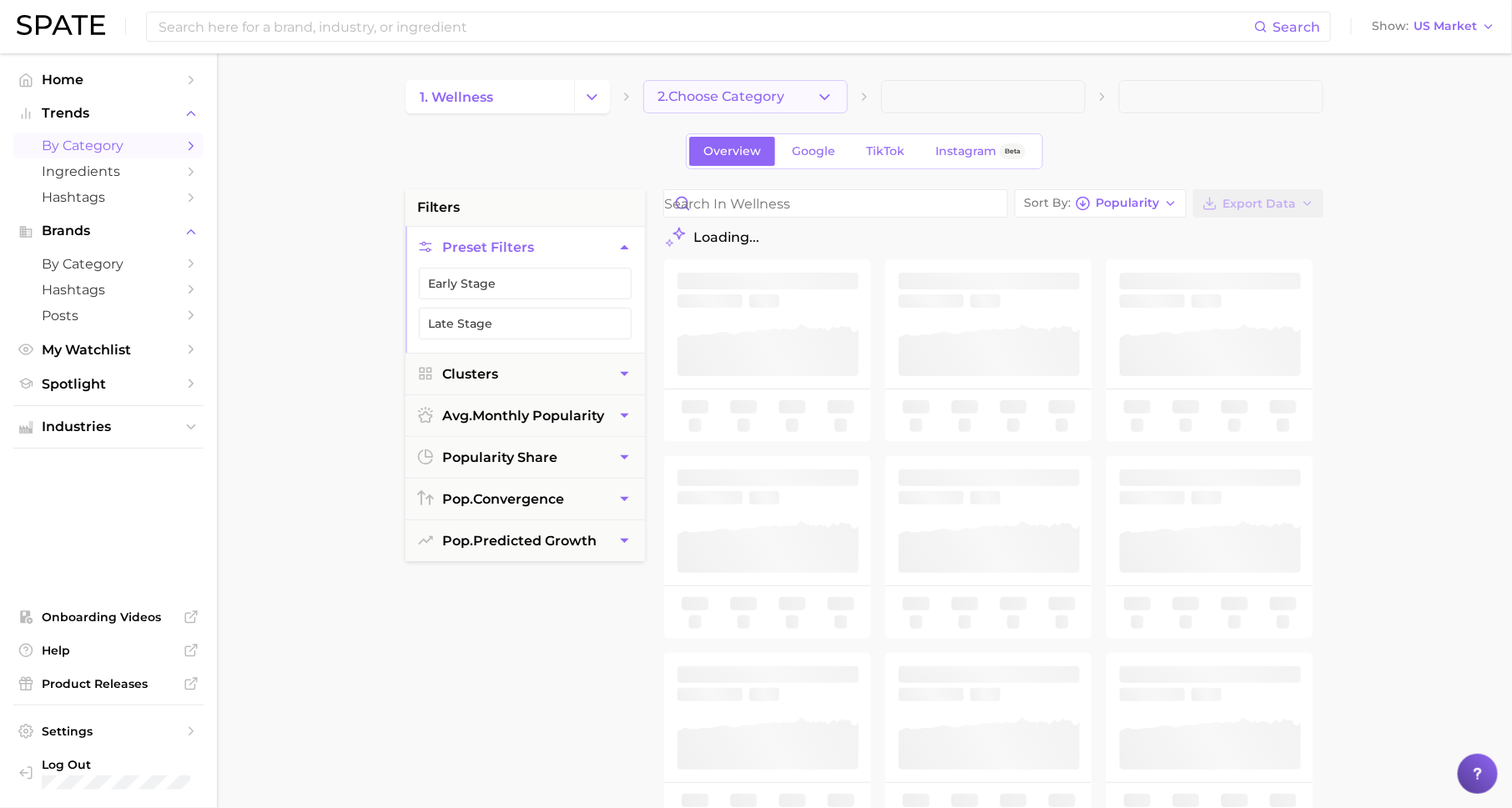
click at [768, 101] on span "2. Choose Category" at bounding box center [721, 97] width 127 height 15
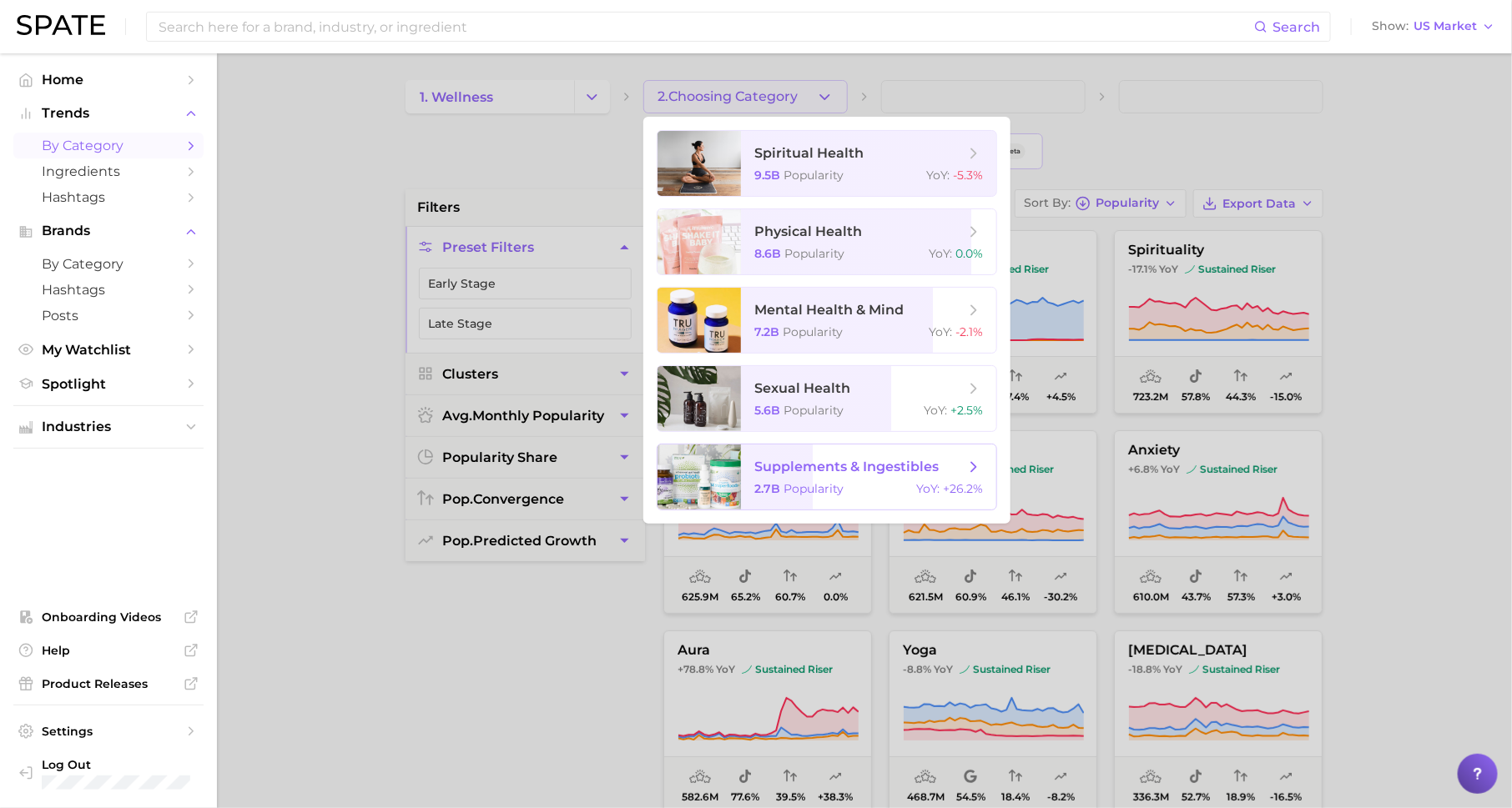
click at [831, 479] on span "supplements & ingestibles 2.7b Popularity YoY : +26.2%" at bounding box center [868, 477] width 255 height 65
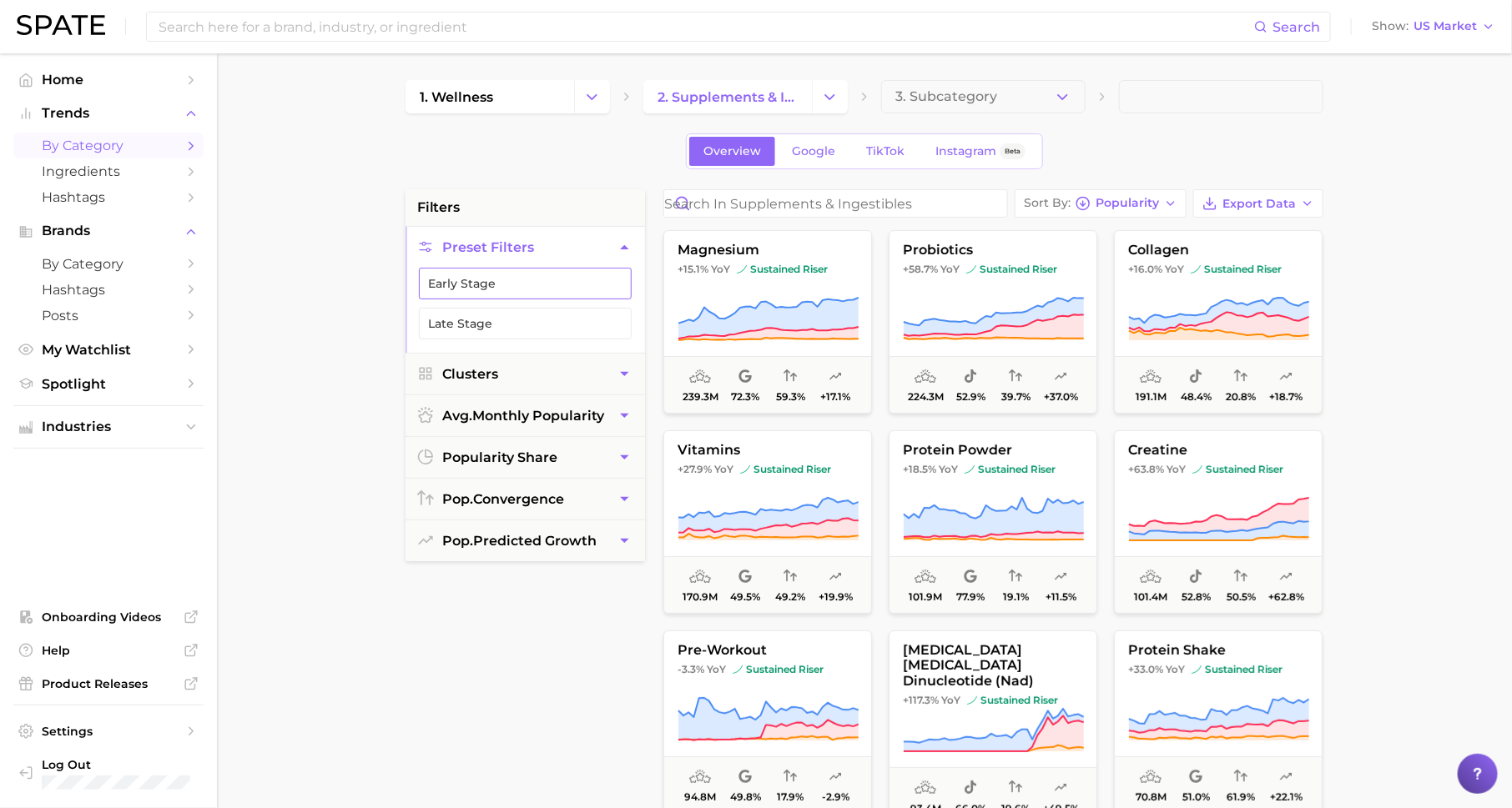
click at [576, 282] on button "Early Stage" at bounding box center [525, 283] width 212 height 32
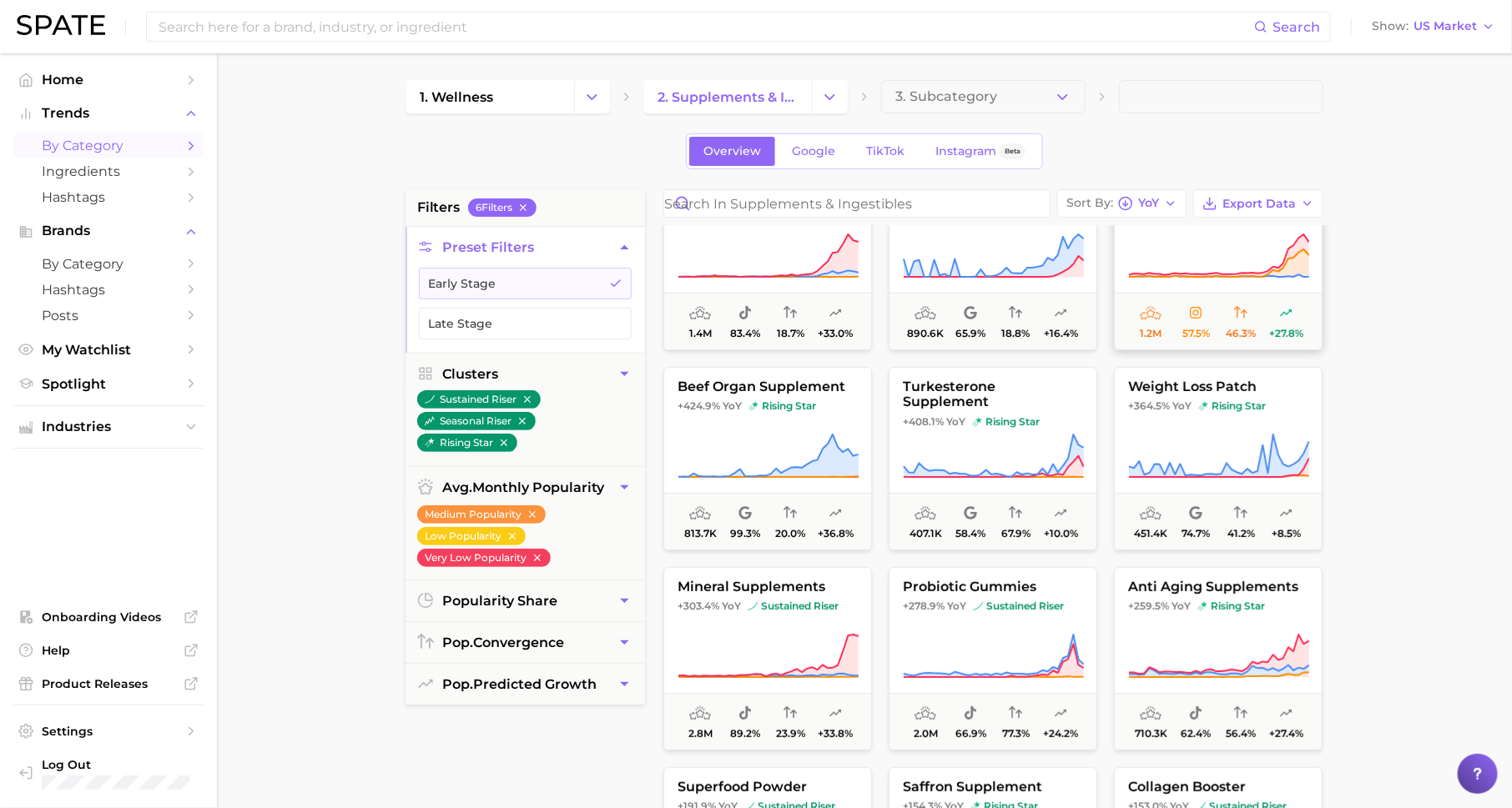
scroll to position [167, 0]
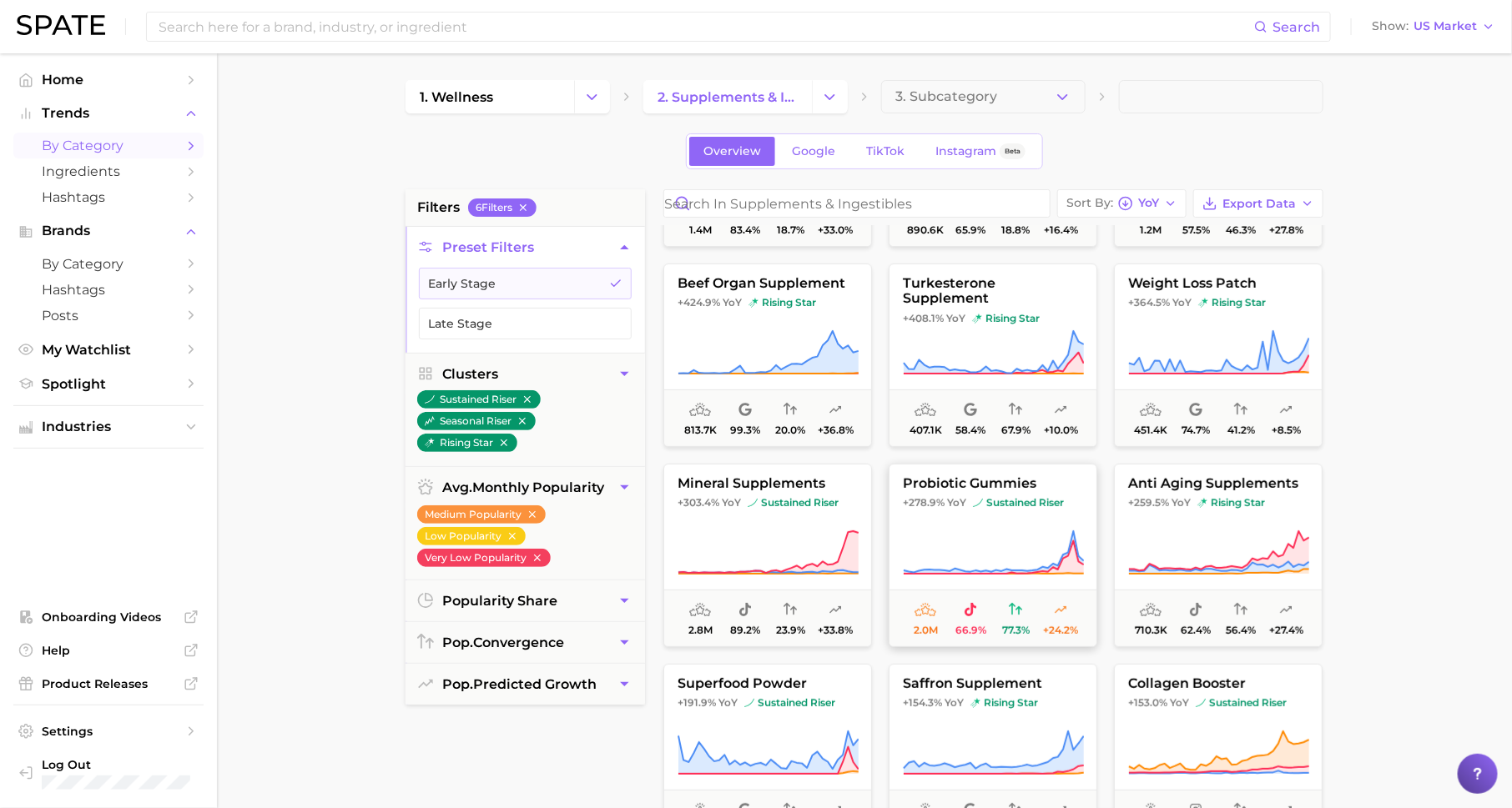
click at [951, 503] on span "YoY" at bounding box center [956, 503] width 19 height 13
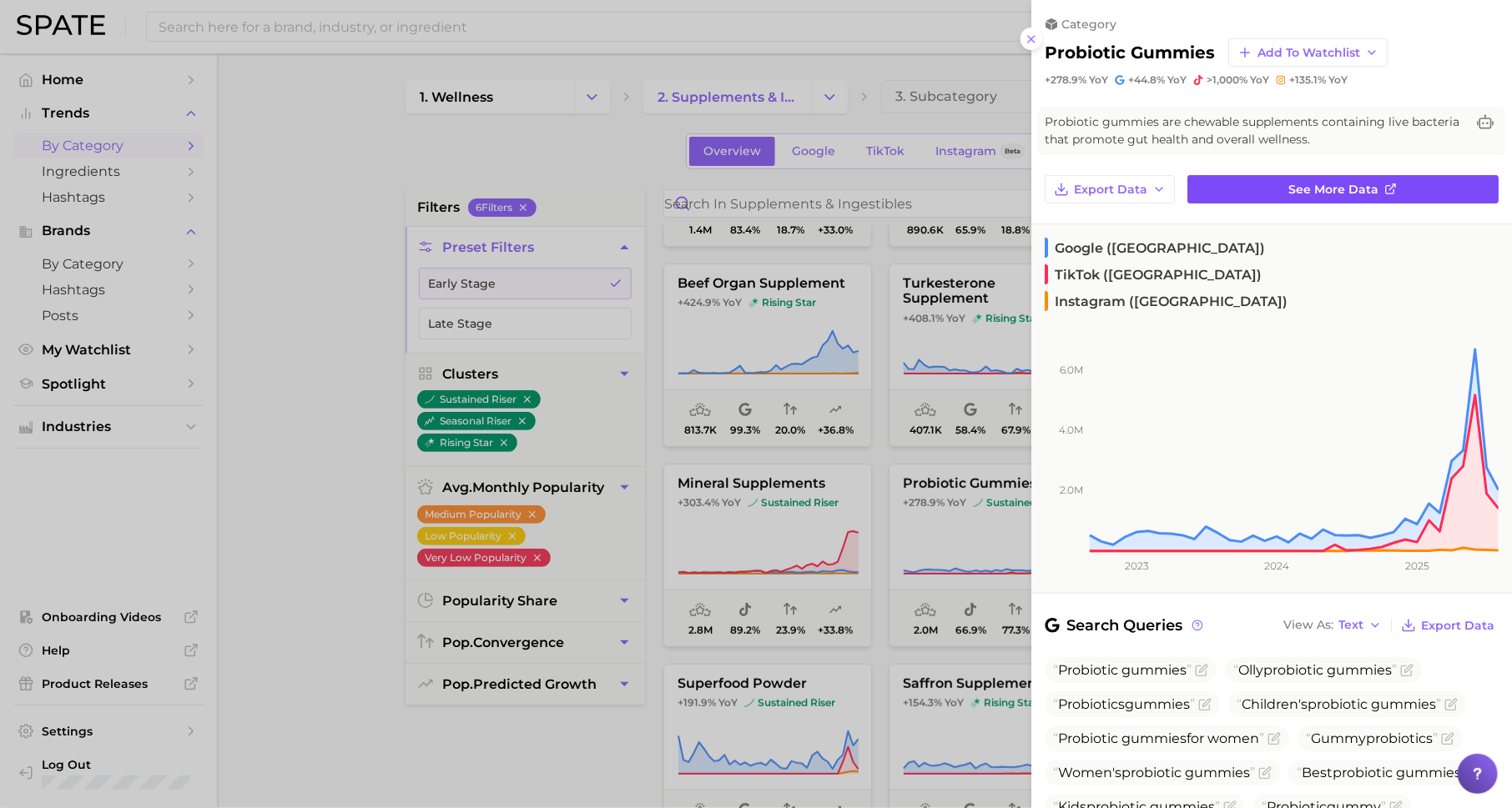
click at [1345, 194] on span "See more data" at bounding box center [1334, 189] width 90 height 14
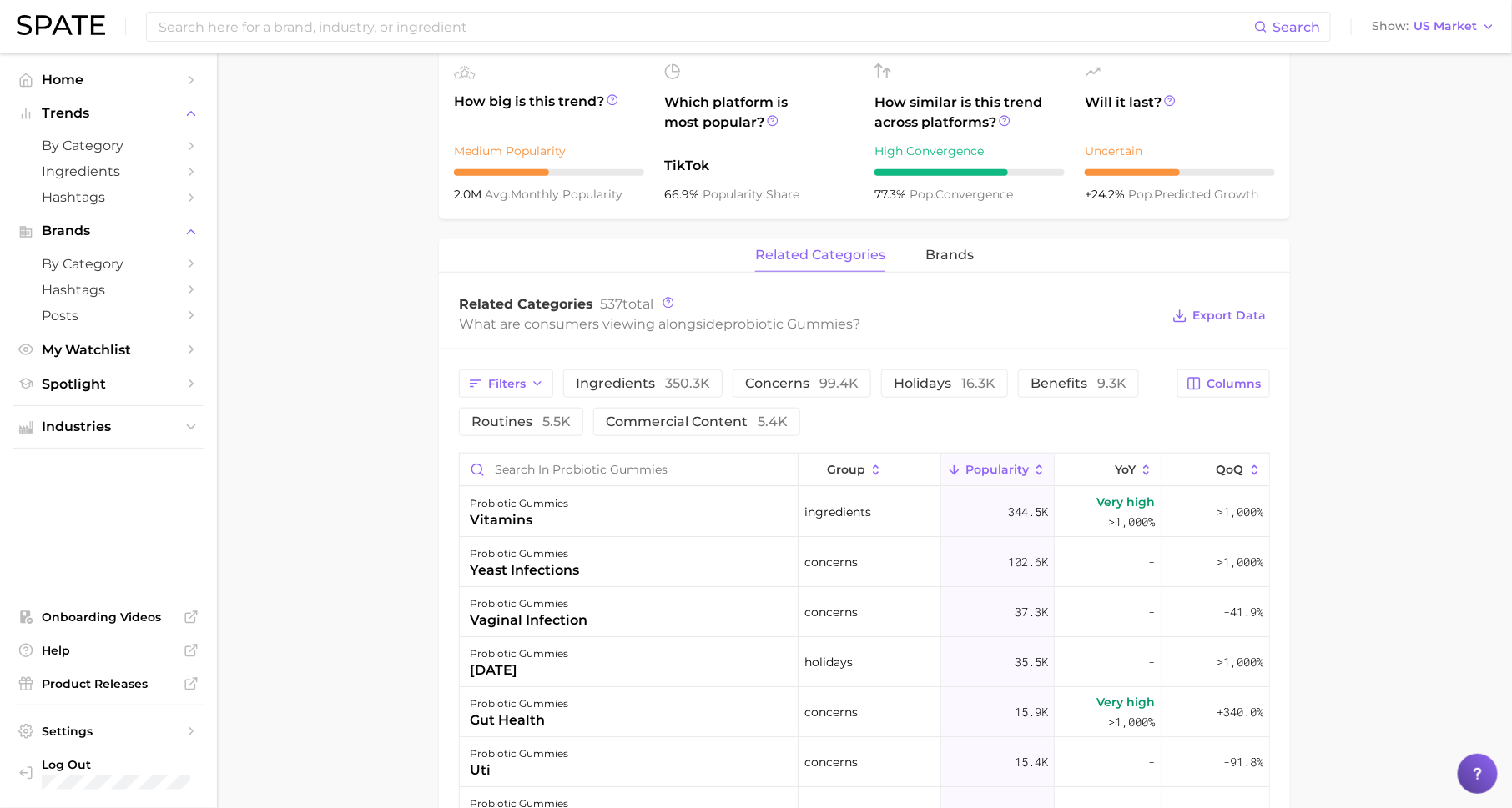
scroll to position [586, 0]
click at [937, 258] on span "brands" at bounding box center [950, 258] width 49 height 15
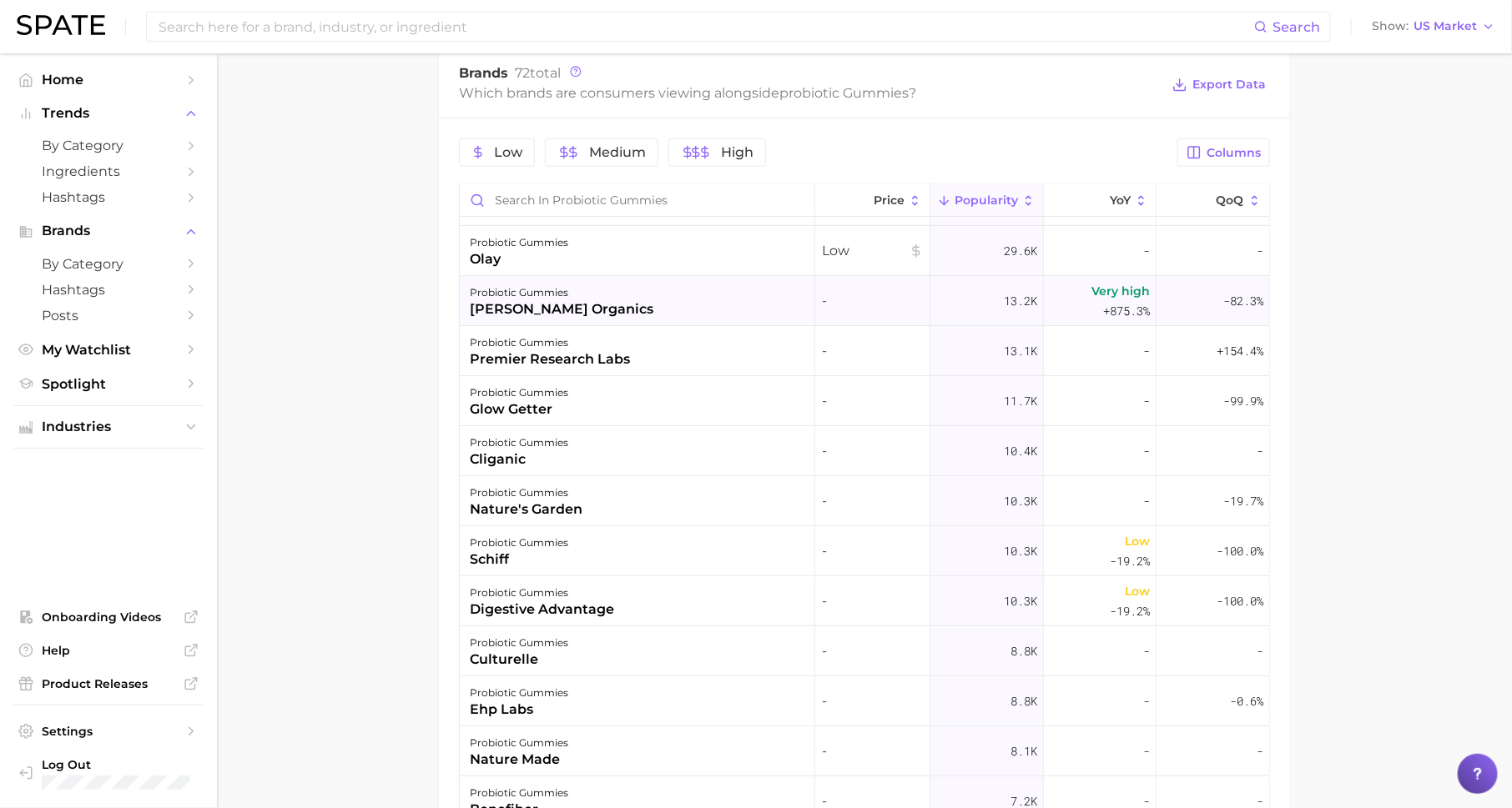
scroll to position [157, 0]
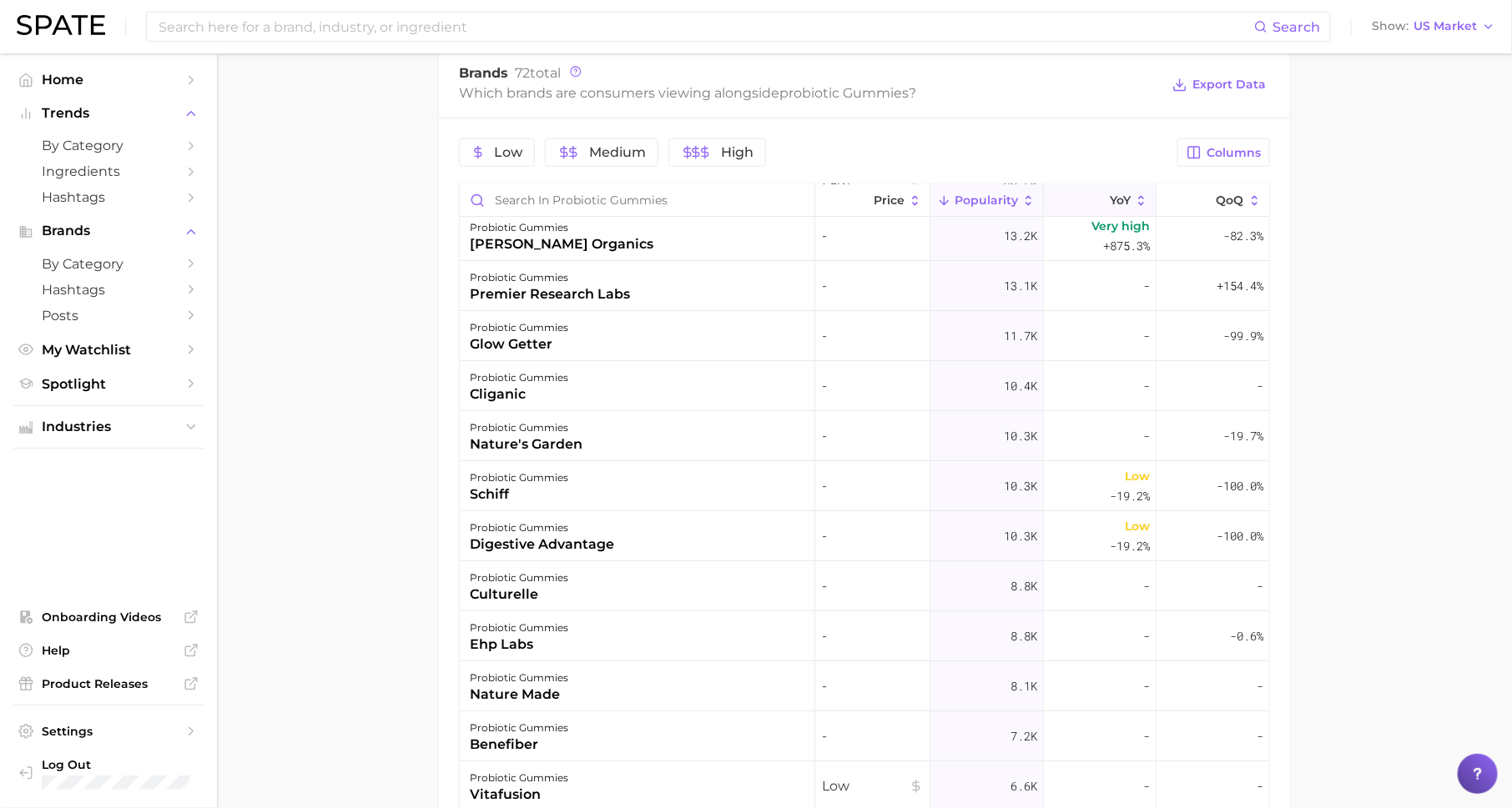
click at [1098, 205] on icon at bounding box center [1099, 201] width 15 height 15
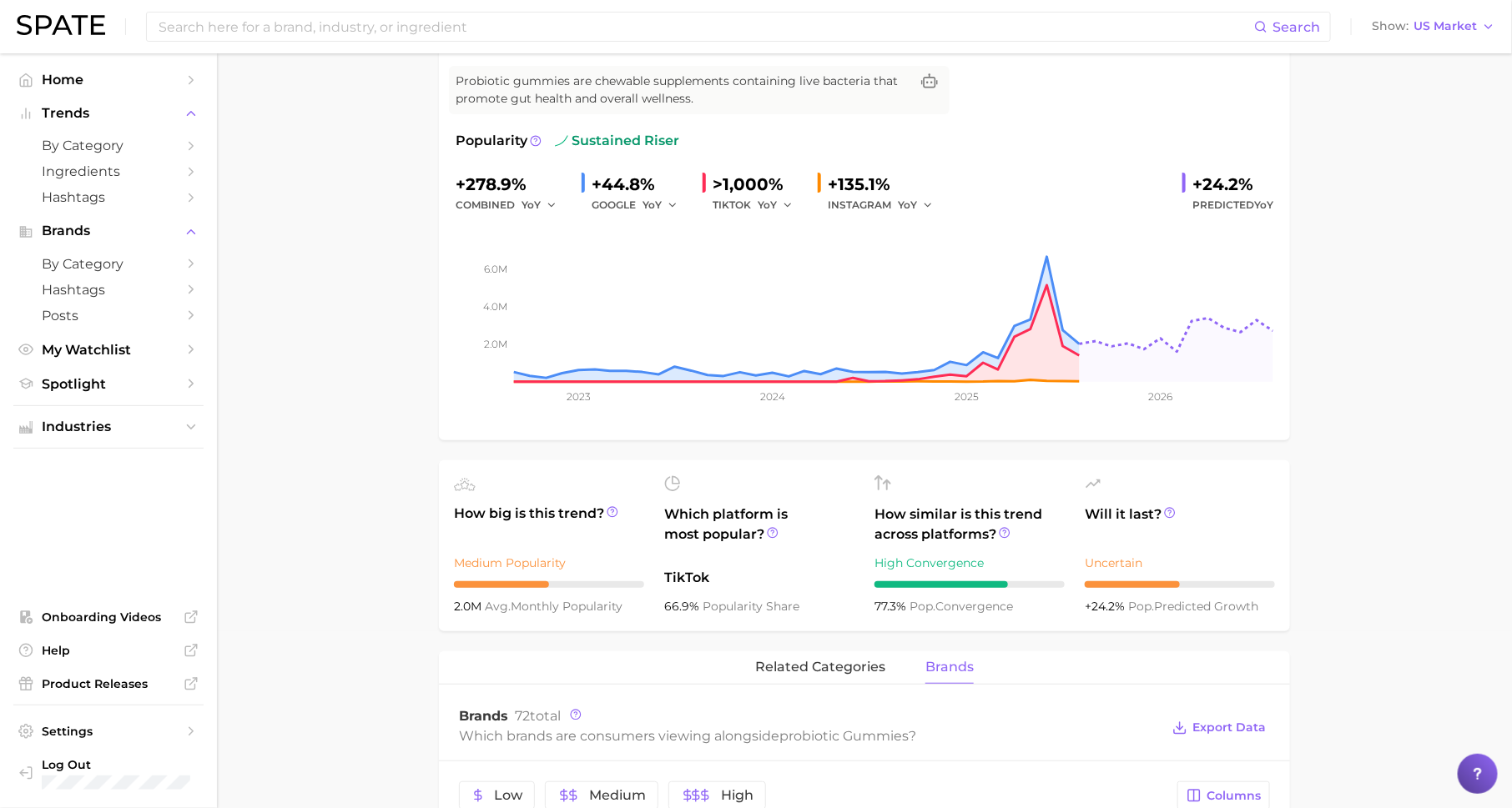
scroll to position [0, 0]
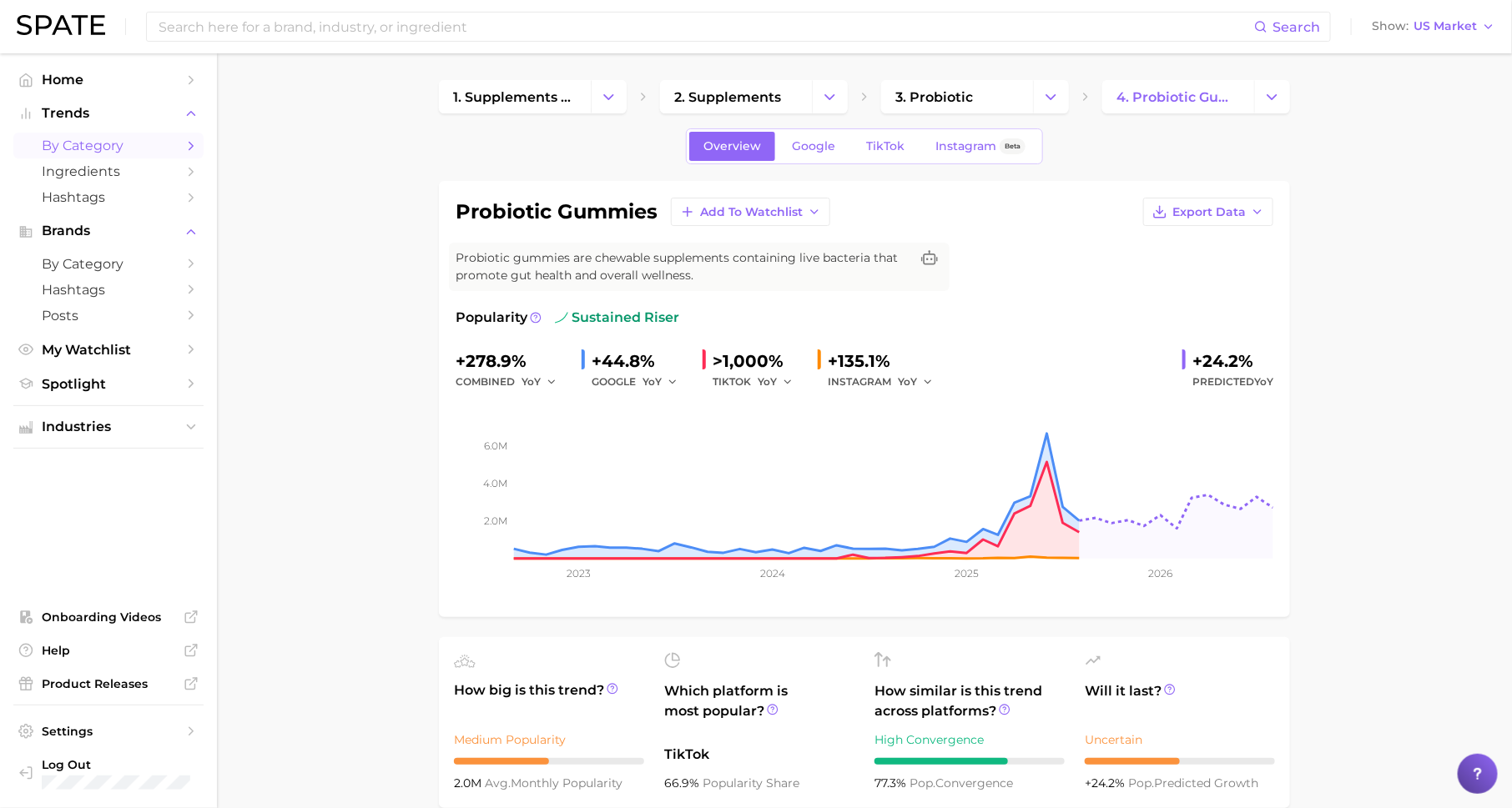
click at [148, 148] on span "by Category" at bounding box center [109, 145] width 134 height 16
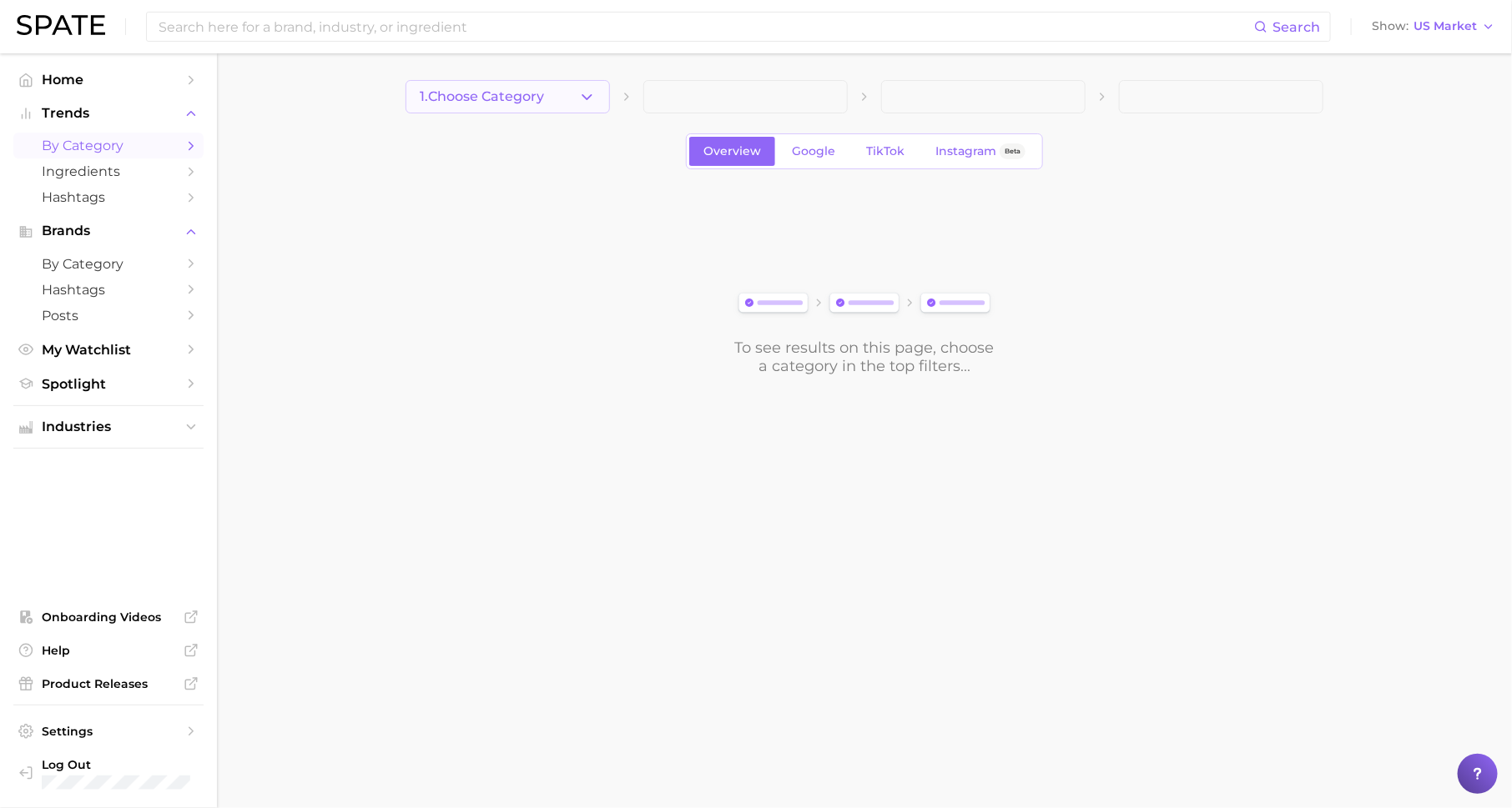
click at [577, 88] on button "1. Choose Category" at bounding box center [508, 97] width 205 height 33
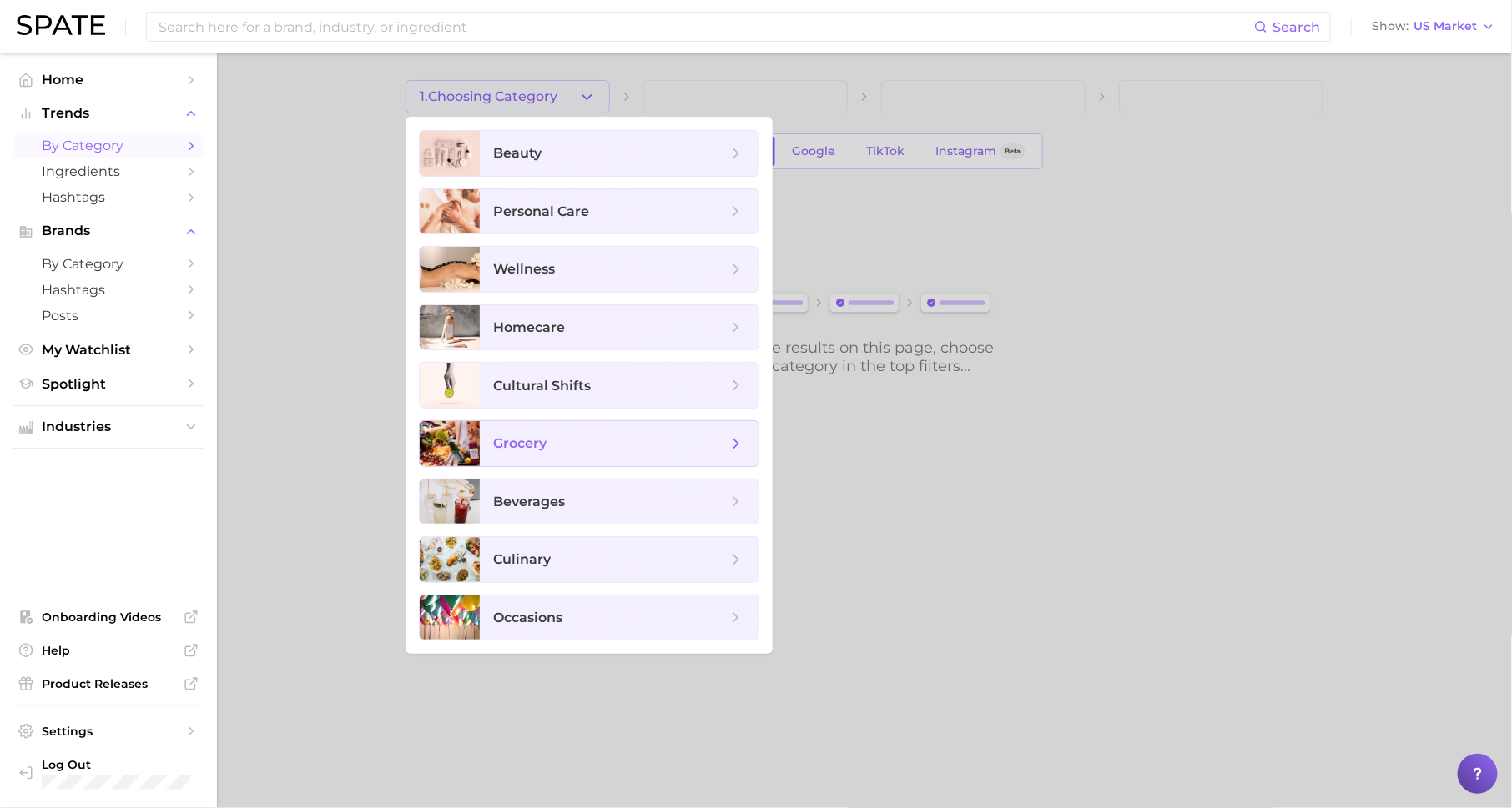
click at [552, 448] on span "grocery" at bounding box center [610, 444] width 233 height 18
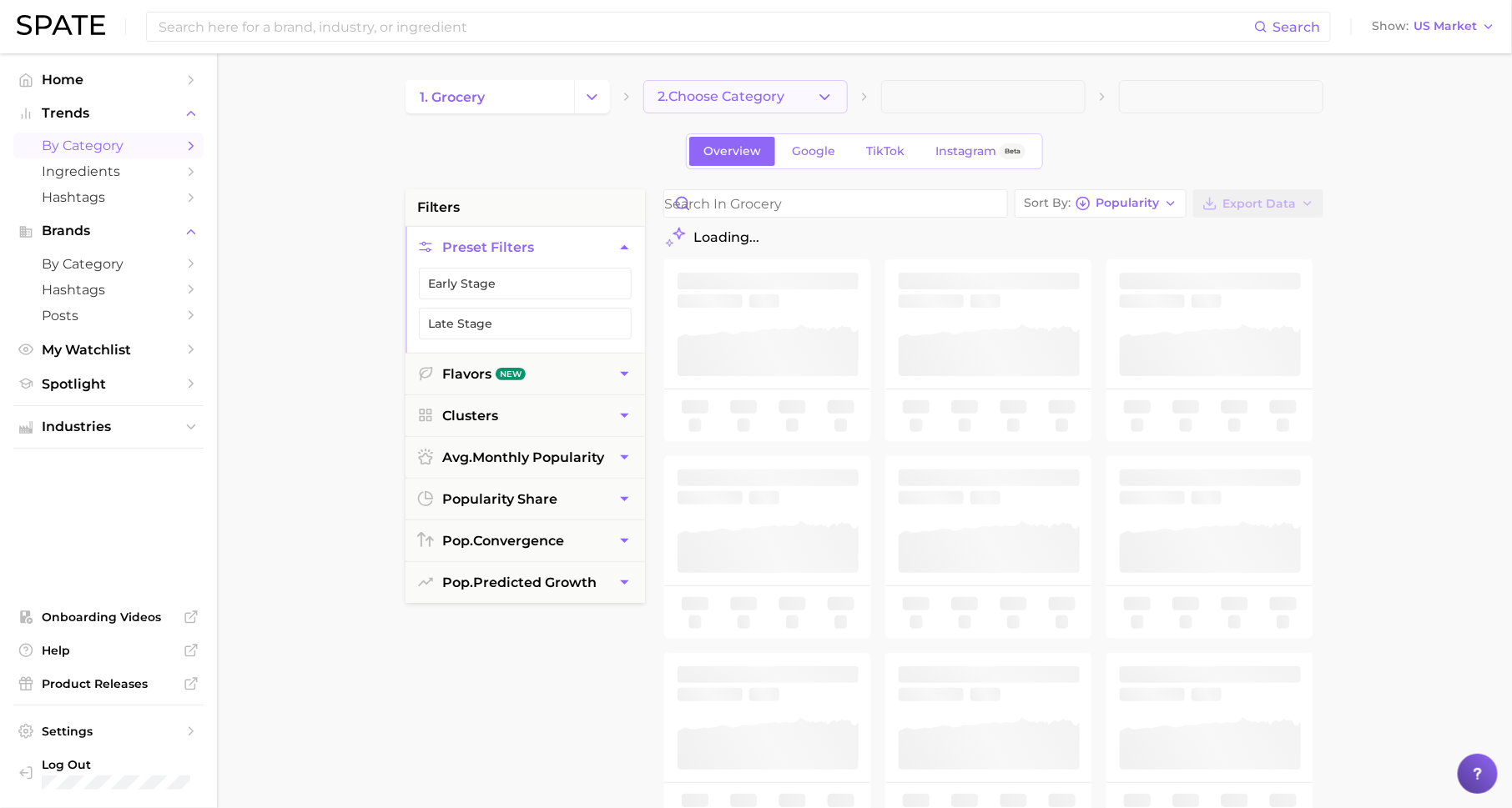
click at [781, 98] on span "2. Choose Category" at bounding box center [721, 97] width 127 height 15
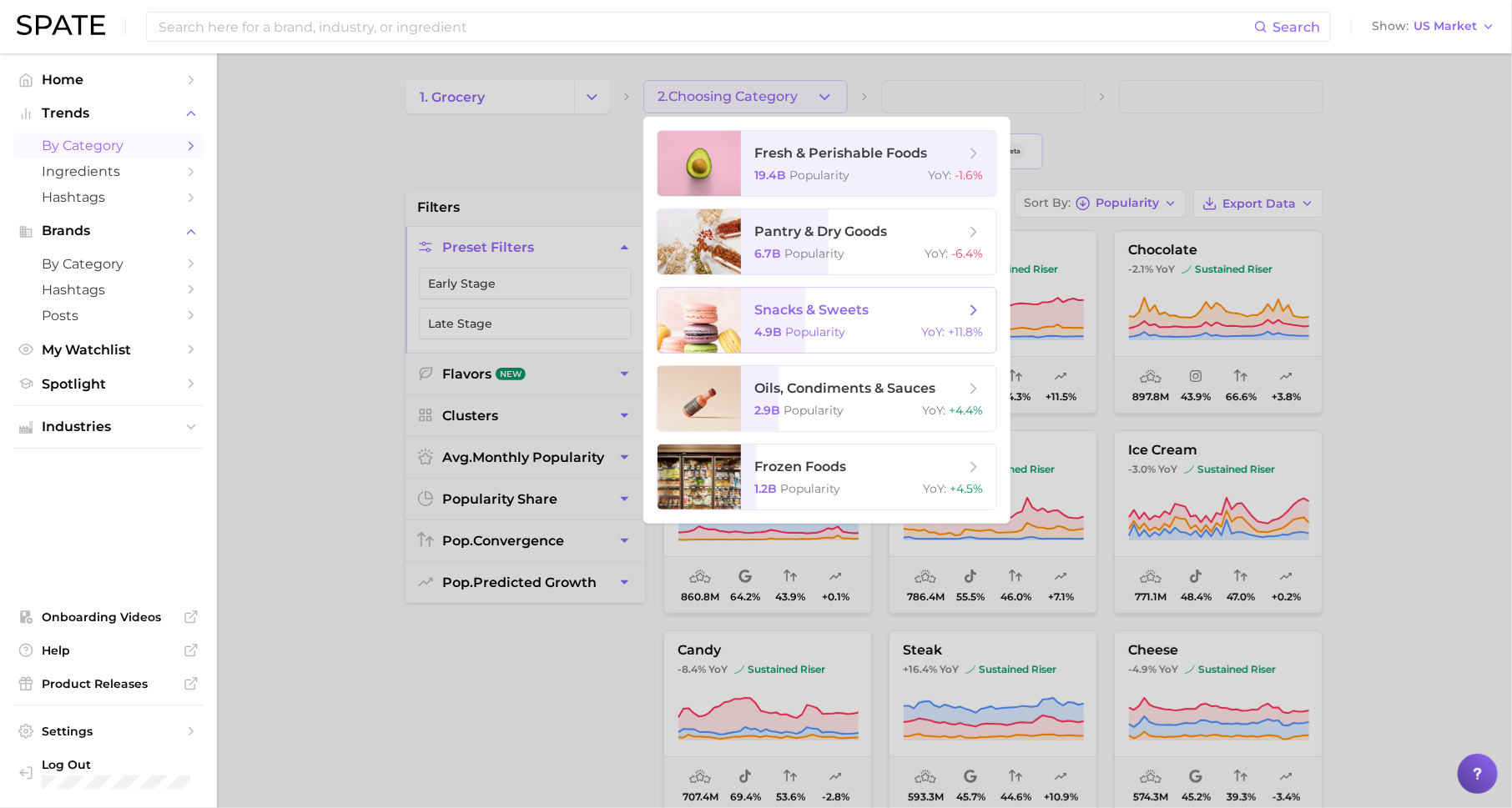
click at [798, 321] on span "snacks & sweets 4.9b Popularity YoY : +11.8%" at bounding box center [868, 320] width 255 height 65
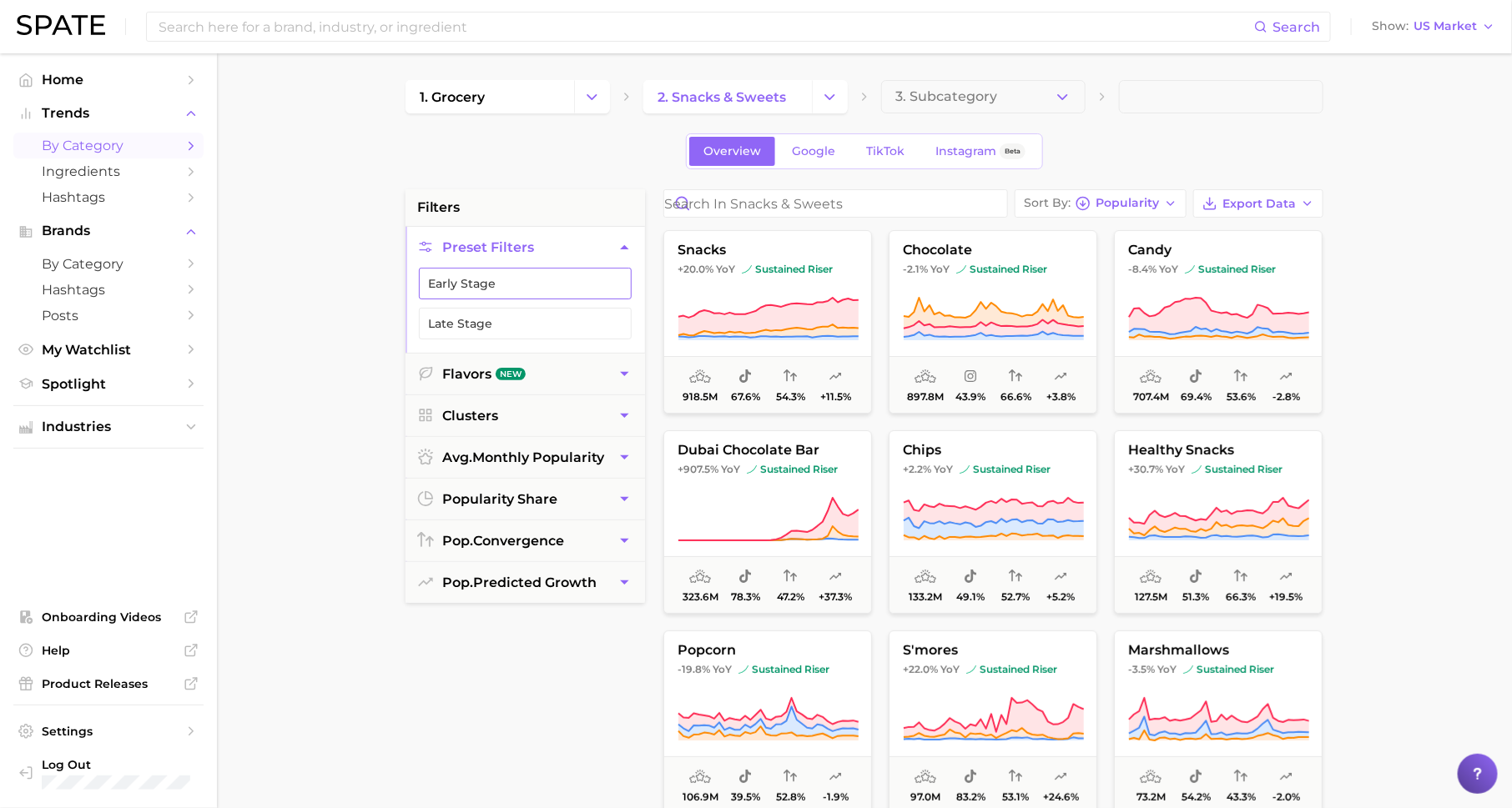
click at [561, 274] on button "Early Stage" at bounding box center [525, 283] width 212 height 32
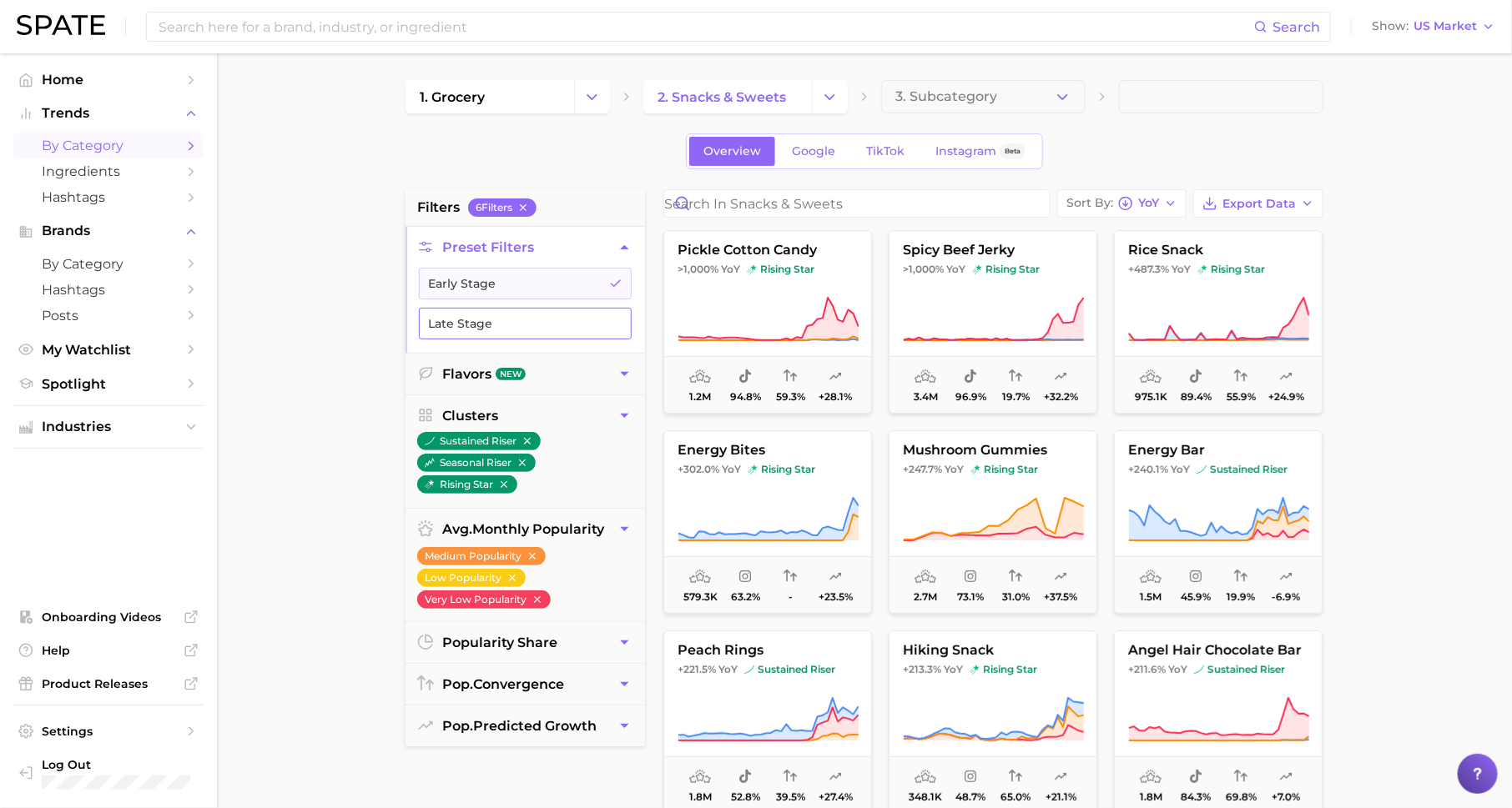
click at [607, 318] on button "Late Stage" at bounding box center [525, 323] width 212 height 32
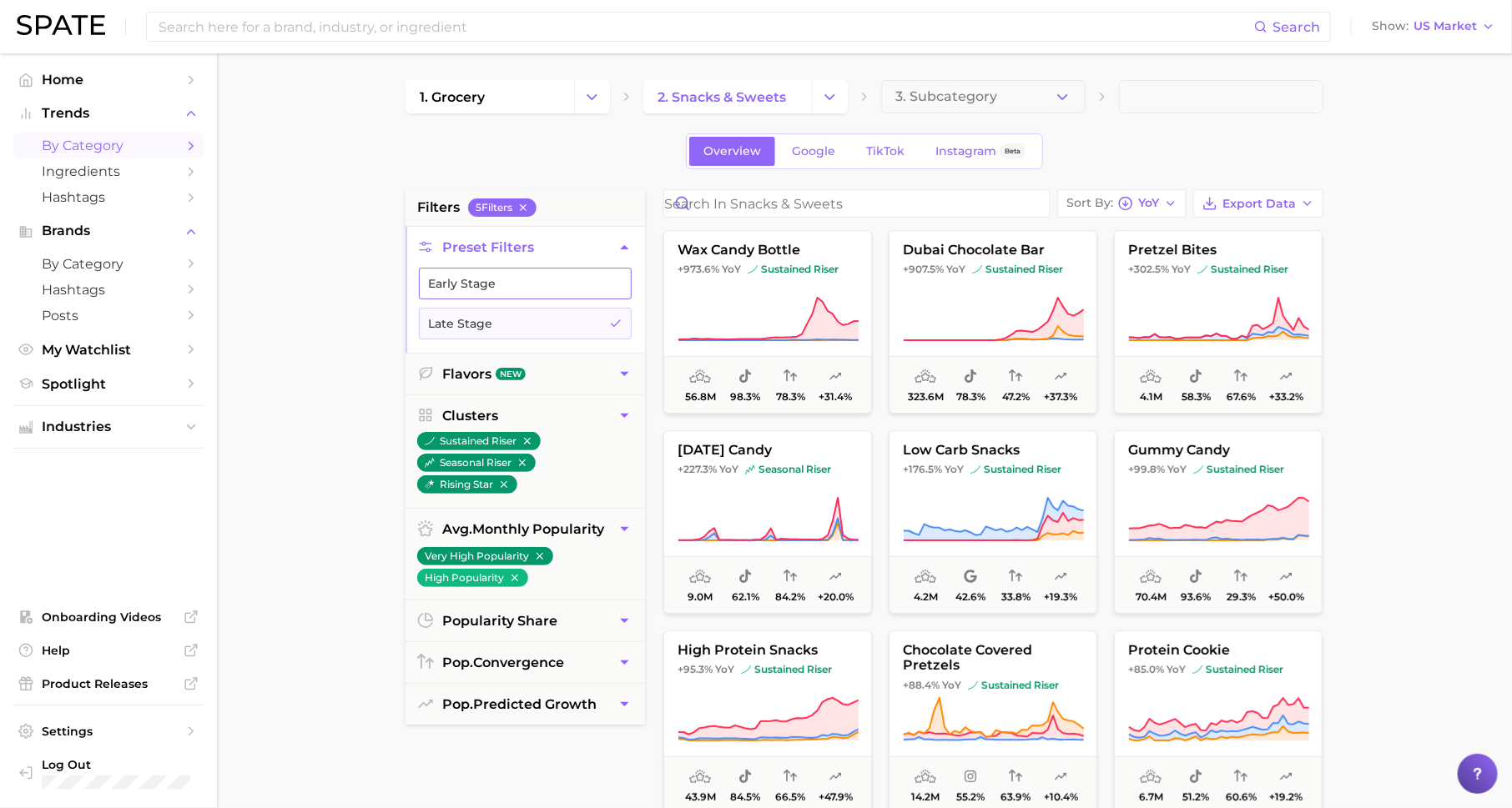
click at [578, 288] on button "Early Stage" at bounding box center [525, 283] width 212 height 32
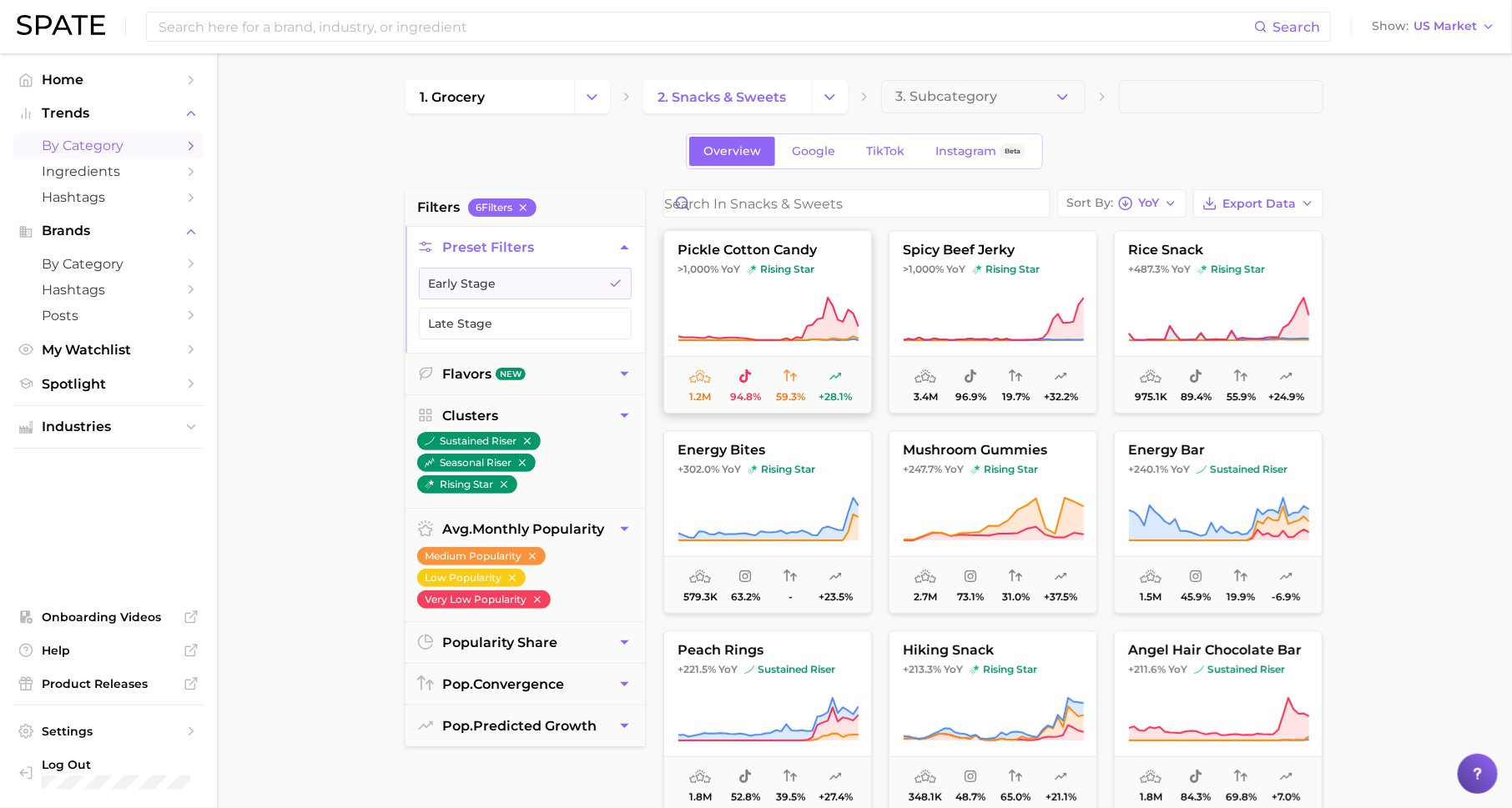
click at [836, 314] on icon at bounding box center [768, 318] width 180 height 42
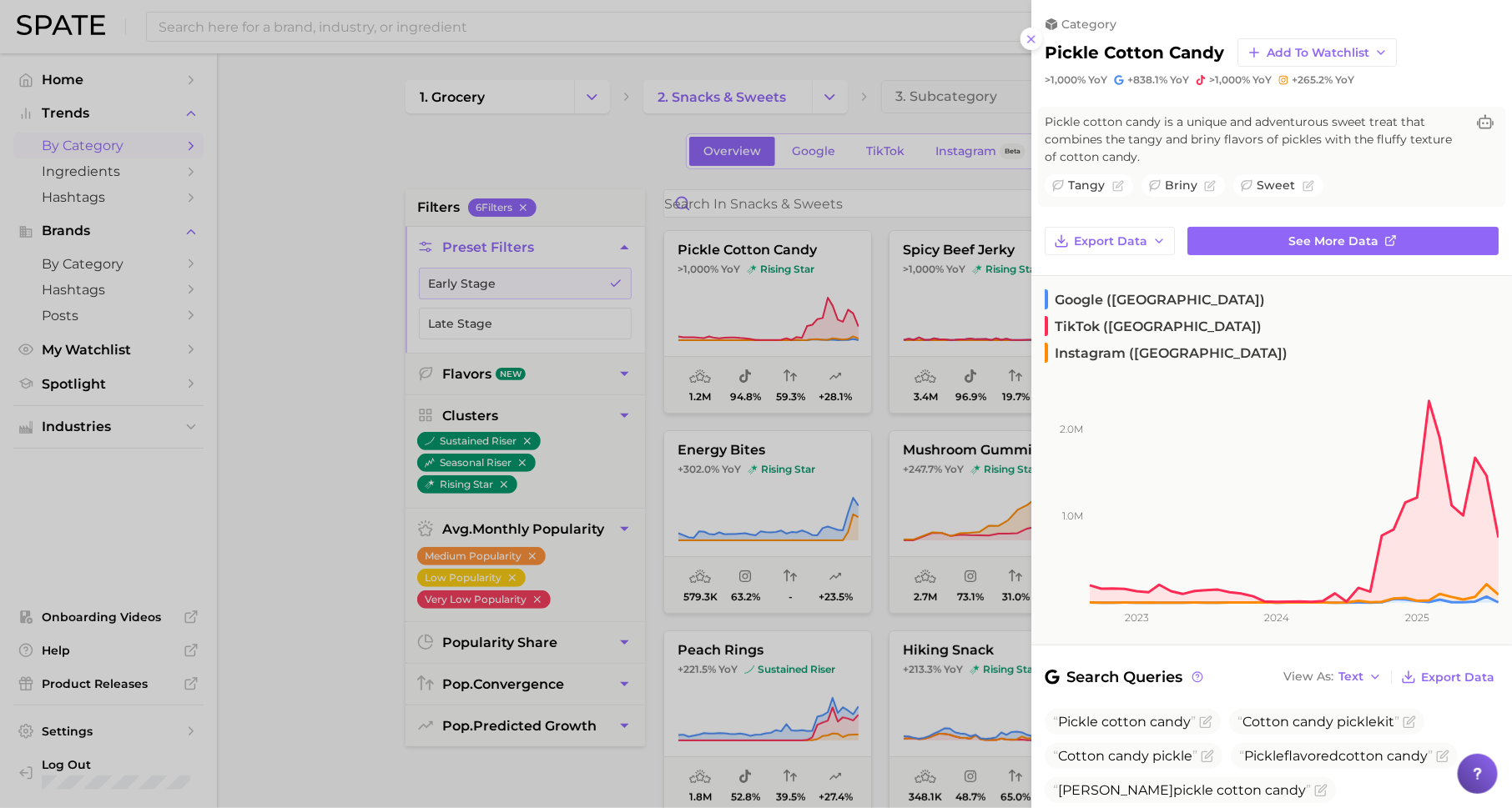
click at [741, 186] on div at bounding box center [756, 404] width 1512 height 808
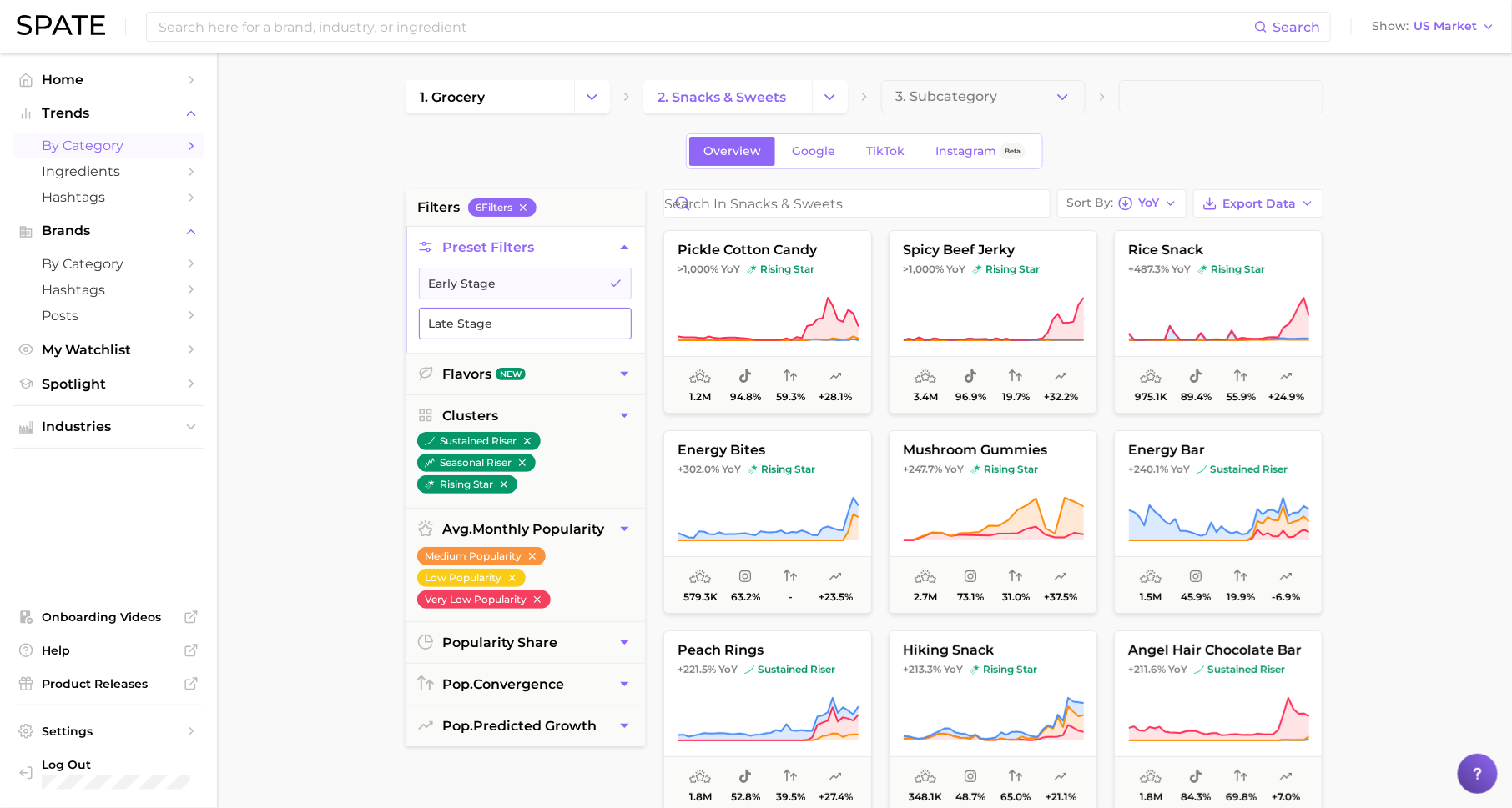
click at [521, 333] on button "Late Stage" at bounding box center [525, 323] width 212 height 32
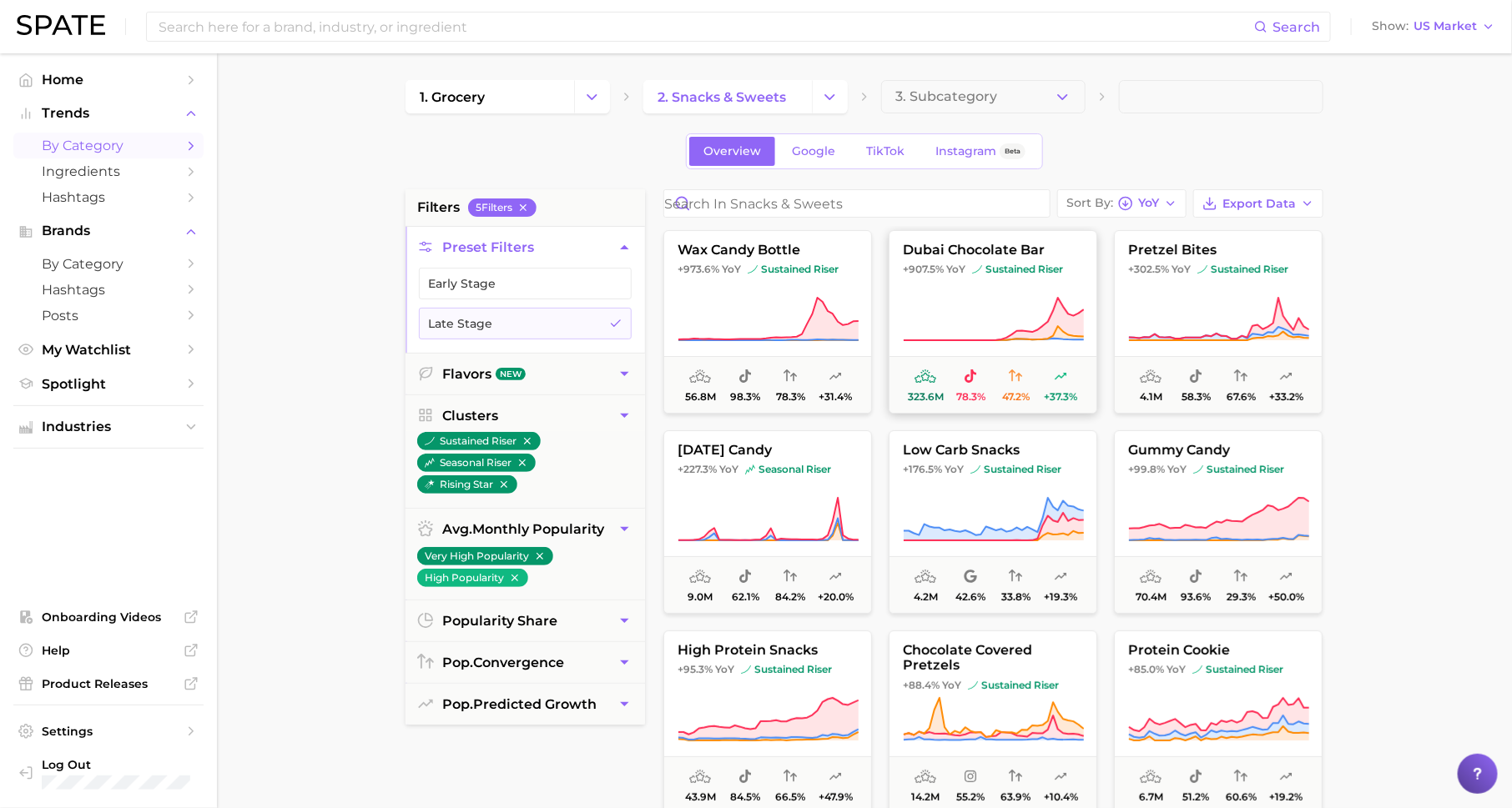
click at [946, 286] on button "dubai chocolate bar +907.5% YoY sustained riser 323.6m 78.3% 47.2% +37.3%" at bounding box center [993, 322] width 208 height 184
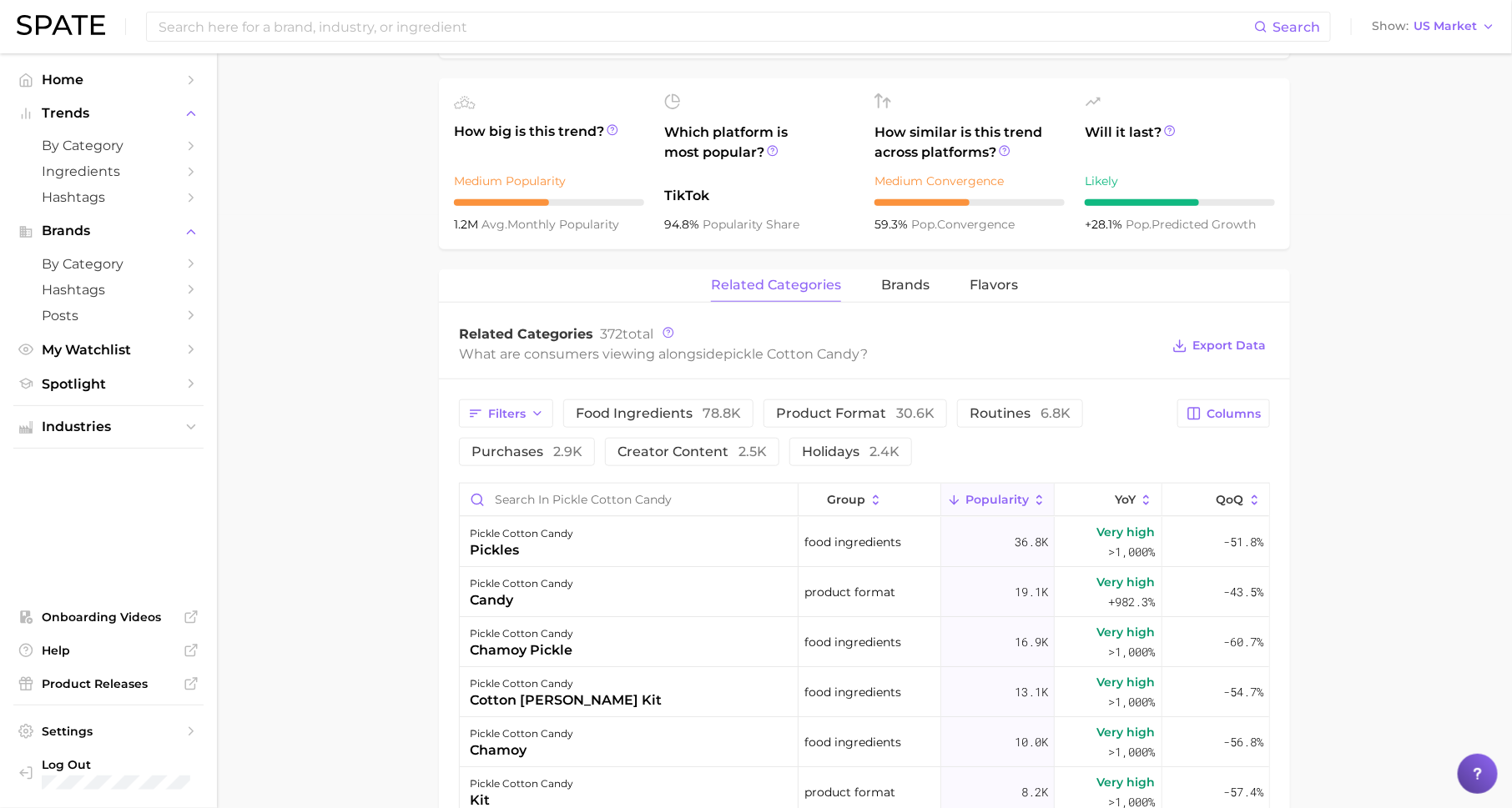
scroll to position [591, 0]
click at [903, 288] on span "brands" at bounding box center [905, 288] width 49 height 15
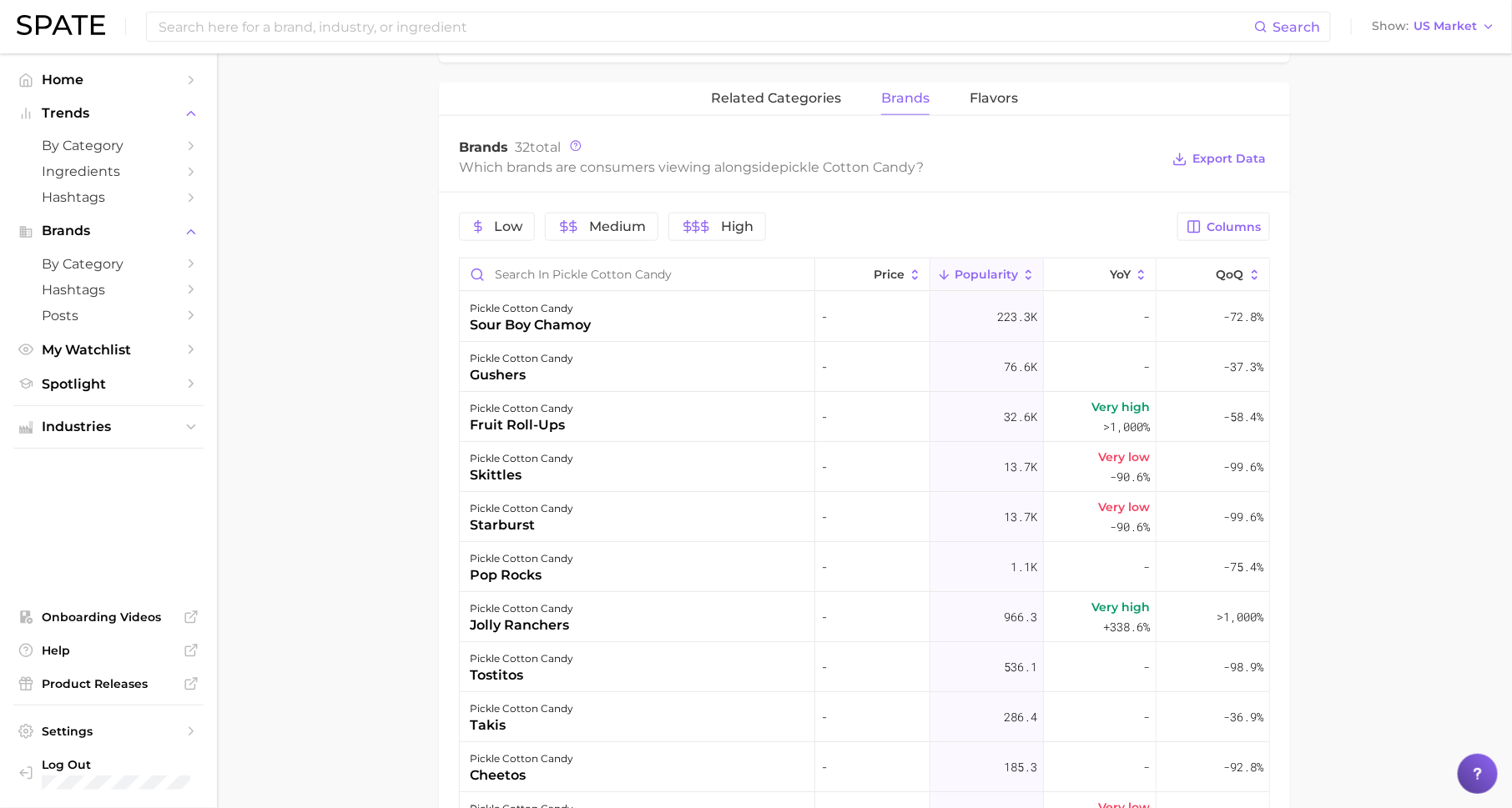
scroll to position [818, 0]
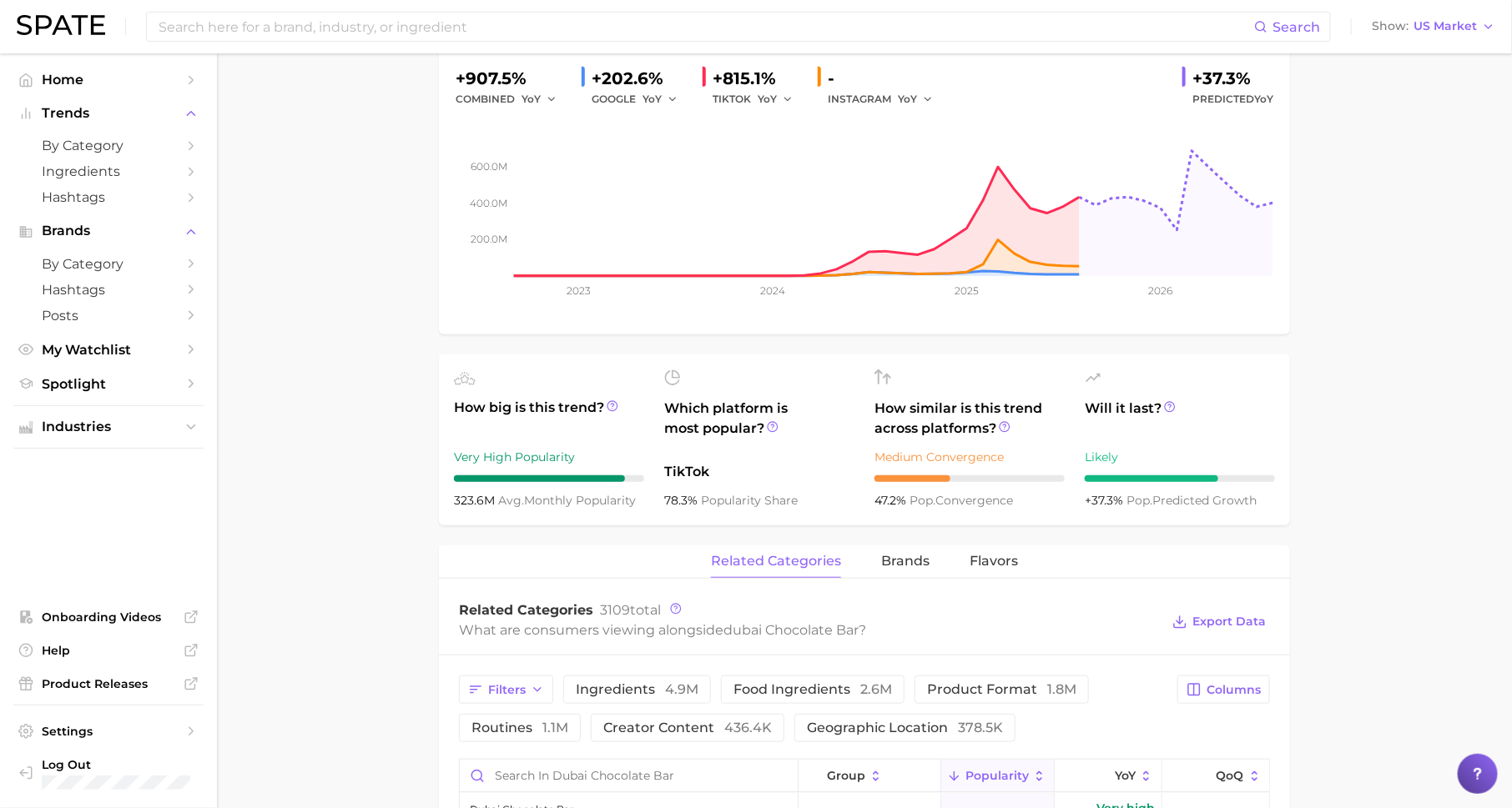
scroll to position [614, 0]
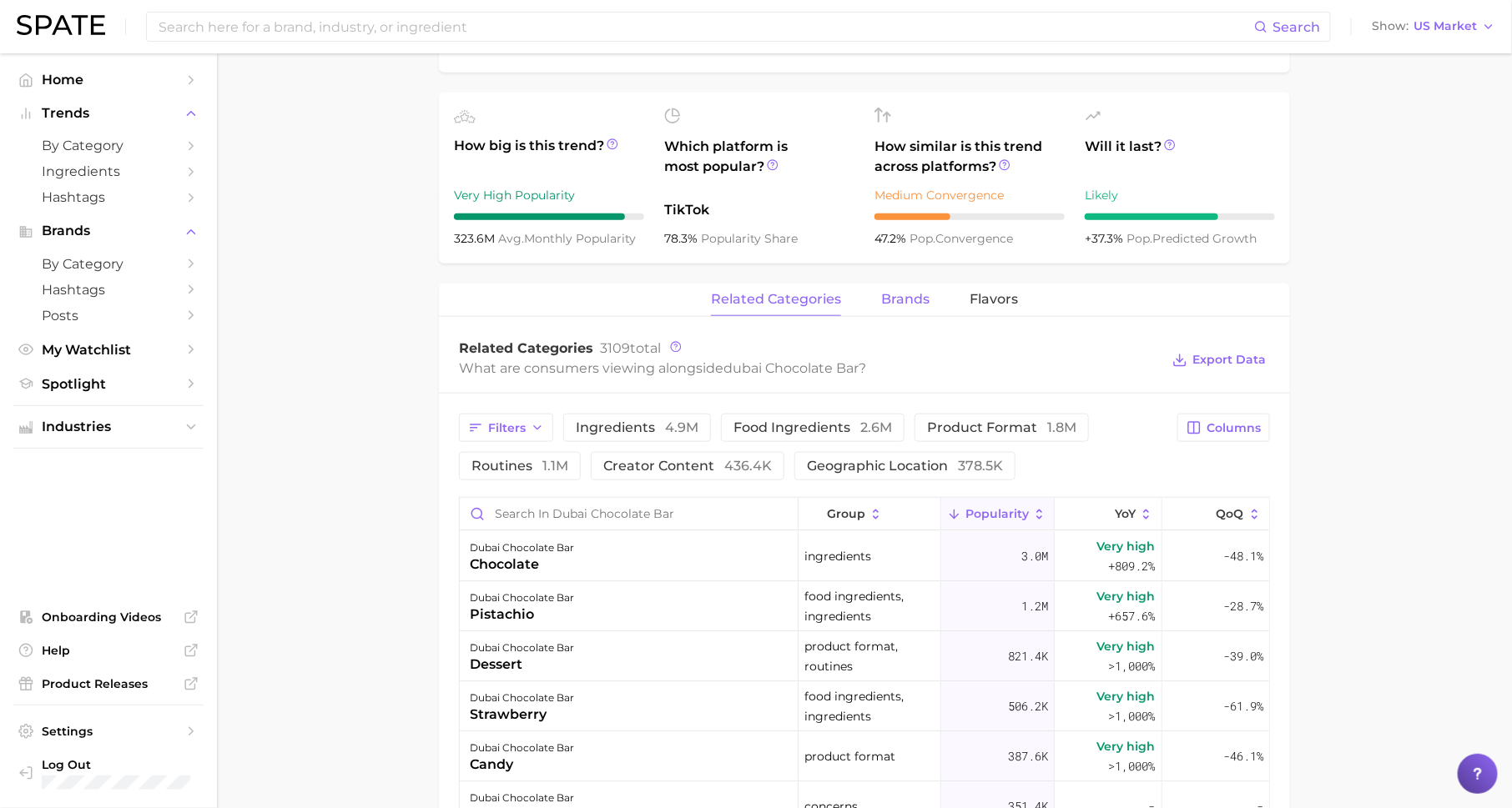
click at [882, 300] on span "brands" at bounding box center [905, 299] width 49 height 15
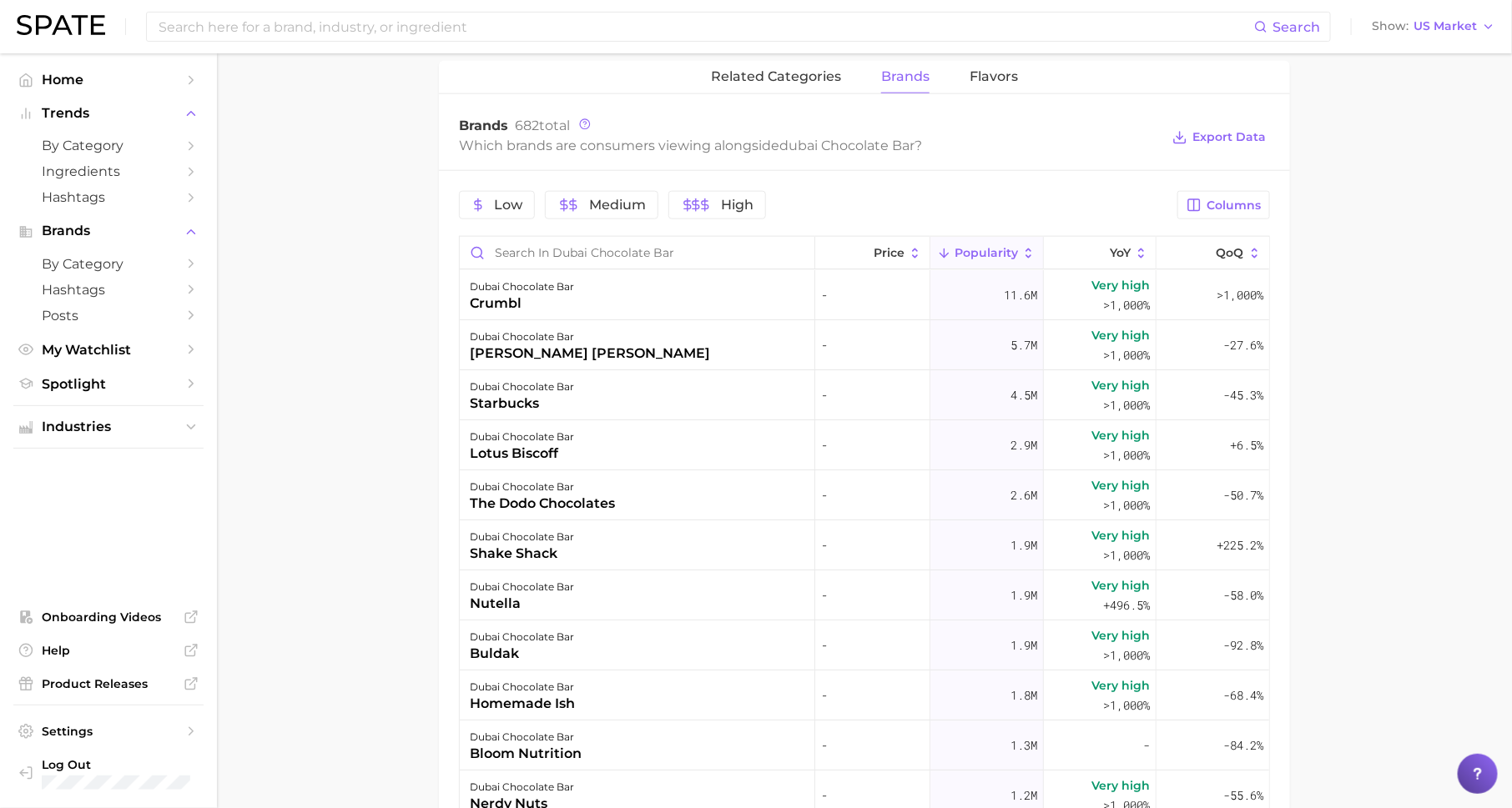
scroll to position [922, 0]
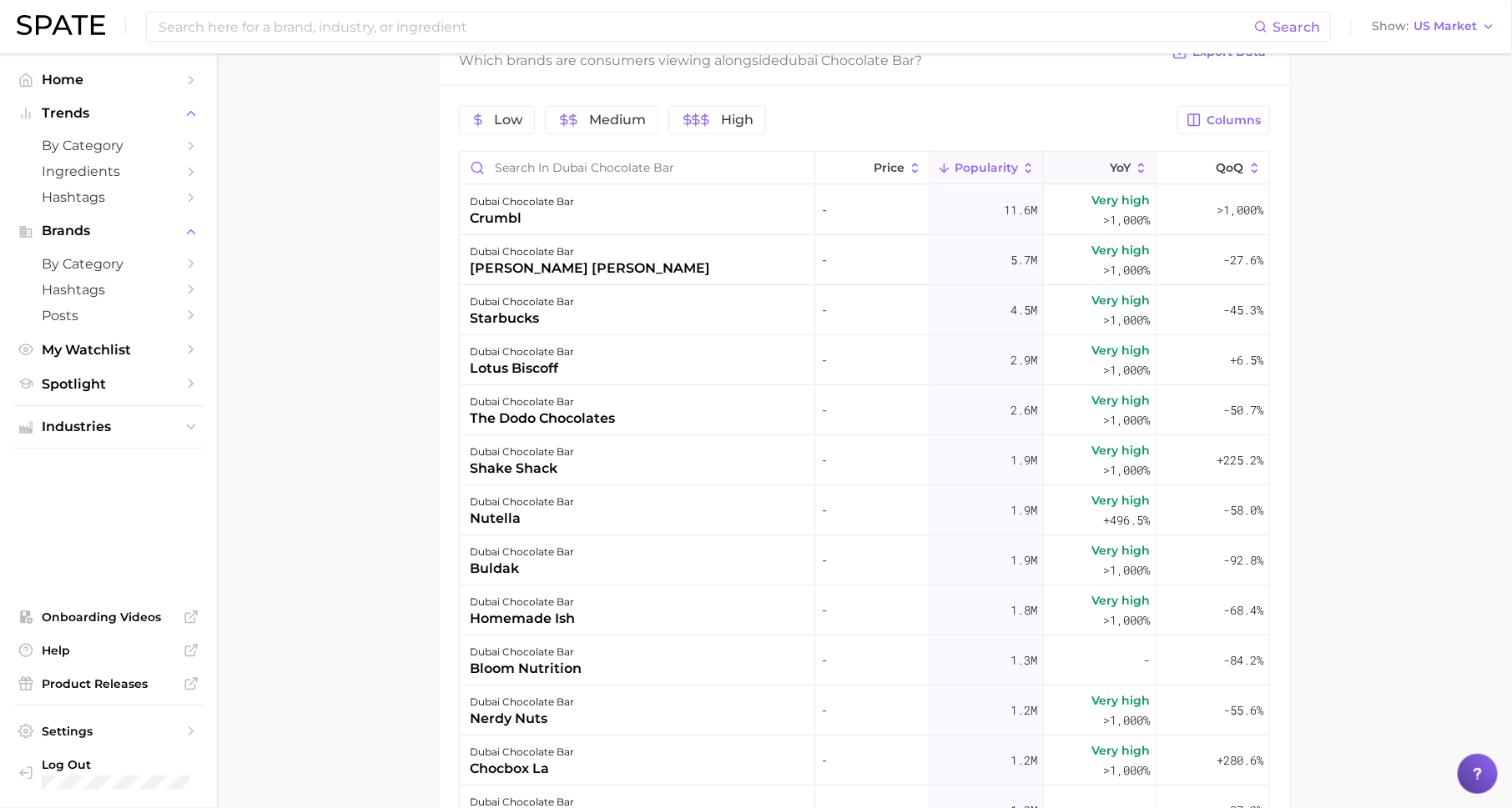
click at [1107, 161] on button "YoY" at bounding box center [1101, 168] width 113 height 33
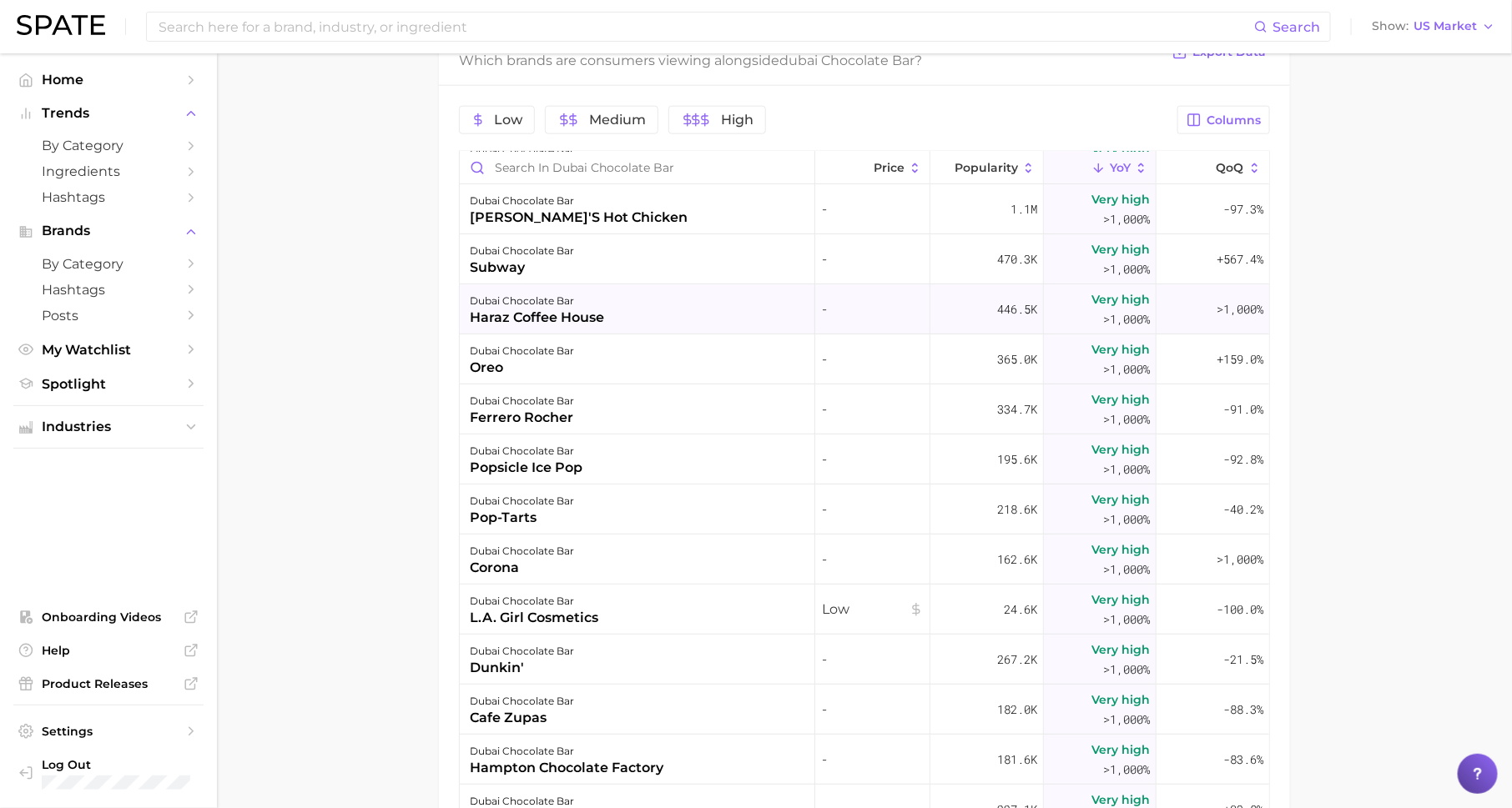
scroll to position [0, 0]
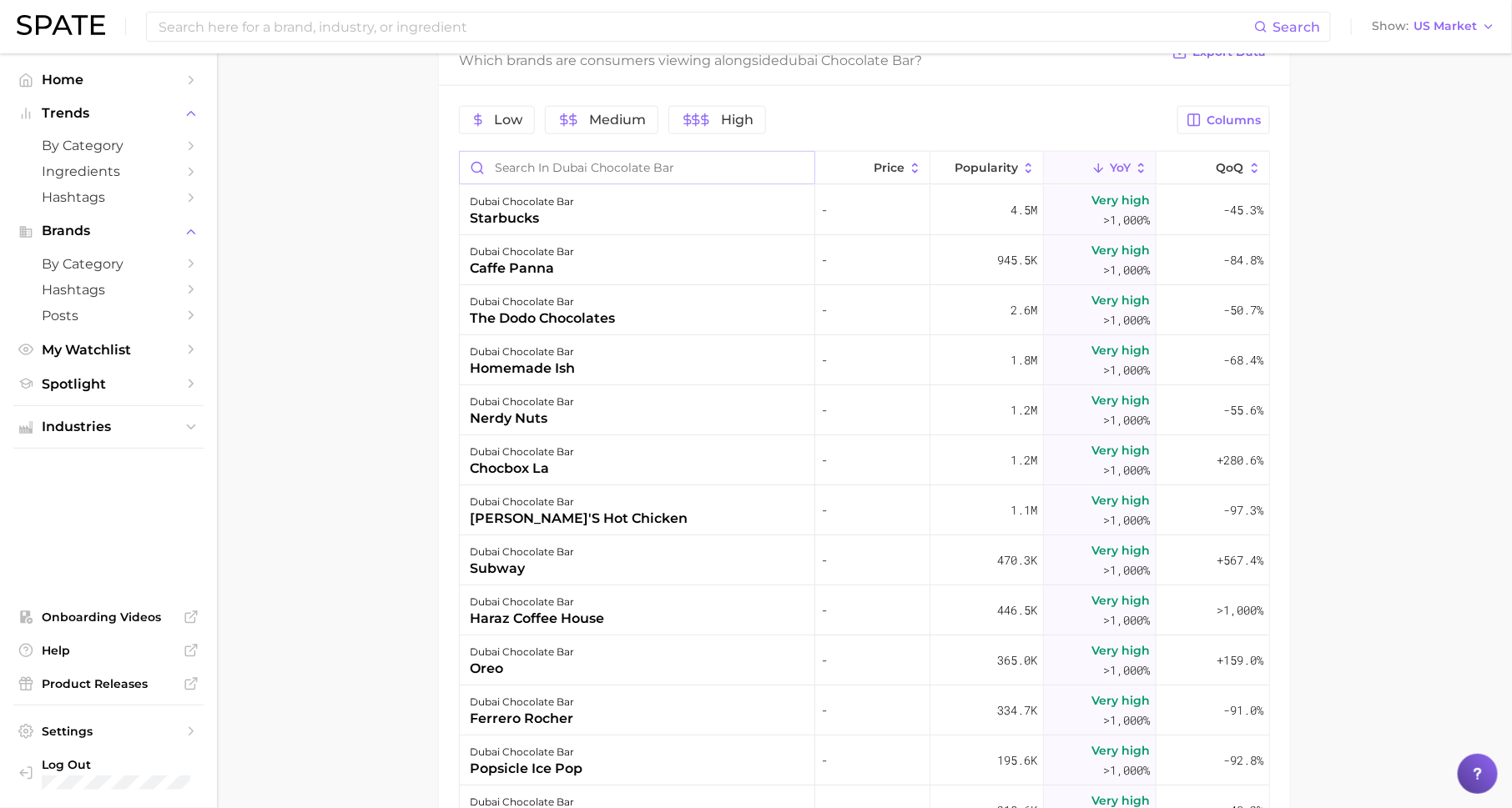
click at [726, 166] on input "Search in dubai chocolate bar" at bounding box center [637, 167] width 355 height 32
click at [982, 166] on span "Popularity" at bounding box center [986, 167] width 63 height 13
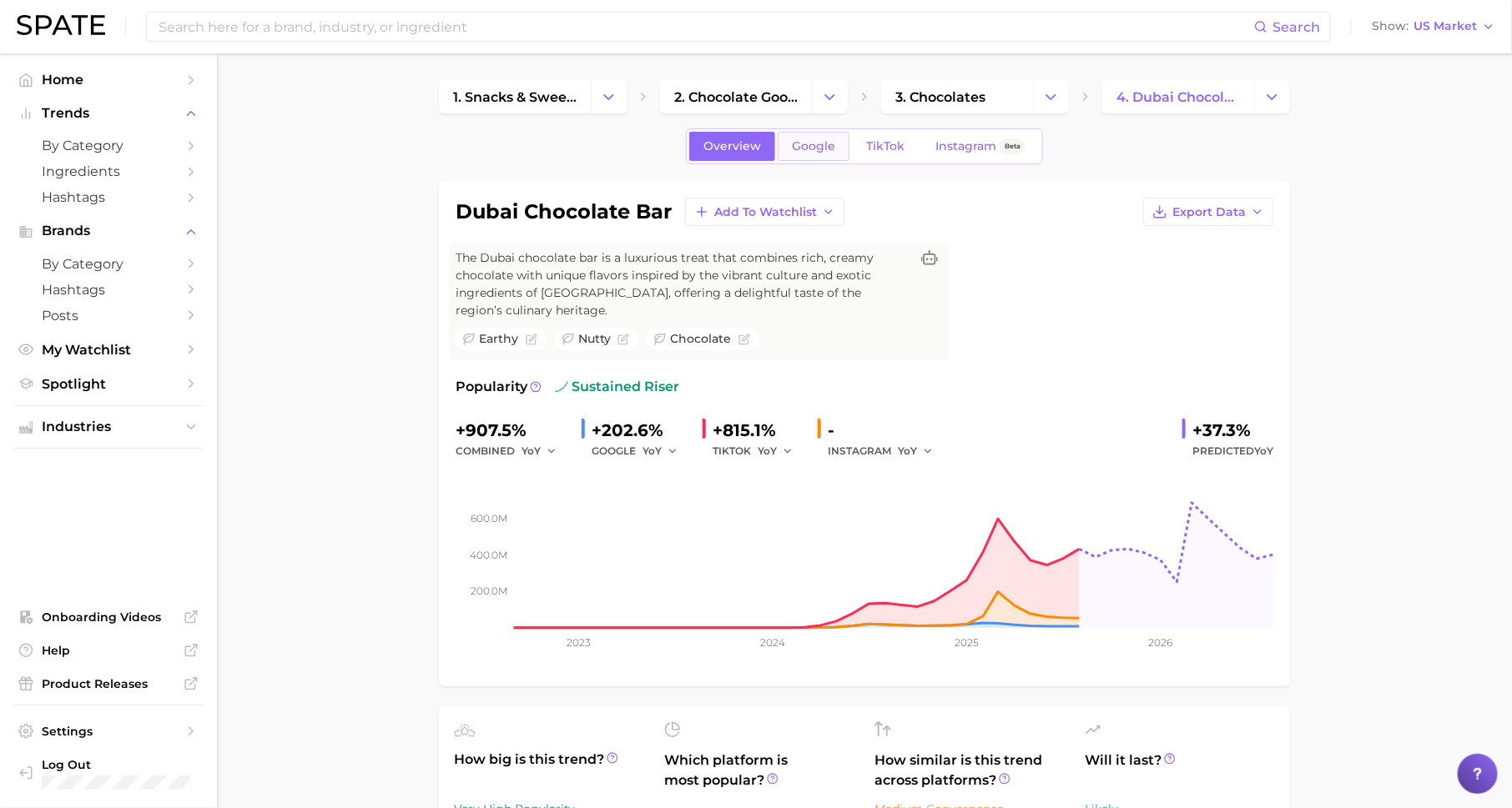
click at [808, 140] on span "Google" at bounding box center [813, 146] width 43 height 14
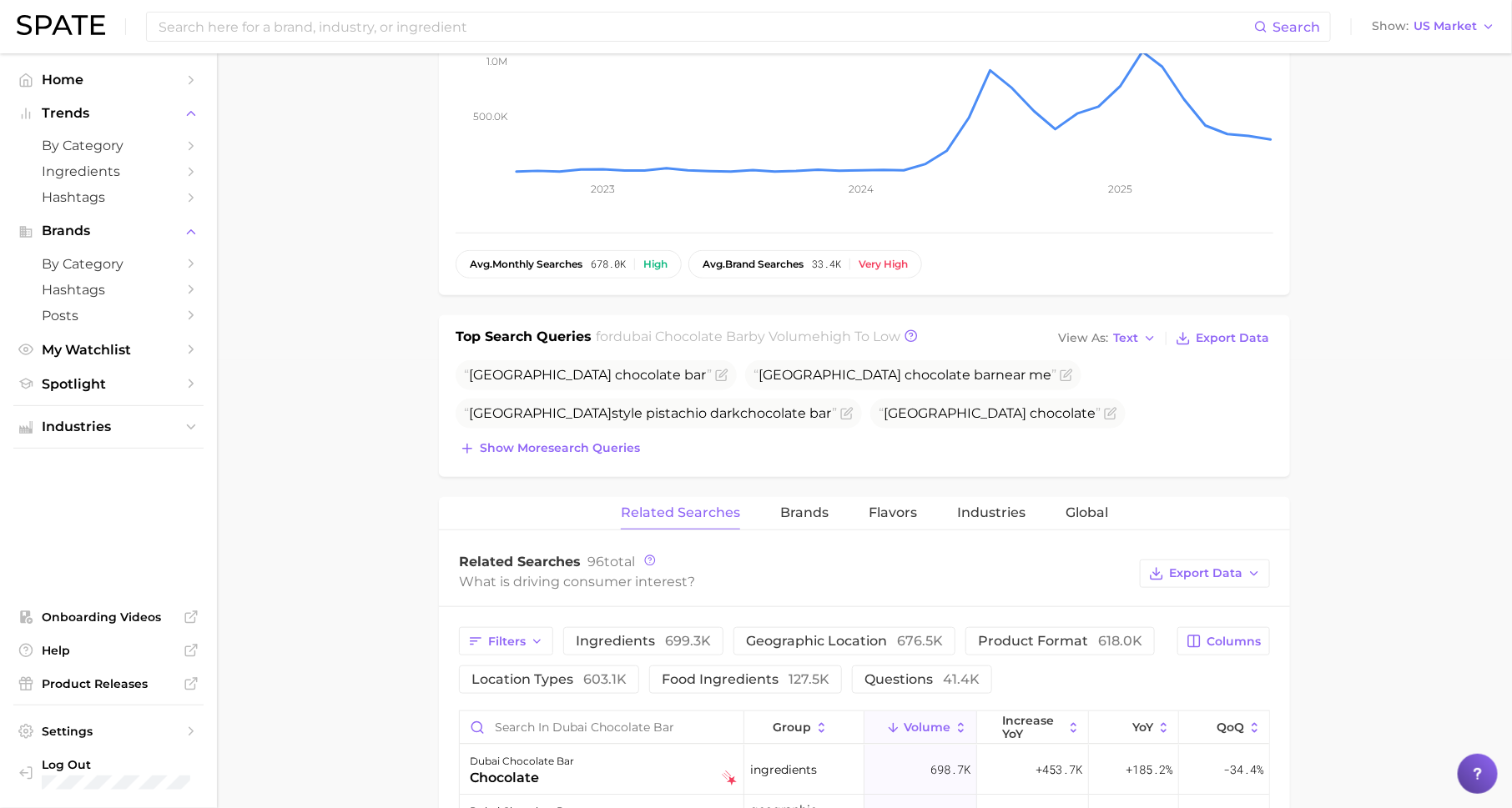
scroll to position [582, 0]
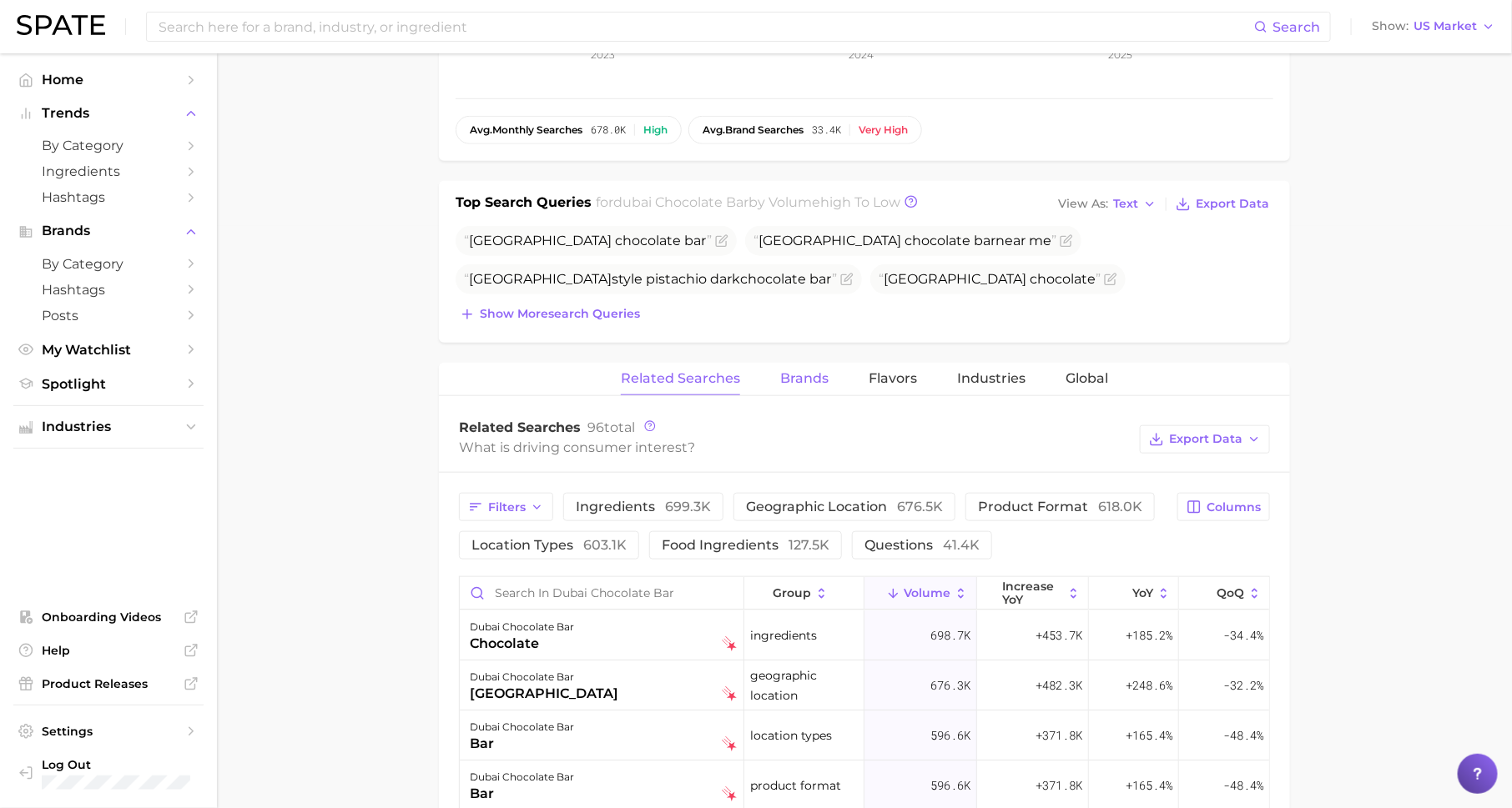
click at [807, 382] on span "Brands" at bounding box center [804, 379] width 49 height 15
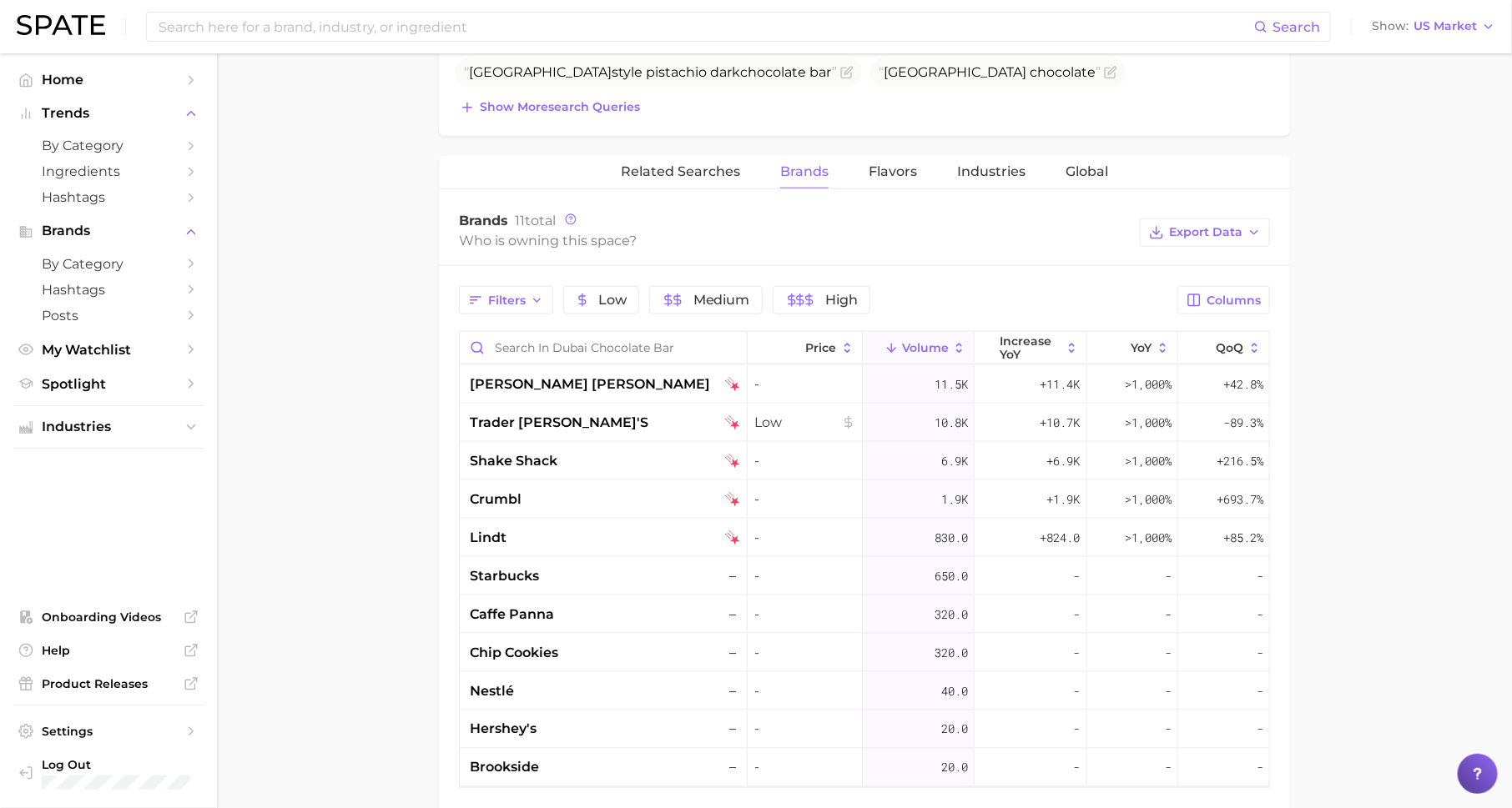
scroll to position [819, 0]
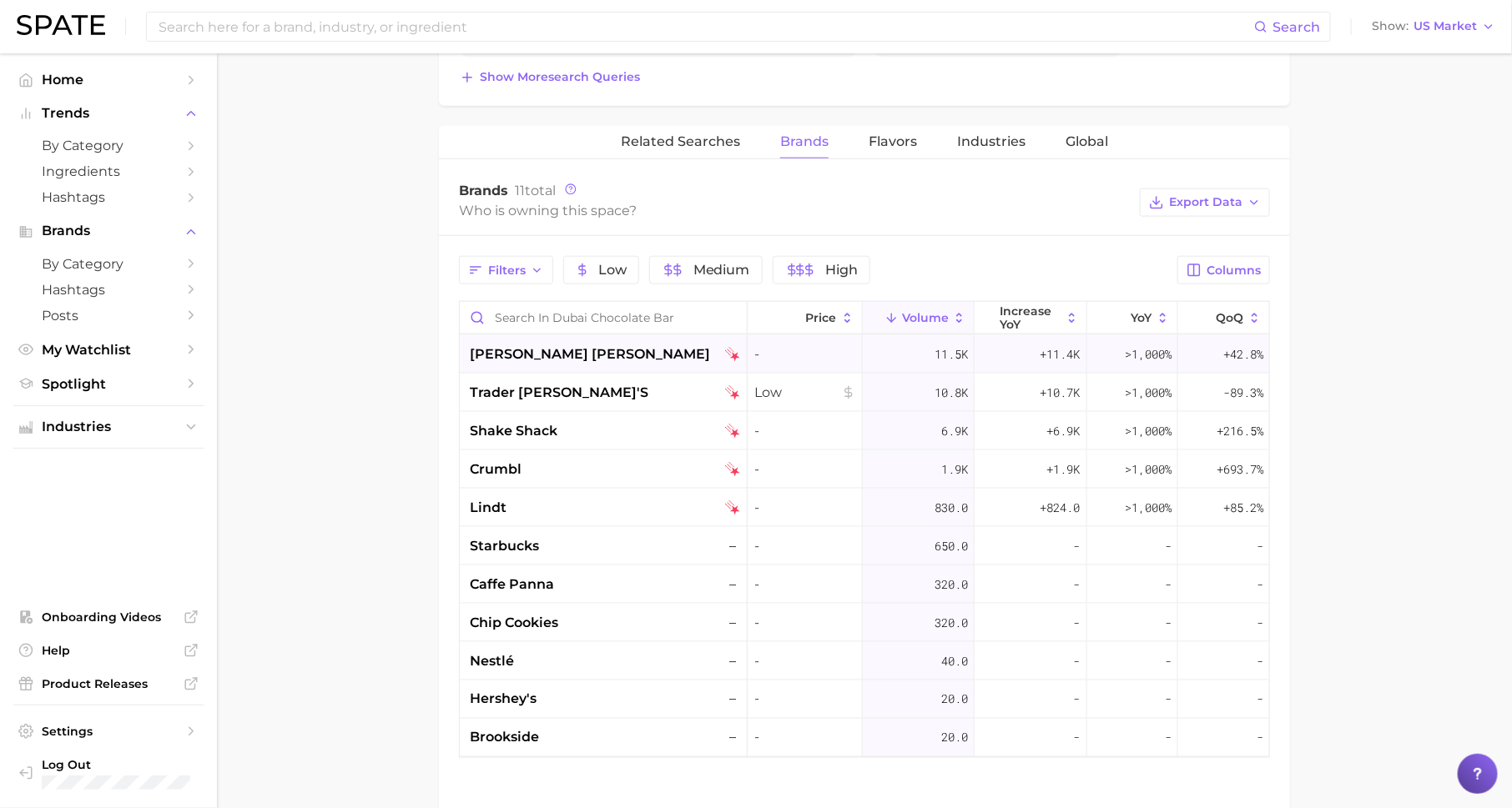
click at [575, 352] on span "[PERSON_NAME] [PERSON_NAME]" at bounding box center [589, 354] width 240 height 20
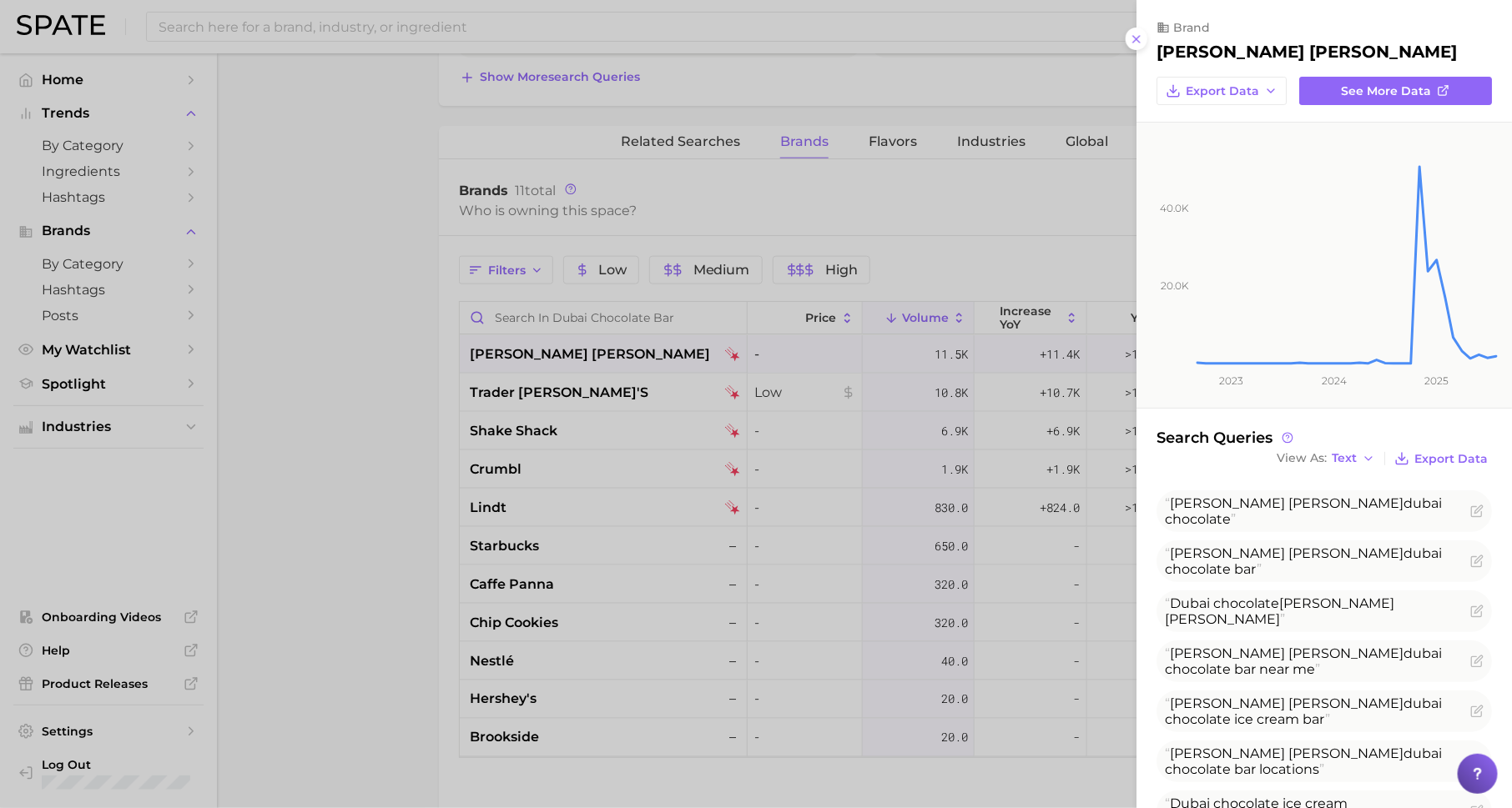
scroll to position [51, 0]
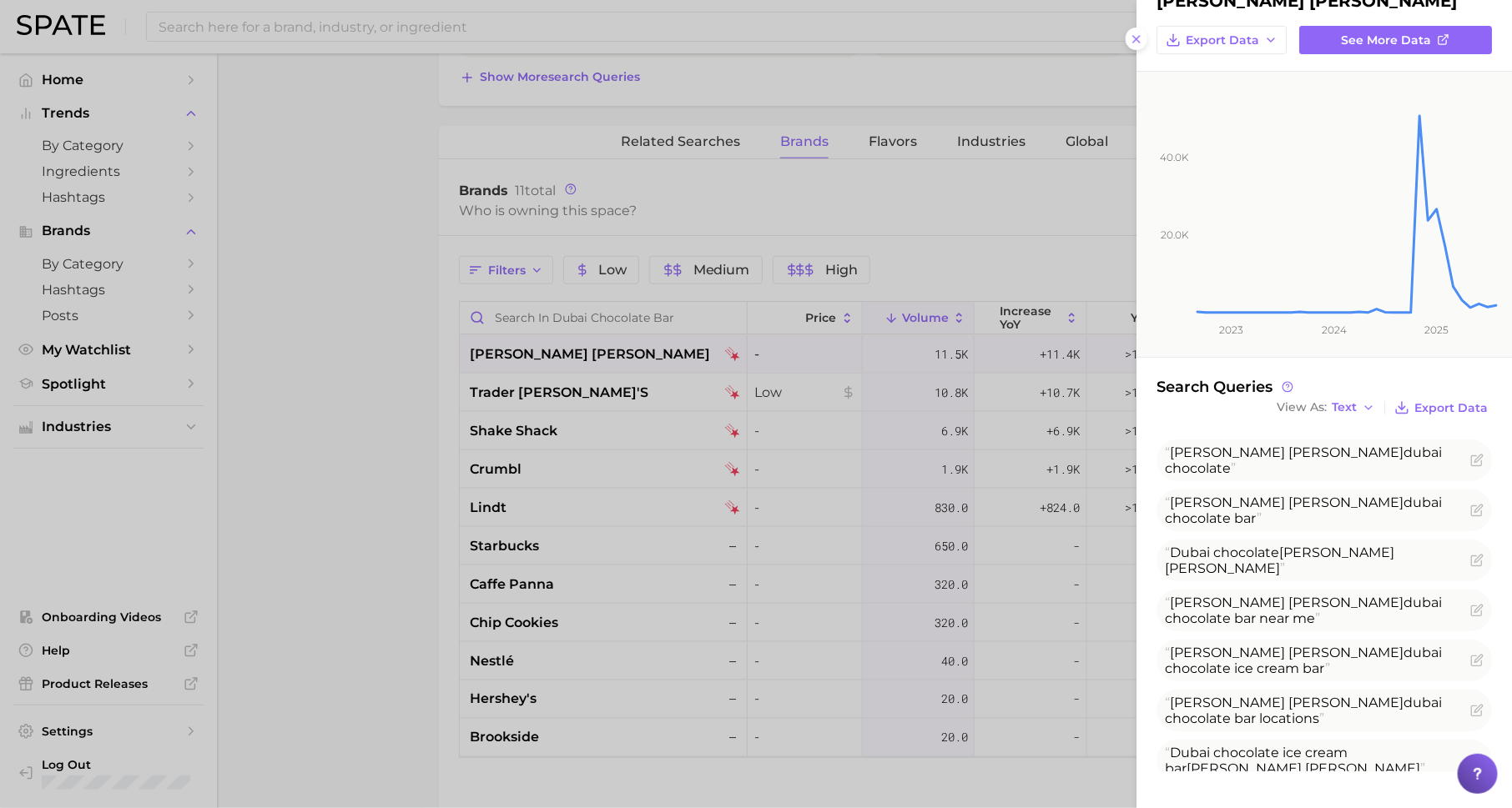
click at [594, 435] on div at bounding box center [756, 404] width 1512 height 808
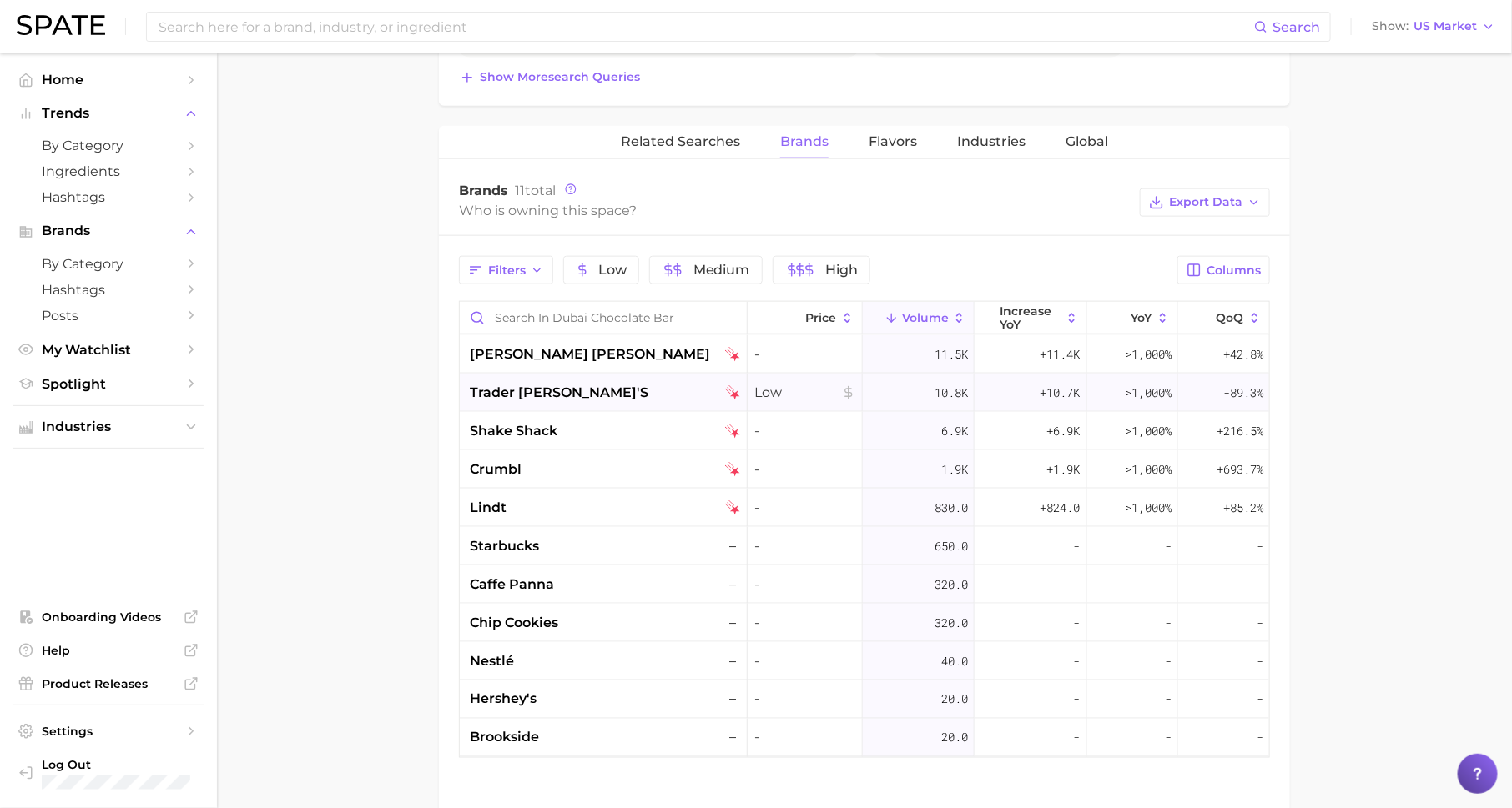
click at [594, 396] on div "trader [PERSON_NAME]'s" at bounding box center [604, 392] width 271 height 20
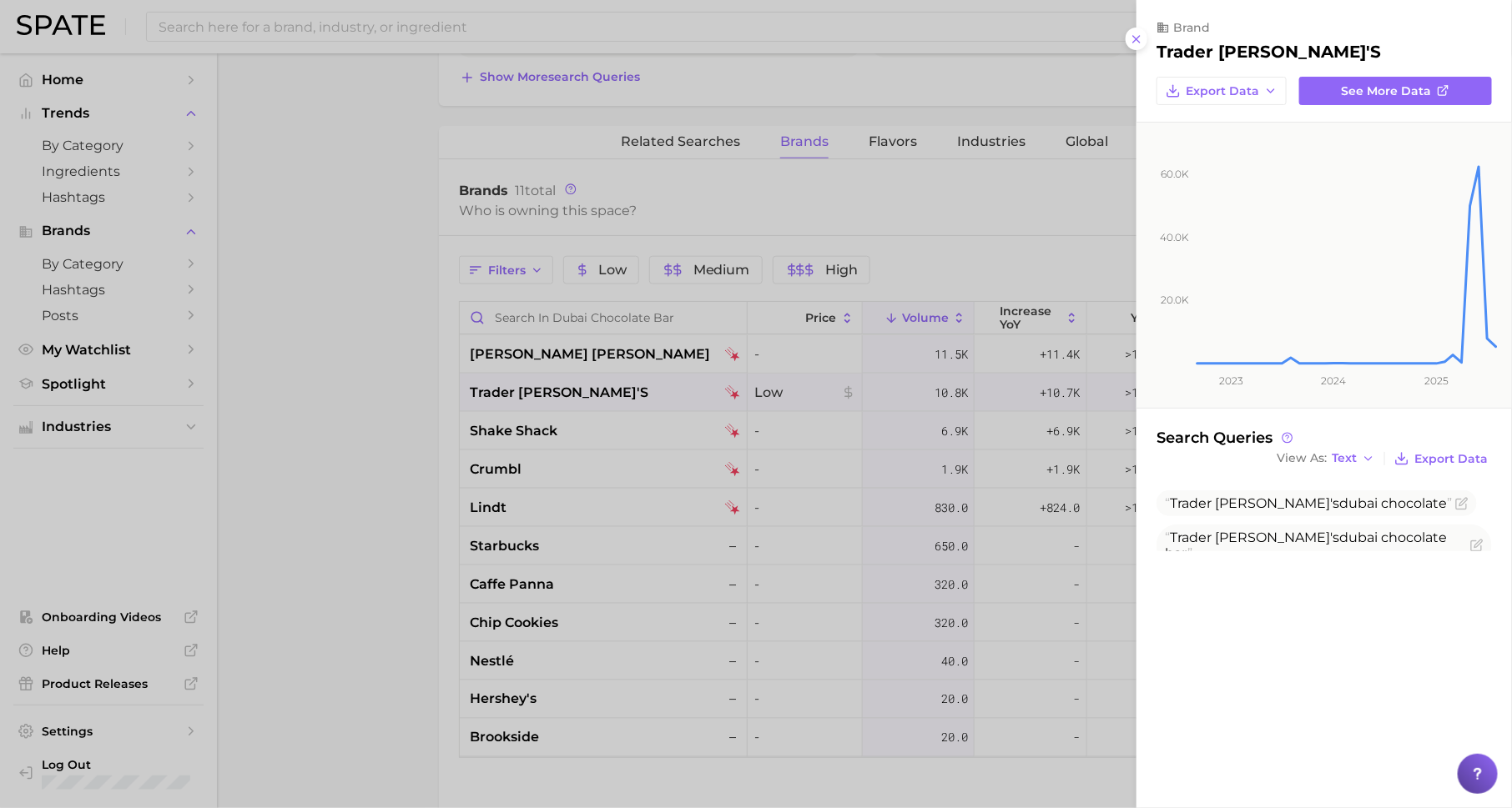
click at [605, 396] on div at bounding box center [756, 404] width 1512 height 808
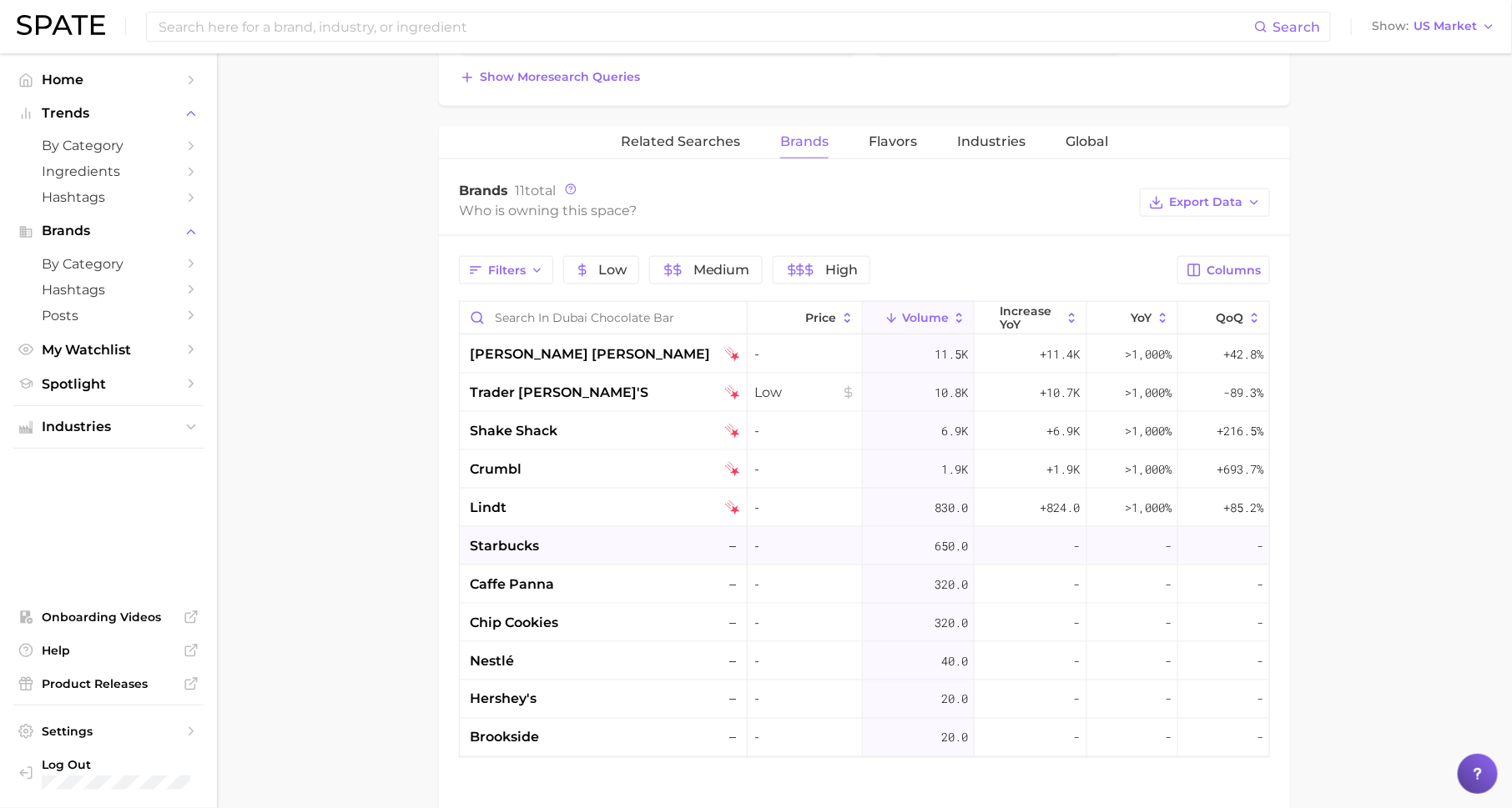
click at [566, 543] on div "starbucks –" at bounding box center [604, 546] width 271 height 20
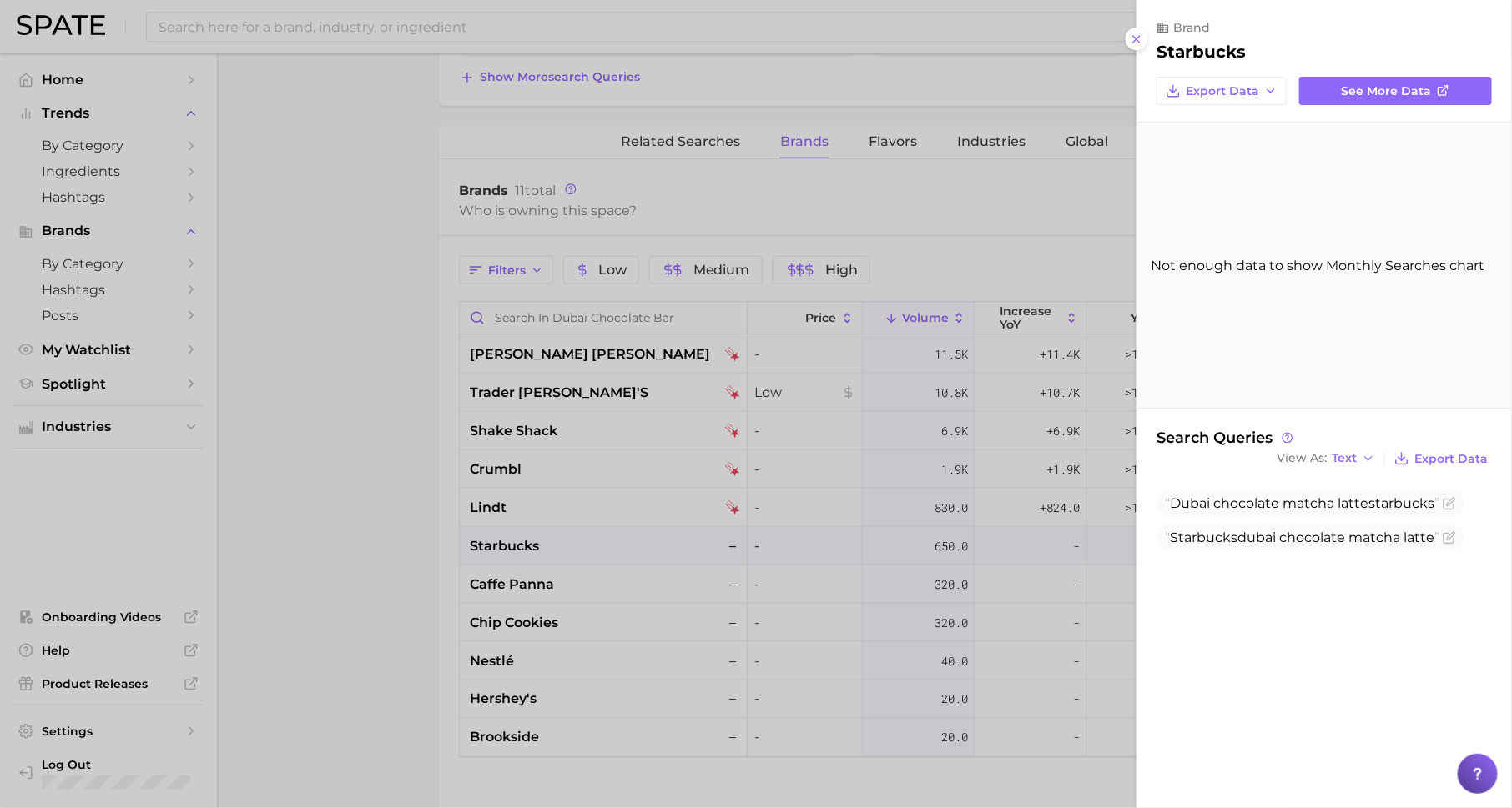
click at [929, 534] on div at bounding box center [756, 404] width 1512 height 808
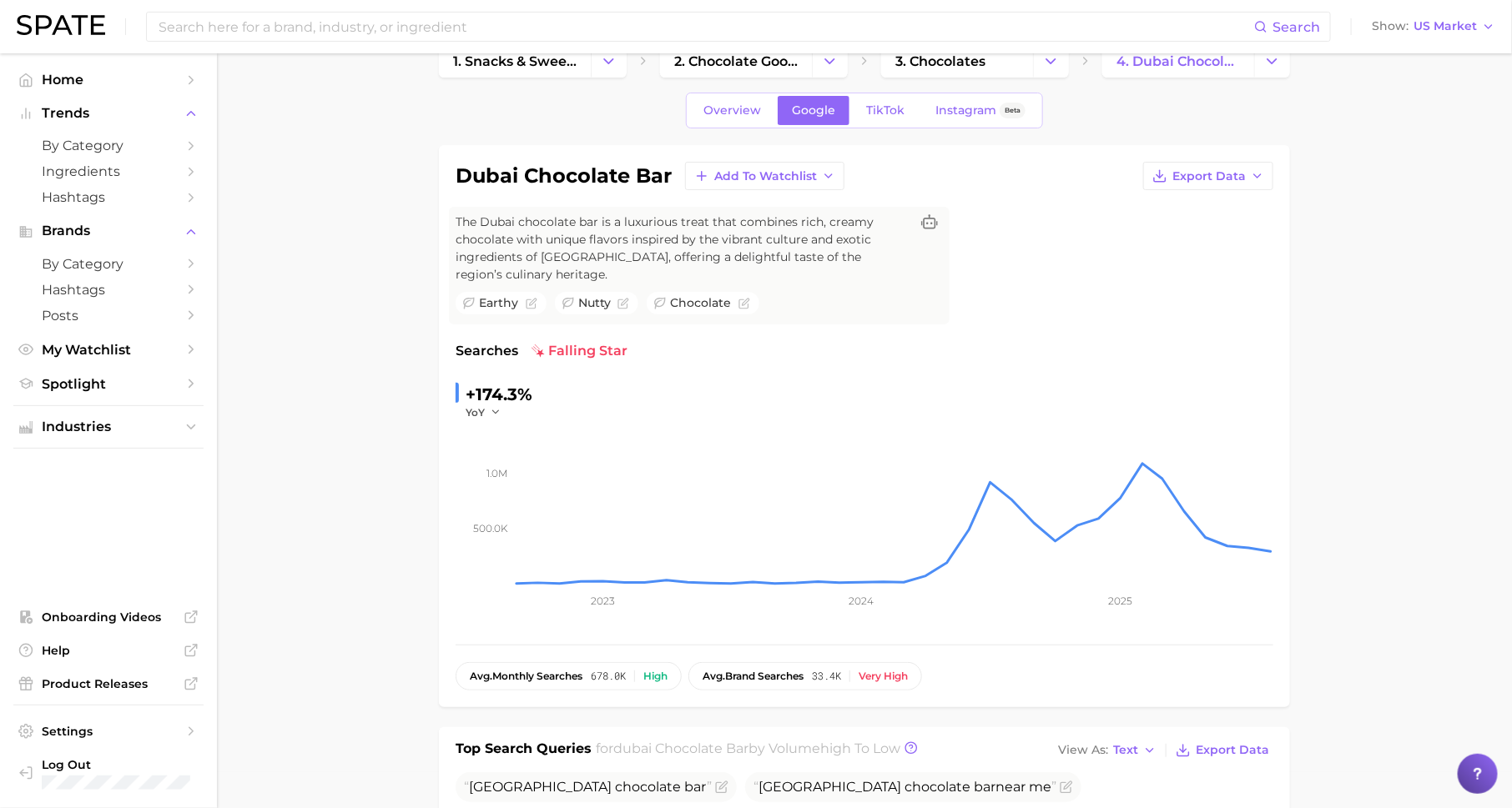
scroll to position [0, 0]
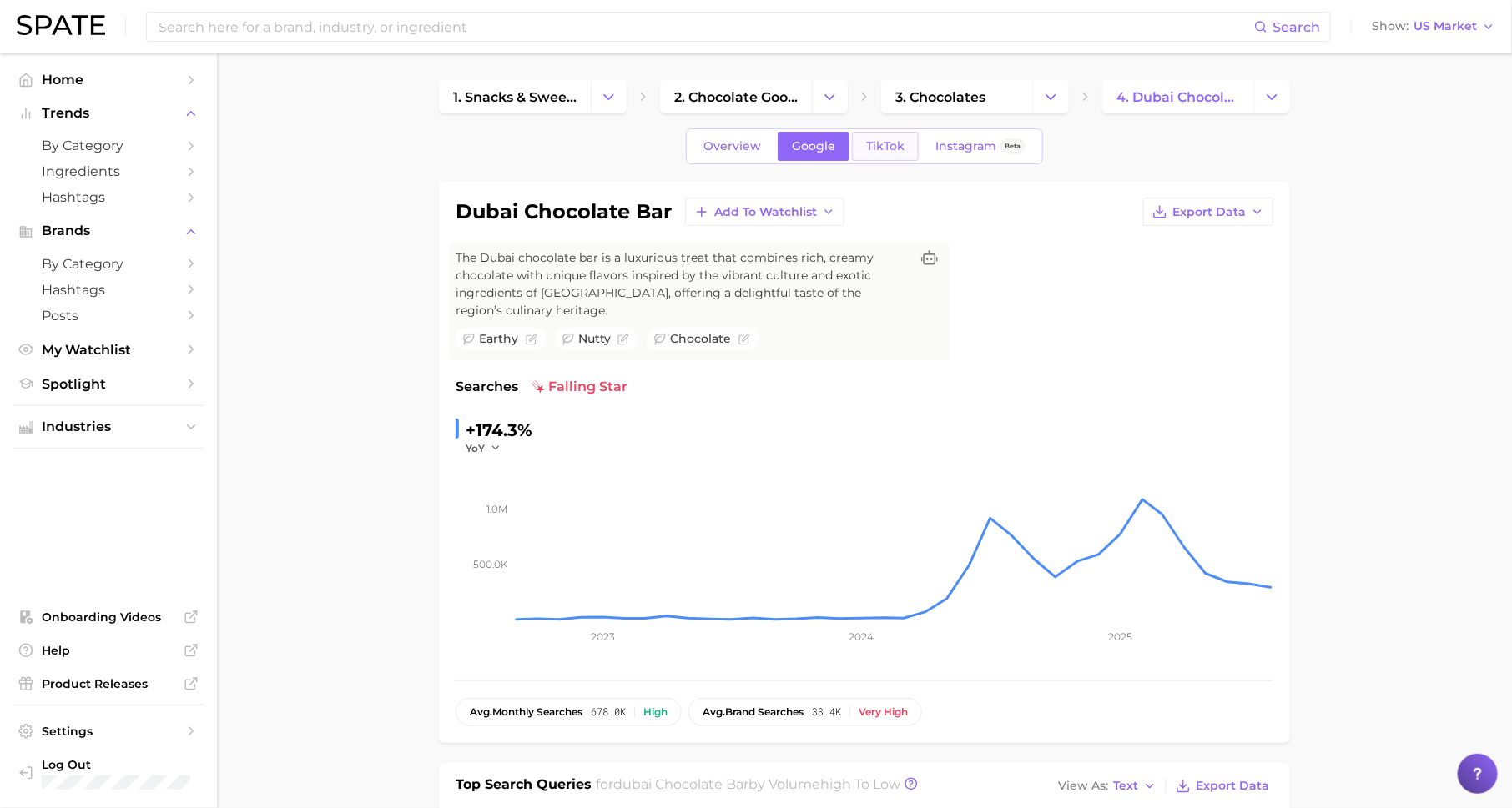
click at [890, 153] on link "TikTok" at bounding box center [886, 146] width 67 height 30
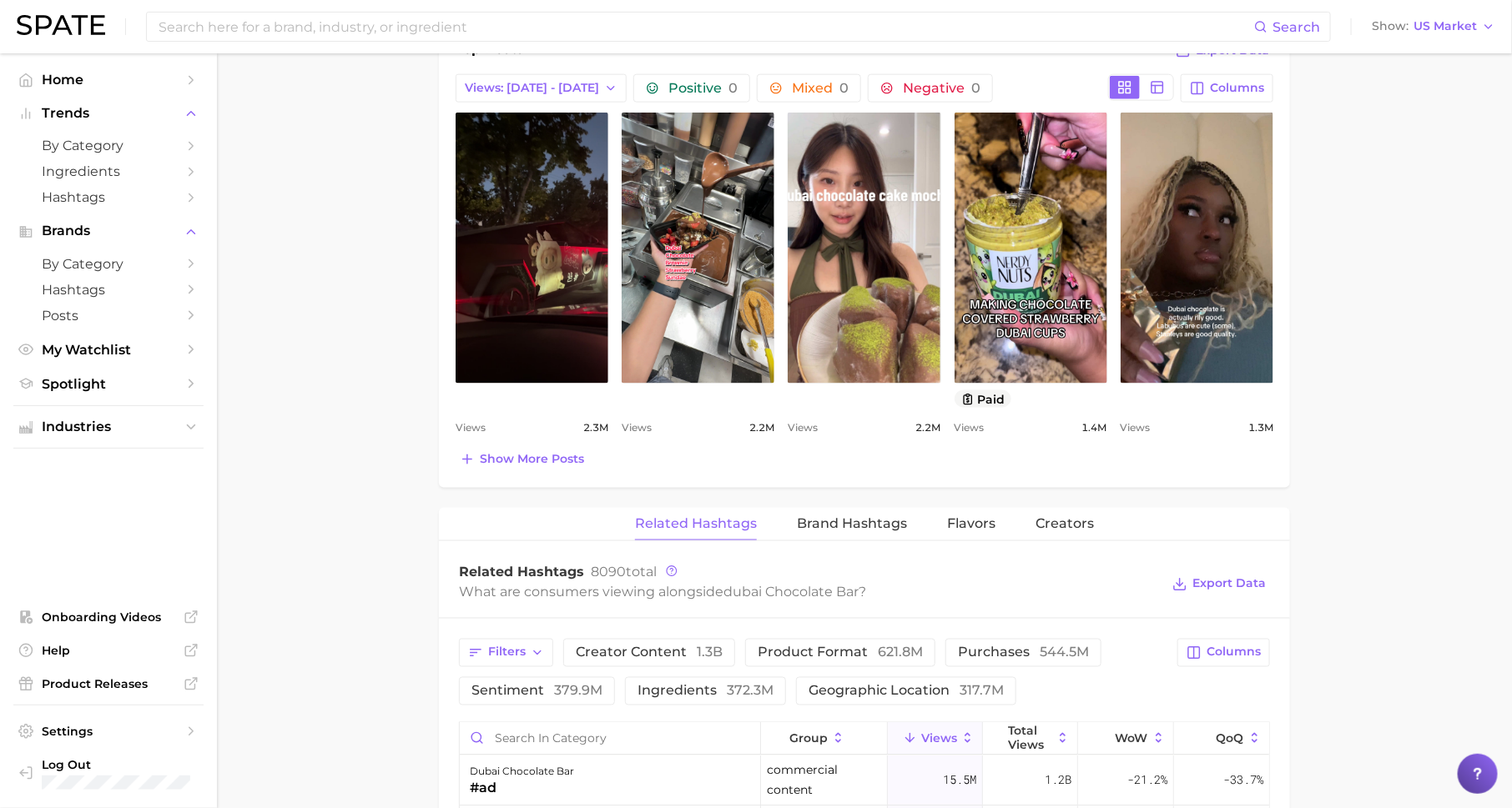
scroll to position [952, 0]
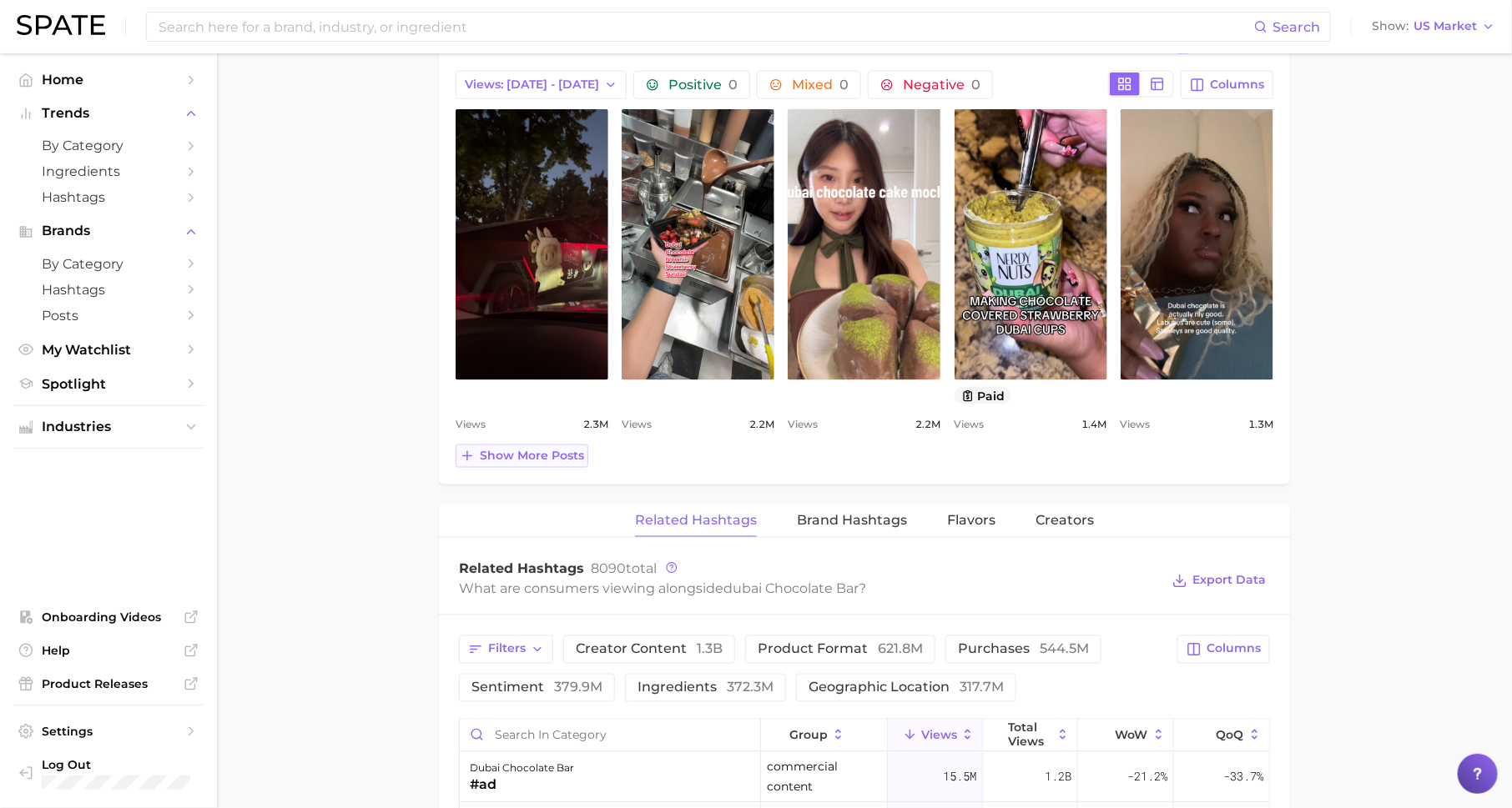
click at [560, 448] on span "Show more posts" at bounding box center [532, 455] width 104 height 14
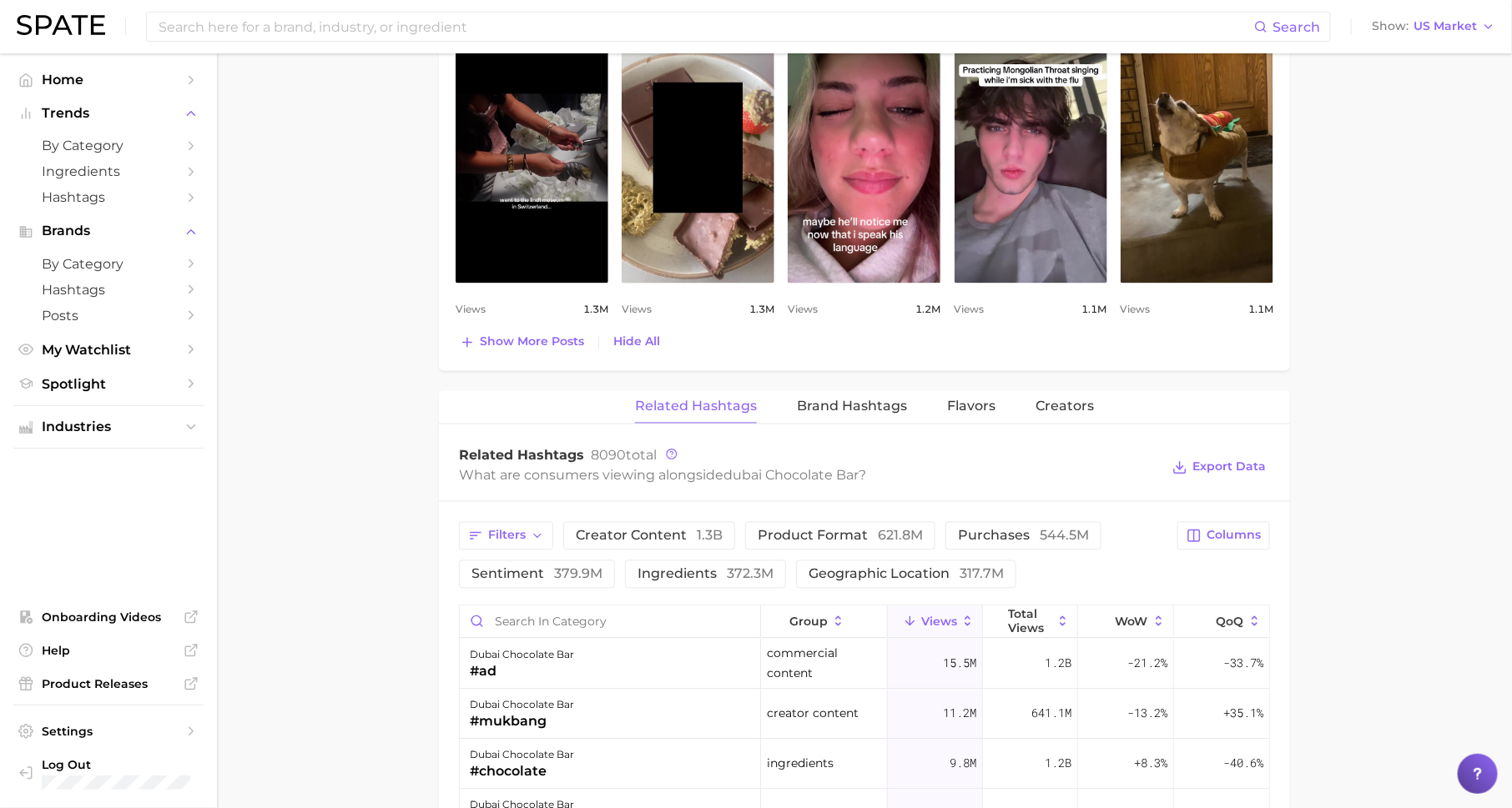
scroll to position [1394, 0]
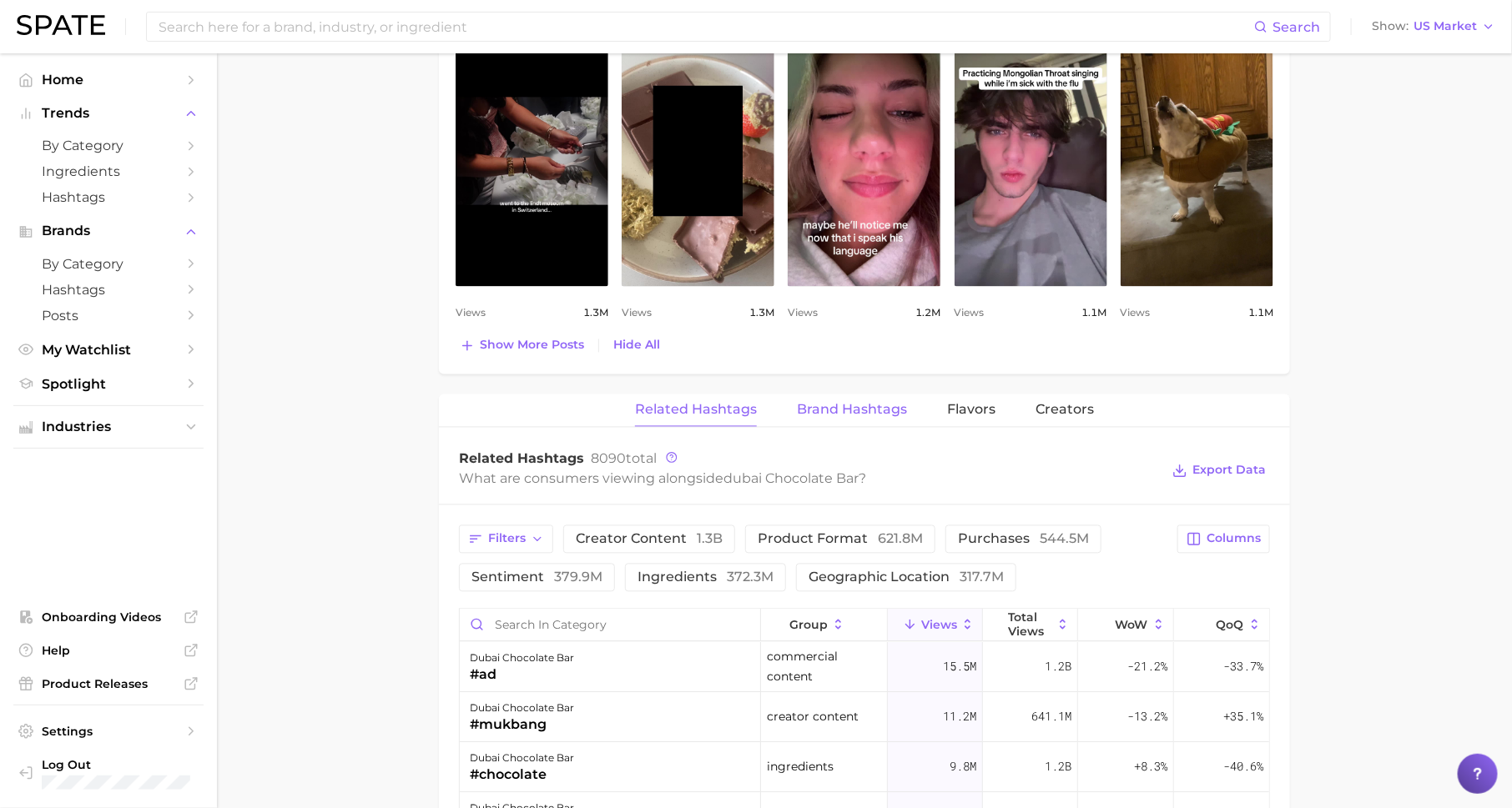
click at [833, 403] on span "Brand Hashtags" at bounding box center [851, 410] width 110 height 15
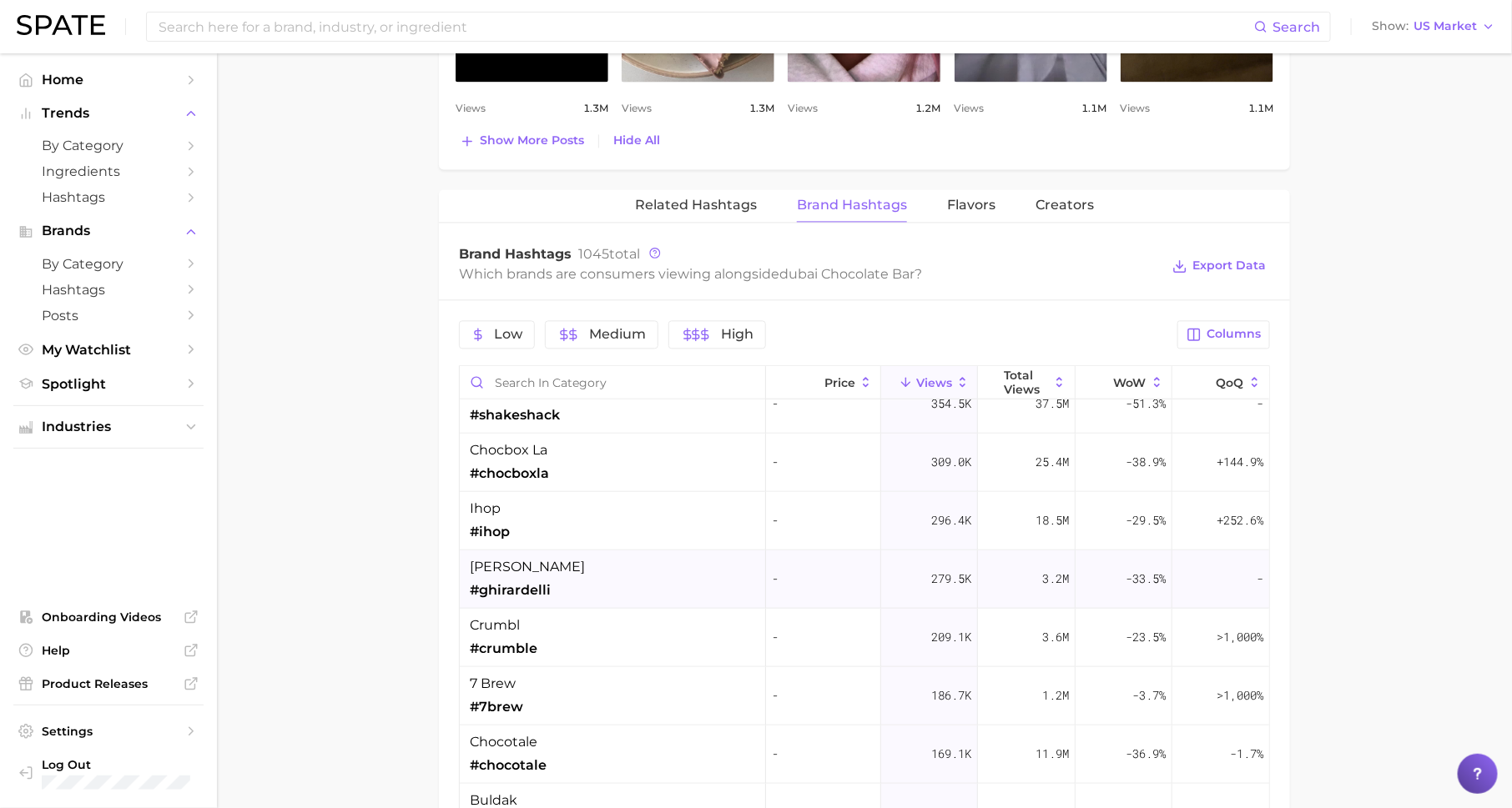
scroll to position [734, 0]
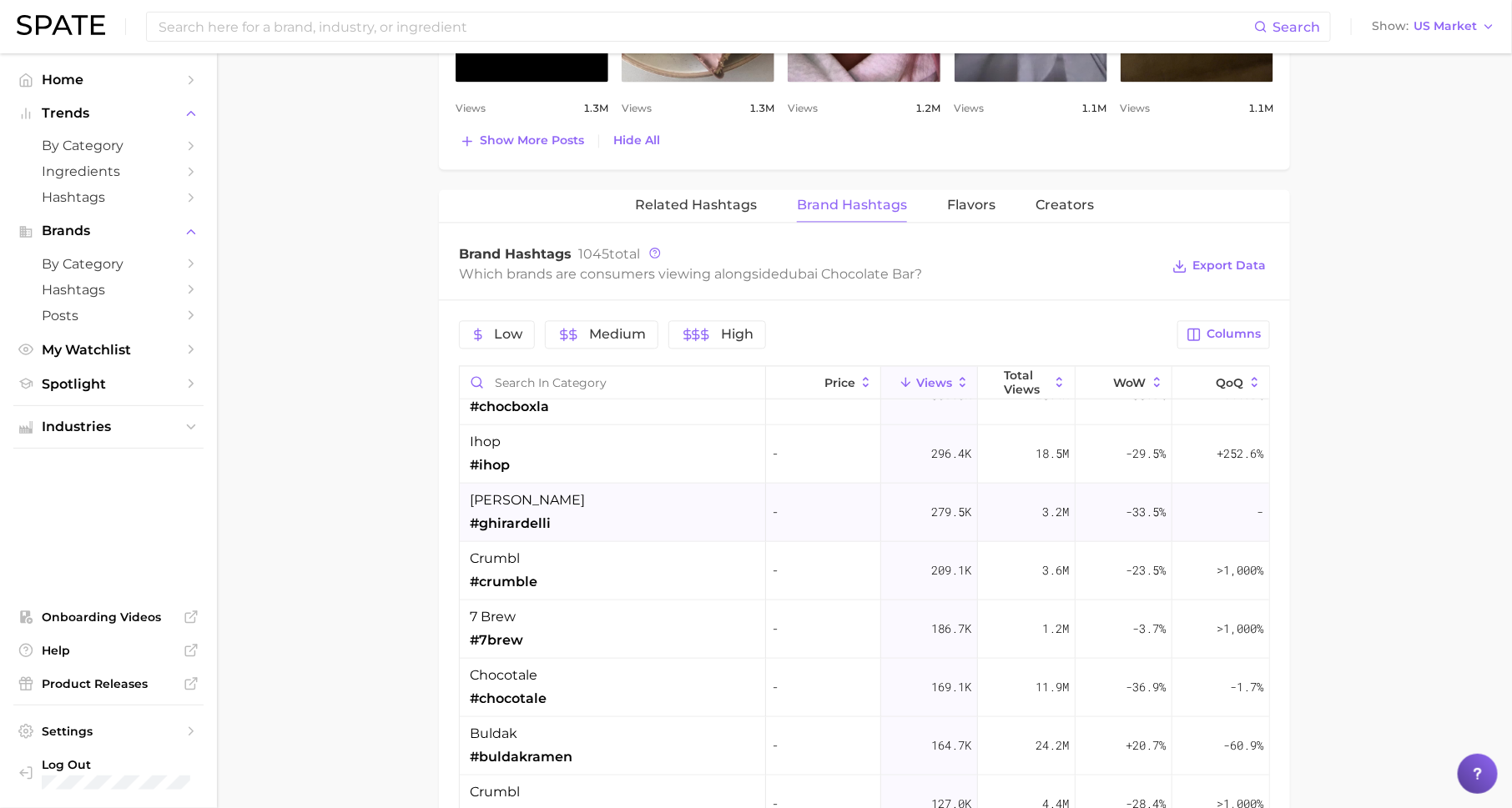
click at [607, 524] on div "[PERSON_NAME] #[PERSON_NAME]" at bounding box center [613, 512] width 306 height 58
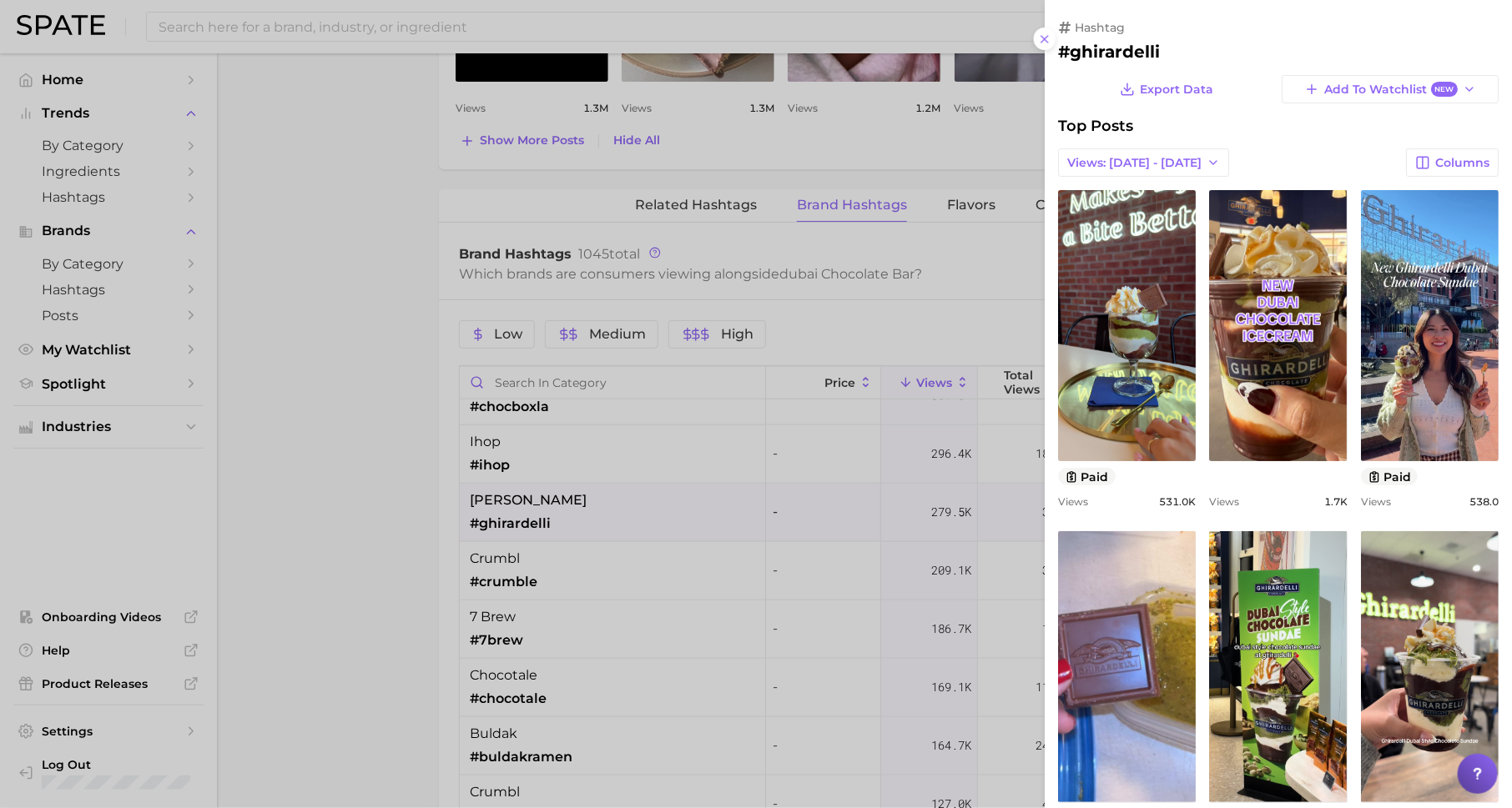
scroll to position [0, 0]
click at [645, 559] on div at bounding box center [756, 404] width 1512 height 808
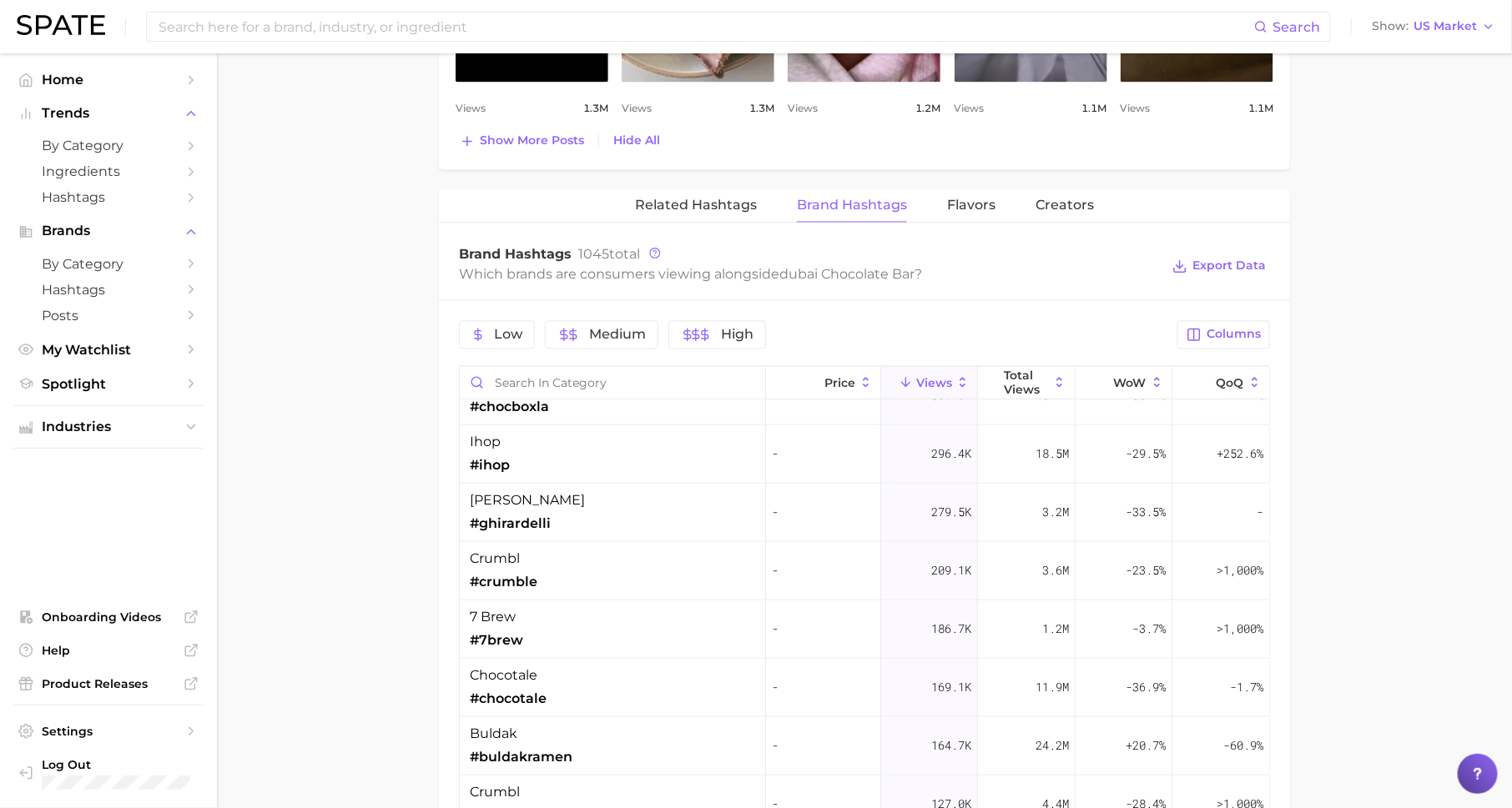
click at [307, 42] on div "Search Show US Market" at bounding box center [756, 27] width 1479 height 54
click at [327, 29] on input at bounding box center [705, 27] width 1097 height 29
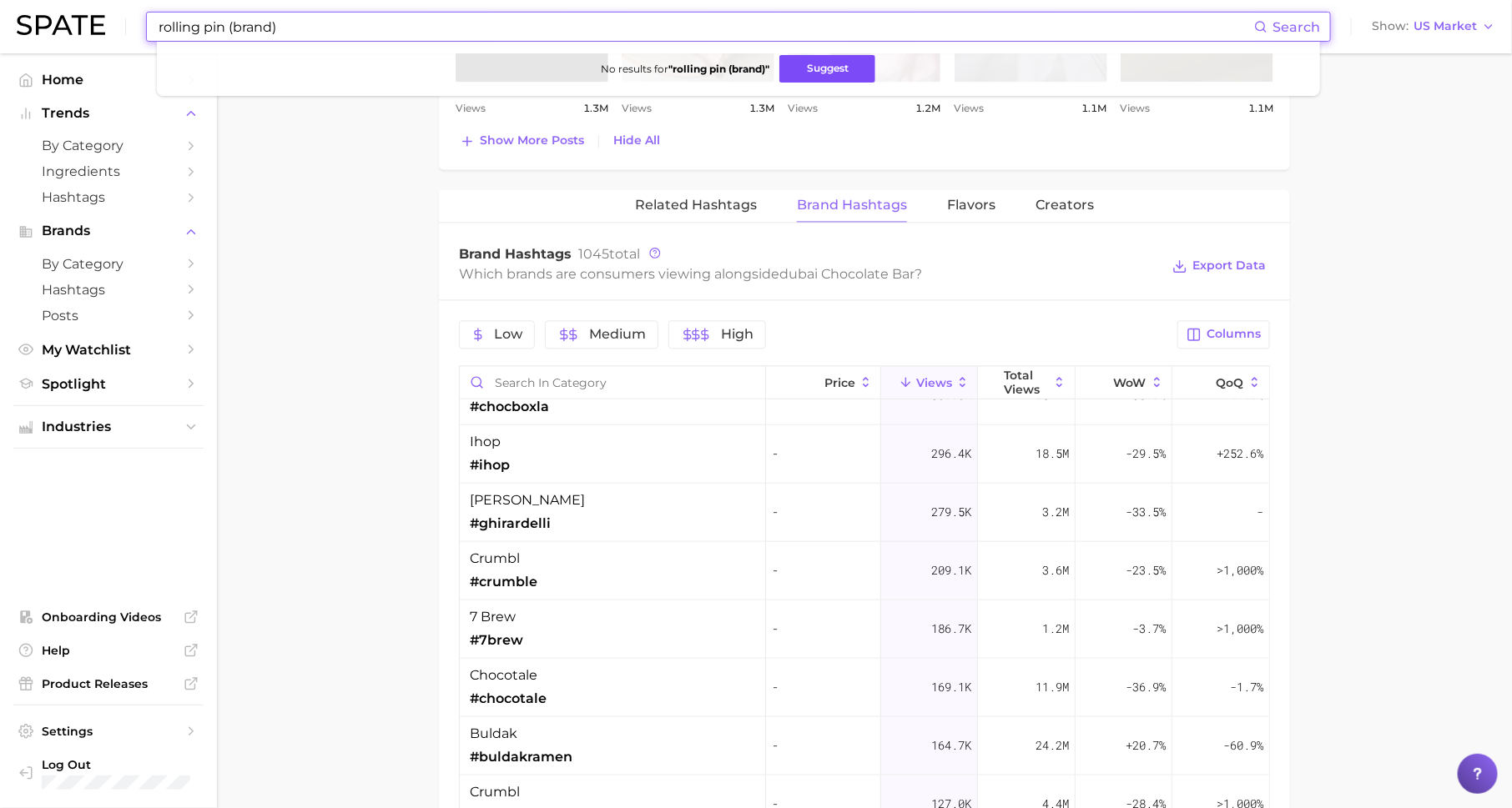
type input "rolling pin (brand)"
click at [854, 62] on button "Suggest" at bounding box center [827, 69] width 96 height 28
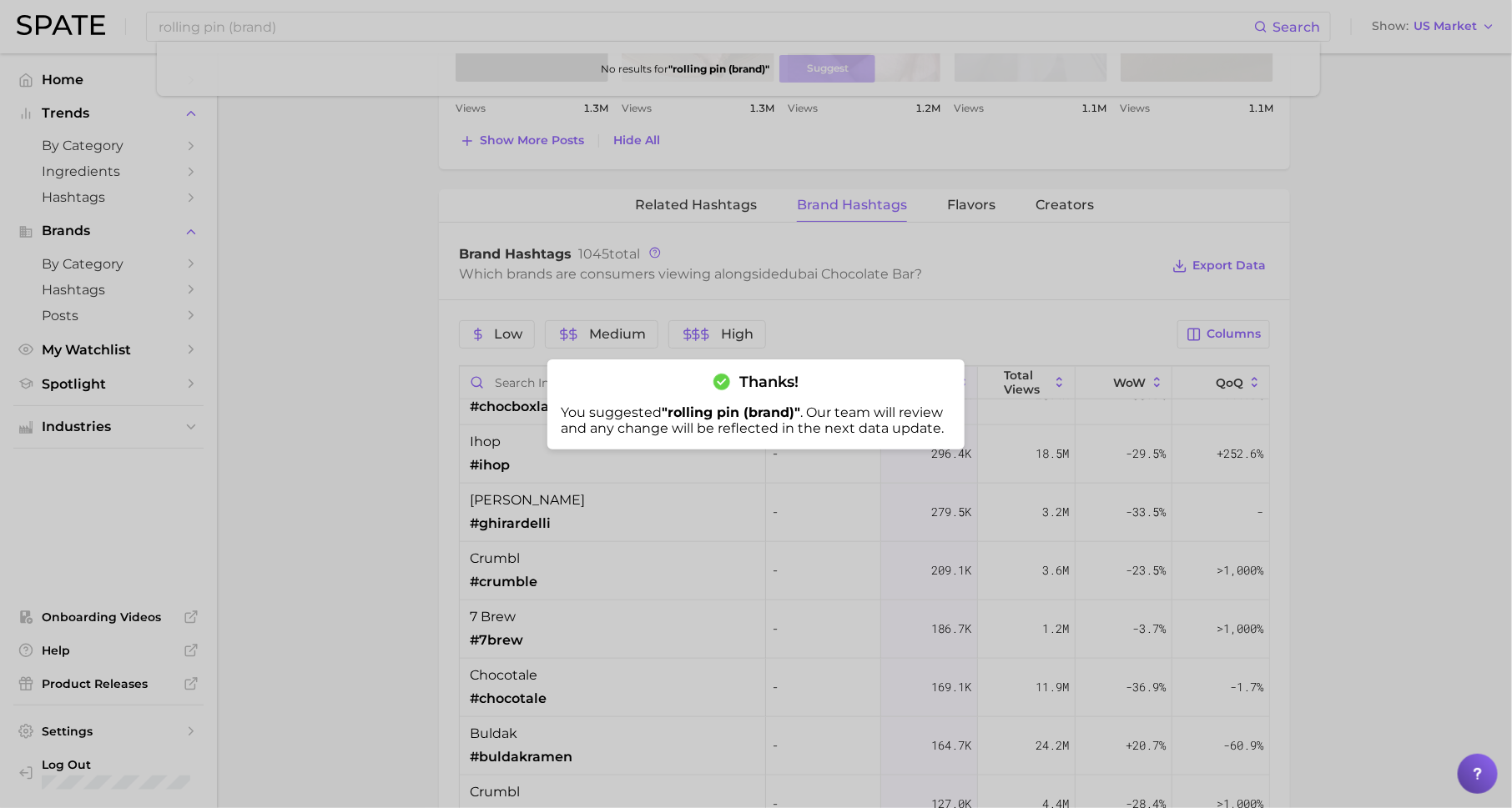
click at [801, 231] on div at bounding box center [756, 404] width 1512 height 808
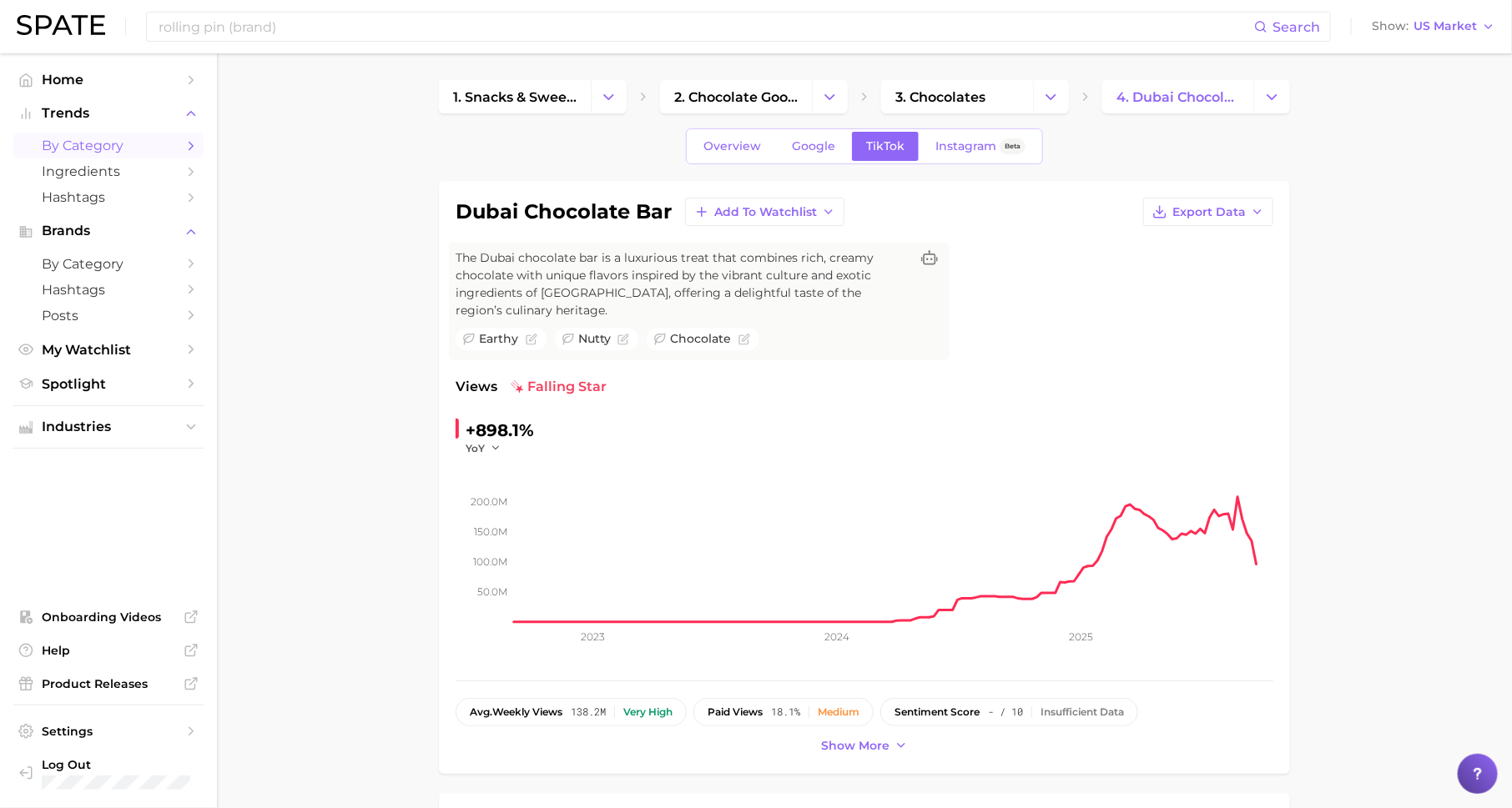
click at [187, 142] on icon "Sidebar" at bounding box center [191, 146] width 15 height 15
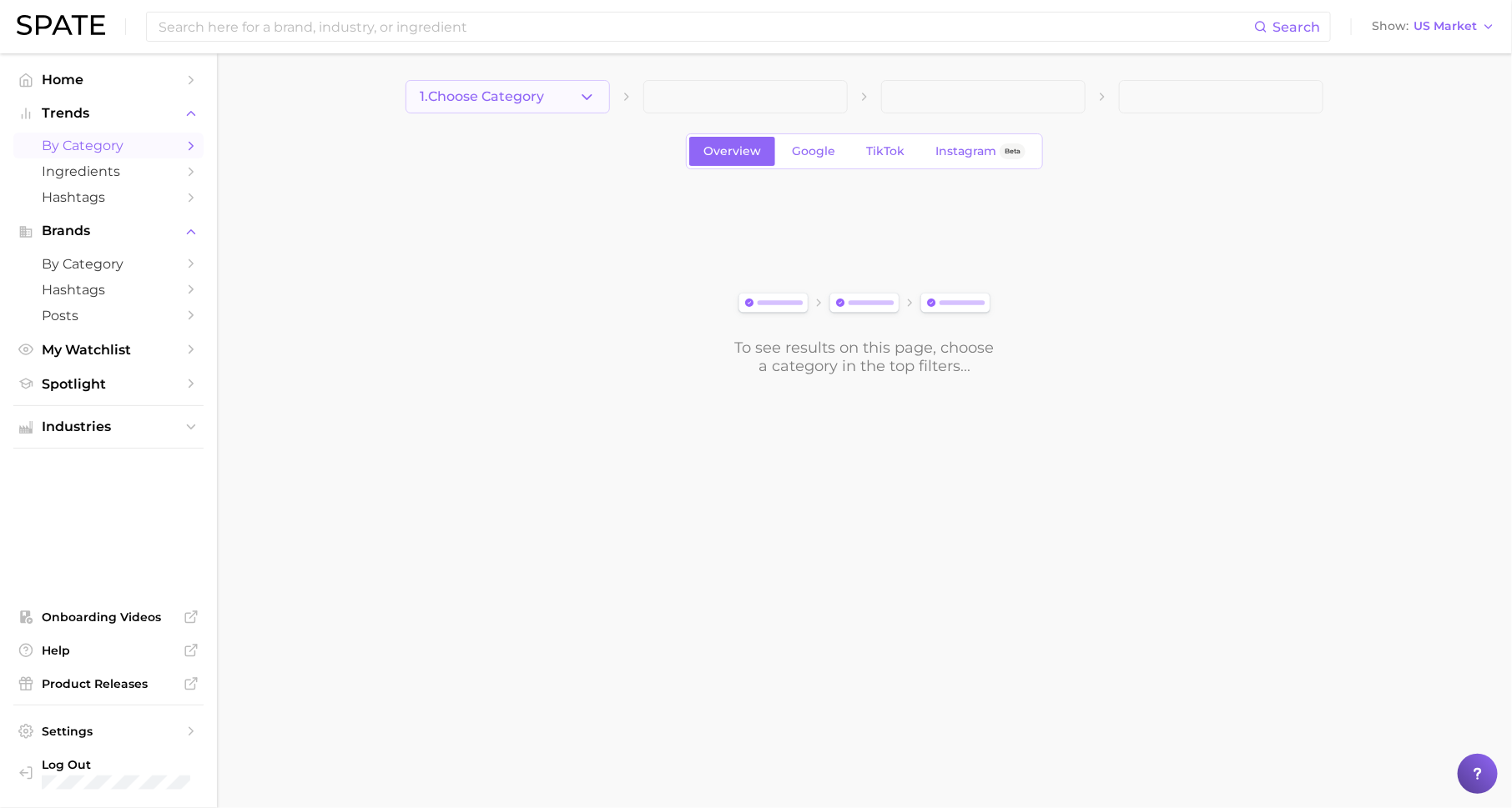
click at [520, 92] on span "1. Choose Category" at bounding box center [482, 97] width 124 height 15
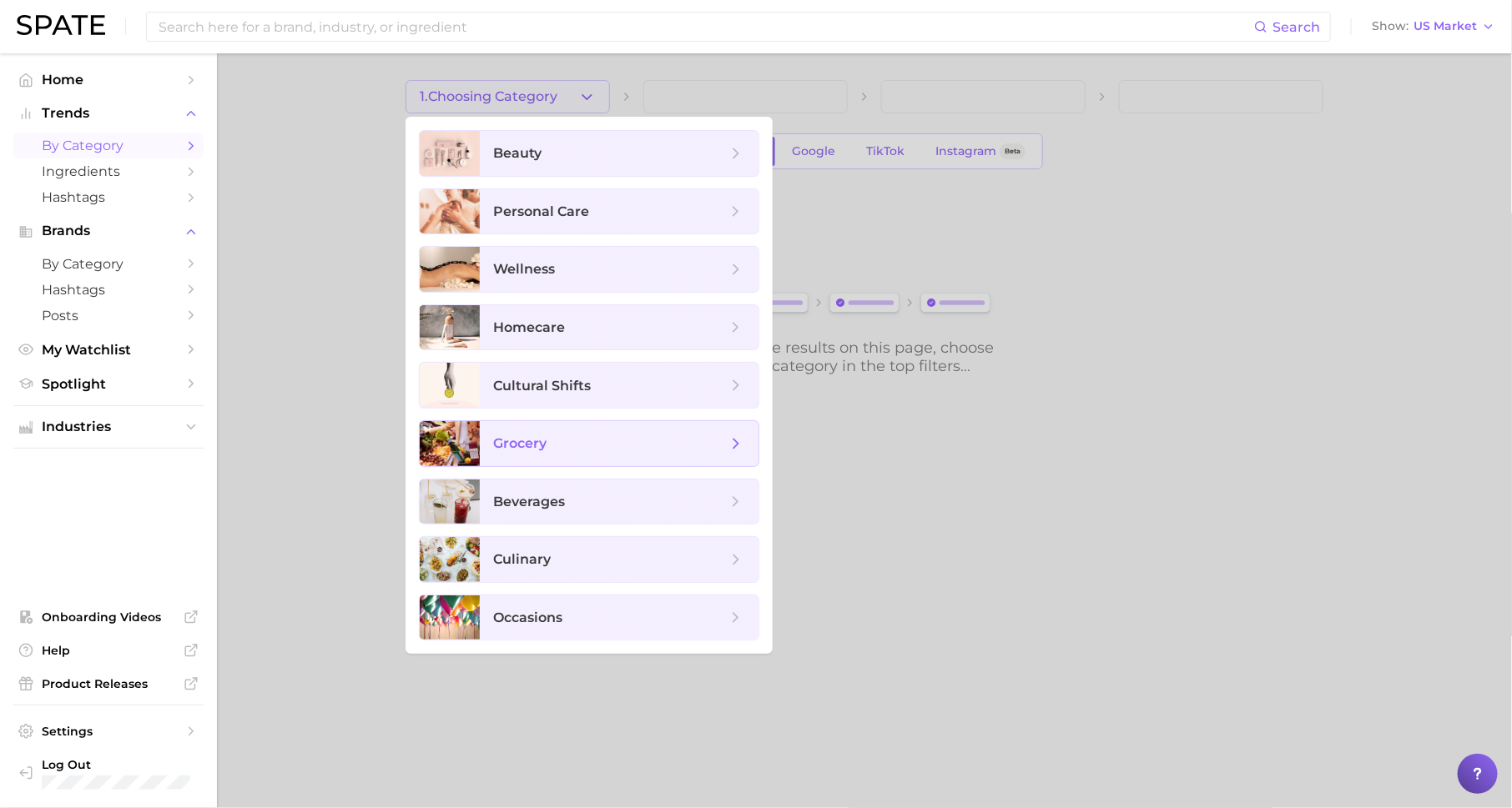
click at [580, 454] on span "grocery" at bounding box center [619, 444] width 278 height 45
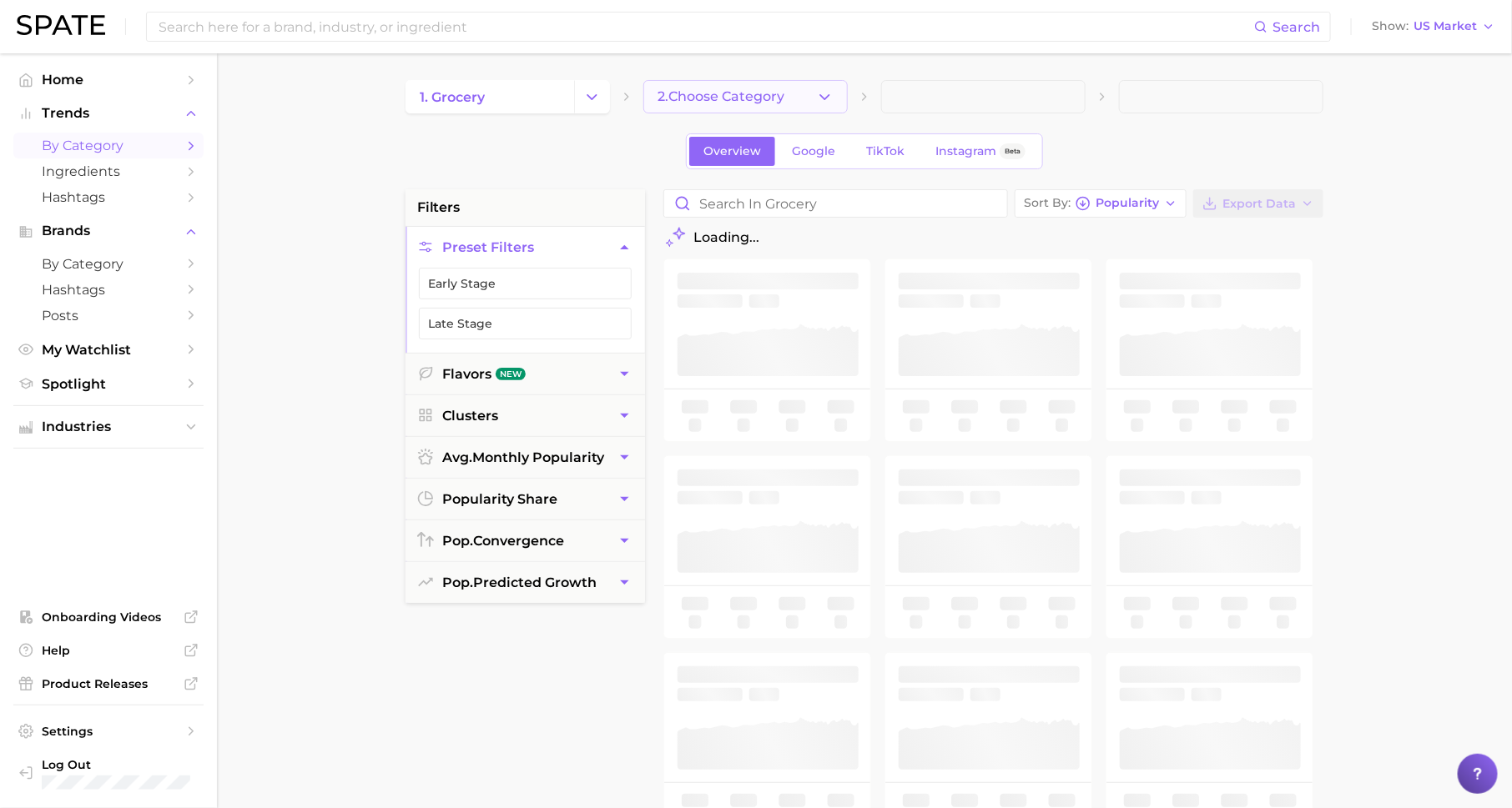
click at [756, 95] on span "2. Choose Category" at bounding box center [721, 97] width 127 height 15
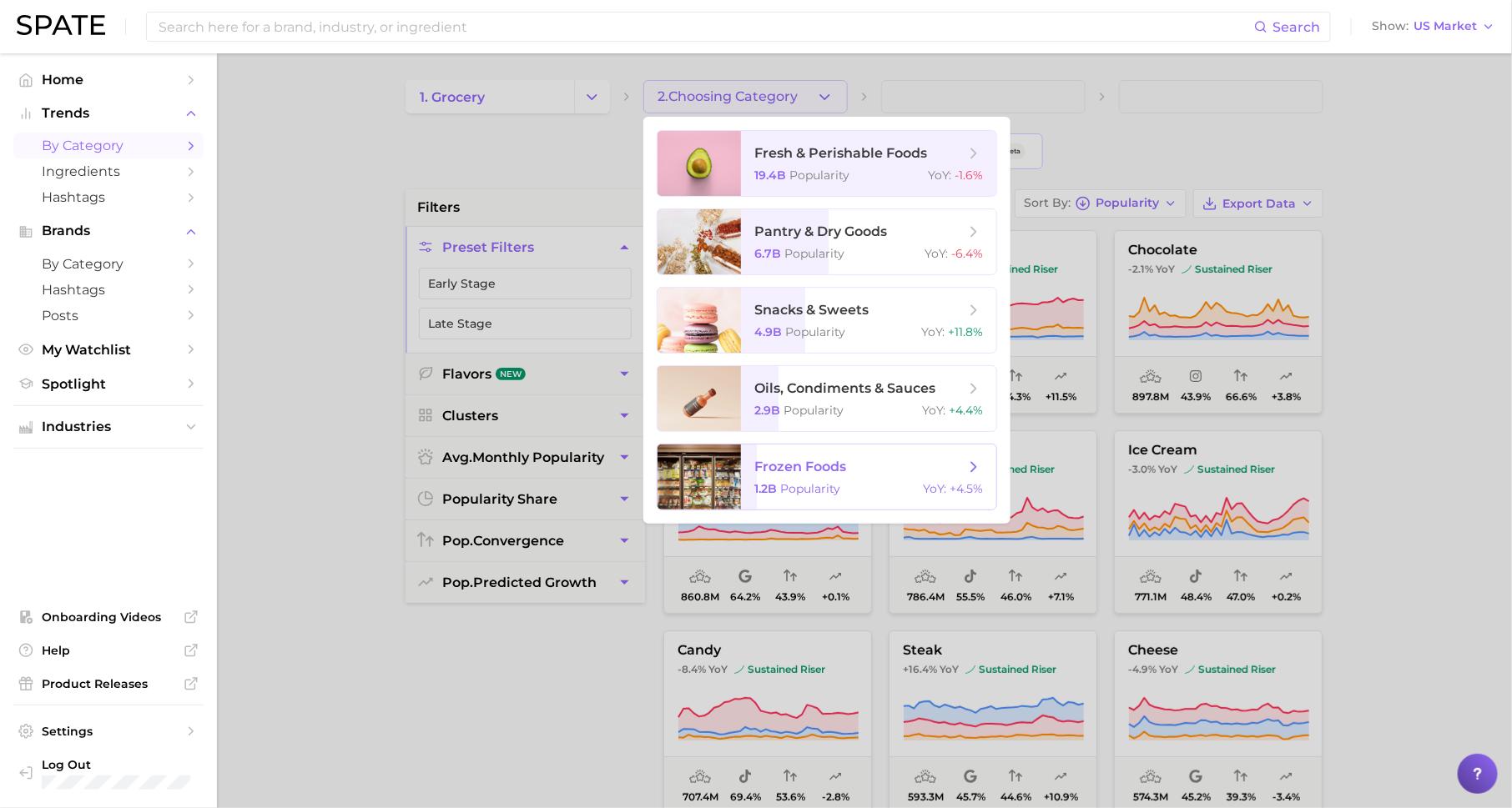
click at [837, 475] on span "frozen foods" at bounding box center [860, 467] width 210 height 18
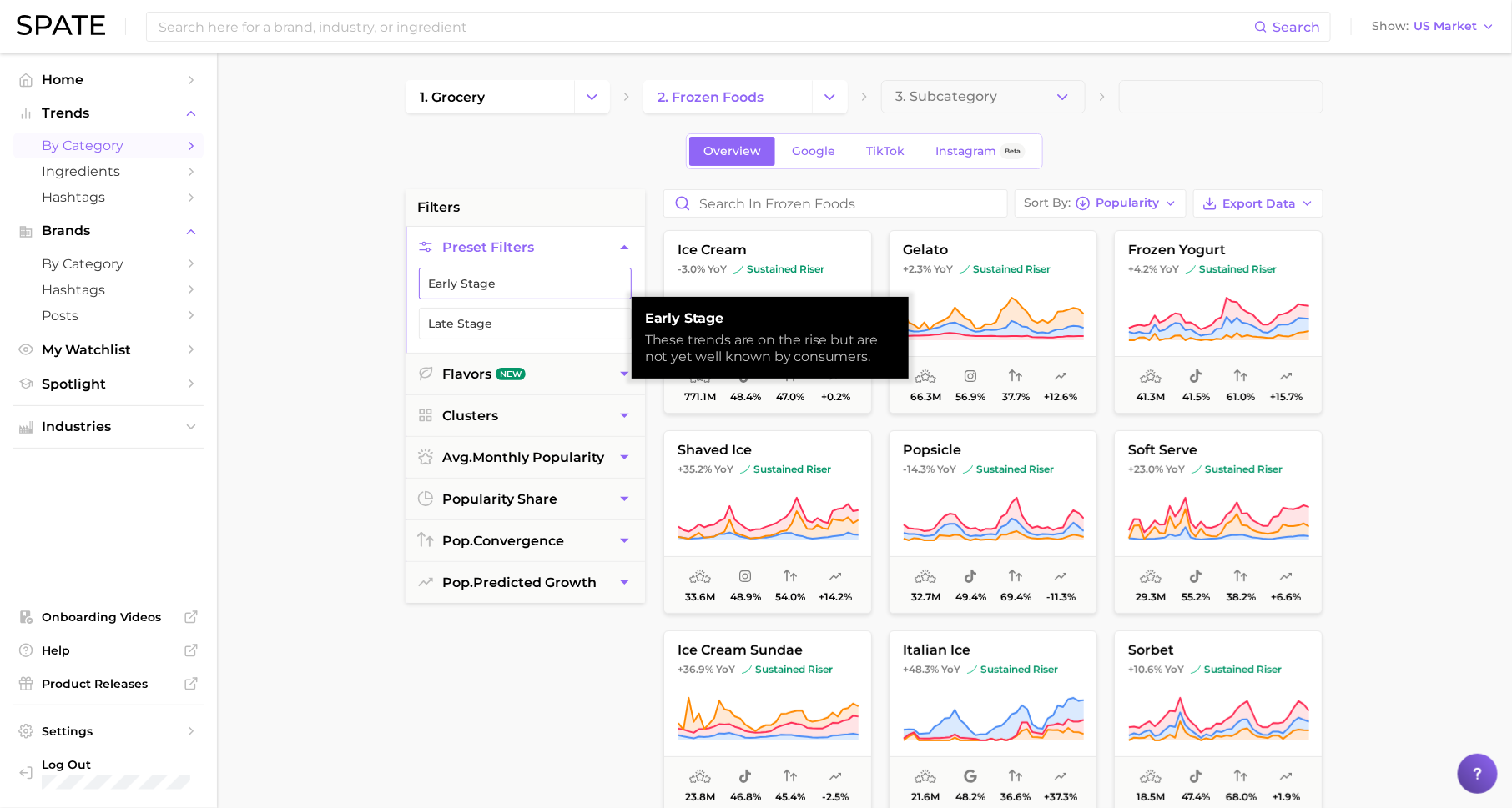
click at [607, 286] on button "Early Stage" at bounding box center [525, 283] width 212 height 32
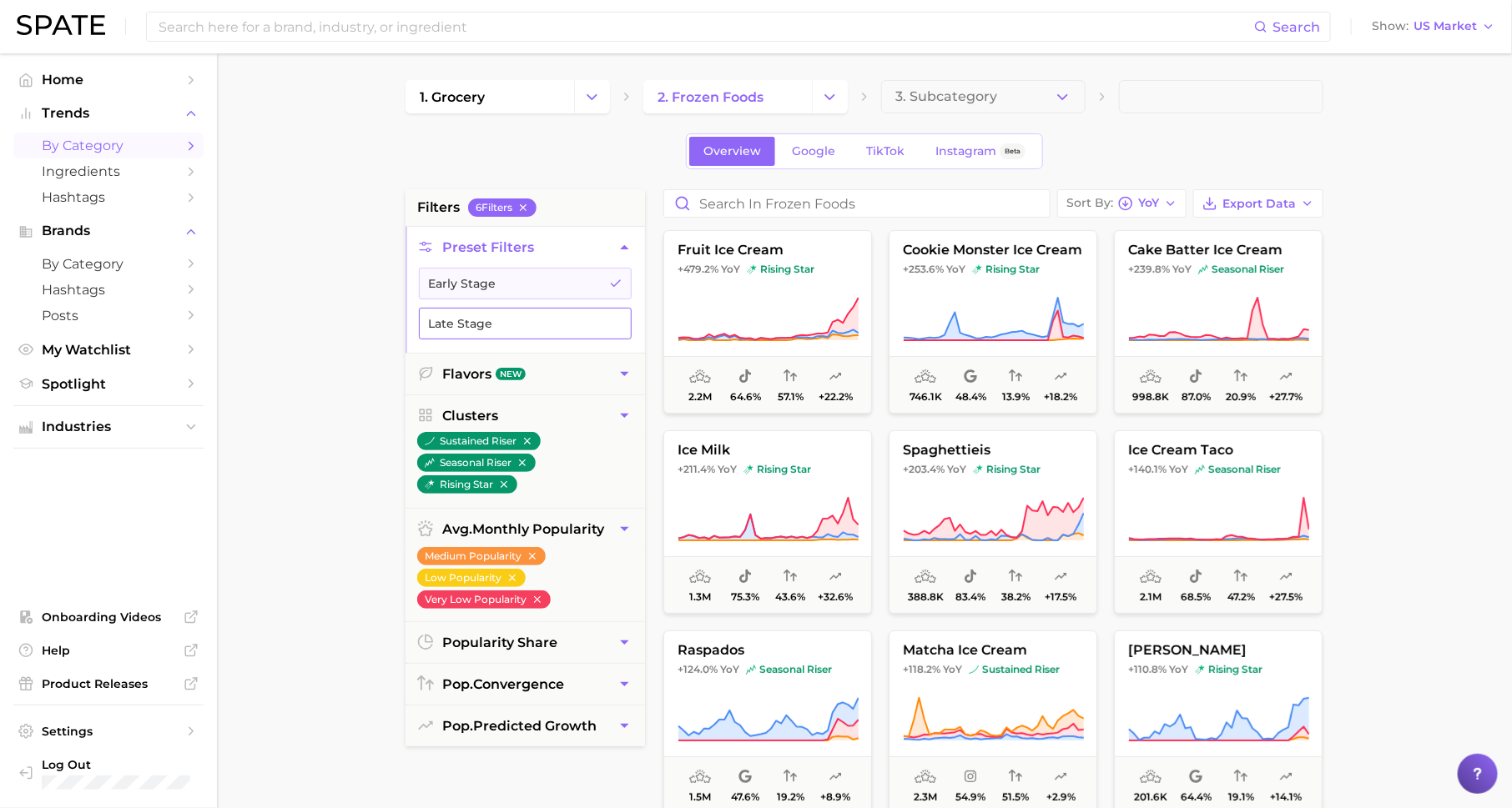
click at [606, 325] on button "Late Stage" at bounding box center [525, 323] width 212 height 32
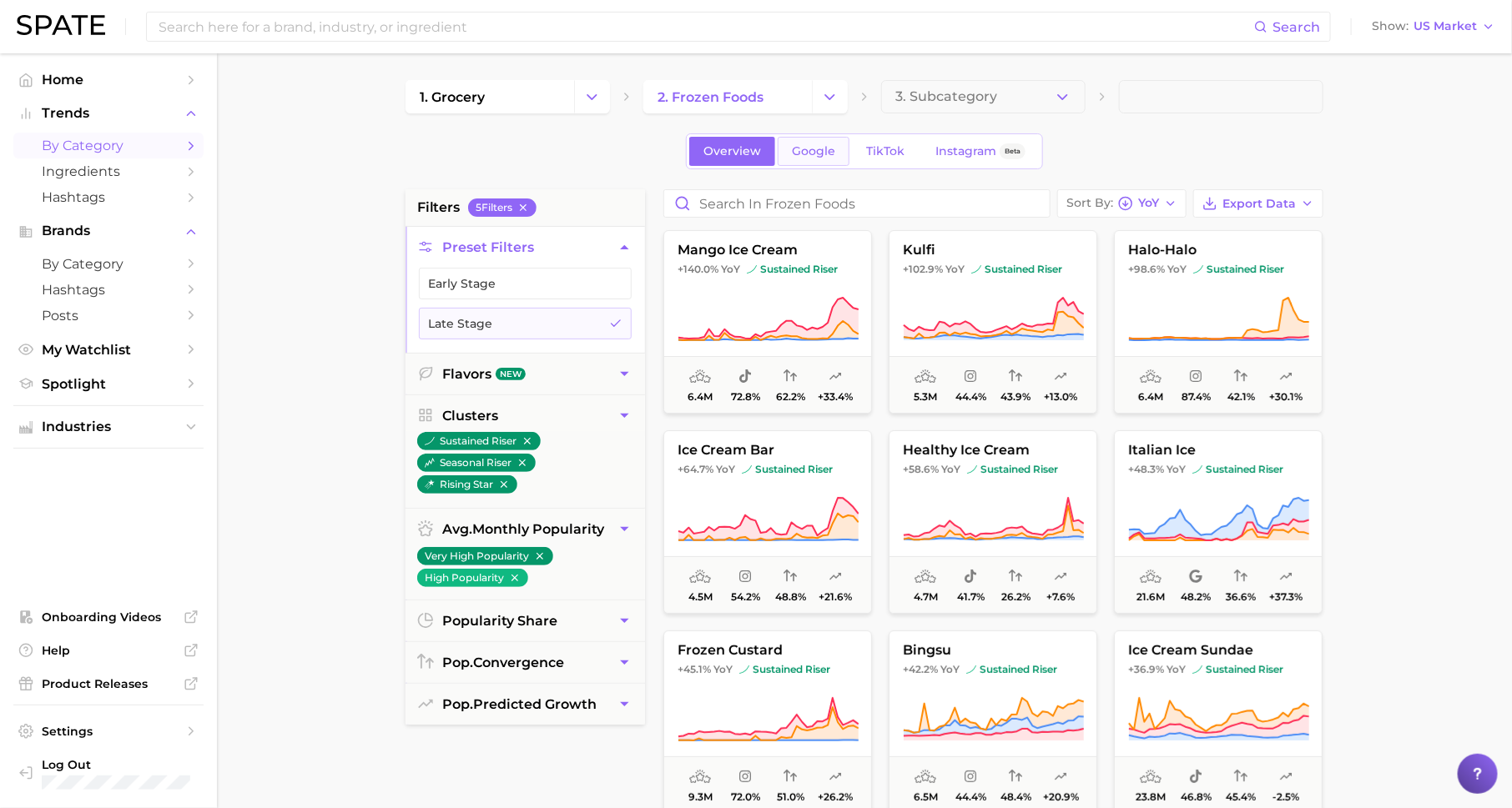
click at [811, 147] on span "Google" at bounding box center [813, 151] width 43 height 14
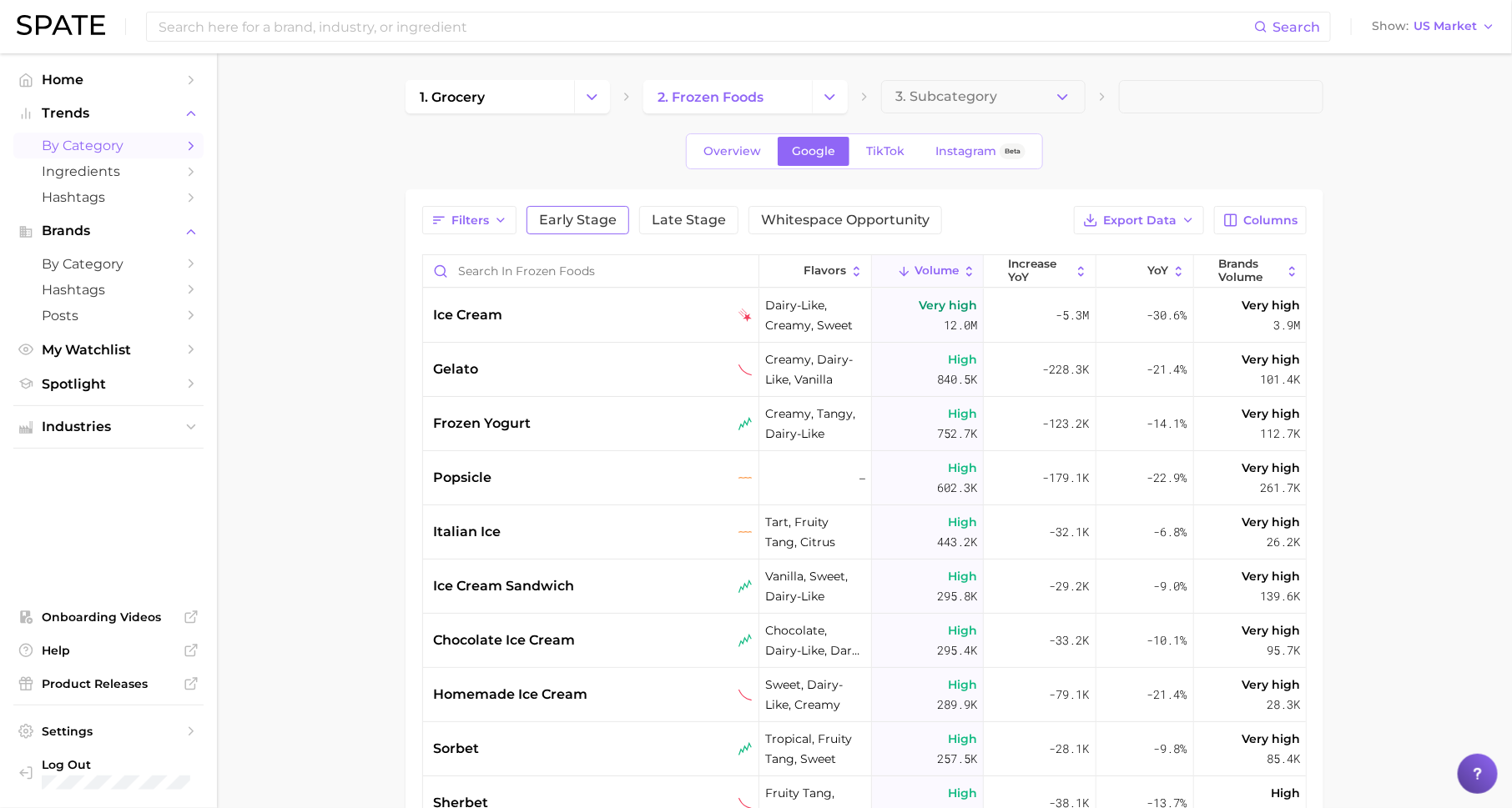
click at [607, 213] on span "Early Stage" at bounding box center [578, 220] width 77 height 13
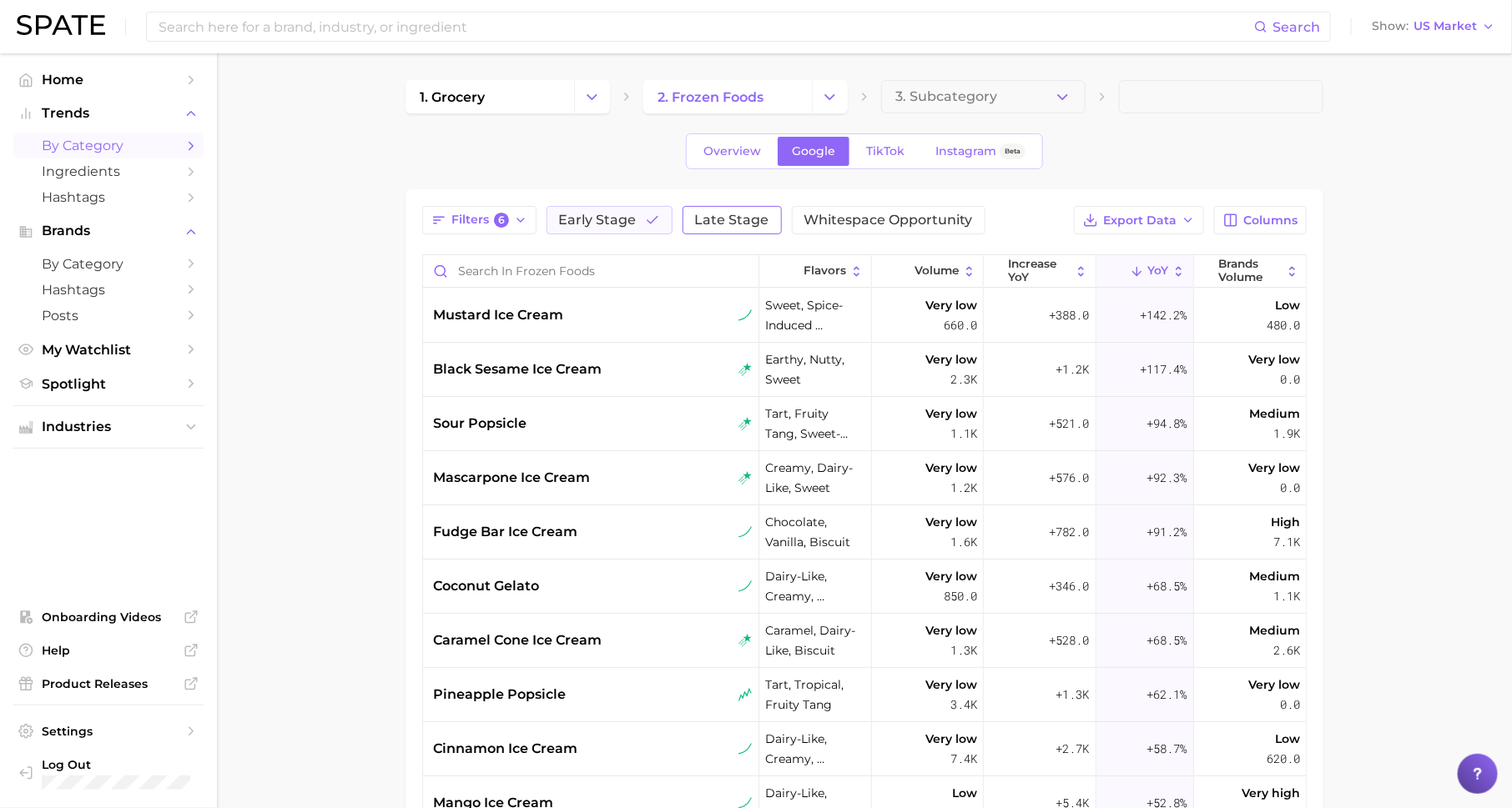
click at [722, 213] on span "Late Stage" at bounding box center [733, 220] width 75 height 13
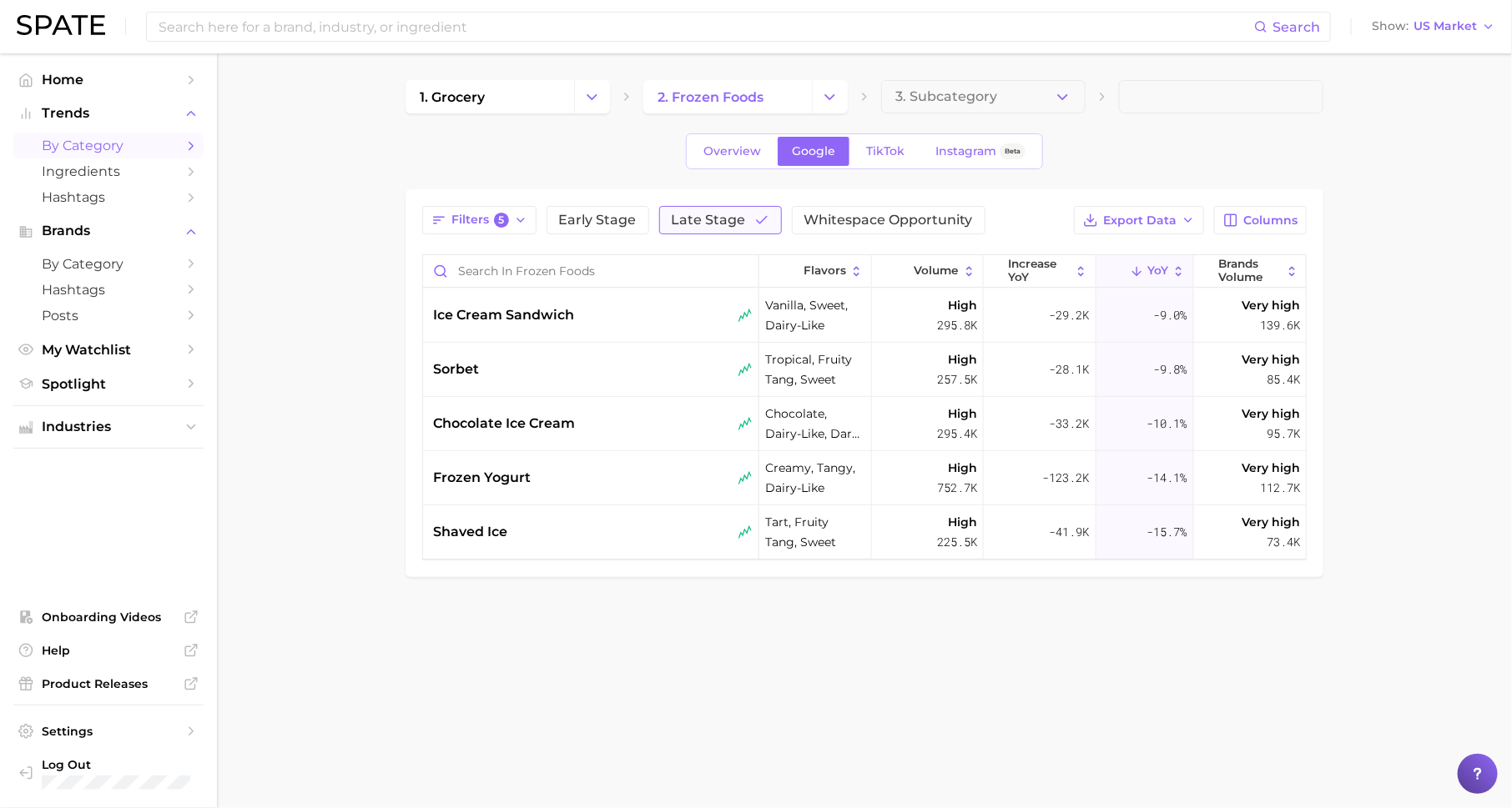
click at [706, 215] on span "Late Stage" at bounding box center [709, 220] width 75 height 13
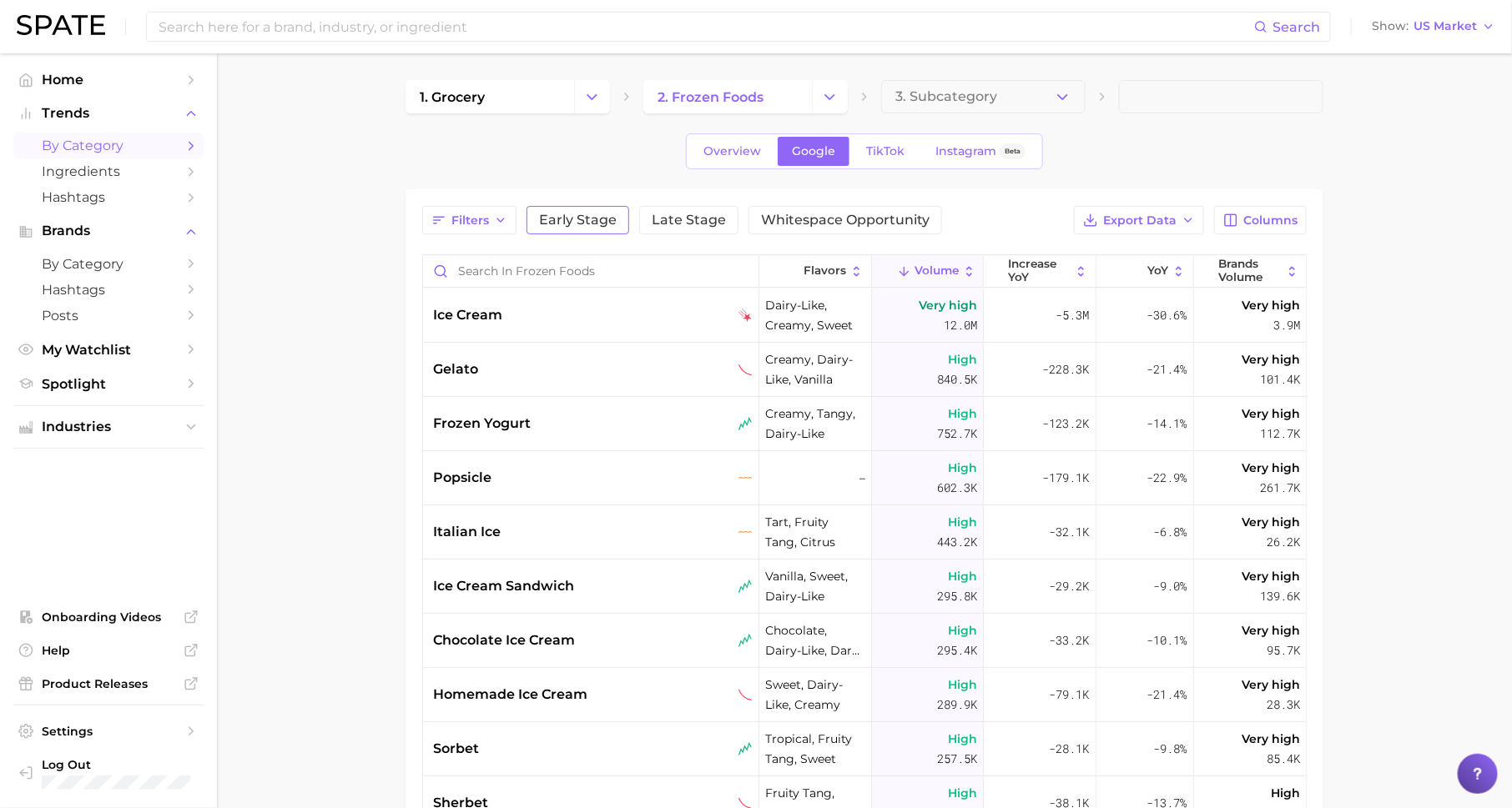
click at [599, 219] on span "Early Stage" at bounding box center [578, 220] width 77 height 13
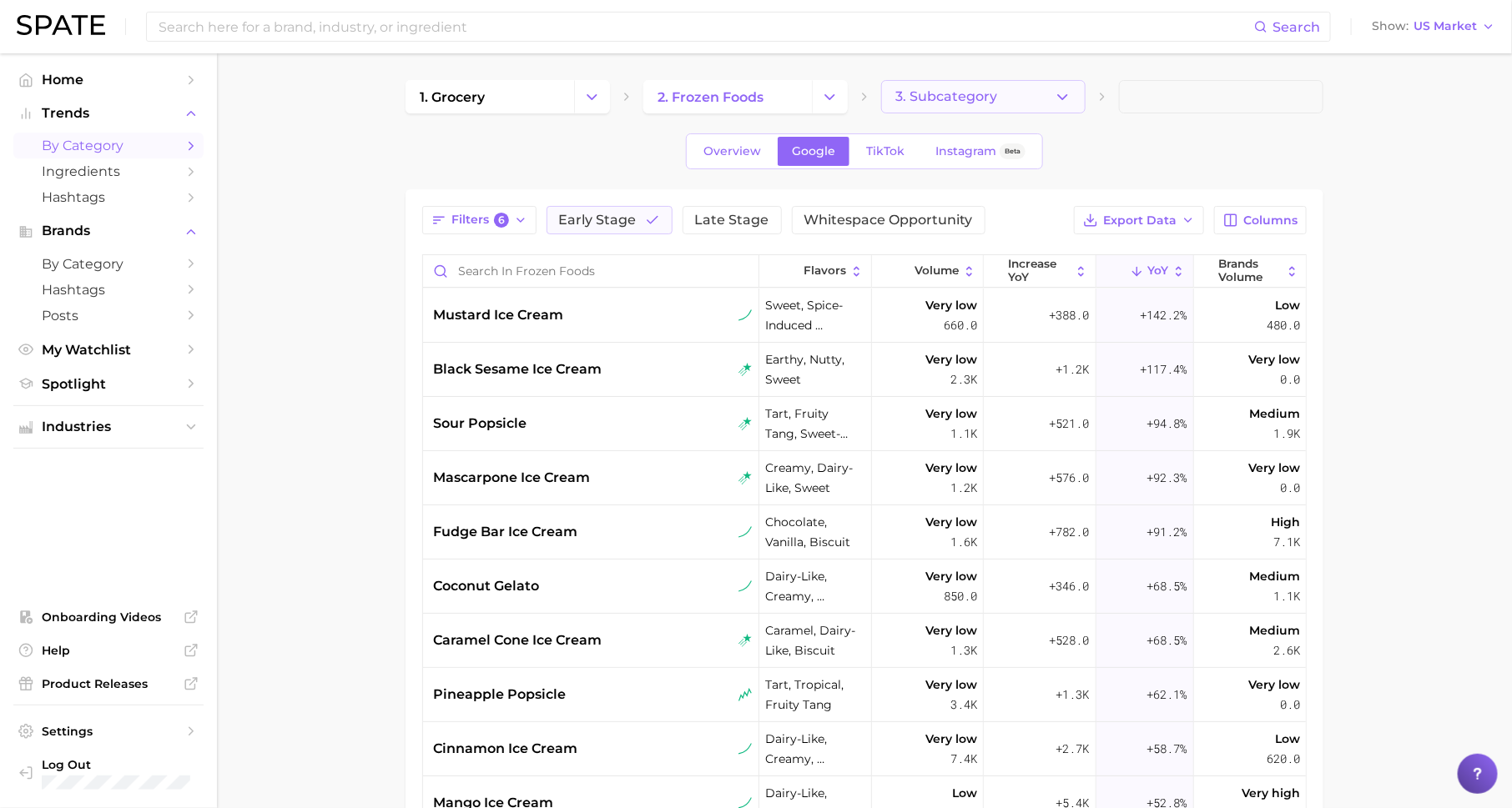
click at [963, 100] on span "3. Subcategory" at bounding box center [946, 97] width 101 height 15
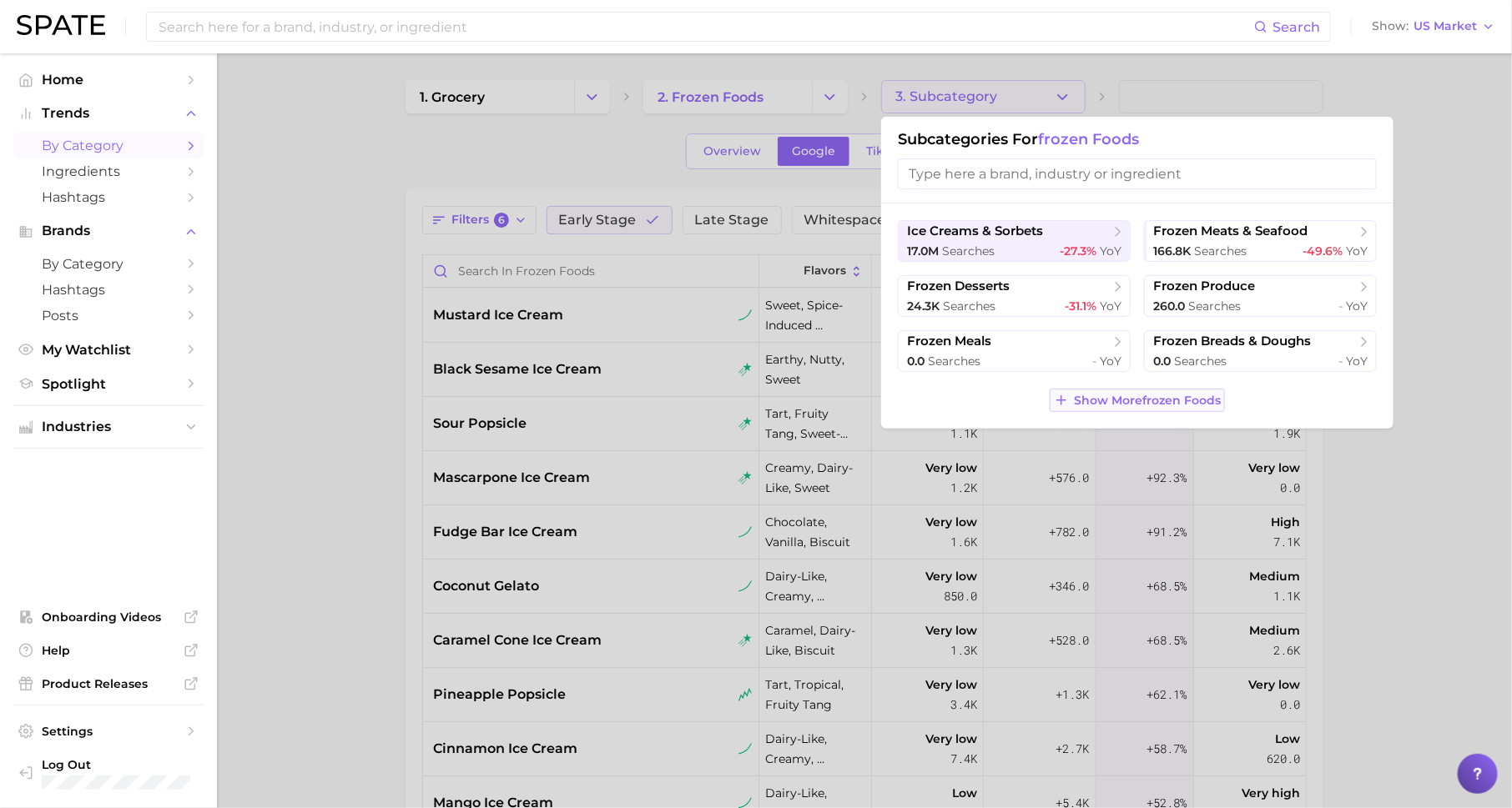
click at [1077, 396] on span "Show More frozen foods" at bounding box center [1148, 401] width 147 height 14
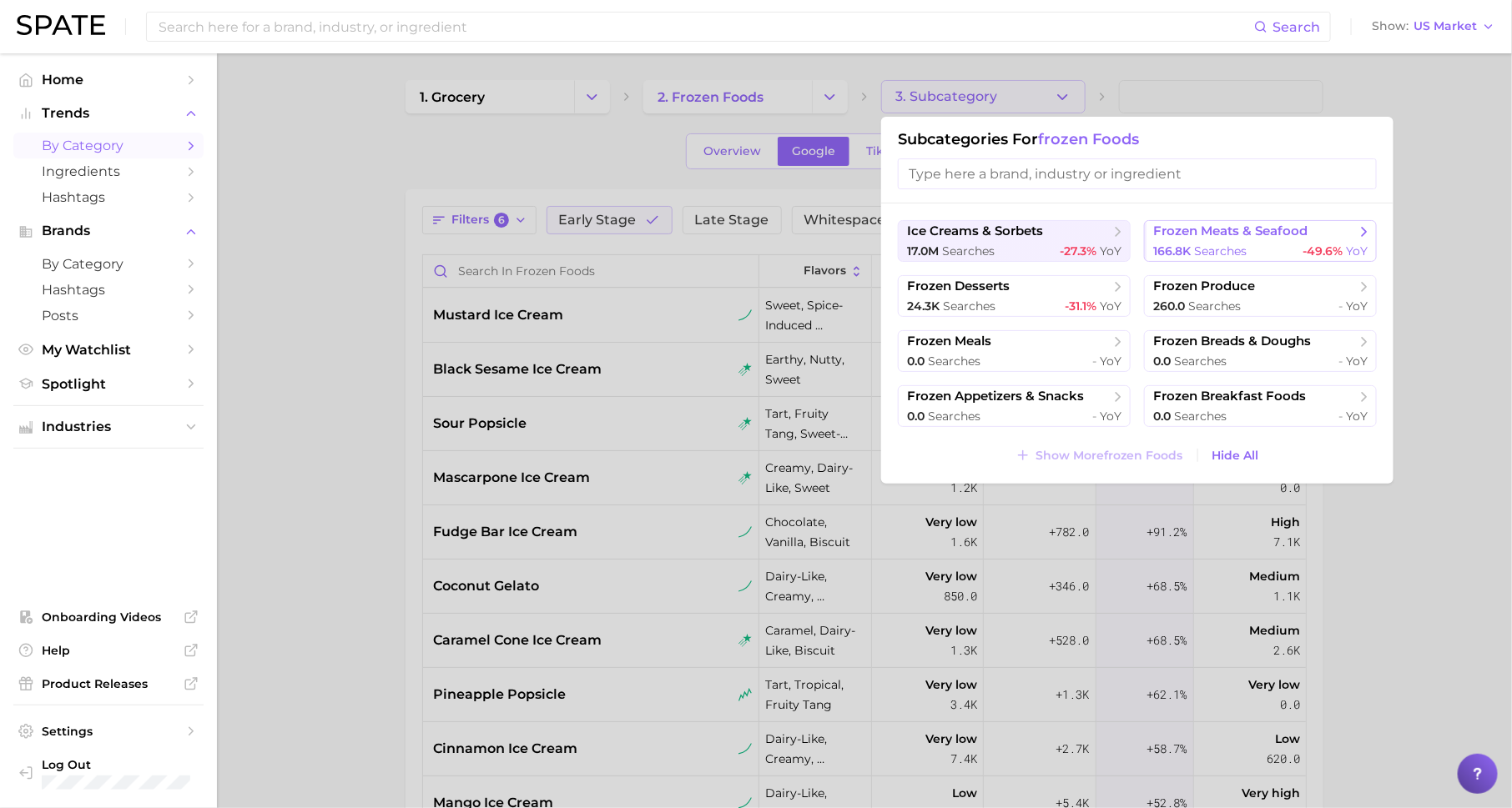
click at [1198, 239] on button "frozen meats & seafood 166.8k searches -49.6% YoY" at bounding box center [1260, 241] width 232 height 42
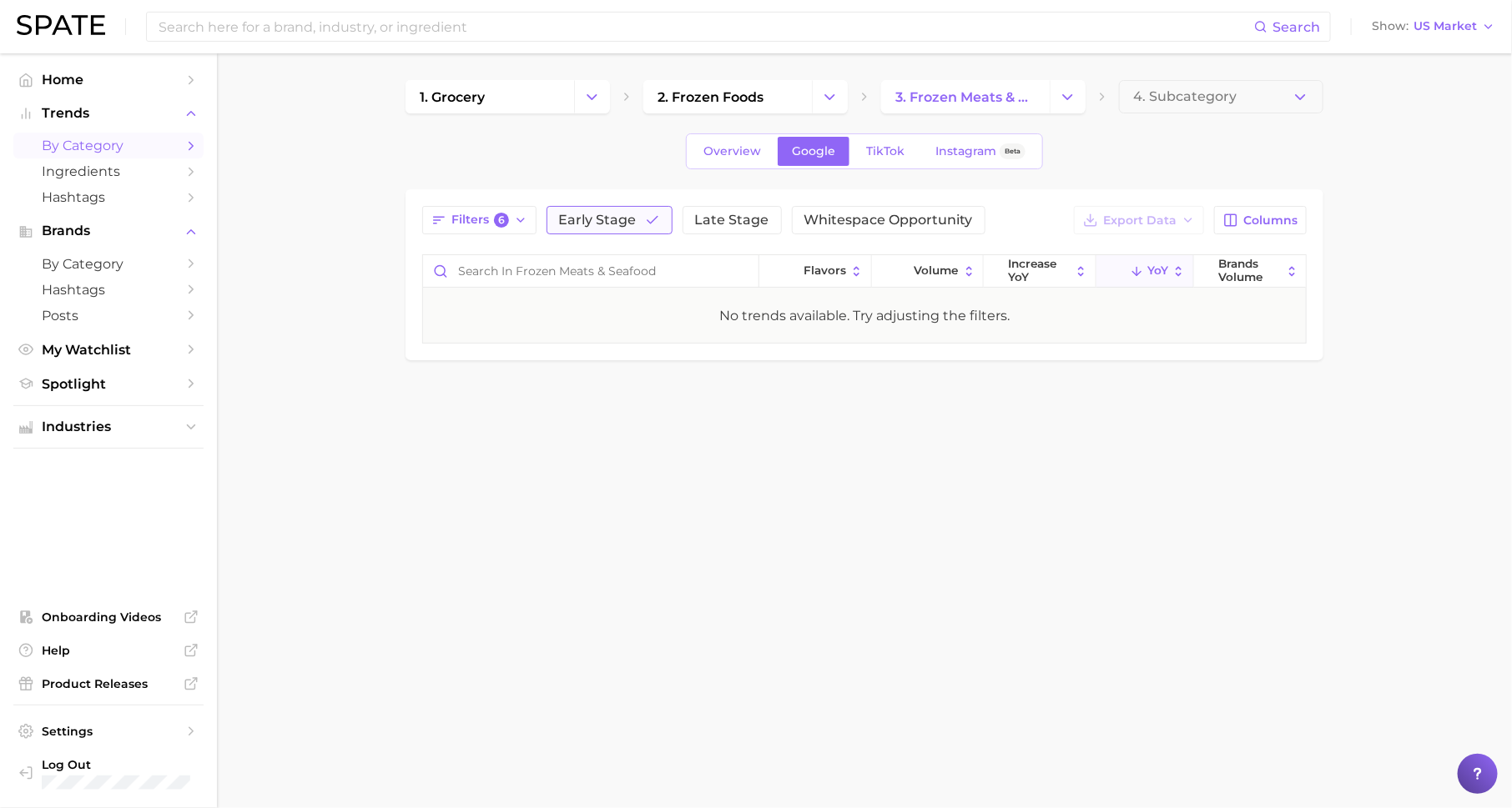
click at [607, 218] on span "Early Stage" at bounding box center [598, 220] width 77 height 13
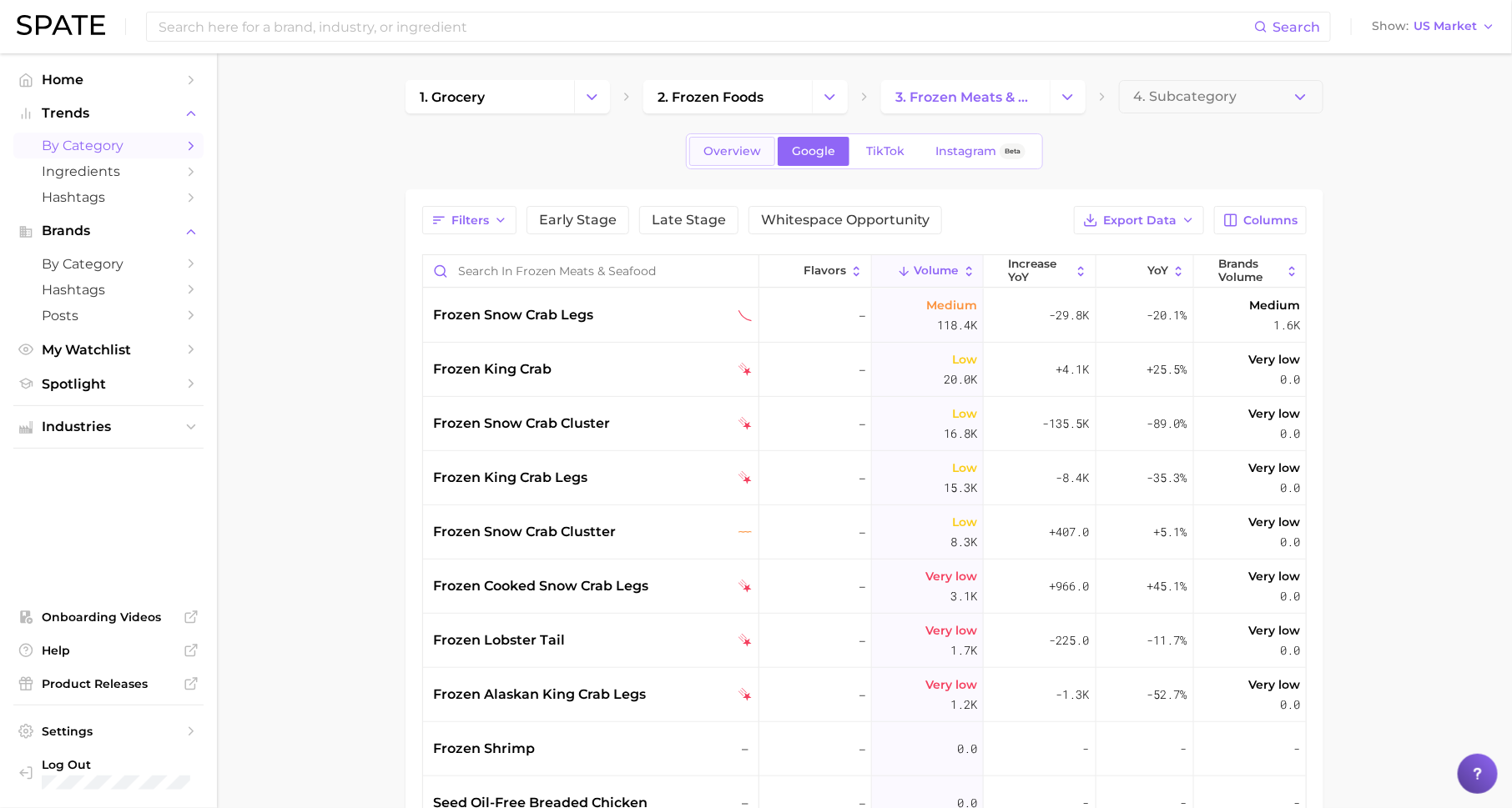
click at [730, 150] on span "Overview" at bounding box center [733, 151] width 57 height 14
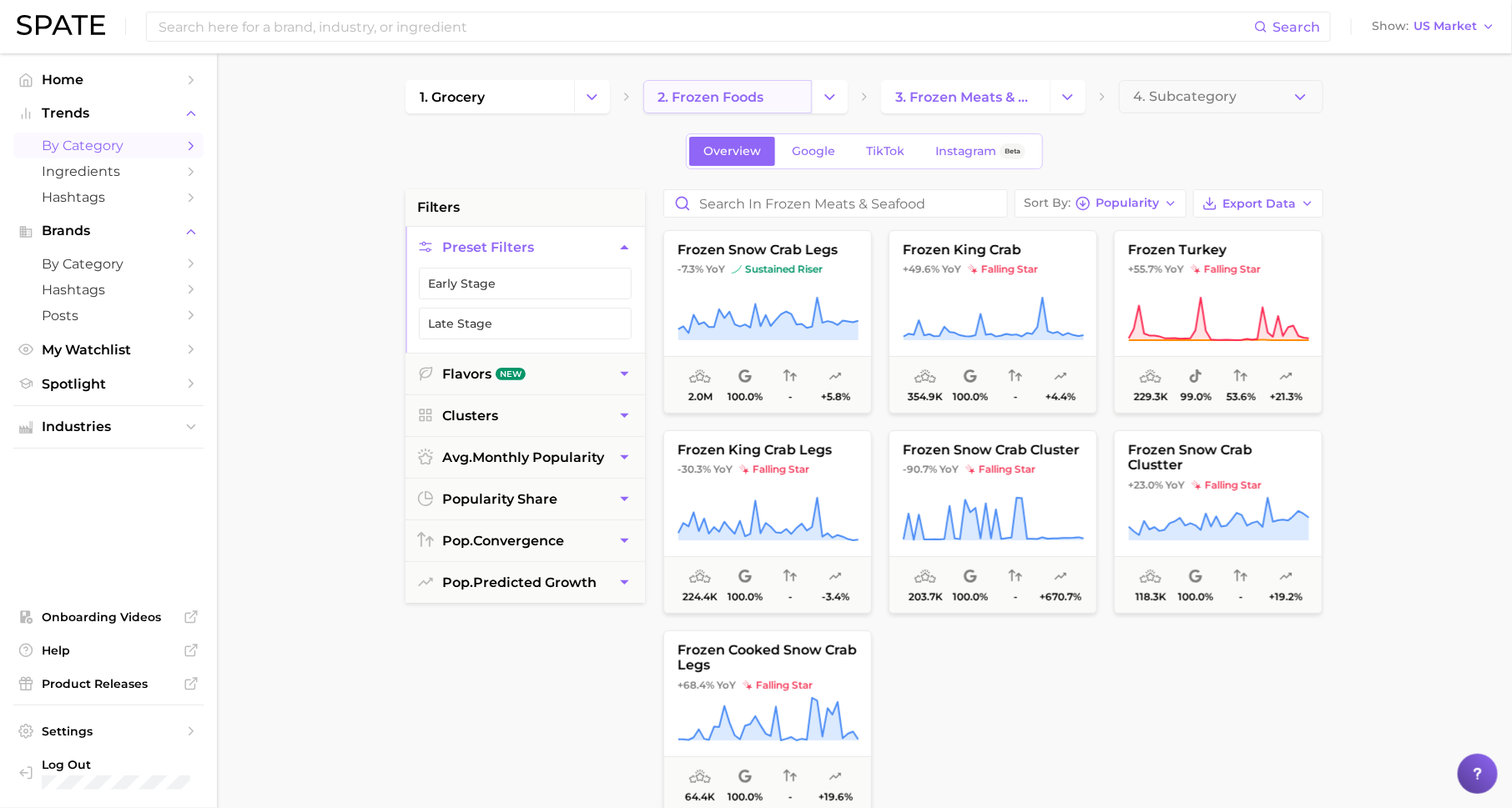
click at [784, 105] on link "2. frozen foods" at bounding box center [728, 97] width 168 height 33
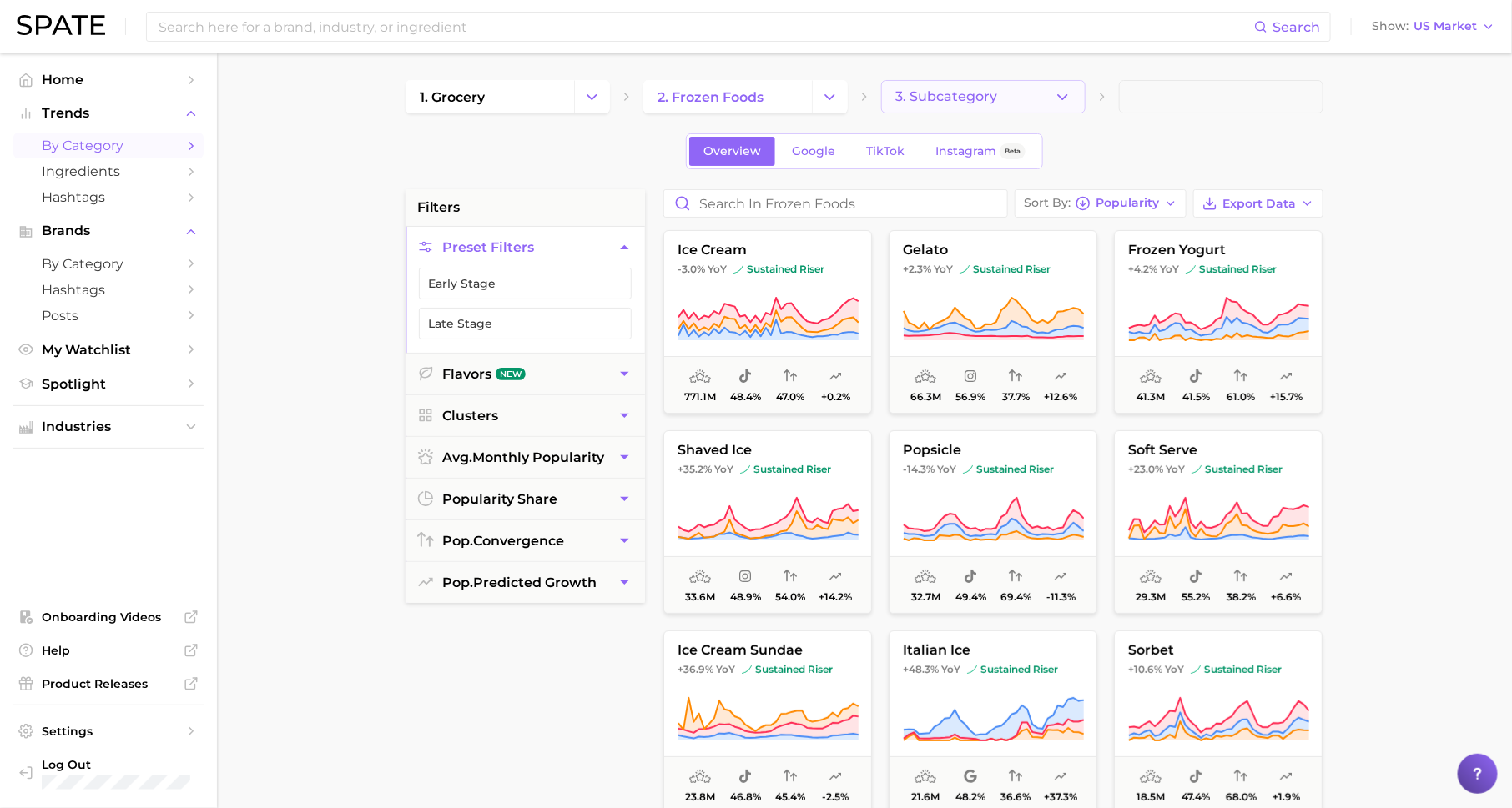
click at [921, 101] on span "3. Subcategory" at bounding box center [946, 97] width 101 height 15
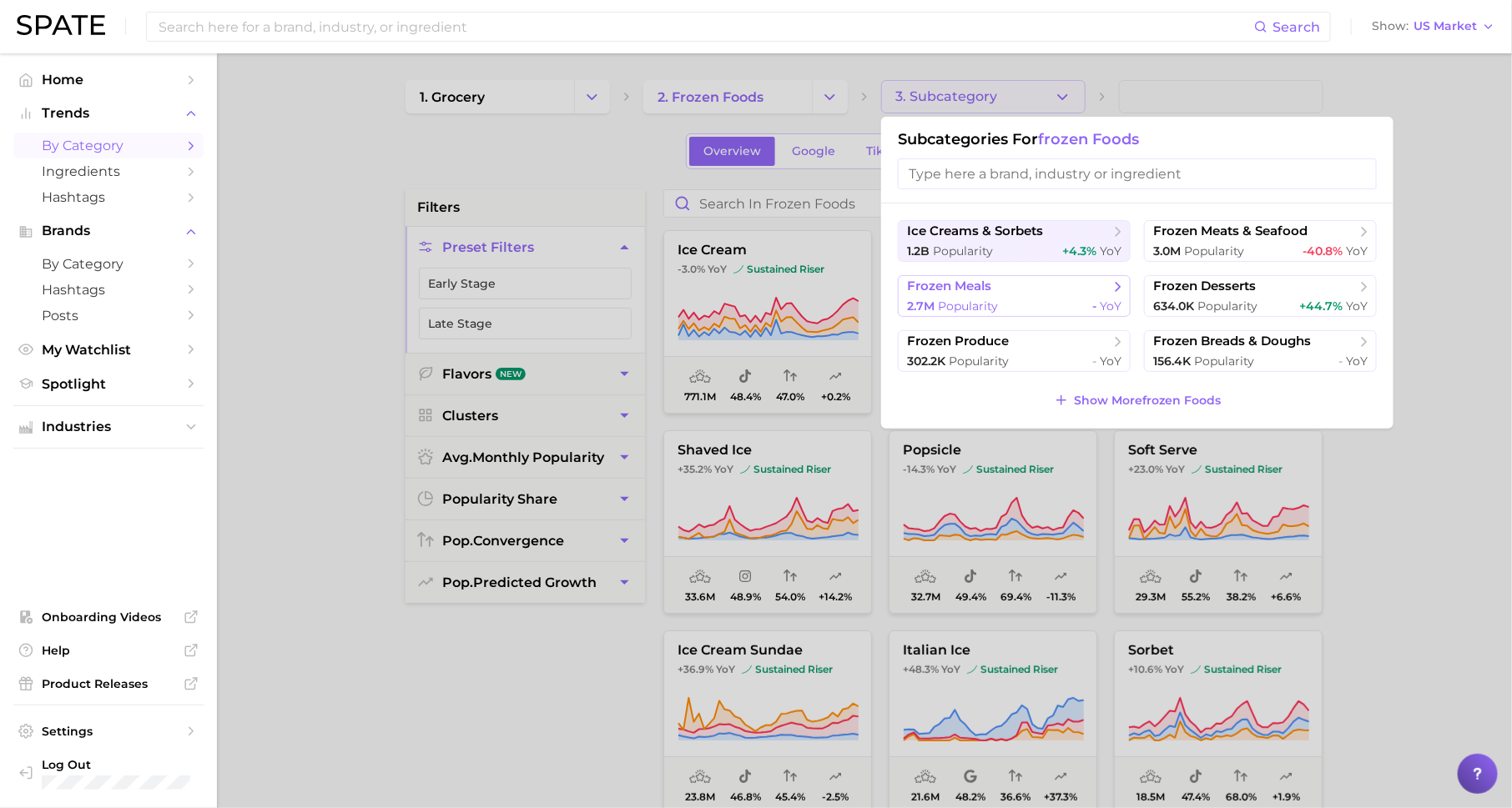
click at [993, 289] on span "frozen meals" at bounding box center [1008, 286] width 203 height 16
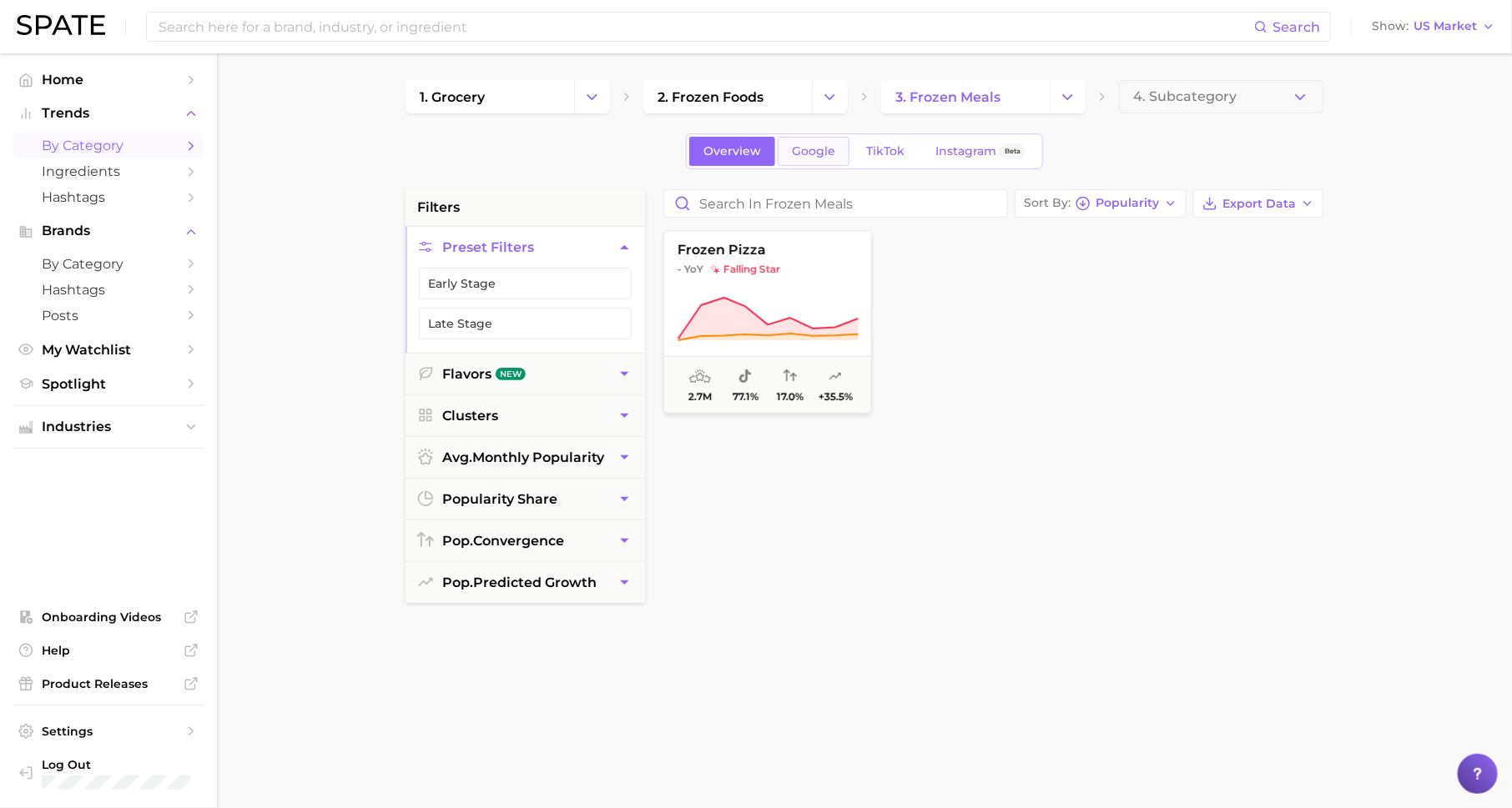
click at [813, 147] on span "Google" at bounding box center [813, 151] width 43 height 14
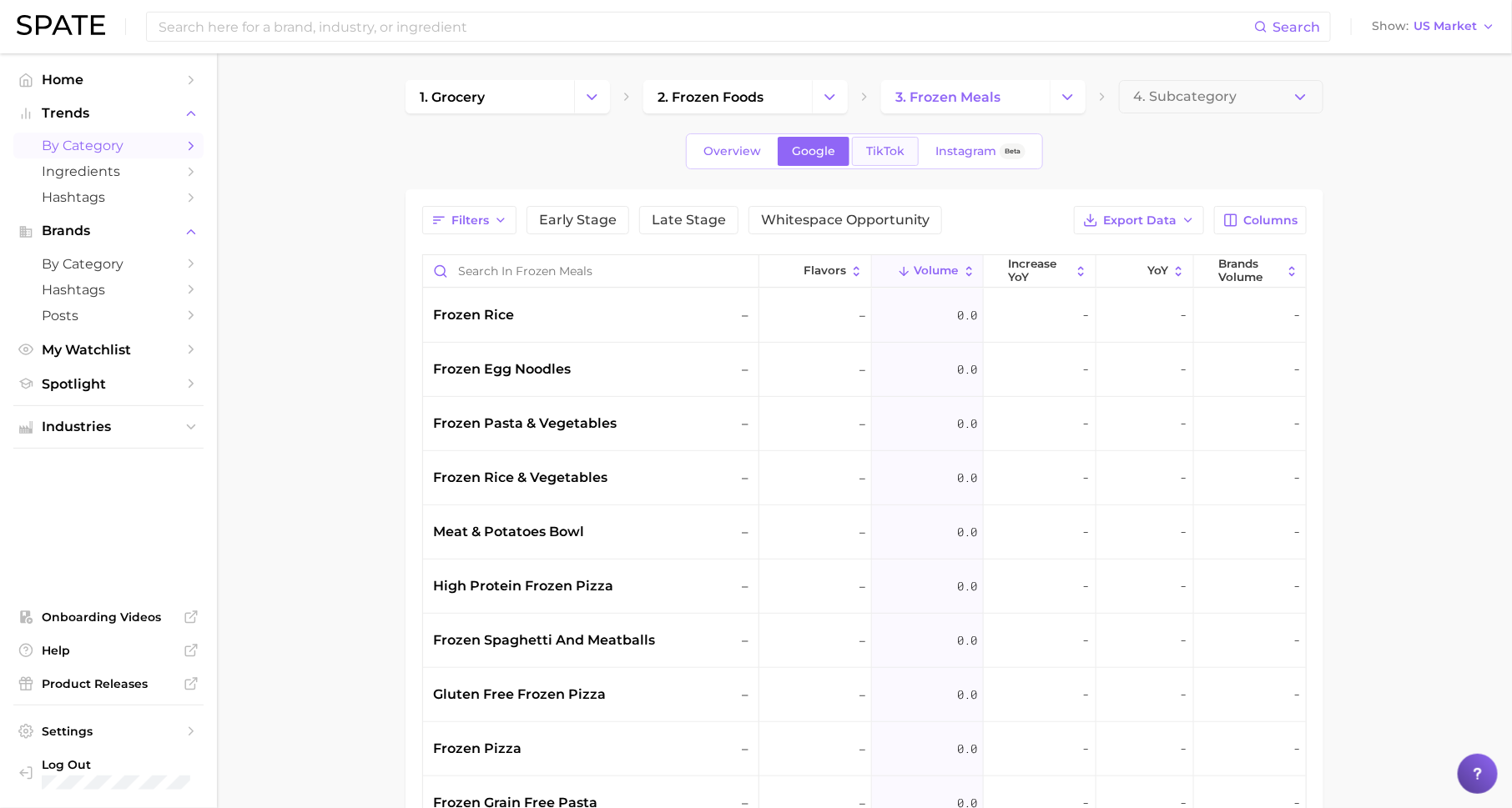
click at [869, 159] on link "TikTok" at bounding box center [886, 151] width 67 height 30
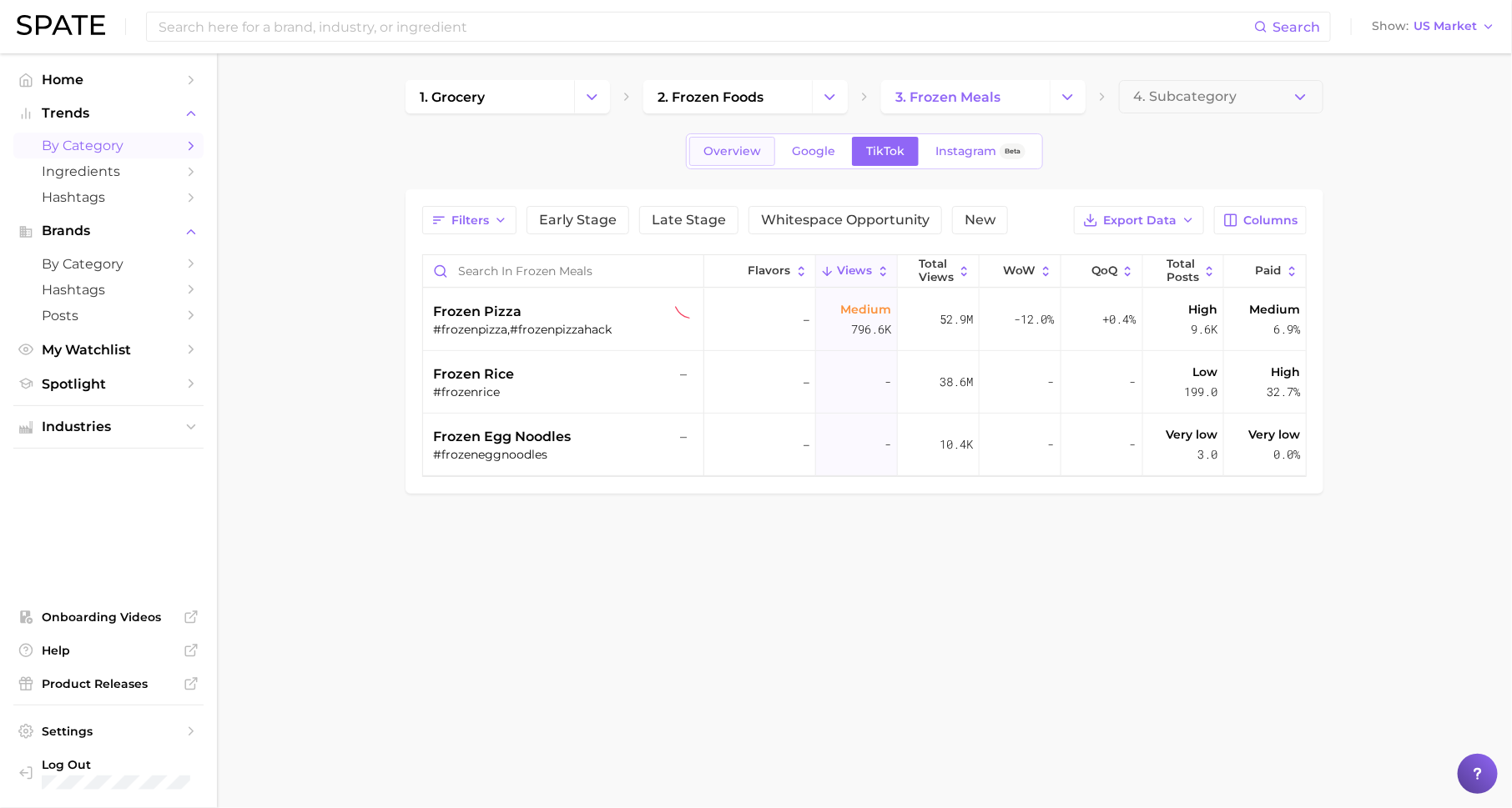
click at [734, 150] on span "Overview" at bounding box center [733, 151] width 57 height 14
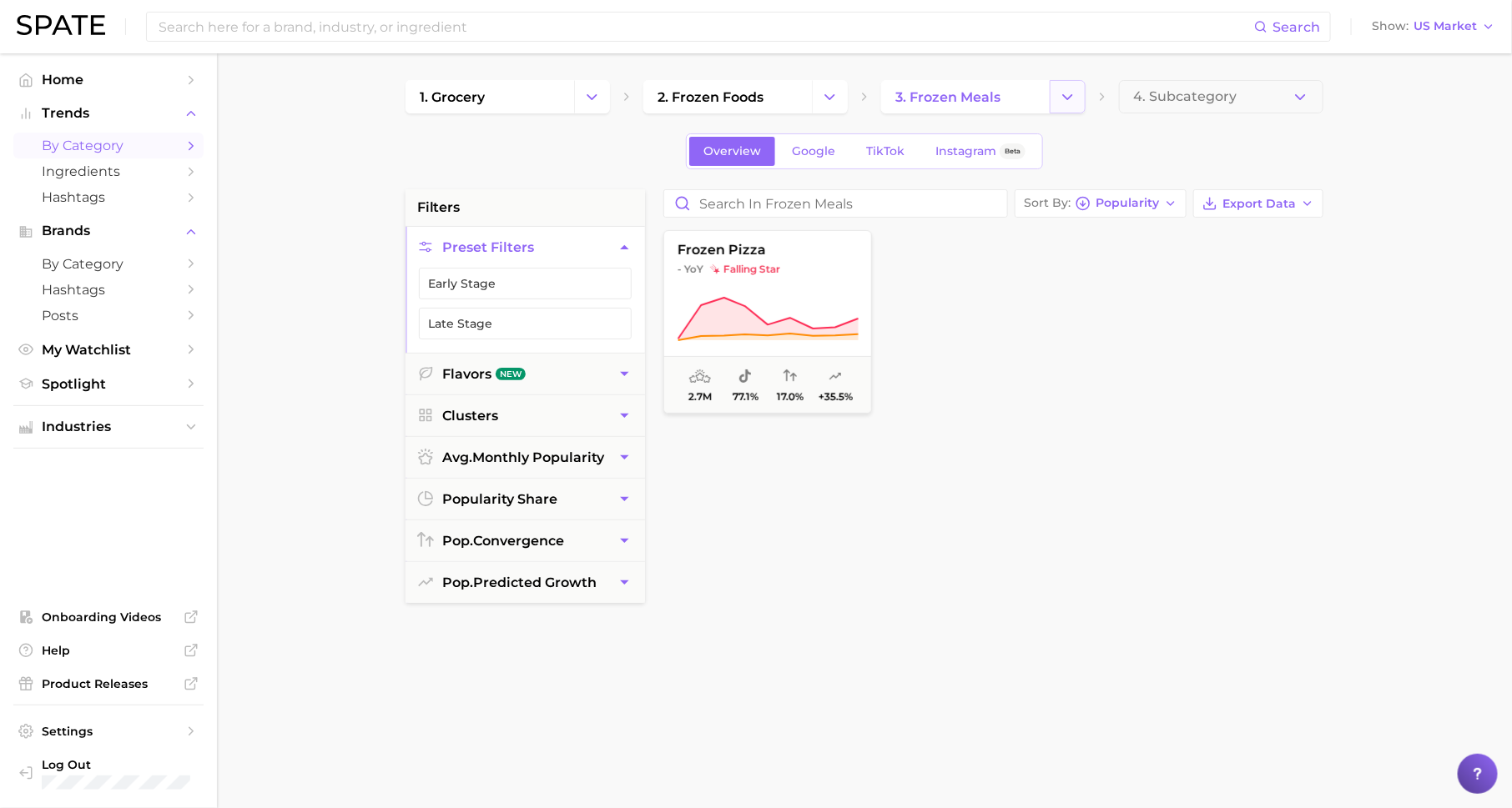
click at [1070, 88] on icon "Change Category" at bounding box center [1067, 97] width 17 height 17
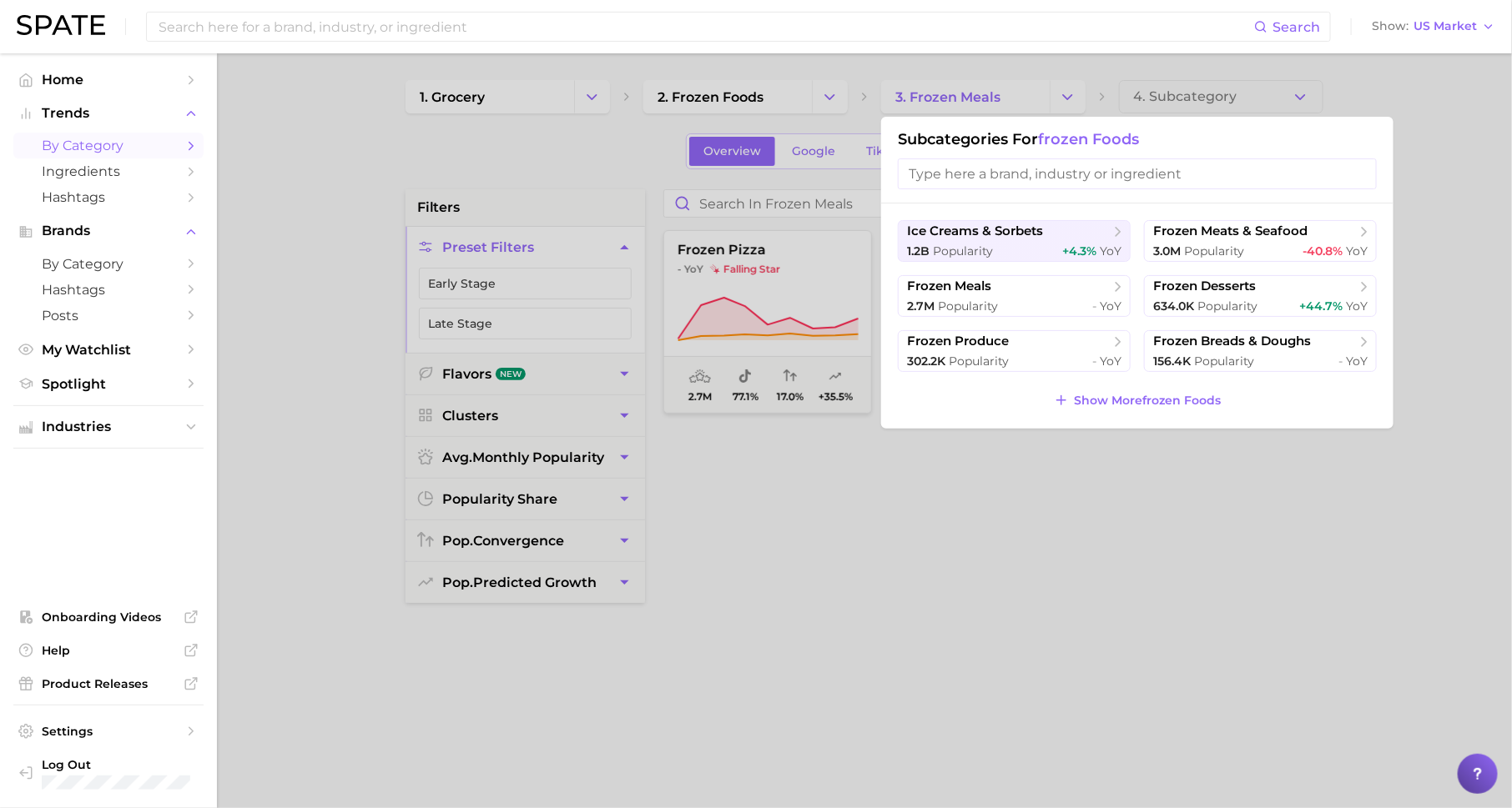
click at [832, 108] on div at bounding box center [756, 404] width 1512 height 808
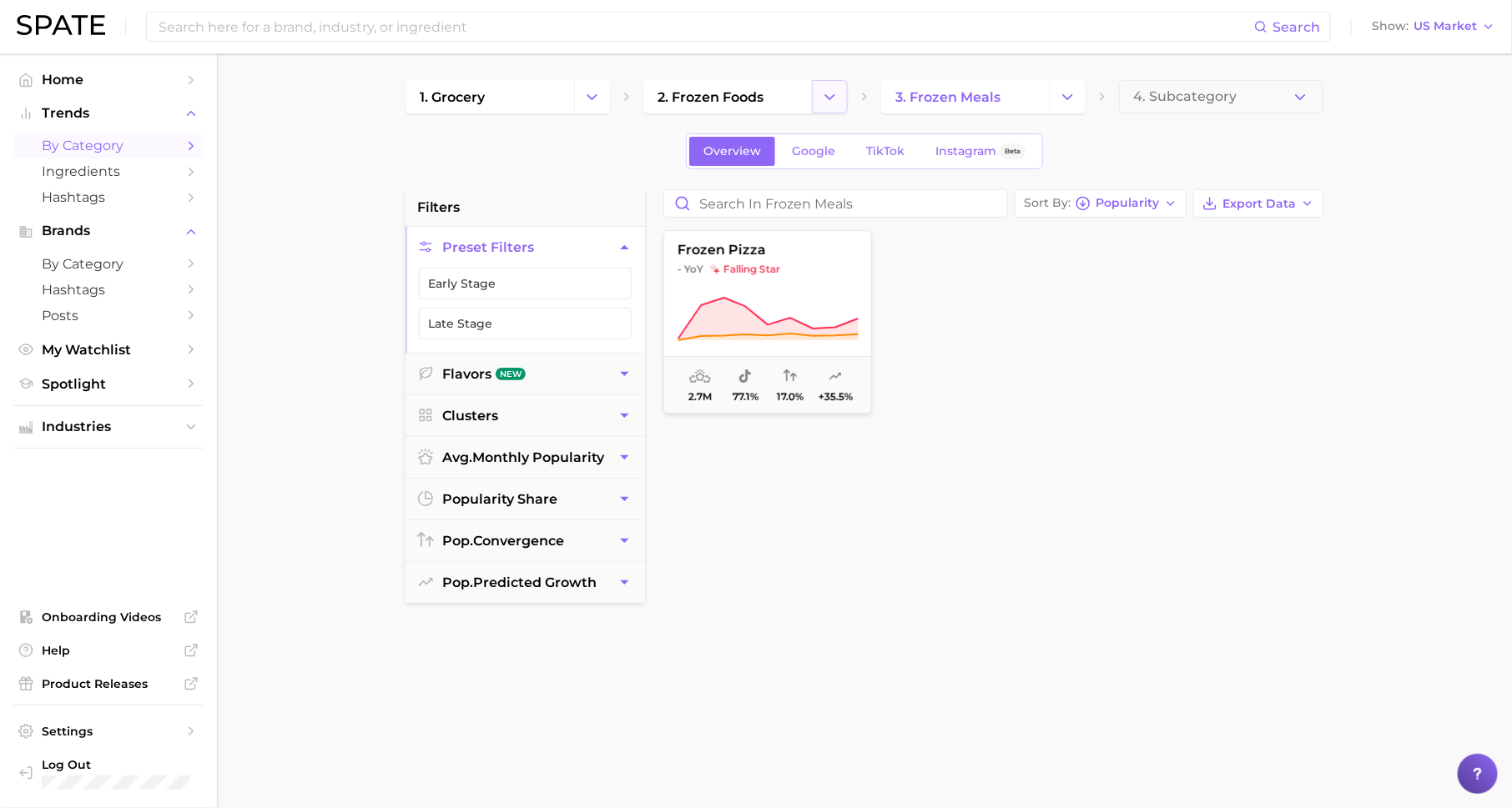
click at [828, 106] on button "Change Category" at bounding box center [830, 97] width 36 height 33
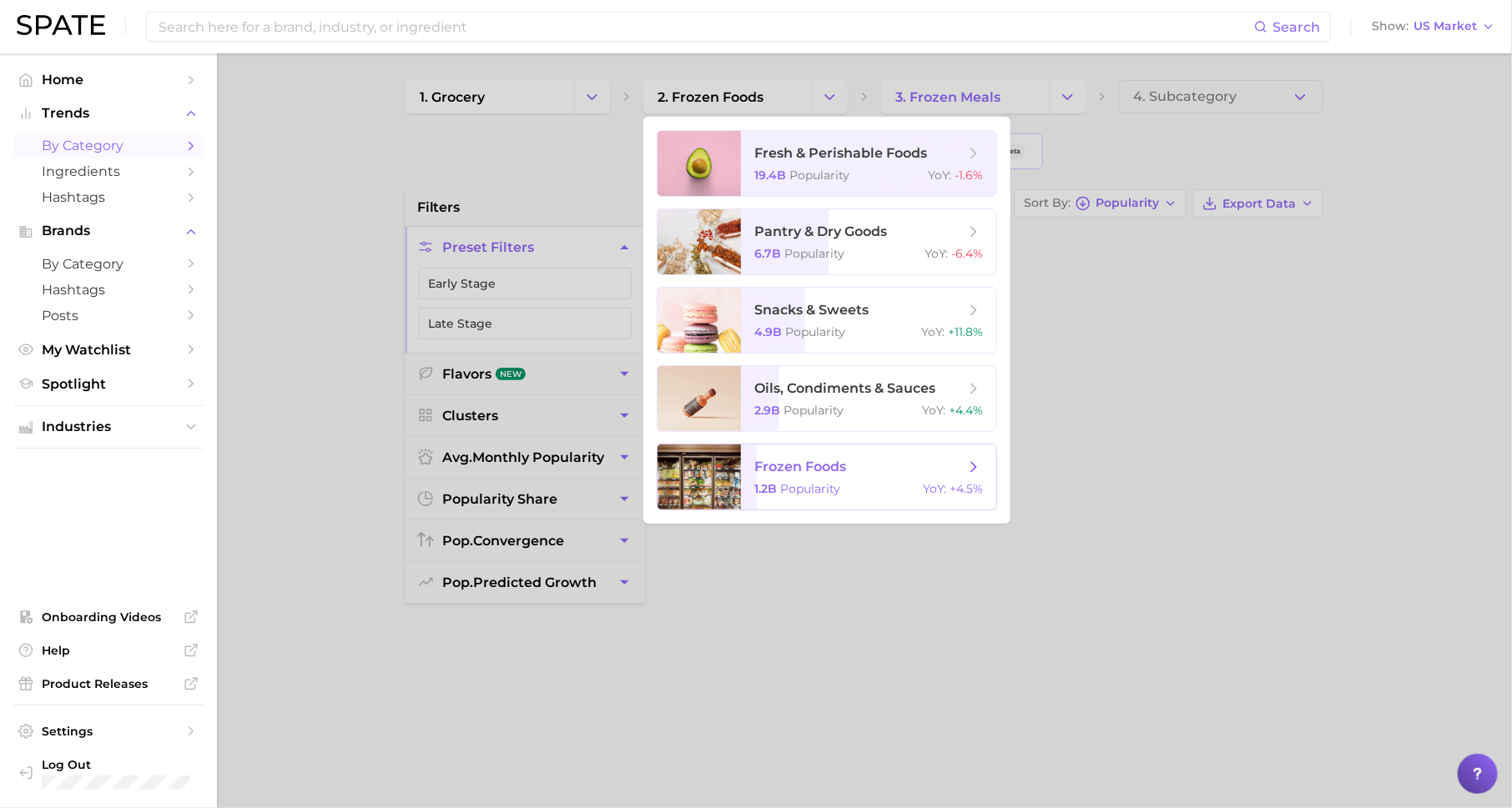
click at [854, 481] on div "1.2b Popularity YoY : +4.5%" at bounding box center [868, 489] width 229 height 15
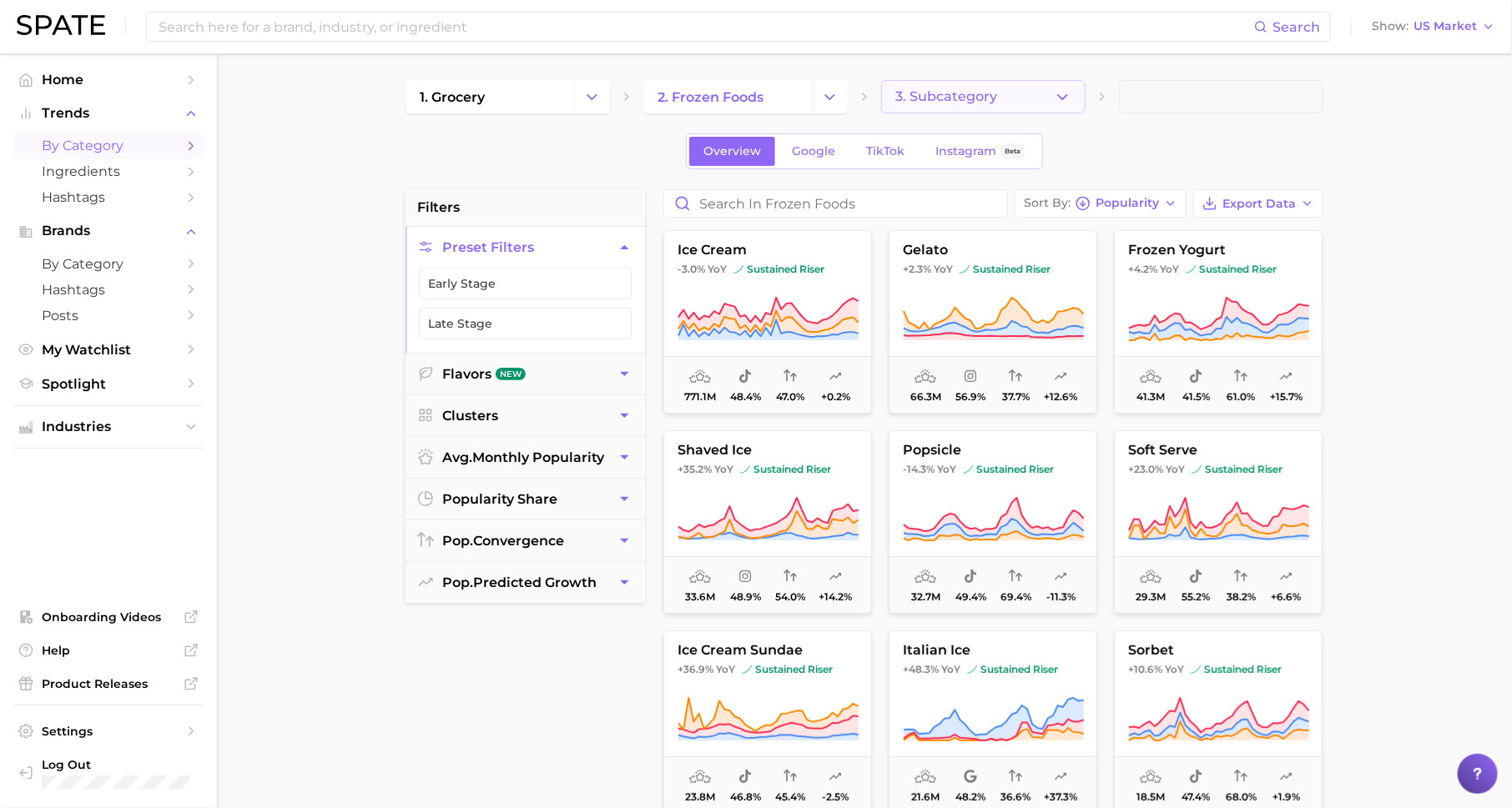
click at [932, 98] on span "3. Subcategory" at bounding box center [946, 97] width 101 height 15
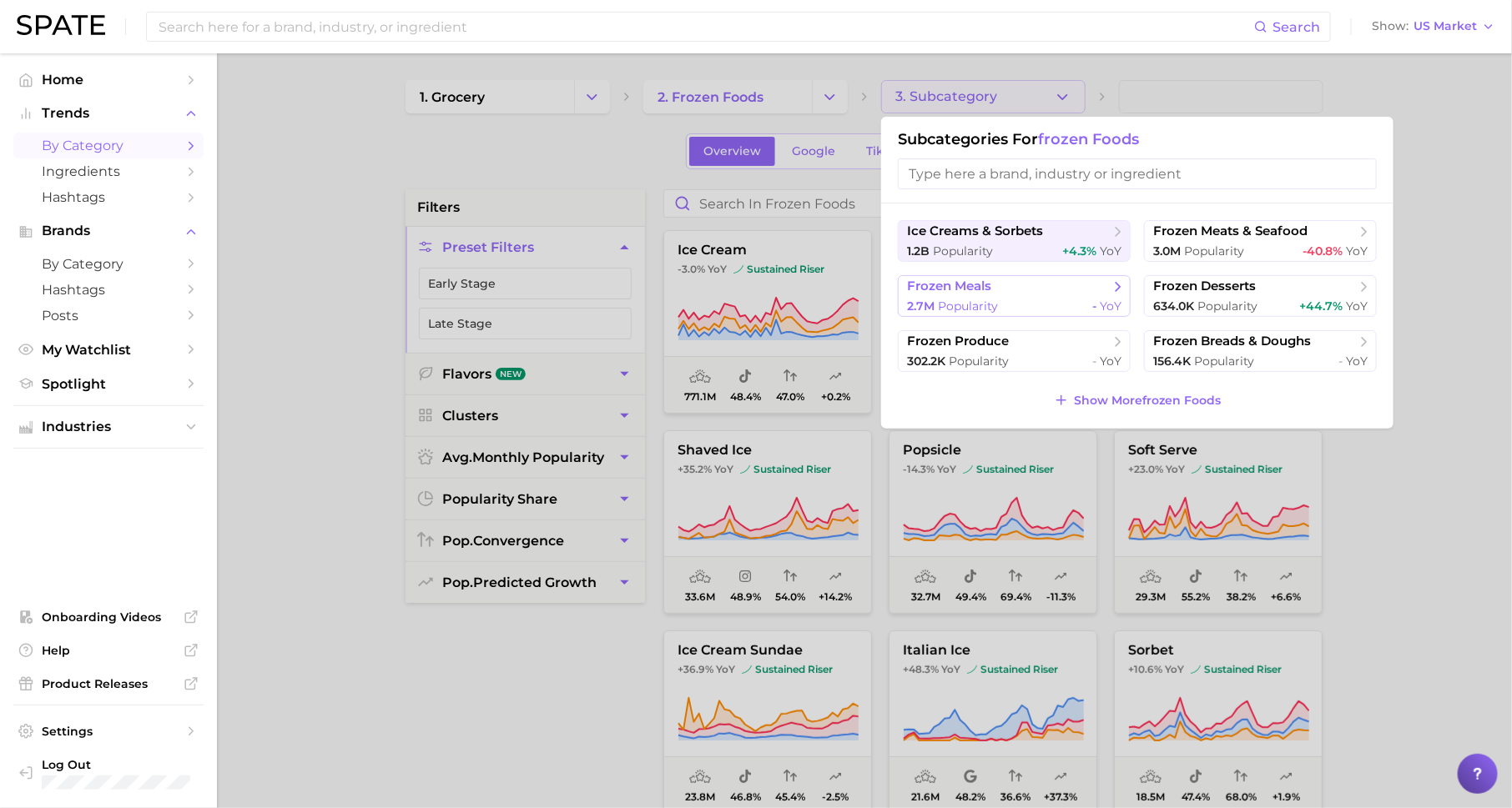
click at [1039, 284] on span "frozen meals" at bounding box center [1008, 286] width 203 height 16
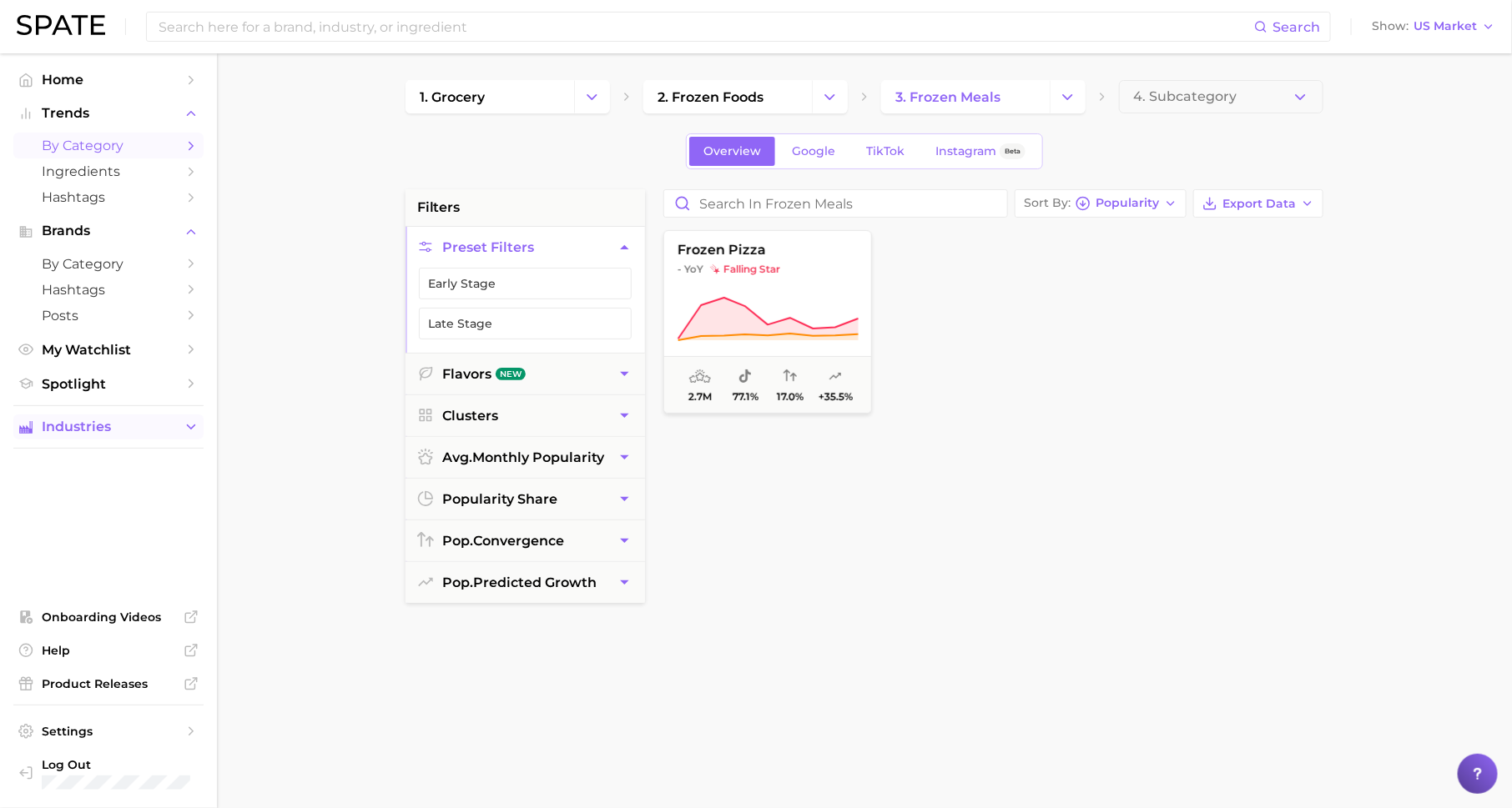
click at [134, 427] on span "Industries" at bounding box center [109, 427] width 134 height 15
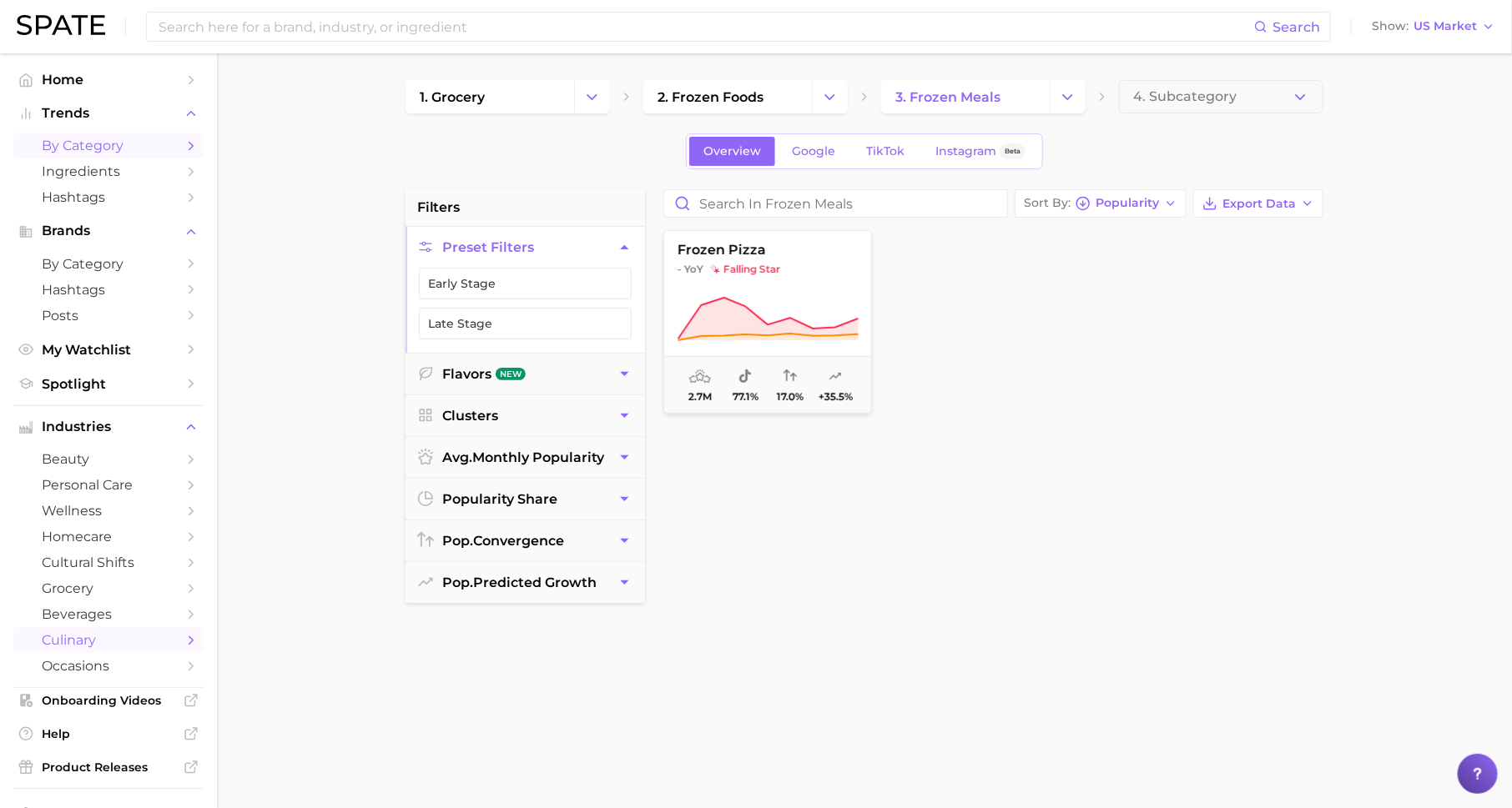
click at [142, 644] on span "culinary" at bounding box center [109, 640] width 134 height 16
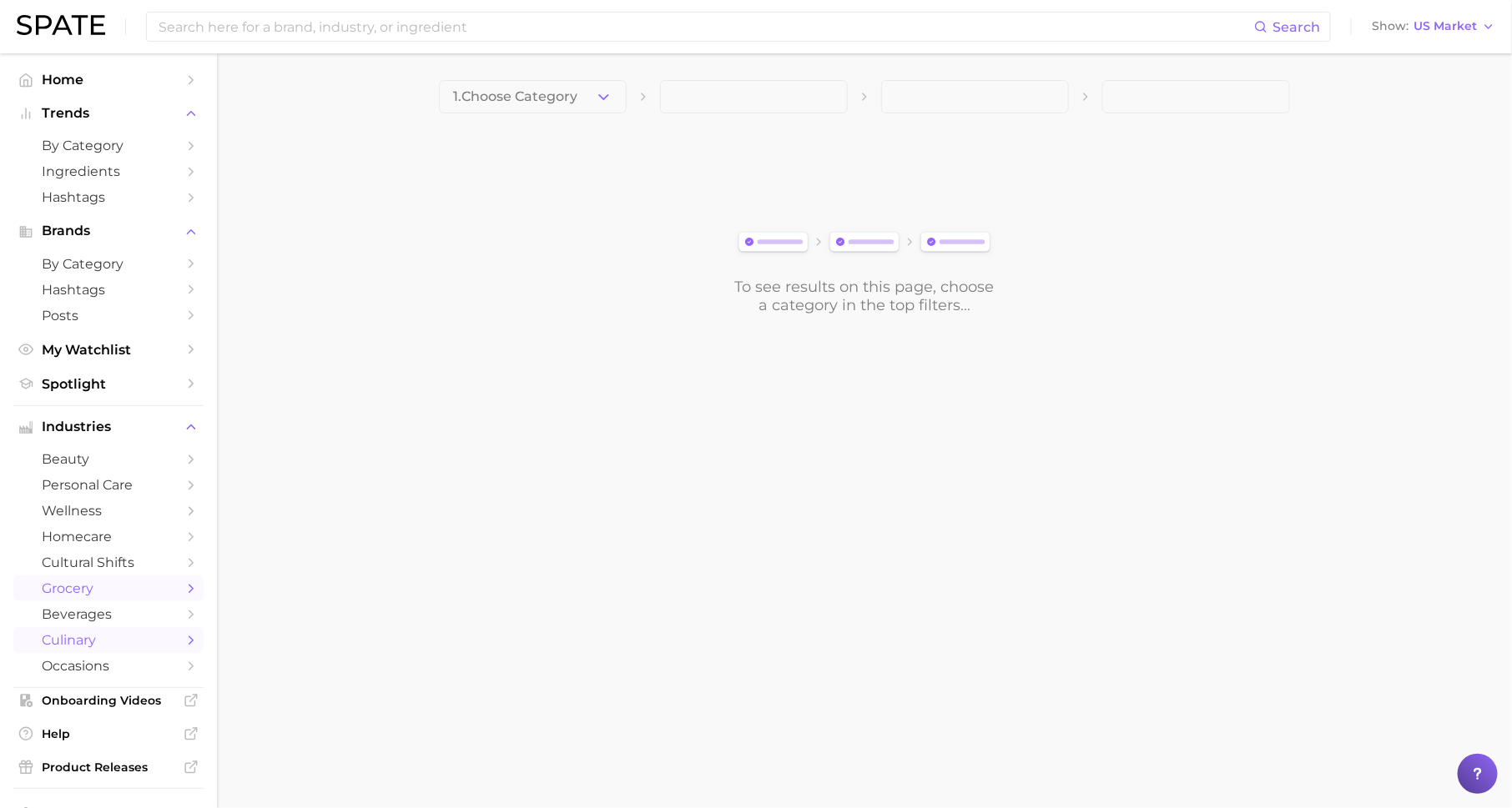
click at [134, 595] on span "grocery" at bounding box center [109, 588] width 134 height 16
click at [585, 100] on button "1. Choose Category" at bounding box center [533, 97] width 187 height 33
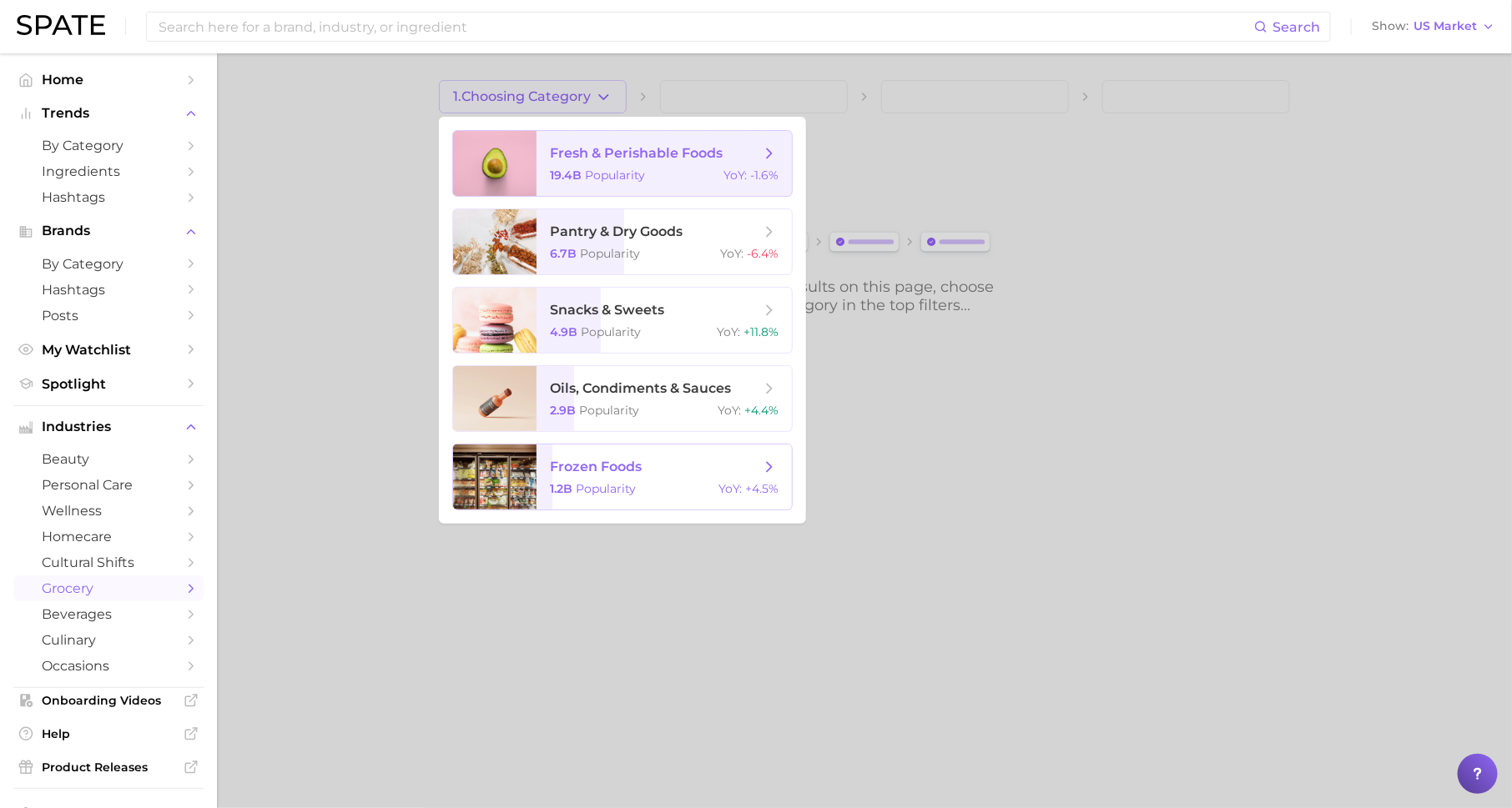
click at [613, 463] on span "frozen foods" at bounding box center [596, 467] width 92 height 16
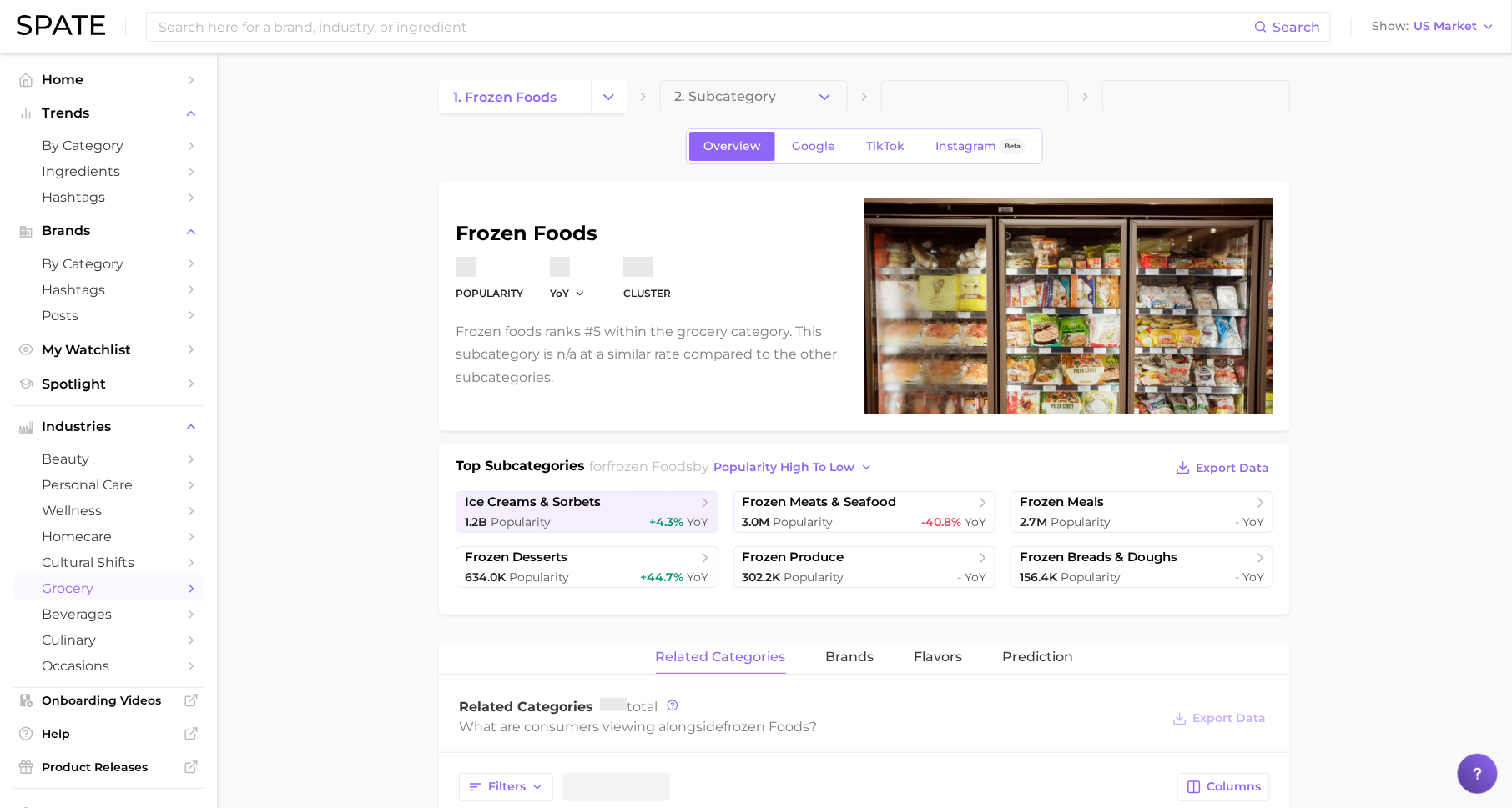
click at [619, 491] on link "ice creams & sorbets 1.2b Popularity +4.3% YoY" at bounding box center [586, 513] width 263 height 42
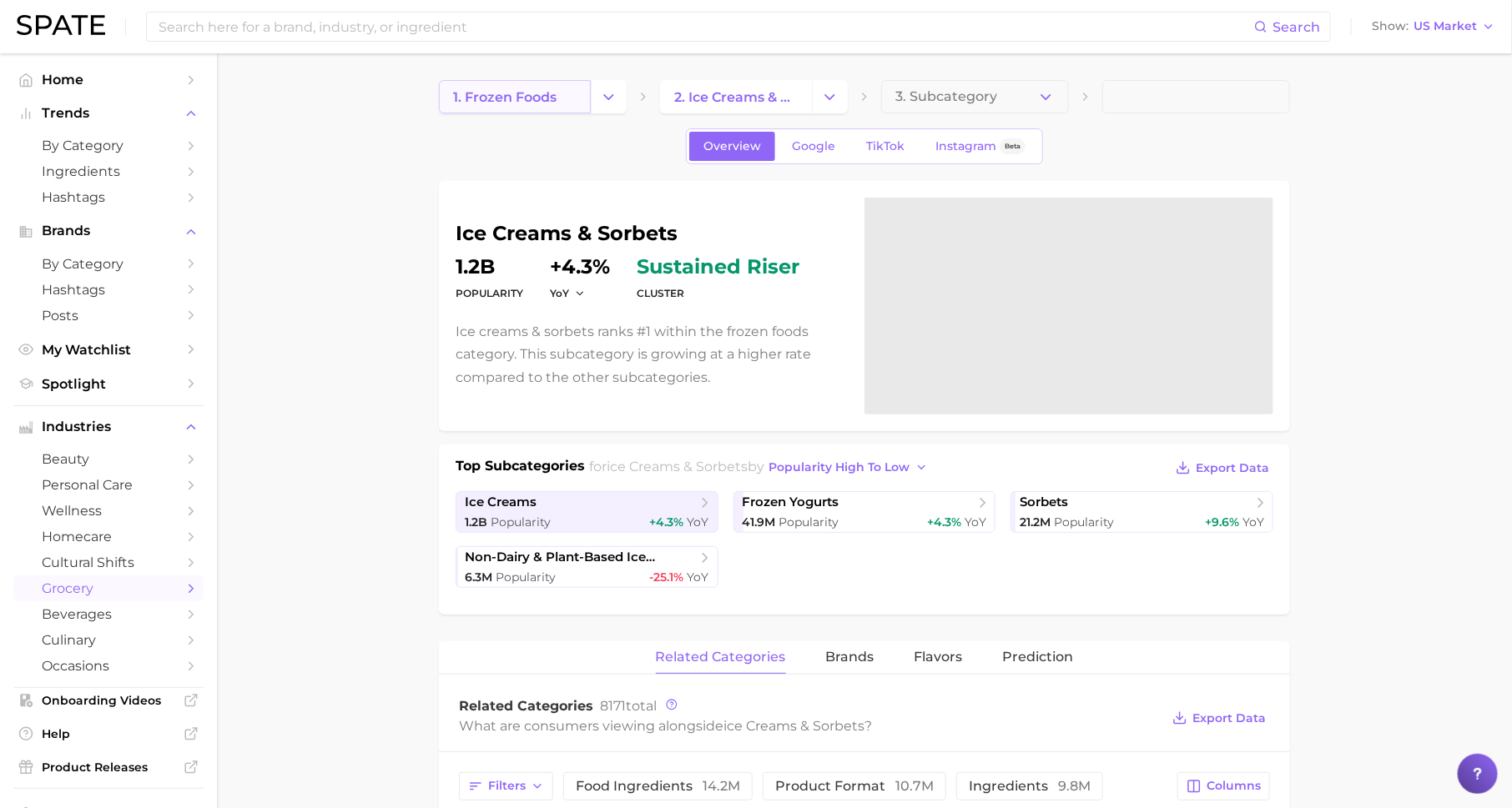
click at [559, 107] on link "1. frozen foods" at bounding box center [515, 97] width 152 height 33
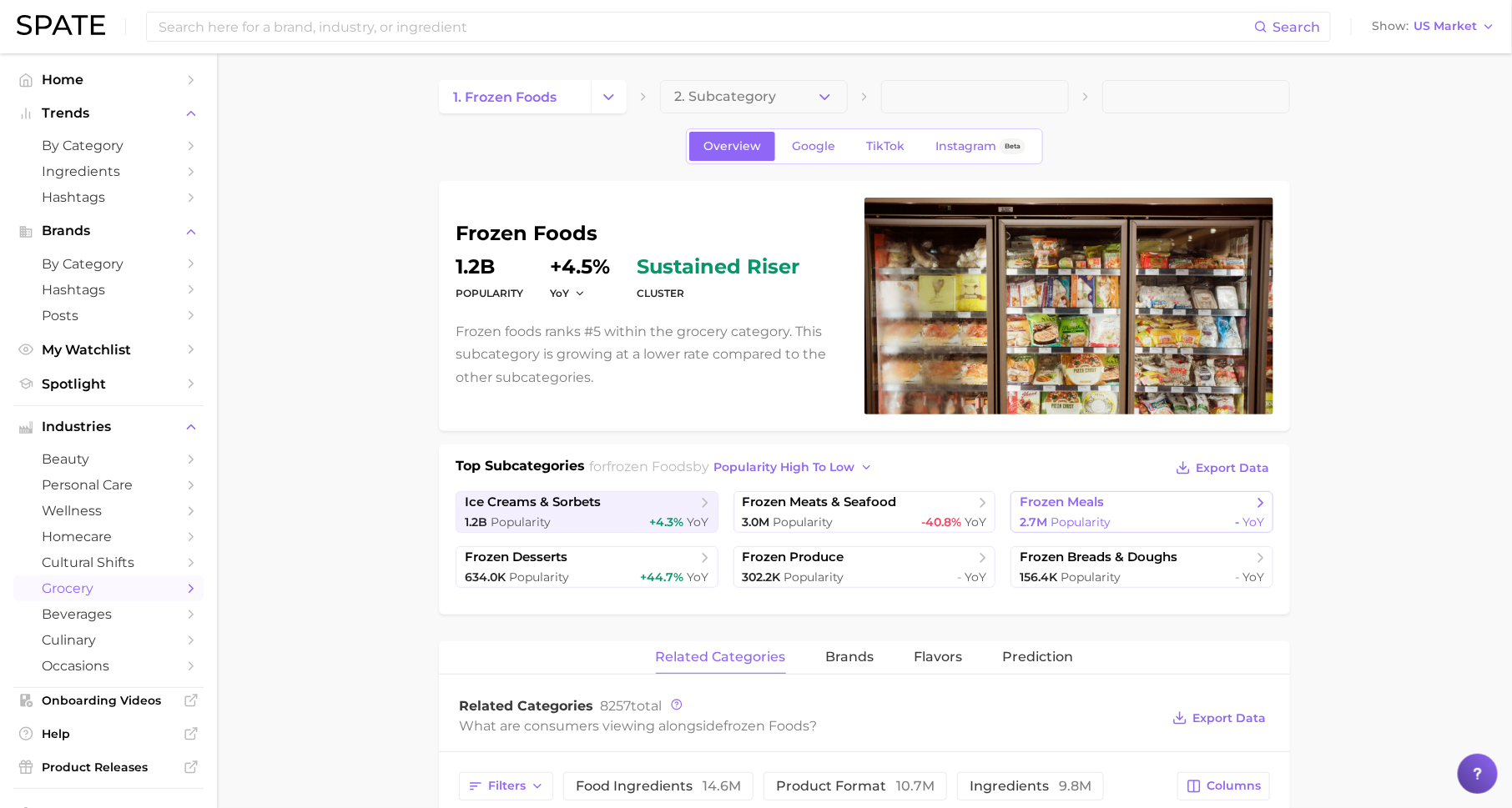
click at [1090, 520] on span "Popularity" at bounding box center [1080, 522] width 60 height 15
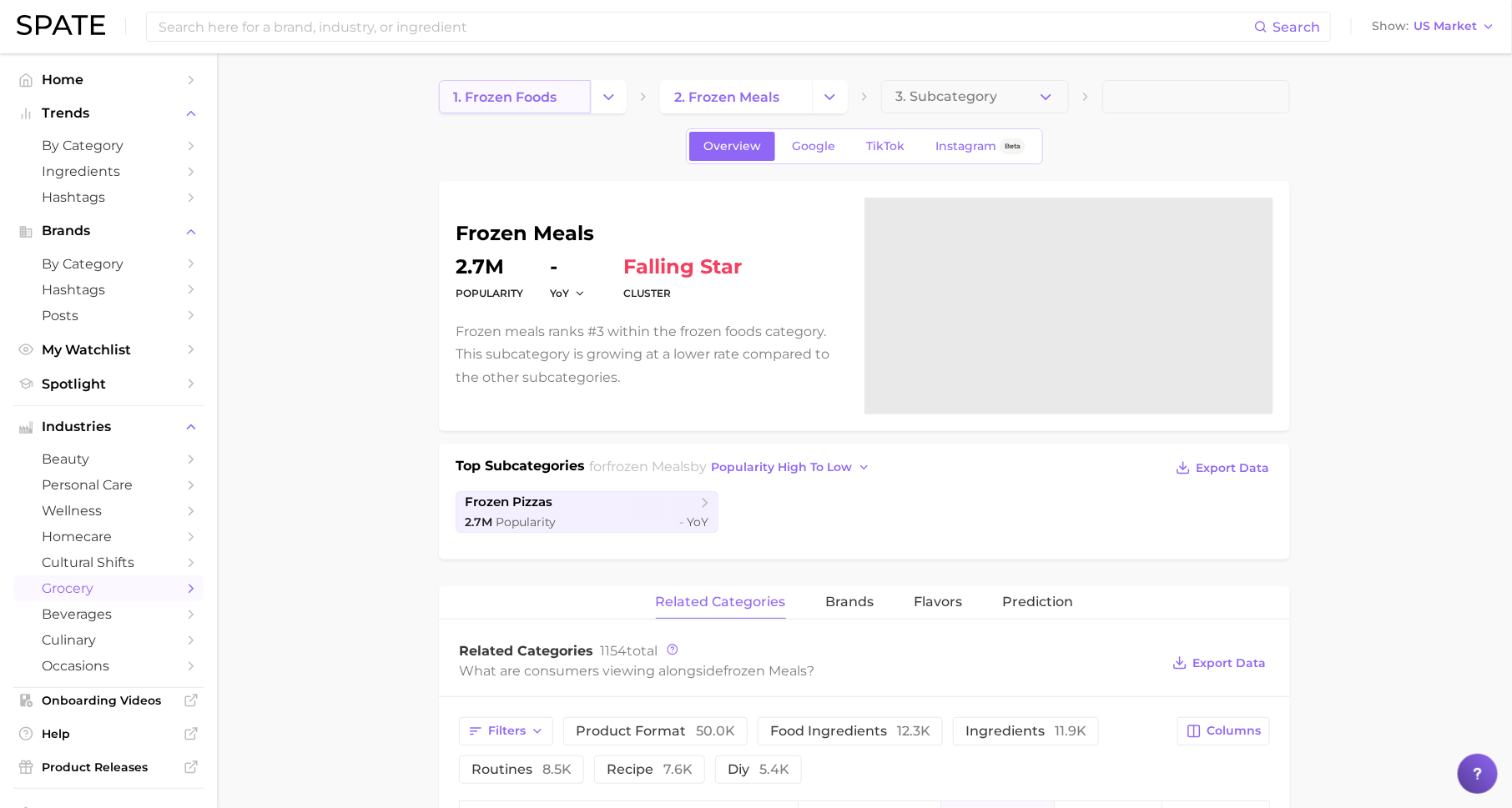
click at [494, 86] on link "1. frozen foods" at bounding box center [515, 97] width 152 height 33
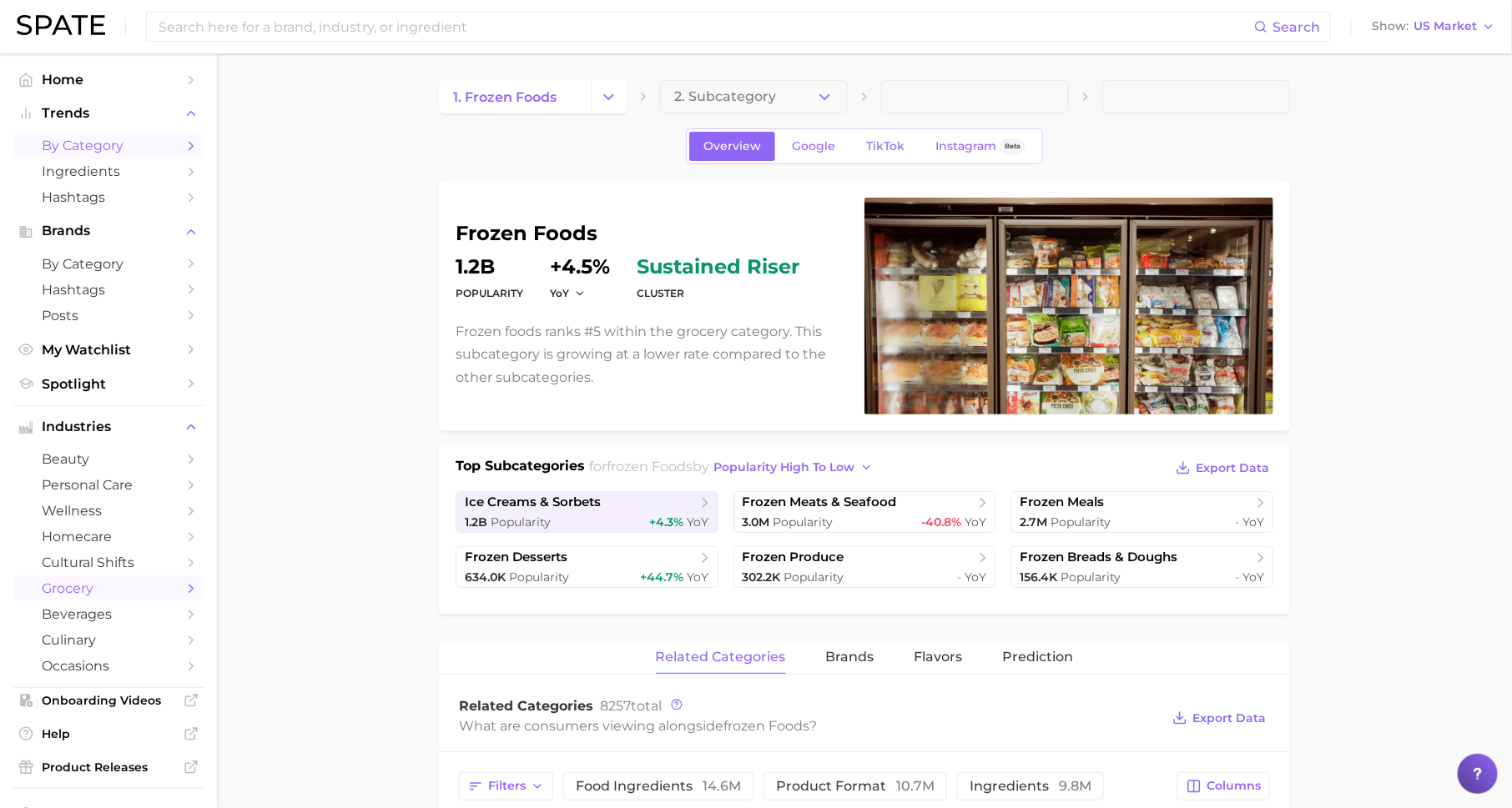
click at [164, 142] on span "by Category" at bounding box center [109, 145] width 134 height 16
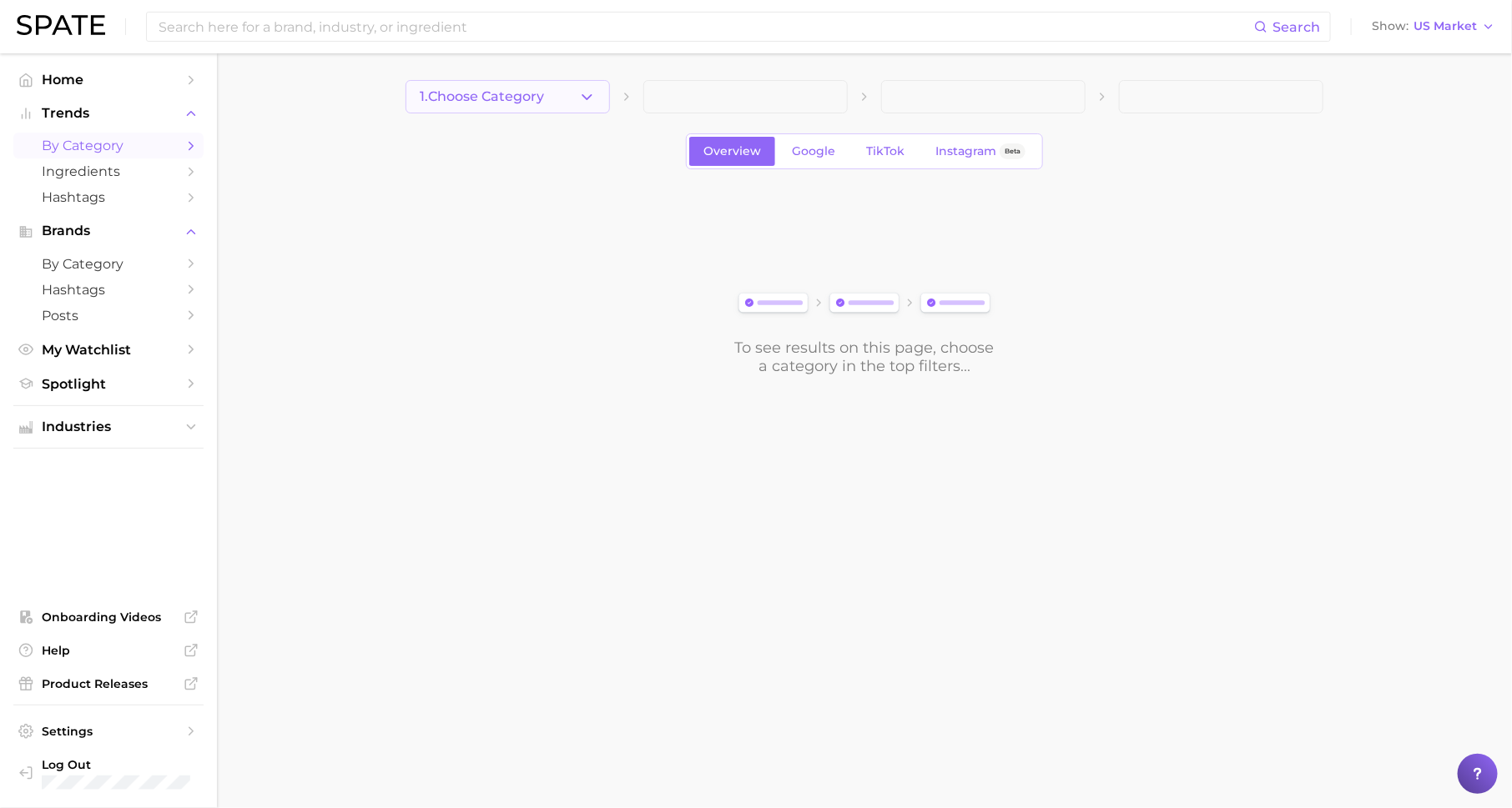
click at [541, 106] on button "1. Choose Category" at bounding box center [508, 97] width 205 height 33
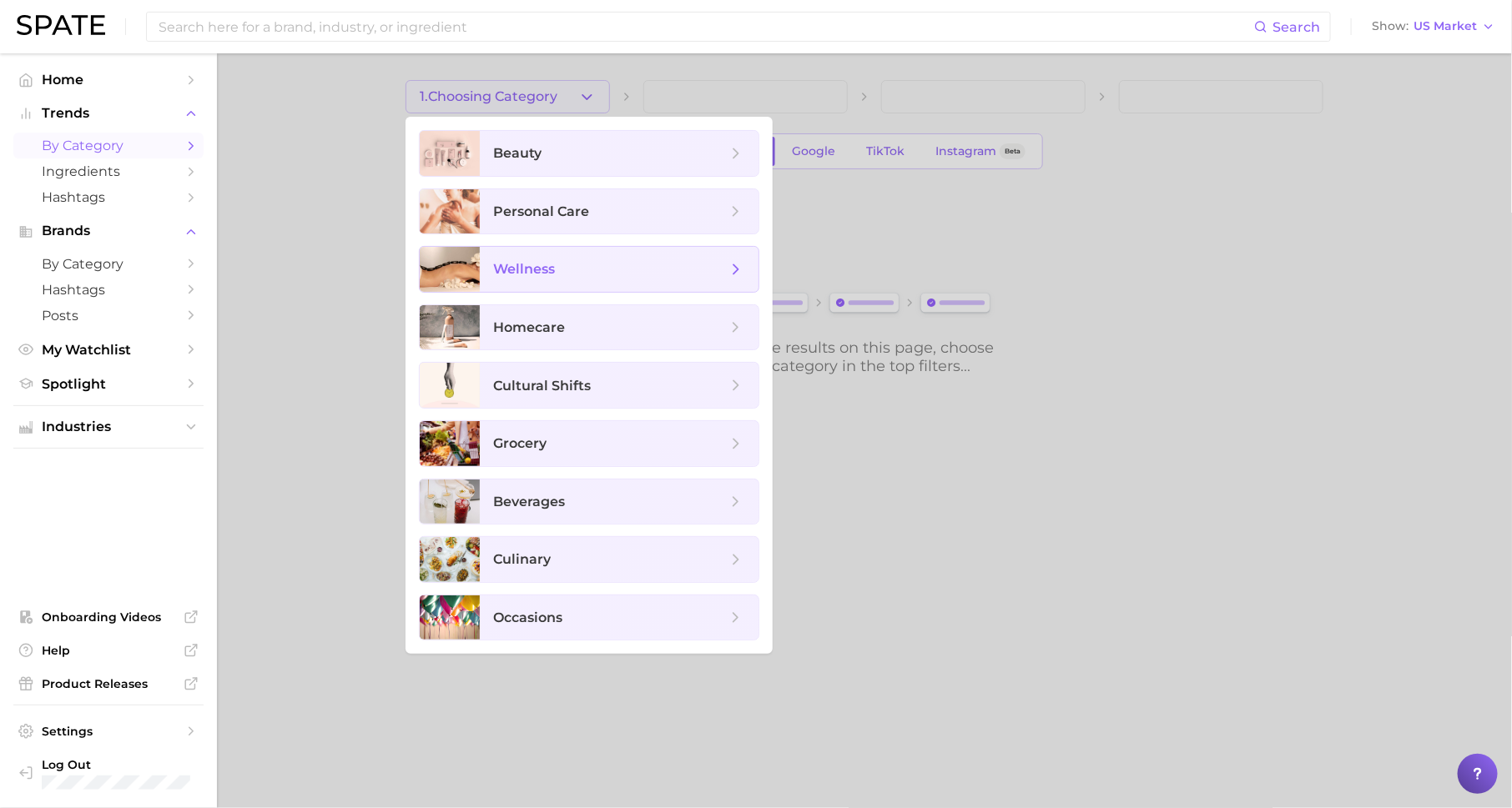
click at [559, 273] on span "wellness" at bounding box center [610, 269] width 233 height 18
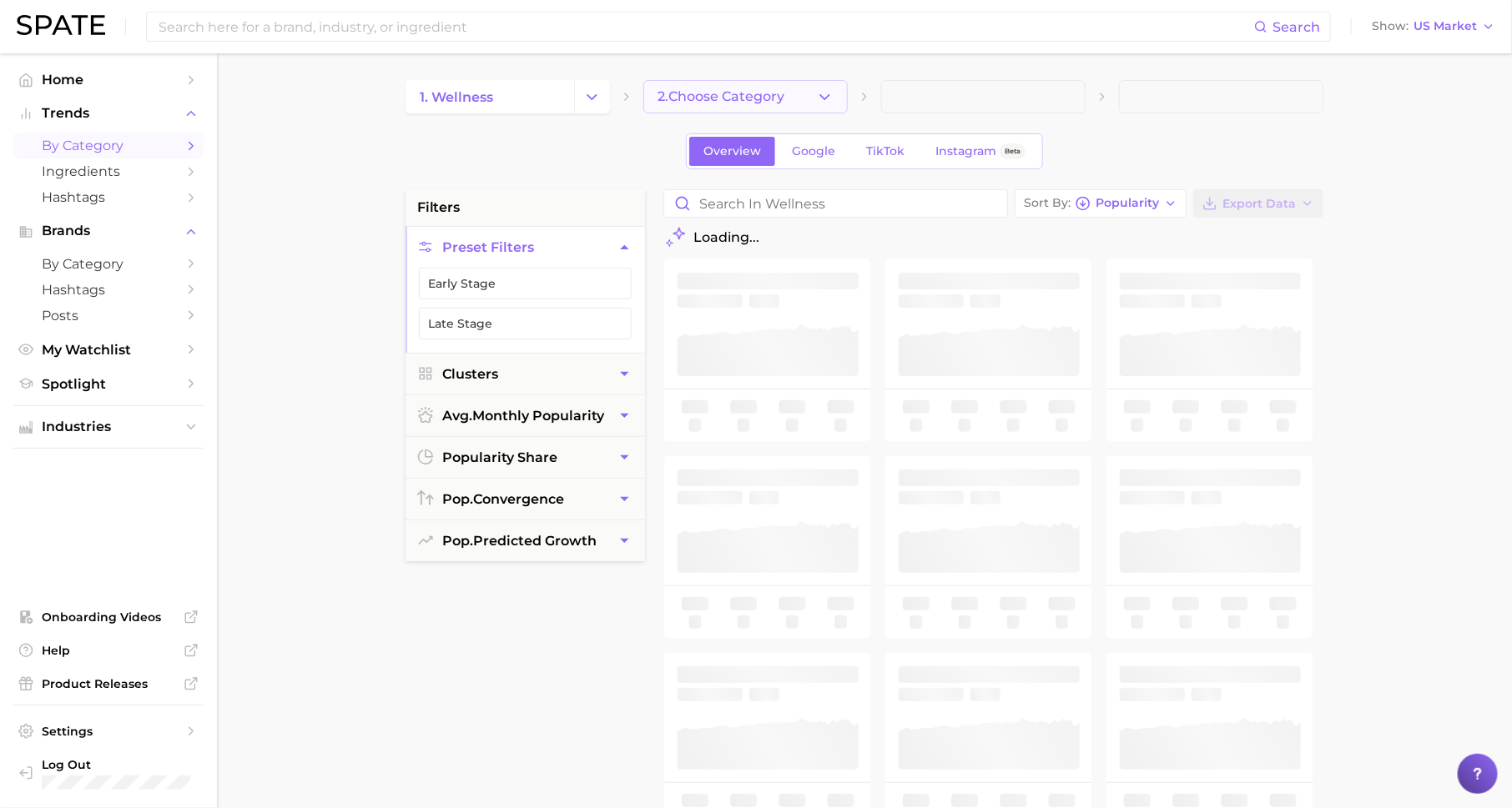
click at [788, 104] on button "2. Choose Category" at bounding box center [746, 97] width 205 height 33
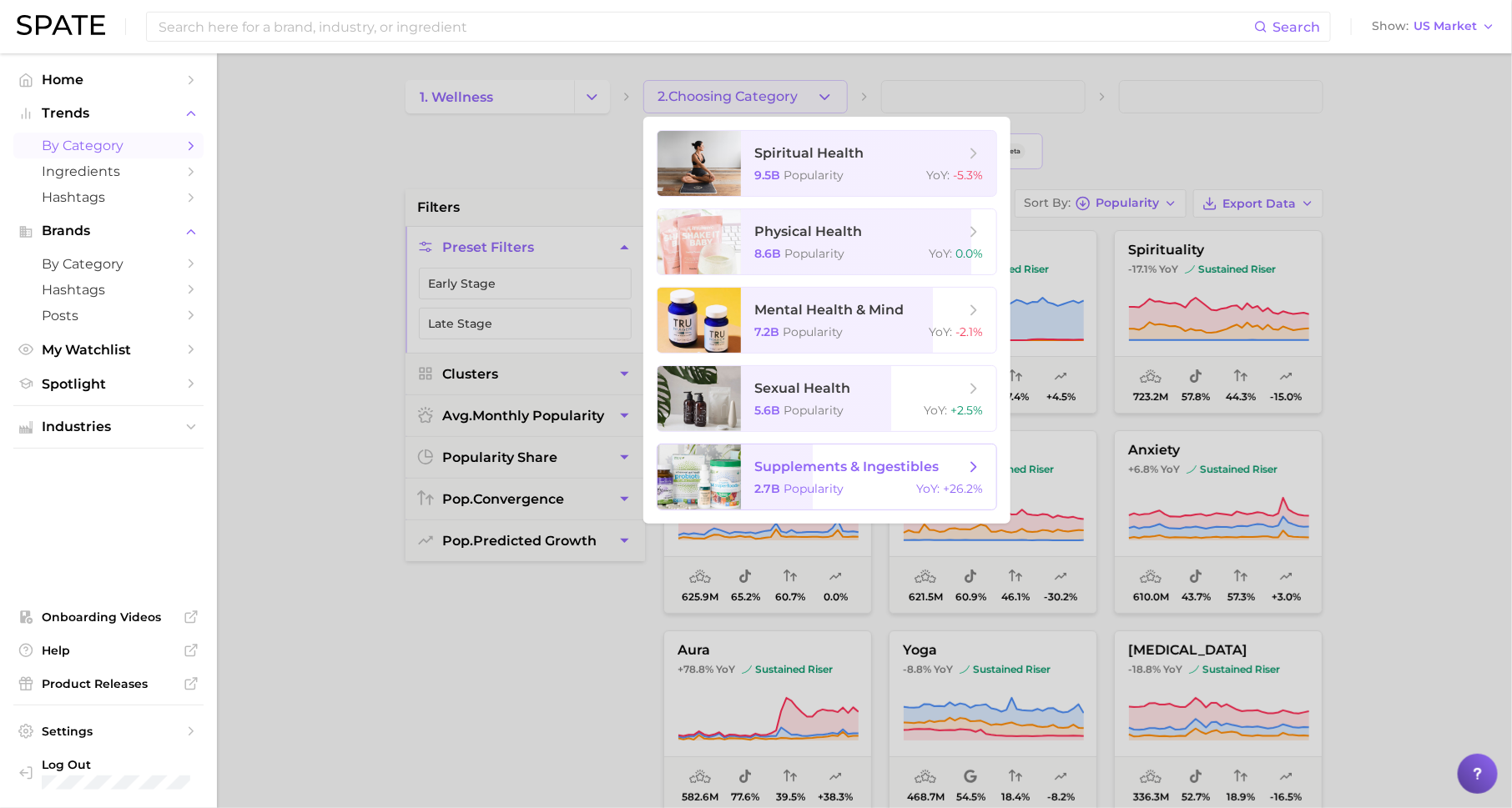
click at [836, 468] on span "supplements & ingestibles" at bounding box center [846, 467] width 185 height 16
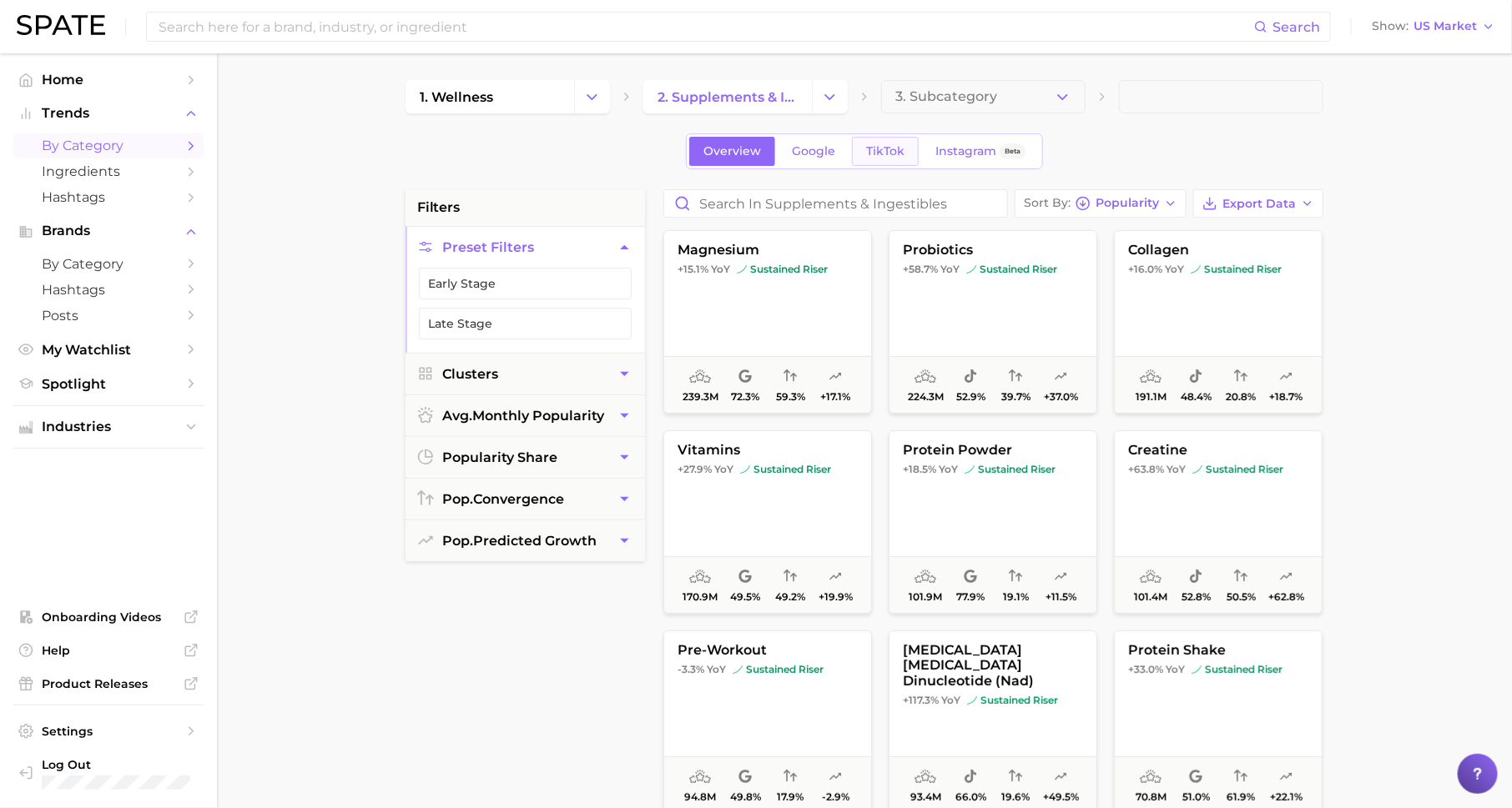
click at [872, 151] on span "TikTok" at bounding box center [886, 151] width 38 height 14
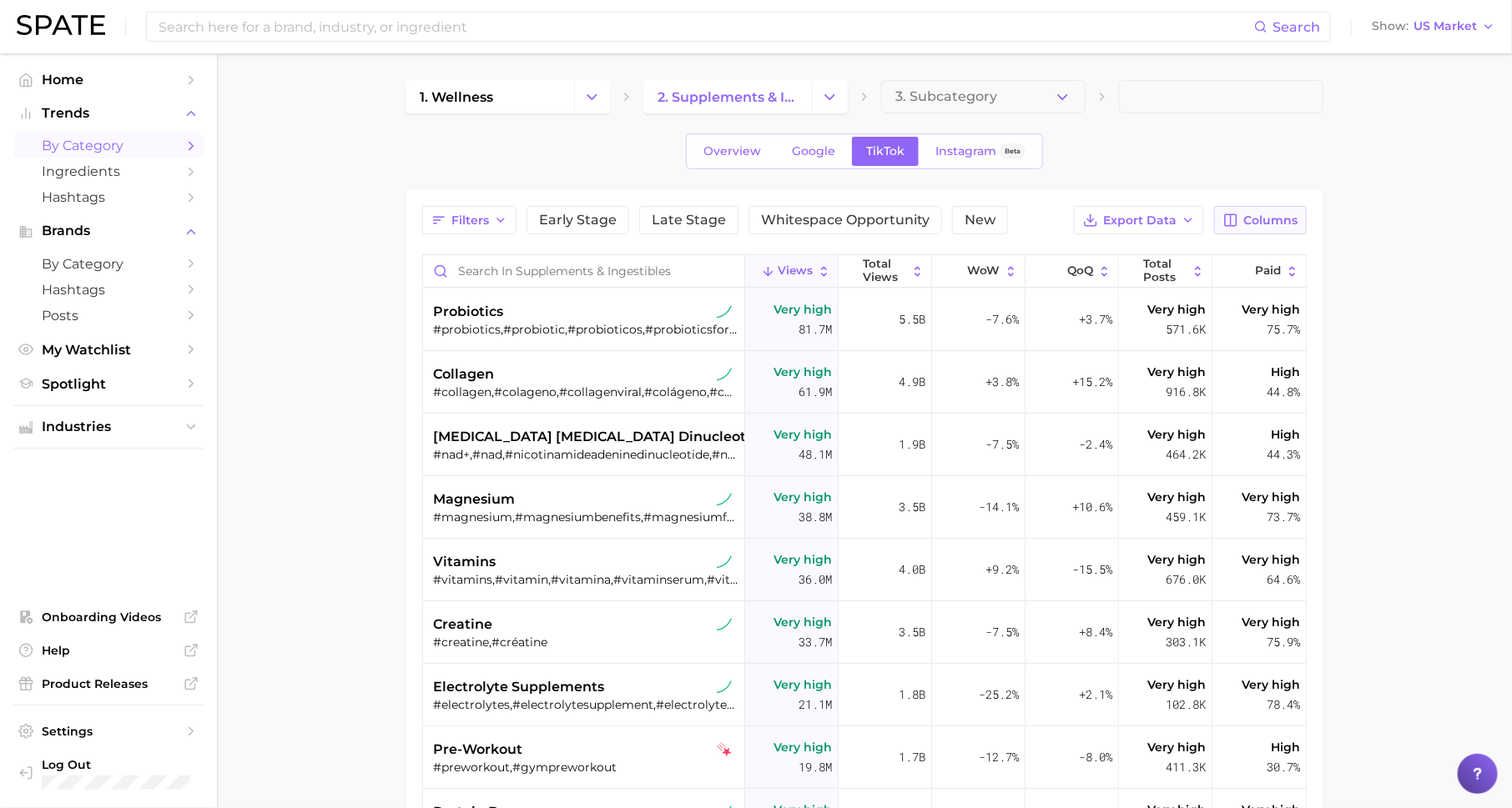
click at [1266, 215] on span "Columns" at bounding box center [1270, 220] width 55 height 14
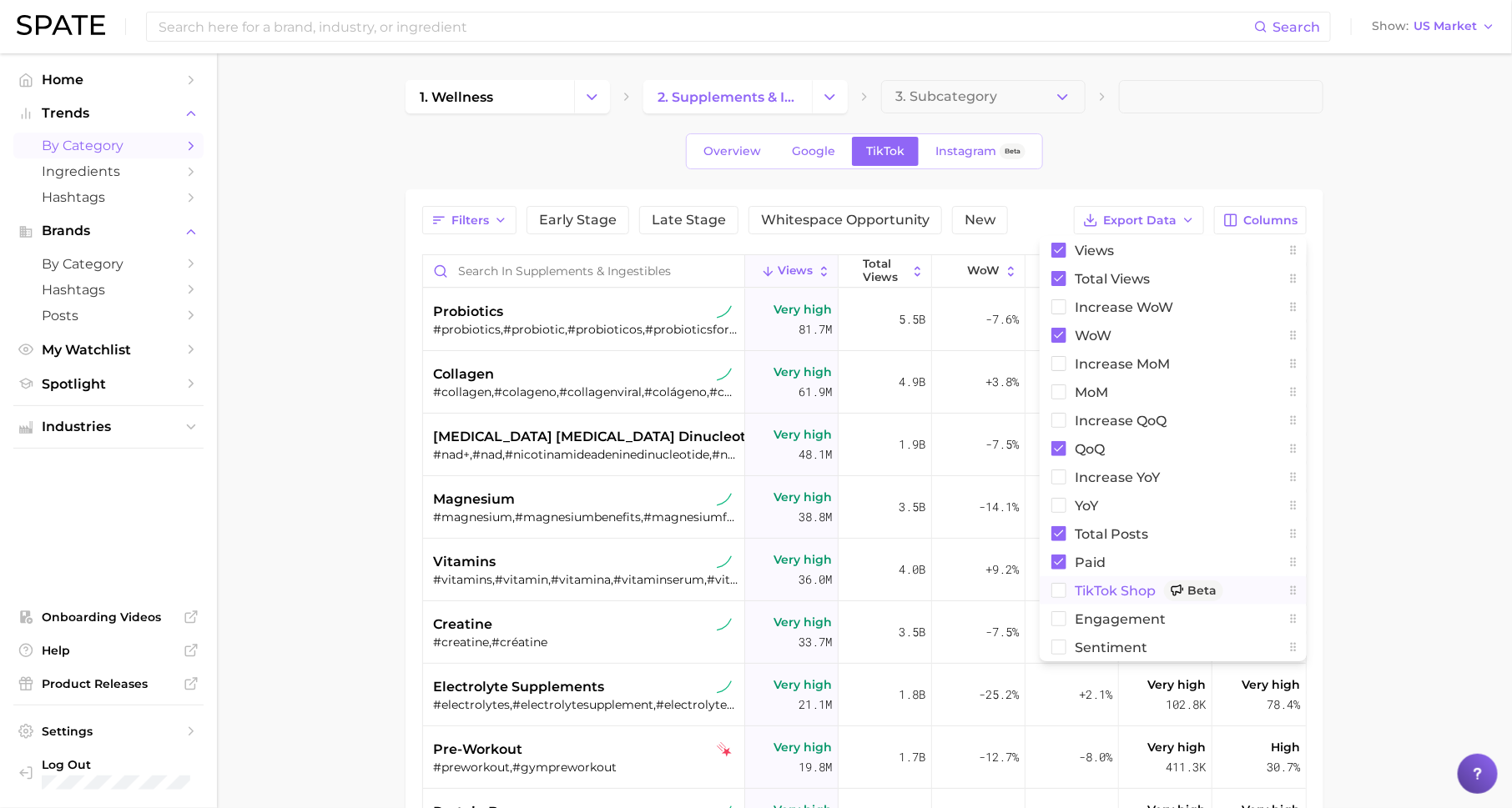
click at [1149, 590] on span "TikTok Shop Beta" at bounding box center [1149, 591] width 148 height 21
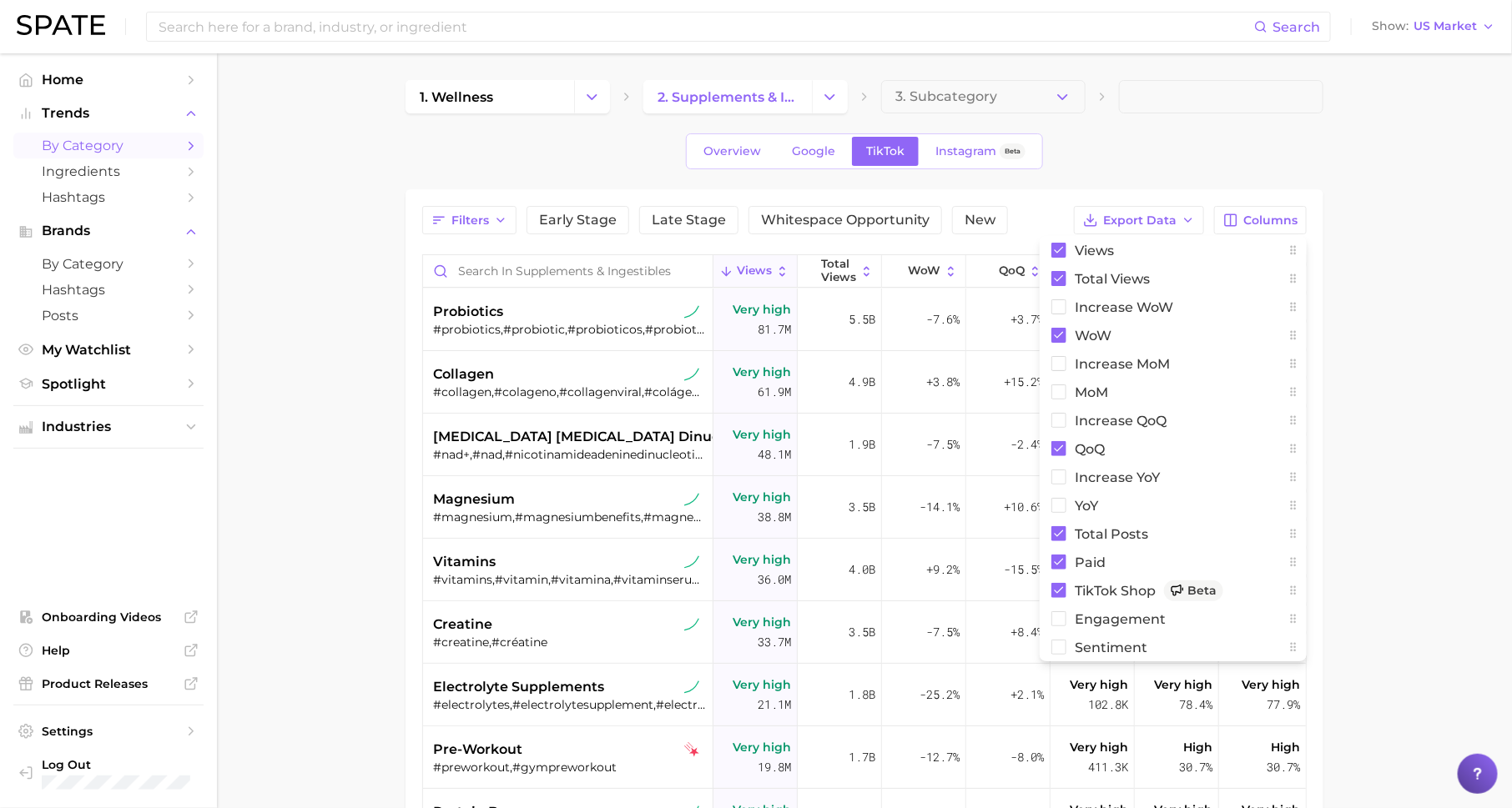
click at [1413, 439] on main "1. wellness 2. supplements & ingestibles 3. Subcategory Overview Google TikTok …" at bounding box center [865, 608] width 1295 height 1109
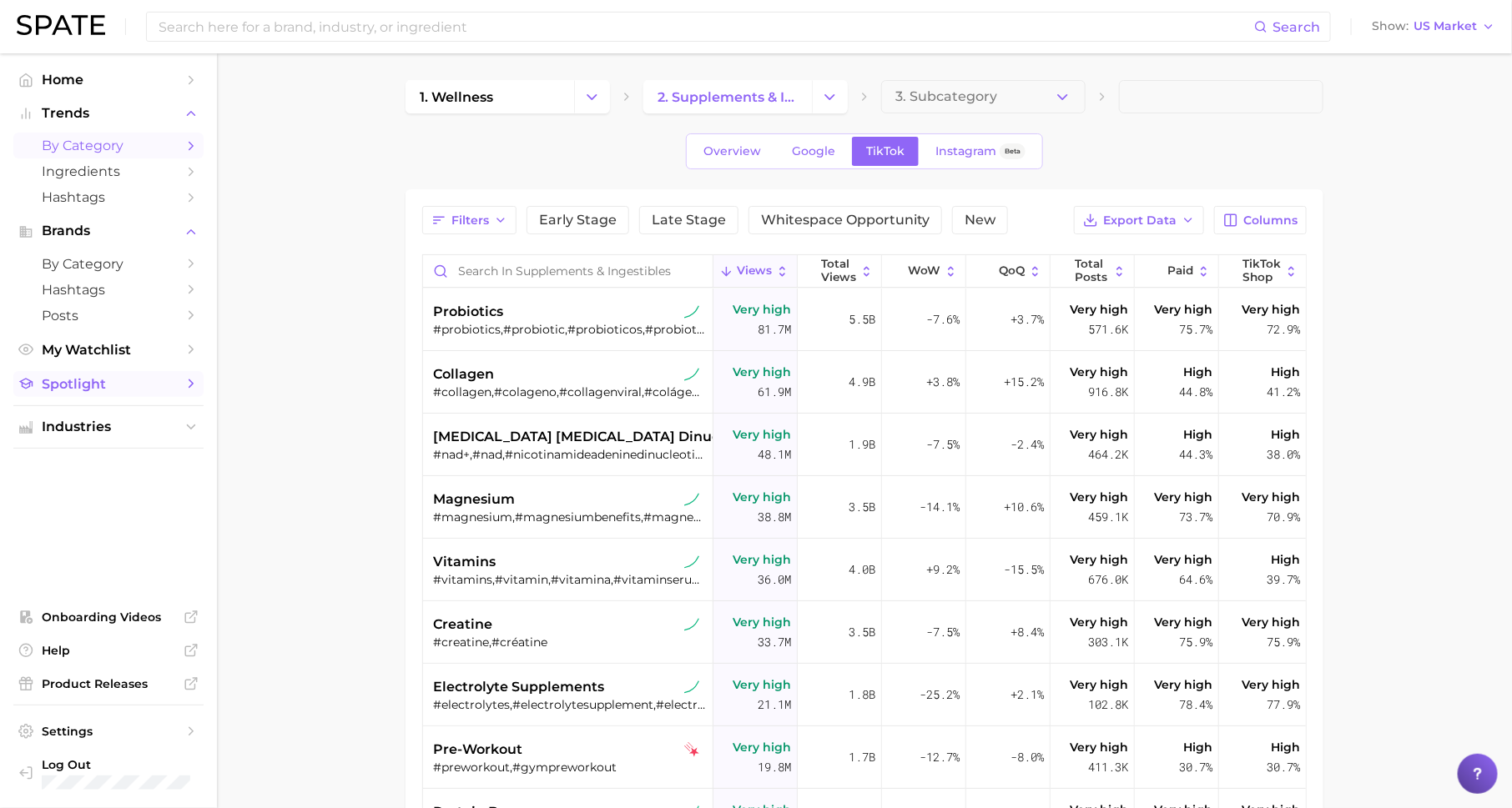
click at [169, 388] on span "Spotlight" at bounding box center [109, 383] width 134 height 16
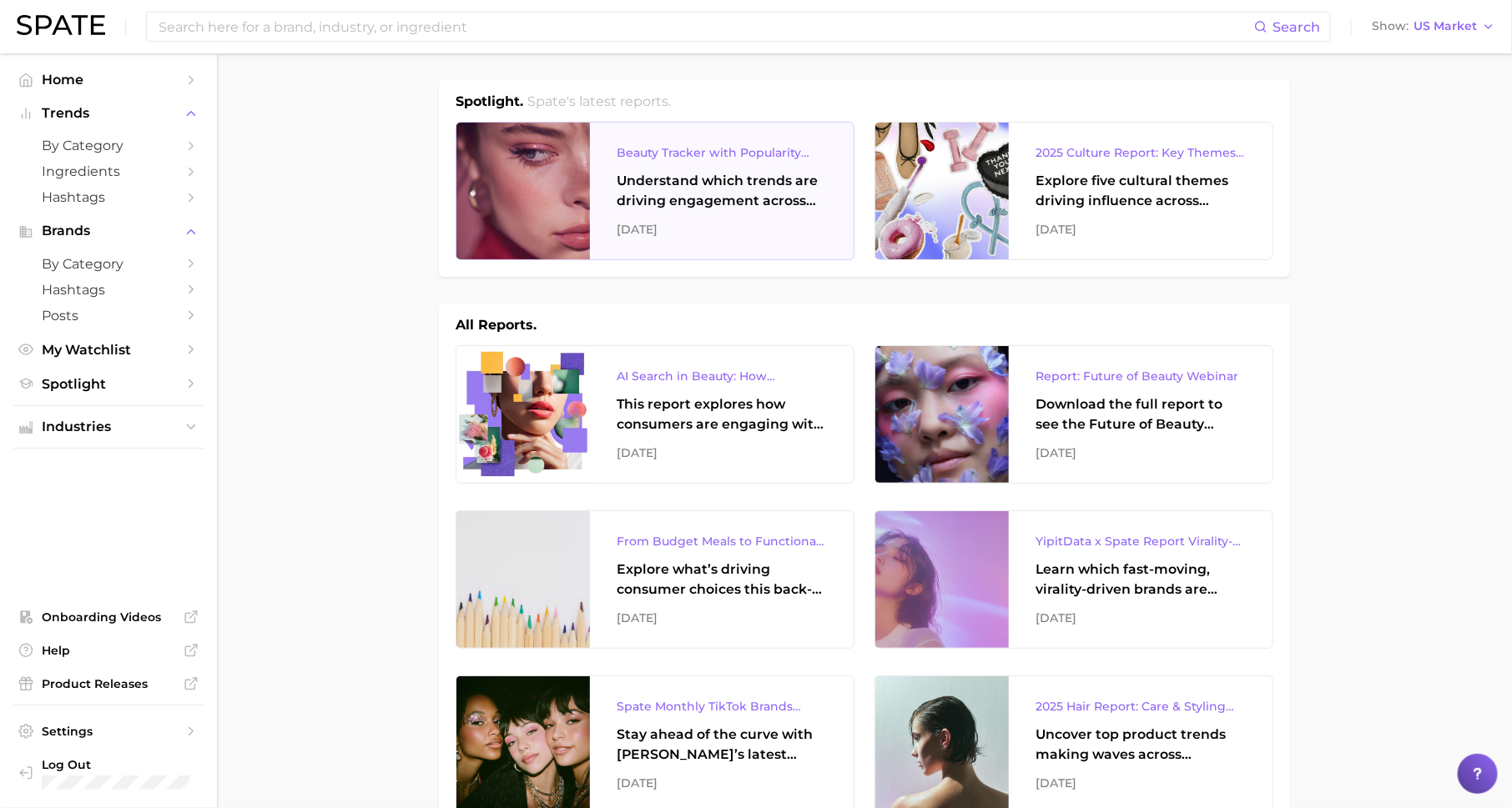
click at [746, 207] on div "Understand which trends are driving engagement across platforms in the skin, ha…" at bounding box center [722, 191] width 210 height 40
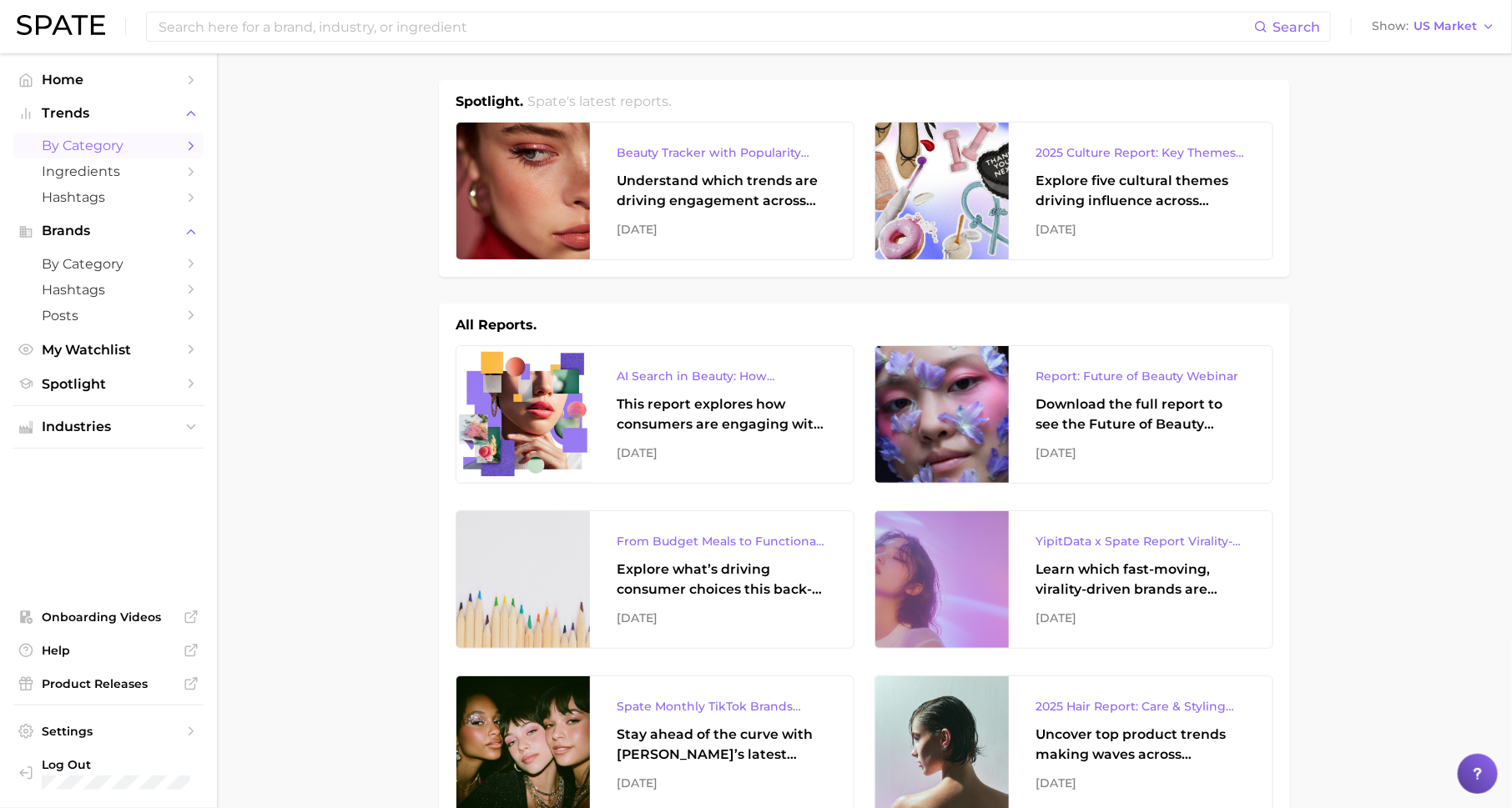
click at [170, 142] on span "by Category" at bounding box center [109, 145] width 134 height 16
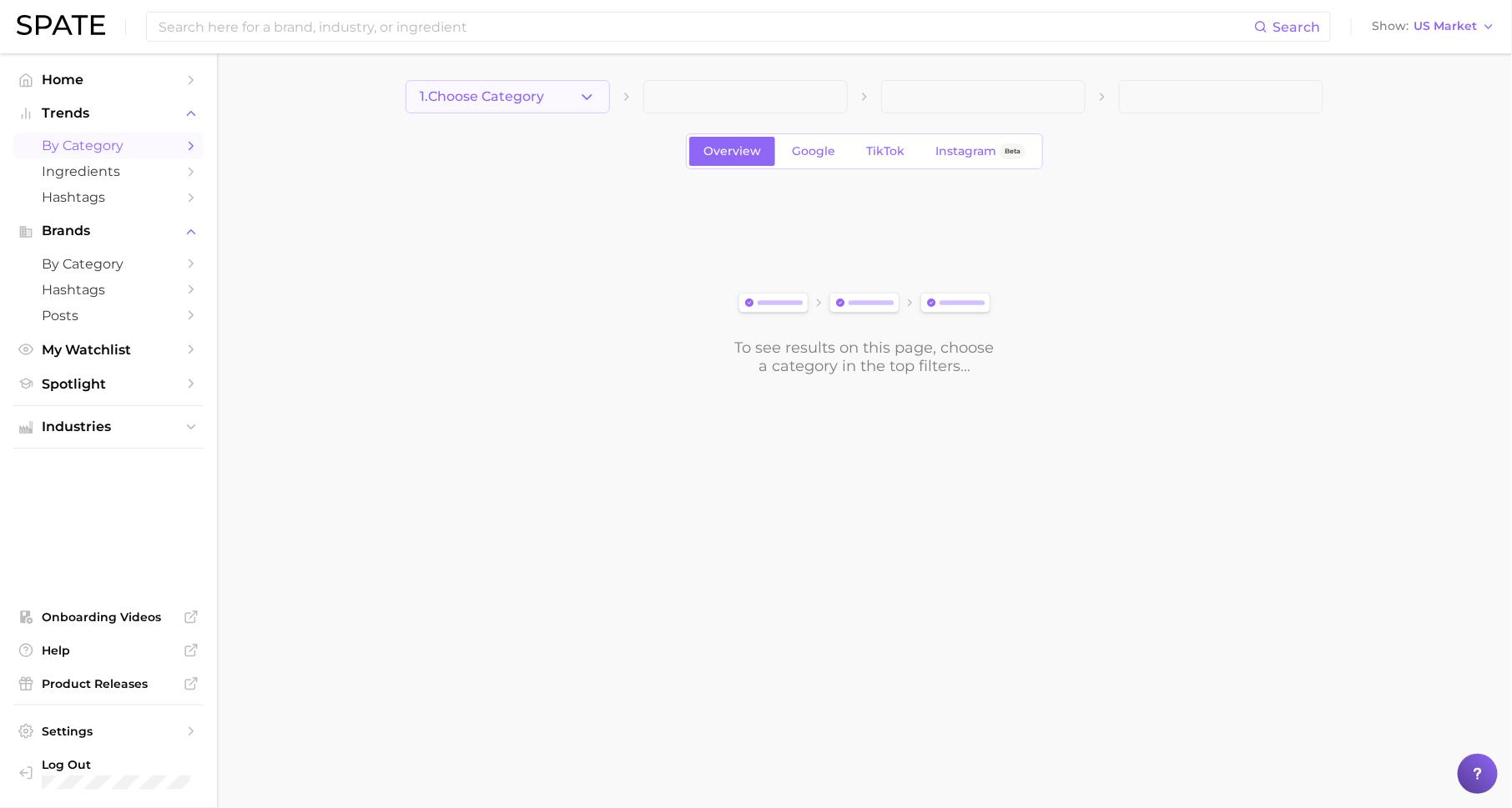
click at [475, 98] on span "1. Choose Category" at bounding box center [482, 97] width 124 height 15
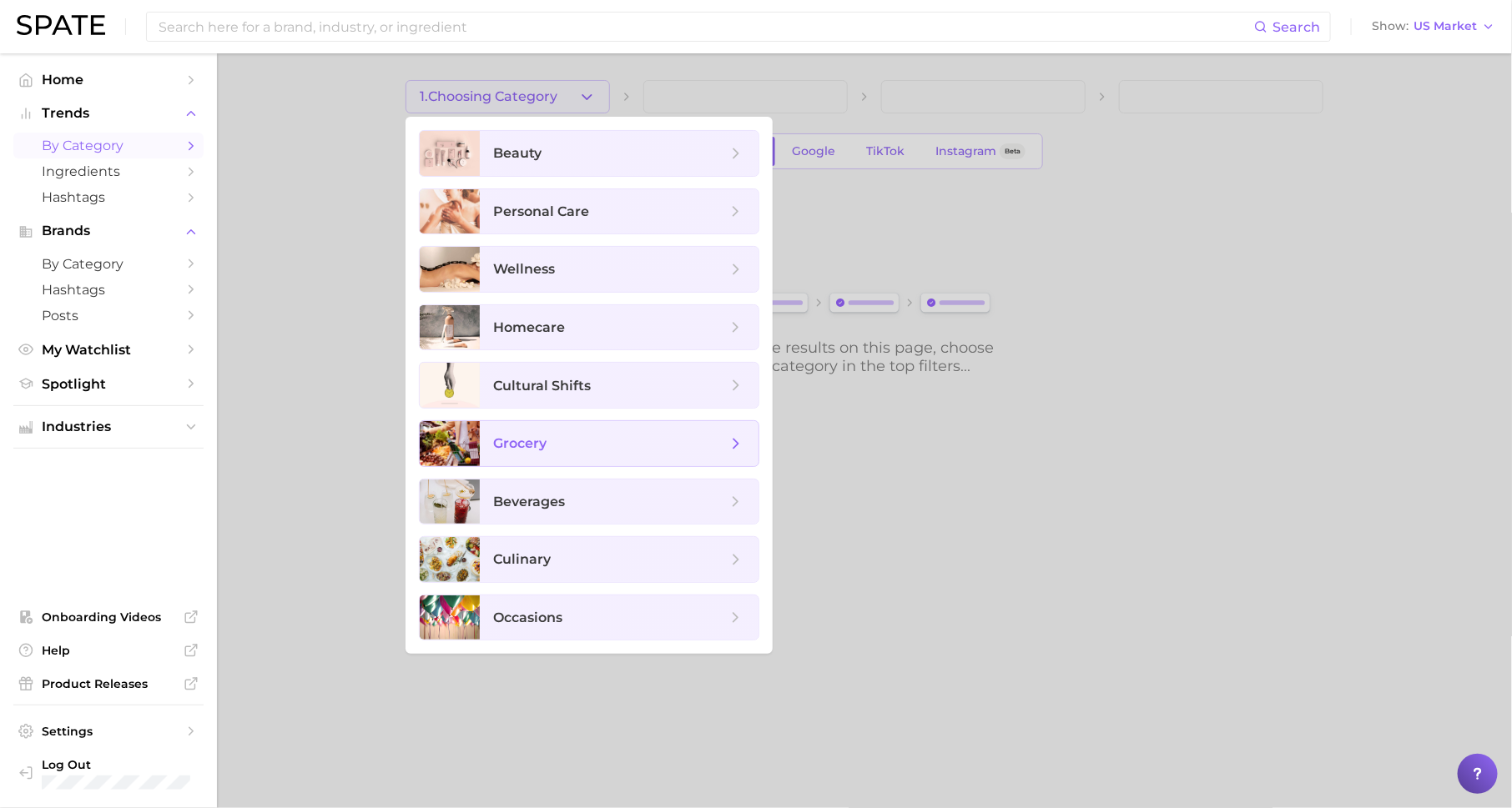
click at [559, 450] on span "grocery" at bounding box center [619, 444] width 278 height 45
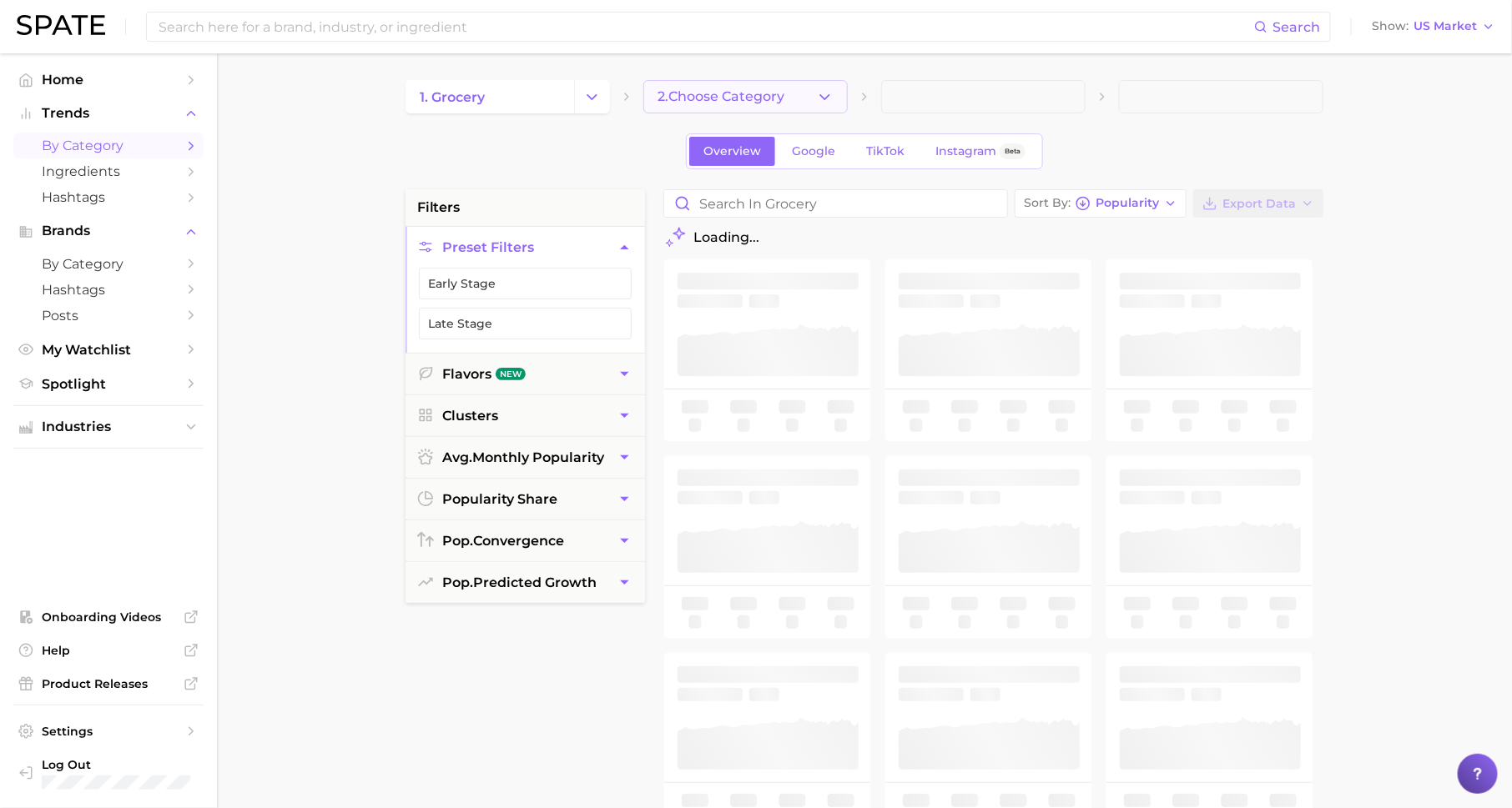
click at [782, 107] on button "2. Choose Category" at bounding box center [746, 97] width 205 height 33
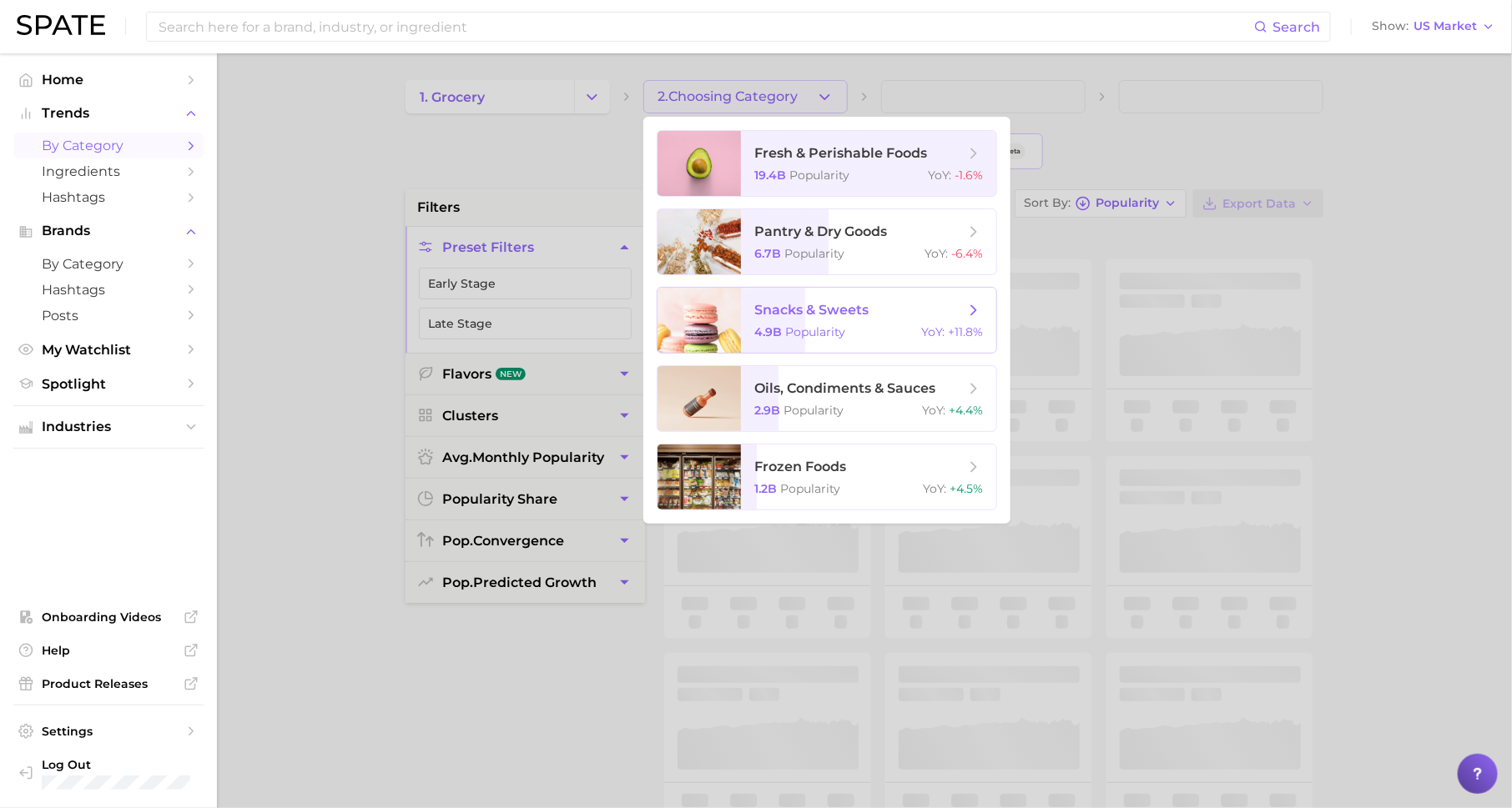
click at [841, 323] on span "snacks & sweets 4.9b Popularity YoY : +11.8%" at bounding box center [868, 320] width 255 height 65
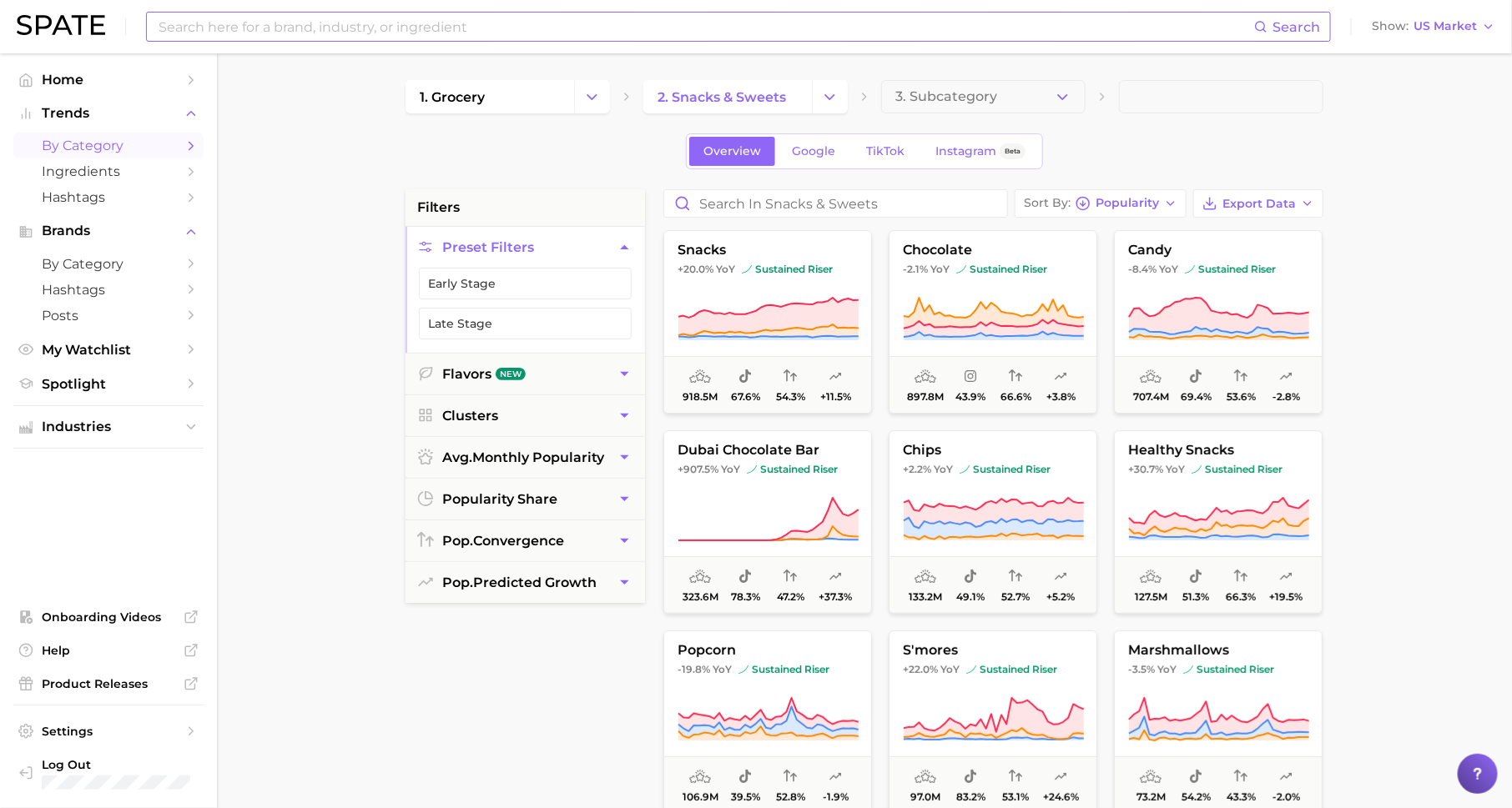
click at [413, 41] on div "Search" at bounding box center [738, 26] width 1185 height 30
click at [413, 29] on input at bounding box center [705, 27] width 1097 height 29
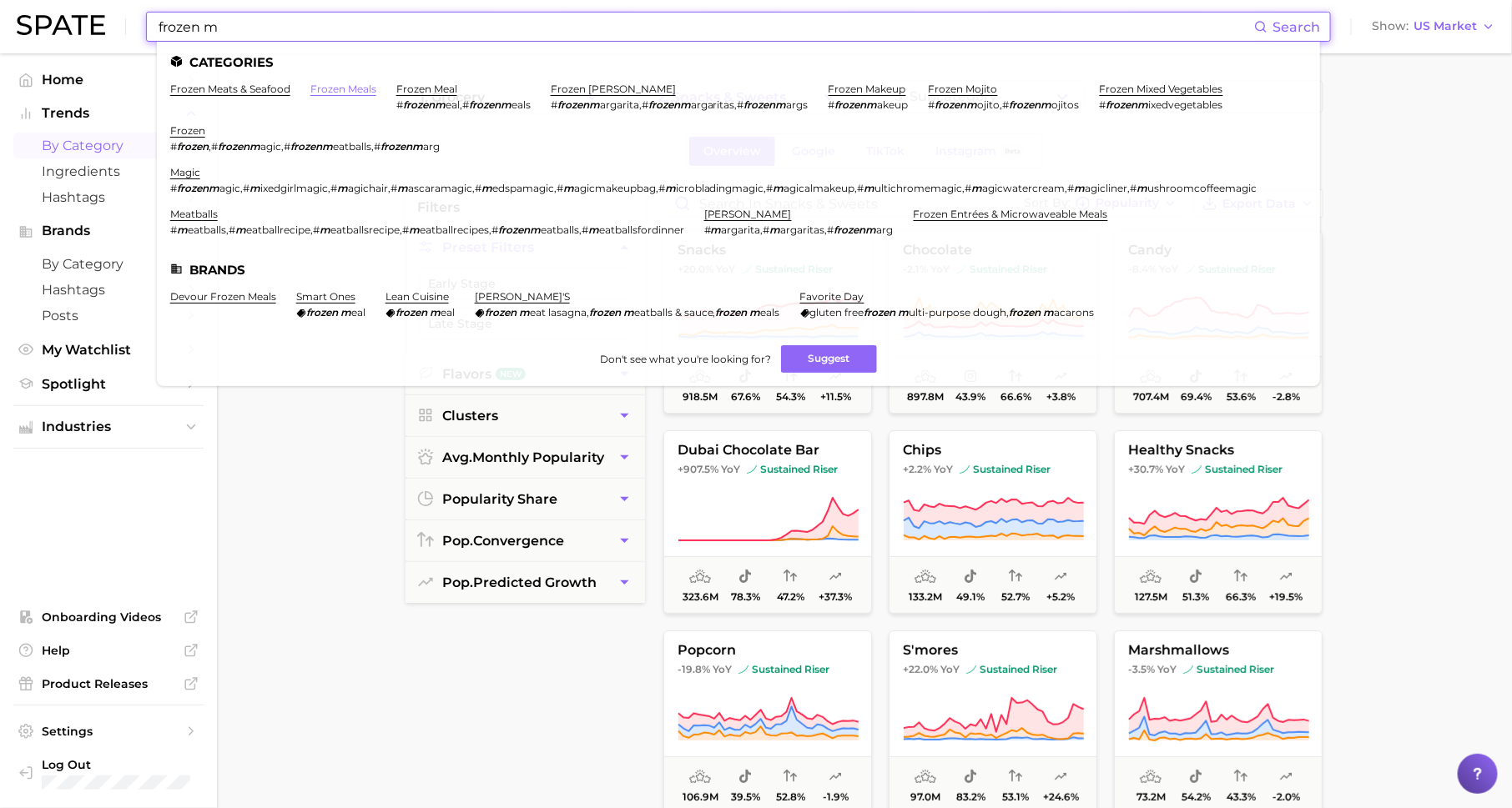
type input "frozen m"
click at [360, 95] on link "frozen meals" at bounding box center [343, 88] width 66 height 12
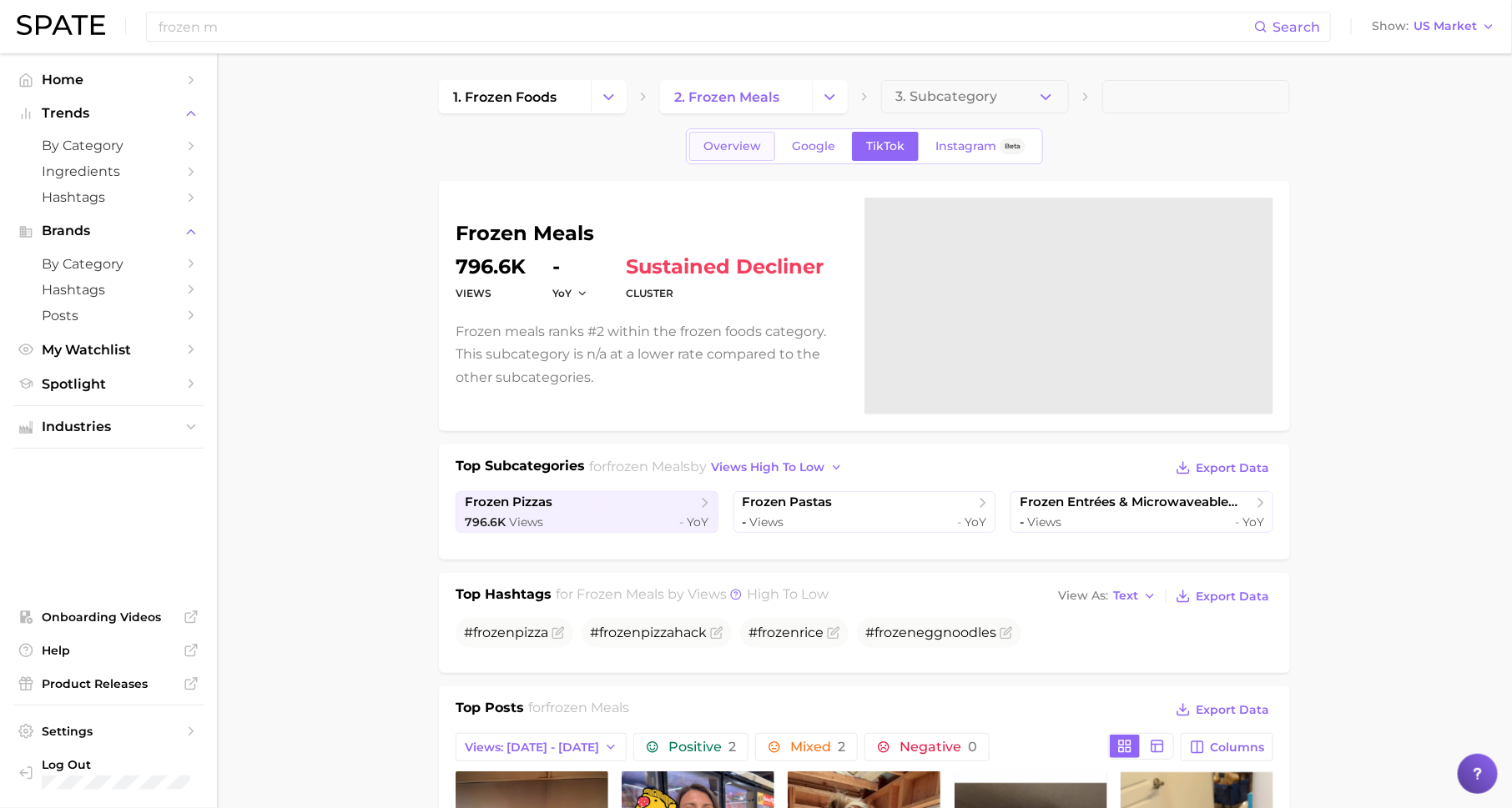
click at [716, 137] on link "Overview" at bounding box center [733, 146] width 86 height 30
